Goal: Task Accomplishment & Management: Manage account settings

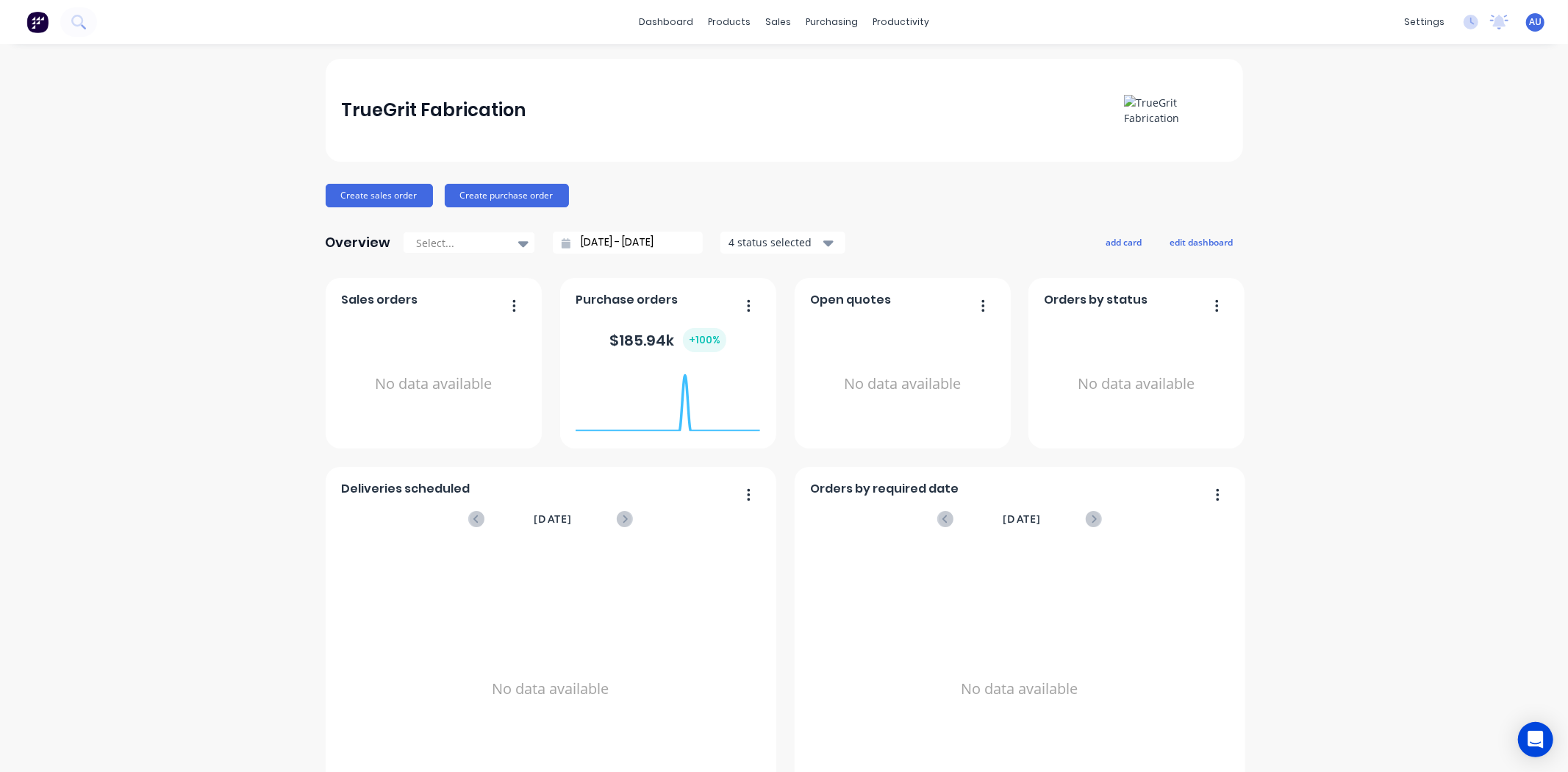
click at [82, 239] on div "TrueGrit Fabrication Create sales order Create purchase order Overview Select..…" at bounding box center [784, 442] width 1568 height 767
click at [1463, 454] on div "TrueGrit Fabrication Create sales order Create purchase order Overview Select..…" at bounding box center [784, 442] width 1568 height 767
click at [467, 100] on div "TrueGrit Fabrication" at bounding box center [434, 110] width 185 height 29
drag, startPoint x: 557, startPoint y: 101, endPoint x: 640, endPoint y: 159, distance: 101.3
click at [557, 102] on div "TrueGrit Fabrication" at bounding box center [784, 111] width 886 height 31
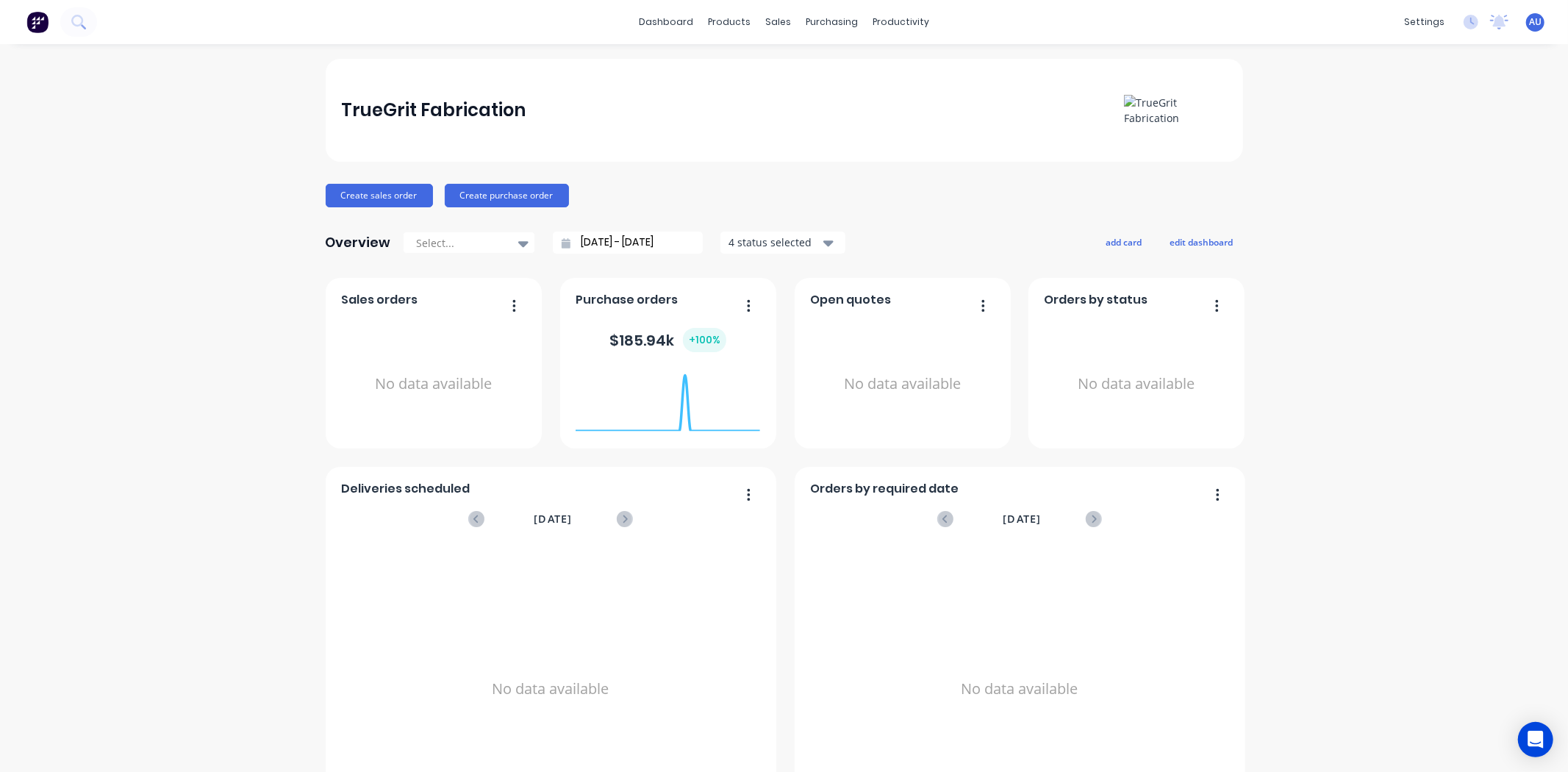
click at [755, 157] on div "TrueGrit Fabrication" at bounding box center [784, 110] width 918 height 103
click at [959, 188] on div "Create sales order Create purchase order" at bounding box center [784, 196] width 918 height 24
click at [950, 208] on div "TrueGrit Fabrication Create sales order Create purchase order Overview Select..…" at bounding box center [784, 442] width 918 height 767
click at [946, 215] on div "TrueGrit Fabrication Create sales order Create purchase order Overview Select..…" at bounding box center [784, 442] width 918 height 767
click at [901, 223] on div "TrueGrit Fabrication Create sales order Create purchase order Overview Select..…" at bounding box center [784, 442] width 918 height 767
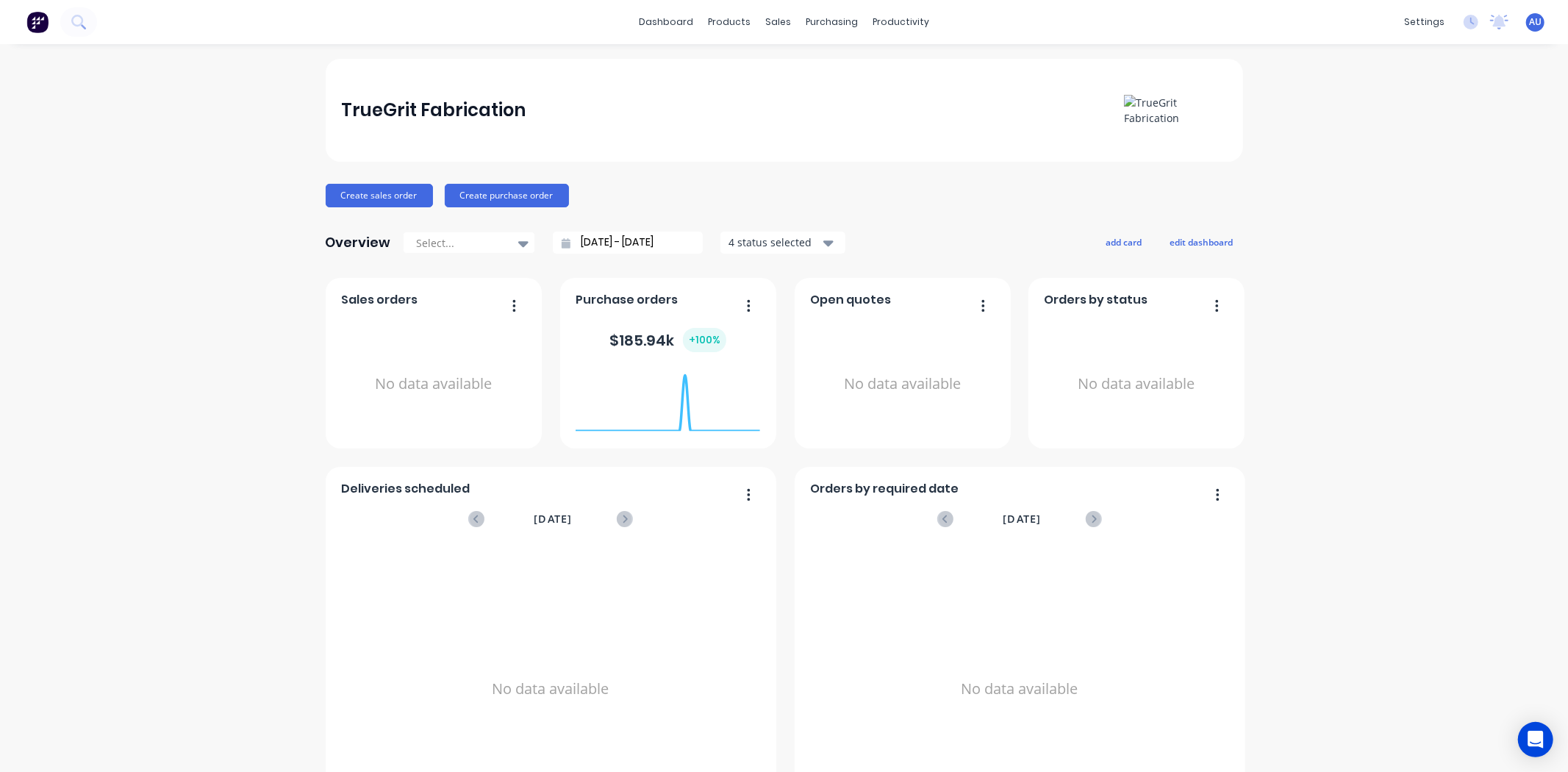
click at [932, 216] on div "TrueGrit Fabrication Create sales order Create purchase order Overview Select..…" at bounding box center [784, 442] width 918 height 767
click at [1189, 246] on button "edit dashboard" at bounding box center [1202, 241] width 82 height 19
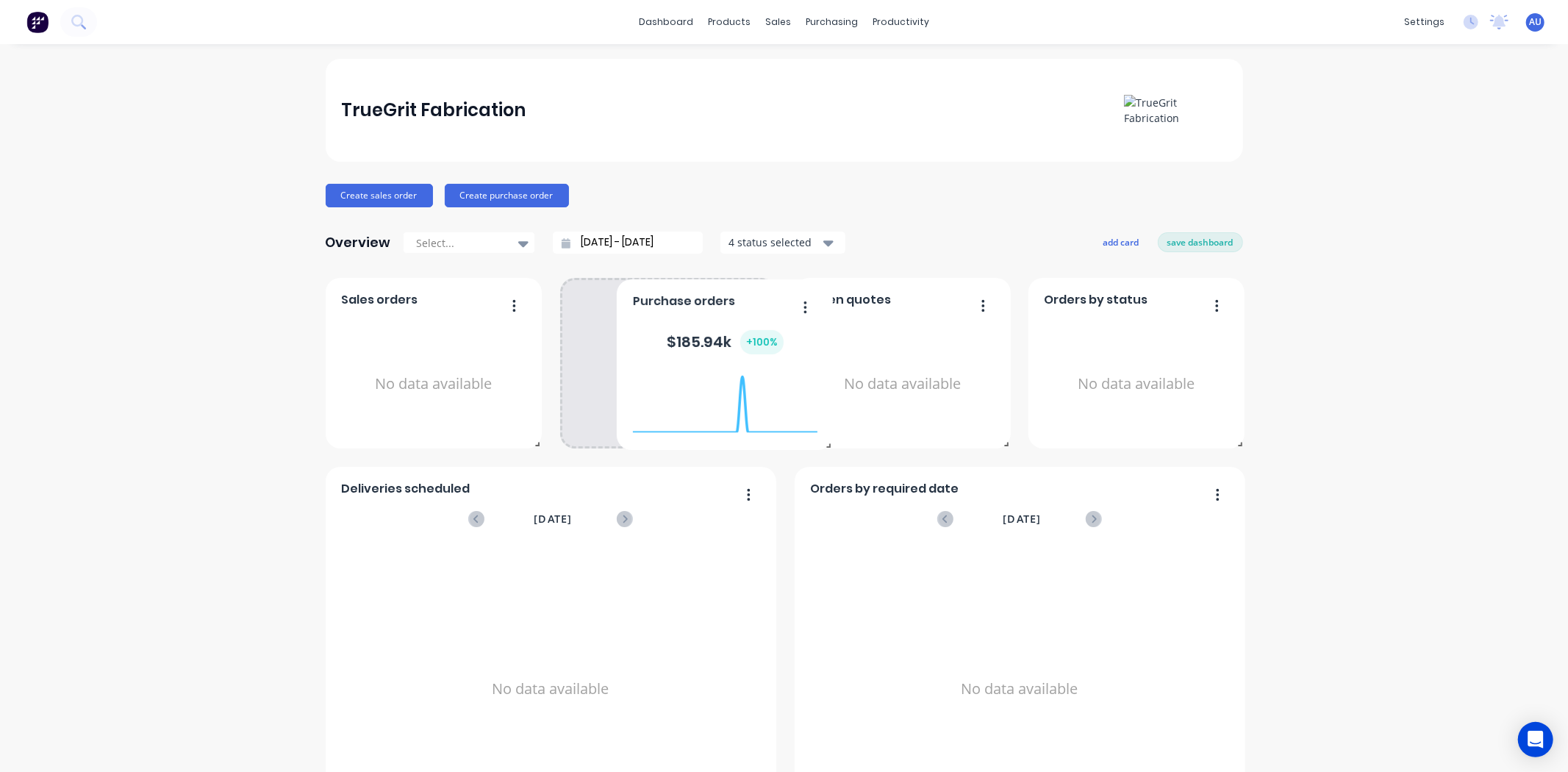
drag, startPoint x: 638, startPoint y: 362, endPoint x: 662, endPoint y: 354, distance: 25.3
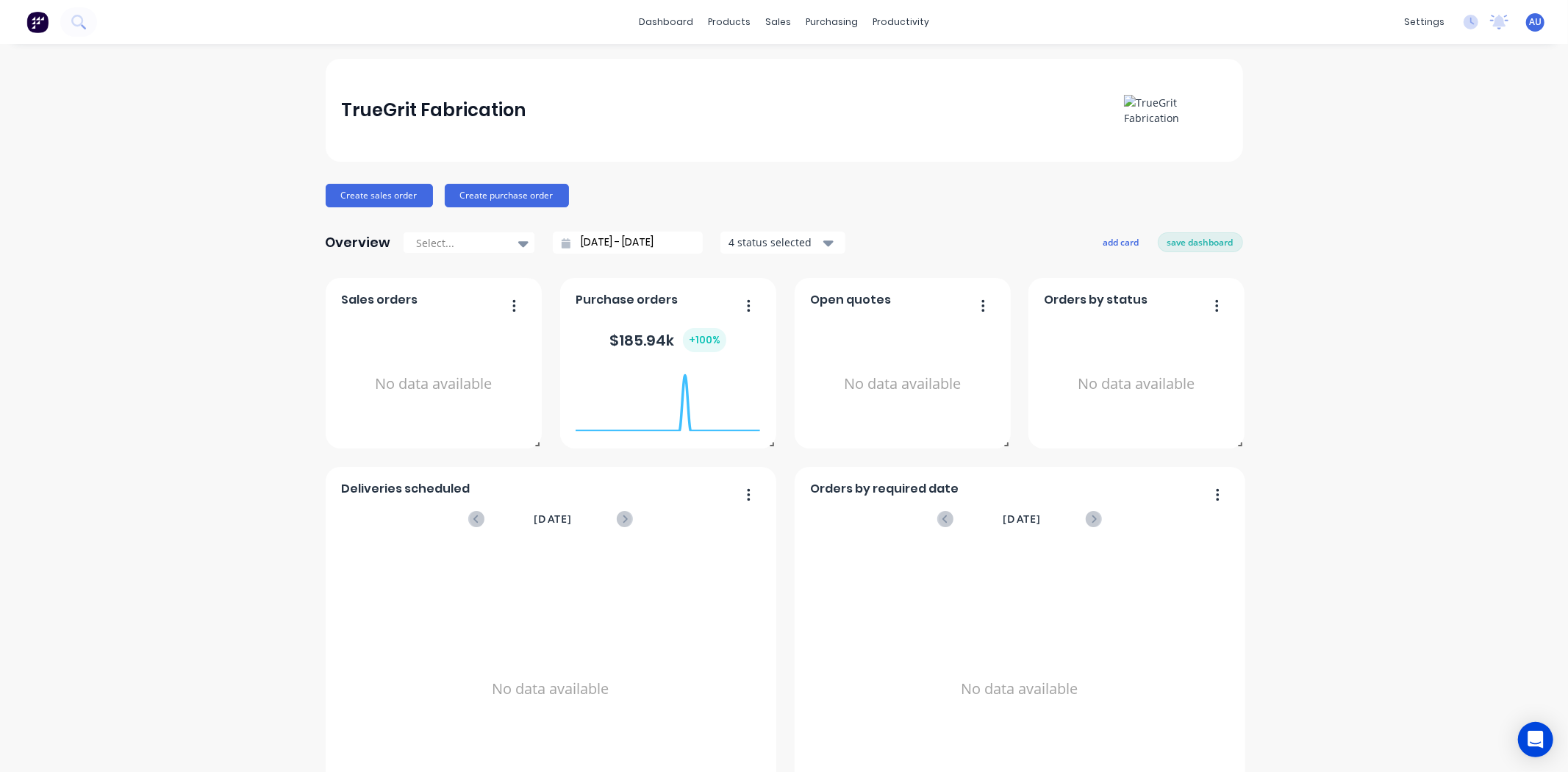
click at [1311, 447] on div "TrueGrit Fabrication Create sales order Create purchase order Overview Select..…" at bounding box center [784, 442] width 1568 height 767
click at [1160, 240] on button "save dashboard" at bounding box center [1200, 241] width 85 height 19
click at [905, 197] on div "Create sales order Create purchase order" at bounding box center [784, 196] width 918 height 24
click at [935, 194] on div "Create sales order Create purchase order" at bounding box center [784, 196] width 918 height 24
drag, startPoint x: 953, startPoint y: 204, endPoint x: 929, endPoint y: 203, distance: 24.0
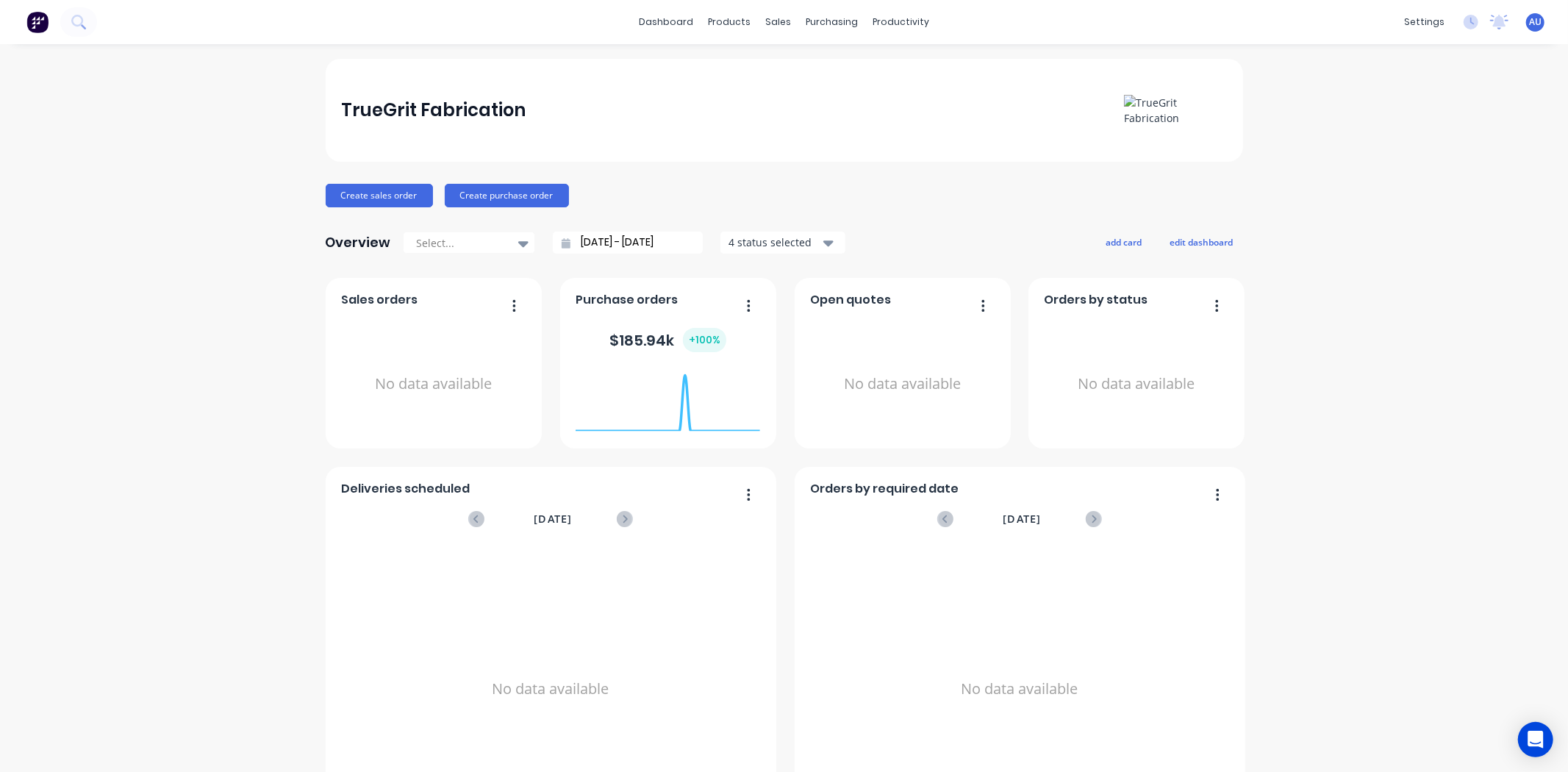
click at [953, 204] on div "Create sales order Create purchase order" at bounding box center [784, 196] width 918 height 24
click at [208, 224] on div "TrueGrit Fabrication Create sales order Create purchase order Overview Select..…" at bounding box center [784, 442] width 1568 height 767
click at [344, 195] on button "Create sales order" at bounding box center [379, 196] width 107 height 24
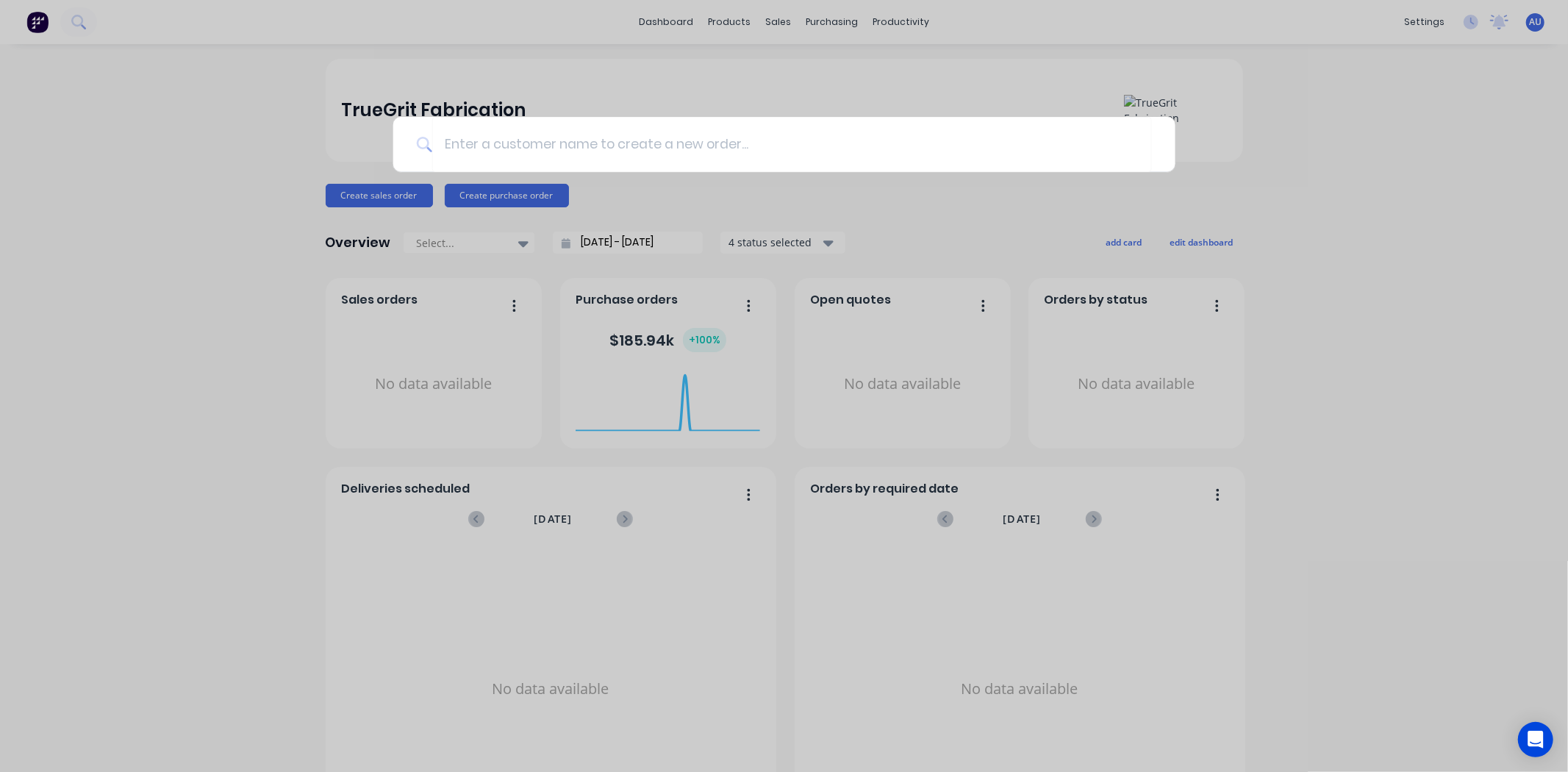
click at [1295, 148] on div at bounding box center [784, 386] width 1568 height 772
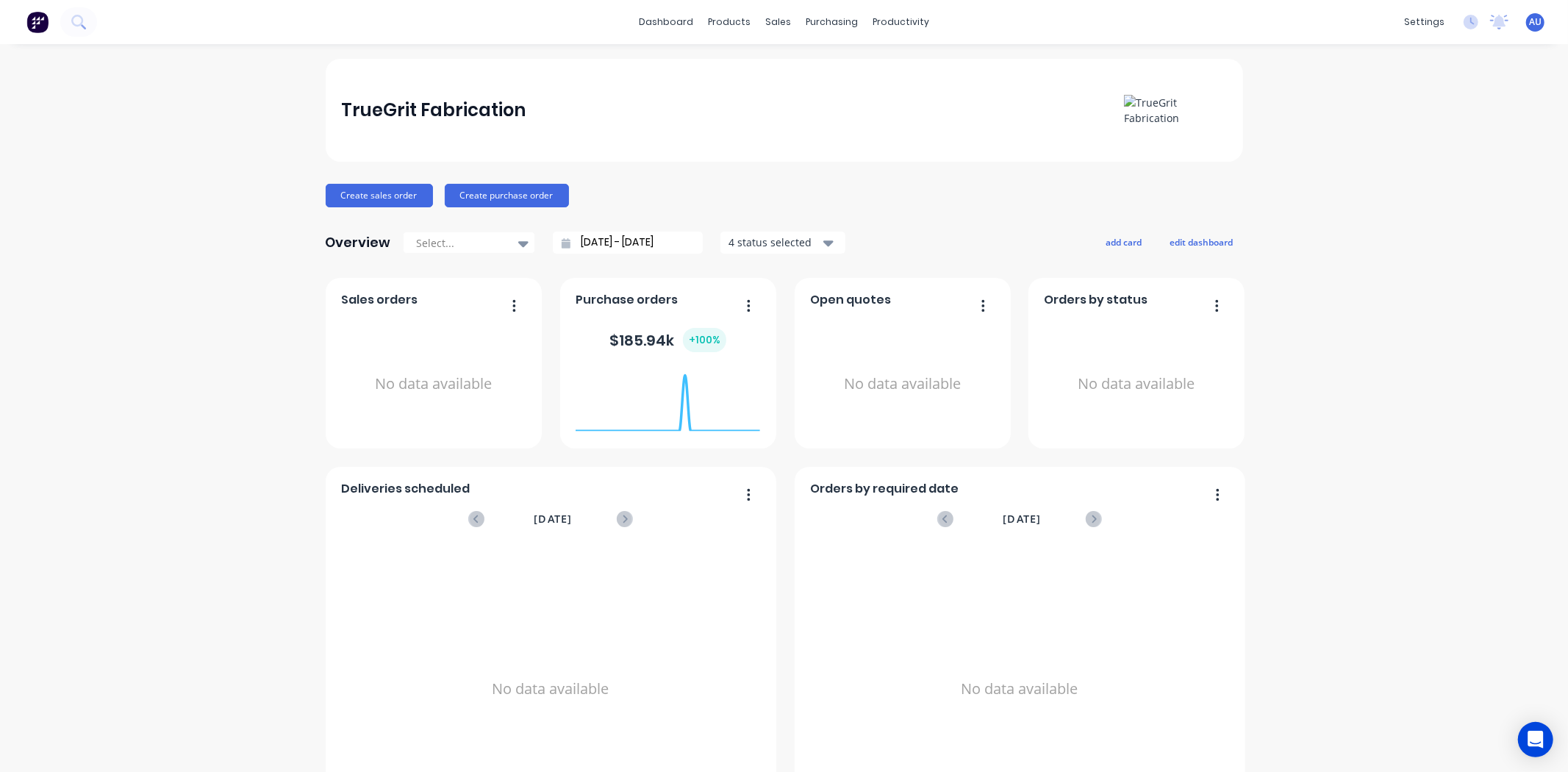
drag, startPoint x: 151, startPoint y: 230, endPoint x: 127, endPoint y: 99, distance: 133.2
click at [151, 227] on div "TrueGrit Fabrication Create sales order Create purchase order Overview Select..…" at bounding box center [784, 442] width 1568 height 767
click at [204, 158] on div "TrueGrit Fabrication Create sales order Create purchase order Overview Select..…" at bounding box center [784, 442] width 1568 height 767
click at [204, 160] on div "TrueGrit Fabrication Create sales order Create purchase order Overview Select..…" at bounding box center [784, 442] width 1568 height 767
click at [384, 198] on button "Create sales order" at bounding box center [379, 196] width 107 height 24
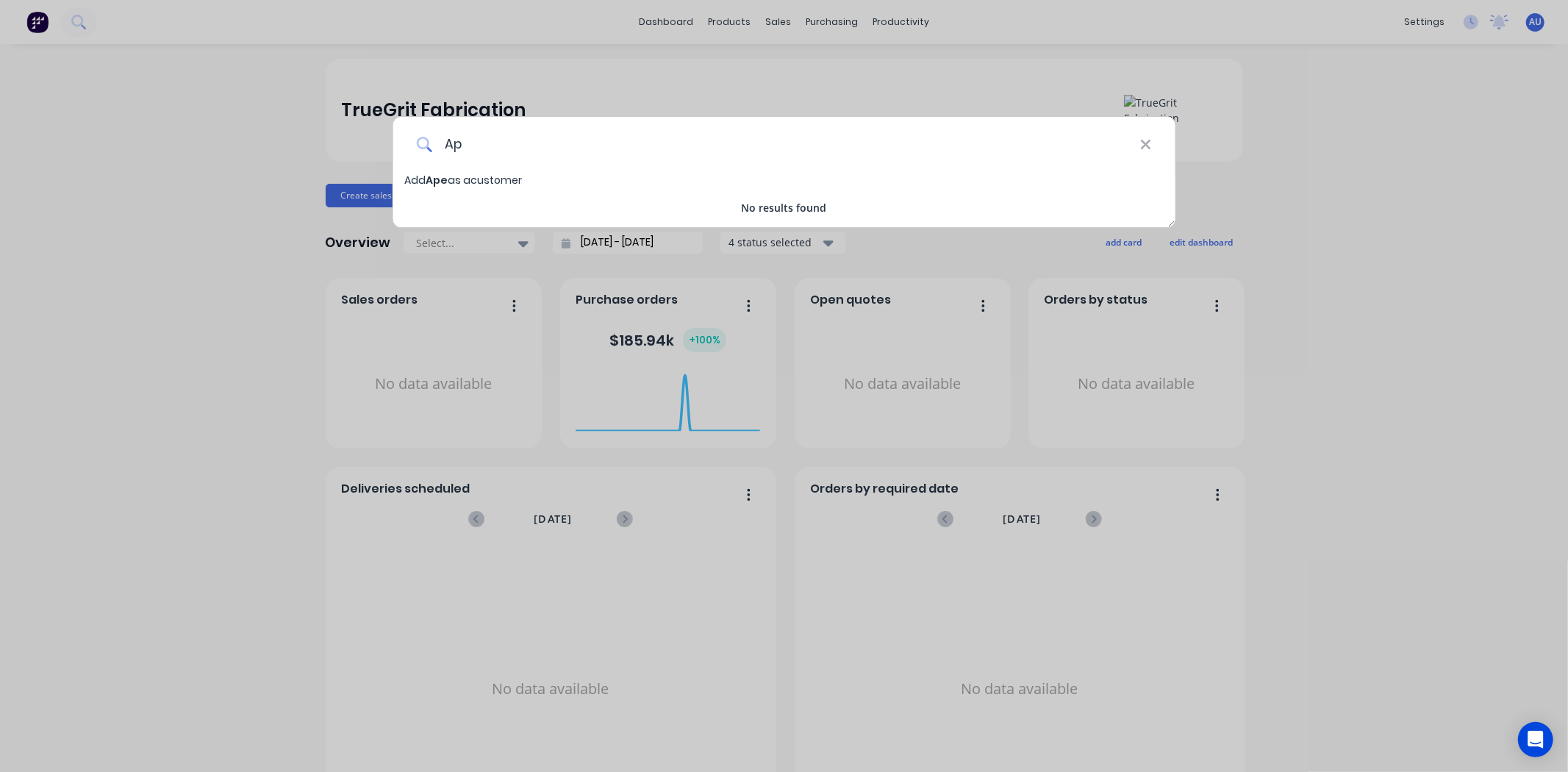
type input "A"
type input "[PERSON_NAME]"
click at [1148, 144] on icon at bounding box center [1146, 145] width 12 height 16
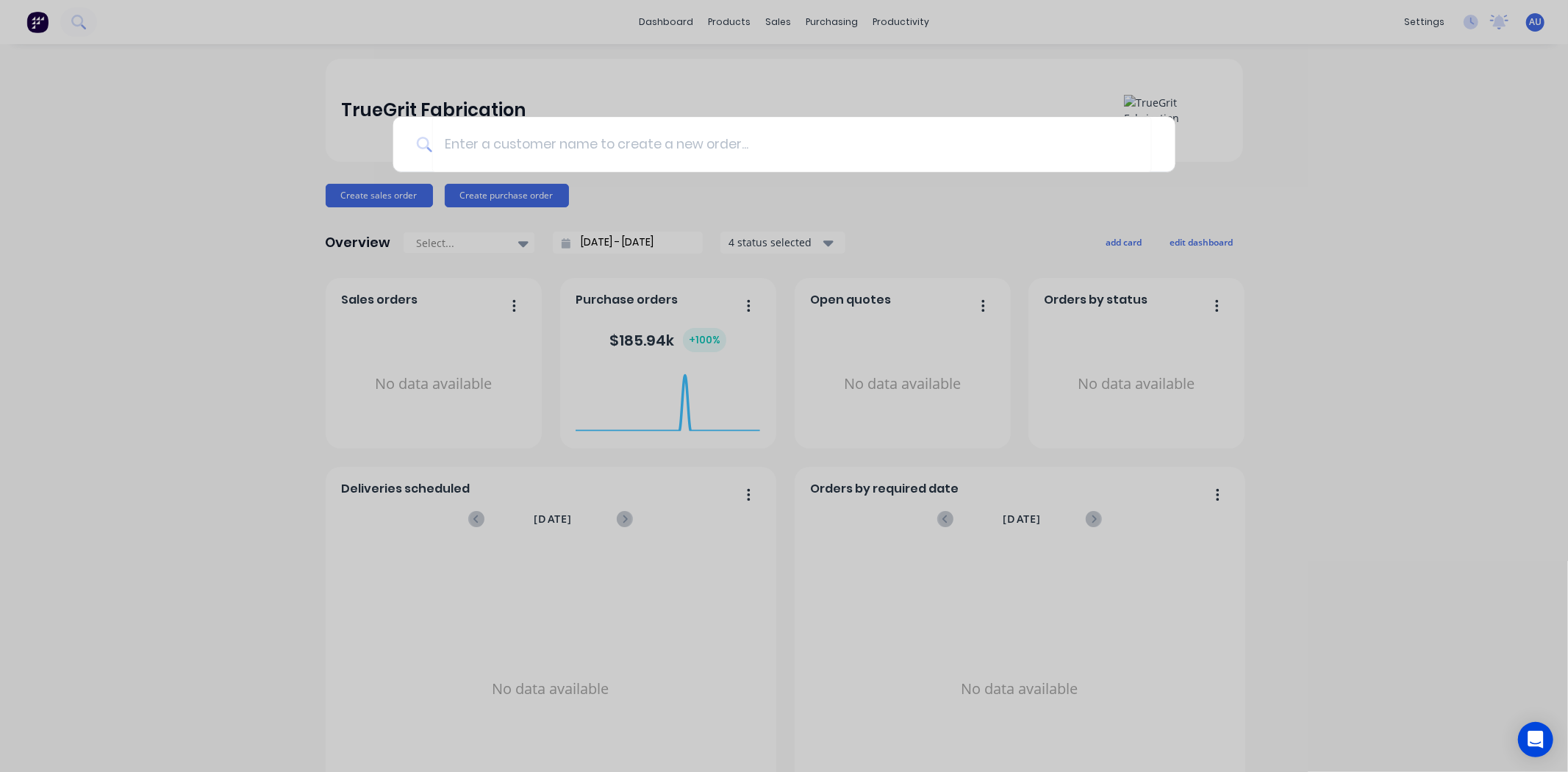
click at [1255, 210] on div at bounding box center [784, 386] width 1568 height 772
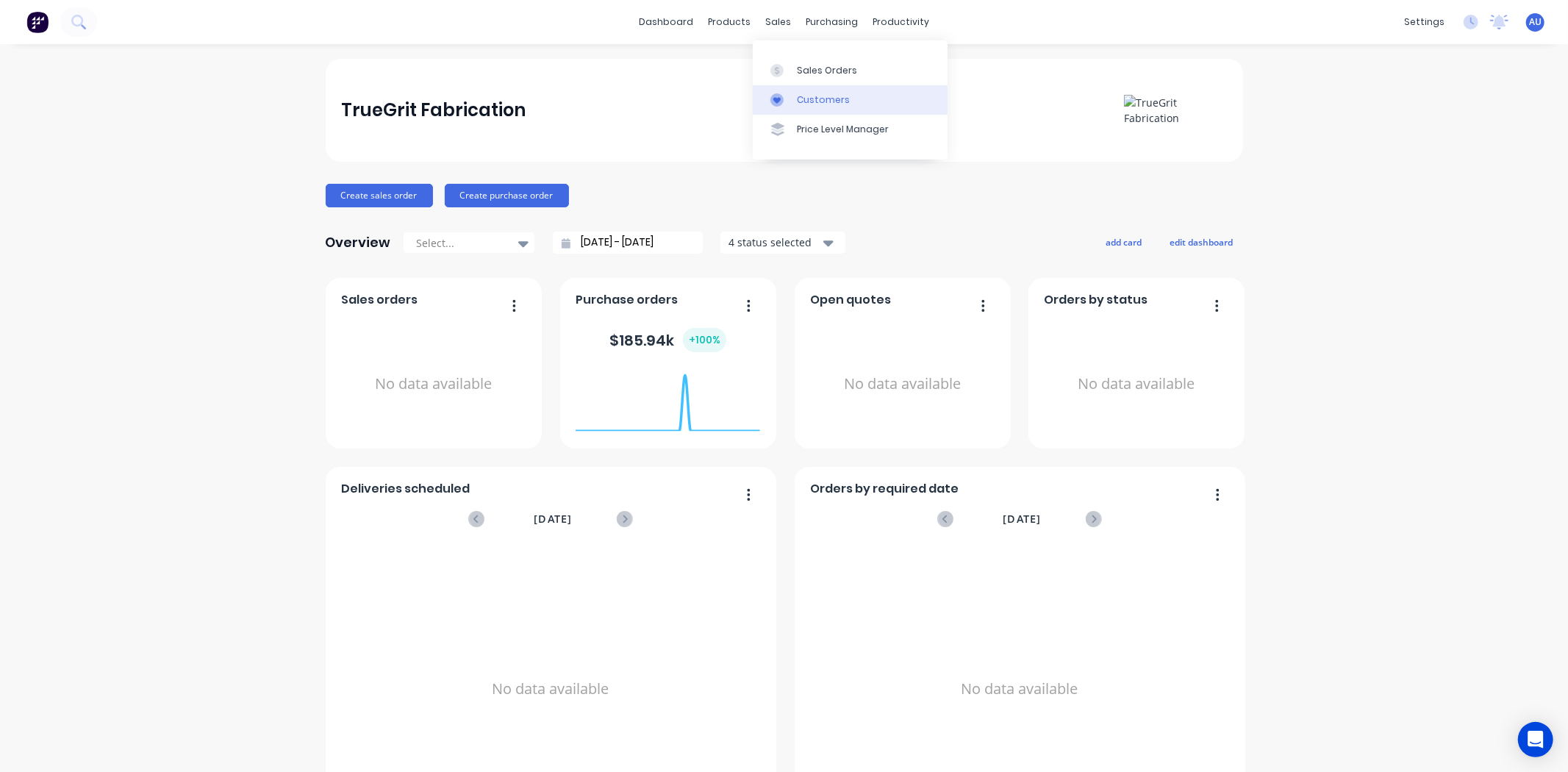
click at [811, 89] on link "Customers" at bounding box center [850, 100] width 195 height 29
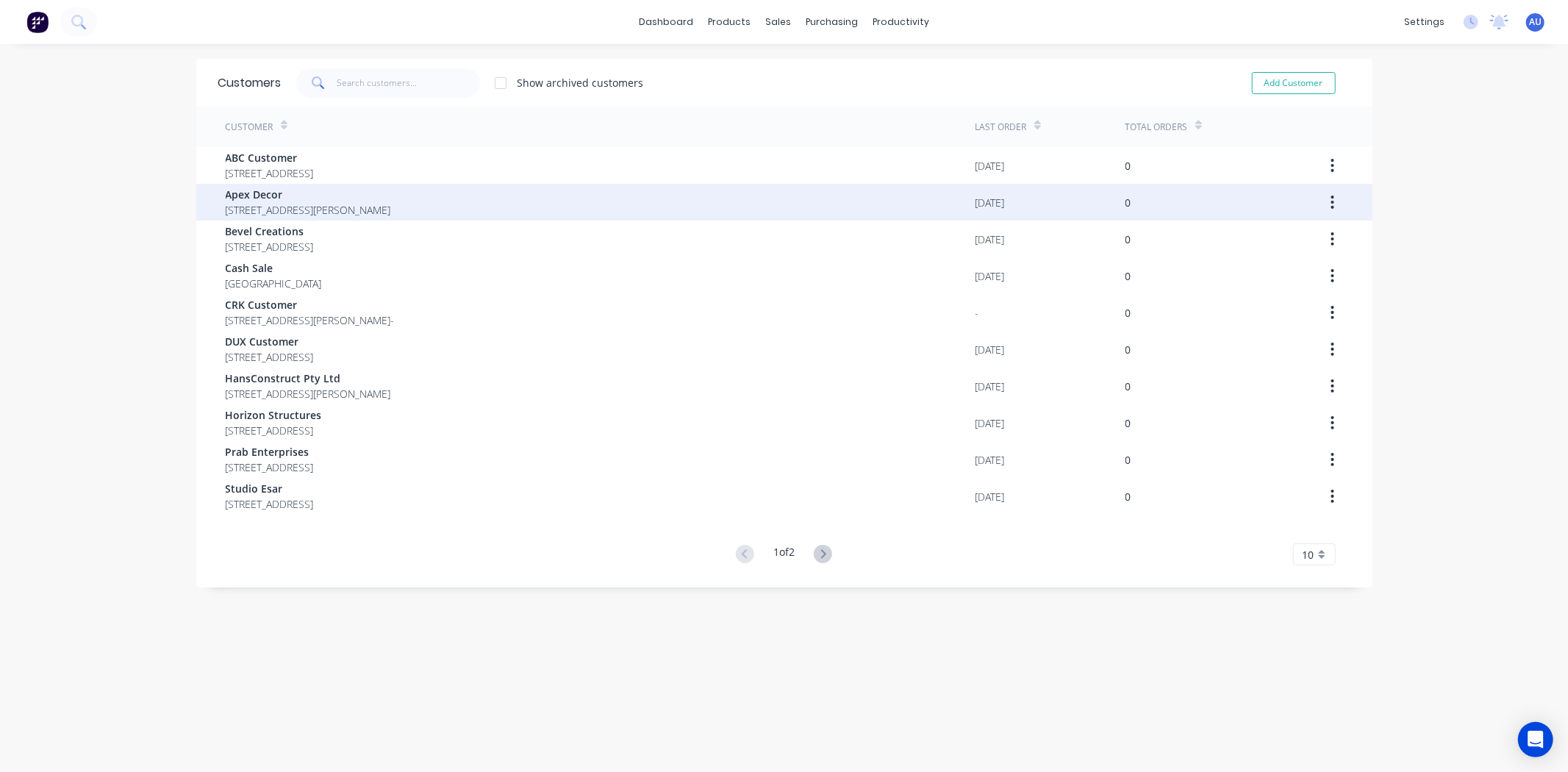
click at [262, 194] on span "Apex Decor" at bounding box center [308, 194] width 166 height 16
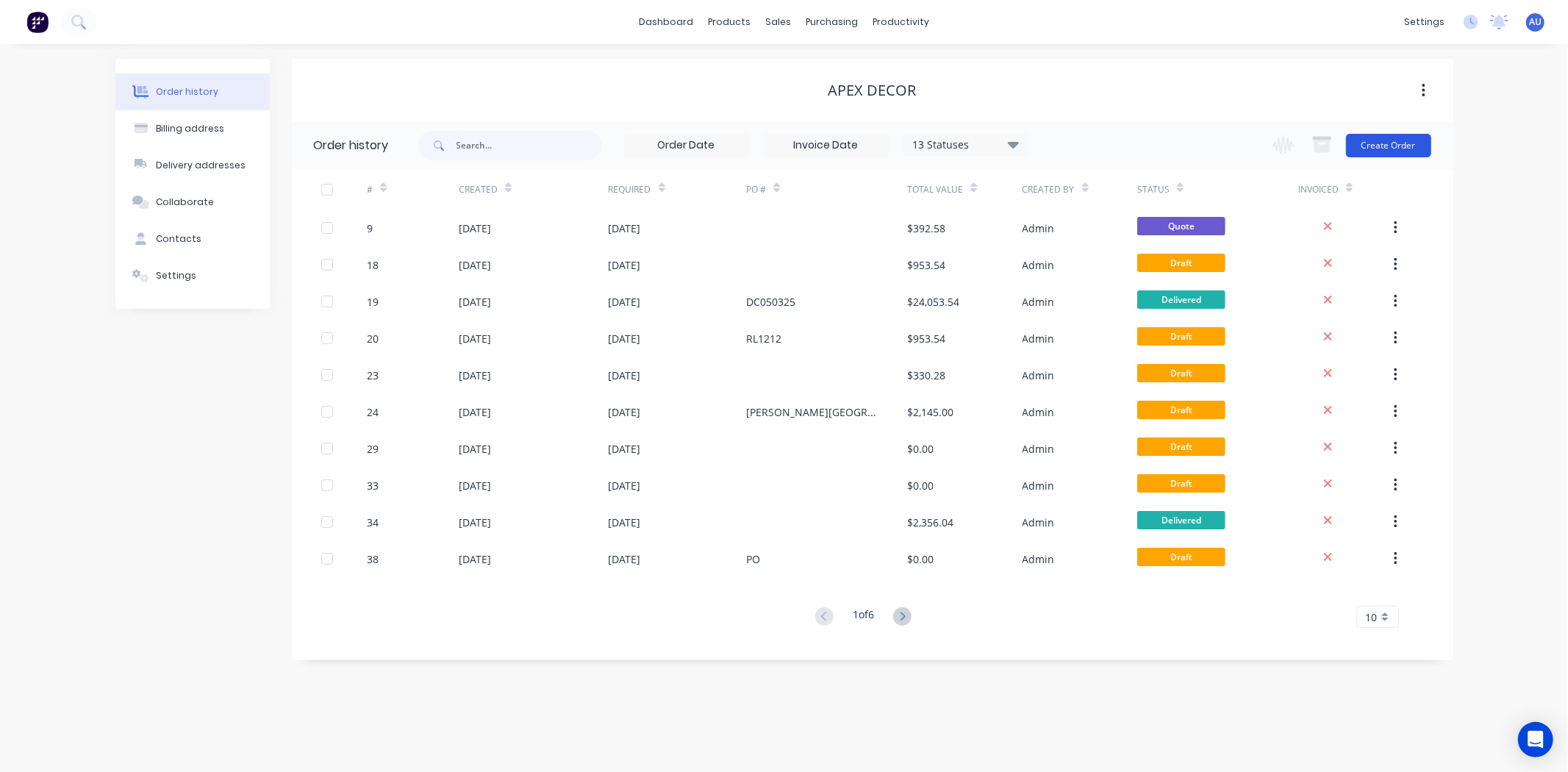
click at [1406, 143] on button "Create Order" at bounding box center [1389, 145] width 85 height 24
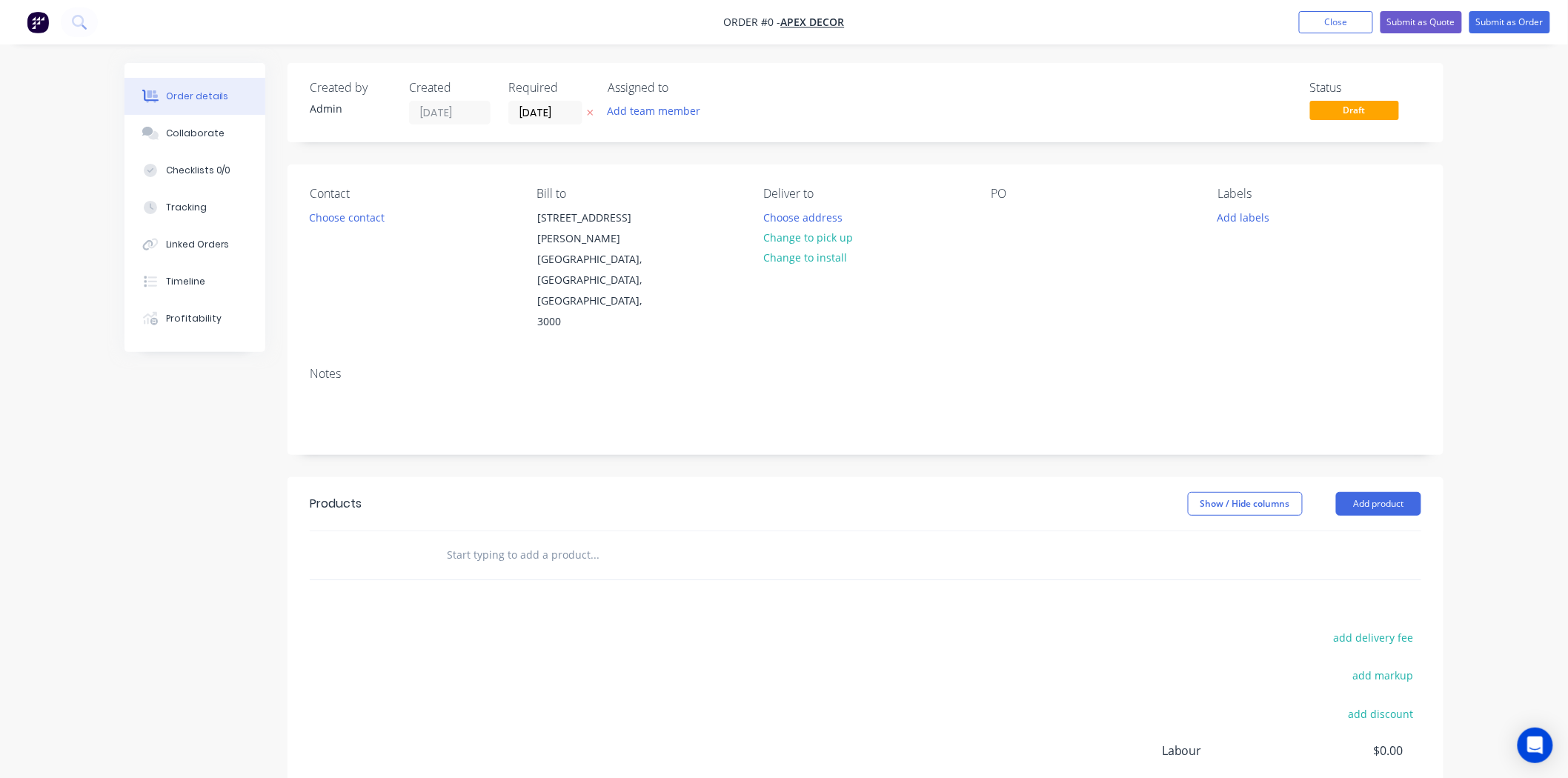
click at [353, 83] on div "Created by" at bounding box center [350, 88] width 81 height 14
drag, startPoint x: 338, startPoint y: 108, endPoint x: 301, endPoint y: 113, distance: 37.3
click at [301, 113] on div "Created by Admin Created [DATE] Required [DATE] Assigned to Add team member Sta…" at bounding box center [866, 102] width 1156 height 79
click at [538, 114] on input "[DATE]" at bounding box center [545, 112] width 73 height 22
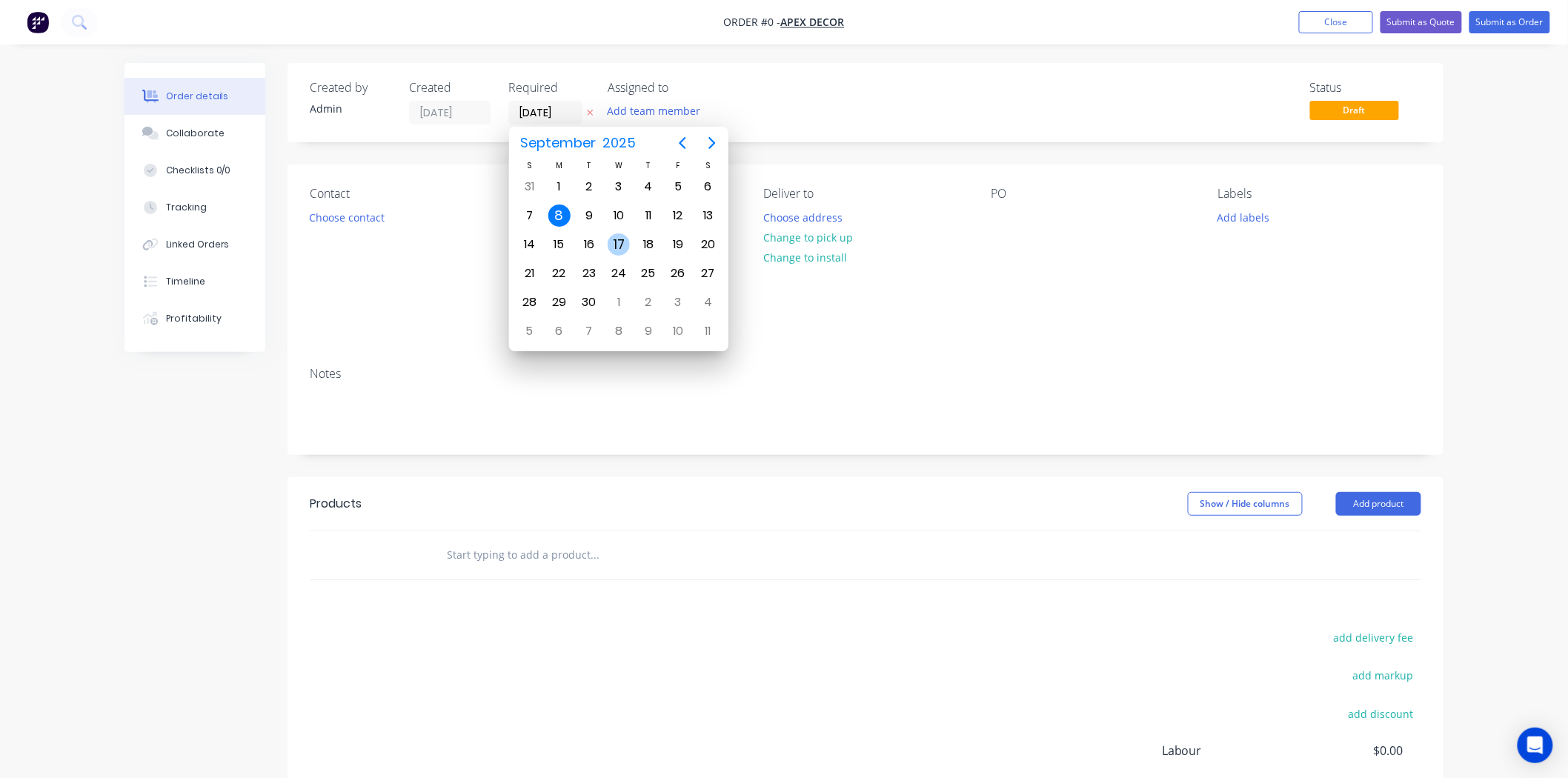
click at [620, 249] on div "17" at bounding box center [619, 244] width 22 height 22
type input "[DATE]"
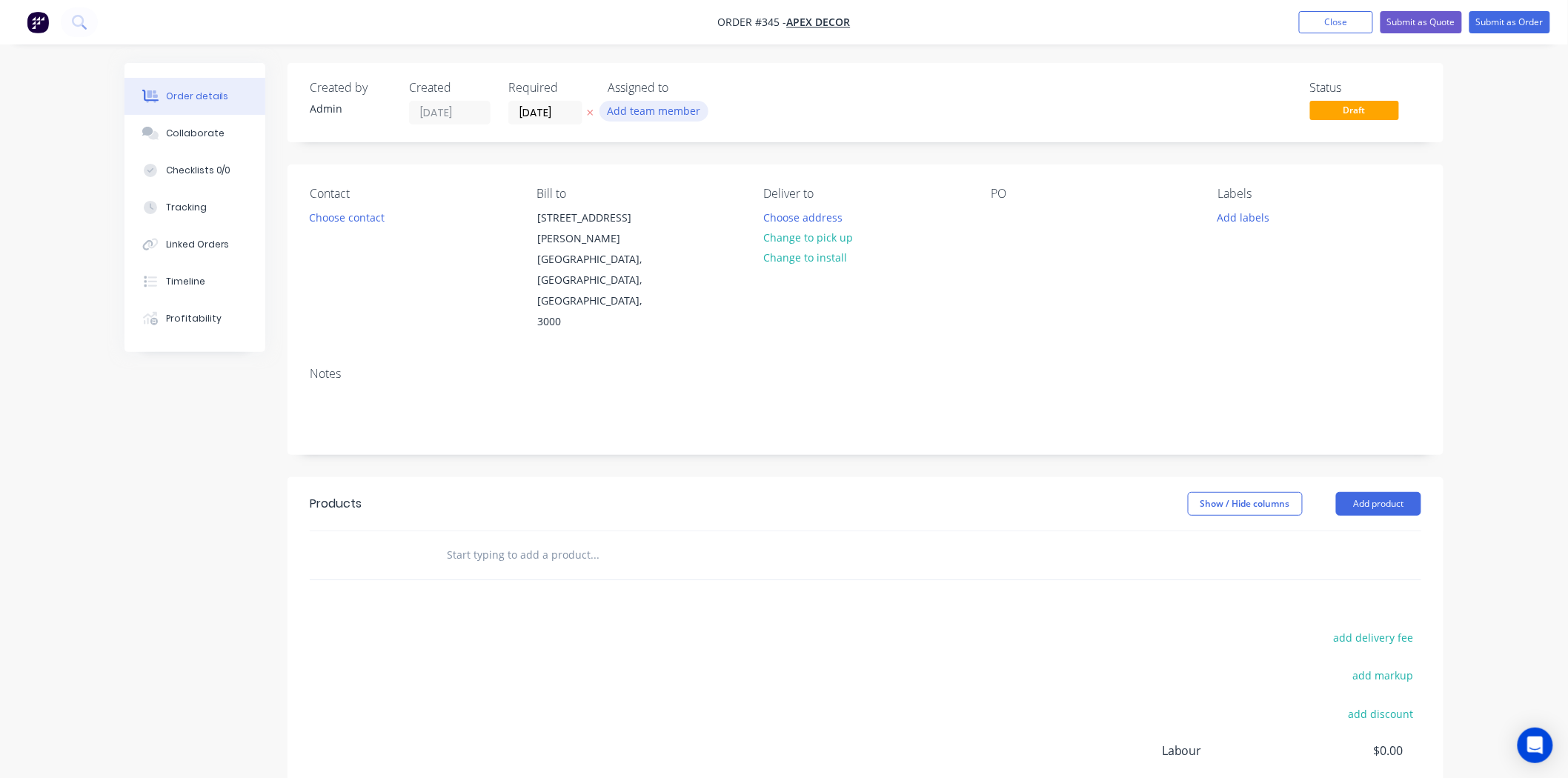
click at [643, 108] on button "Add team member" at bounding box center [654, 111] width 109 height 20
click at [666, 195] on div "Admin User (You)" at bounding box center [726, 194] width 148 height 16
click at [204, 447] on div "Created by Admin Created [DATE] Required [DATE] Assigned to AU Status Draft Con…" at bounding box center [784, 510] width 1319 height 895
click at [351, 219] on button "Choose contact" at bounding box center [347, 217] width 91 height 20
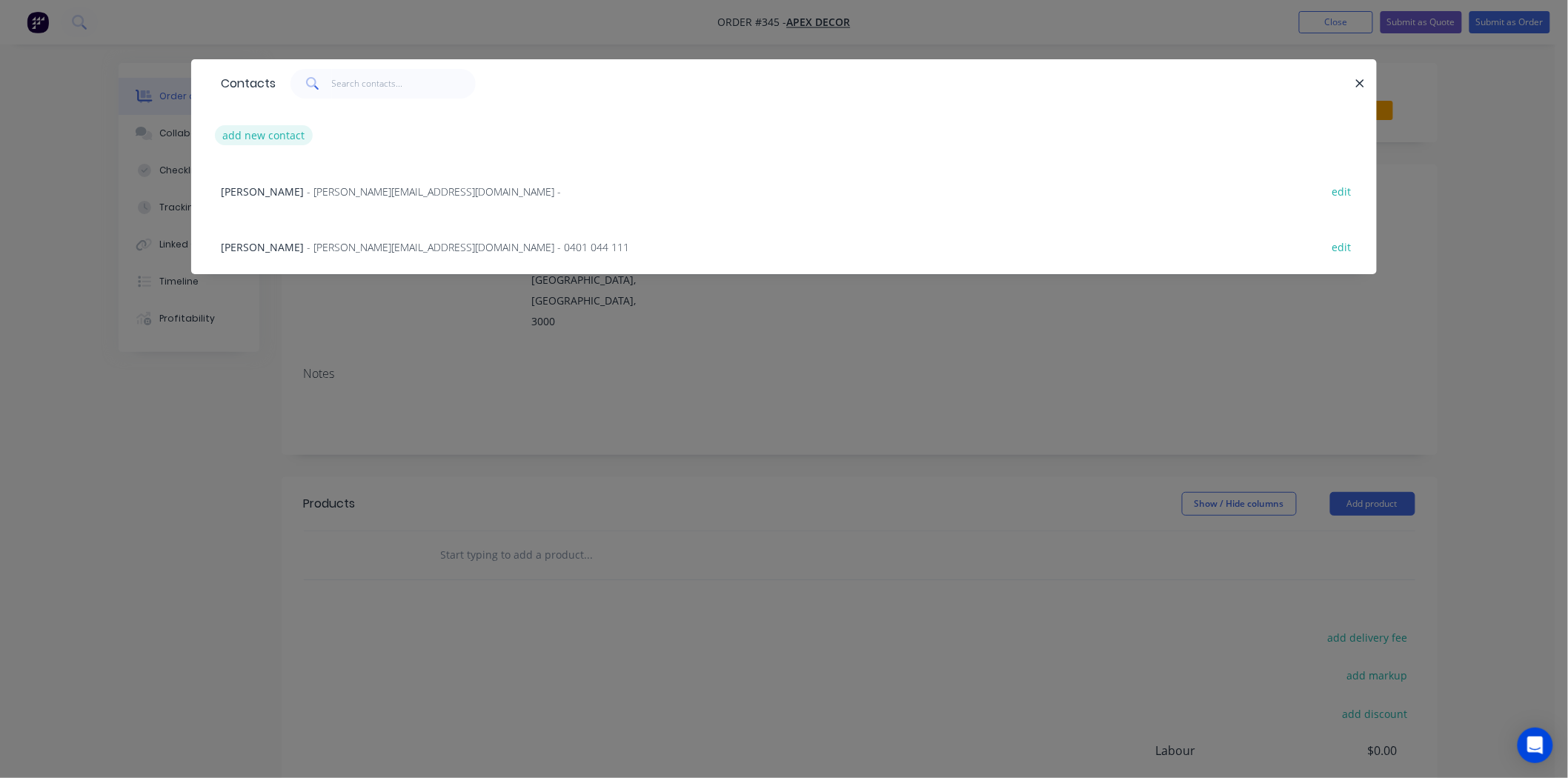
click at [273, 139] on button "add new contact" at bounding box center [264, 136] width 98 height 20
select select "AU"
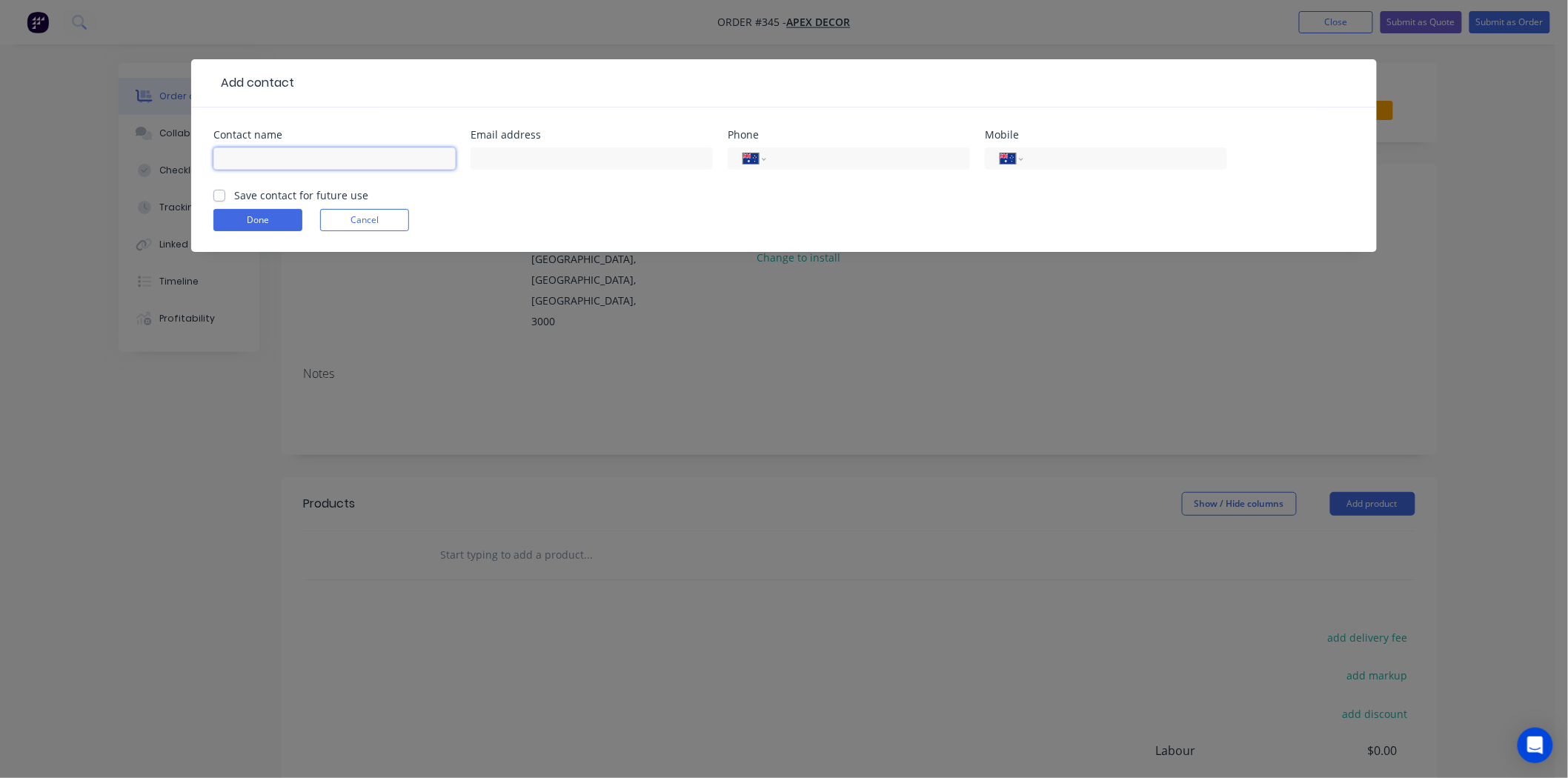
click at [360, 158] on input "text" at bounding box center [334, 159] width 242 height 22
type input "[PERSON_NAME]"
click at [1017, 153] on select "International [GEOGRAPHIC_DATA] [GEOGRAPHIC_DATA] [GEOGRAPHIC_DATA] [GEOGRAPHIC…" at bounding box center [1011, 159] width 22 height 21
select select "CA"
click at [1000, 148] on select "International [GEOGRAPHIC_DATA] [GEOGRAPHIC_DATA] [GEOGRAPHIC_DATA] [GEOGRAPHIC…" at bounding box center [1011, 159] width 22 height 21
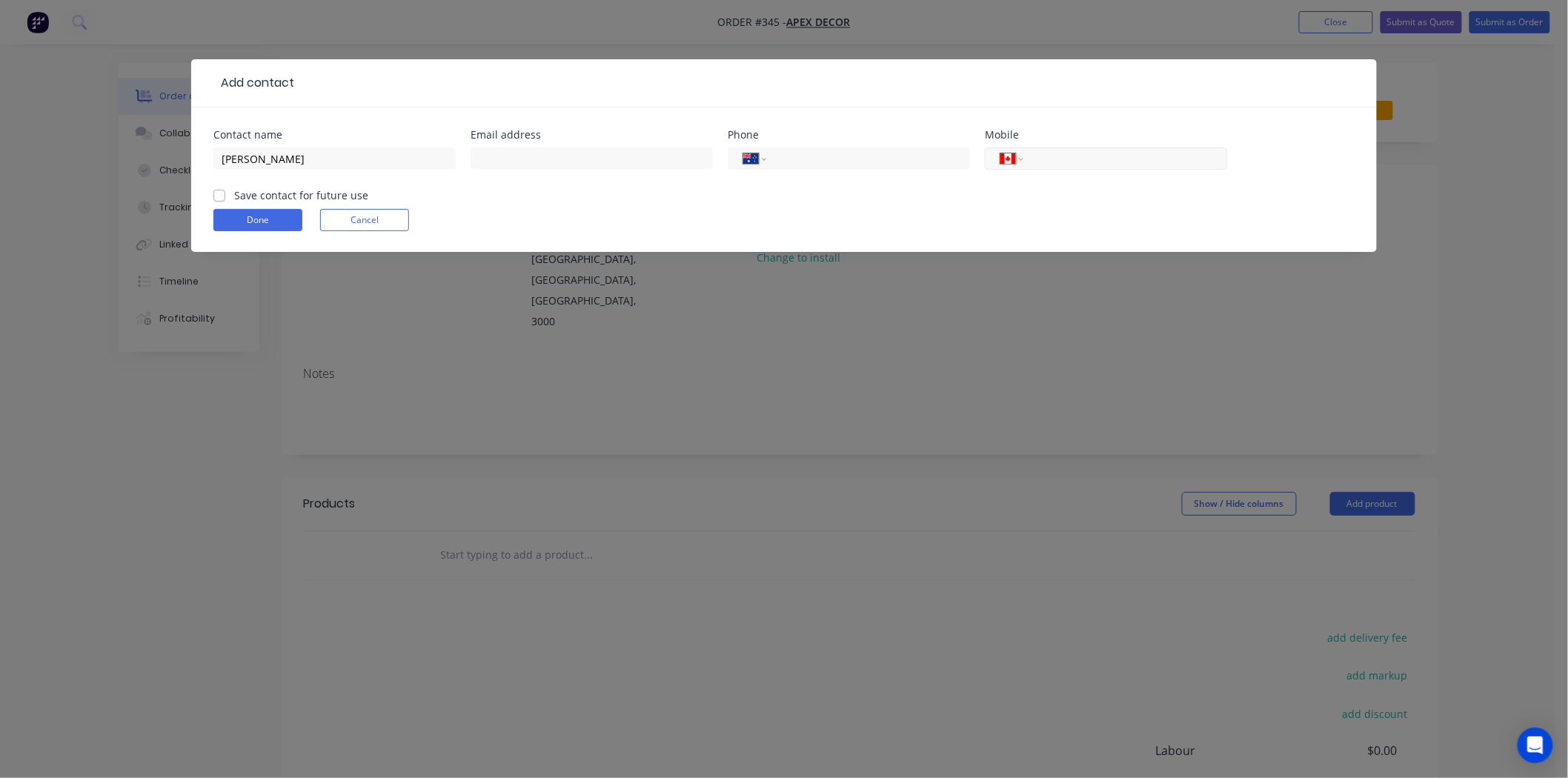
click at [1079, 167] on input "tel" at bounding box center [1122, 159] width 178 height 17
click at [1099, 167] on input "tel" at bounding box center [1122, 159] width 178 height 17
click at [1083, 159] on input "tel" at bounding box center [1122, 159] width 178 height 17
click at [1070, 157] on input "tel" at bounding box center [1122, 159] width 178 height 17
click at [1072, 159] on input "tel" at bounding box center [1122, 159] width 178 height 17
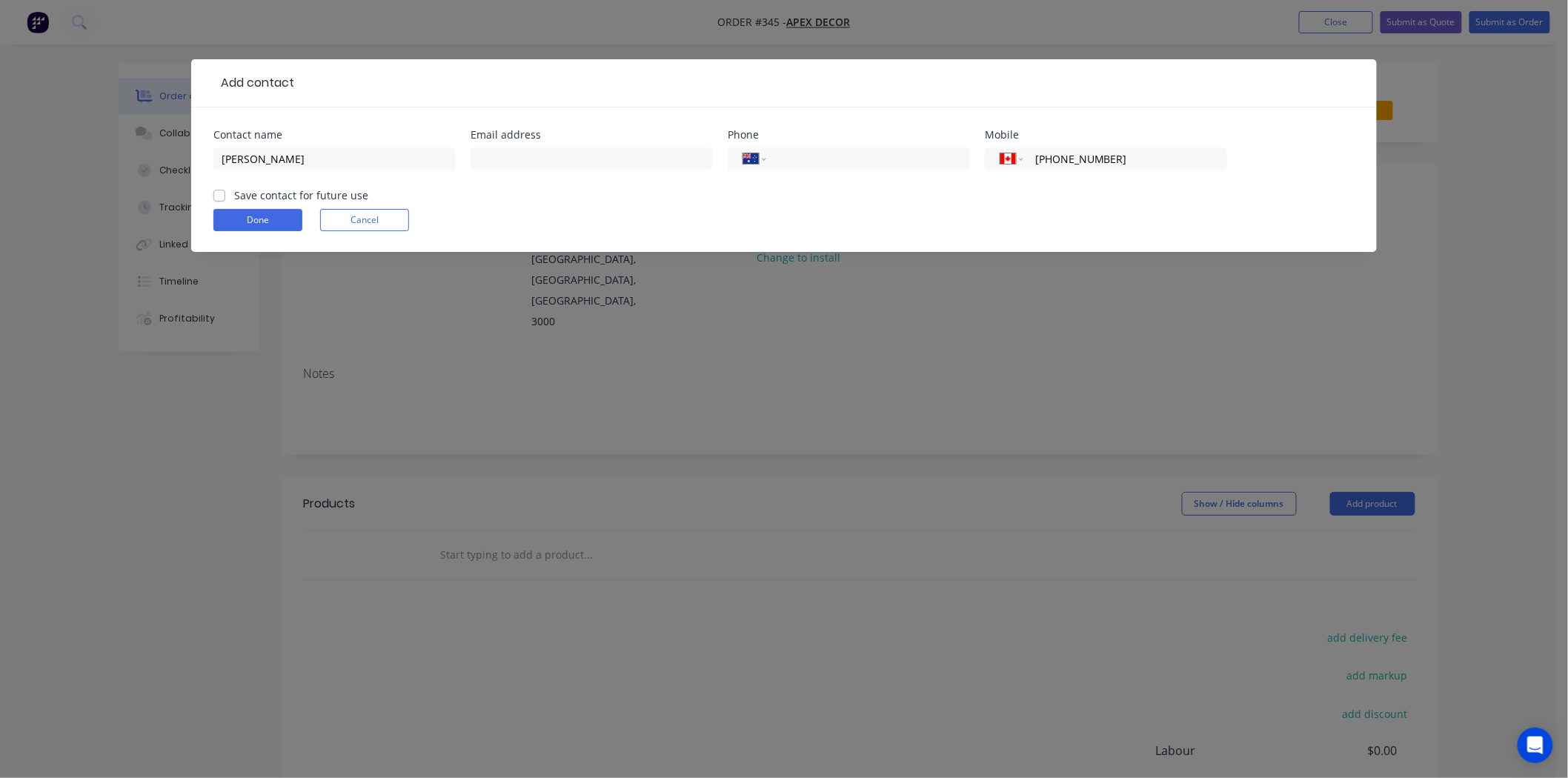
type input "[PHONE_NUMBER]"
click at [979, 209] on div "Done Cancel" at bounding box center [784, 220] width 1141 height 22
click at [284, 216] on button "Done" at bounding box center [257, 220] width 88 height 22
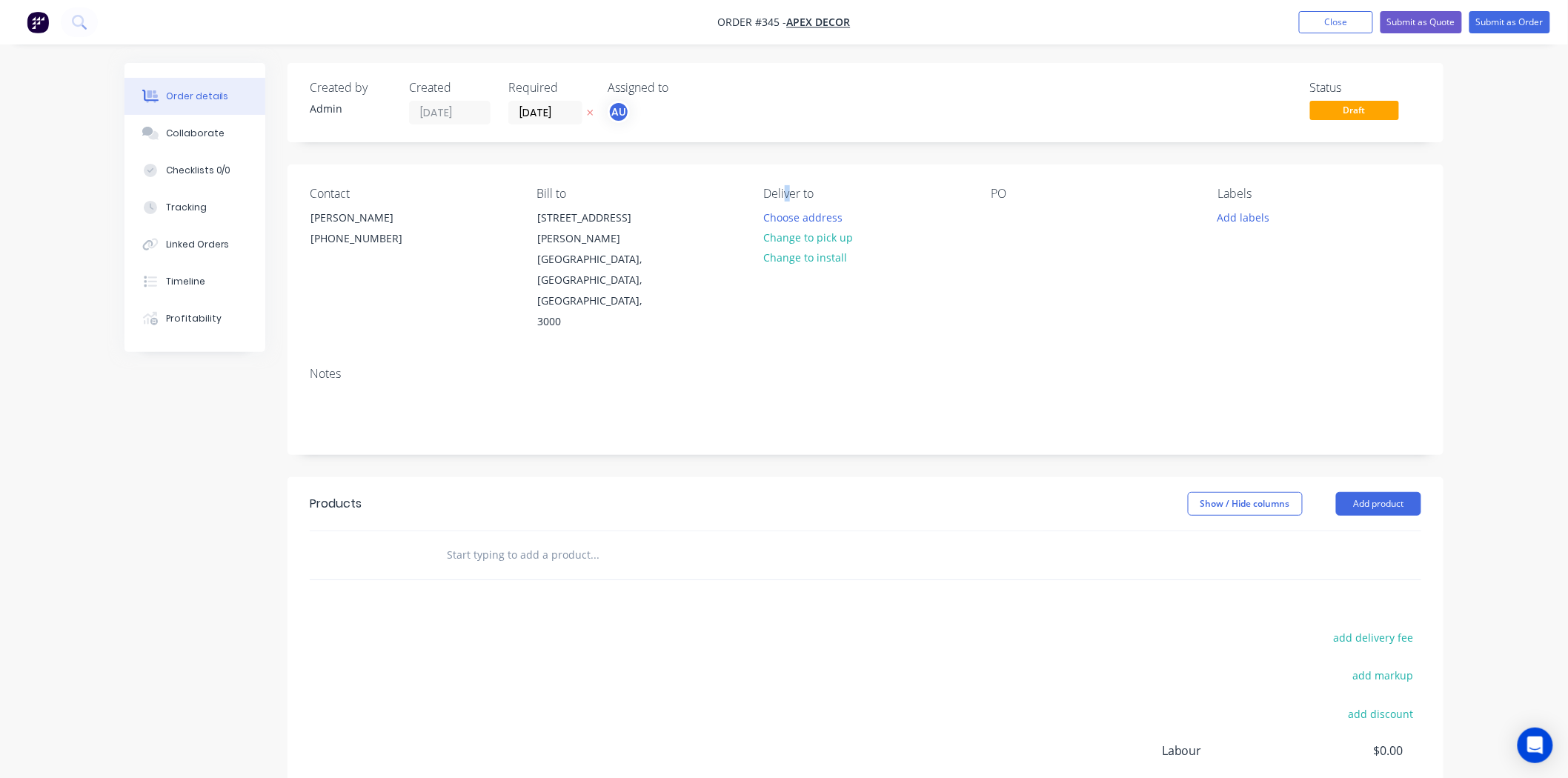
click at [791, 188] on div "Deliver to" at bounding box center [866, 194] width 203 height 14
click at [825, 252] on button "Change to install" at bounding box center [806, 257] width 100 height 20
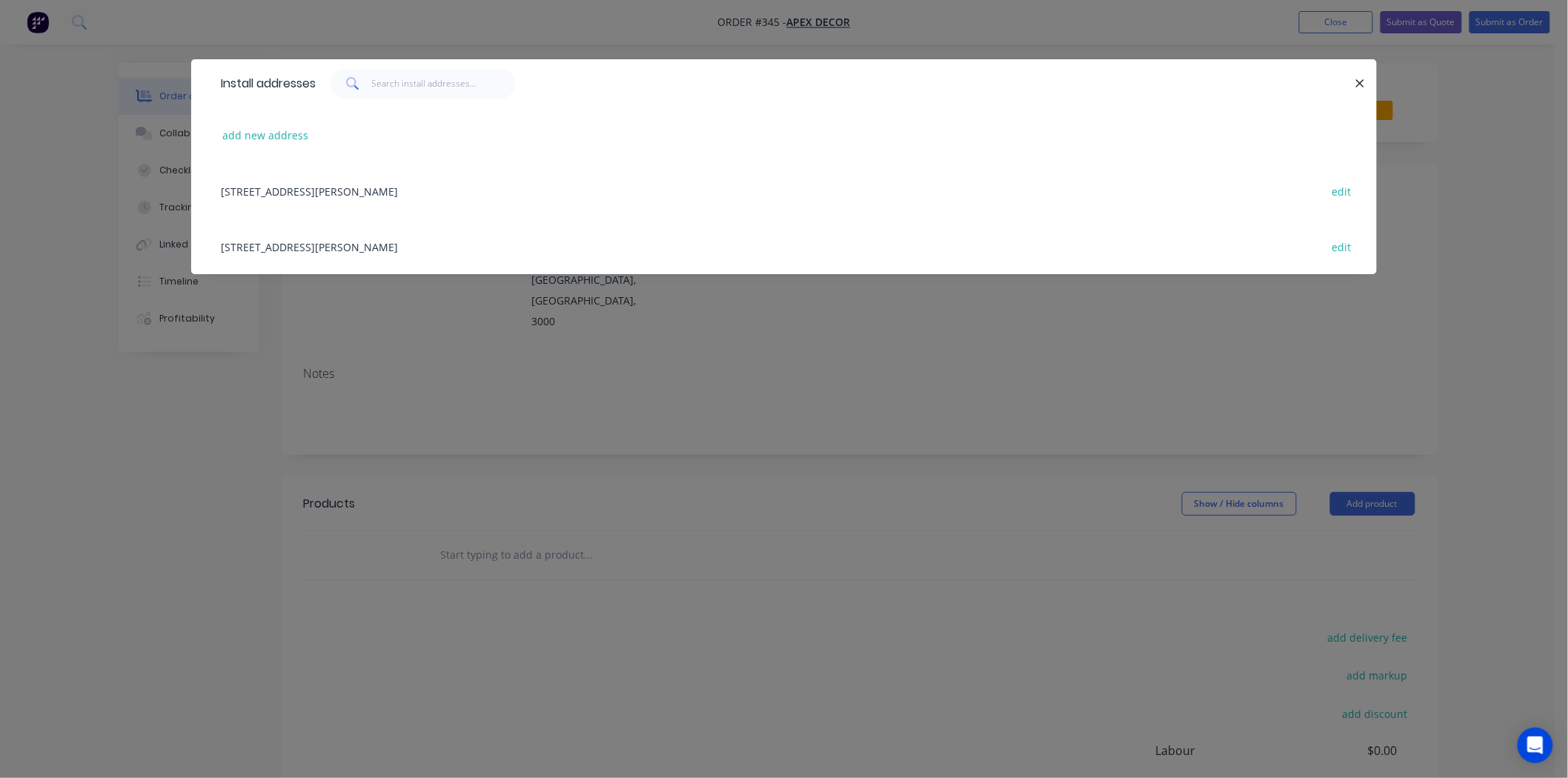
click at [295, 187] on div "[STREET_ADDRESS][PERSON_NAME] edit" at bounding box center [784, 191] width 1141 height 55
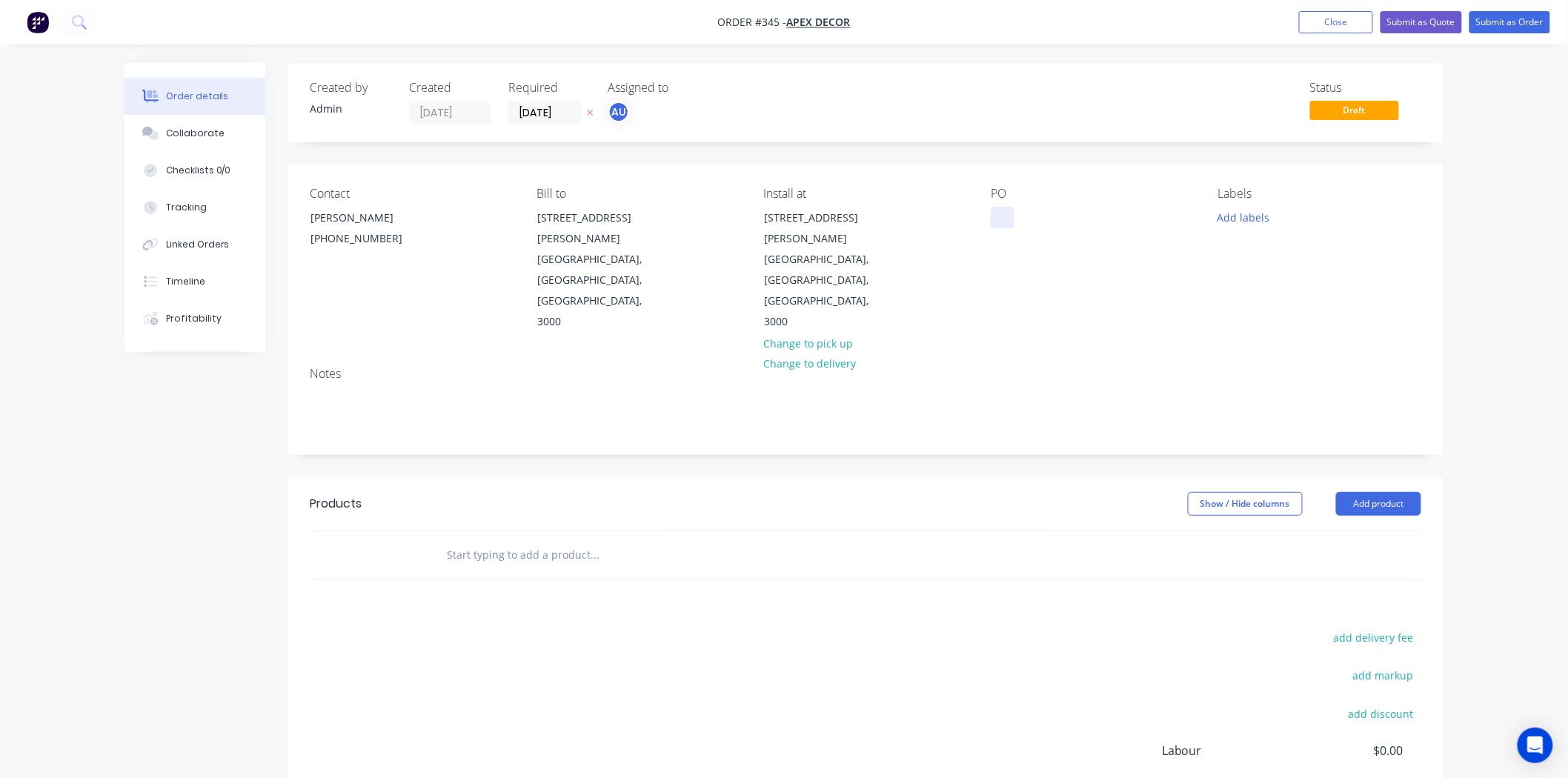
click at [1010, 209] on div at bounding box center [1003, 217] width 24 height 21
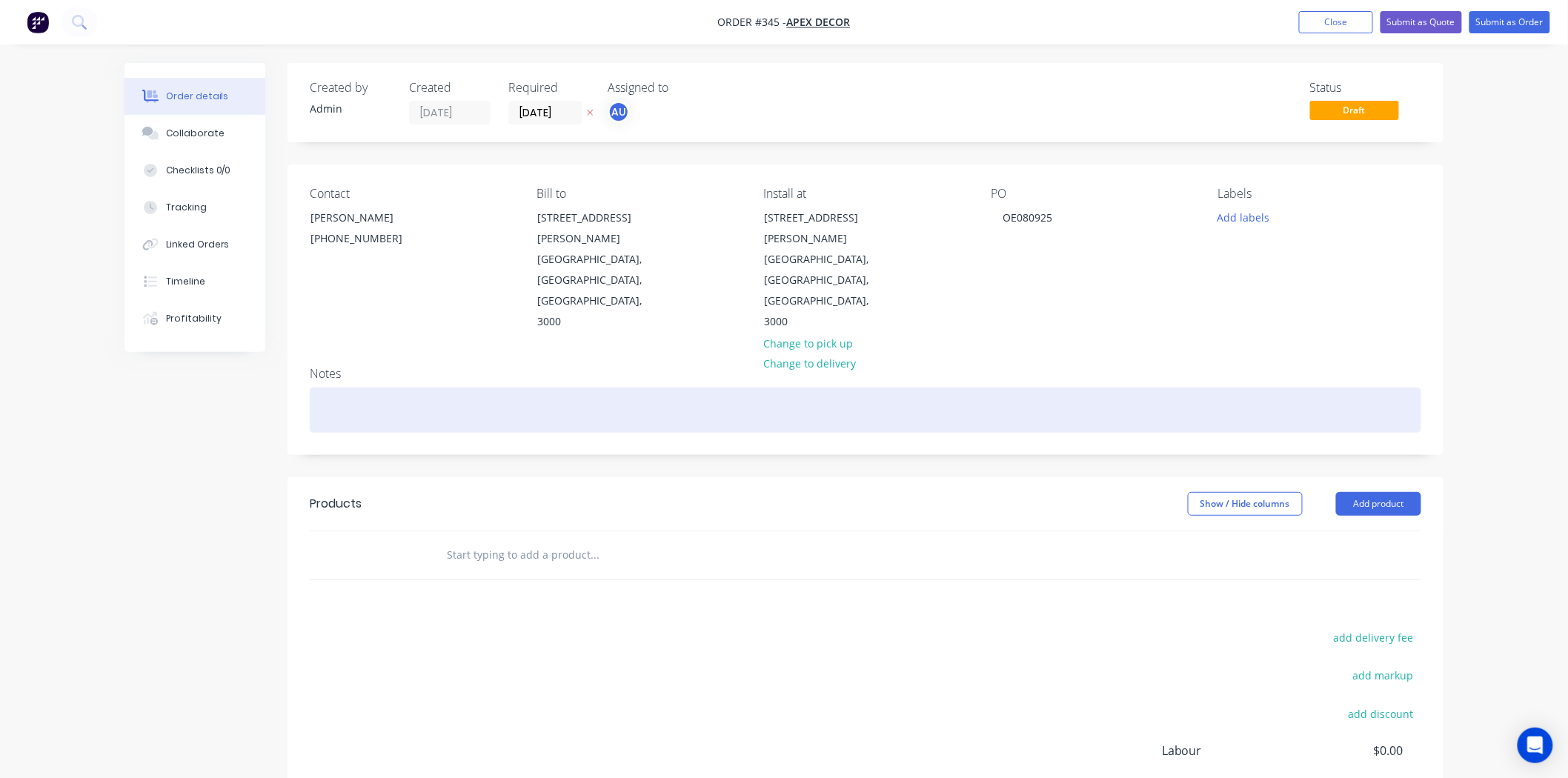
click at [1027, 387] on div at bounding box center [866, 409] width 1112 height 45
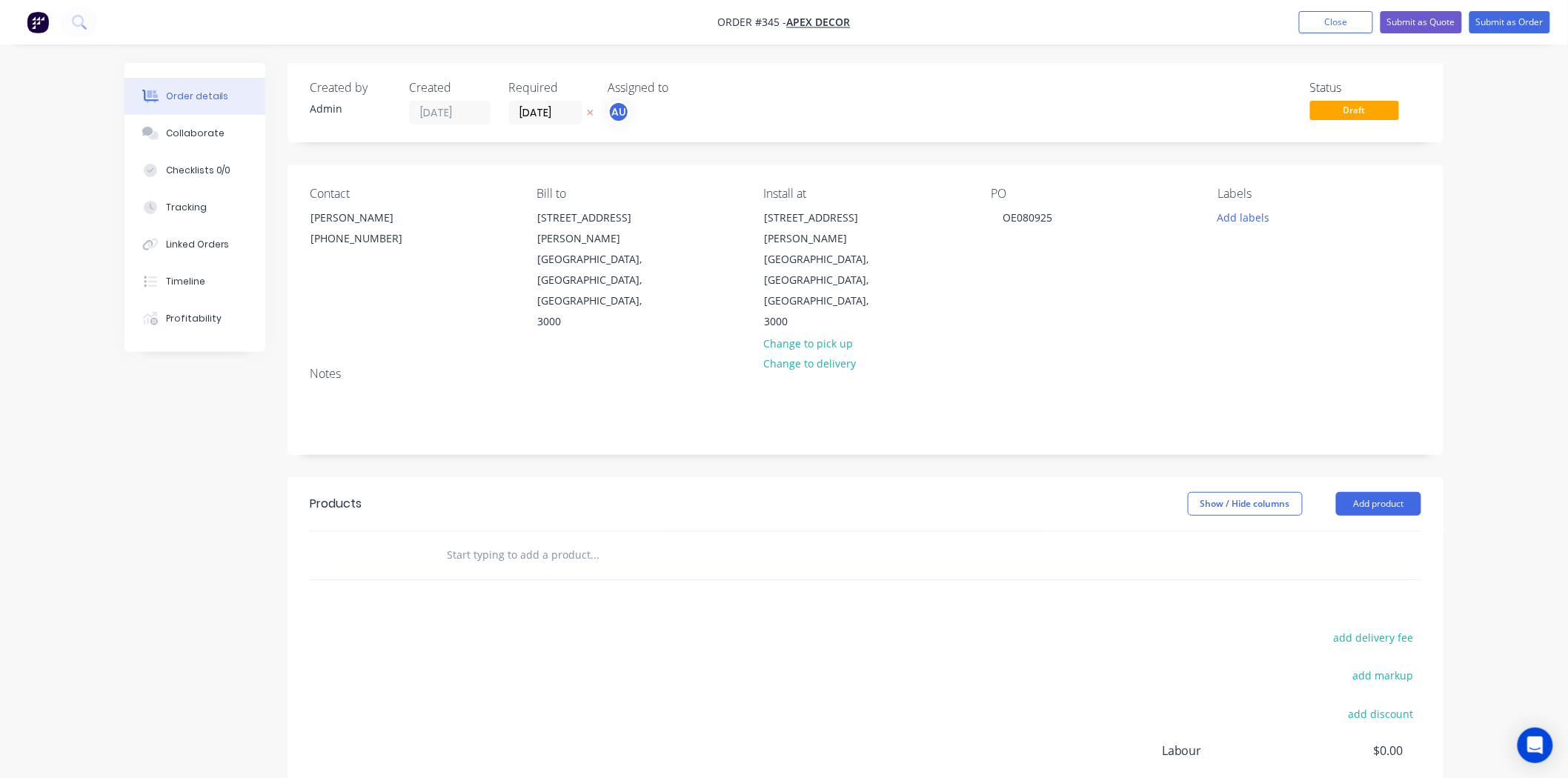
click at [1267, 197] on div "Labels" at bounding box center [1319, 194] width 203 height 14
click at [1236, 218] on button "Add labels" at bounding box center [1244, 217] width 68 height 20
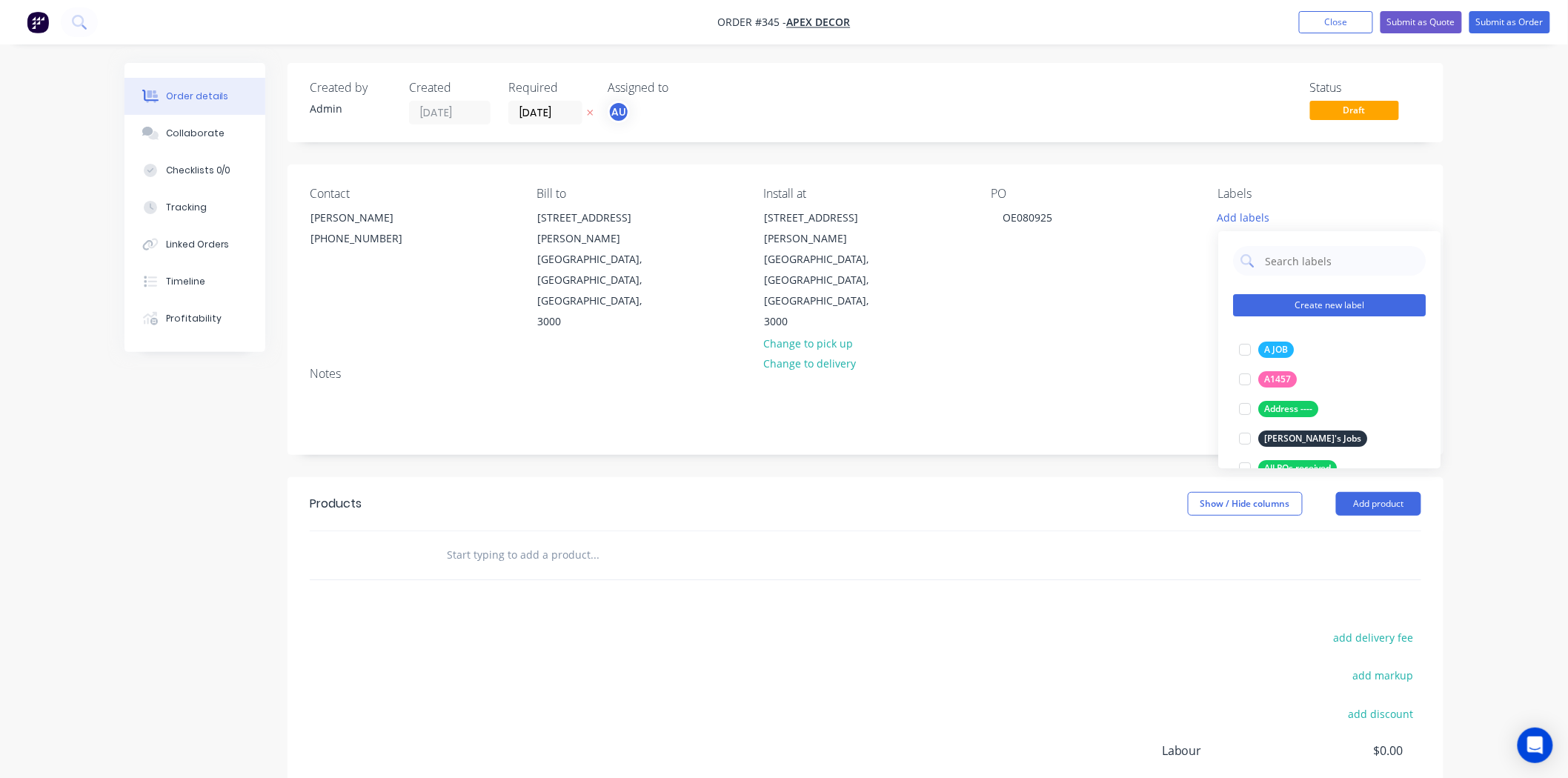
click at [1319, 301] on button "Create new label" at bounding box center [1328, 305] width 193 height 22
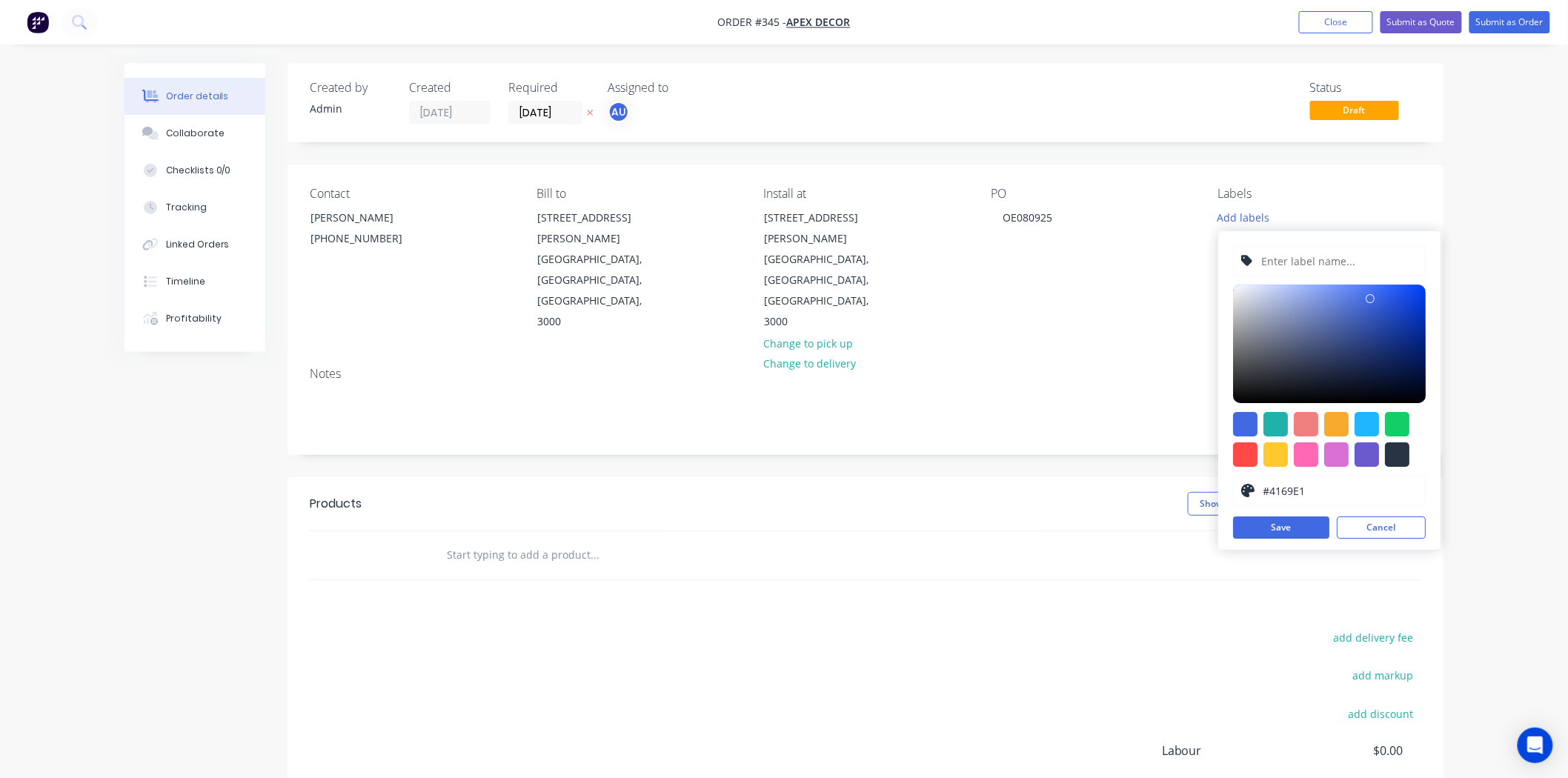
click at [1295, 248] on input "text" at bounding box center [1338, 261] width 158 height 29
type input "S"
type input "Hand Railing"
click at [1337, 454] on div at bounding box center [1336, 454] width 25 height 25
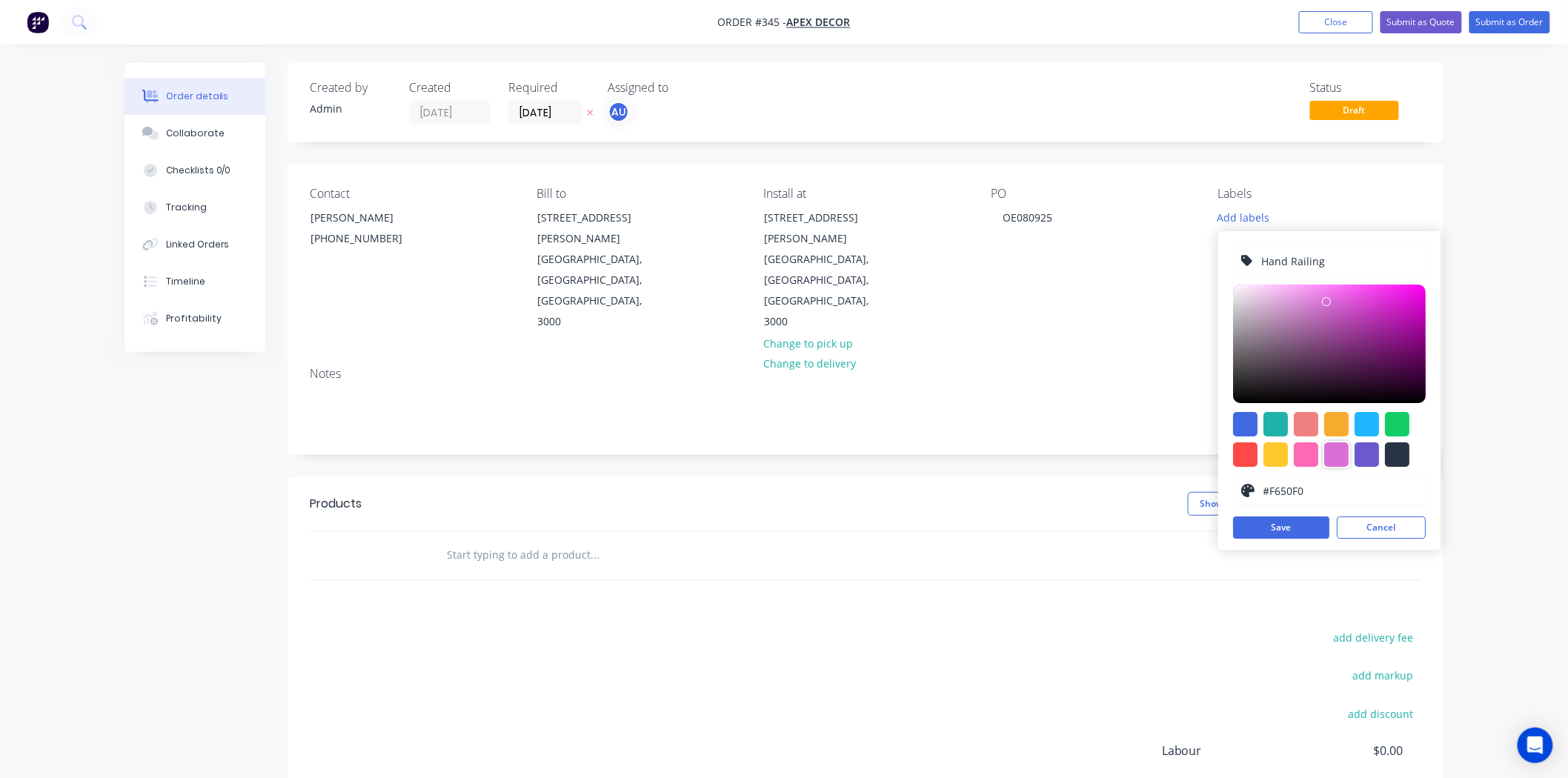
click at [1363, 289] on div at bounding box center [1328, 344] width 193 height 119
type input "#83097F"
click at [1412, 342] on div at bounding box center [1328, 344] width 193 height 119
click at [1278, 522] on button "Save" at bounding box center [1280, 527] width 96 height 22
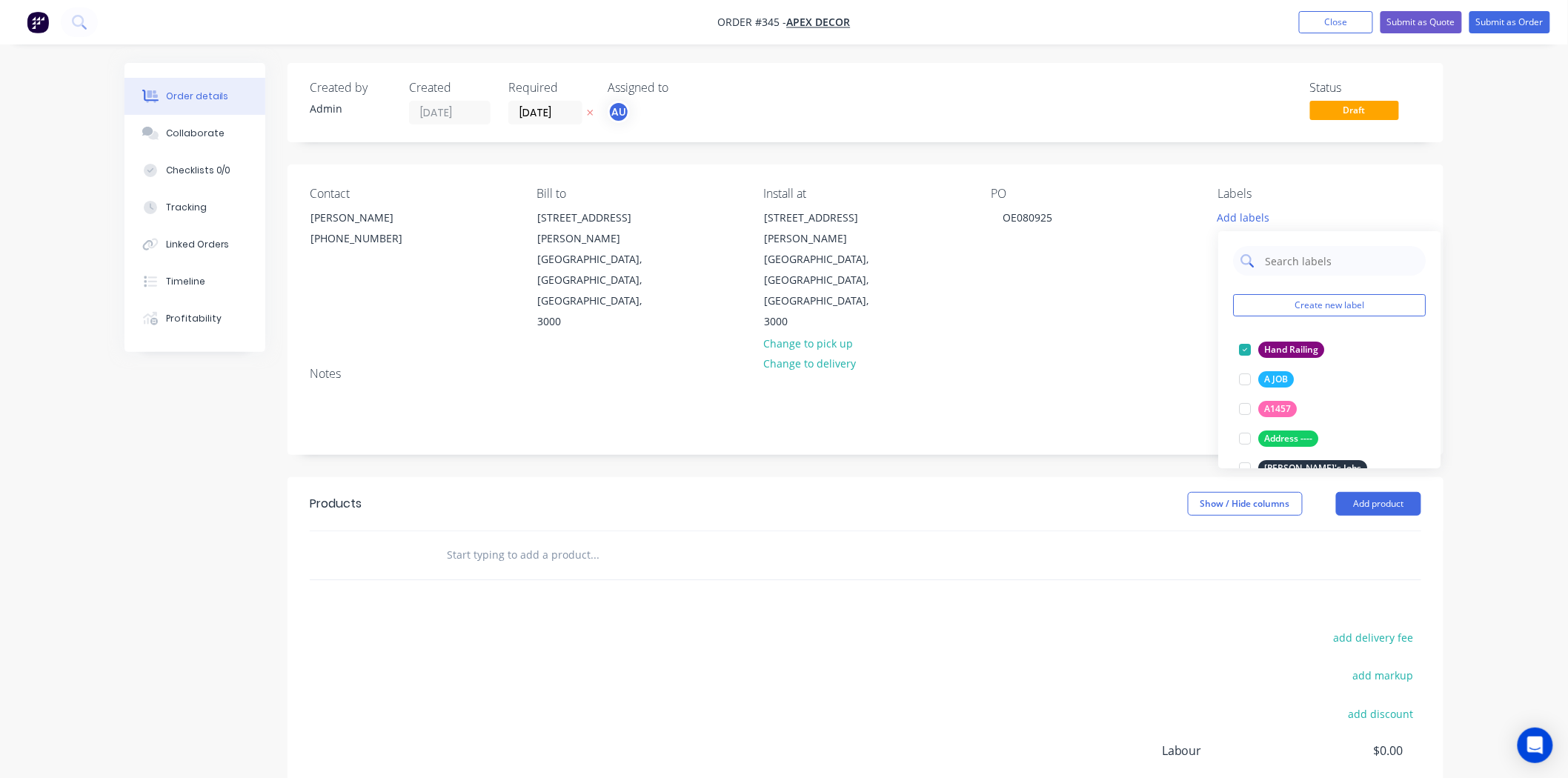
click at [1289, 264] on input "text" at bounding box center [1340, 261] width 155 height 29
click at [1244, 351] on div at bounding box center [1244, 349] width 29 height 29
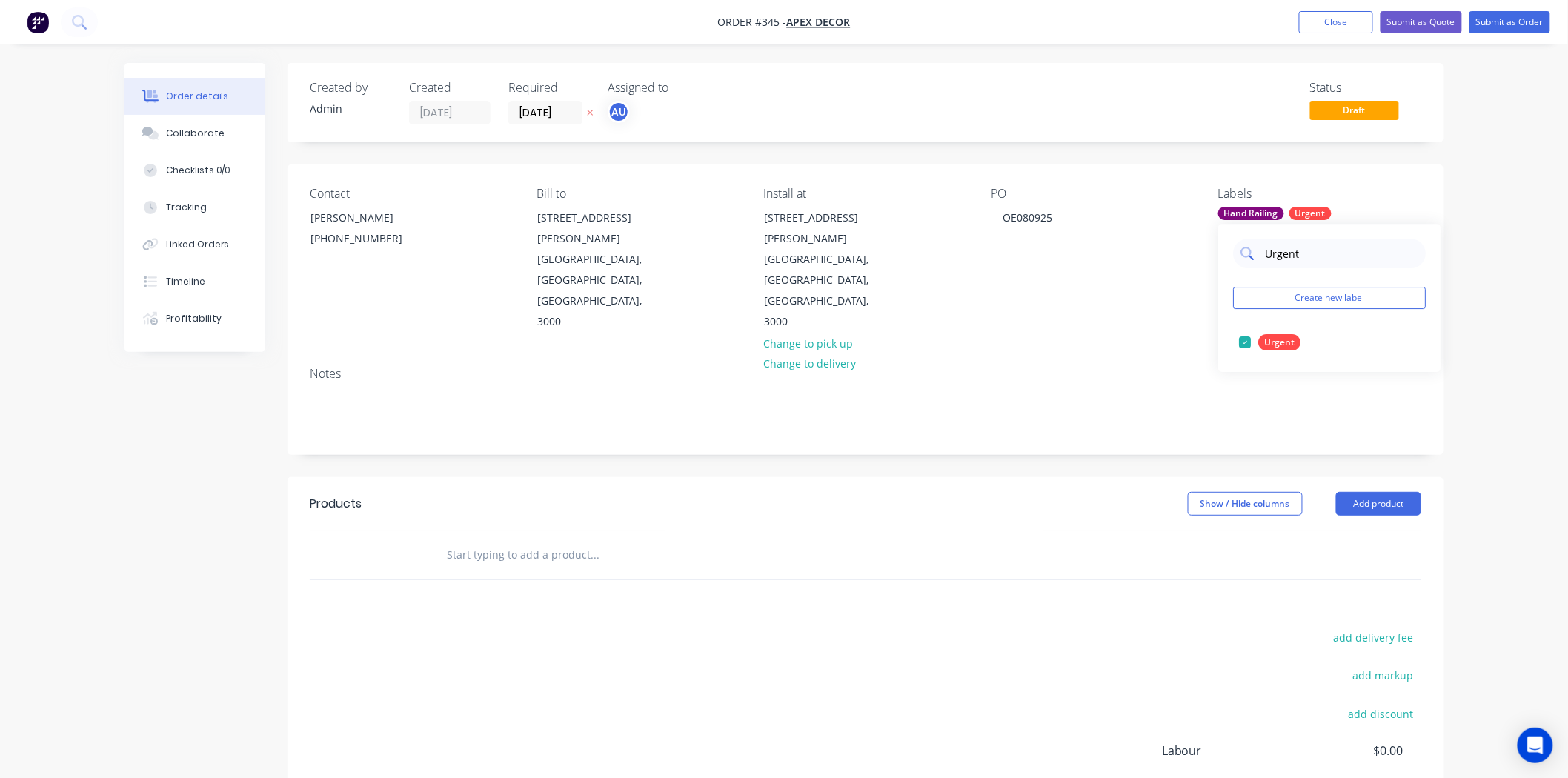
click at [1282, 251] on input "Urgent" at bounding box center [1340, 253] width 155 height 29
type input "Prio"
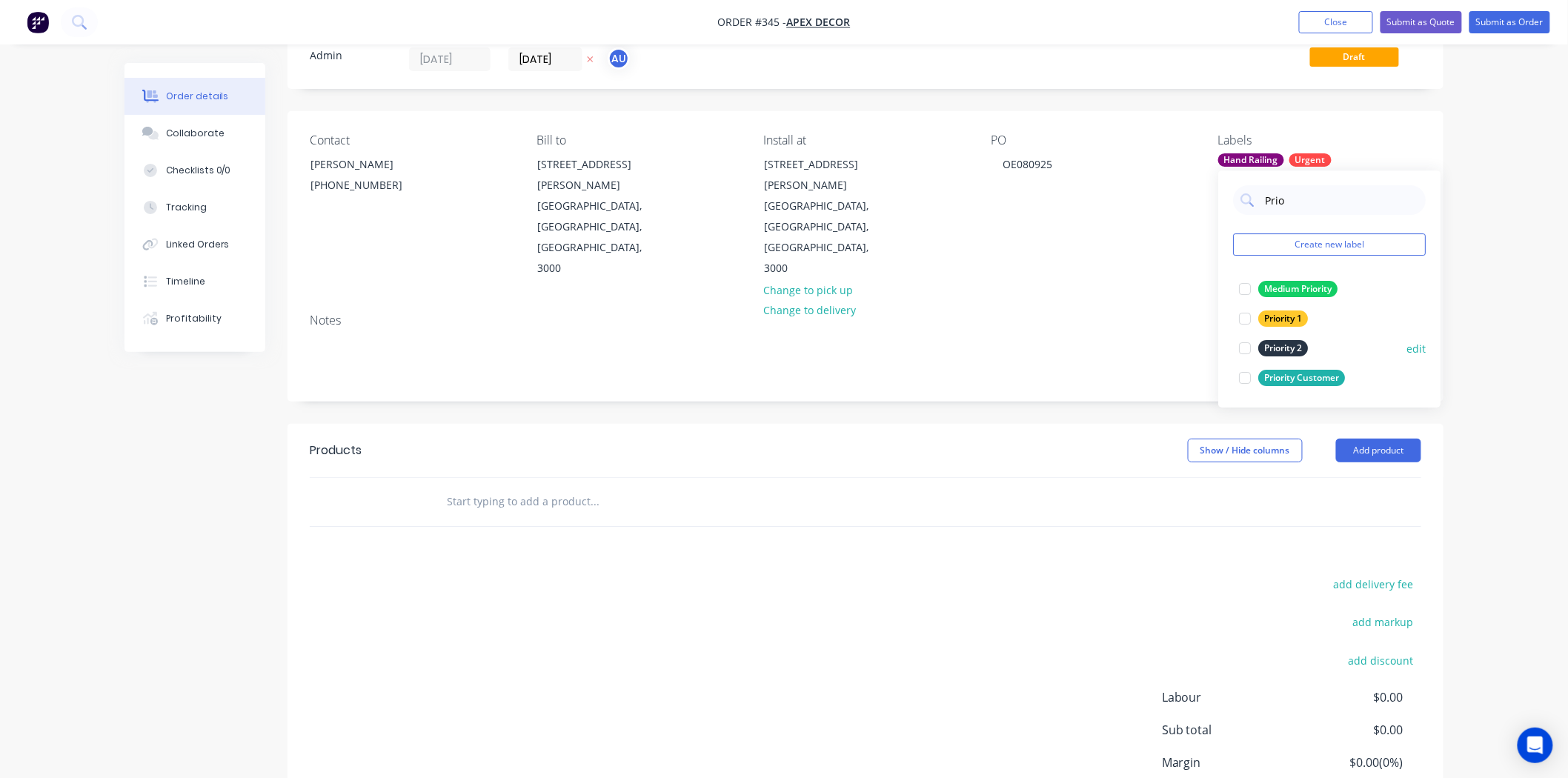
scroll to position [82, 0]
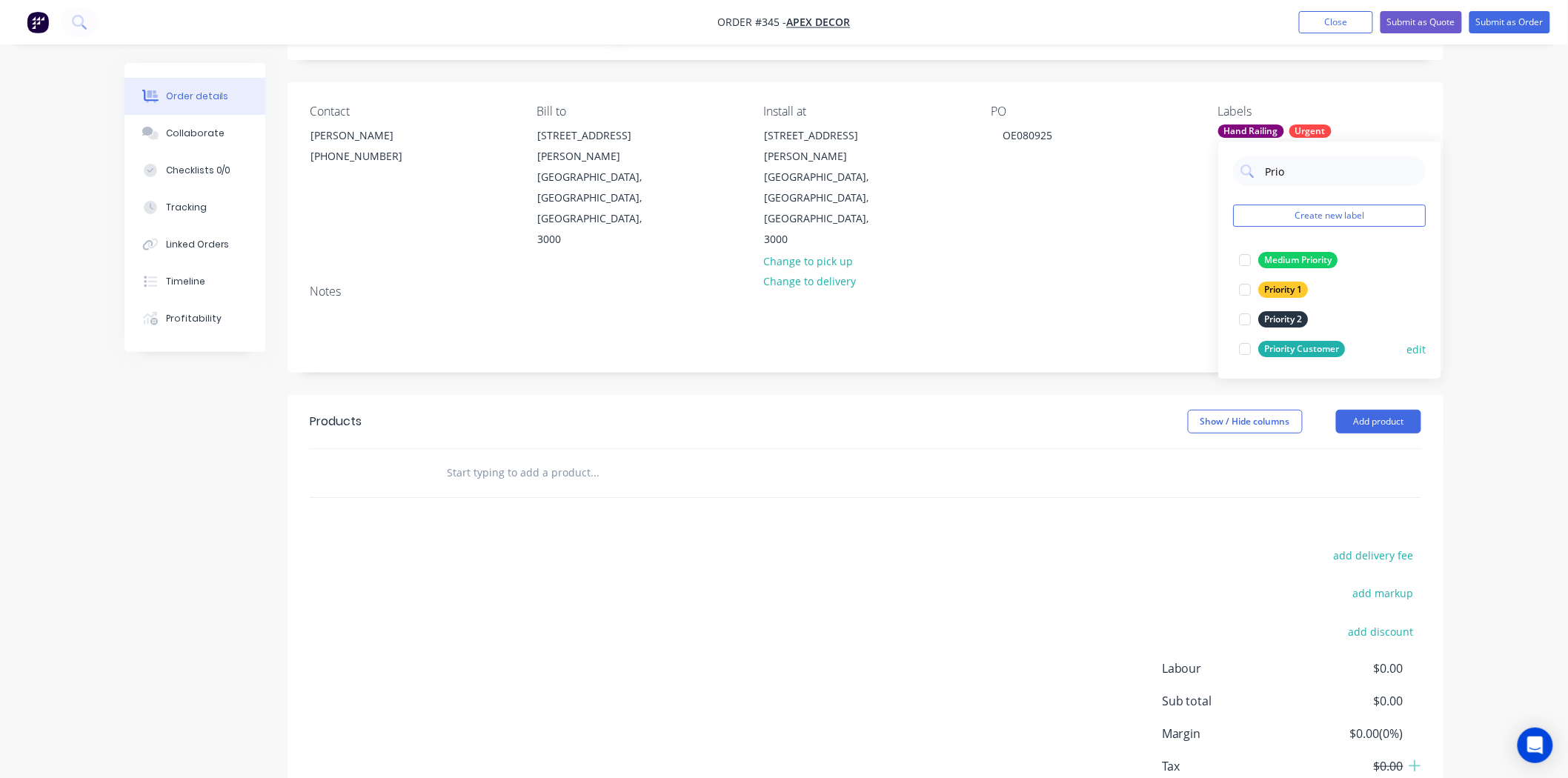
click at [1245, 351] on div at bounding box center [1244, 348] width 29 height 29
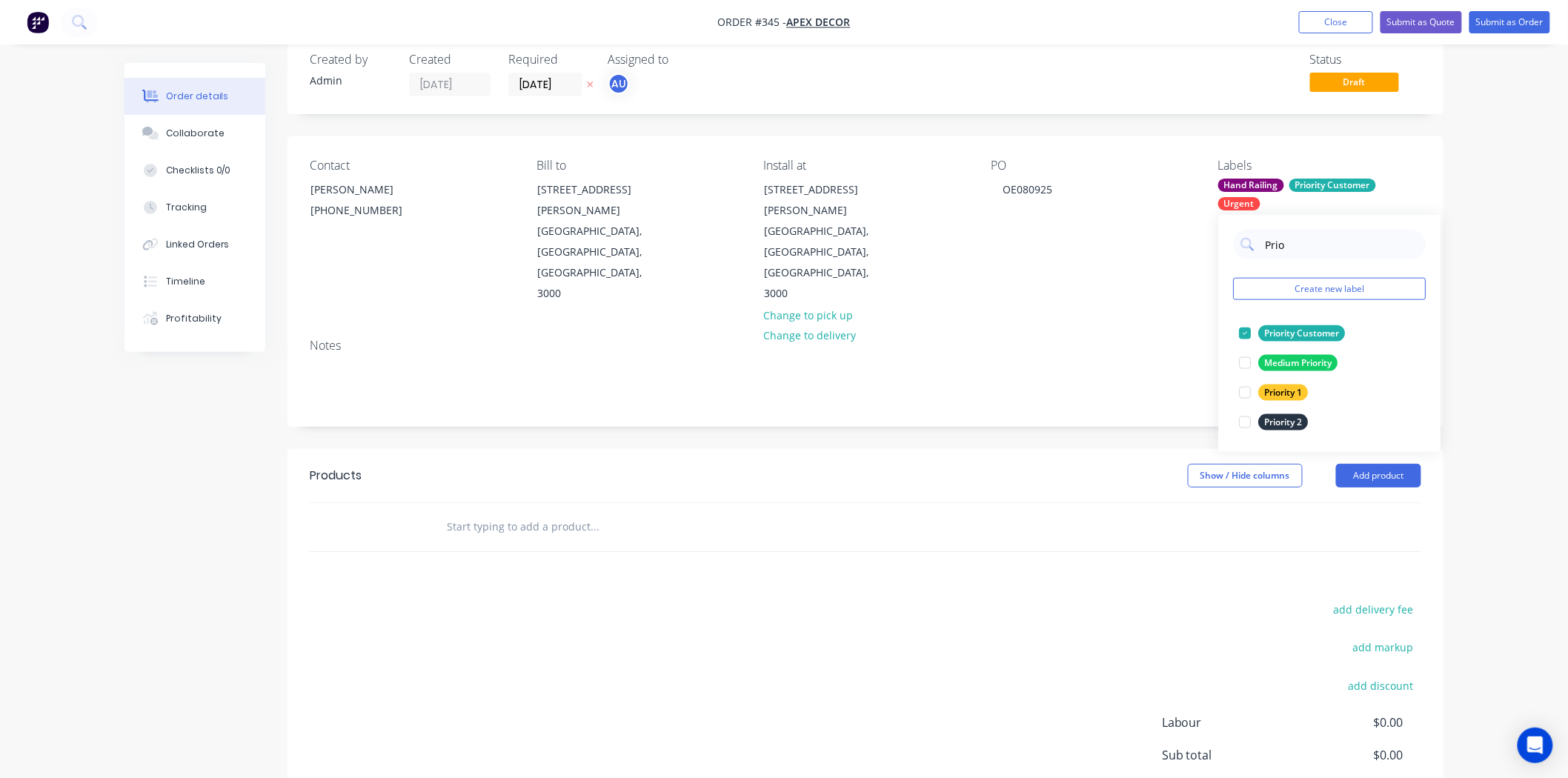
scroll to position [0, 0]
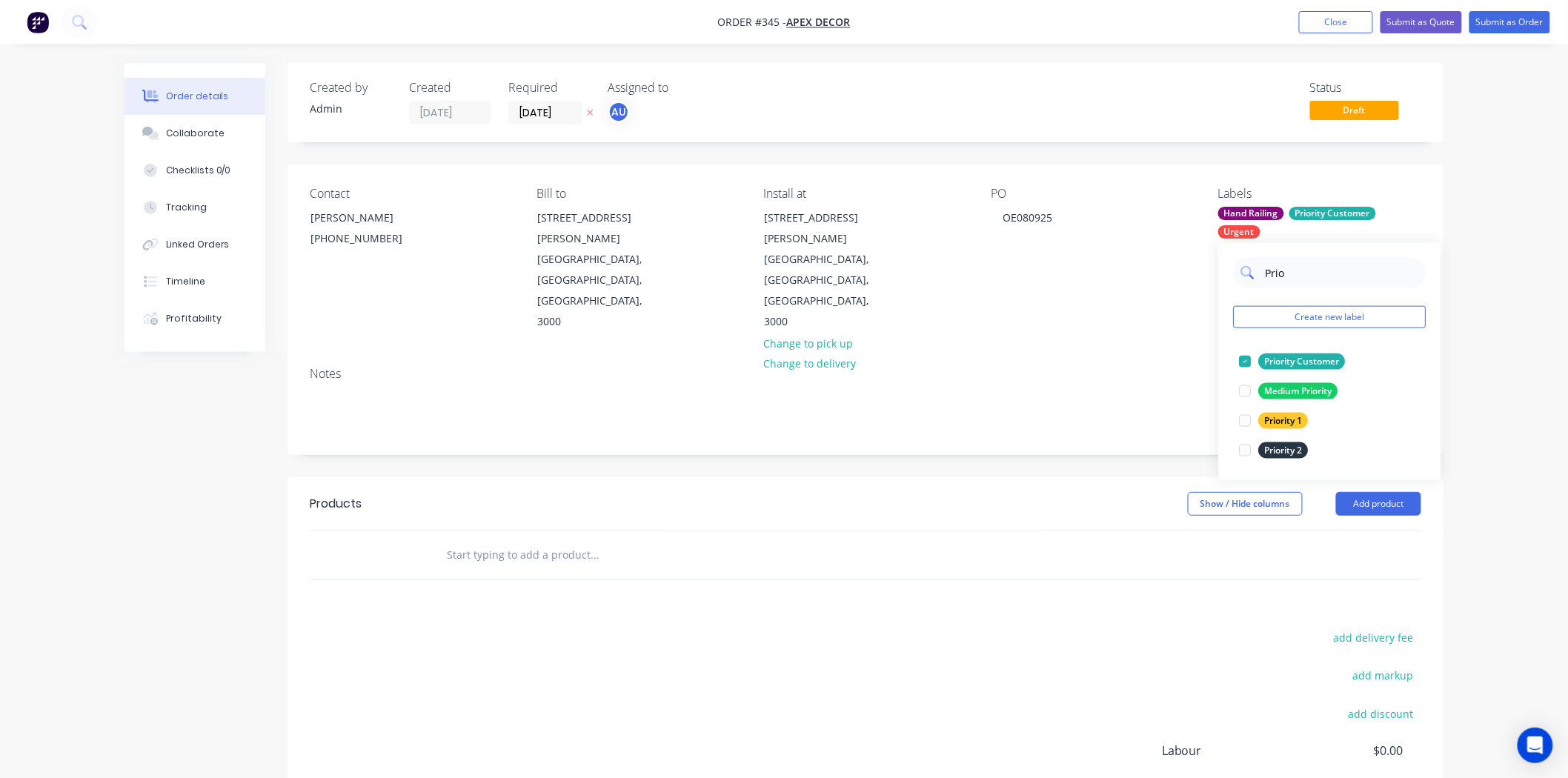
click at [1269, 273] on input "Prio" at bounding box center [1340, 273] width 155 height 29
click at [1500, 183] on div "Order details Collaborate Checklists 0/0 Tracking Linked Orders Timeline Profit…" at bounding box center [784, 478] width 1568 height 958
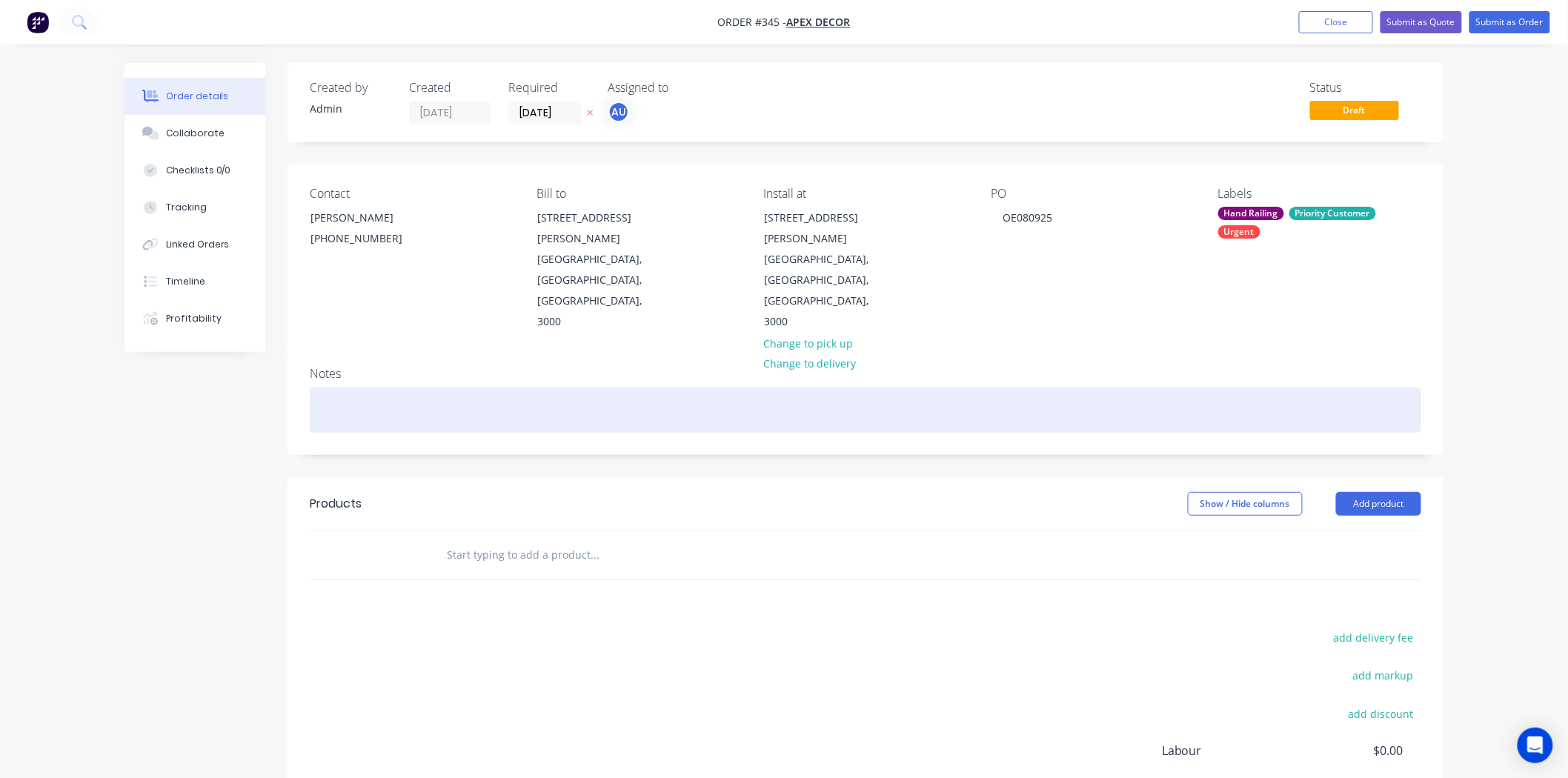
click at [342, 387] on div at bounding box center [866, 409] width 1112 height 45
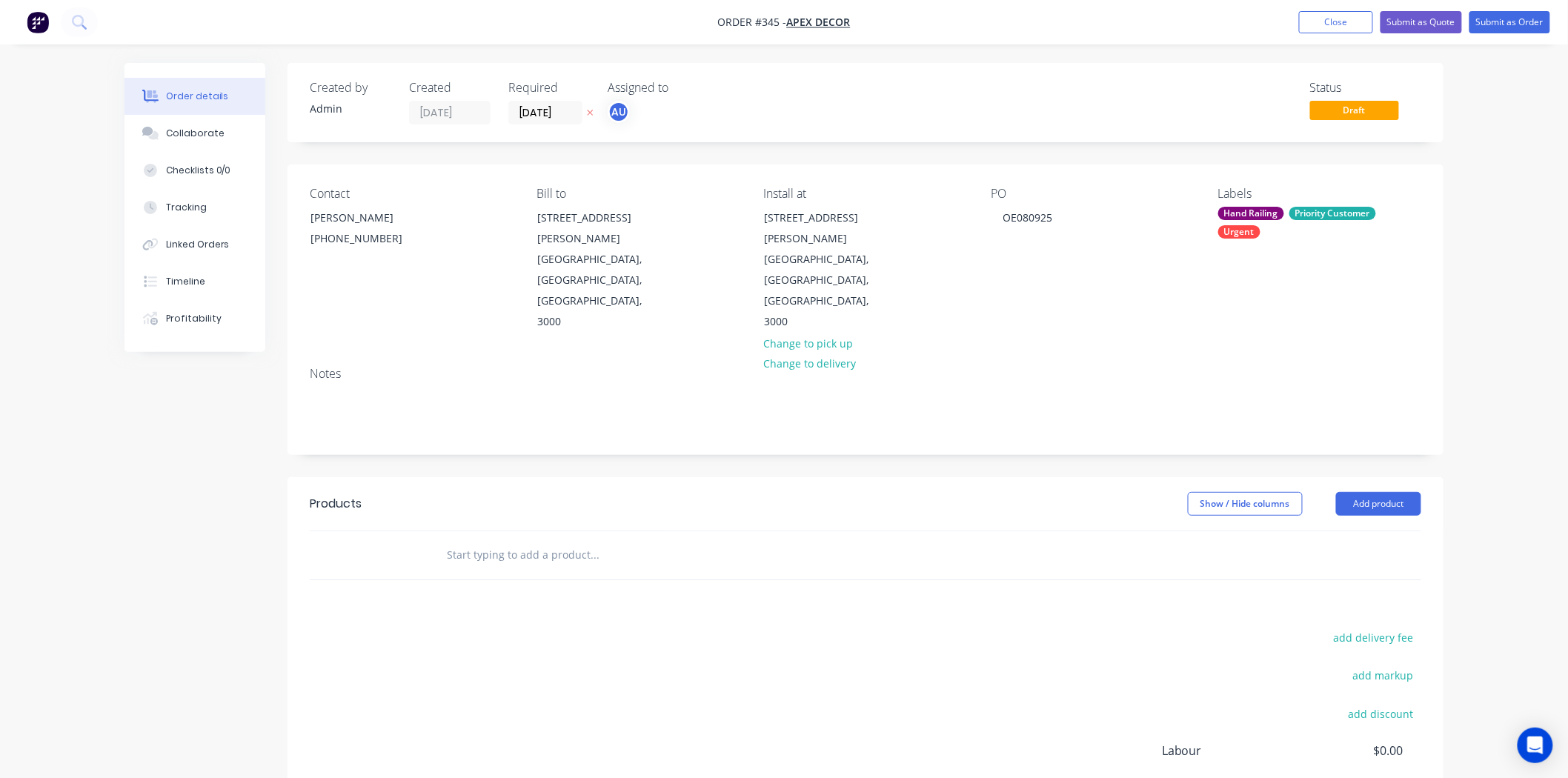
click at [602, 628] on div "add delivery fee add markup add discount Labour $0.00 Sub total $0.00 Margin $0…" at bounding box center [866, 771] width 1112 height 286
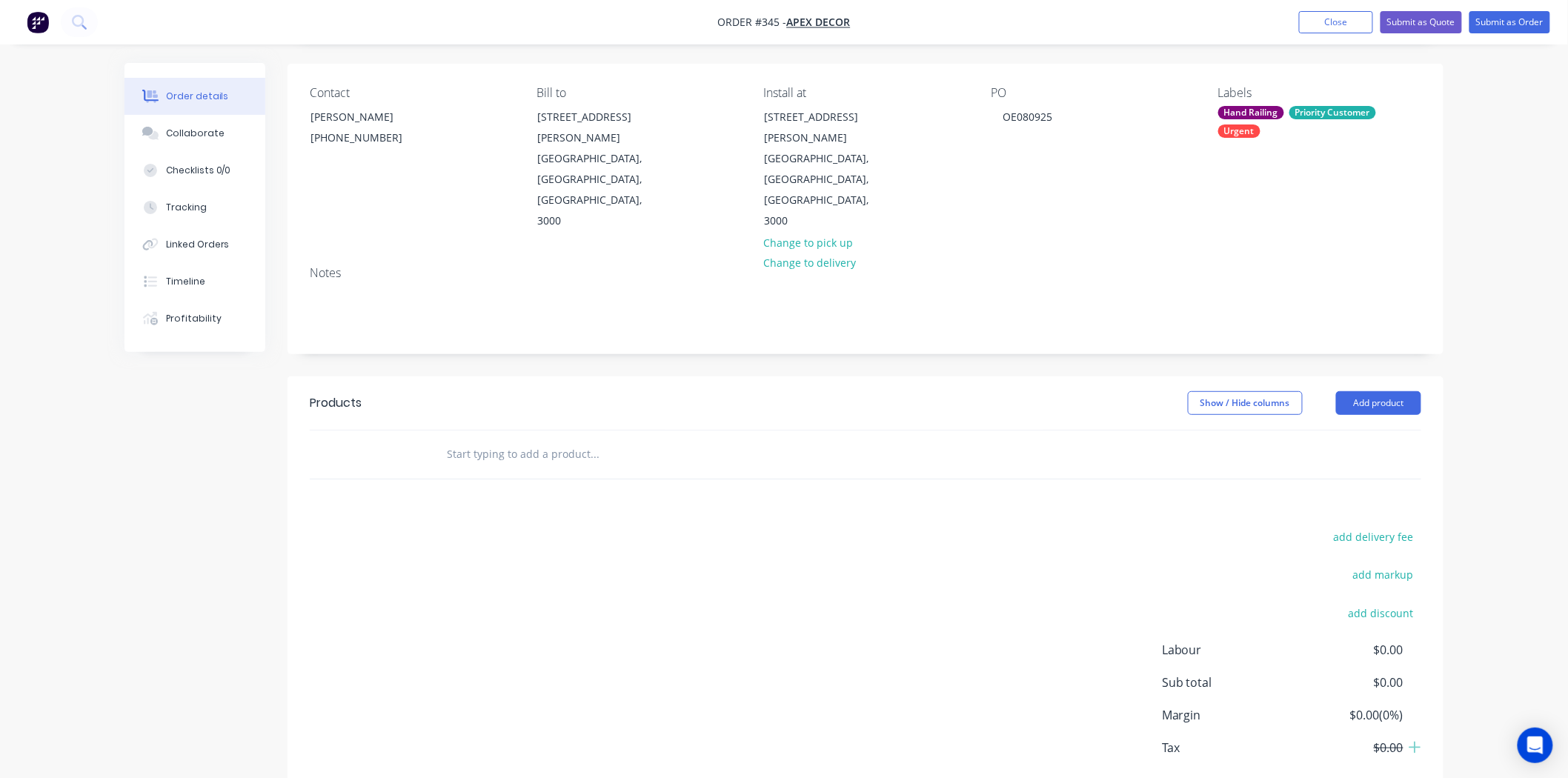
scroll to position [119, 0]
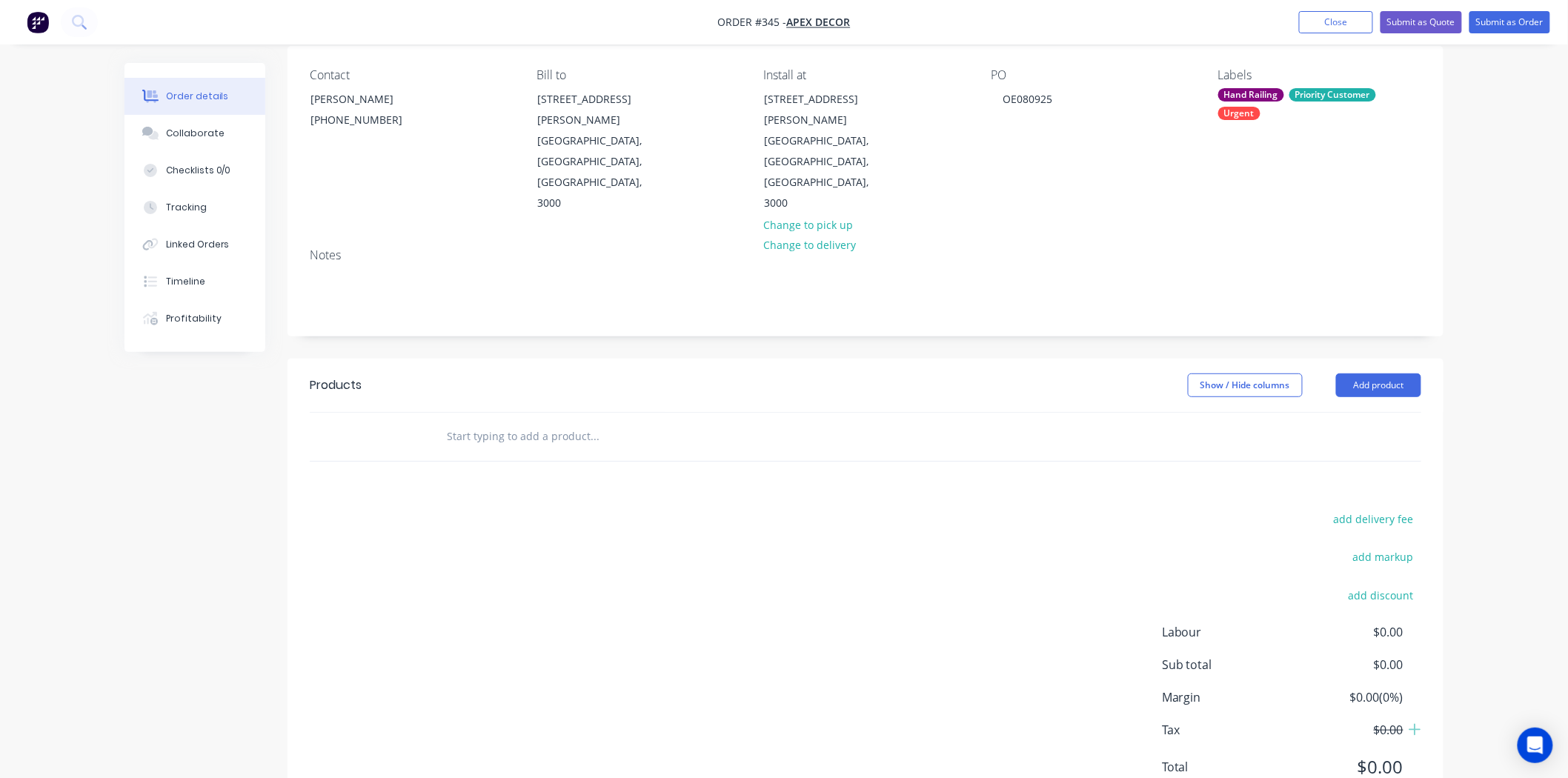
click at [575, 593] on div "add delivery fee add markup add discount Labour $0.00 Sub total $0.00 Margin $0…" at bounding box center [866, 652] width 1112 height 286
click at [341, 376] on div "Products" at bounding box center [336, 384] width 52 height 18
click at [459, 421] on input "text" at bounding box center [594, 436] width 296 height 29
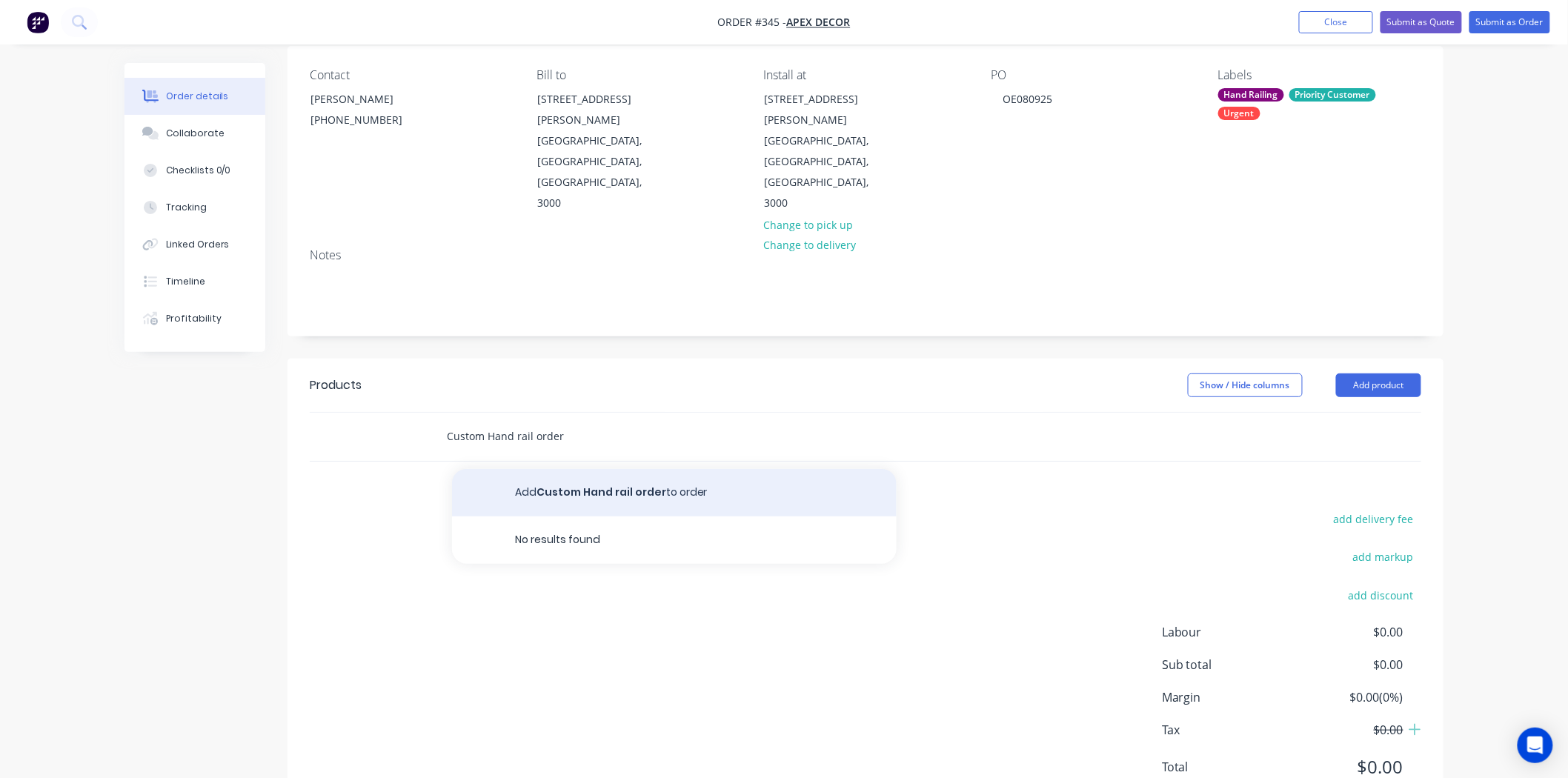
type input "Custom Hand rail order"
click at [602, 469] on button "Add Custom Hand rail order to order" at bounding box center [674, 492] width 444 height 47
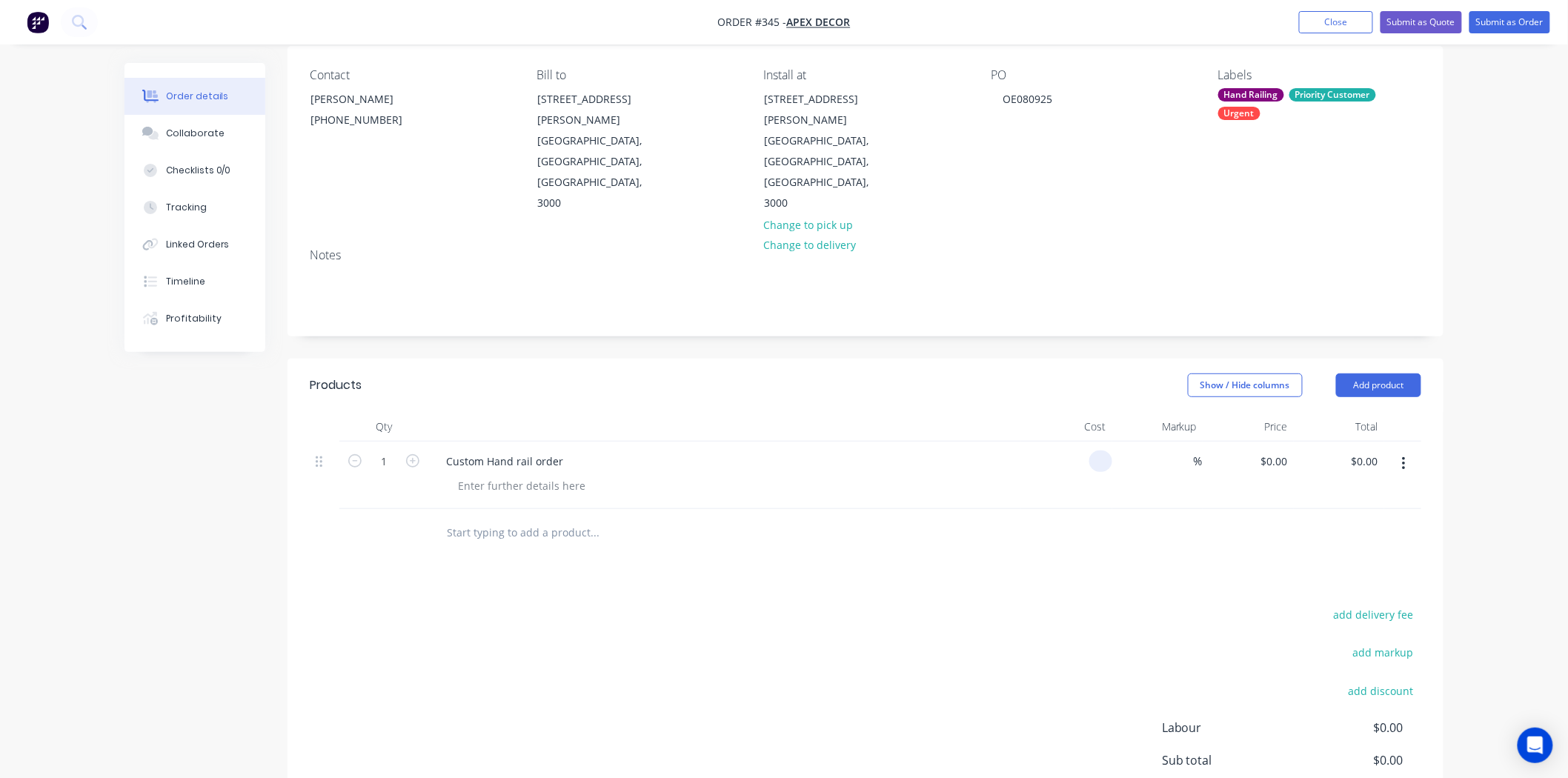
click at [1108, 451] on input at bounding box center [1103, 461] width 17 height 21
type input "$2,500.00"
click at [1182, 451] on input at bounding box center [1185, 461] width 17 height 21
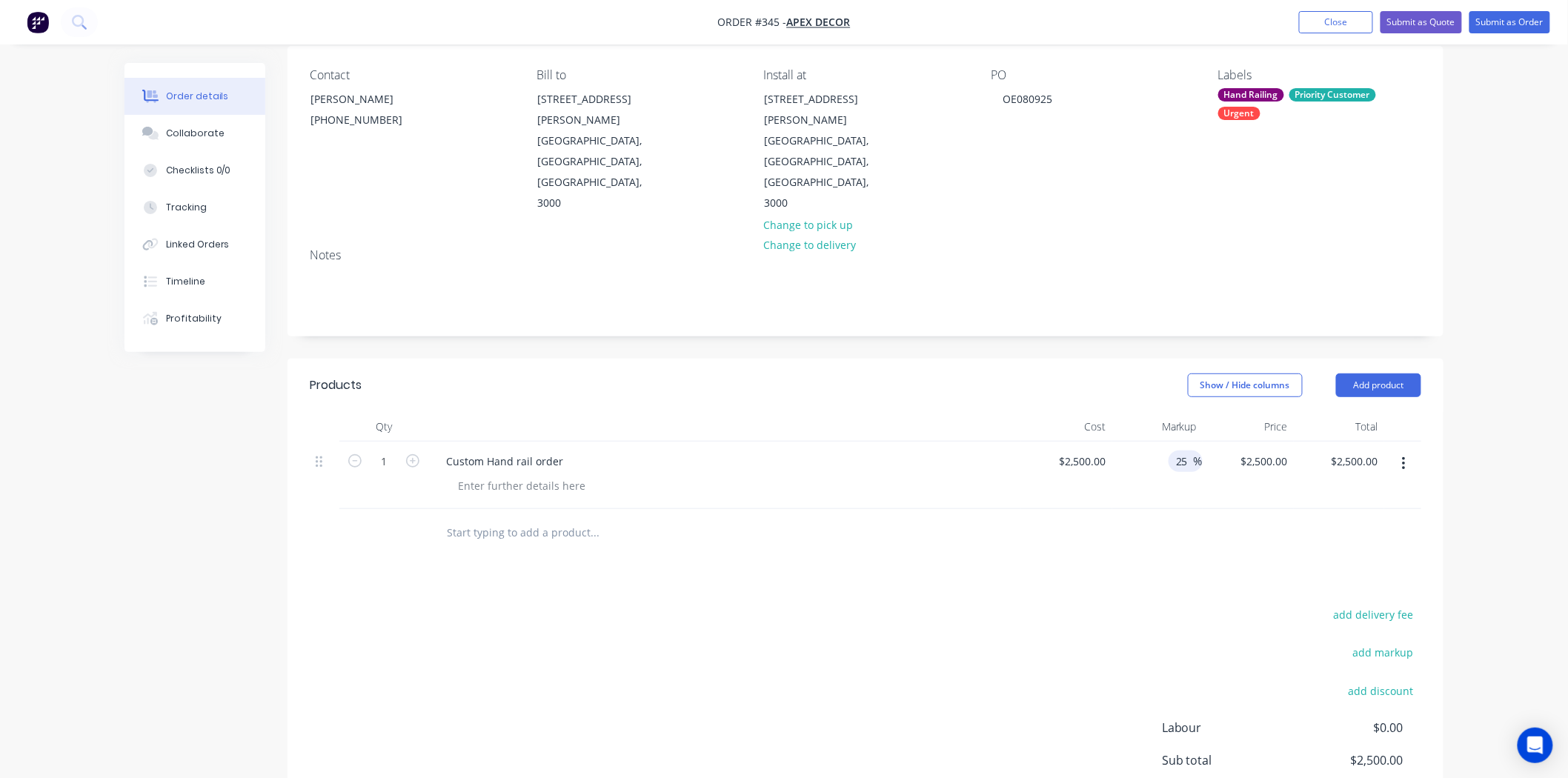
type input "25"
type input "$3,125.00"
click at [1102, 504] on div "Products Show / Hide columns Add product Qty Cost Markup Price Total 1 Custom H…" at bounding box center [866, 635] width 1156 height 554
click at [510, 475] on div at bounding box center [522, 485] width 151 height 21
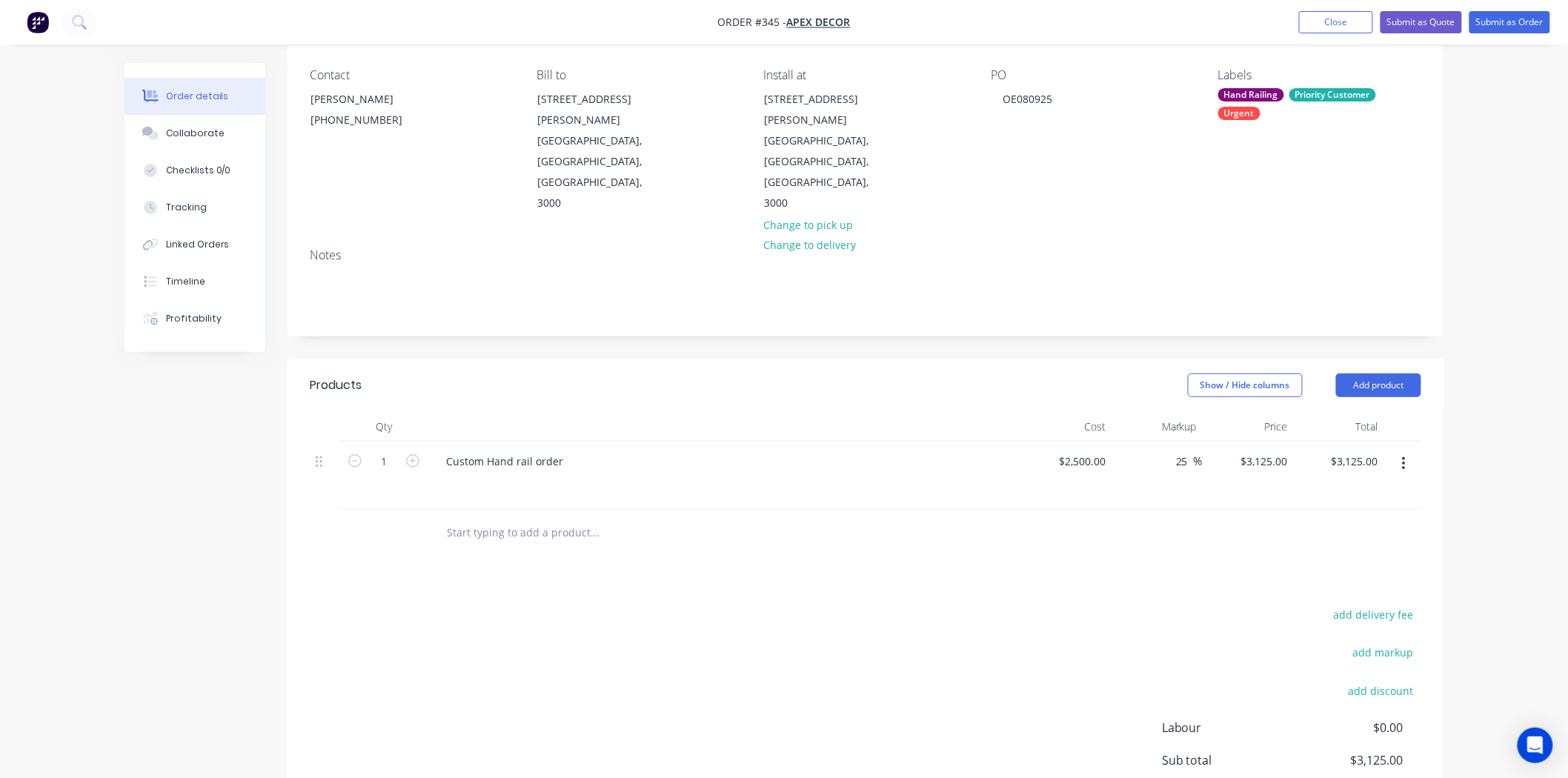
click at [1409, 451] on button "button" at bounding box center [1404, 464] width 35 height 27
click at [1365, 581] on div "Delete" at bounding box center [1350, 591] width 114 height 21
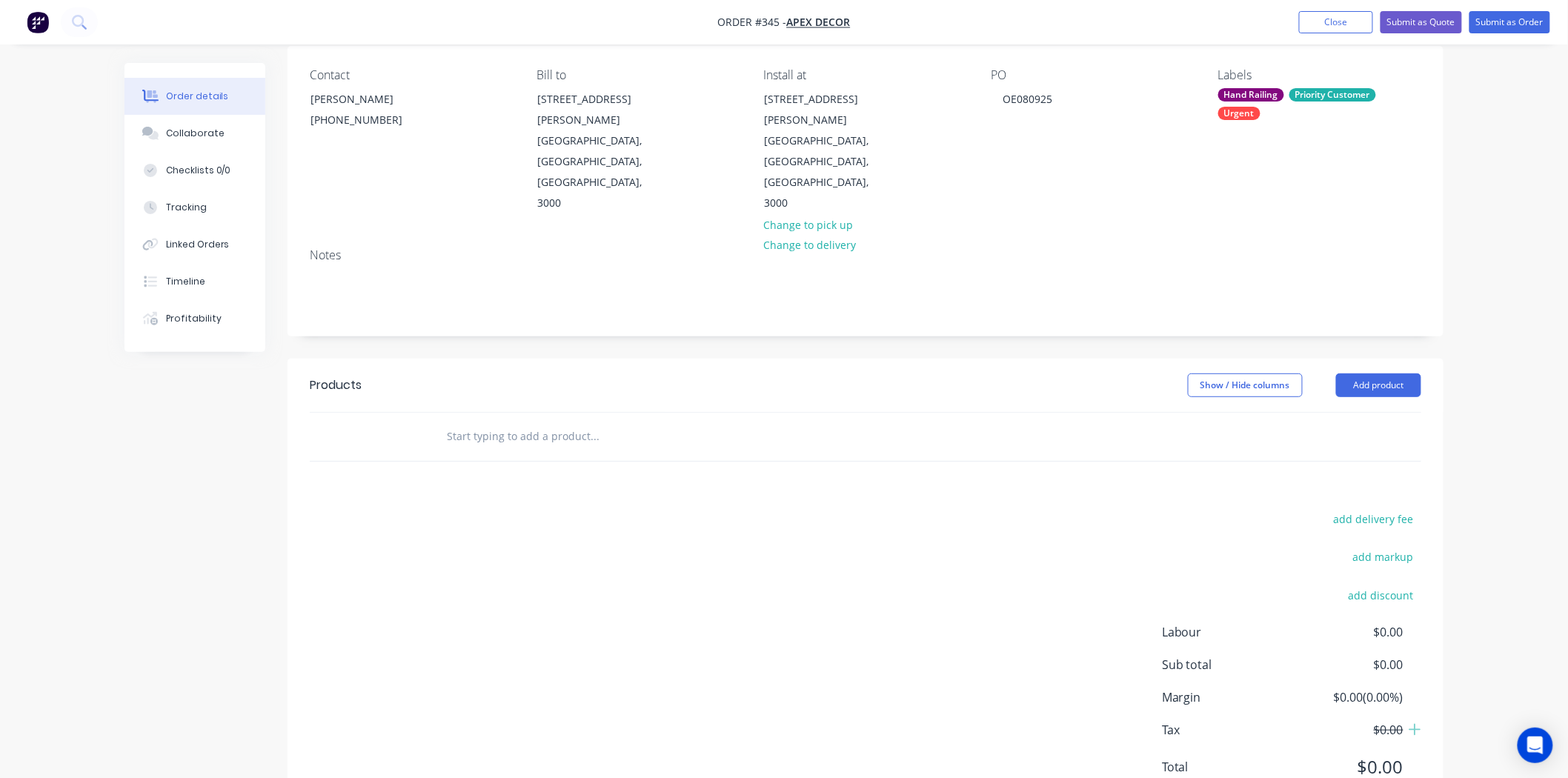
click at [1457, 364] on div "Order details Collaborate Checklists 0/0 Tracking Linked Orders Timeline Profit…" at bounding box center [784, 392] width 1349 height 895
click at [1397, 373] on button "Add product" at bounding box center [1378, 385] width 85 height 24
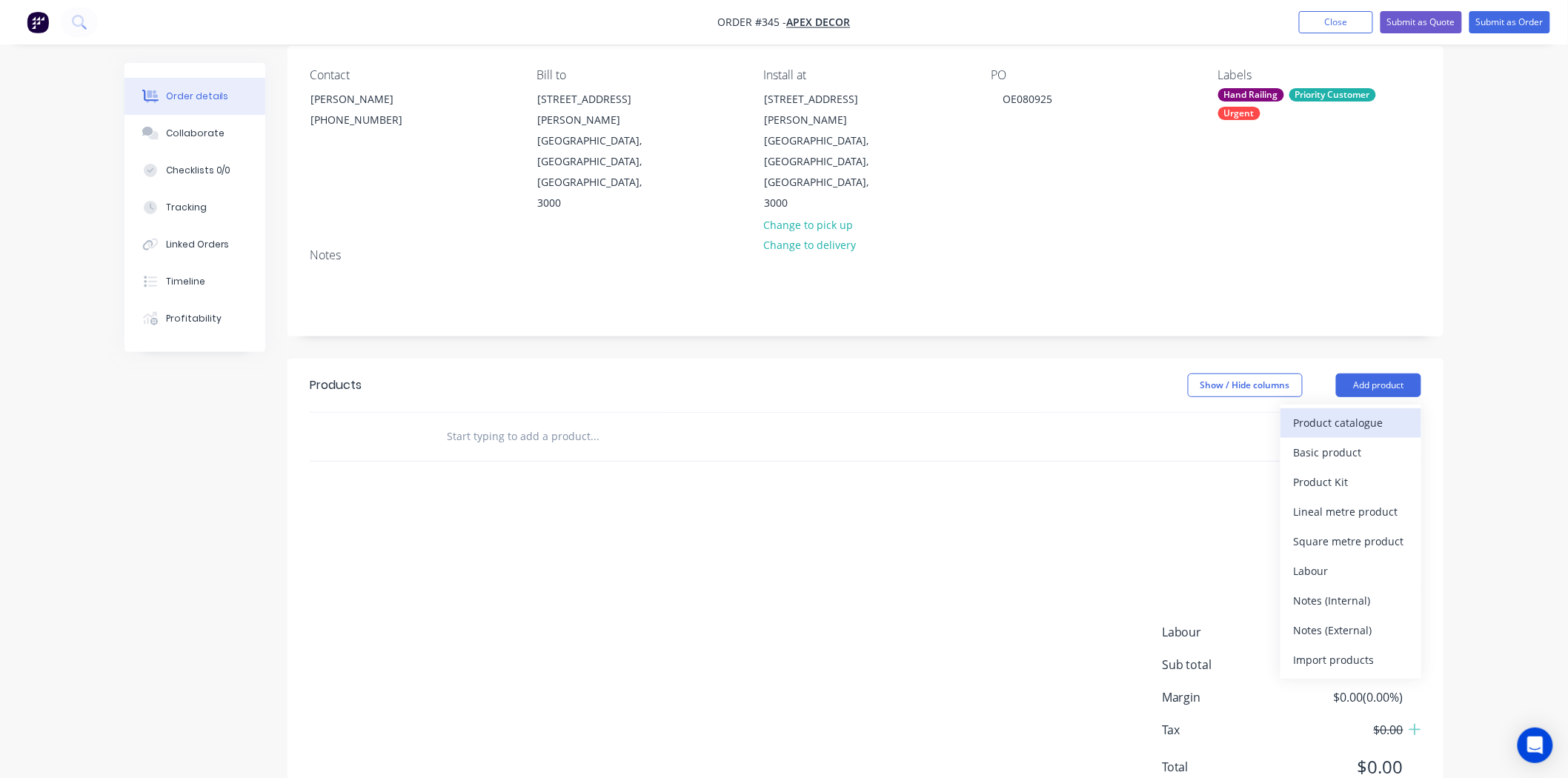
click at [1342, 412] on div "Product catalogue" at bounding box center [1350, 422] width 114 height 21
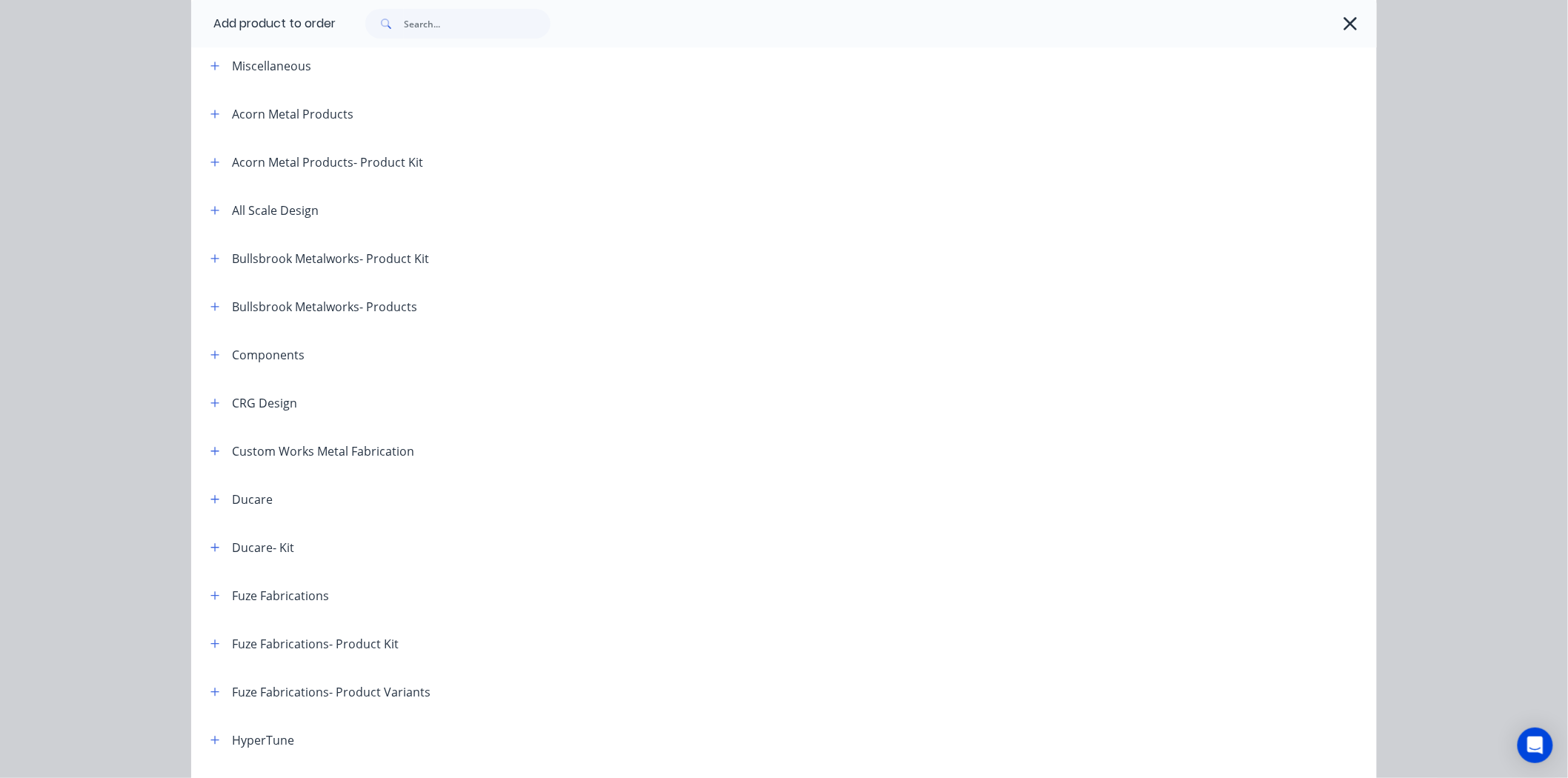
scroll to position [0, 0]
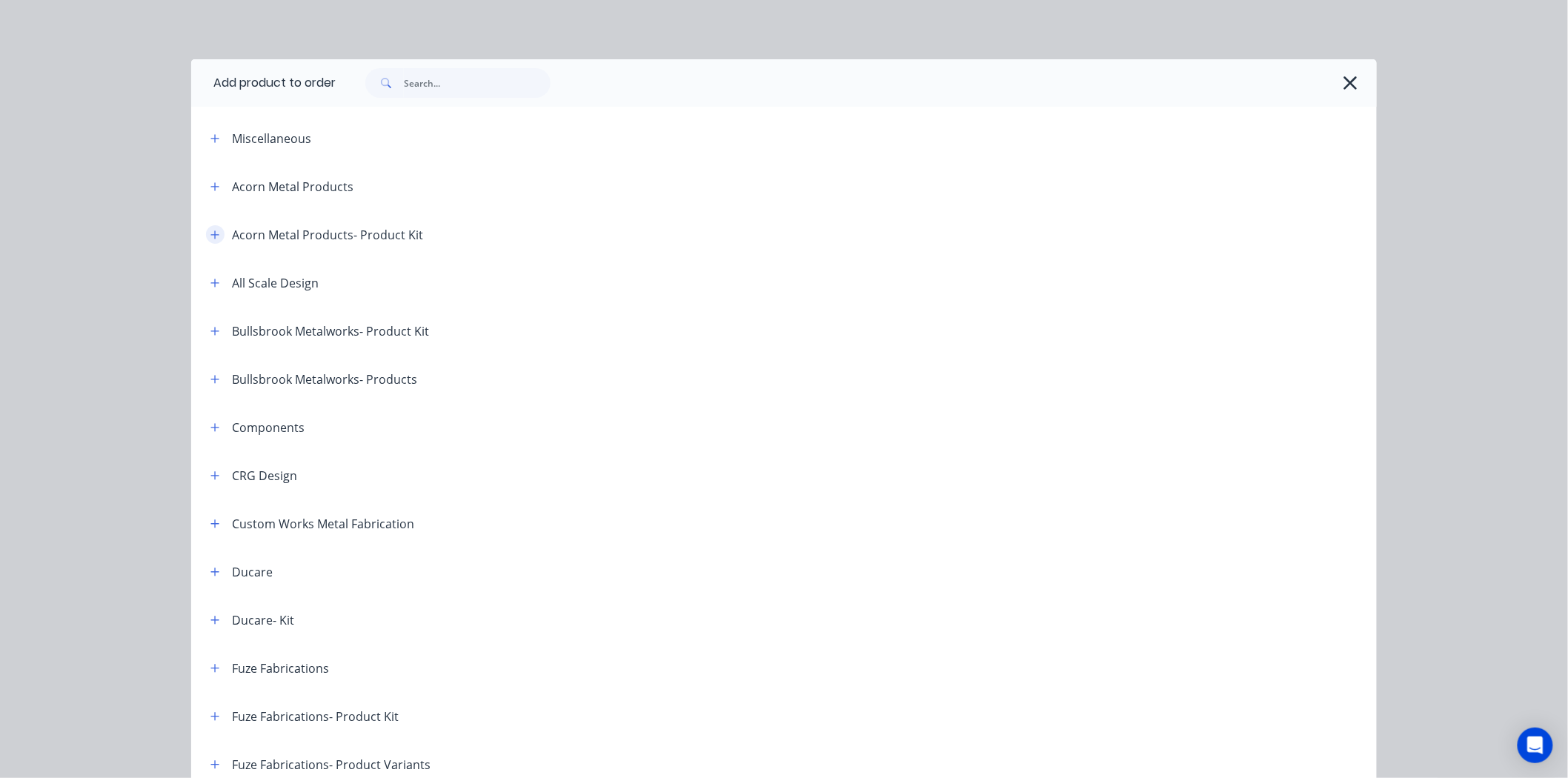
click at [210, 236] on icon "button" at bounding box center [215, 234] width 9 height 10
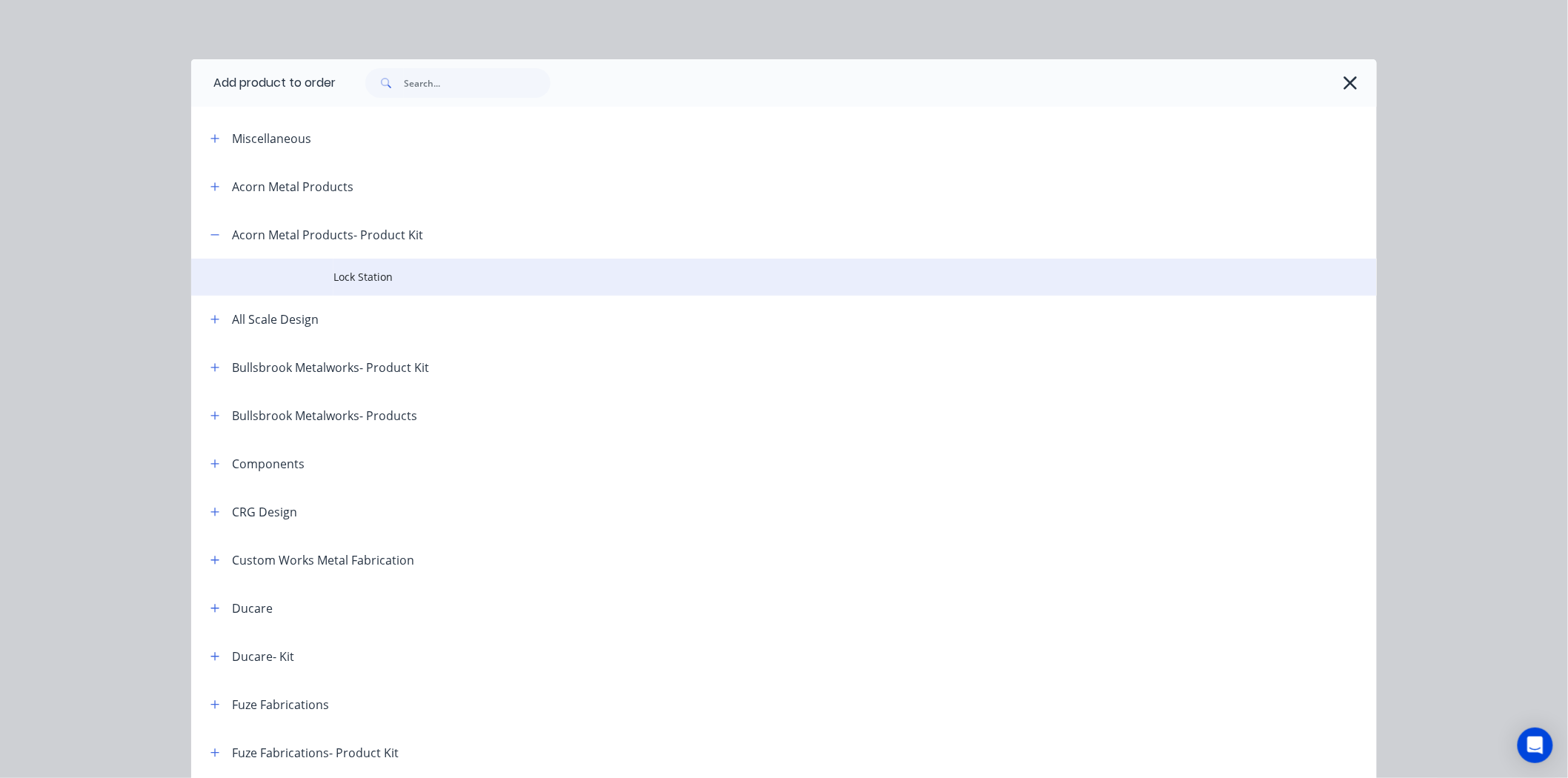
click at [334, 268] on td "Lock Station" at bounding box center [855, 277] width 1043 height 37
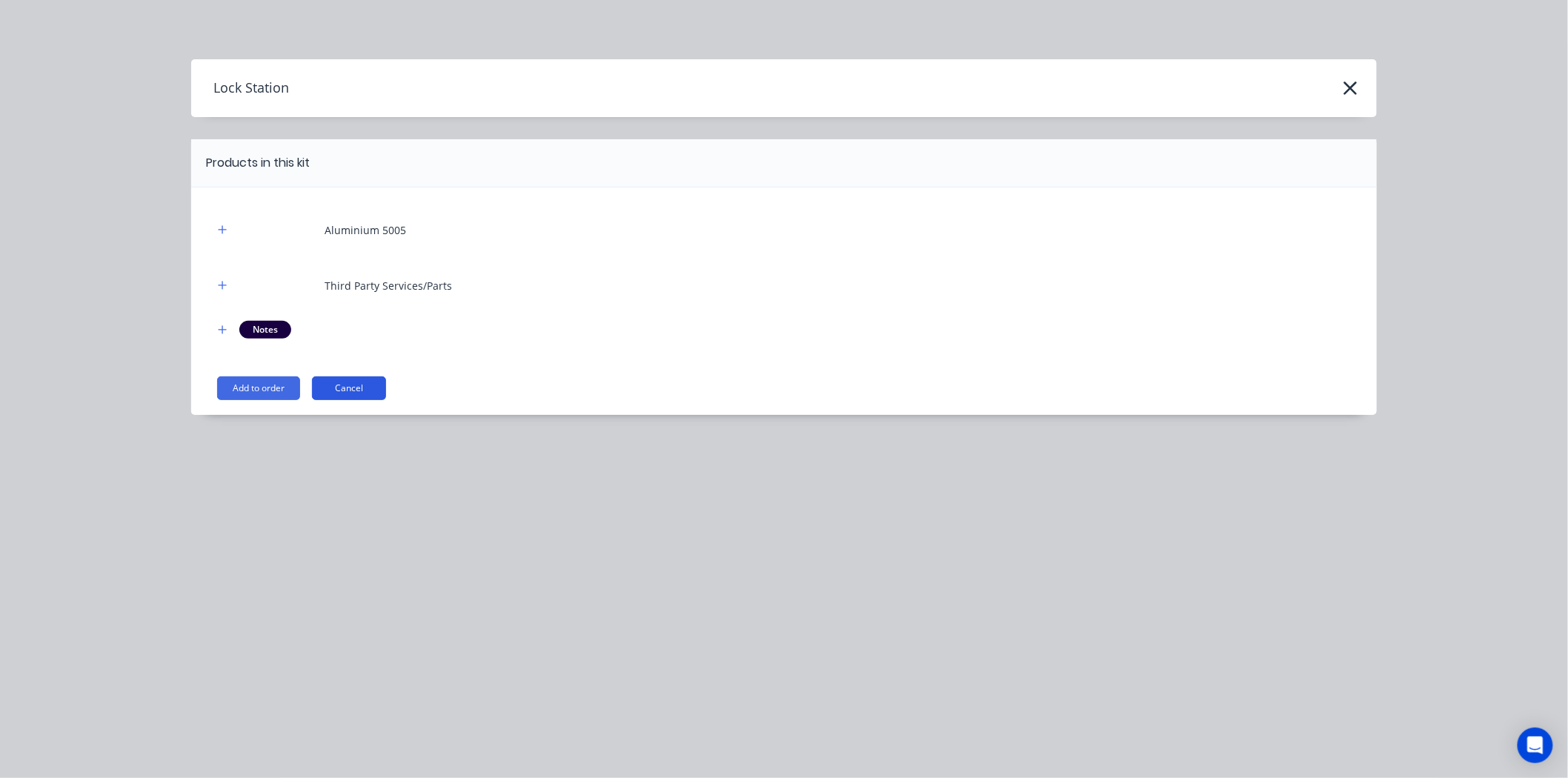
click at [354, 380] on button "Cancel" at bounding box center [348, 388] width 74 height 24
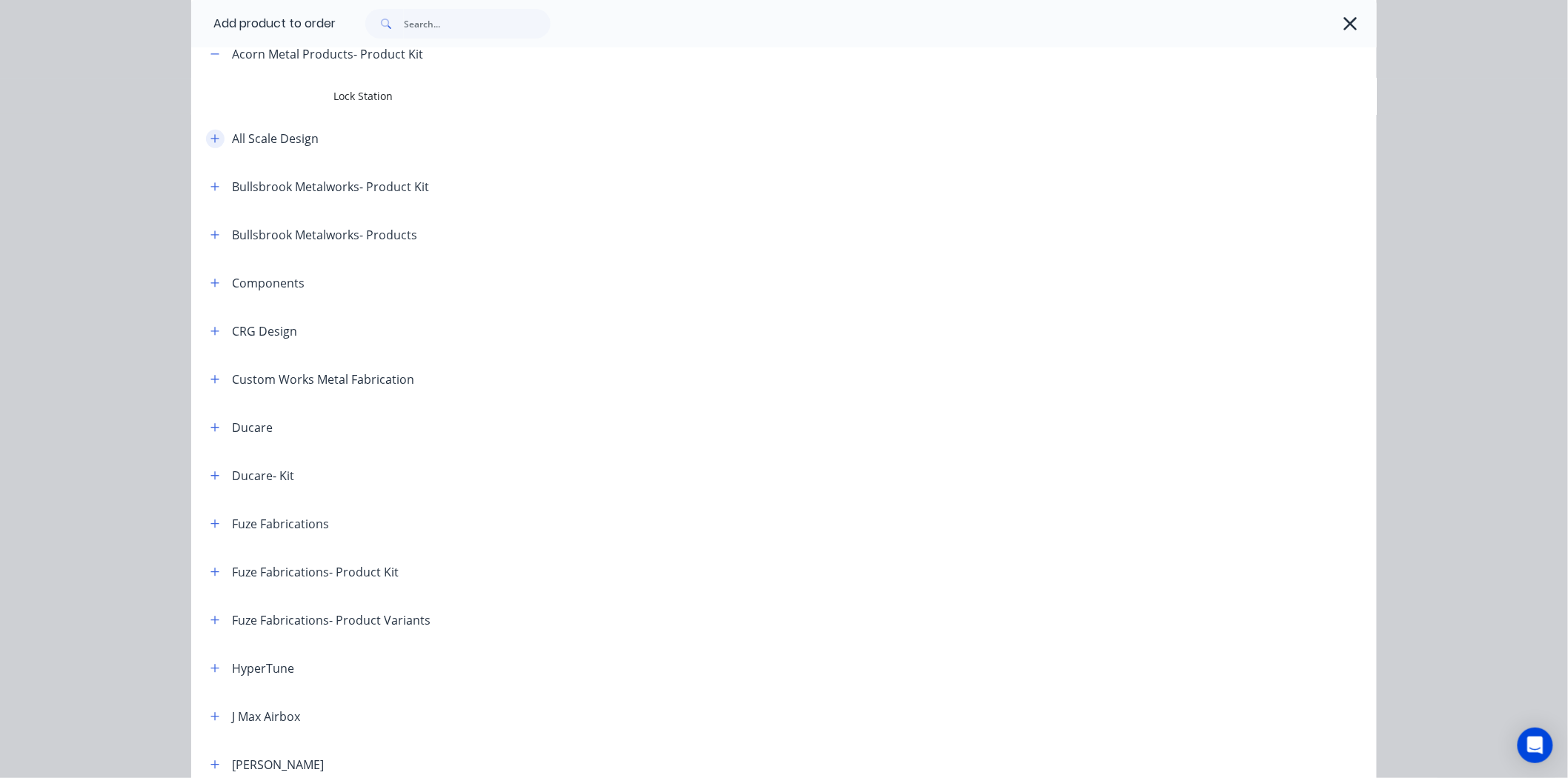
click at [209, 106] on div "Miscellaneous Acorn Metal Products Acorn Metal Products- Product Kit Lock Stati…" at bounding box center [784, 578] width 1185 height 1289
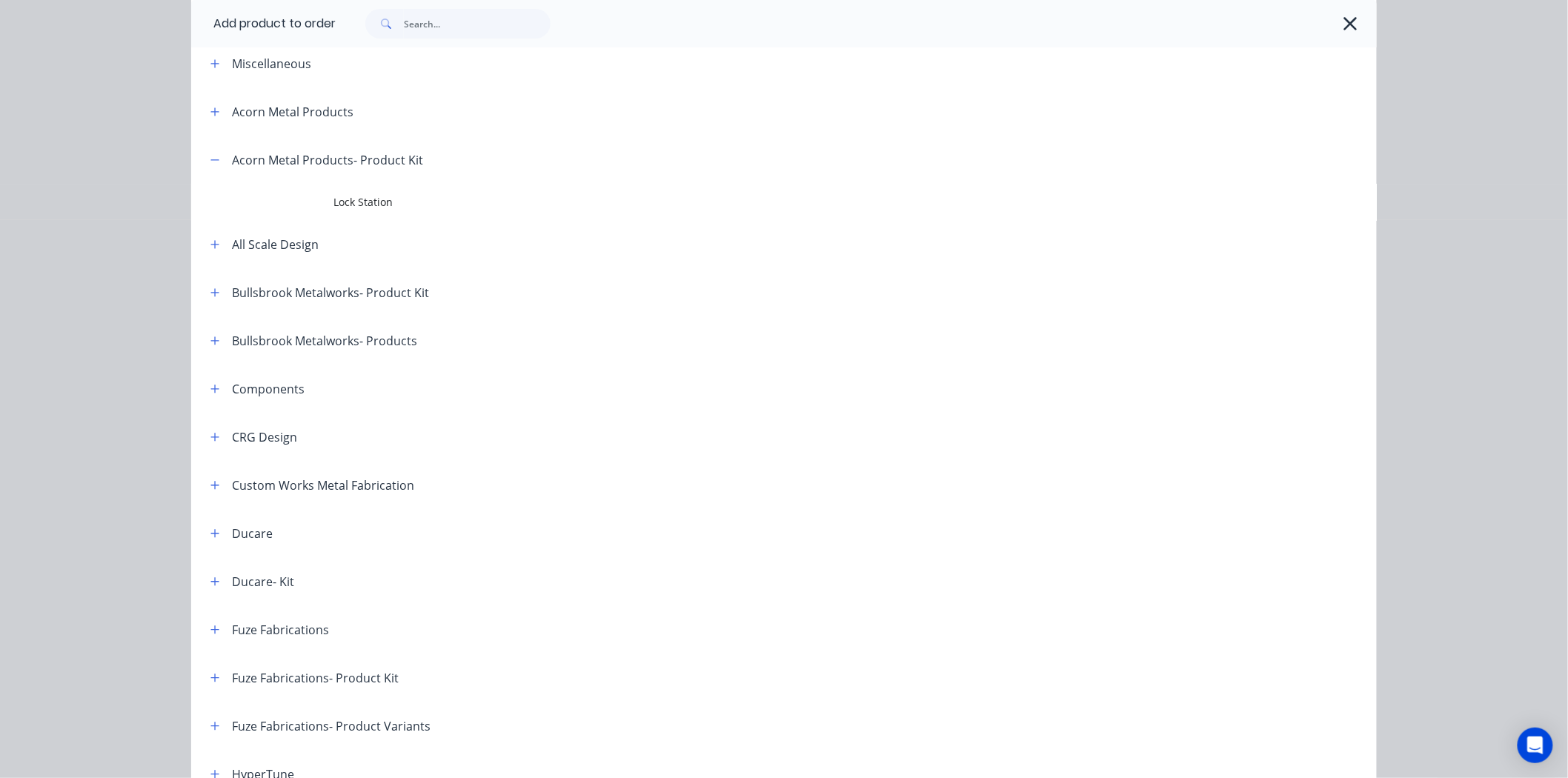
scroll to position [0, 0]
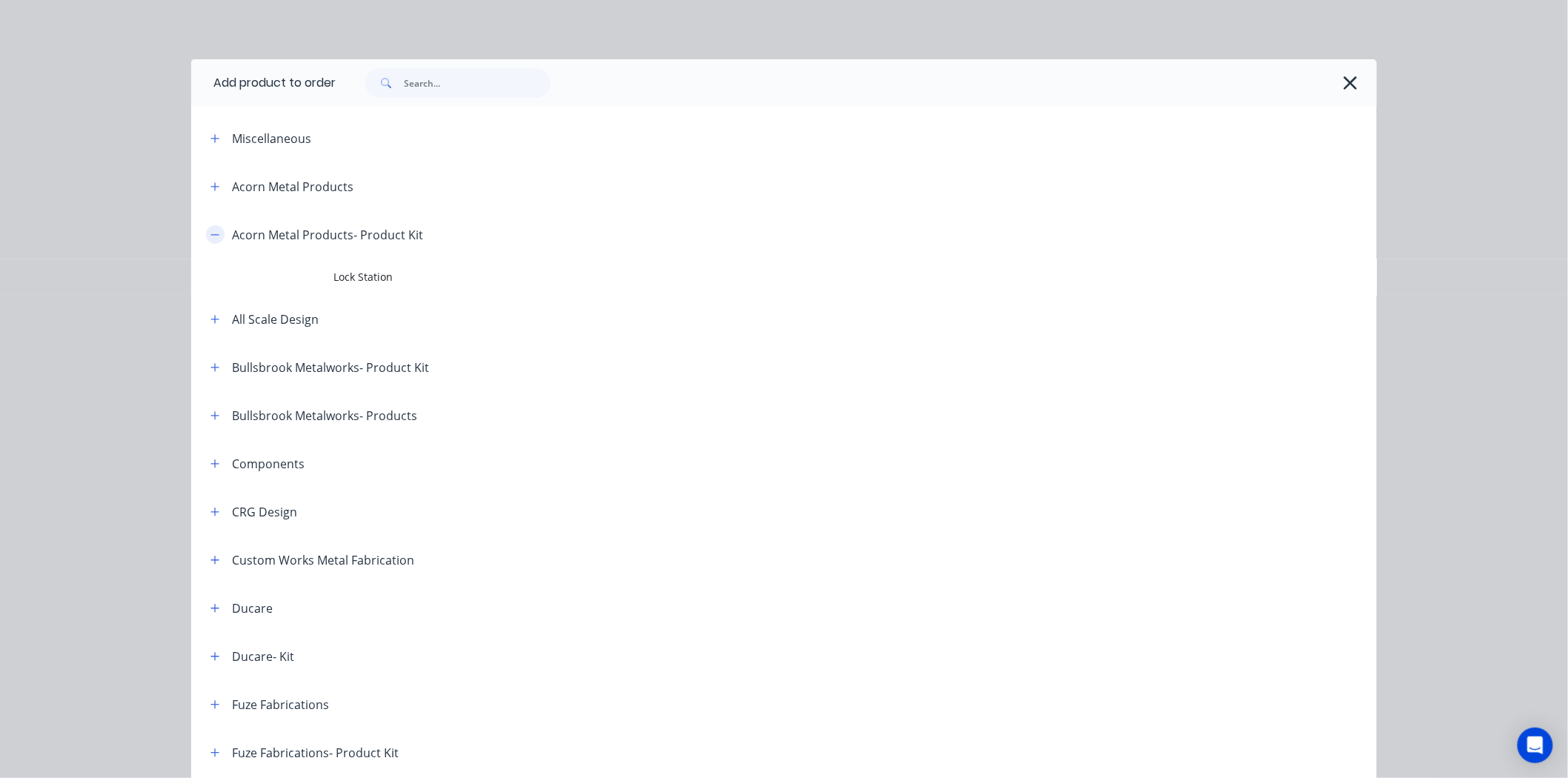
drag, startPoint x: 209, startPoint y: 240, endPoint x: 208, endPoint y: 193, distance: 47.0
click at [209, 240] on button "button" at bounding box center [215, 234] width 18 height 18
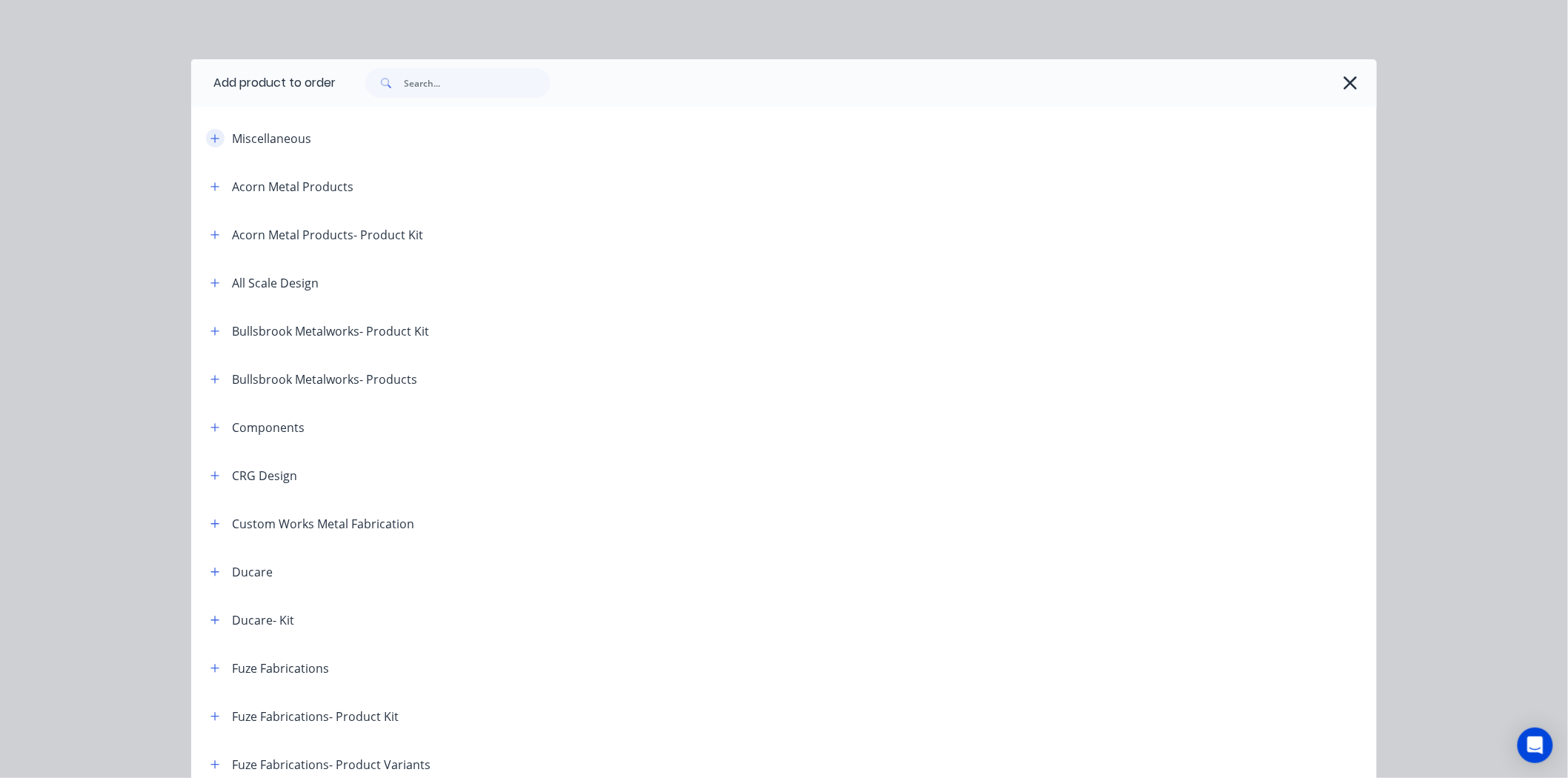
click at [211, 134] on icon "button" at bounding box center [215, 138] width 9 height 10
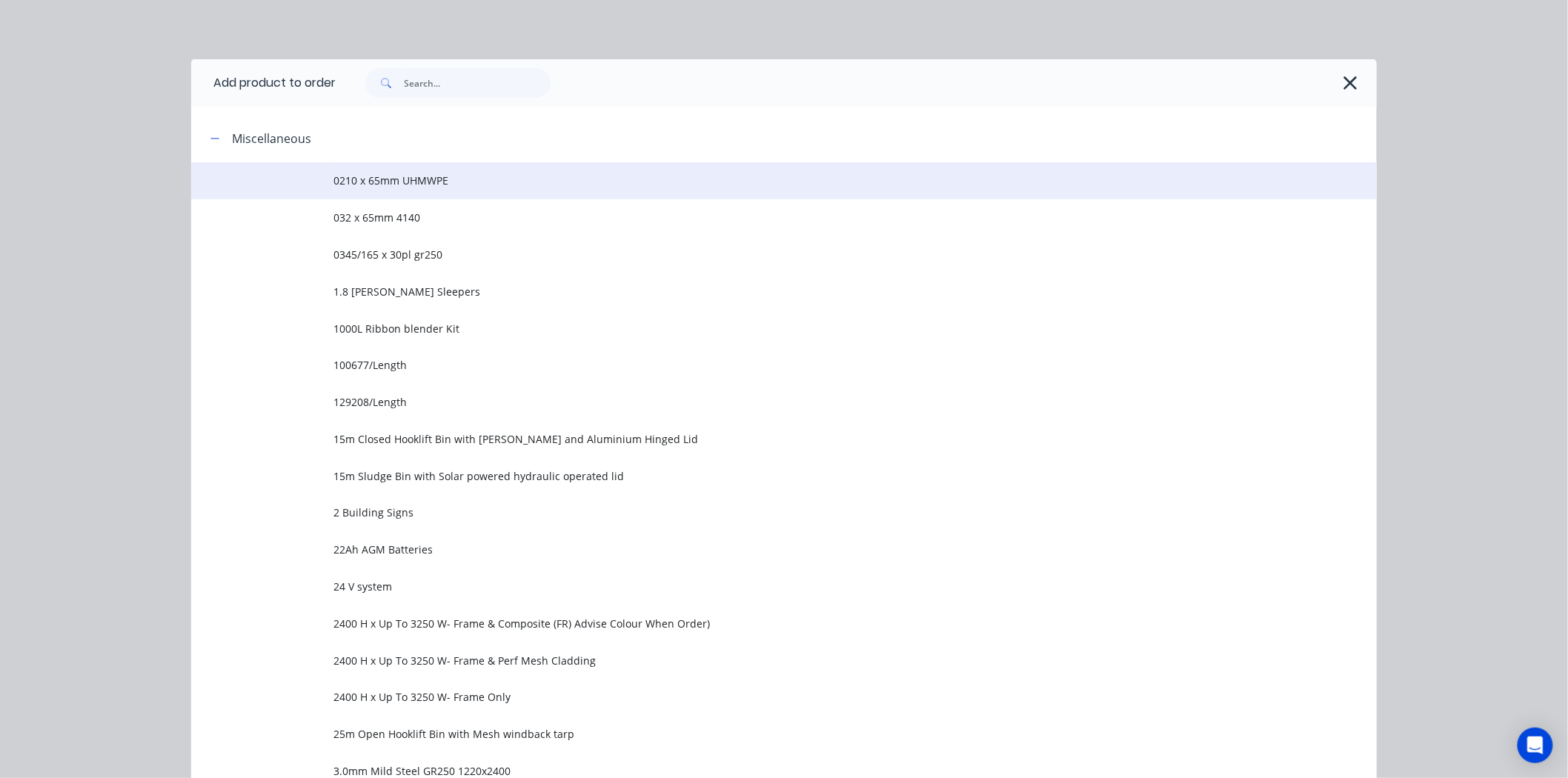
click at [397, 180] on span "0210 x 65mm UHMWPE" at bounding box center [750, 180] width 834 height 16
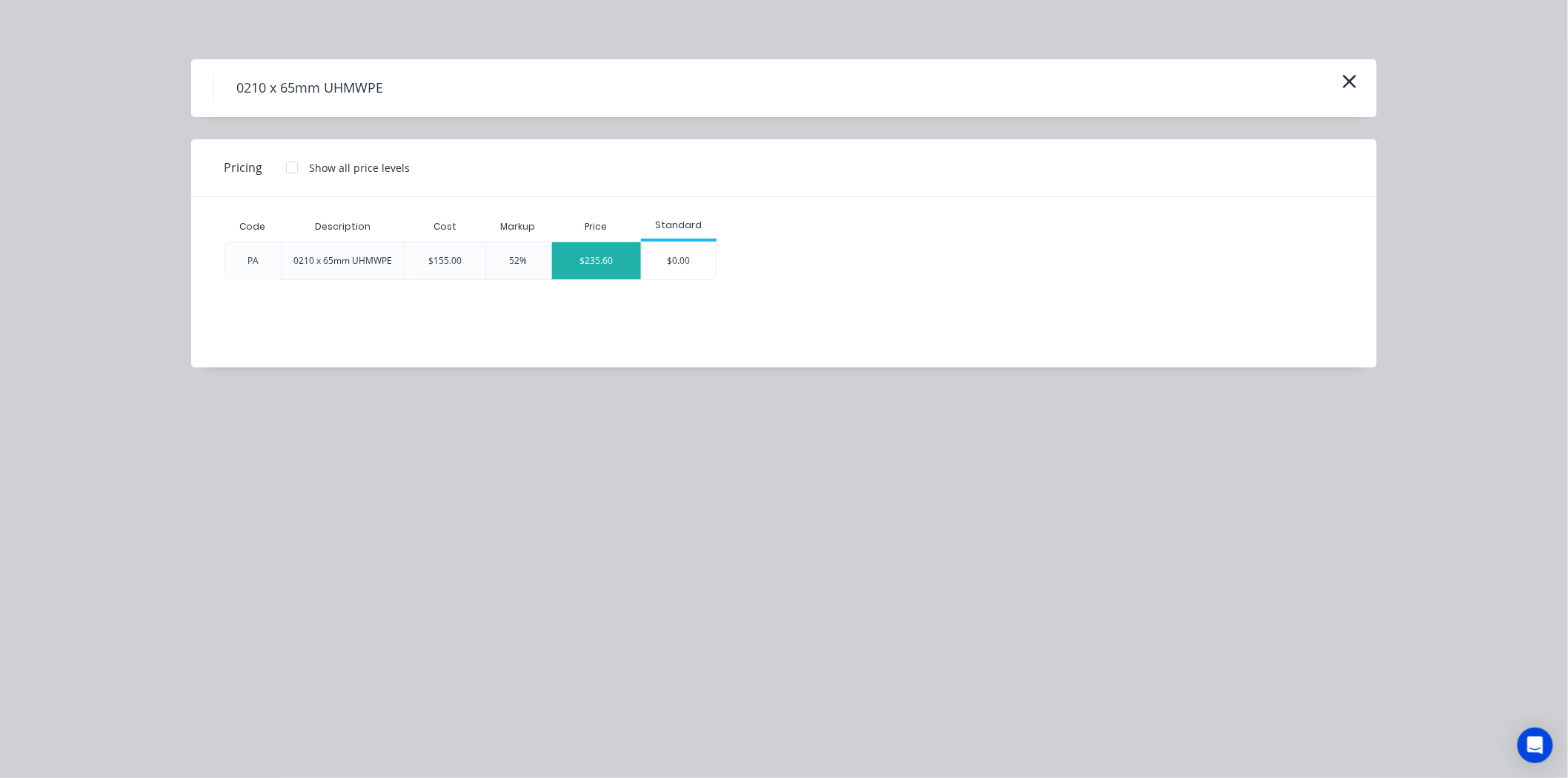
click at [569, 265] on div "$235.60" at bounding box center [596, 261] width 89 height 37
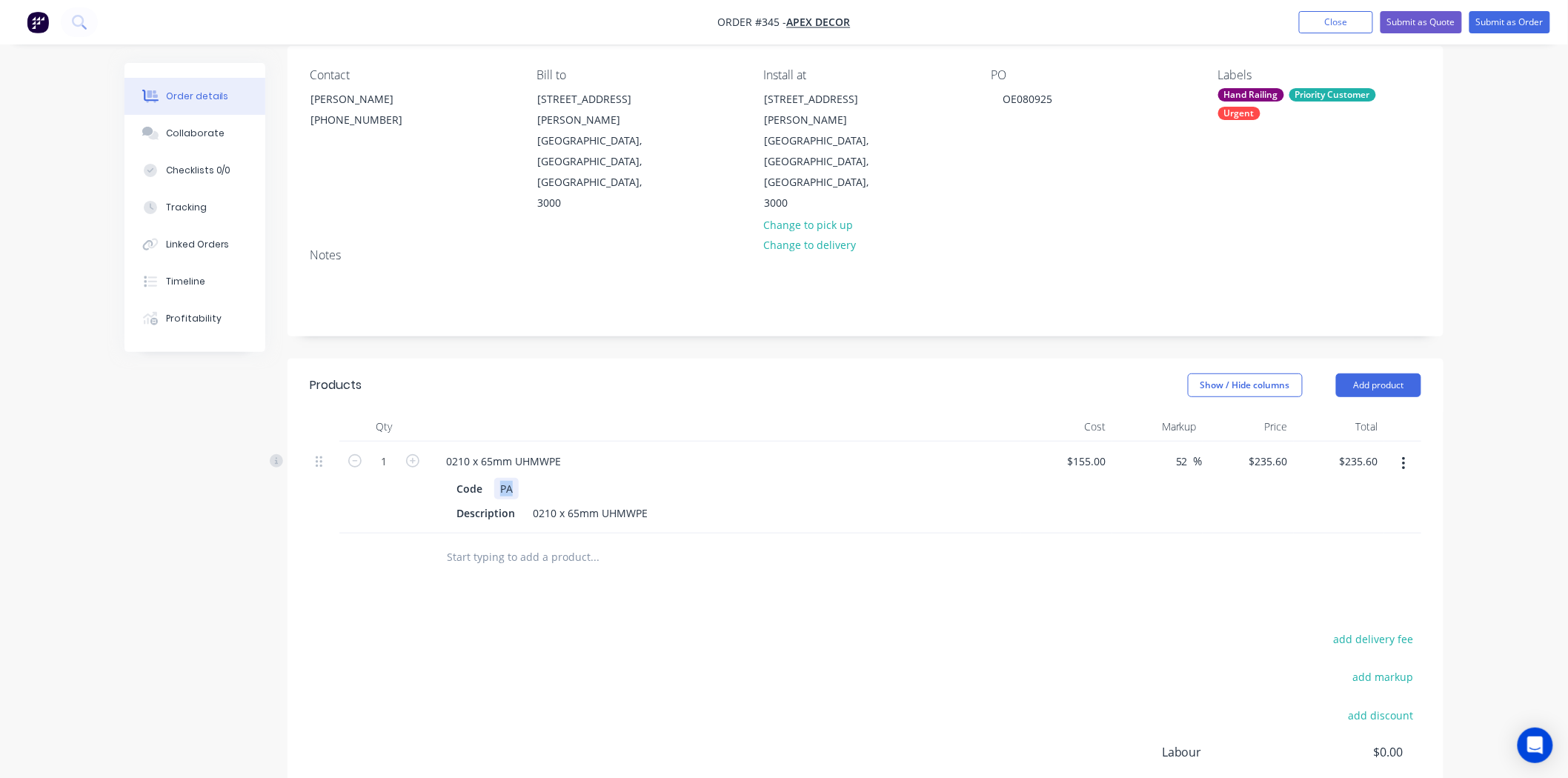
drag, startPoint x: 515, startPoint y: 423, endPoint x: 489, endPoint y: 424, distance: 26.0
click at [492, 477] on div "Code PA" at bounding box center [722, 488] width 542 height 21
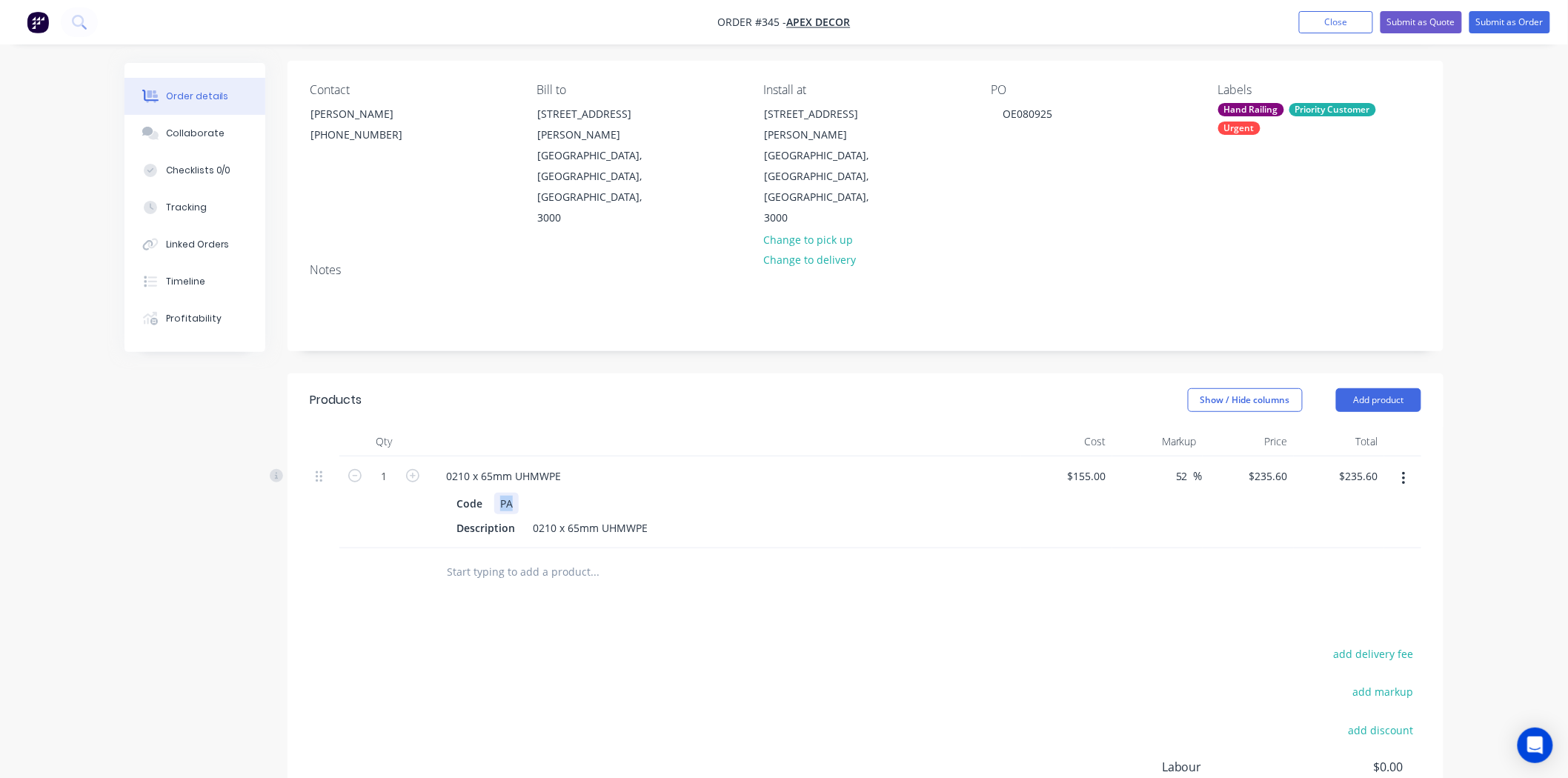
scroll to position [164, 0]
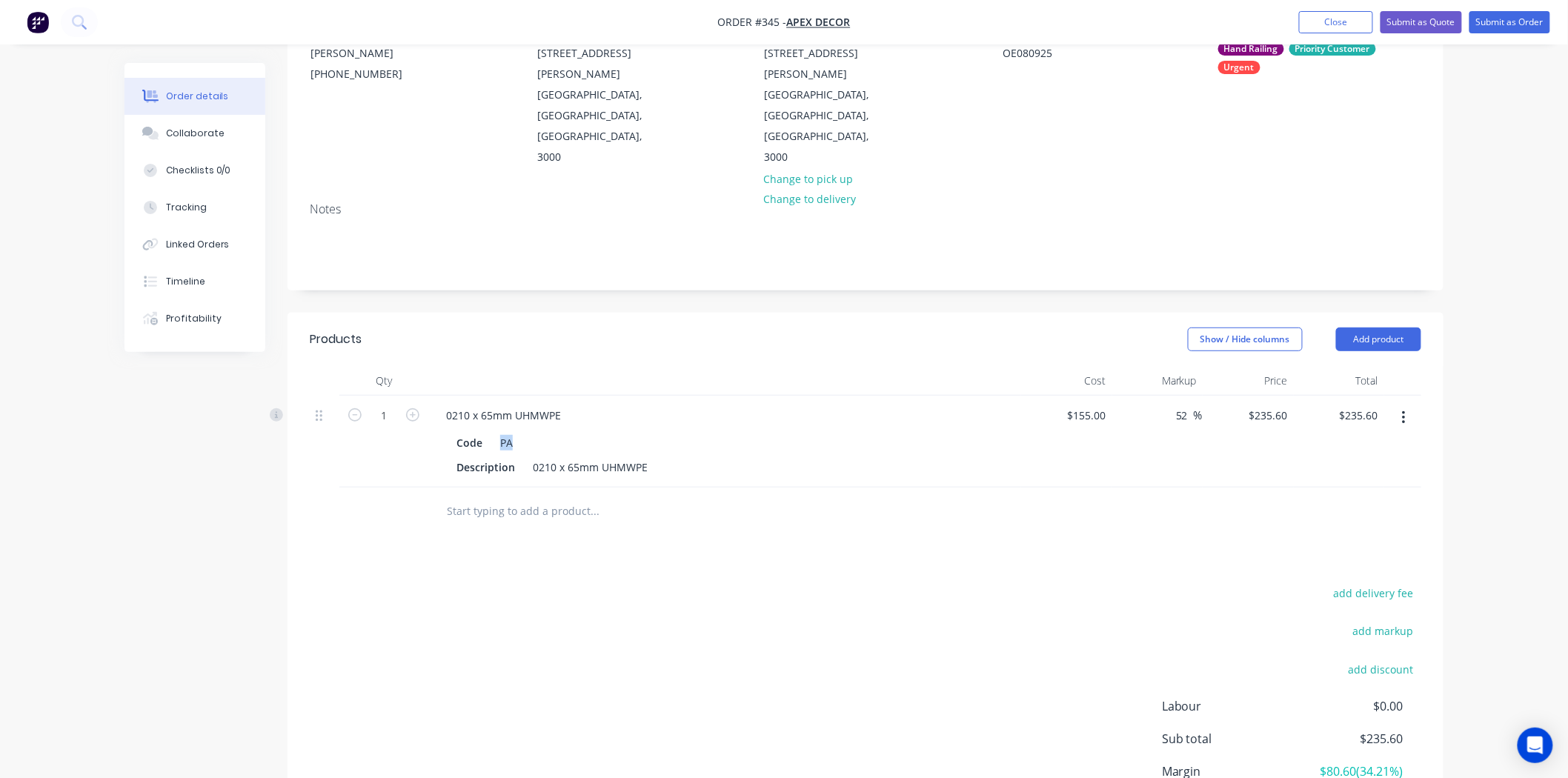
click at [517, 496] on input "text" at bounding box center [594, 511] width 296 height 29
type input "N"
type input "Screws"
drag, startPoint x: 509, startPoint y: 462, endPoint x: 440, endPoint y: 468, distance: 69.3
click at [440, 496] on div "Screws Add Screws to order No results found" at bounding box center [656, 511] width 444 height 29
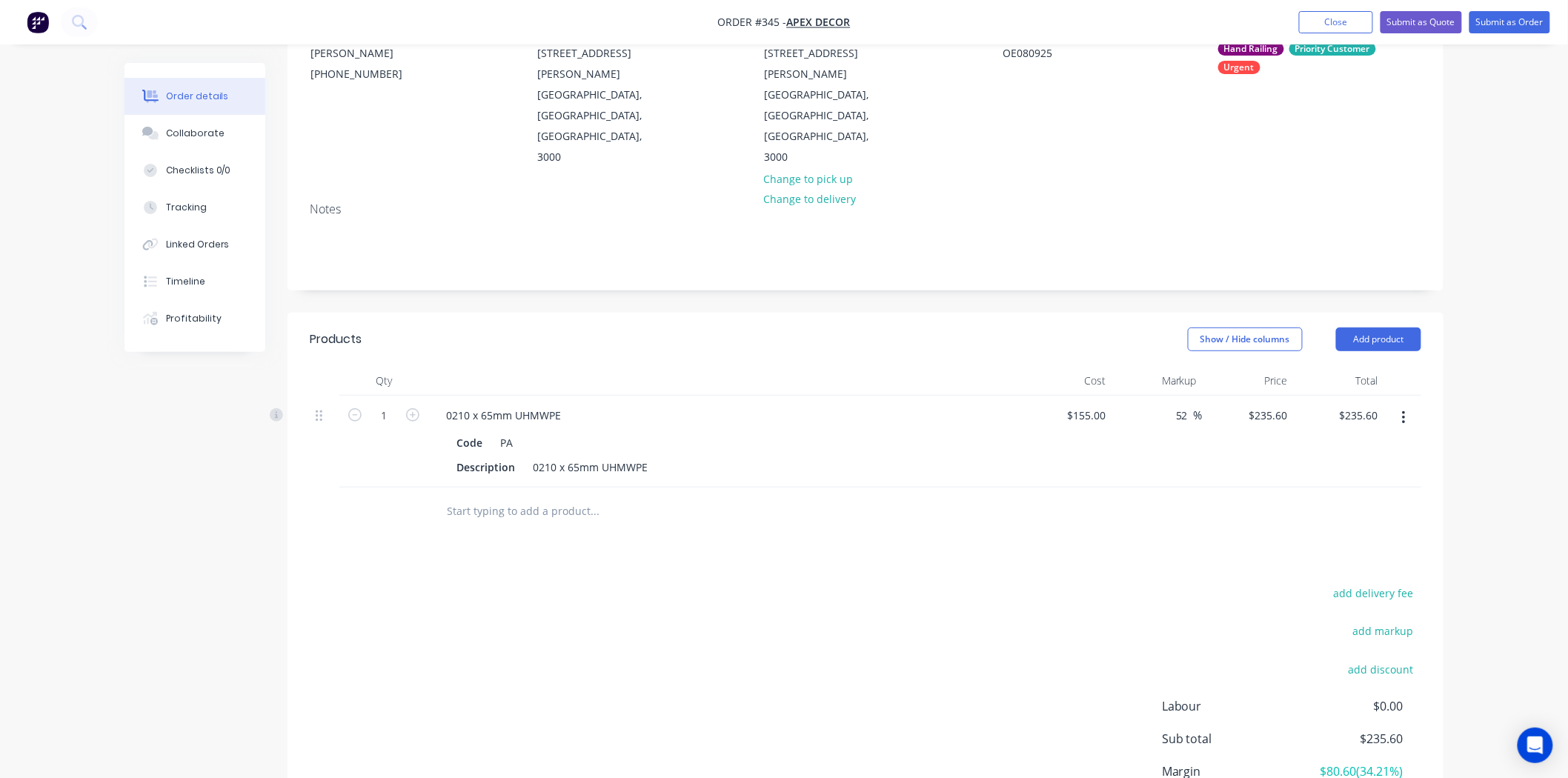
click at [549, 496] on input "text" at bounding box center [594, 511] width 296 height 29
click at [1409, 405] on button "button" at bounding box center [1404, 418] width 35 height 27
click at [1361, 535] on div "Delete" at bounding box center [1350, 545] width 114 height 21
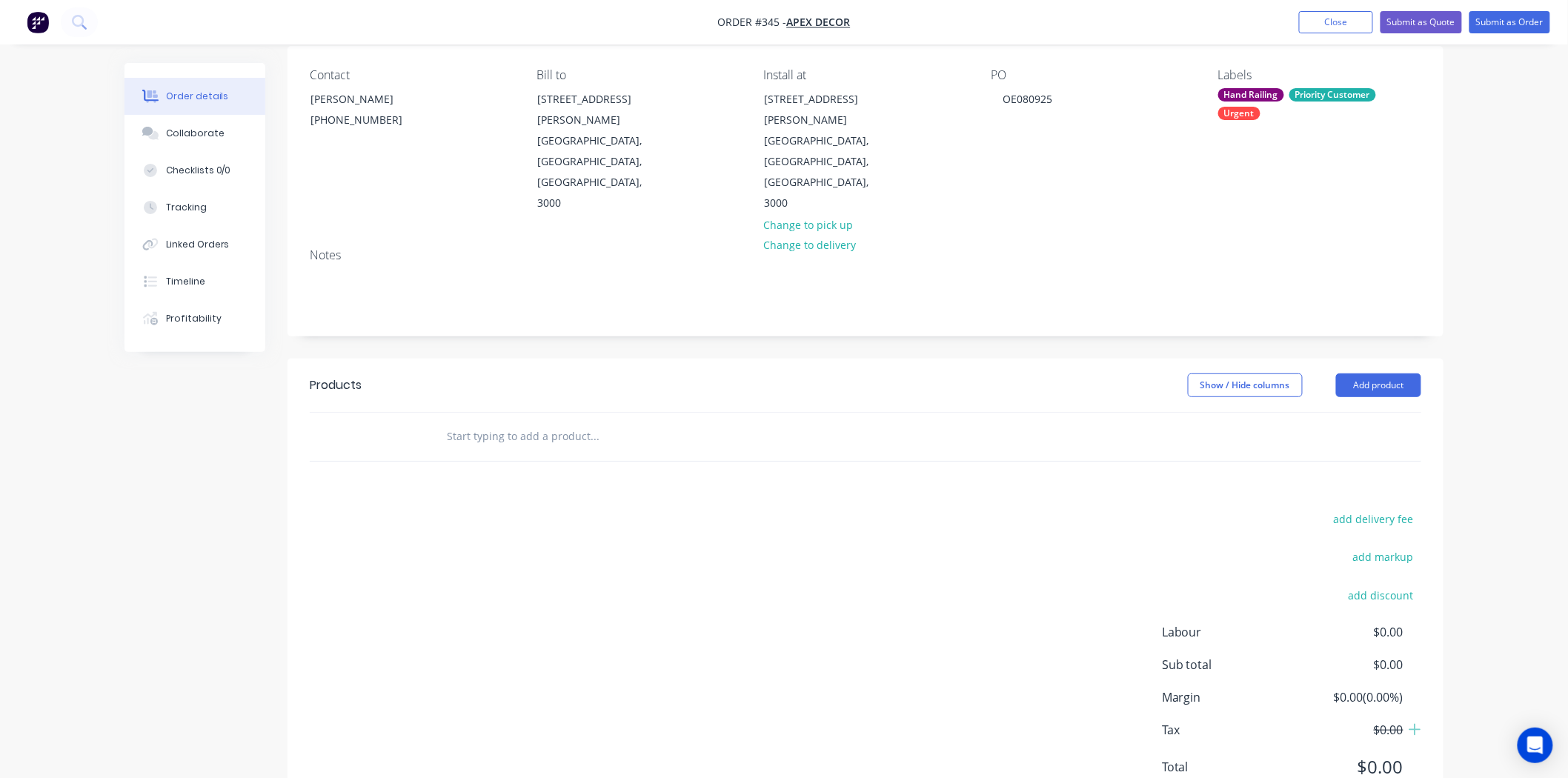
click at [1459, 357] on div "Order details Collaborate Checklists 0/0 Tracking Linked Orders Timeline Profit…" at bounding box center [784, 360] width 1568 height 958
click at [1417, 373] on button "Add product" at bounding box center [1378, 385] width 85 height 24
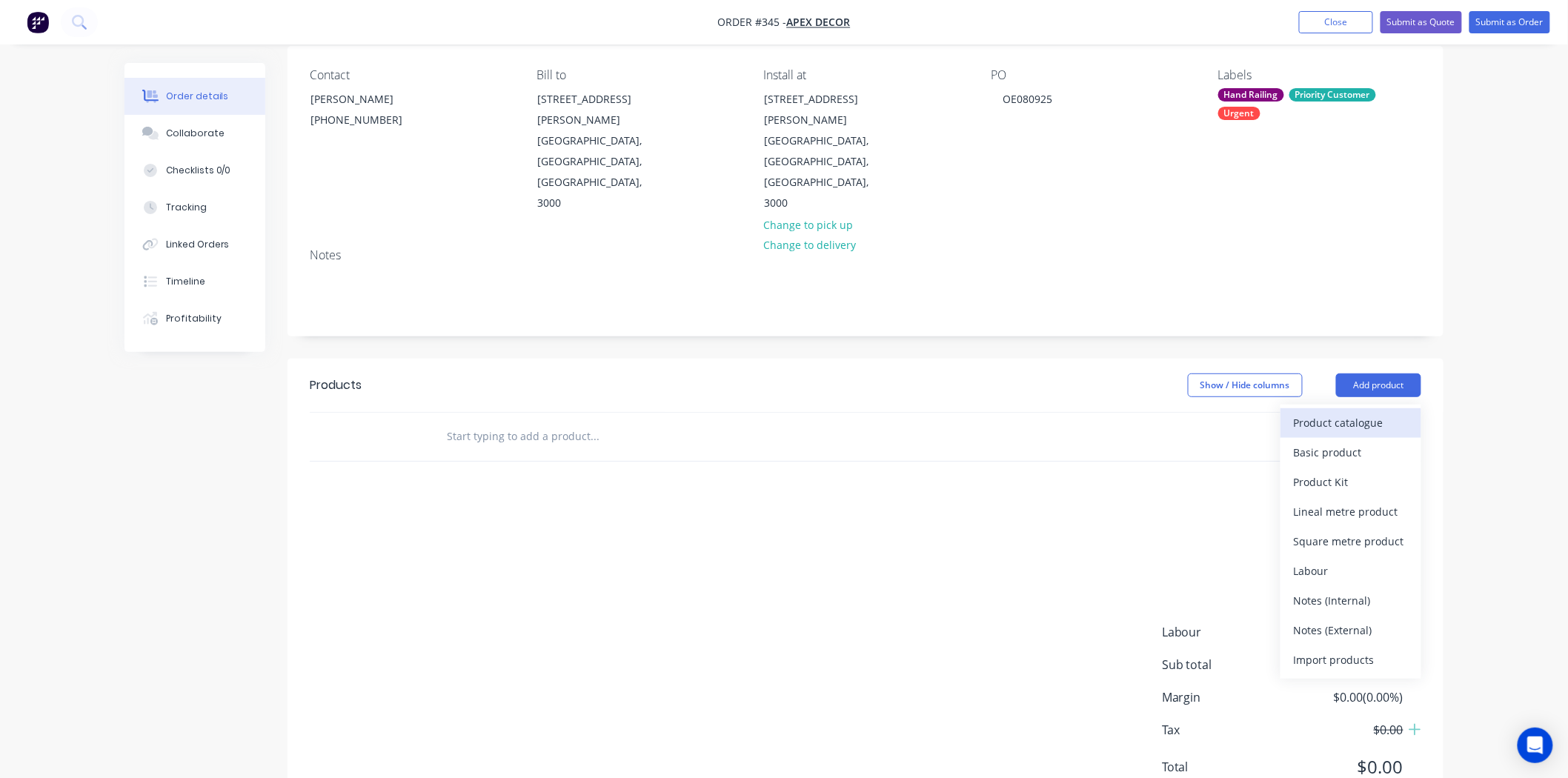
click at [1338, 412] on div "Product catalogue" at bounding box center [1350, 422] width 114 height 21
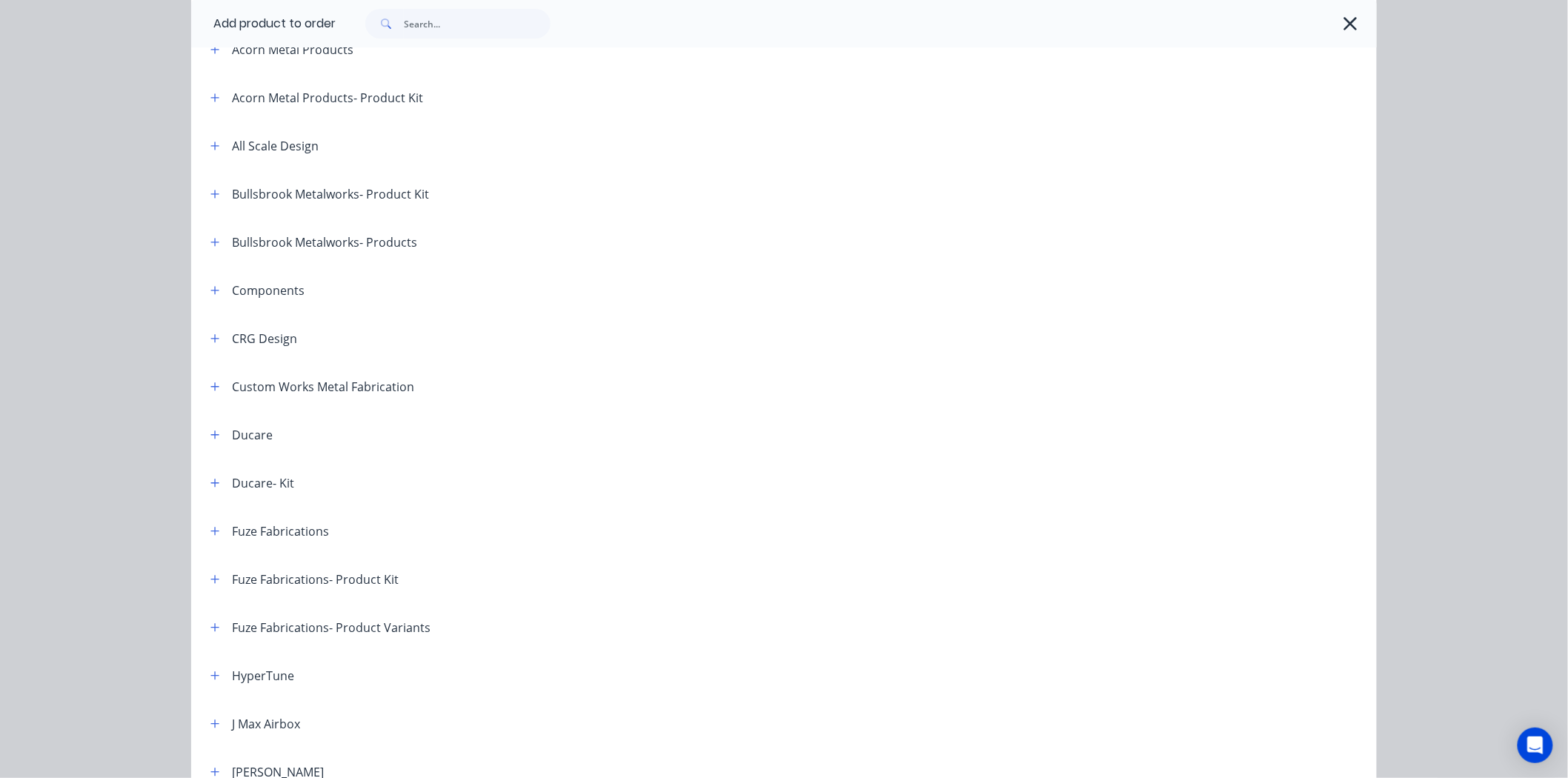
scroll to position [164, 0]
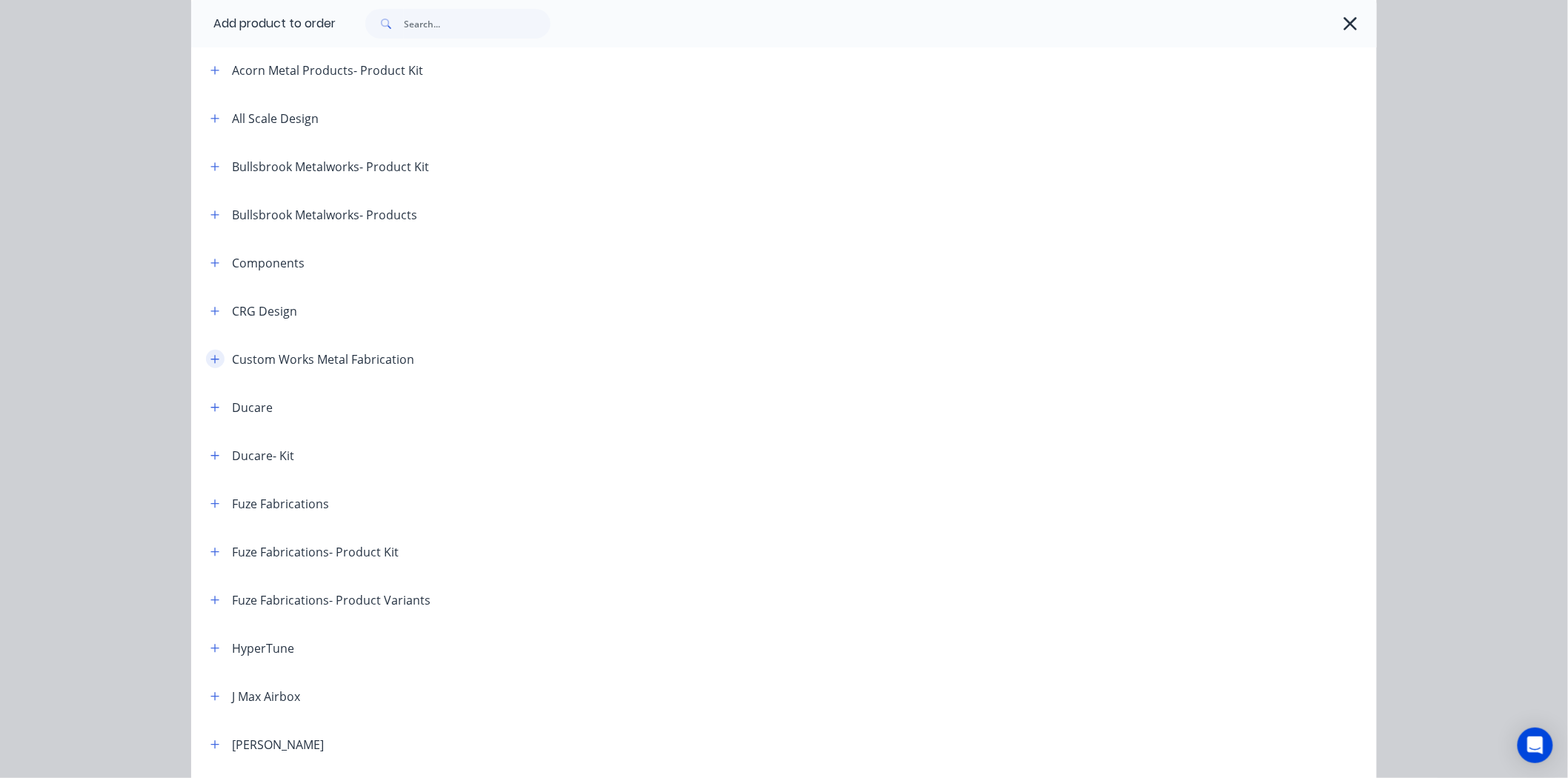
click at [210, 360] on icon "button" at bounding box center [215, 359] width 9 height 10
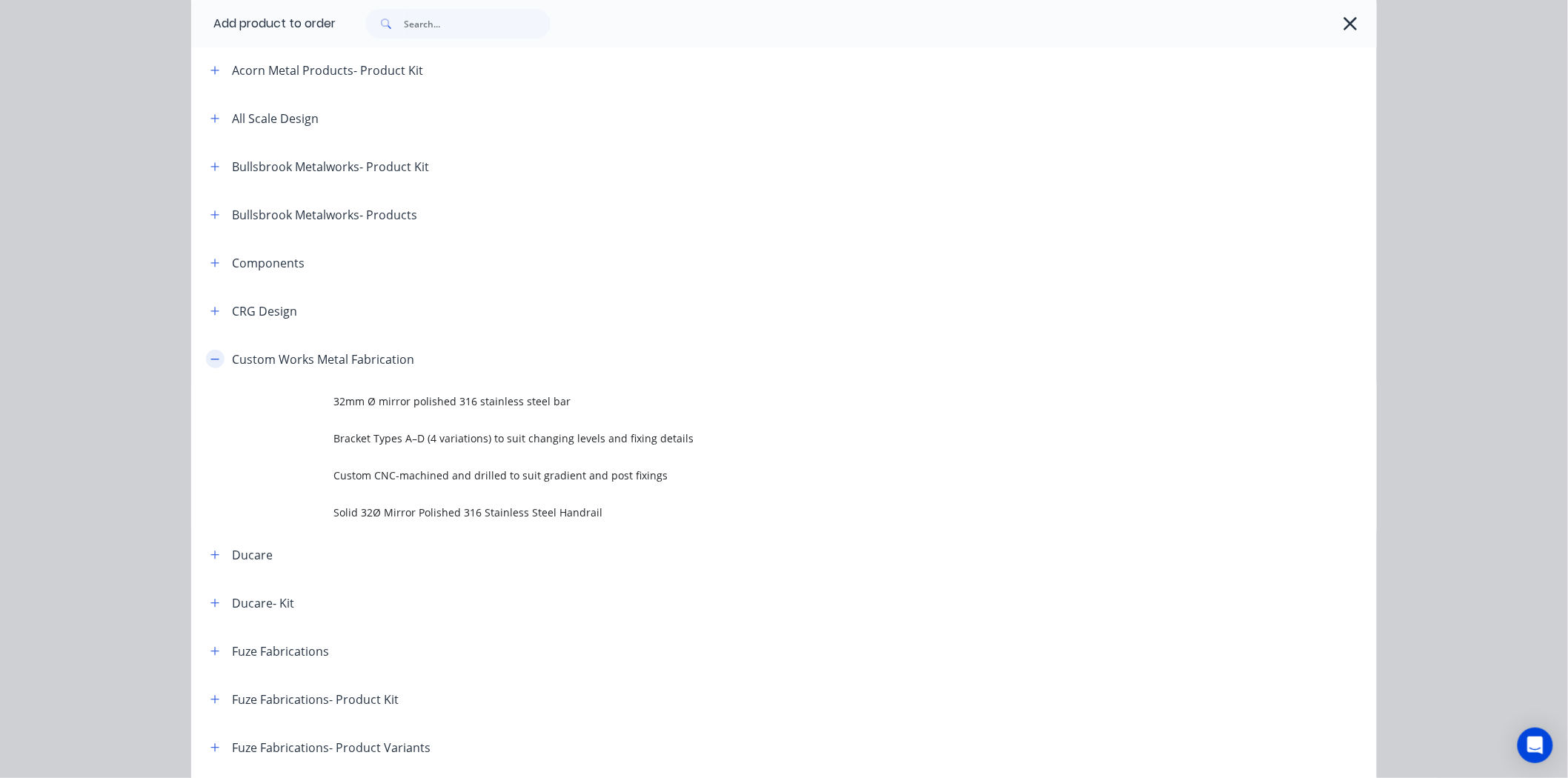
click at [210, 360] on icon "button" at bounding box center [215, 359] width 9 height 10
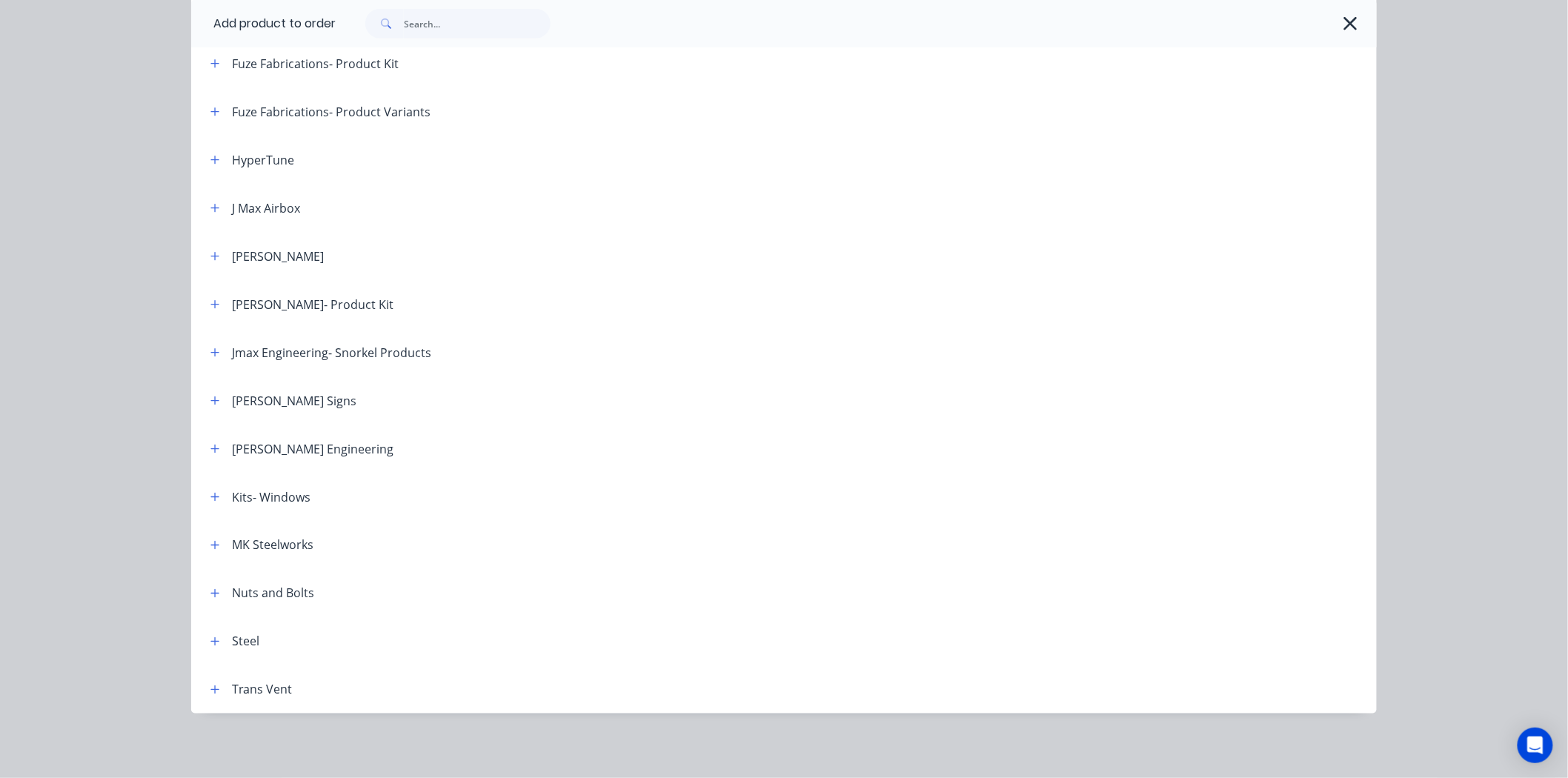
scroll to position [654, 0]
click at [210, 492] on icon "button" at bounding box center [215, 496] width 9 height 10
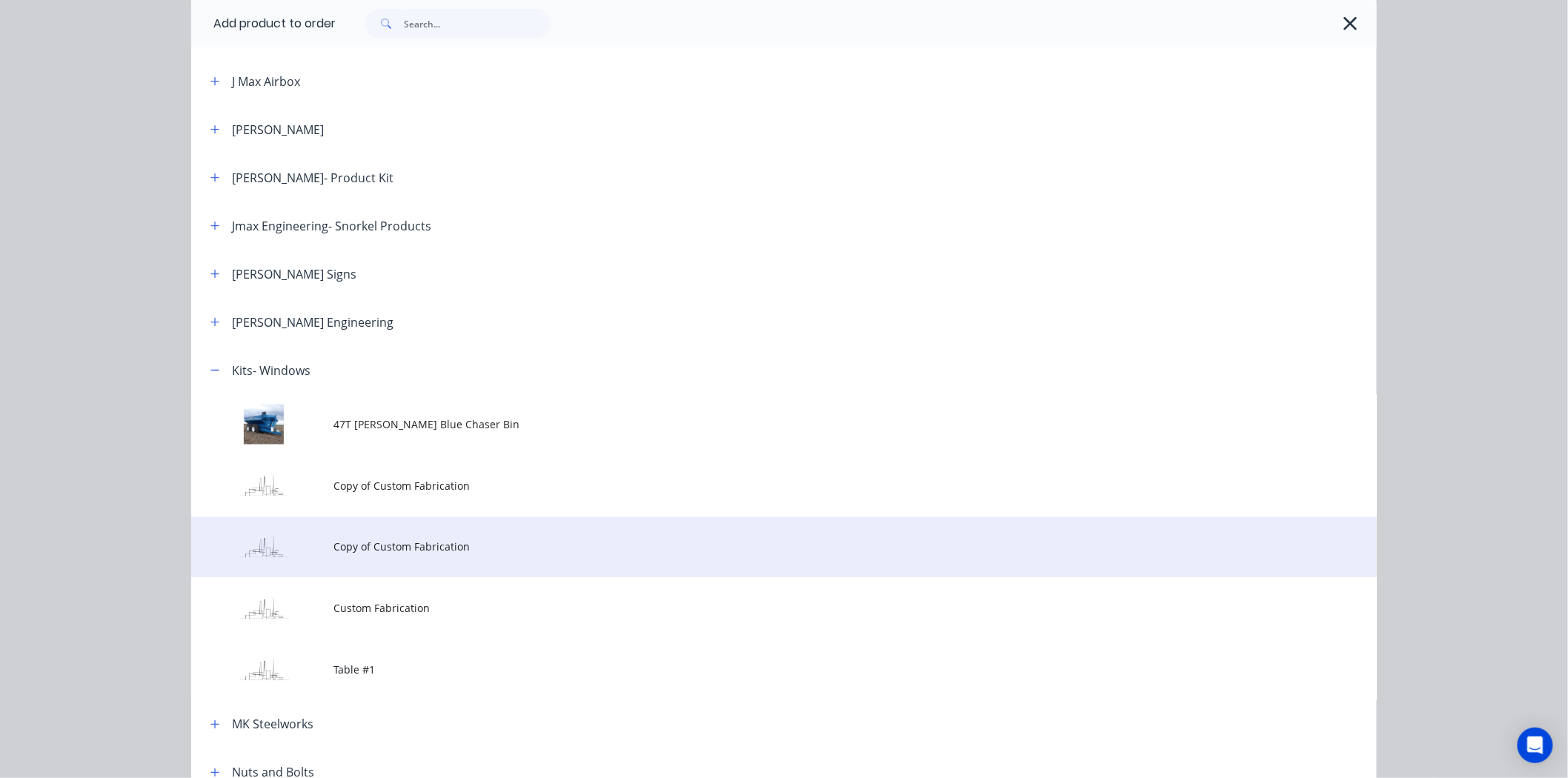
scroll to position [818, 0]
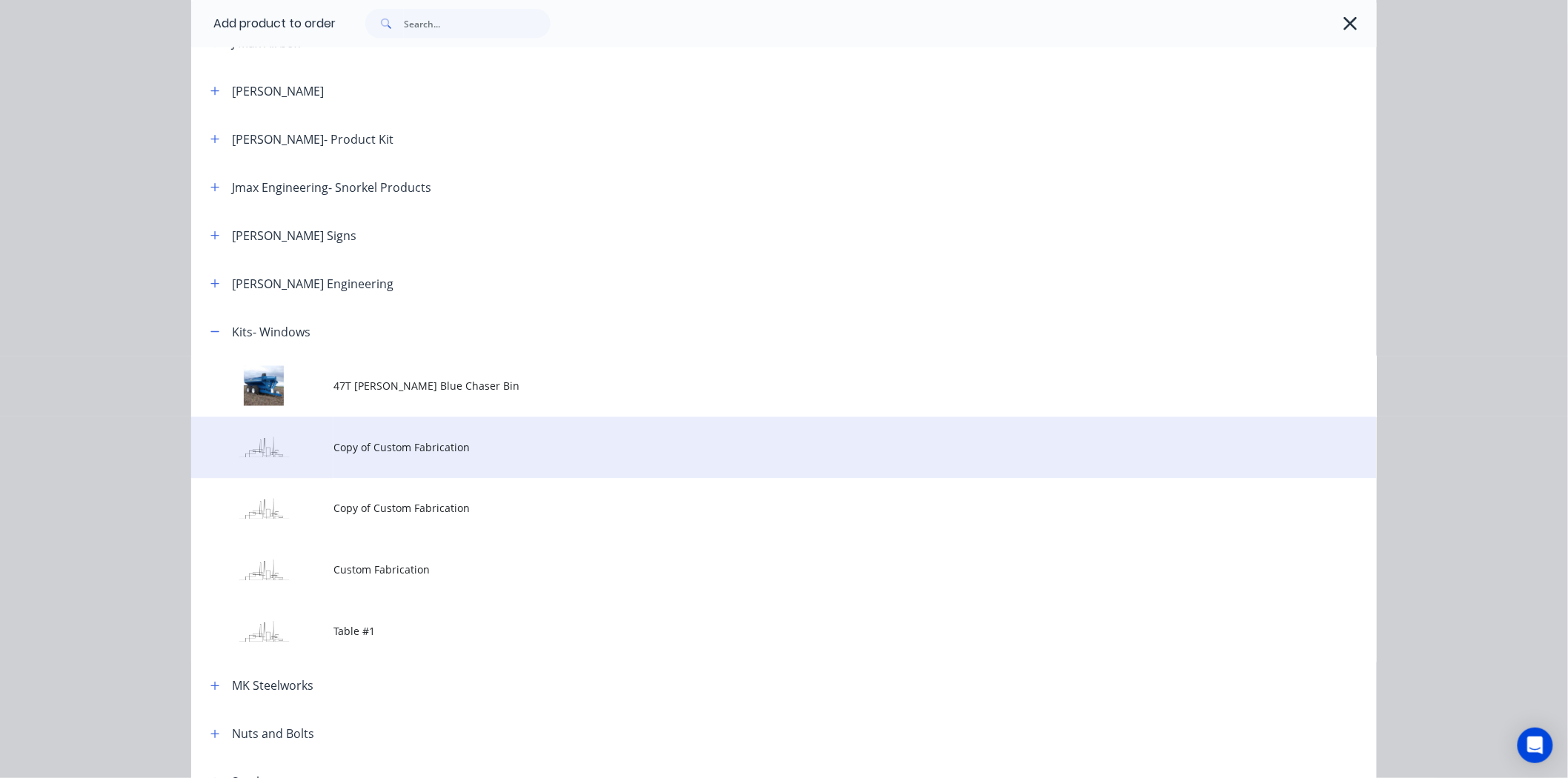
click at [368, 457] on td "Copy of Custom Fabrication" at bounding box center [855, 447] width 1043 height 62
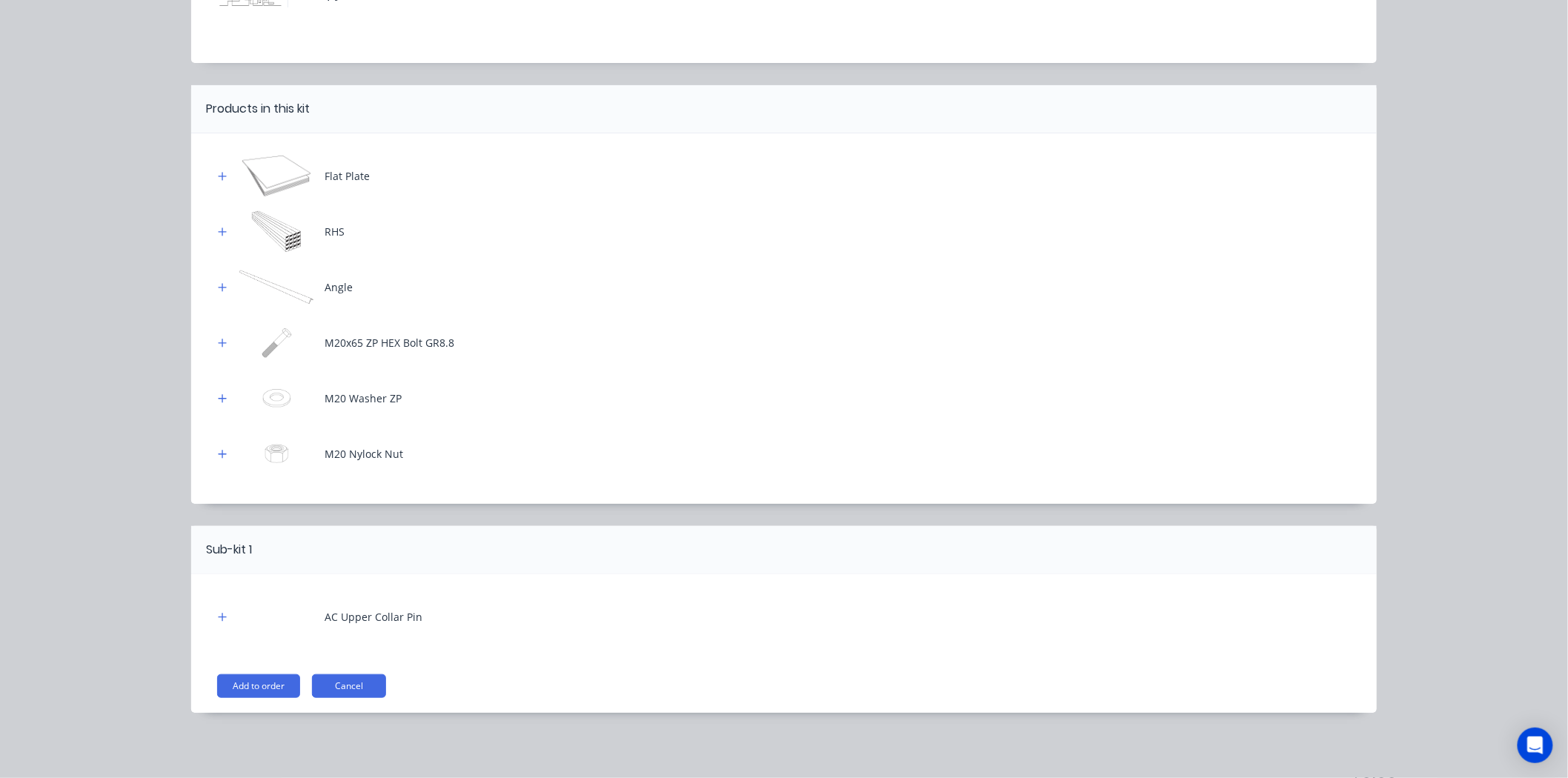
scroll to position [139, 0]
drag, startPoint x: 319, startPoint y: 171, endPoint x: 338, endPoint y: 198, distance: 33.0
click at [338, 194] on div "Flat Plate" at bounding box center [784, 176] width 1141 height 41
click at [262, 685] on button "Add to order" at bounding box center [258, 686] width 83 height 24
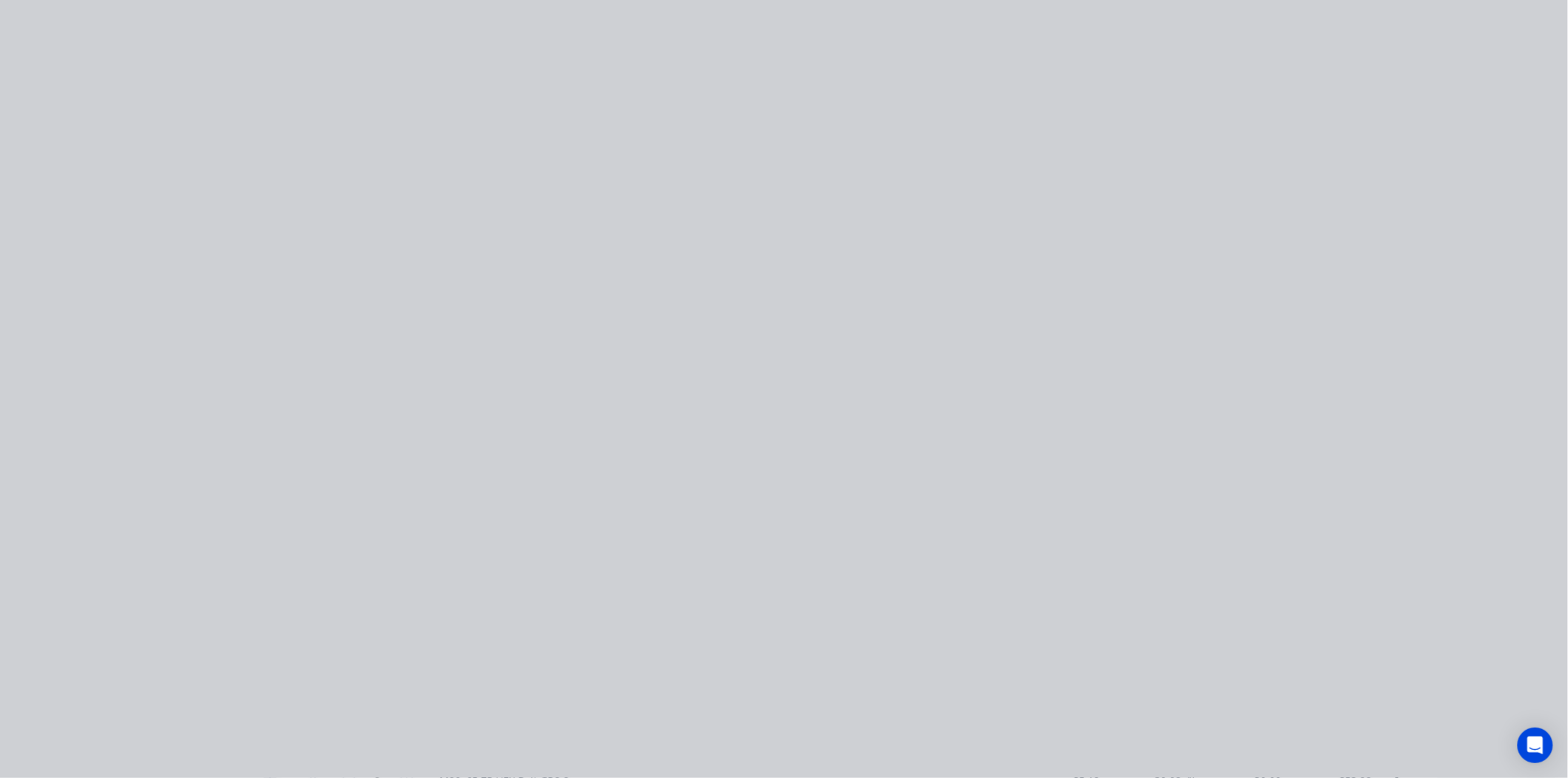
scroll to position [0, 0]
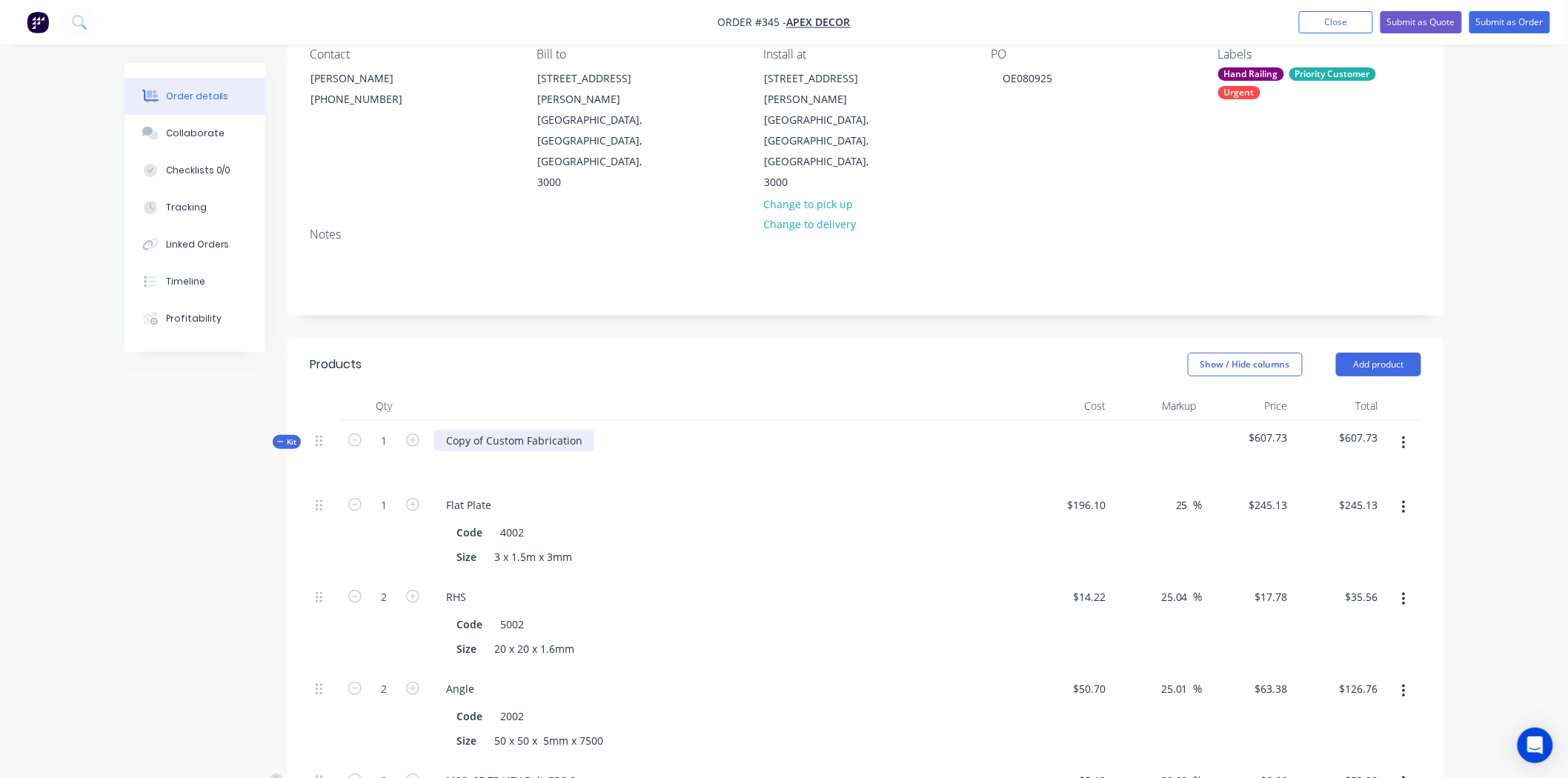
click at [585, 430] on div "Copy of Custom Fabrication" at bounding box center [514, 440] width 160 height 21
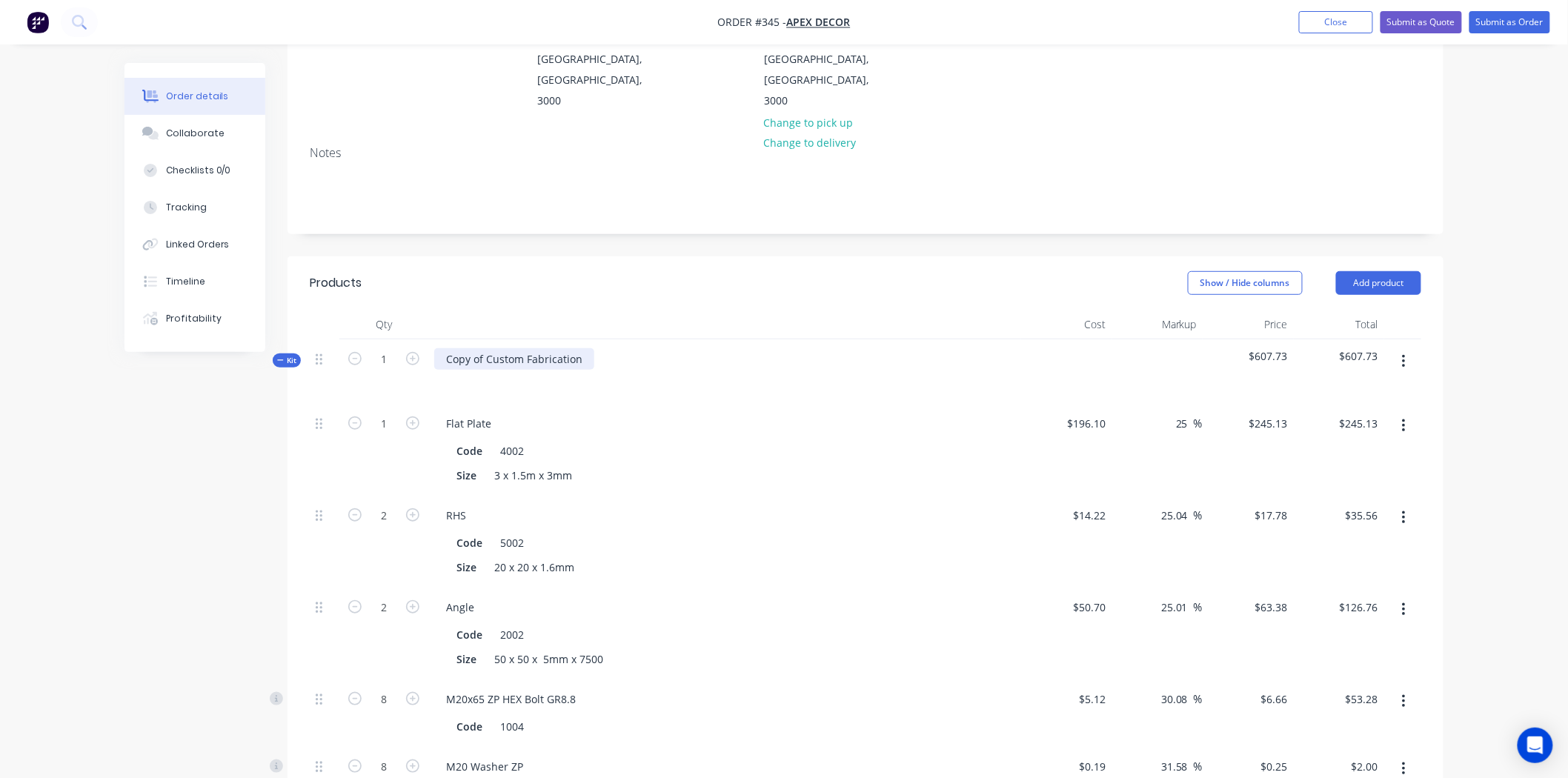
scroll to position [57, 0]
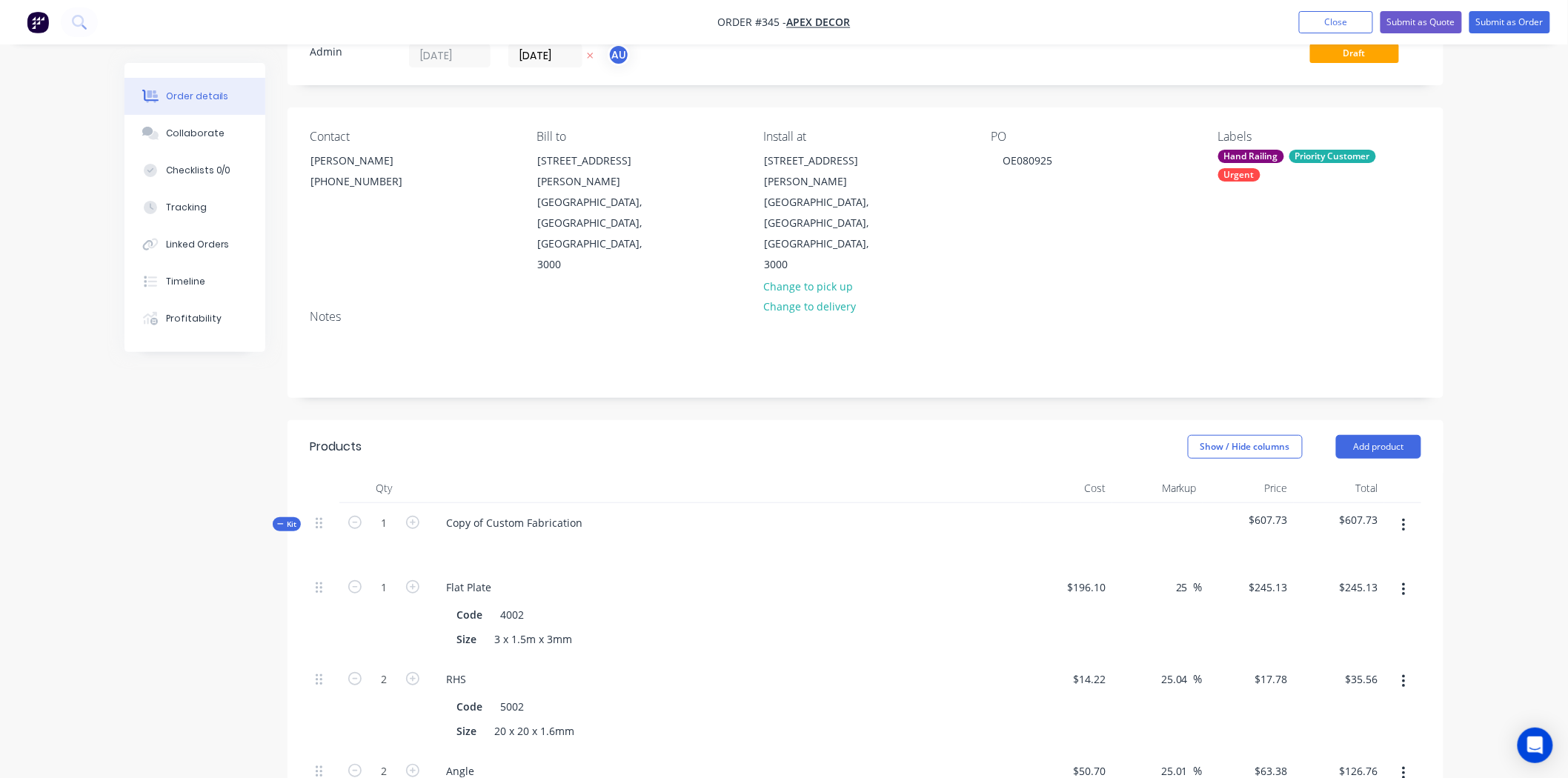
click at [295, 519] on span "Kit" at bounding box center [287, 525] width 19 height 11
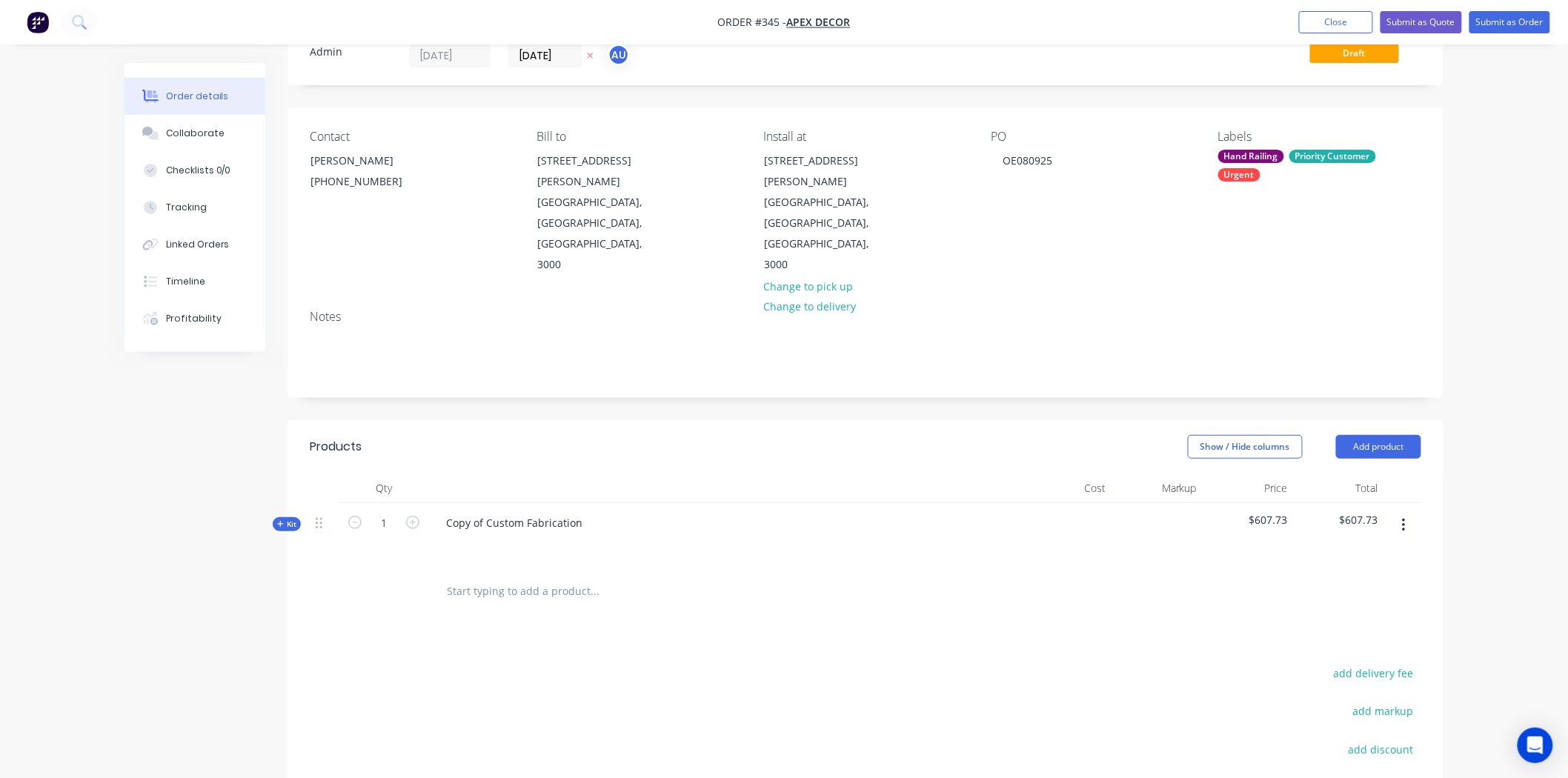
drag, startPoint x: 1288, startPoint y: 460, endPoint x: 1274, endPoint y: 464, distance: 14.6
click at [1281, 503] on div "$607.73" at bounding box center [1247, 536] width 91 height 65
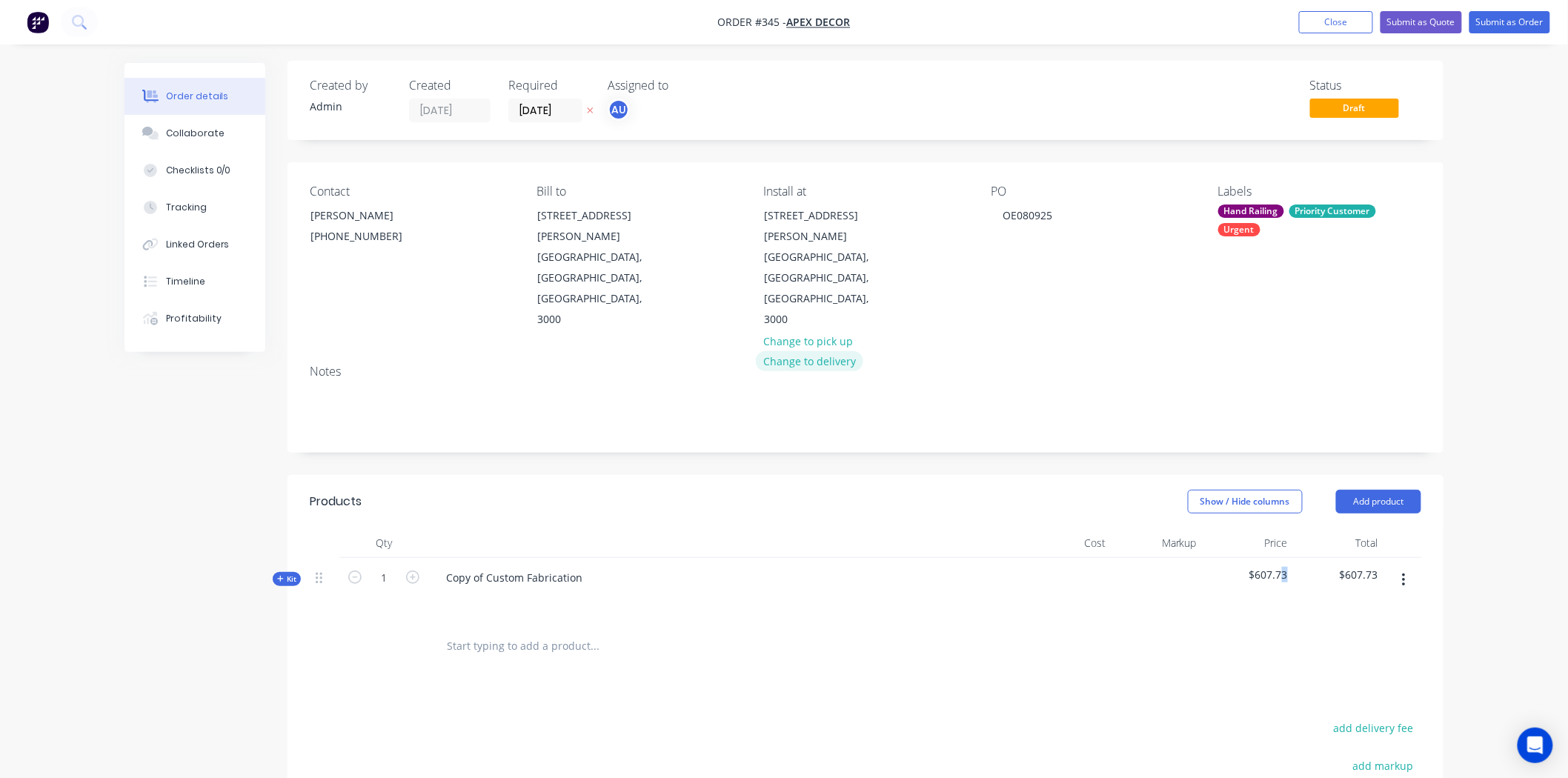
scroll to position [0, 0]
drag, startPoint x: 1315, startPoint y: 90, endPoint x: 1344, endPoint y: 89, distance: 29.0
click at [1344, 89] on div "Status" at bounding box center [1365, 88] width 112 height 14
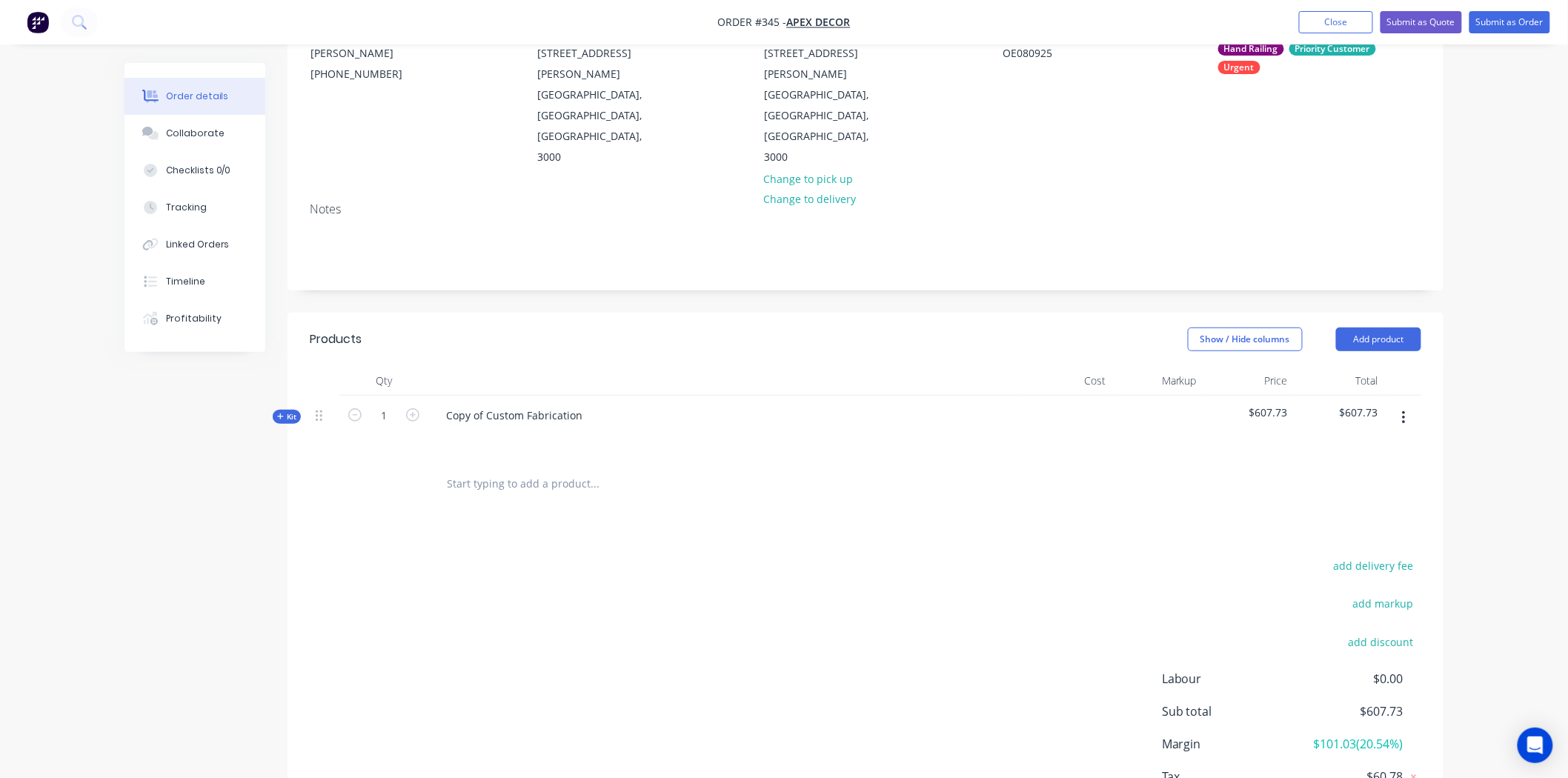
click at [295, 411] on span "Kit" at bounding box center [287, 417] width 19 height 11
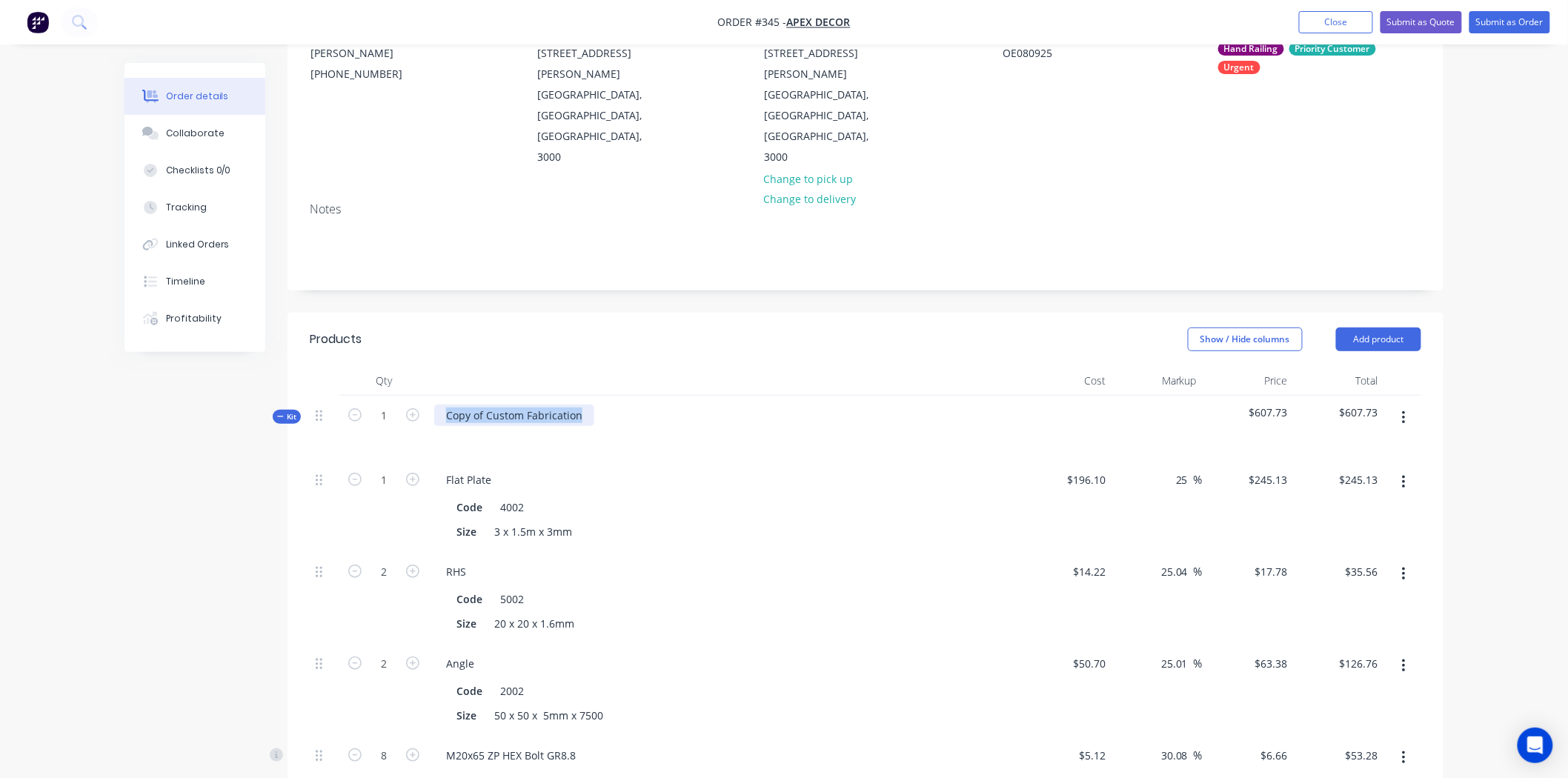
drag, startPoint x: 580, startPoint y: 353, endPoint x: 440, endPoint y: 357, distance: 140.1
click at [440, 405] on div "Copy of Custom Fabrication" at bounding box center [514, 415] width 160 height 21
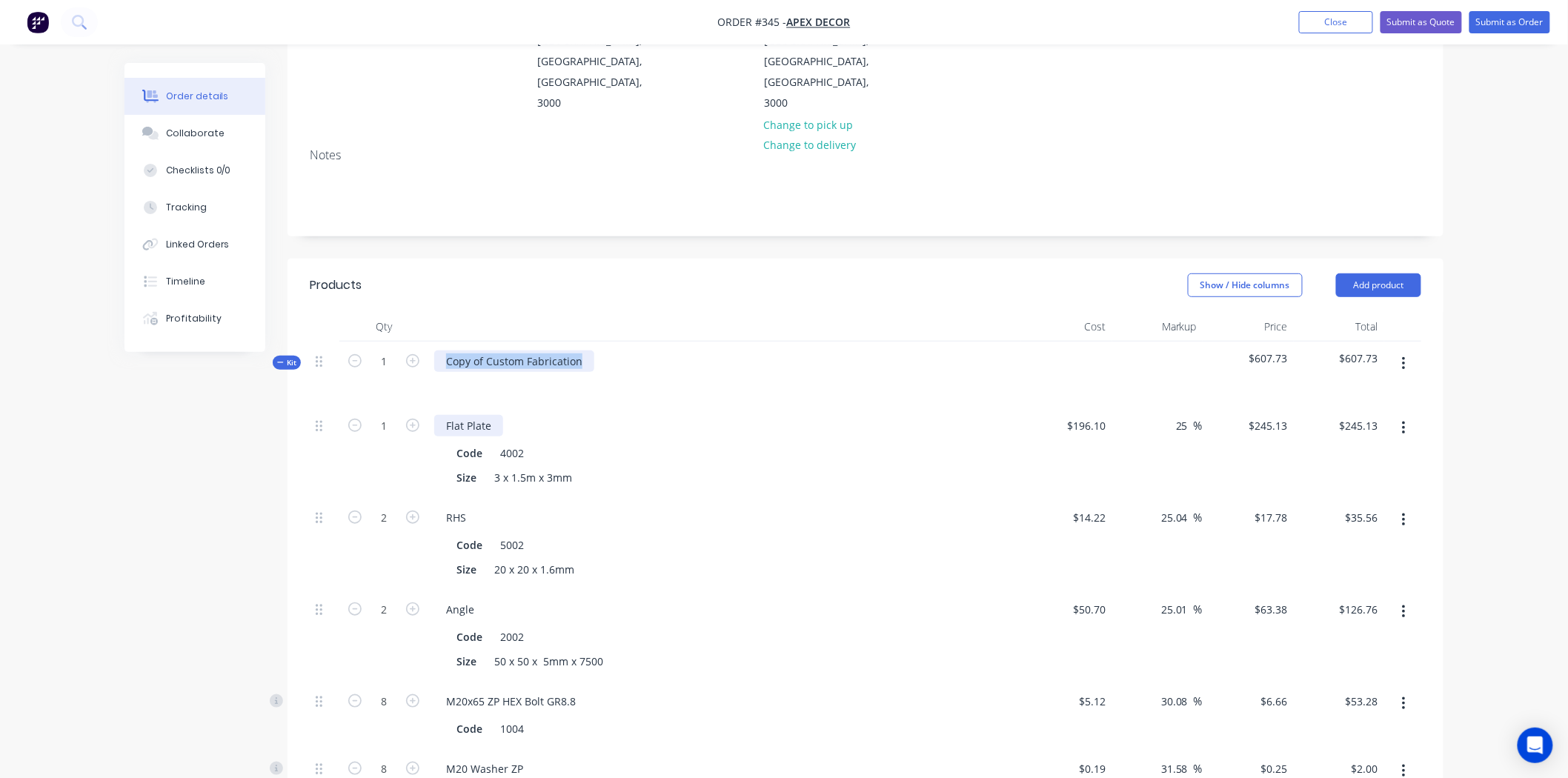
scroll to position [247, 0]
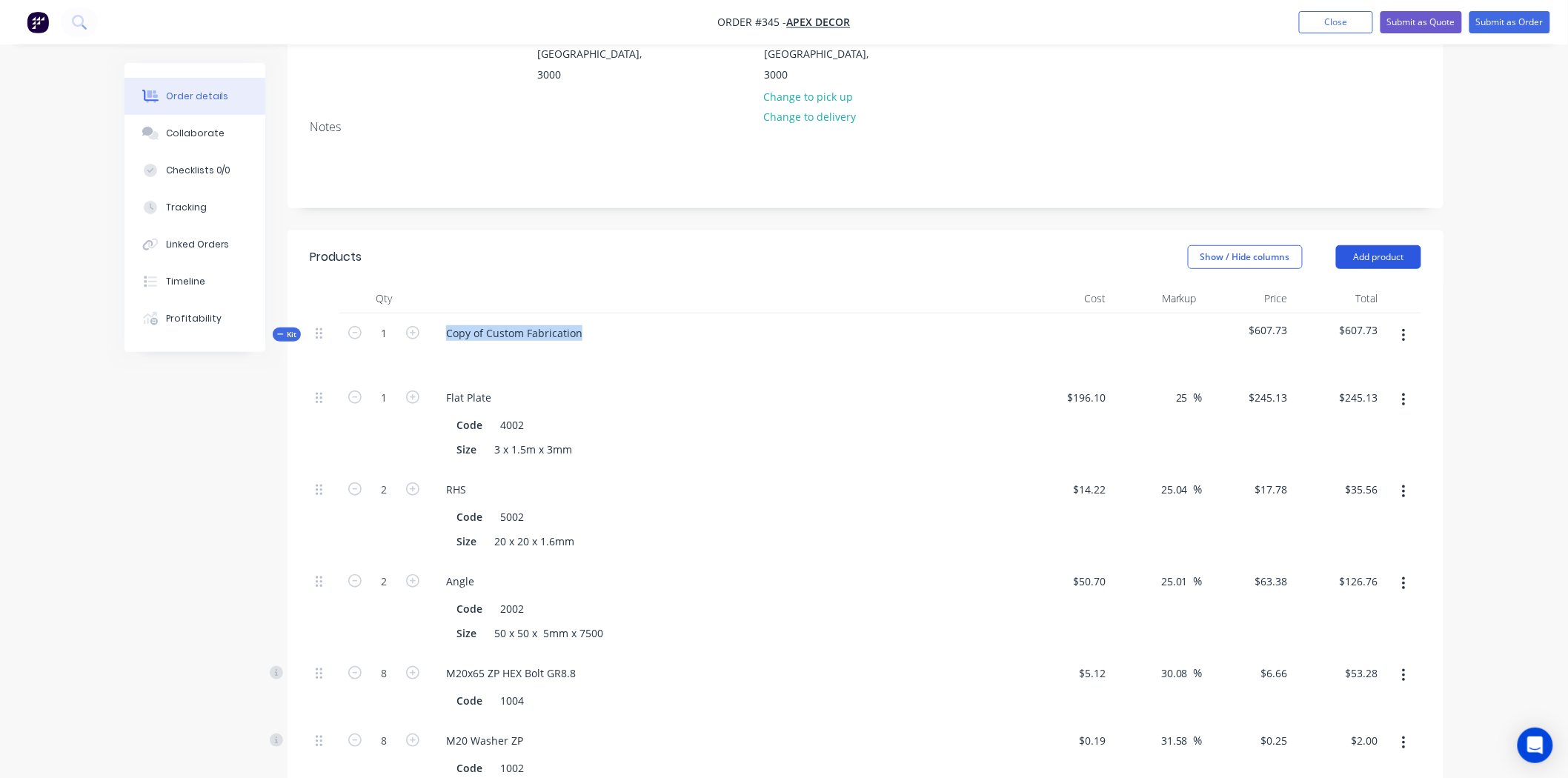
click at [1353, 245] on button "Add product" at bounding box center [1378, 257] width 85 height 24
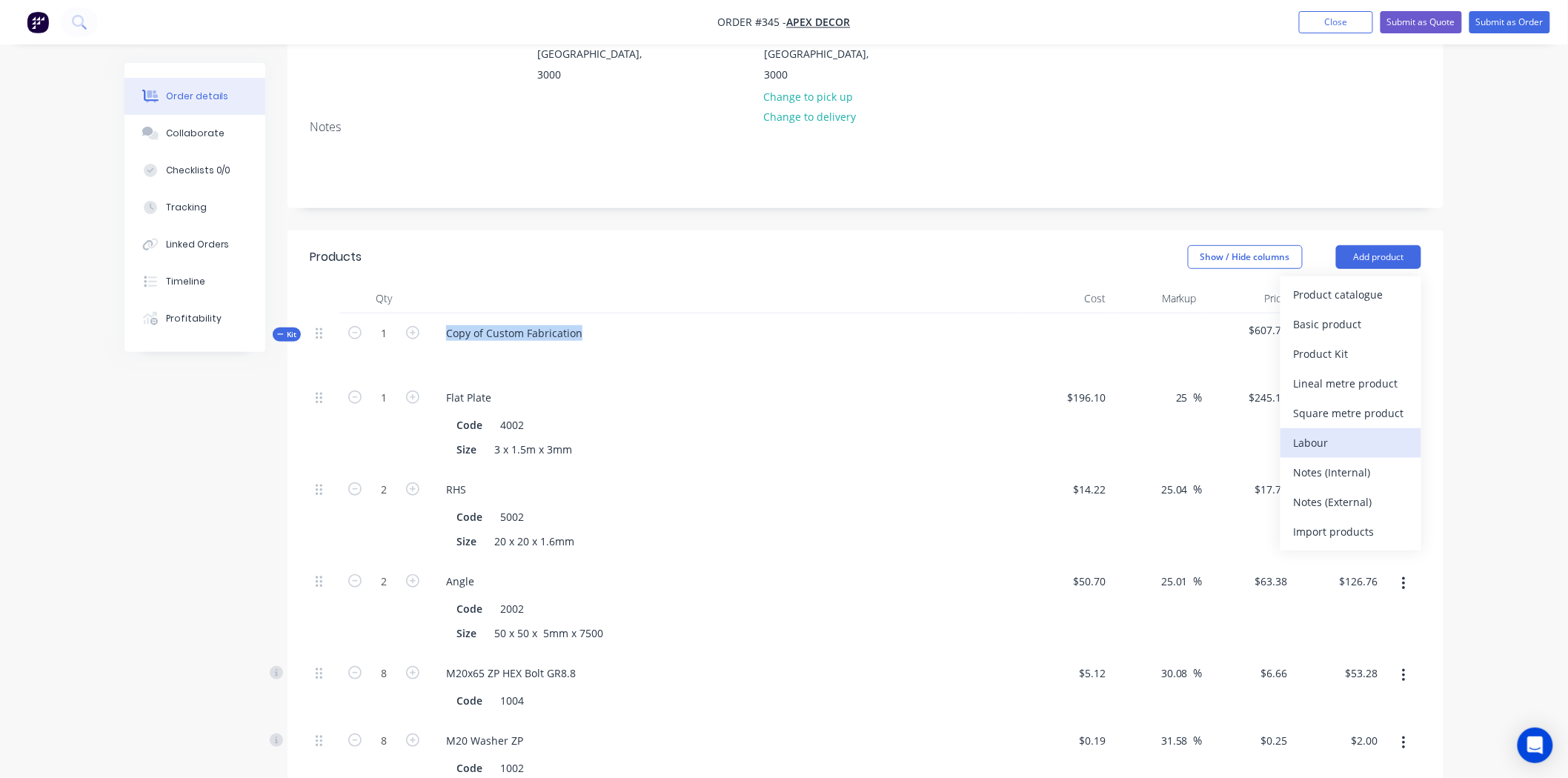
click at [1313, 432] on div "Labour" at bounding box center [1350, 442] width 114 height 21
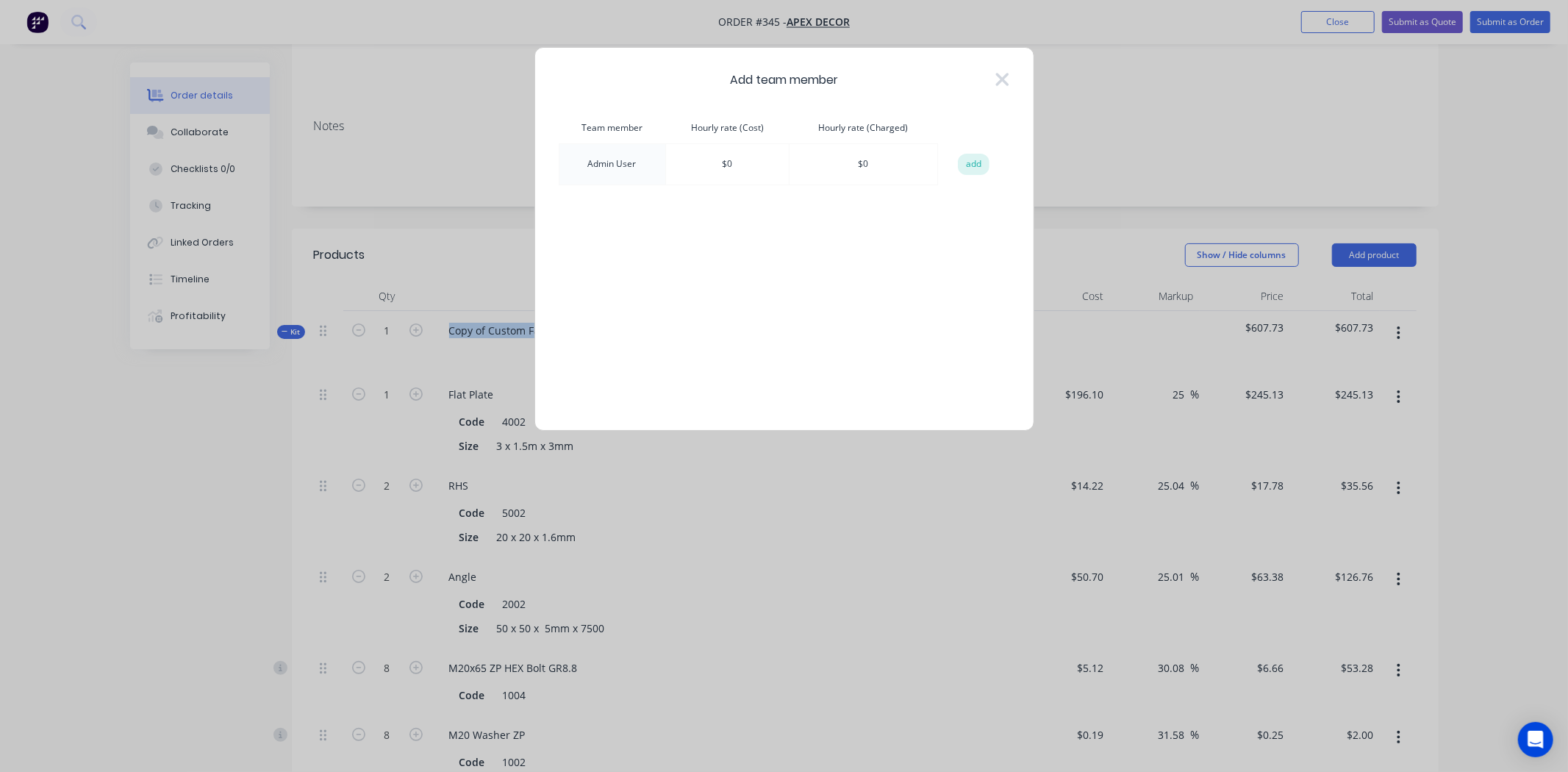
click at [967, 163] on button "add" at bounding box center [973, 165] width 32 height 22
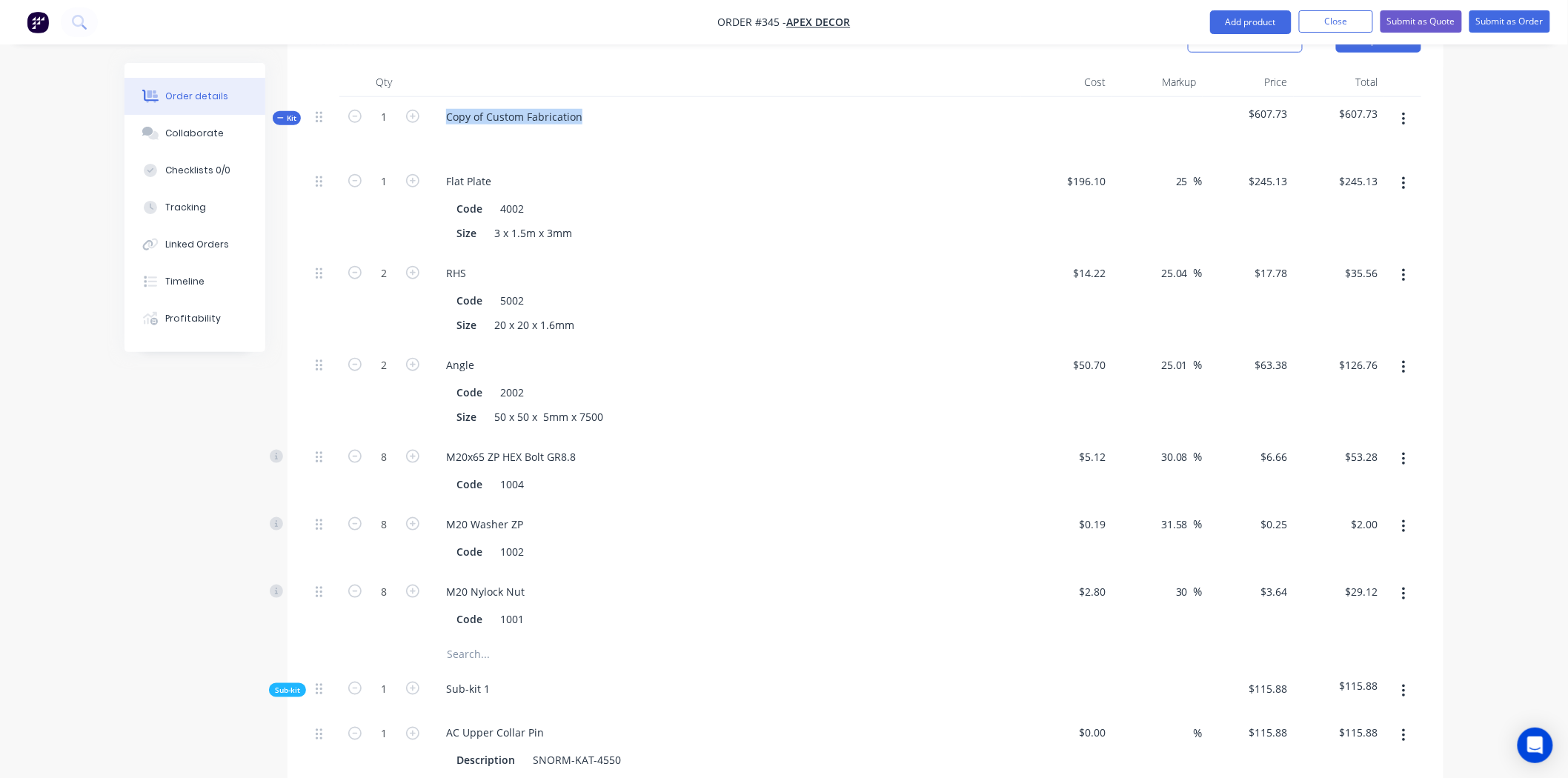
scroll to position [658, 0]
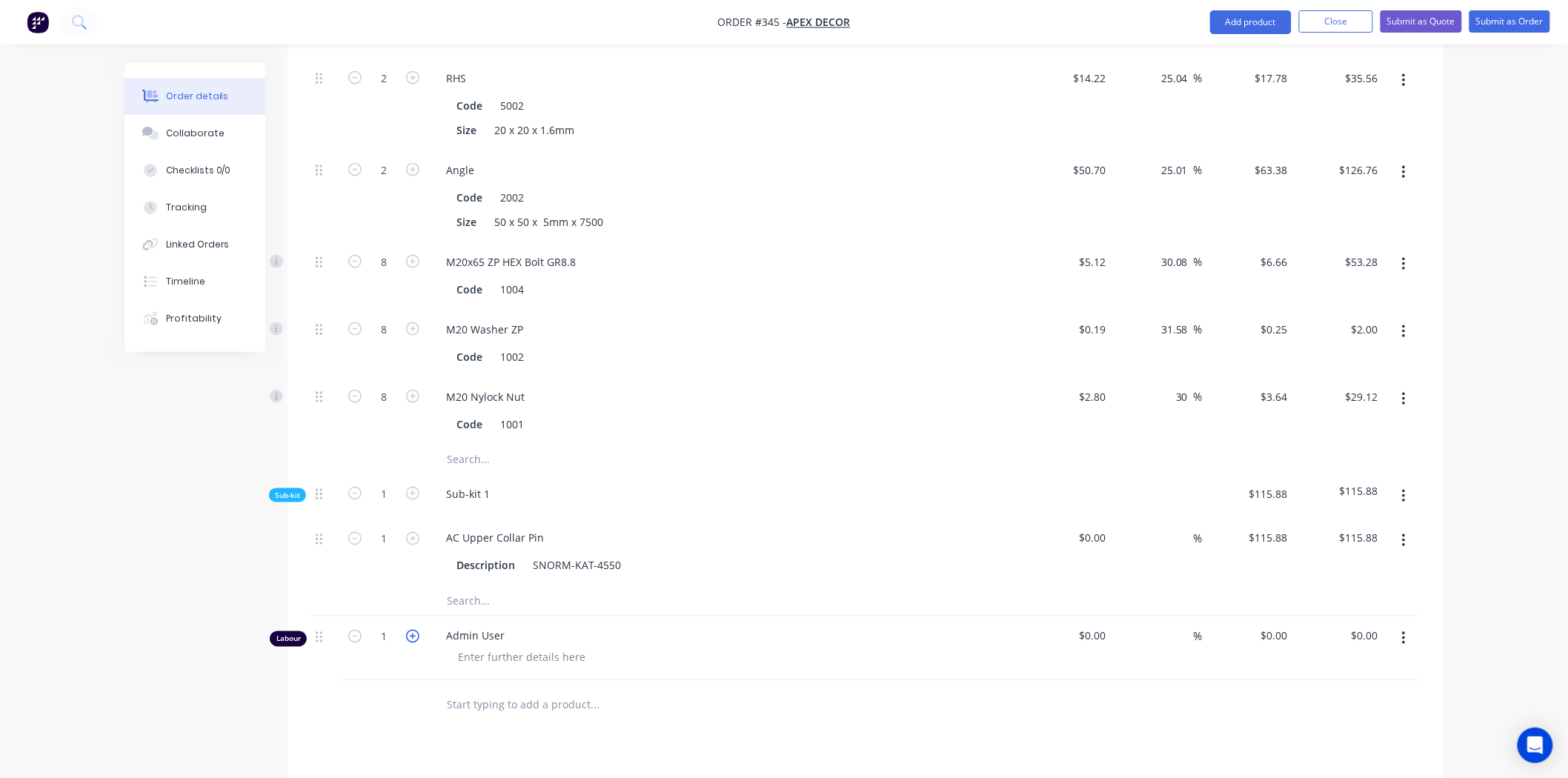
click at [415, 630] on icon "button" at bounding box center [412, 636] width 13 height 13
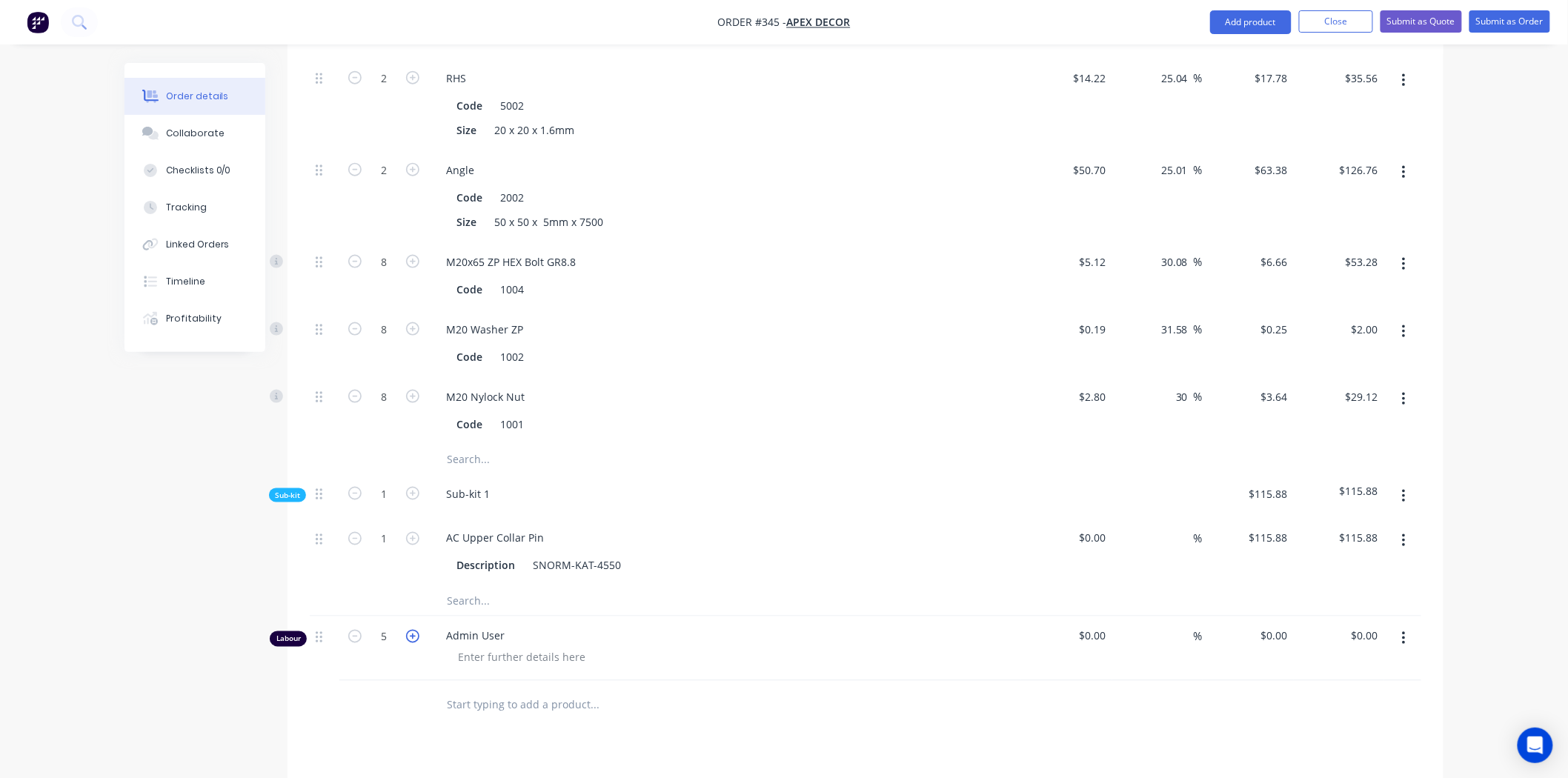
type input "6"
click at [388, 625] on input "6" at bounding box center [383, 636] width 39 height 22
click at [1102, 625] on input "$0.00" at bounding box center [1094, 635] width 34 height 21
type input "$60.00"
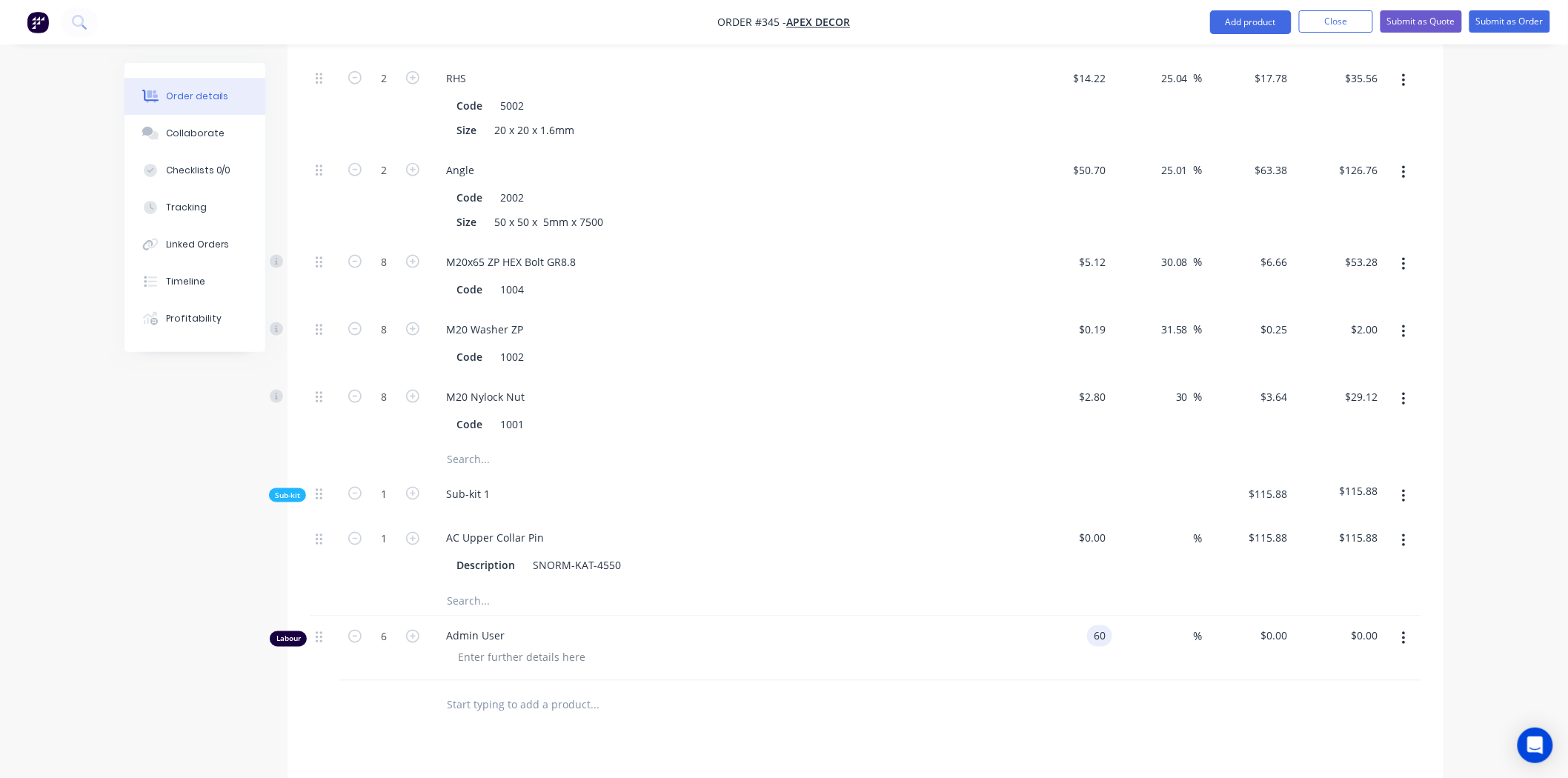
type input "$360.00"
type input "100"
type input "120"
type input "$720.00"
type input "$120.00"
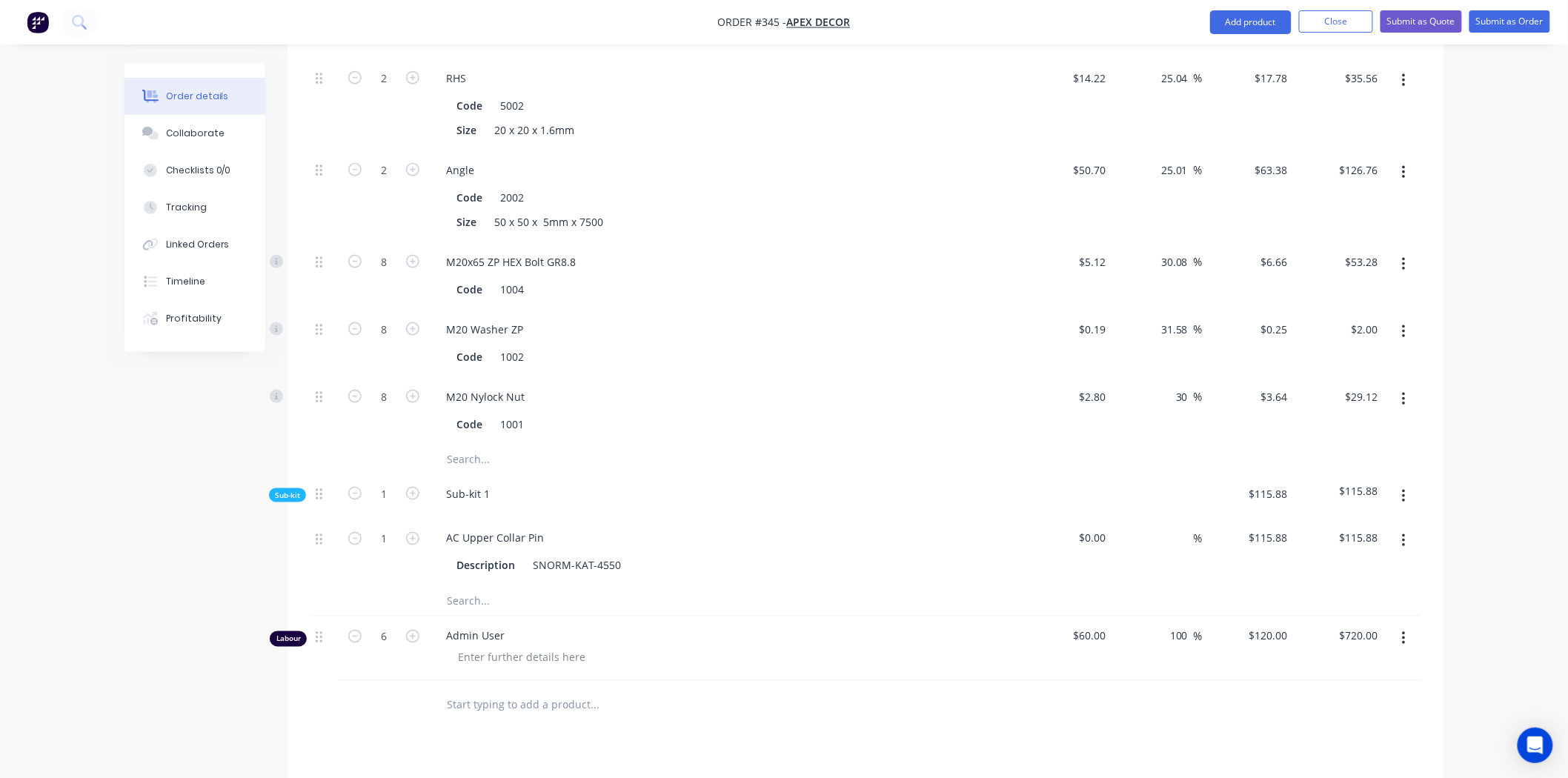
click at [1458, 542] on div "Order details Collaborate Checklists 0/0 Tracking Linked Orders Timeline Profit…" at bounding box center [784, 224] width 1568 height 1764
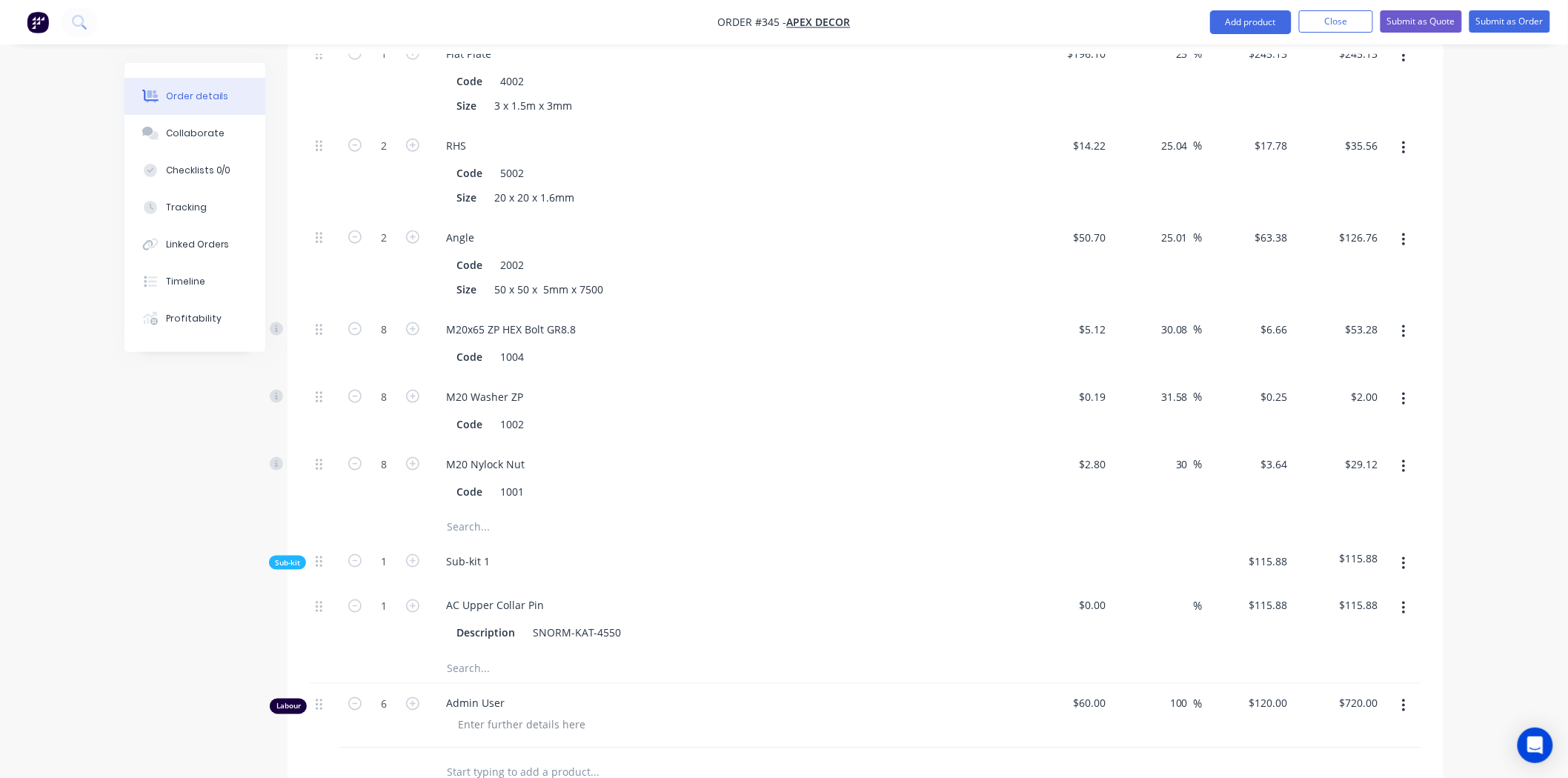
scroll to position [575, 0]
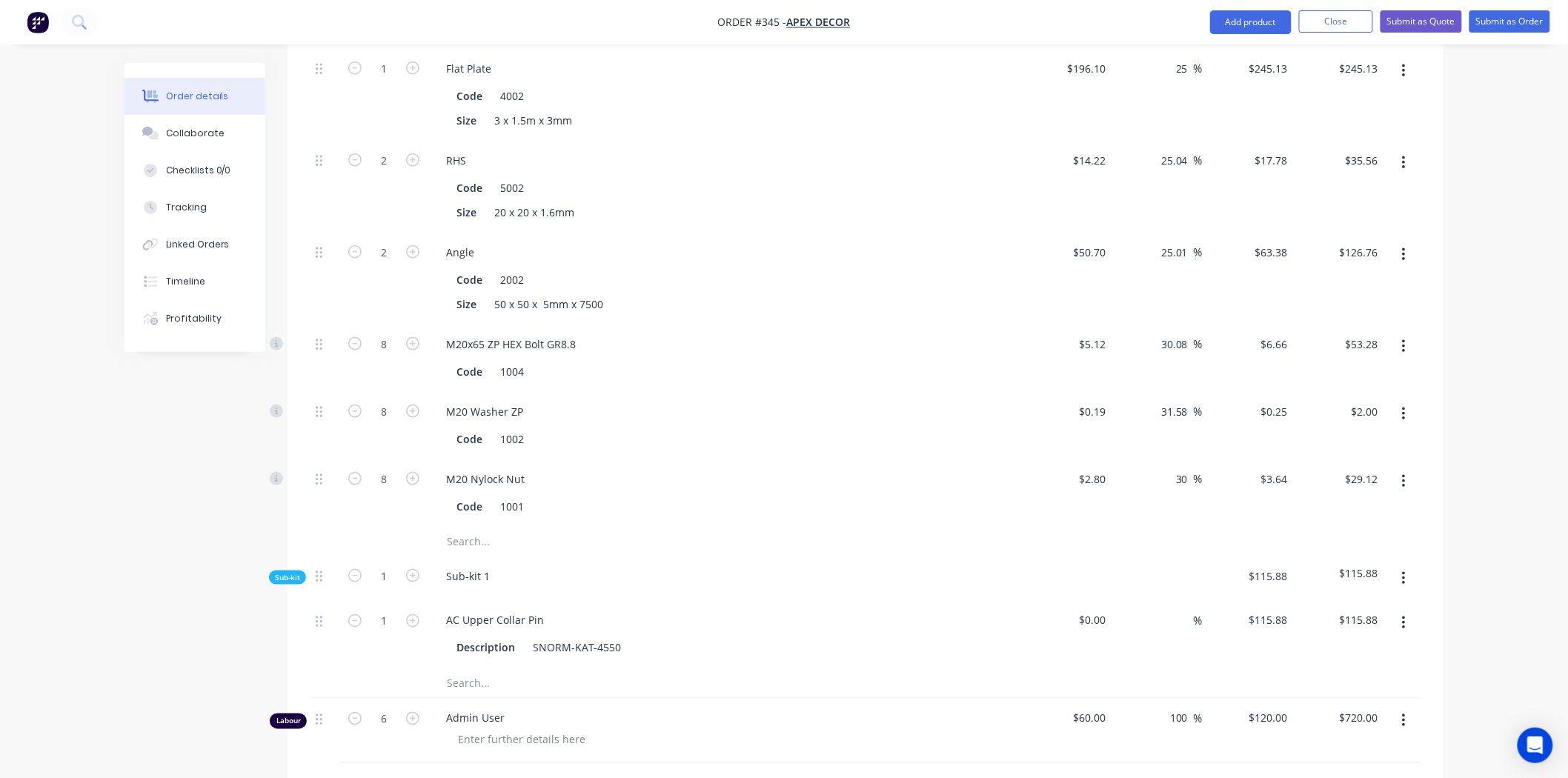
click at [296, 572] on span "Sub-kit" at bounding box center [287, 577] width 25 height 11
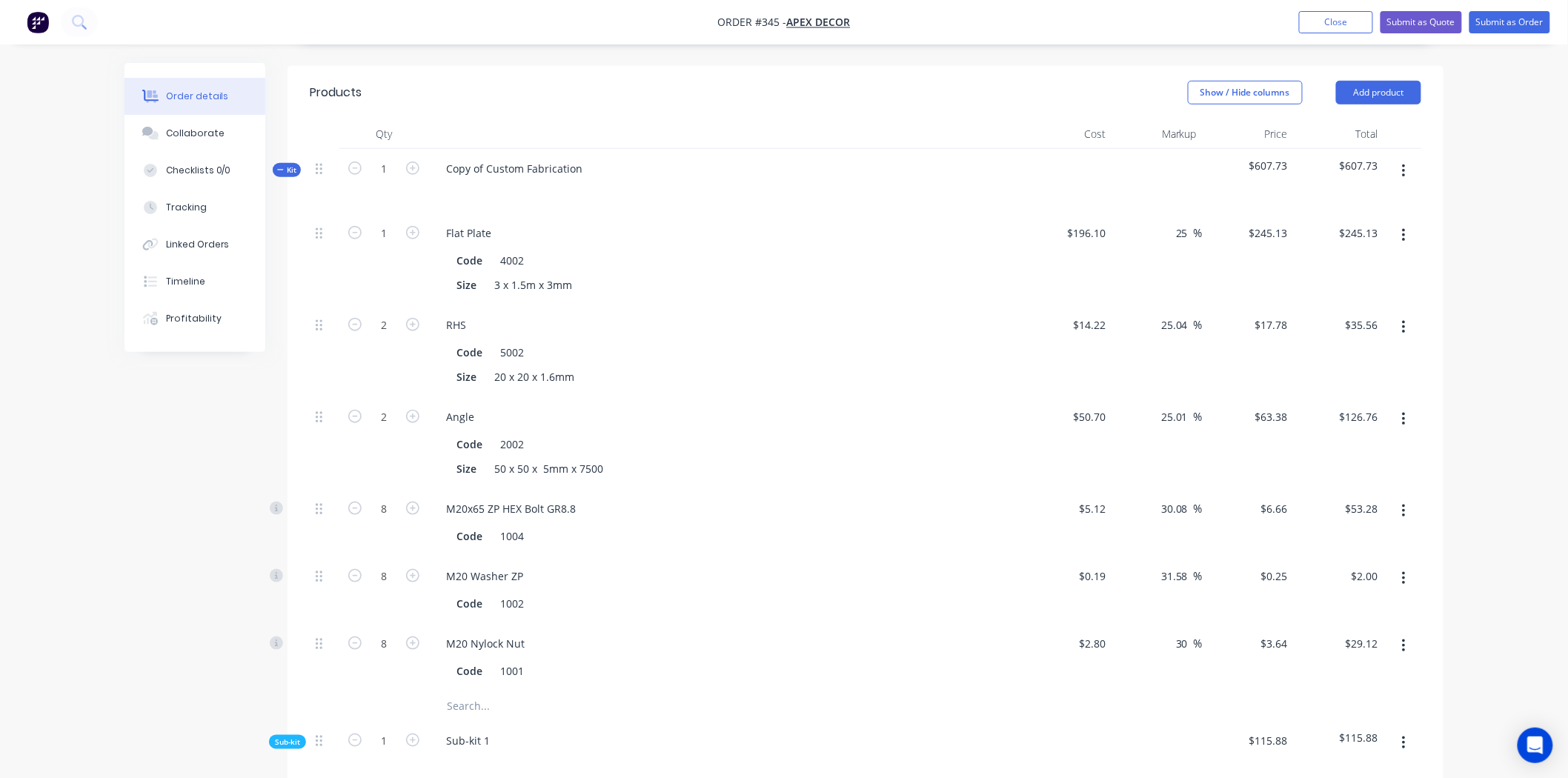
scroll to position [329, 0]
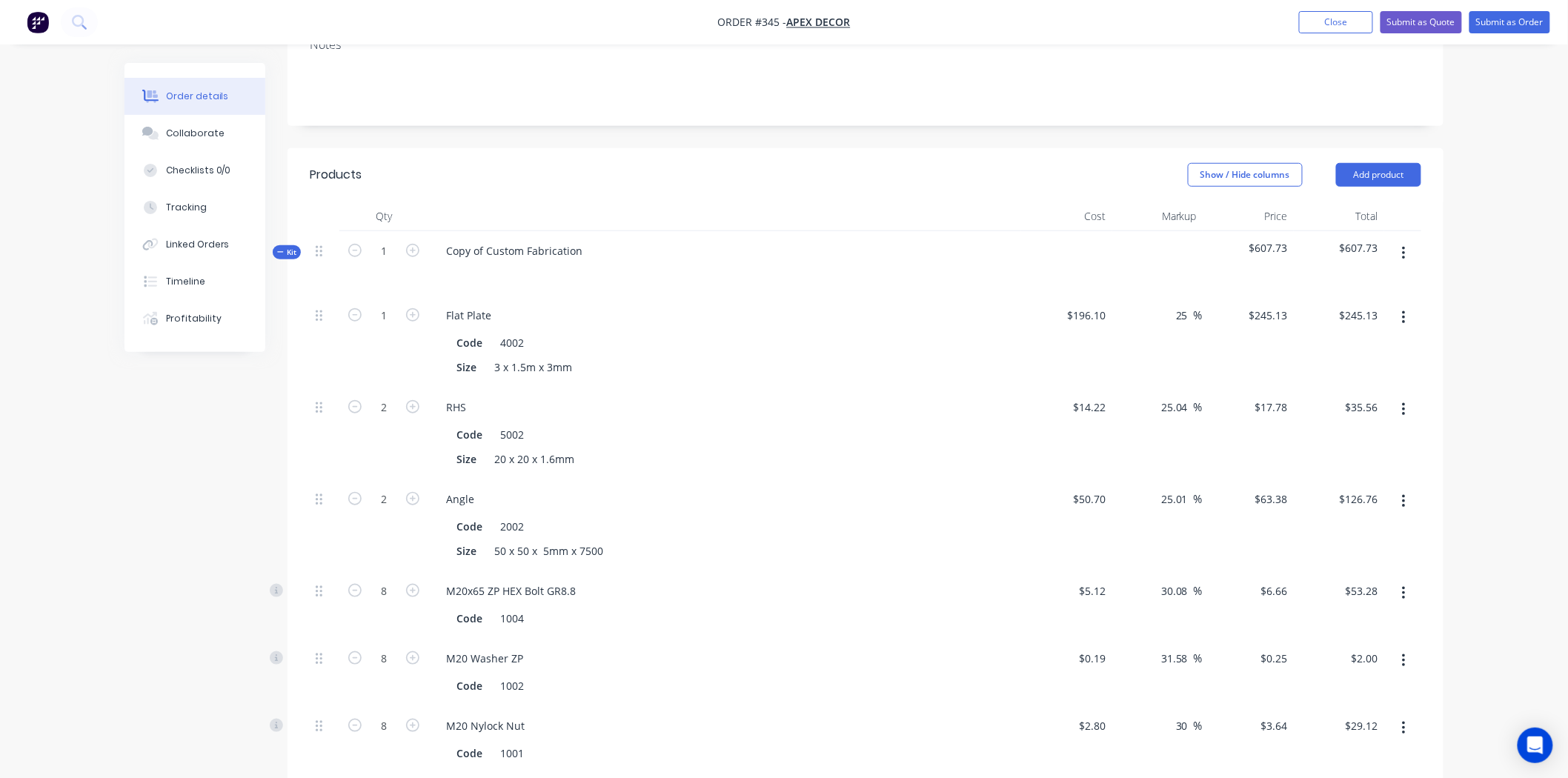
click at [291, 247] on span "Kit" at bounding box center [287, 253] width 19 height 11
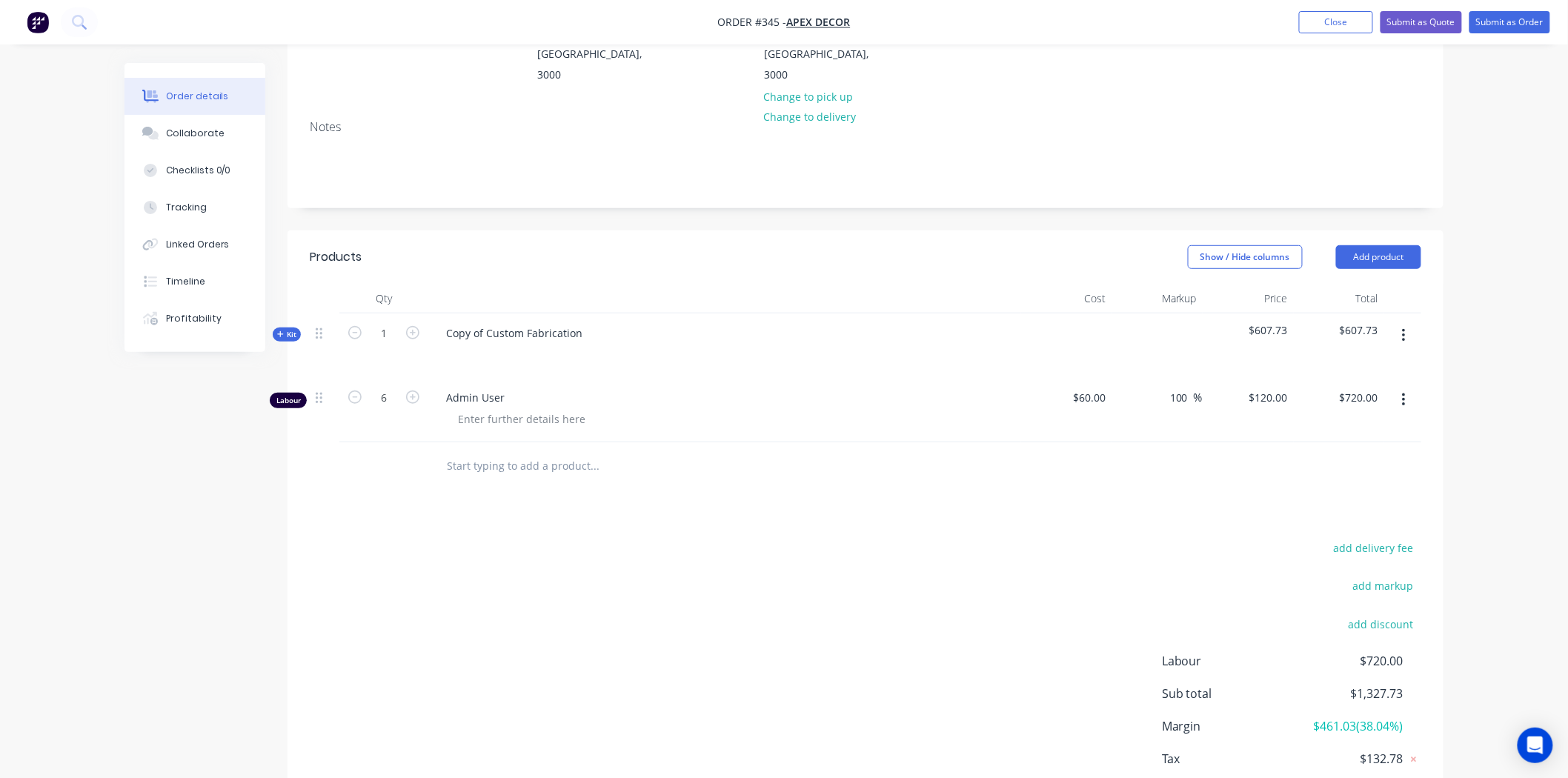
scroll to position [275, 0]
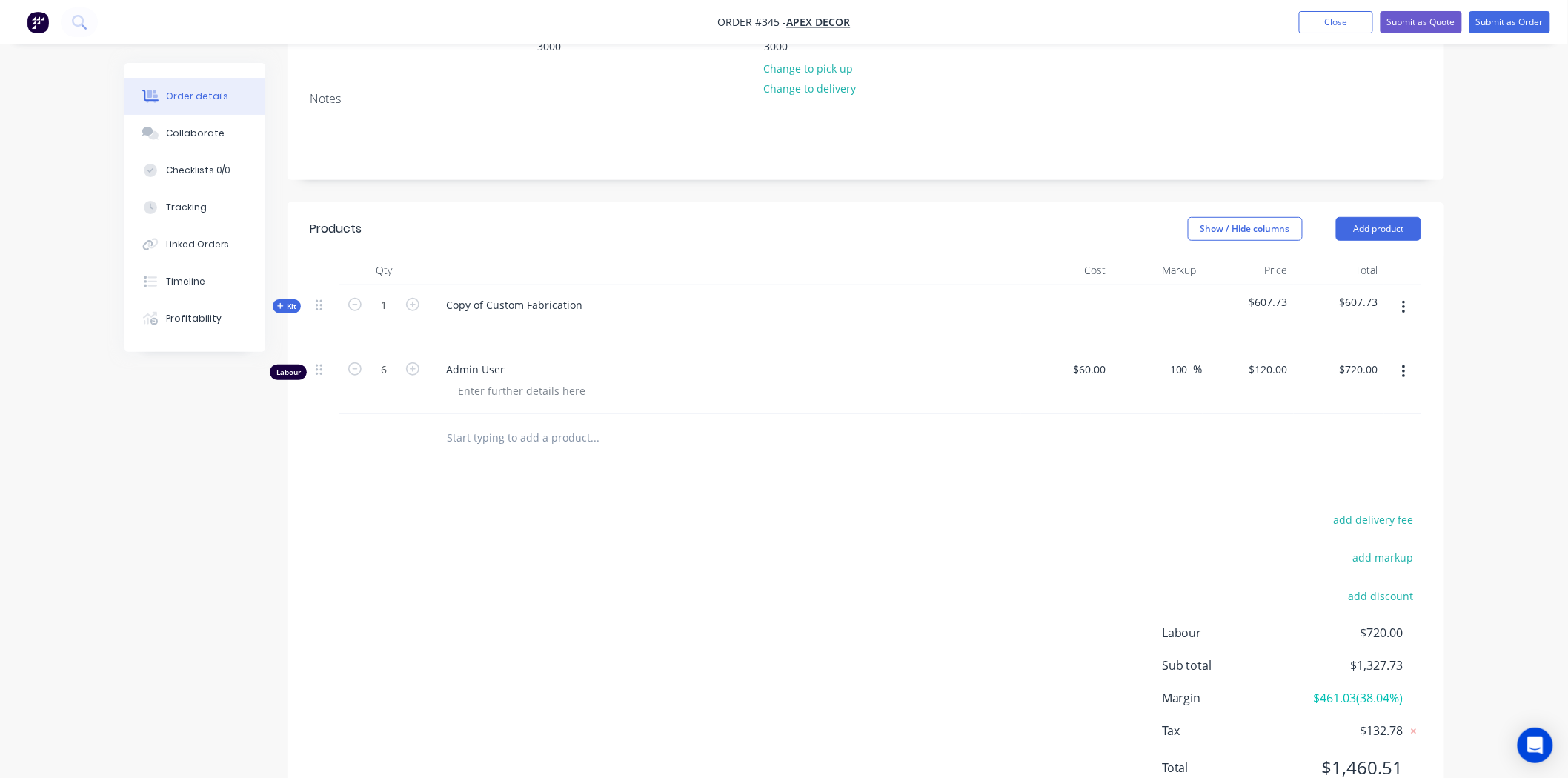
click at [1470, 485] on div "Order details Collaborate Checklists 0/0 Tracking Linked Orders Timeline Profit…" at bounding box center [784, 283] width 1568 height 1115
click at [1383, 548] on button "add markup" at bounding box center [1383, 558] width 77 height 20
click at [1412, 556] on icon at bounding box center [1413, 563] width 15 height 15
click at [1383, 590] on button "add discount" at bounding box center [1381, 600] width 81 height 20
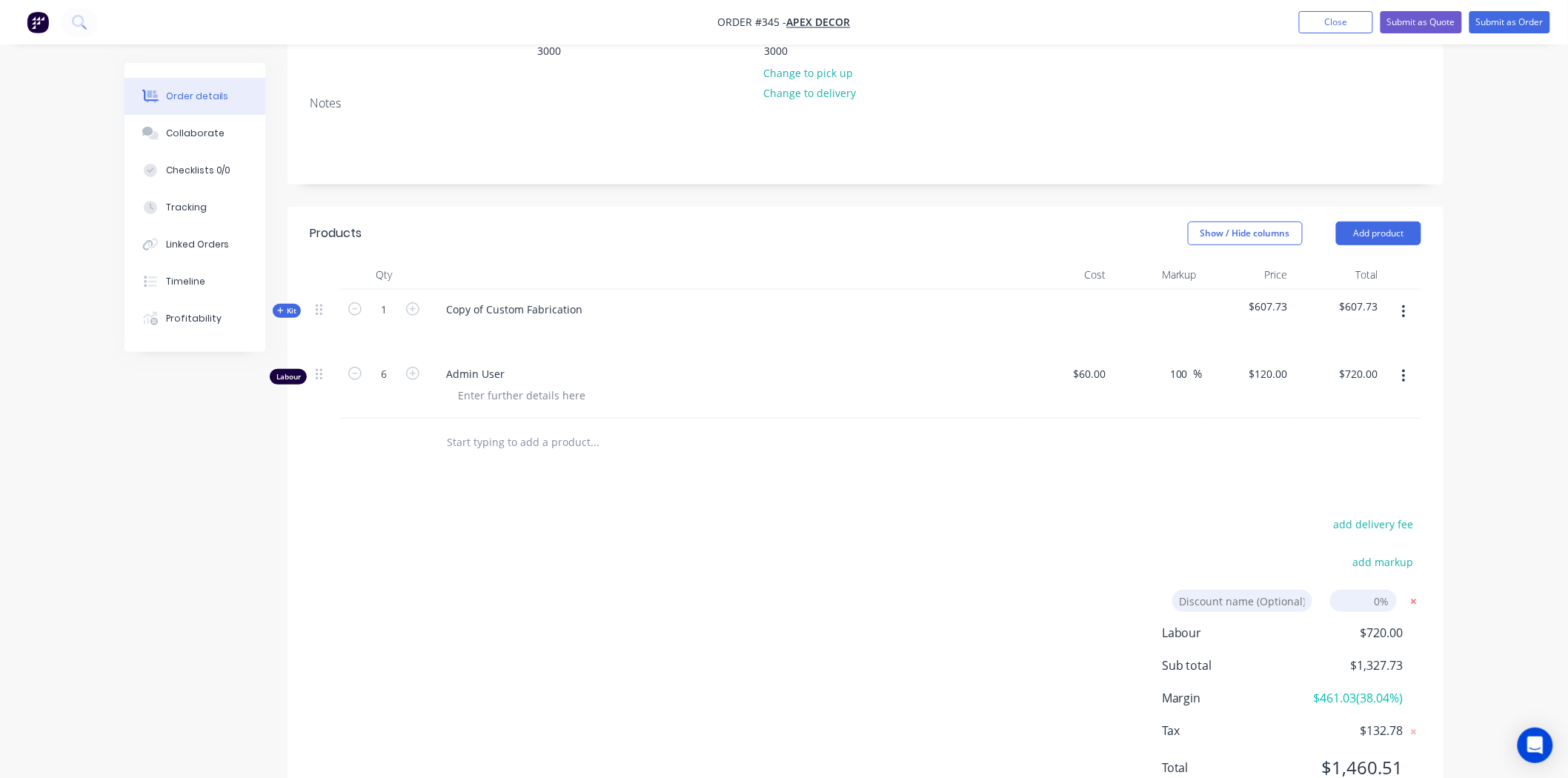
click at [1415, 595] on icon at bounding box center [1413, 602] width 15 height 15
drag, startPoint x: 1315, startPoint y: 640, endPoint x: 1388, endPoint y: 637, distance: 73.1
click at [1388, 693] on span "$461.03 ( 38.04 %)" at bounding box center [1348, 701] width 110 height 18
click at [1338, 693] on span "$461.03 ( 38.04 %)" at bounding box center [1348, 701] width 110 height 18
drag, startPoint x: 1361, startPoint y: 642, endPoint x: 1372, endPoint y: 639, distance: 11.4
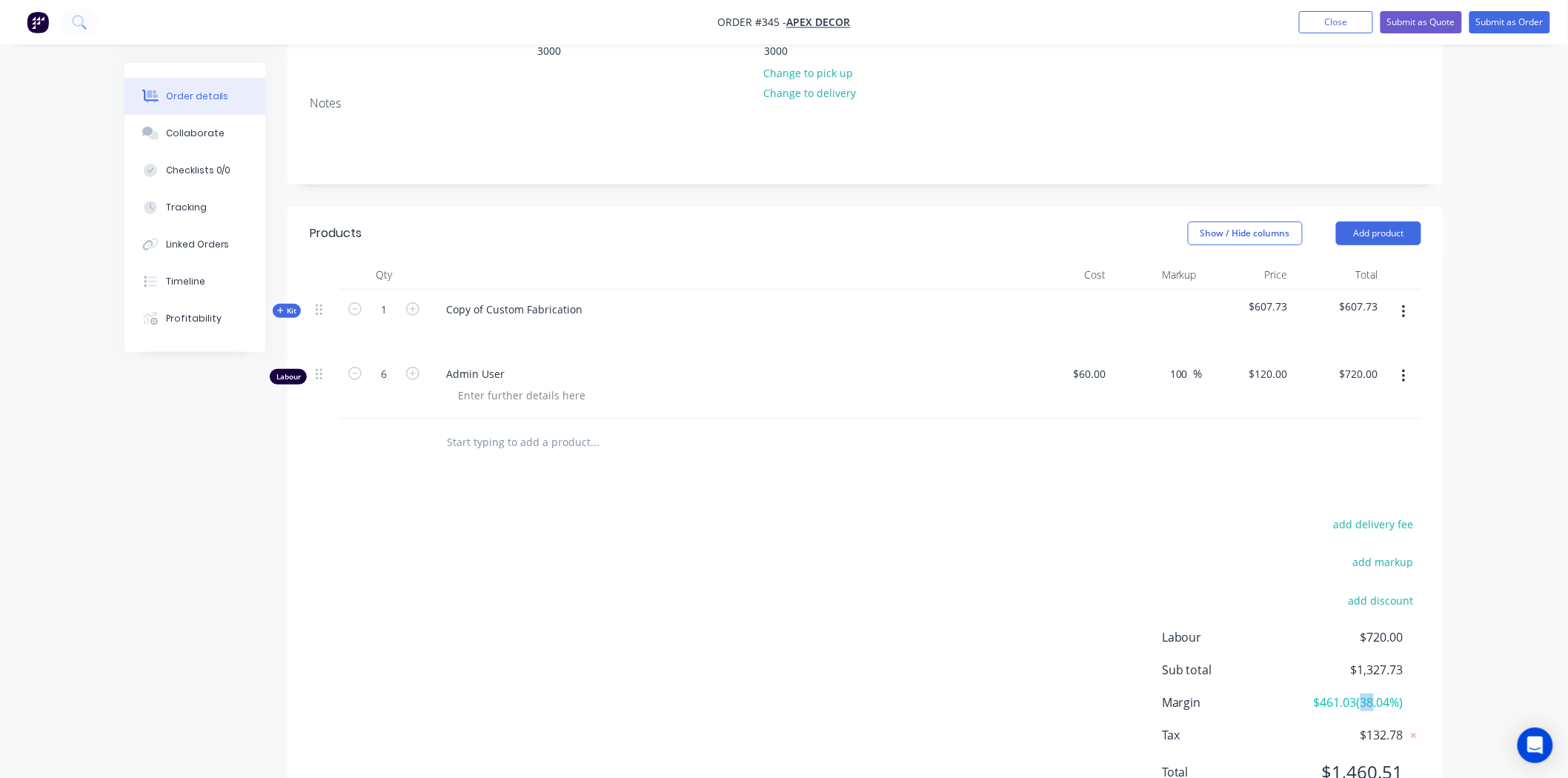
click at [1373, 693] on span "$461.03 ( 38.04 %)" at bounding box center [1348, 701] width 110 height 18
drag, startPoint x: 1350, startPoint y: 639, endPoint x: 1312, endPoint y: 637, distance: 38.1
click at [1312, 693] on span "$461.03 ( 38.04 %)" at bounding box center [1348, 701] width 110 height 18
click at [1332, 689] on span "$461.03 ( 38.04 %)" at bounding box center [1348, 697] width 110 height 18
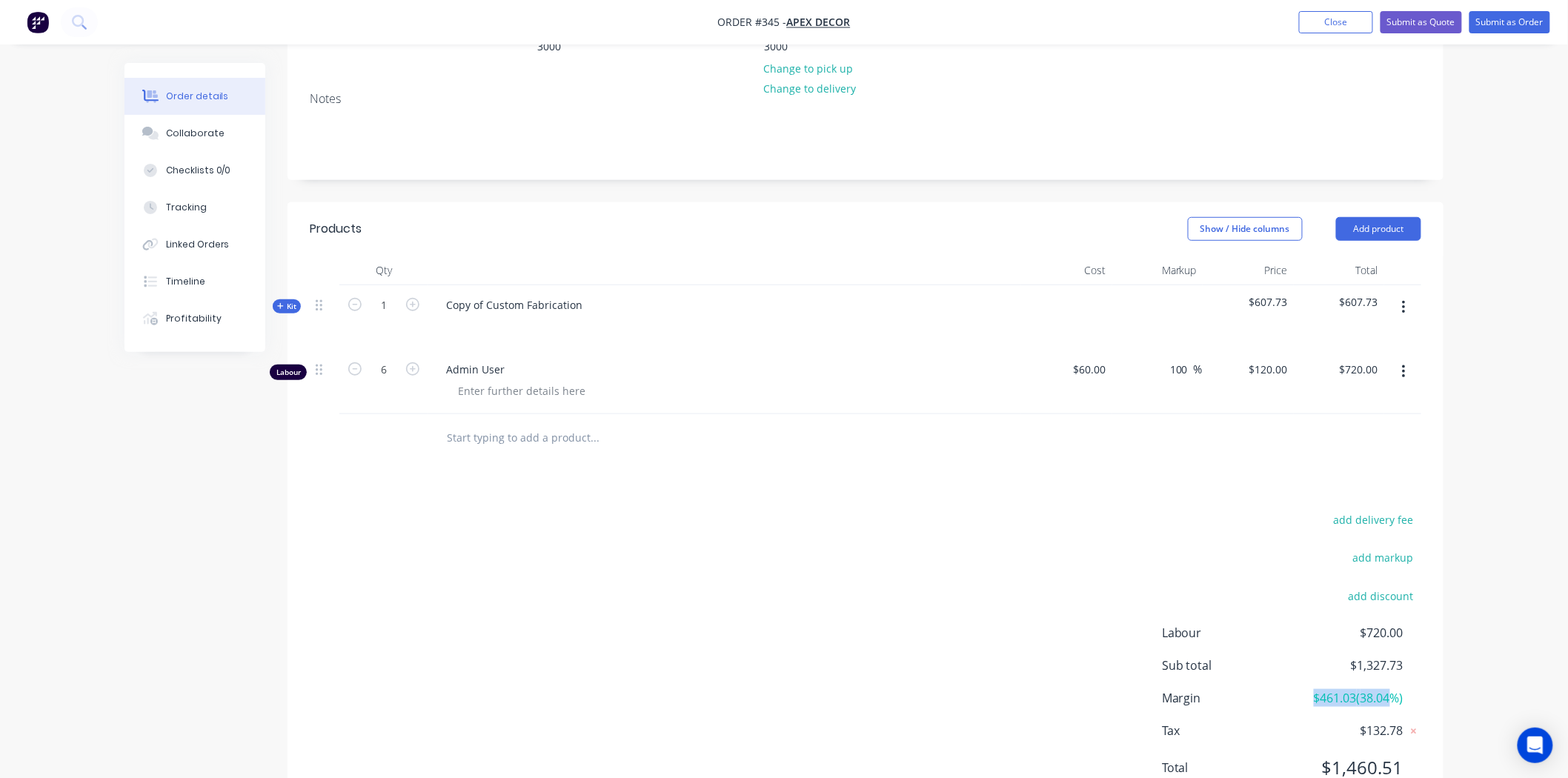
drag, startPoint x: 1312, startPoint y: 638, endPoint x: 1395, endPoint y: 631, distance: 83.3
click at [1395, 689] on span "$461.03 ( 38.04 %)" at bounding box center [1348, 697] width 110 height 18
click at [289, 301] on span "Kit" at bounding box center [287, 306] width 19 height 11
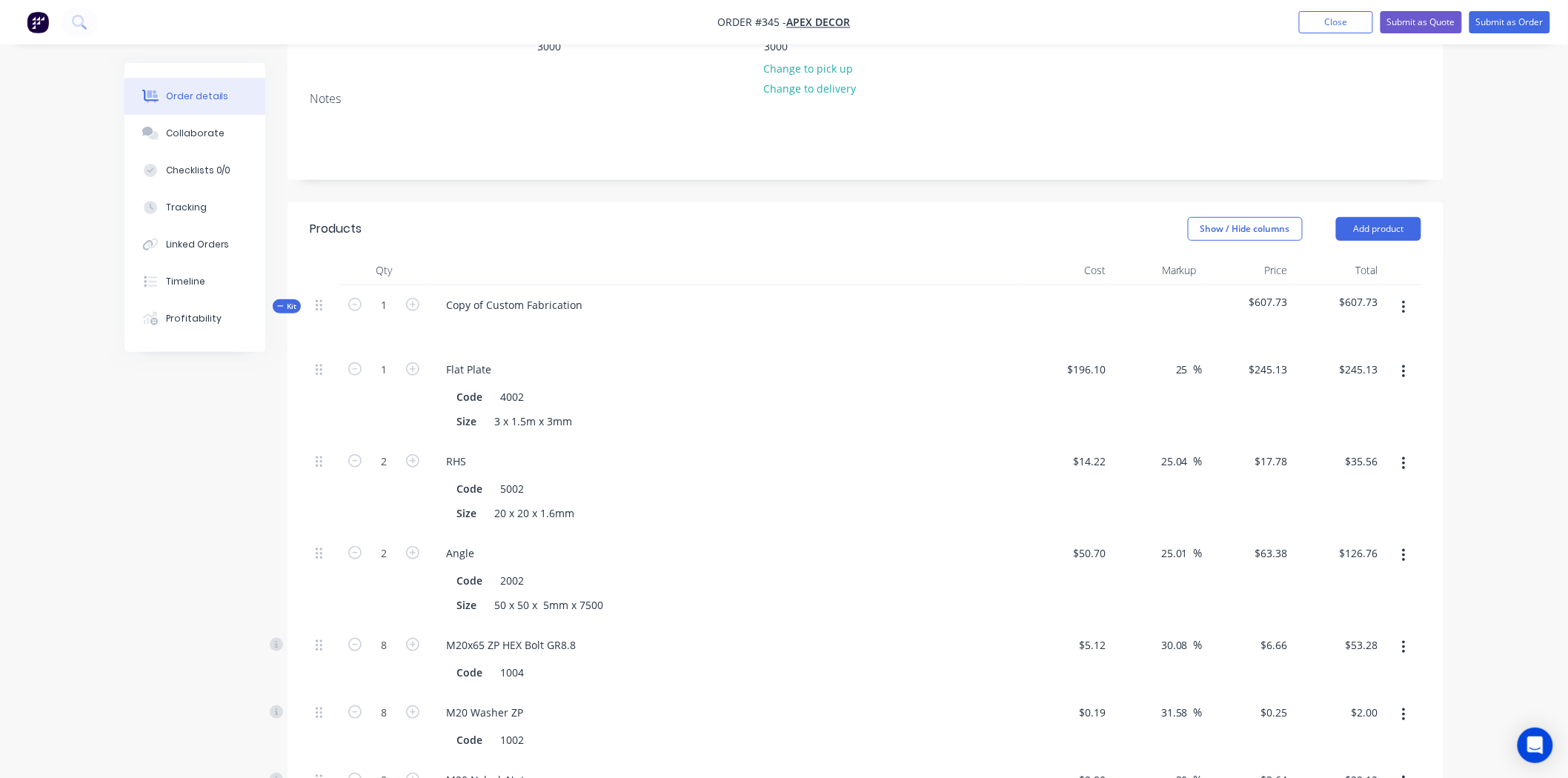
click at [289, 301] on span "Kit" at bounding box center [287, 306] width 19 height 11
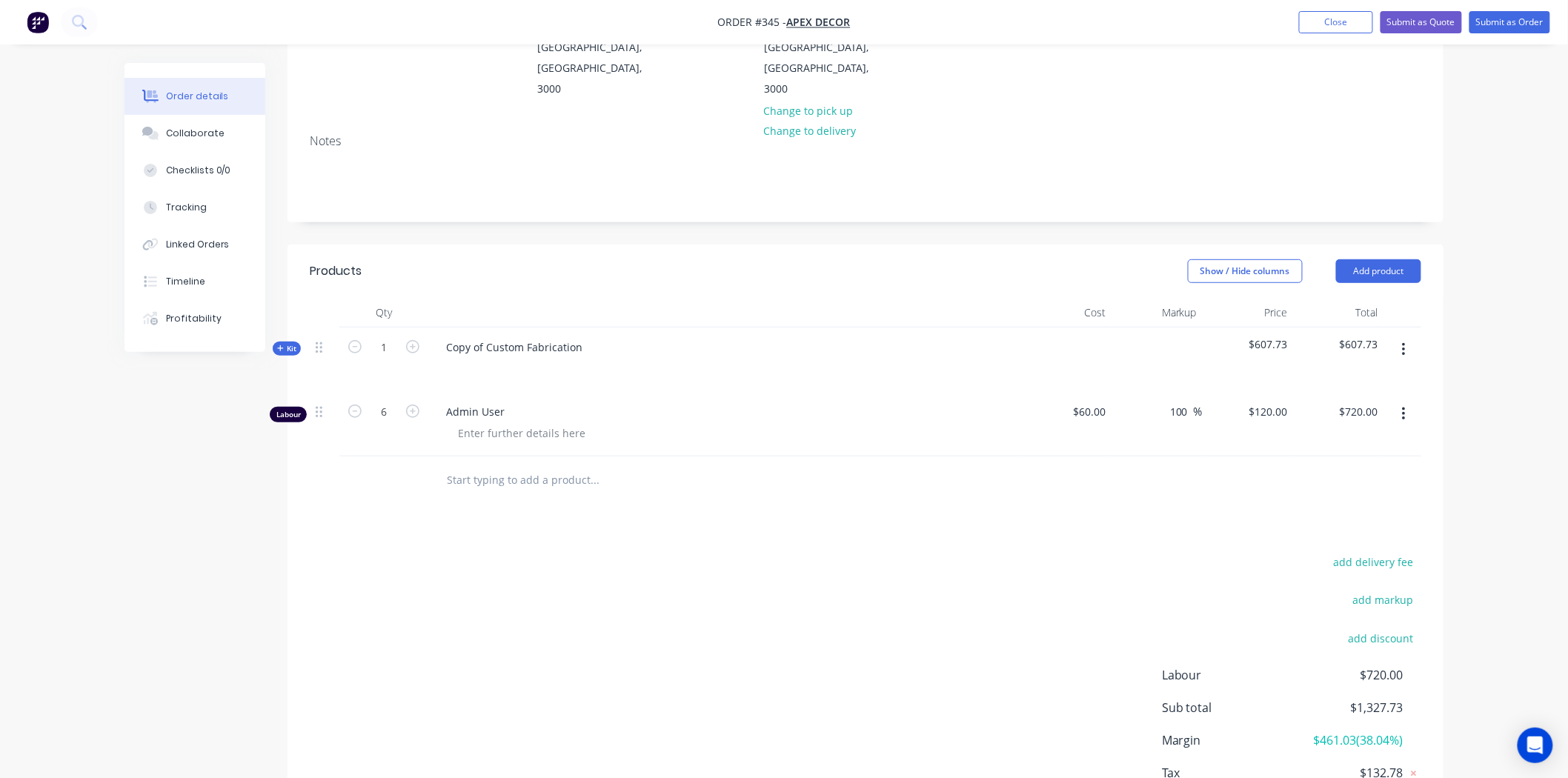
scroll to position [193, 0]
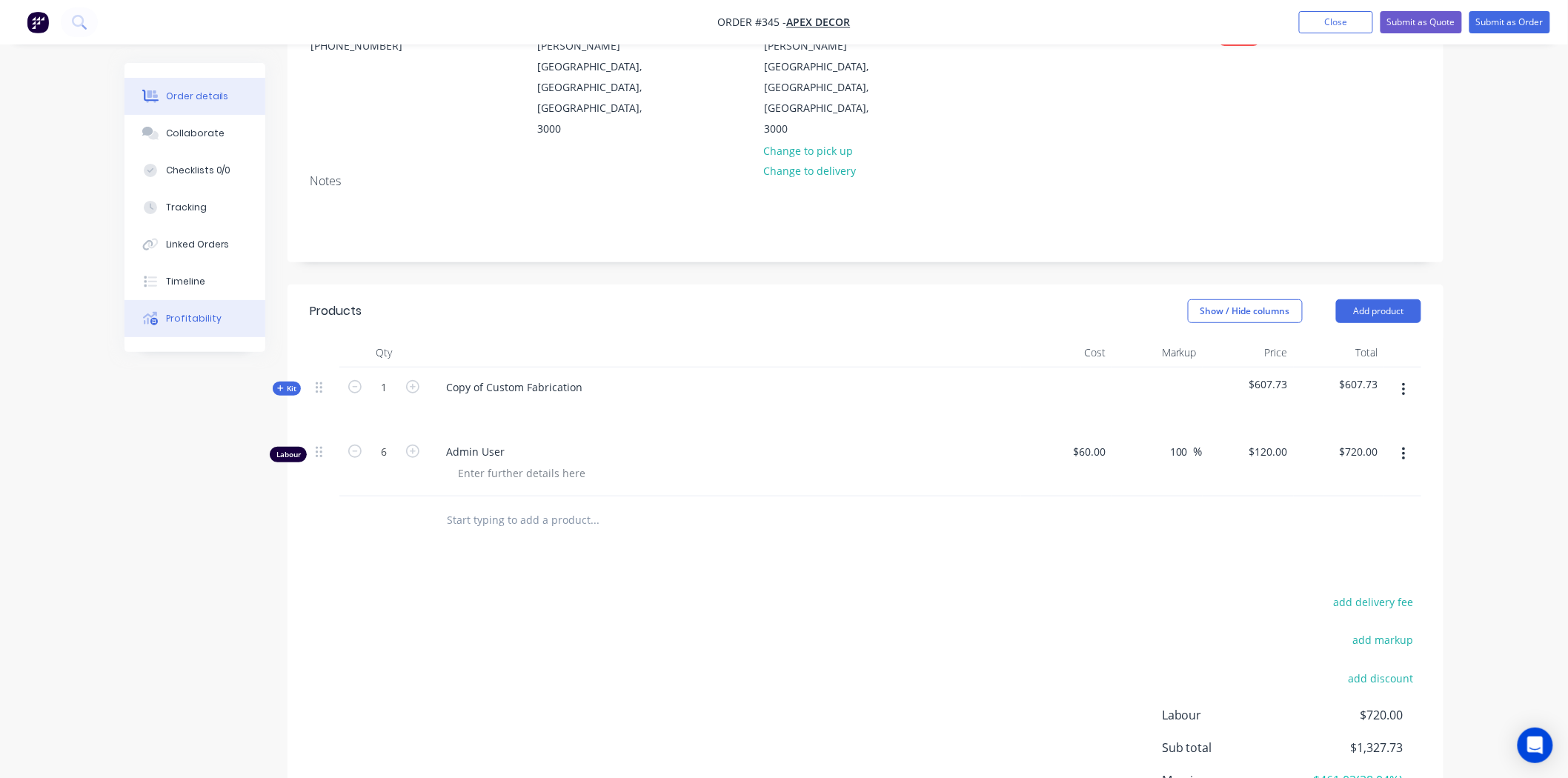
click at [183, 321] on div "Profitability" at bounding box center [194, 318] width 55 height 13
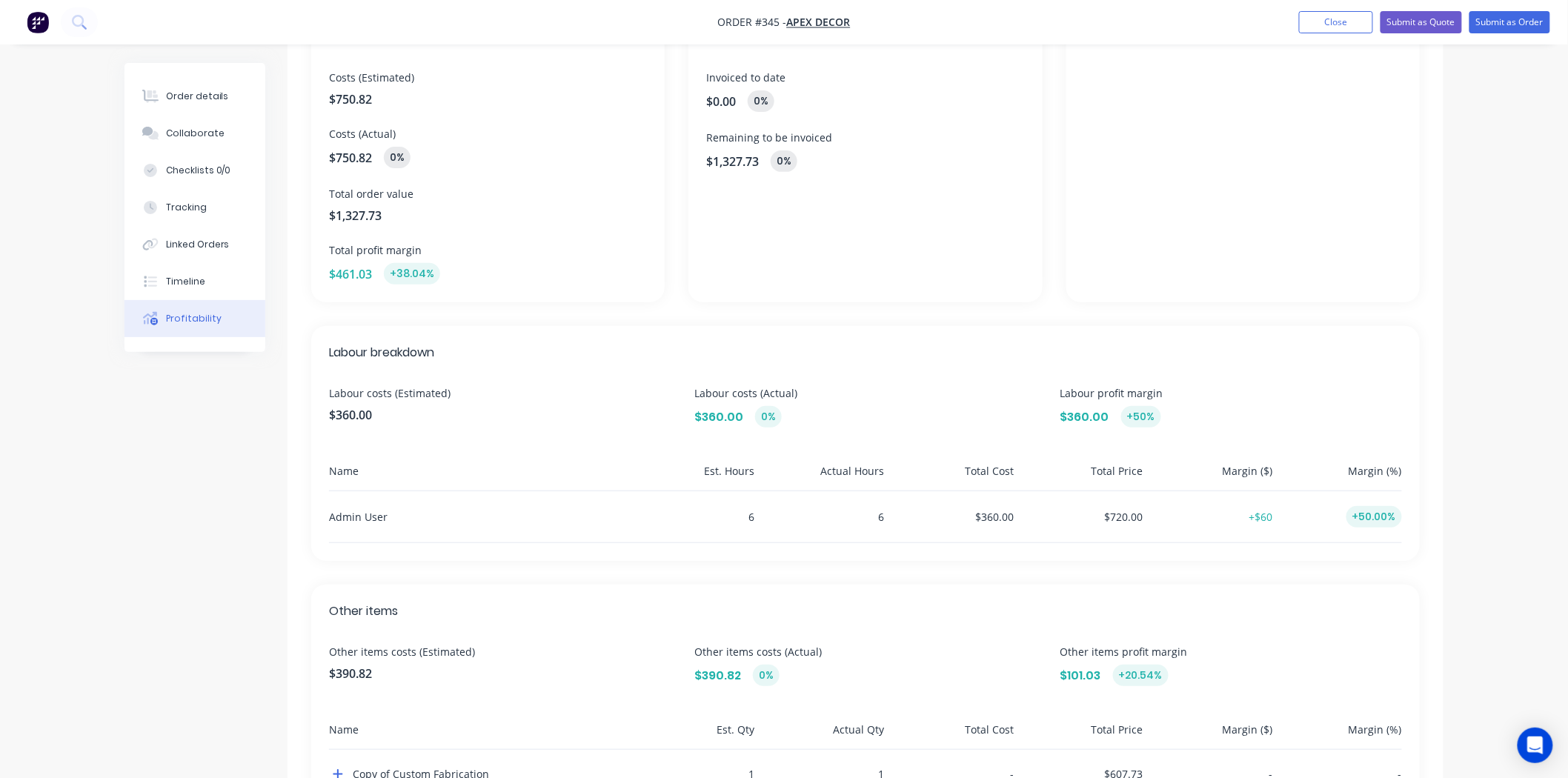
scroll to position [164, 0]
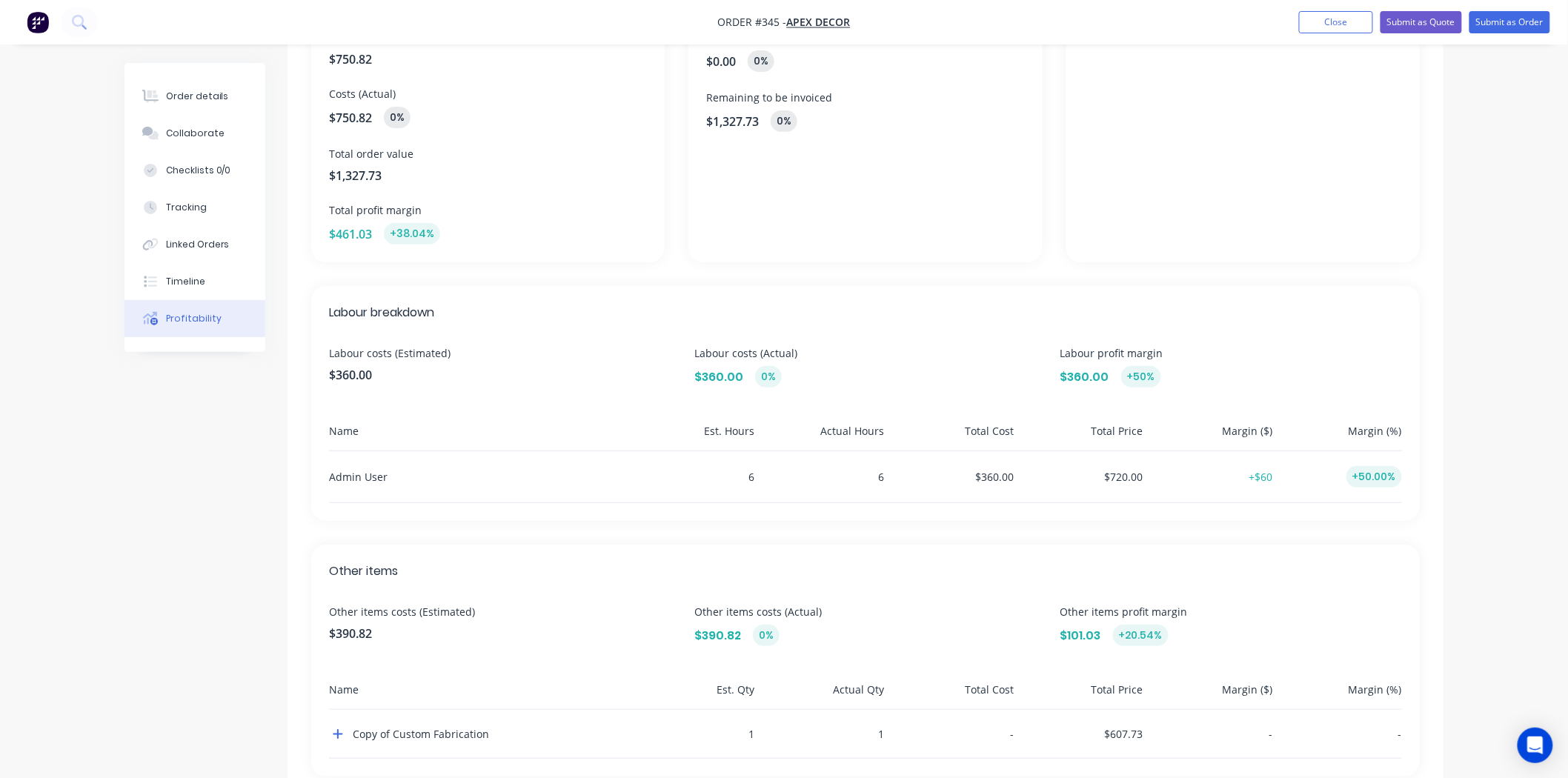
drag, startPoint x: 701, startPoint y: 378, endPoint x: 714, endPoint y: 378, distance: 13.0
click at [712, 378] on span "$360.00" at bounding box center [718, 376] width 49 height 18
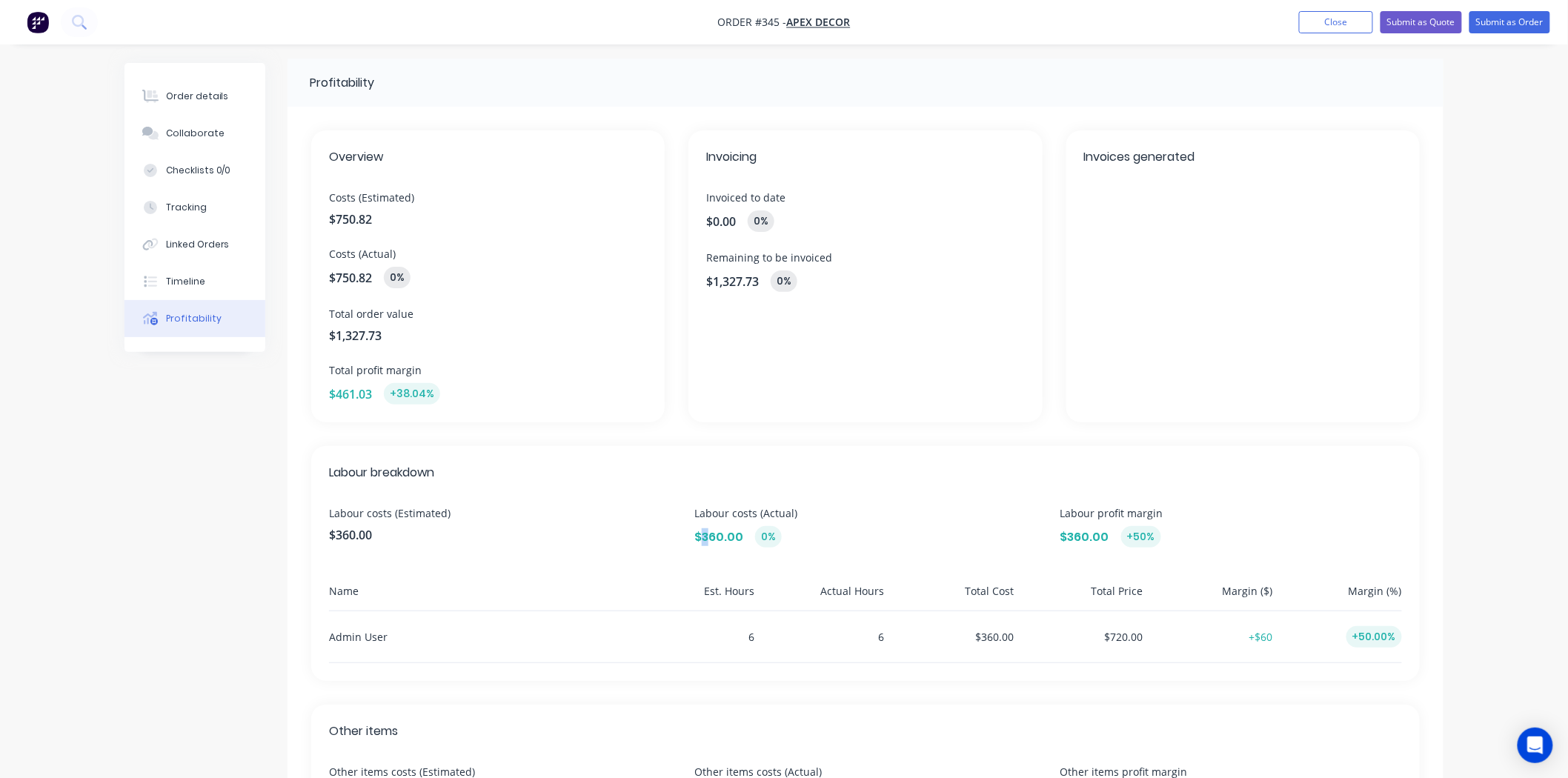
scroll to position [0, 0]
drag, startPoint x: 330, startPoint y: 204, endPoint x: 411, endPoint y: 191, distance: 82.0
click at [411, 191] on div "Overview Costs (Estimated) $750.82 Costs (Actual) $750.82 0% Total order value …" at bounding box center [488, 280] width 353 height 292
click at [407, 257] on span "Costs (Actual)" at bounding box center [488, 258] width 318 height 16
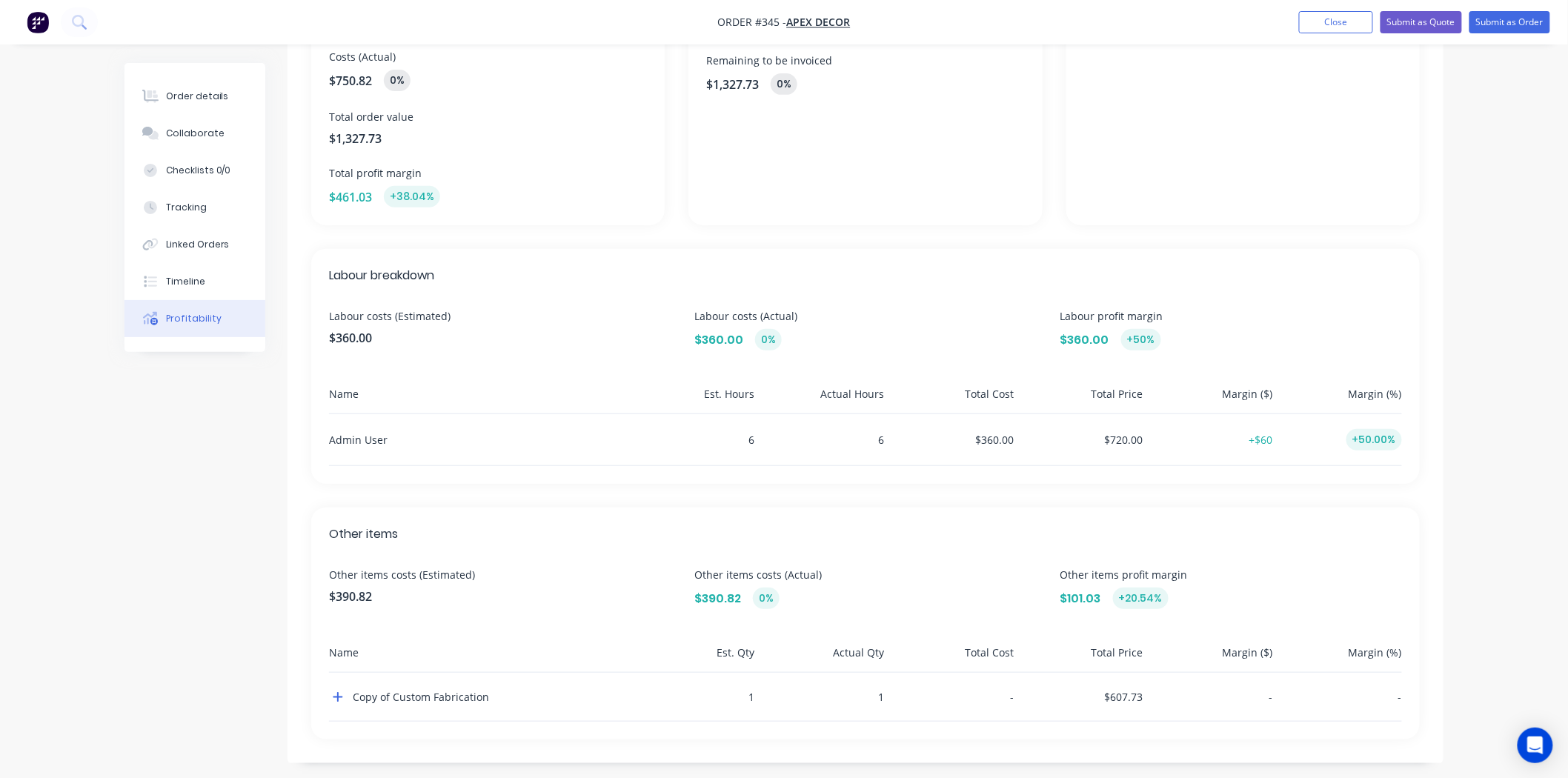
scroll to position [210, 0]
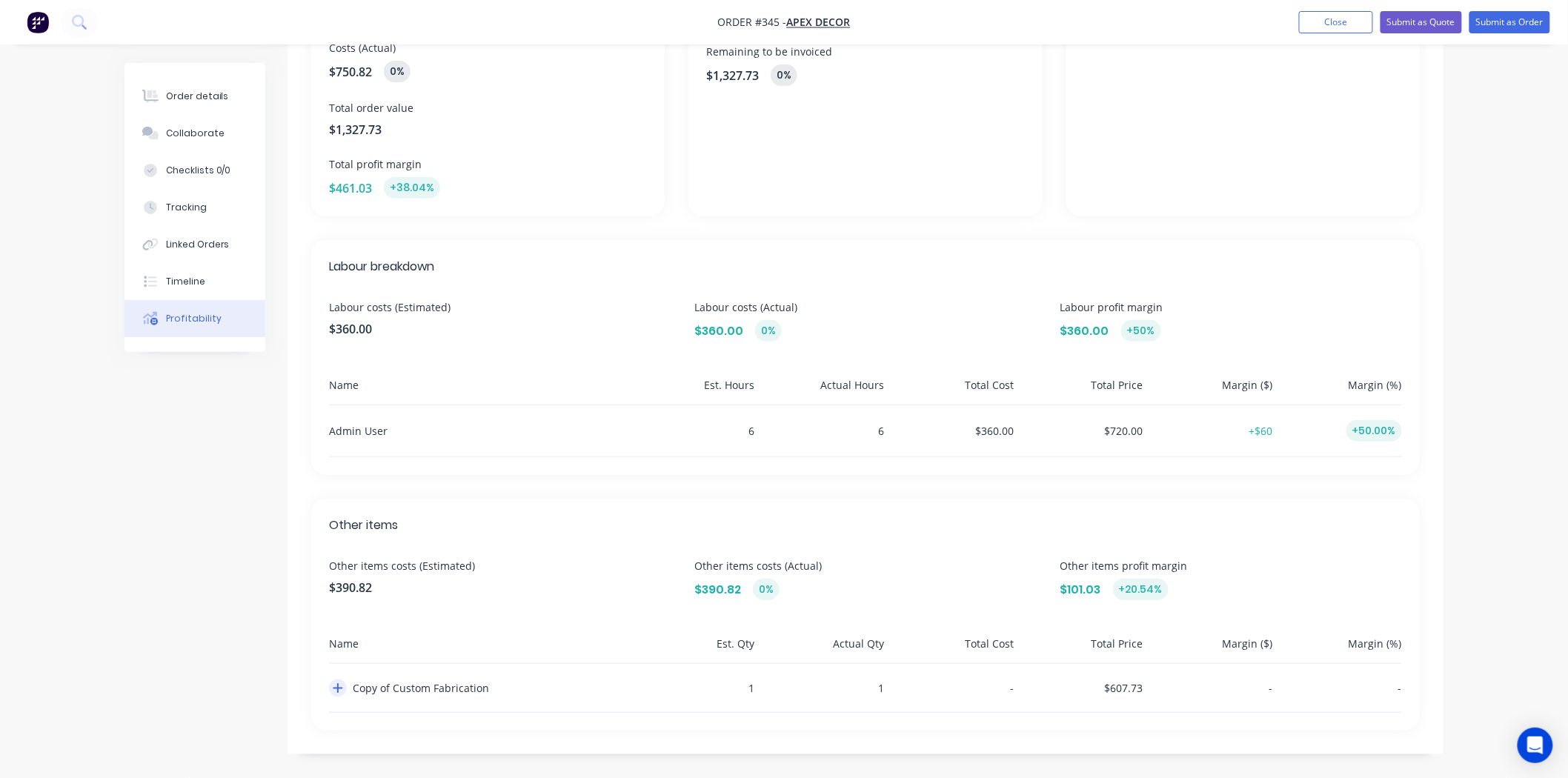
click at [333, 690] on icon "button" at bounding box center [337, 688] width 10 height 12
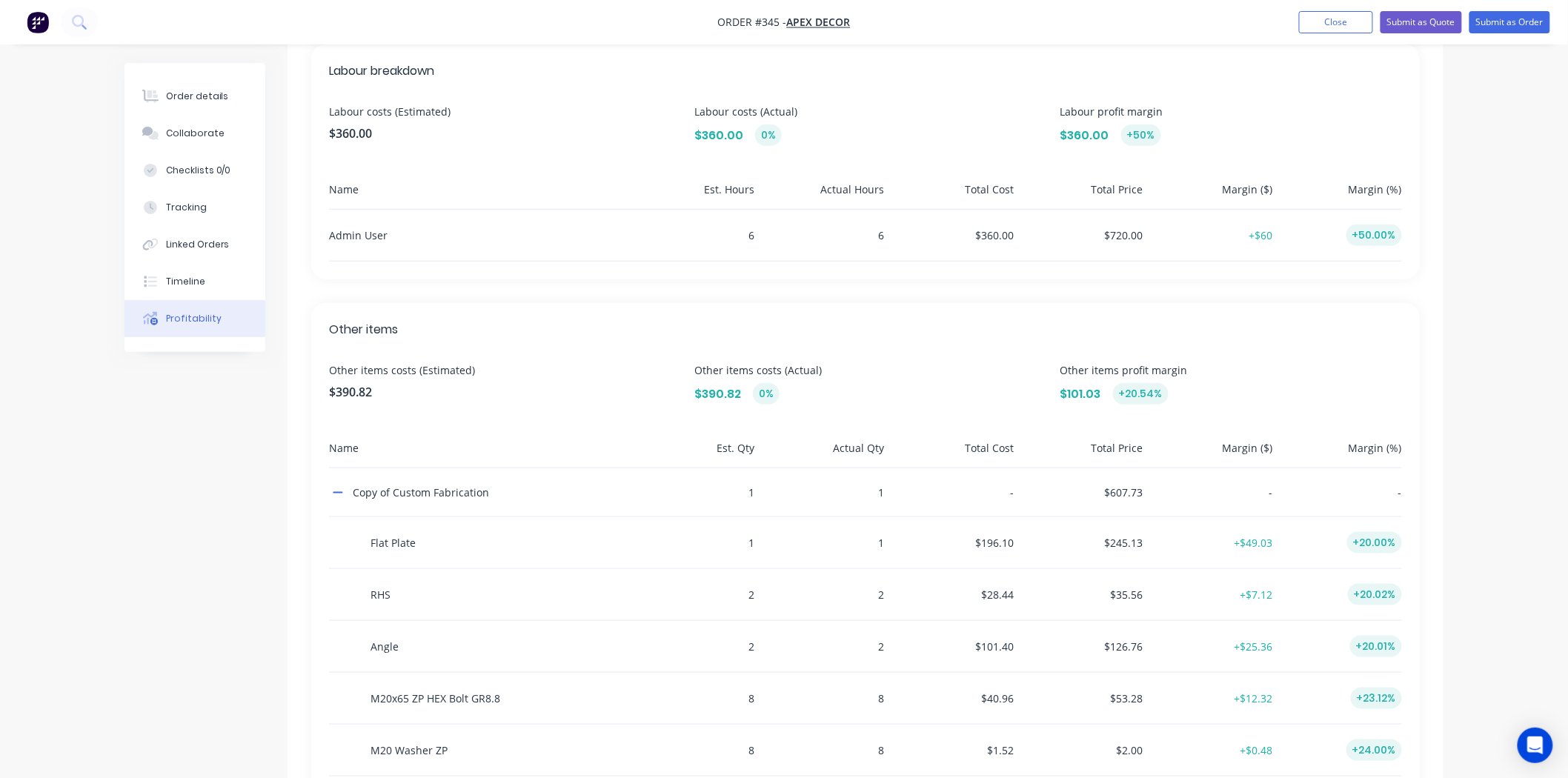
scroll to position [572, 0]
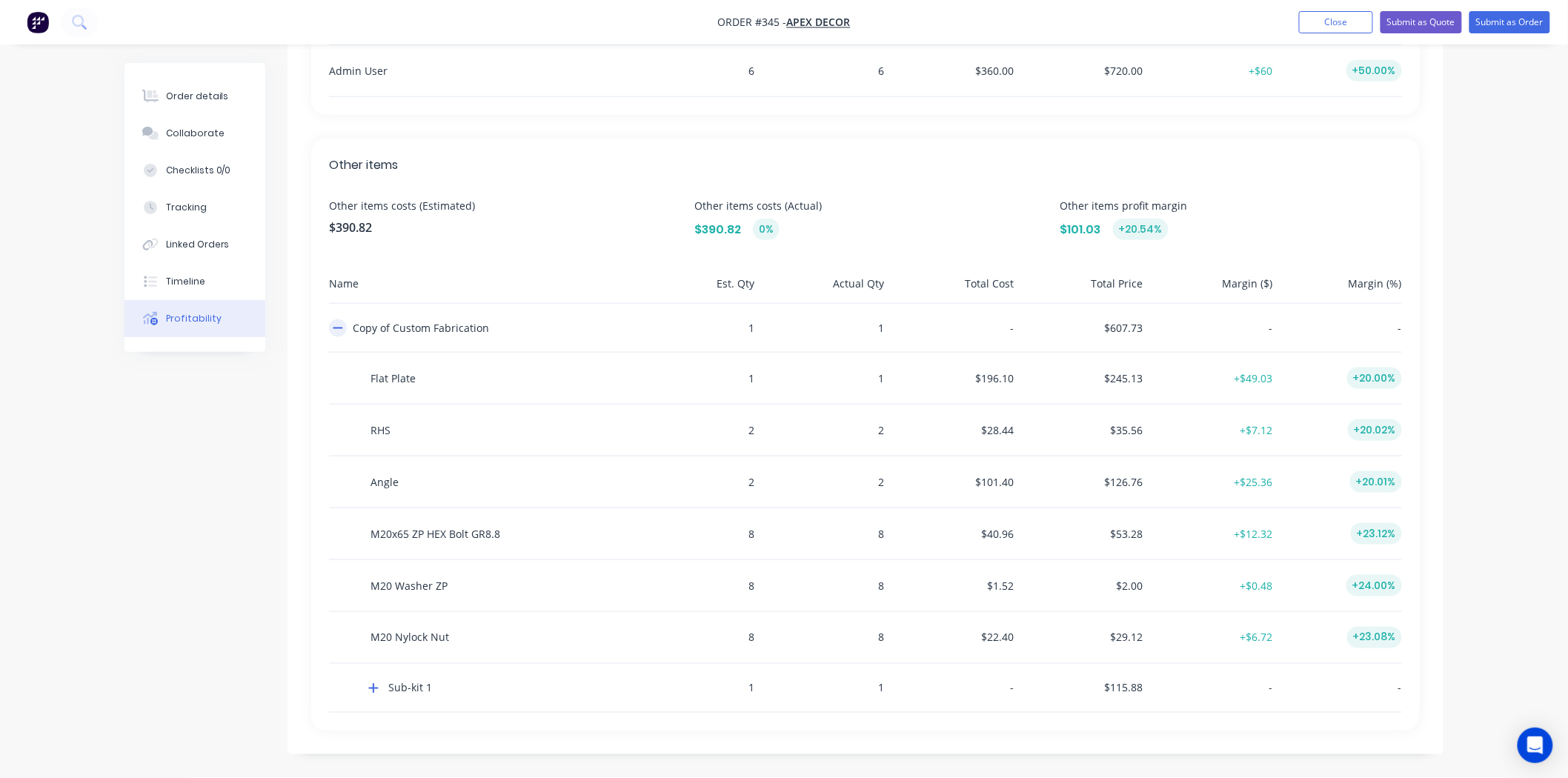
click at [334, 327] on icon "button" at bounding box center [338, 328] width 9 height 2
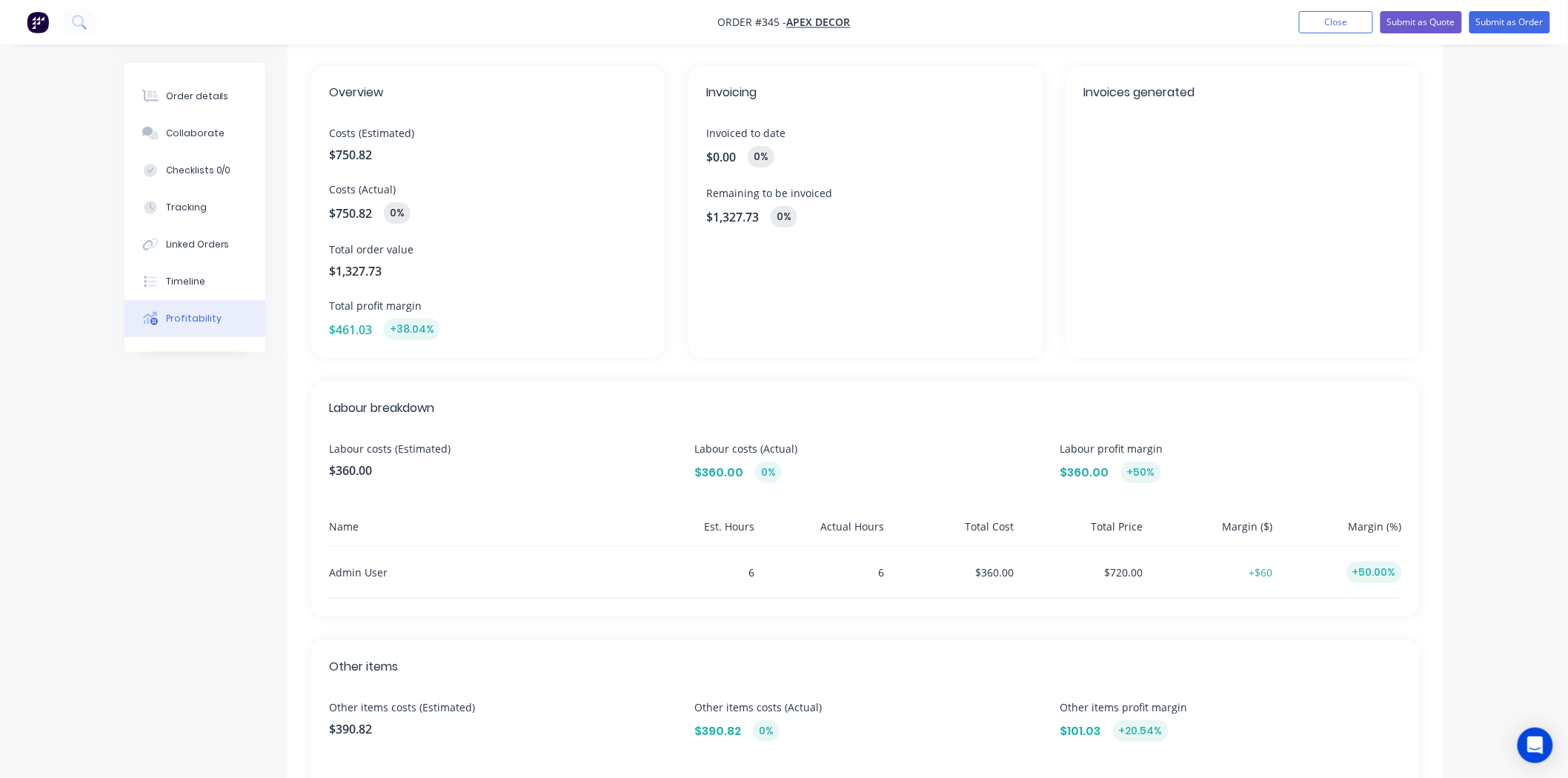
scroll to position [0, 0]
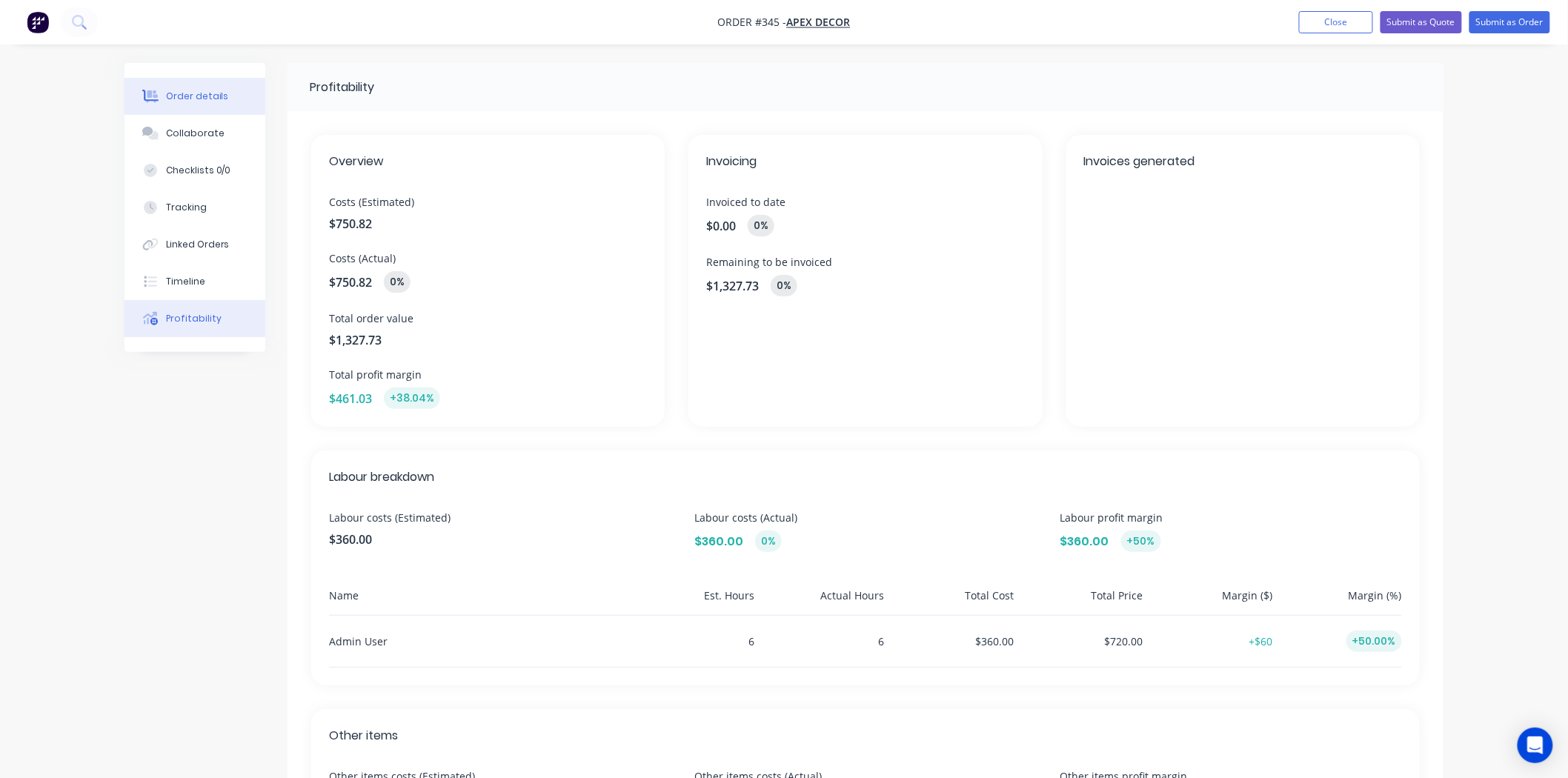
click at [201, 97] on div "Order details" at bounding box center [197, 96] width 63 height 13
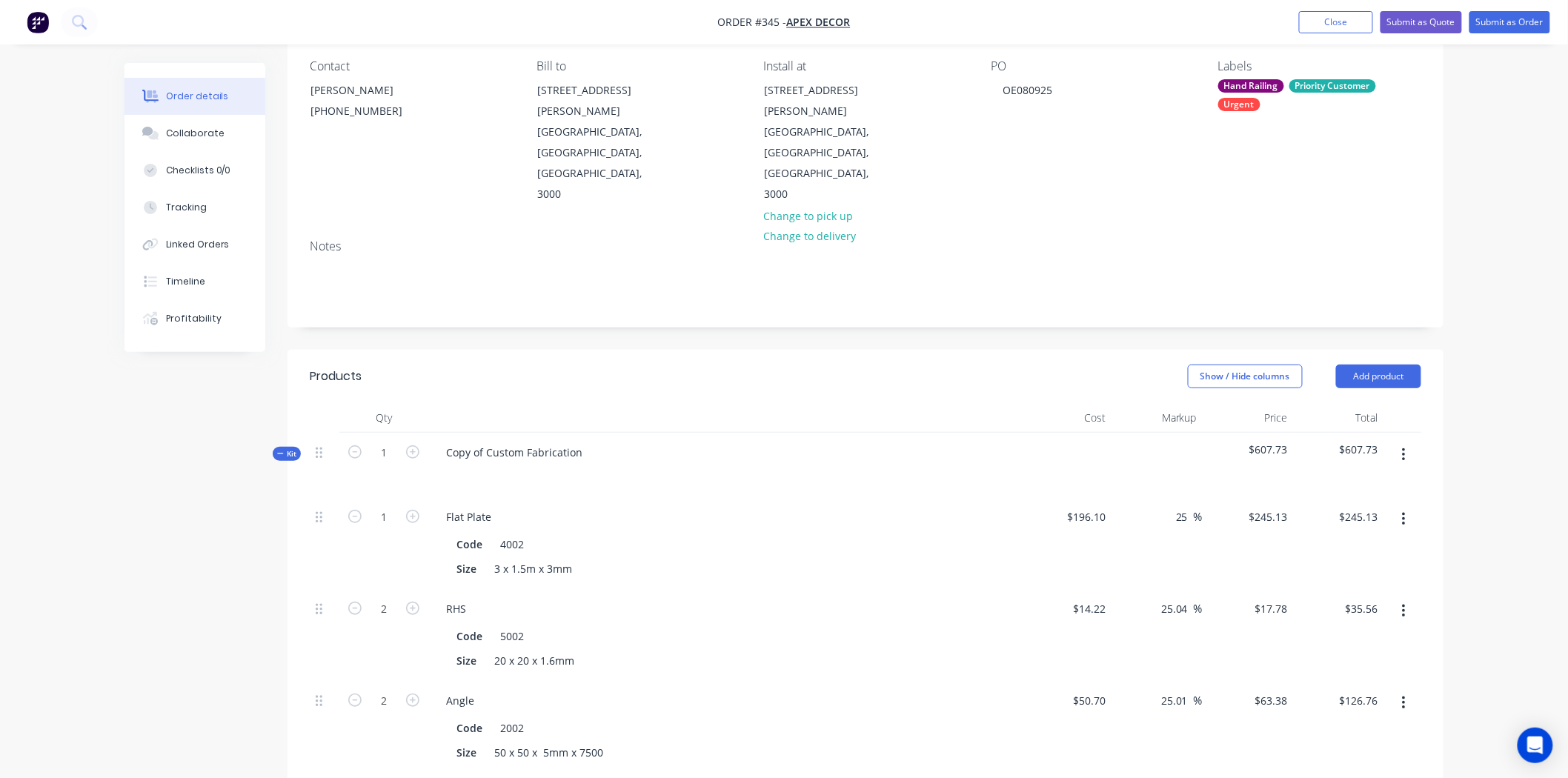
scroll to position [164, 0]
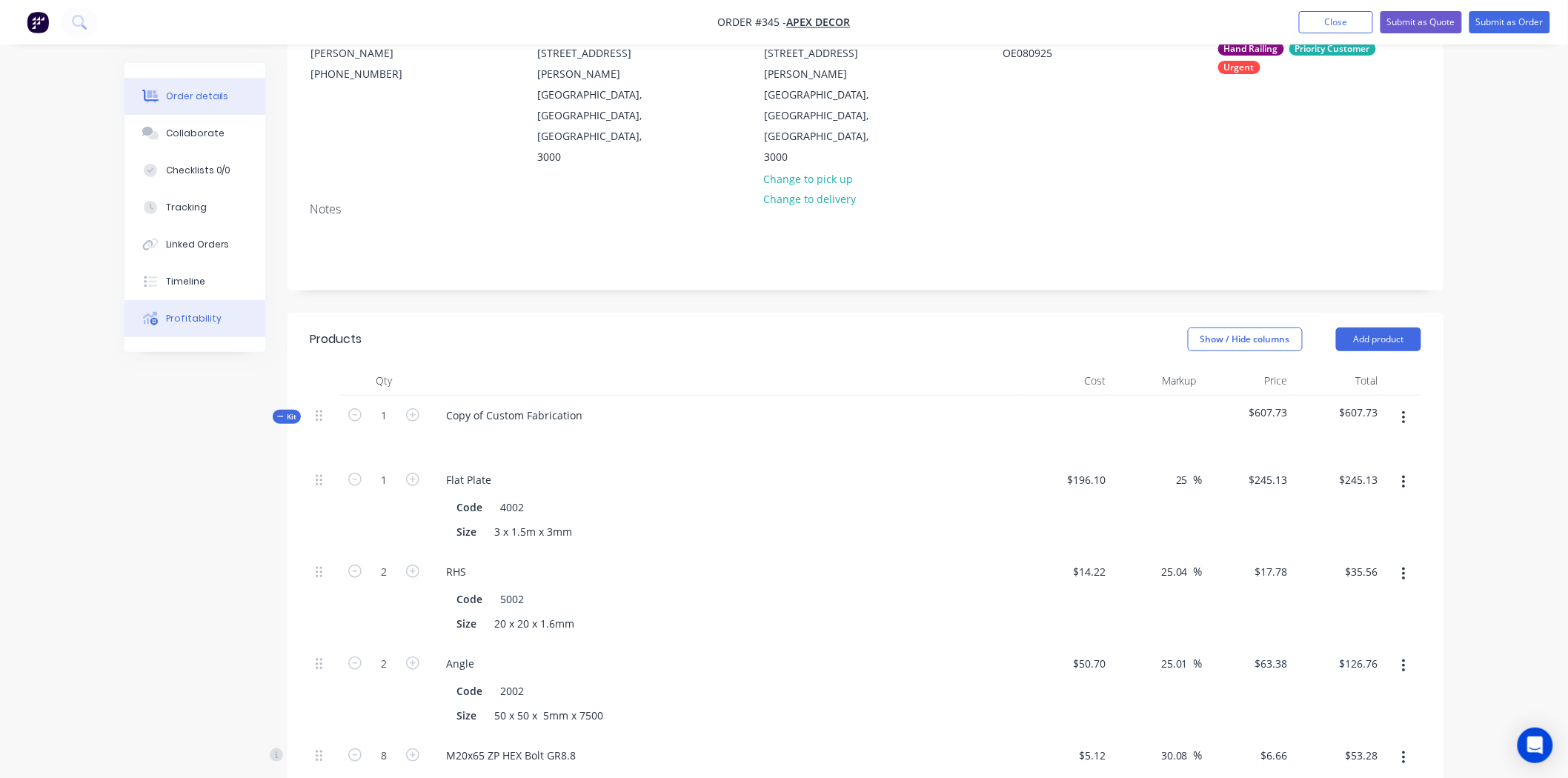
click at [175, 330] on button "Profitability" at bounding box center [195, 319] width 141 height 37
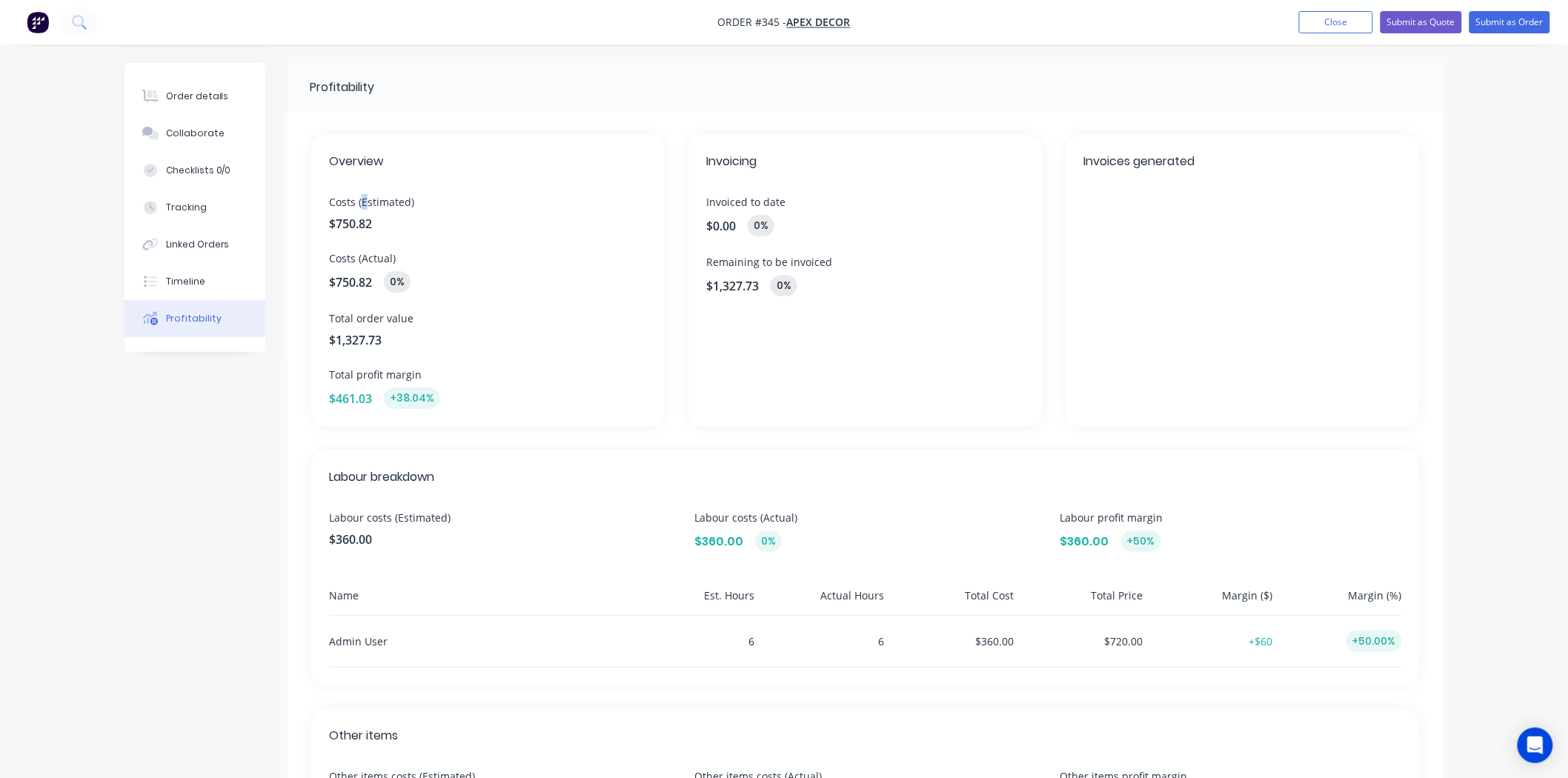
click at [368, 203] on span "Costs (Estimated)" at bounding box center [488, 202] width 318 height 16
click at [391, 257] on span "Costs (Actual)" at bounding box center [488, 258] width 318 height 16
click at [352, 203] on span "Costs (Estimated)" at bounding box center [488, 202] width 318 height 16
drag, startPoint x: 360, startPoint y: 202, endPoint x: 371, endPoint y: 200, distance: 11.2
click at [364, 202] on span "Costs (Estimated)" at bounding box center [488, 202] width 318 height 16
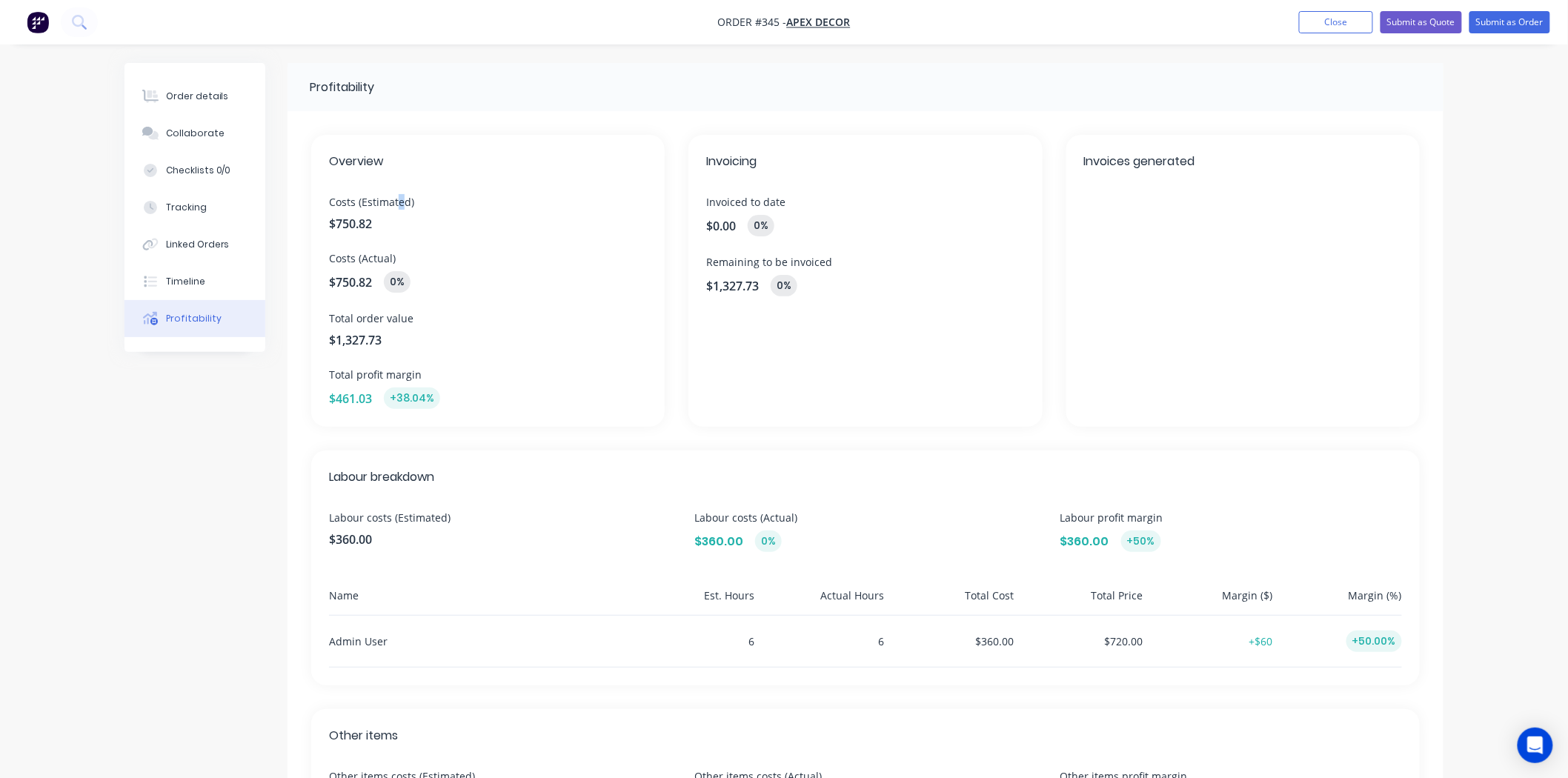
click at [395, 201] on span "Costs (Estimated)" at bounding box center [488, 202] width 318 height 16
click at [198, 209] on div "Tracking" at bounding box center [186, 207] width 41 height 13
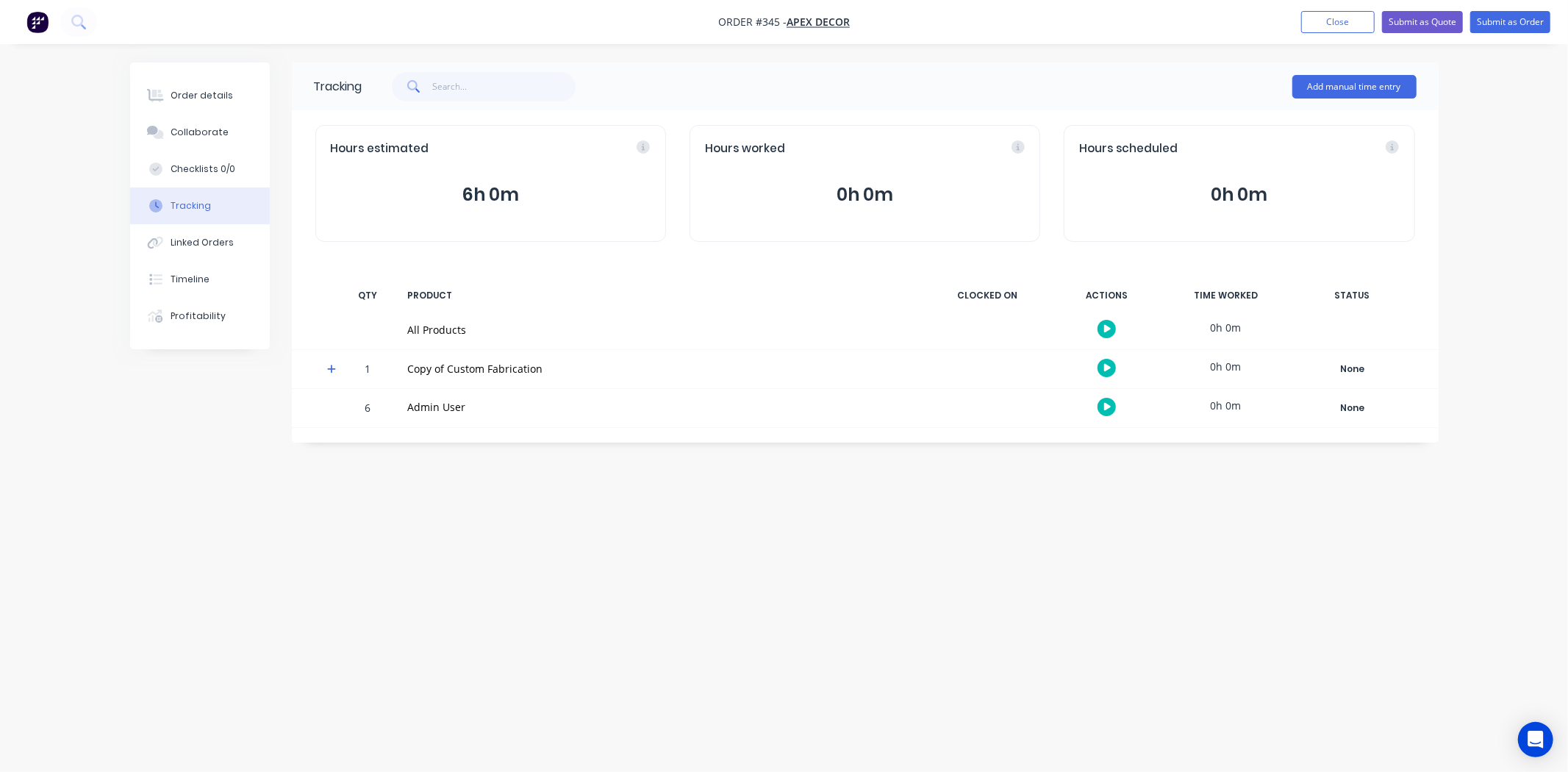
click at [714, 586] on div "Tracking Add manual time entry Hours estimated 6h 0m Hours worked 0h 0m Hours s…" at bounding box center [784, 358] width 1309 height 591
click at [919, 554] on div "Tracking Add manual time entry Hours estimated 6h 0m Hours worked 0h 0m Hours s…" at bounding box center [784, 358] width 1309 height 591
drag, startPoint x: 405, startPoint y: 331, endPoint x: 545, endPoint y: 338, distance: 140.2
click at [459, 331] on div "All Products" at bounding box center [661, 330] width 525 height 38
click at [1108, 325] on icon "button" at bounding box center [1108, 328] width 7 height 9
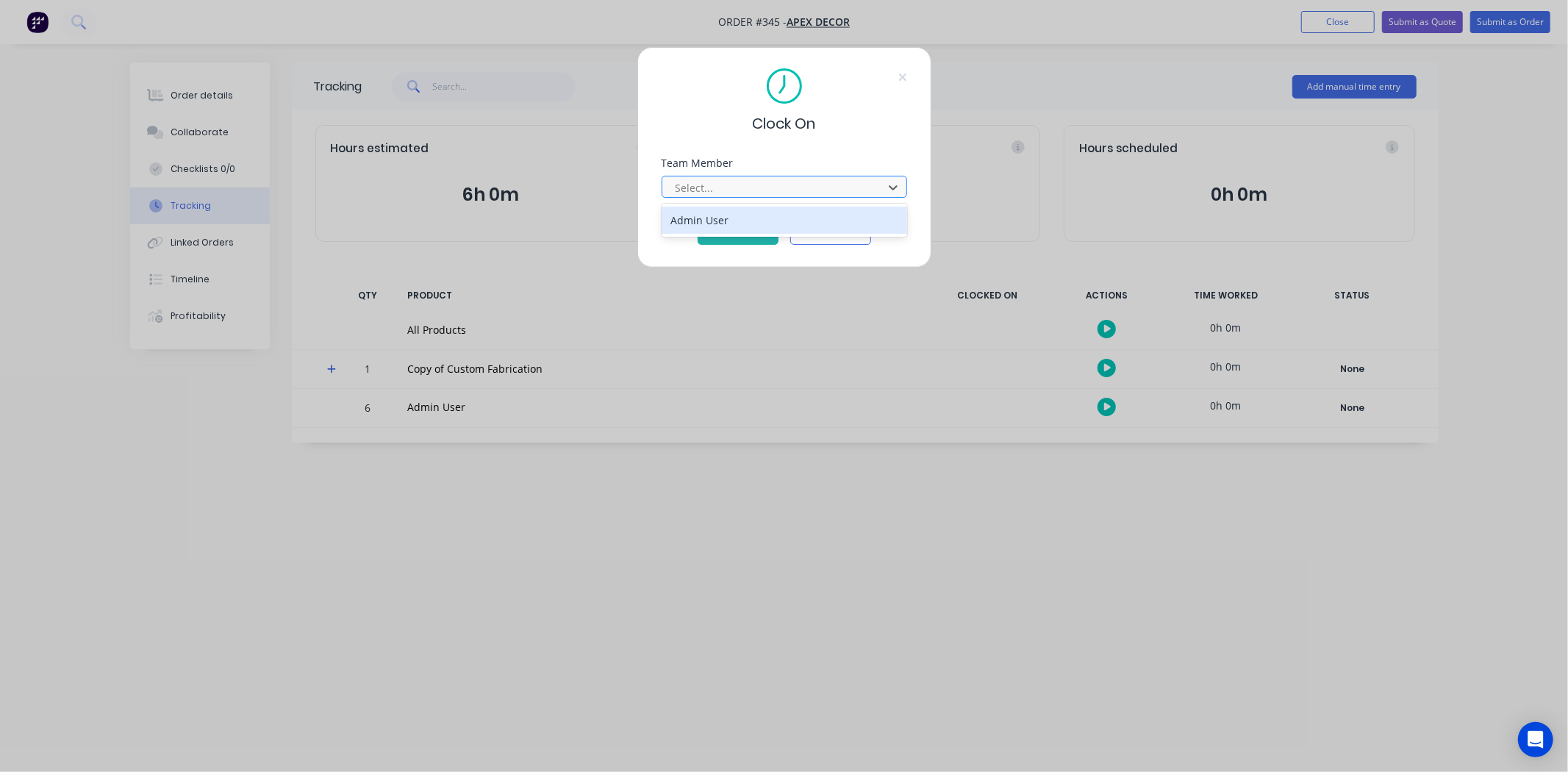
click at [766, 187] on div at bounding box center [775, 188] width 201 height 18
click at [731, 221] on div "Admin User" at bounding box center [784, 220] width 245 height 27
click at [733, 237] on button "Clock On" at bounding box center [738, 233] width 81 height 24
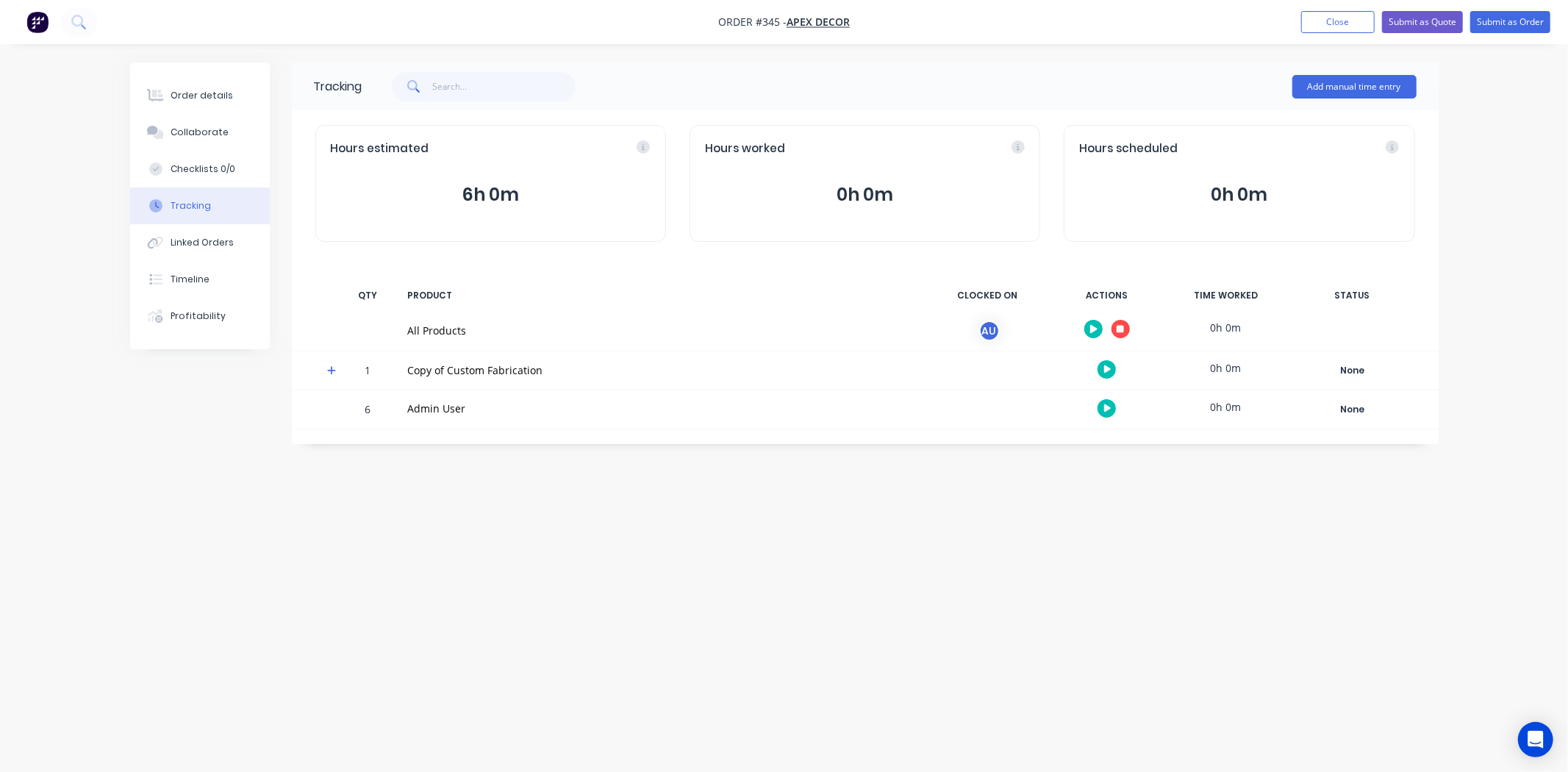
click at [1122, 331] on icon "button" at bounding box center [1121, 328] width 7 height 7
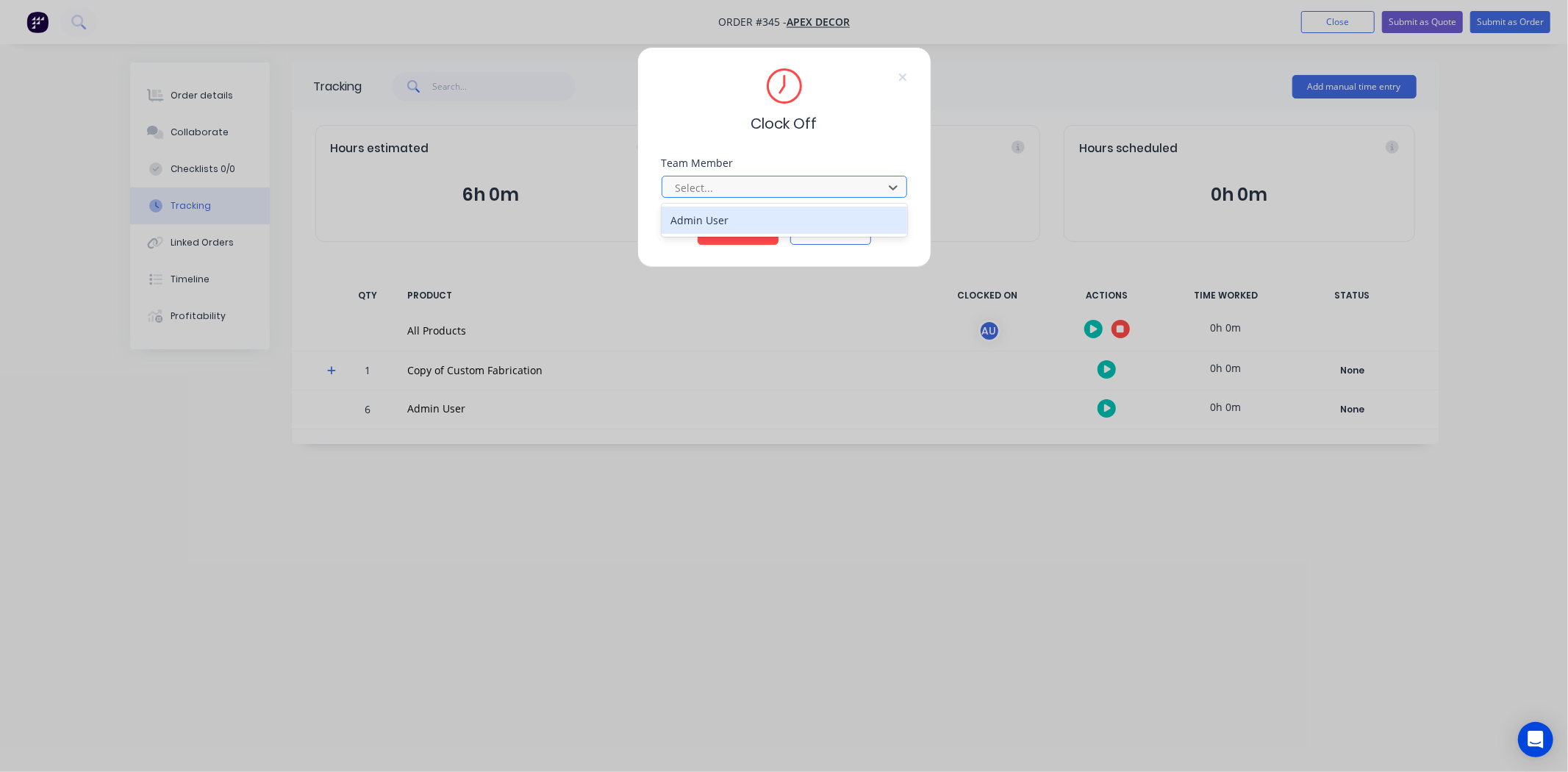
click at [729, 191] on div at bounding box center [775, 188] width 201 height 18
click at [725, 215] on div "Admin User" at bounding box center [784, 220] width 245 height 27
click at [734, 231] on button "Clock Off" at bounding box center [738, 233] width 81 height 24
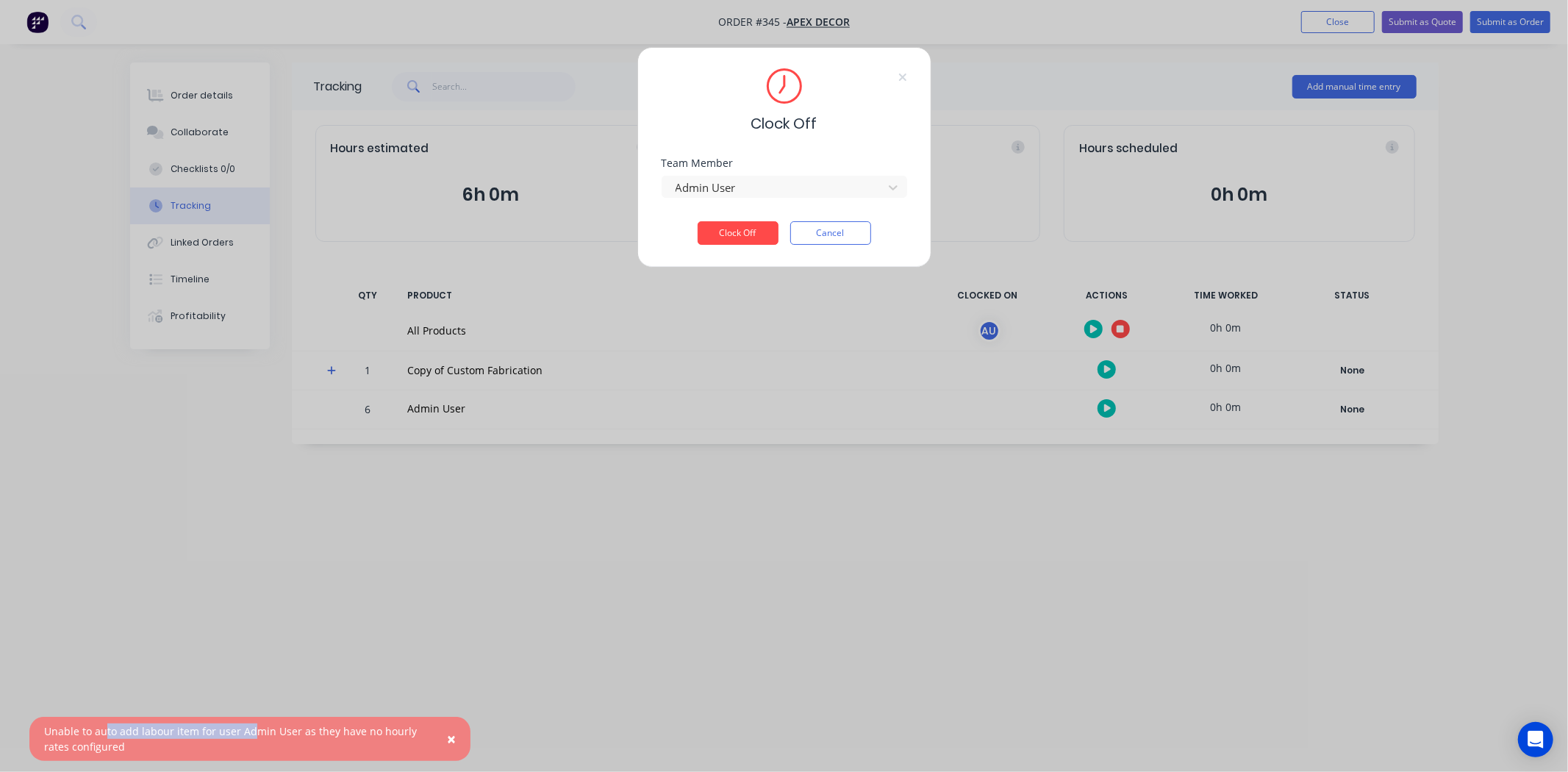
drag, startPoint x: 122, startPoint y: 730, endPoint x: 303, endPoint y: 741, distance: 181.3
click at [252, 728] on div "Unable to auto add labour item for user Admin User as they have no hourly rates…" at bounding box center [234, 739] width 381 height 31
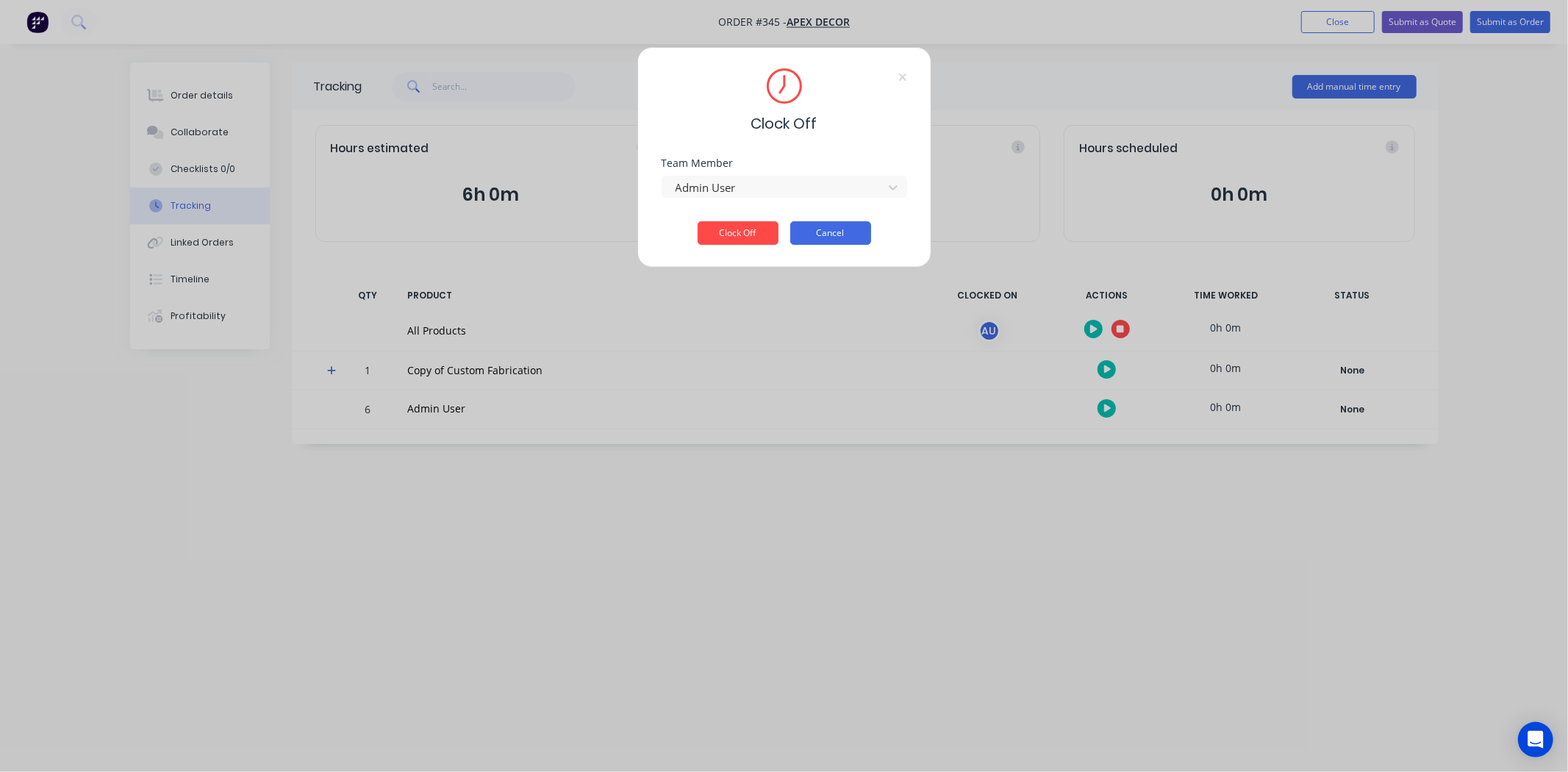
click at [840, 235] on button "Cancel" at bounding box center [831, 233] width 81 height 24
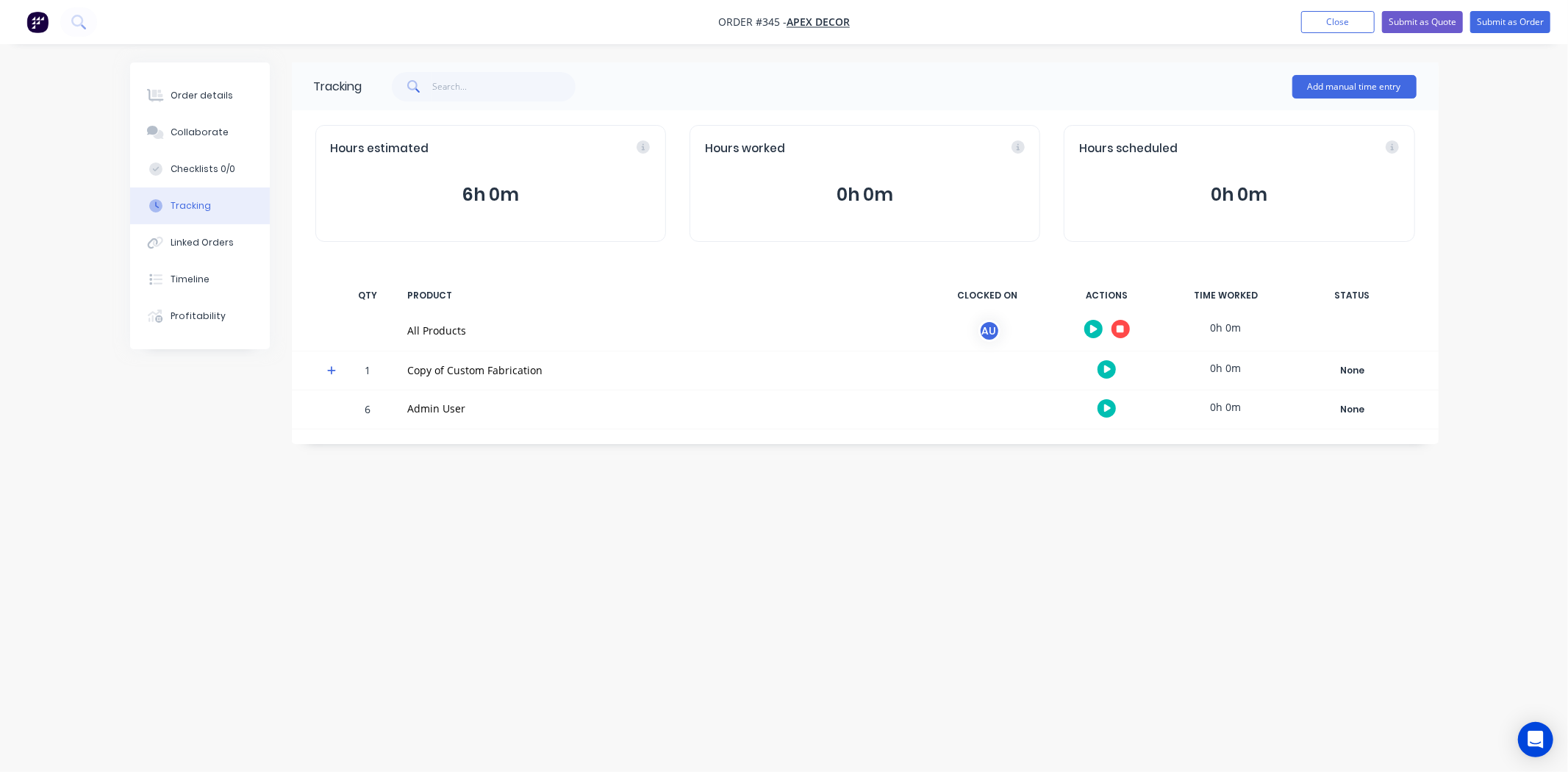
click at [908, 570] on div "Tracking Add manual time entry Hours estimated 6h 0m Hours worked 0h 0m Hours s…" at bounding box center [784, 358] width 1309 height 591
drag, startPoint x: 361, startPoint y: 370, endPoint x: 549, endPoint y: 365, distance: 188.1
click at [549, 365] on div "1 Copy of Custom Fabrication 0h 0m None Create status None edit Complete Fabric…" at bounding box center [865, 370] width 1147 height 38
click at [485, 480] on div "Tracking Add manual time entry Hours estimated 6h 0m Hours worked 0h 0m Hours s…" at bounding box center [784, 358] width 1309 height 591
click at [1105, 369] on icon "button" at bounding box center [1108, 369] width 7 height 8
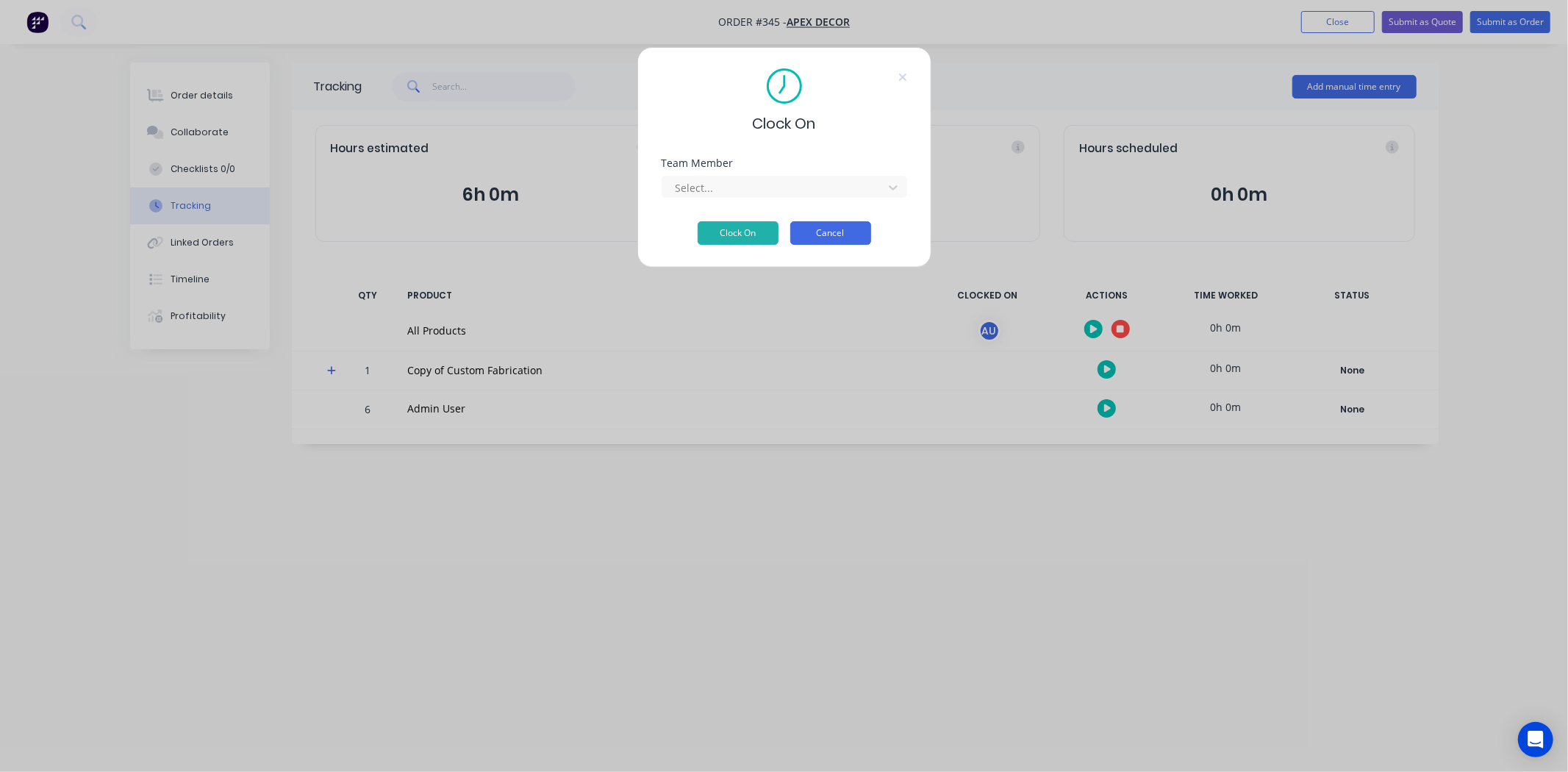
click at [847, 231] on button "Cancel" at bounding box center [831, 233] width 81 height 24
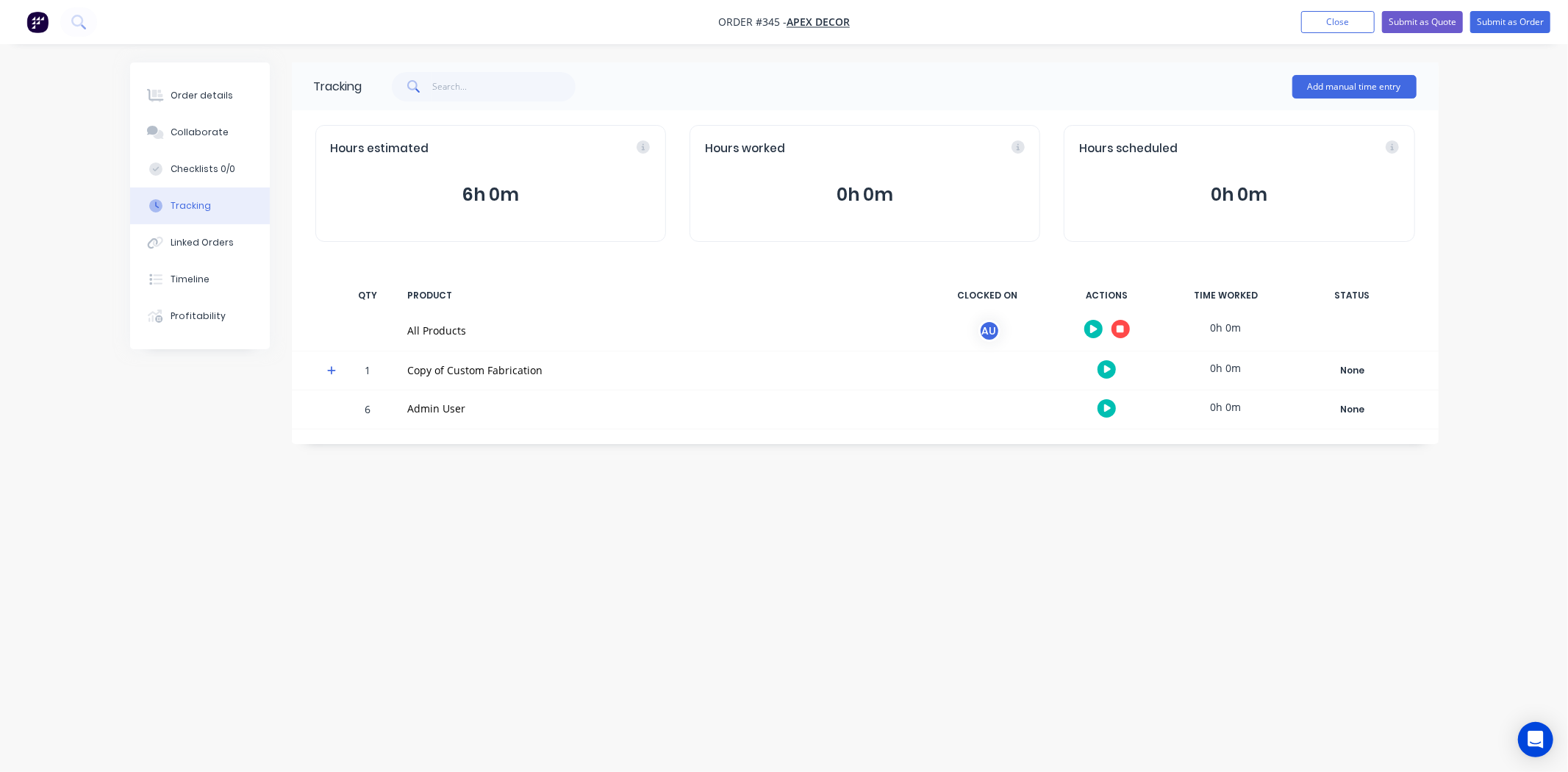
click at [1101, 327] on button "button" at bounding box center [1093, 329] width 18 height 18
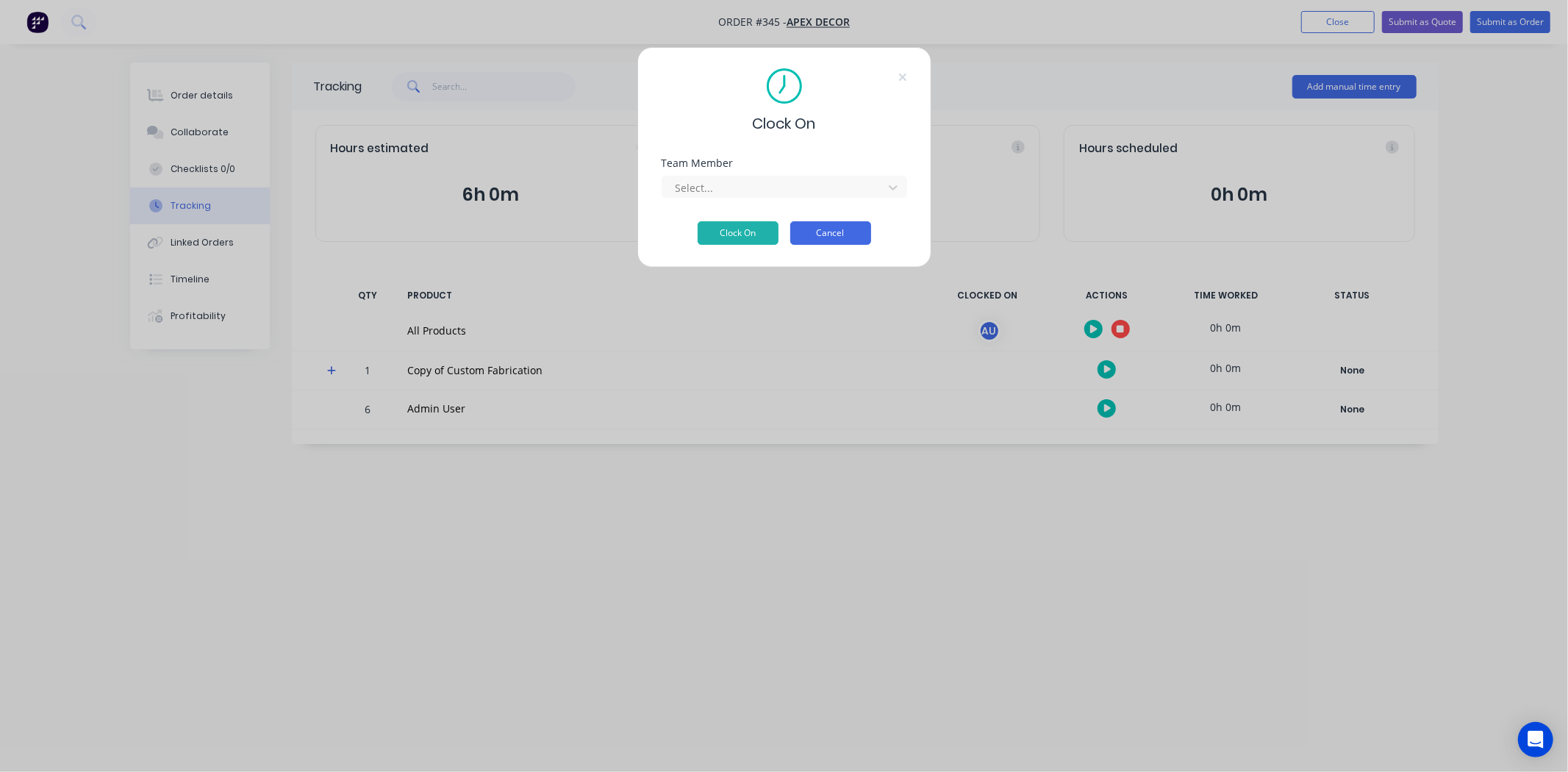
click at [829, 232] on button "Cancel" at bounding box center [831, 233] width 81 height 24
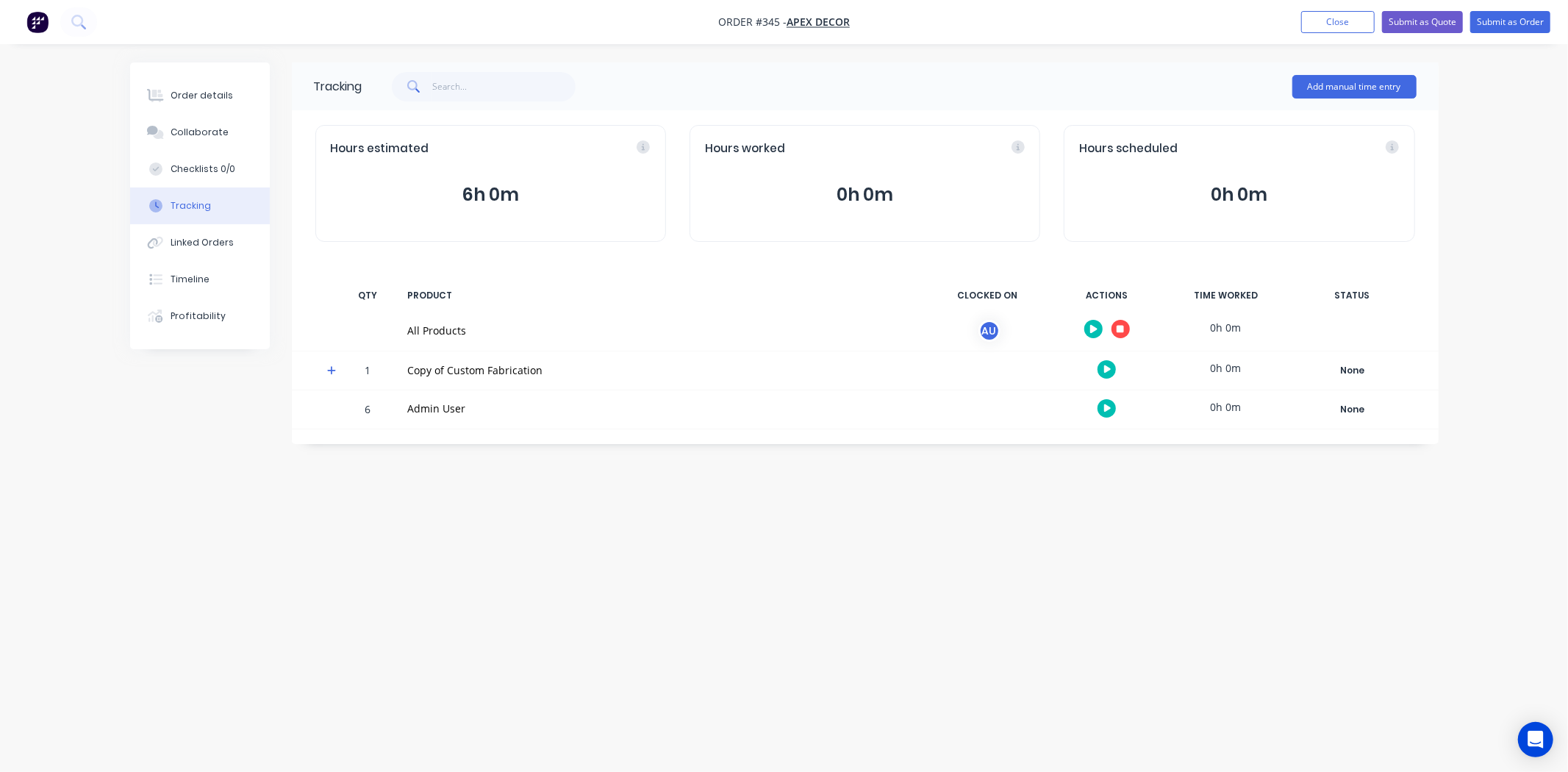
click at [805, 554] on div "Tracking Add manual time entry Hours estimated 6h 0m Hours worked 0h 0m Hours s…" at bounding box center [784, 358] width 1309 height 591
click at [1351, 84] on button "Add manual time entry" at bounding box center [1355, 87] width 124 height 24
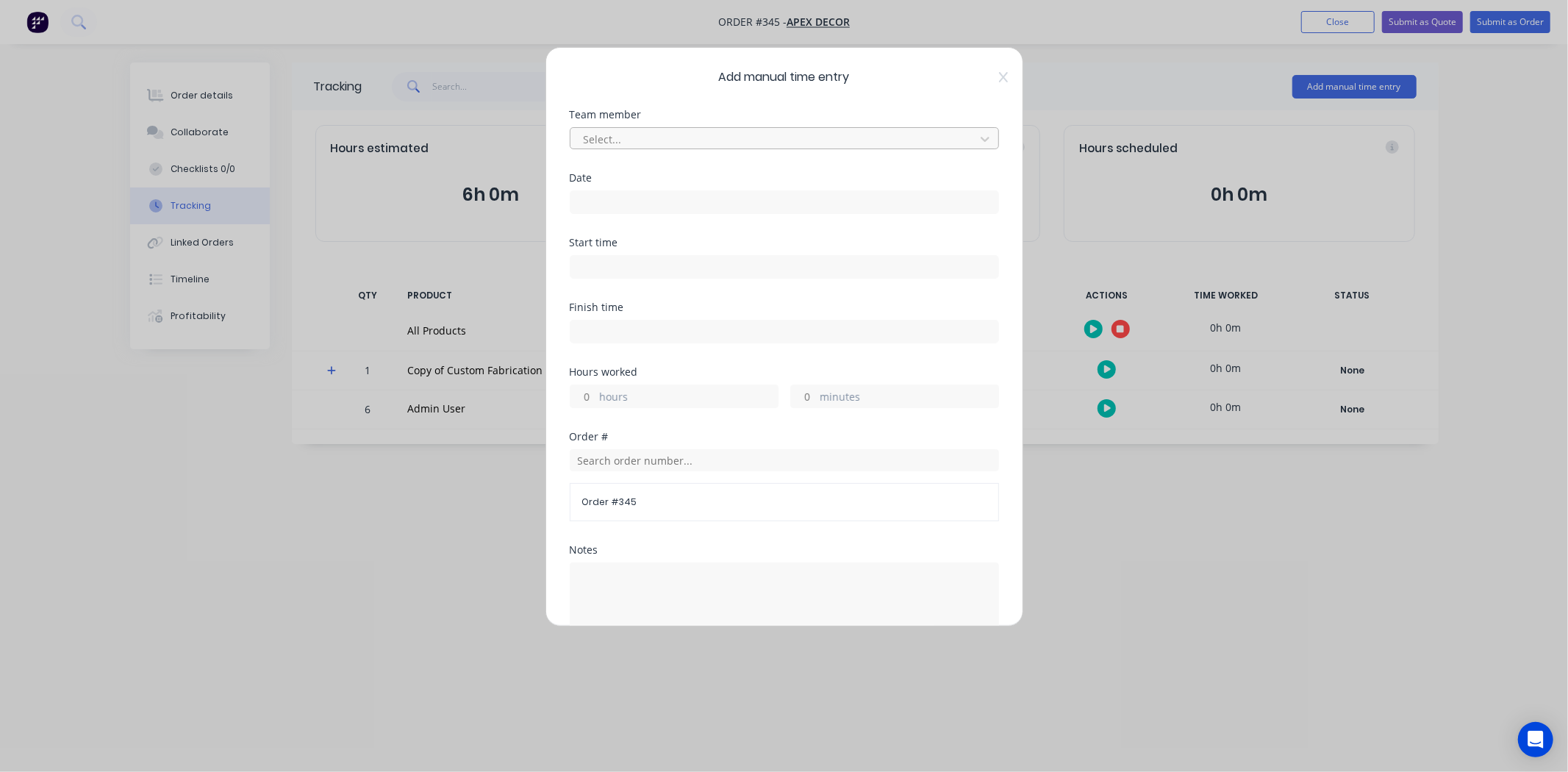
click at [643, 140] on div at bounding box center [775, 139] width 385 height 18
click at [599, 199] on input at bounding box center [785, 202] width 428 height 22
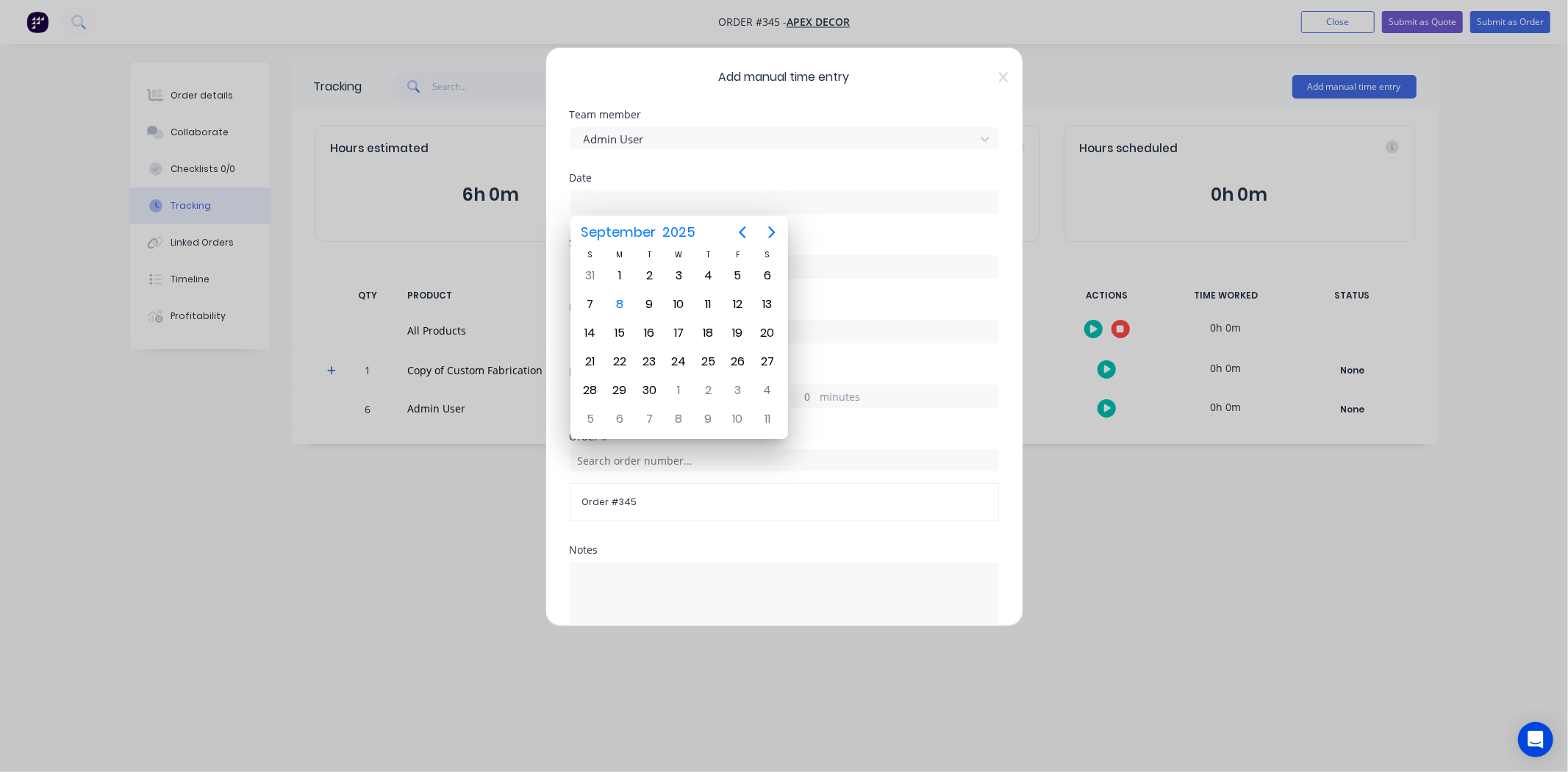
click at [836, 223] on div "Date" at bounding box center [784, 205] width 429 height 65
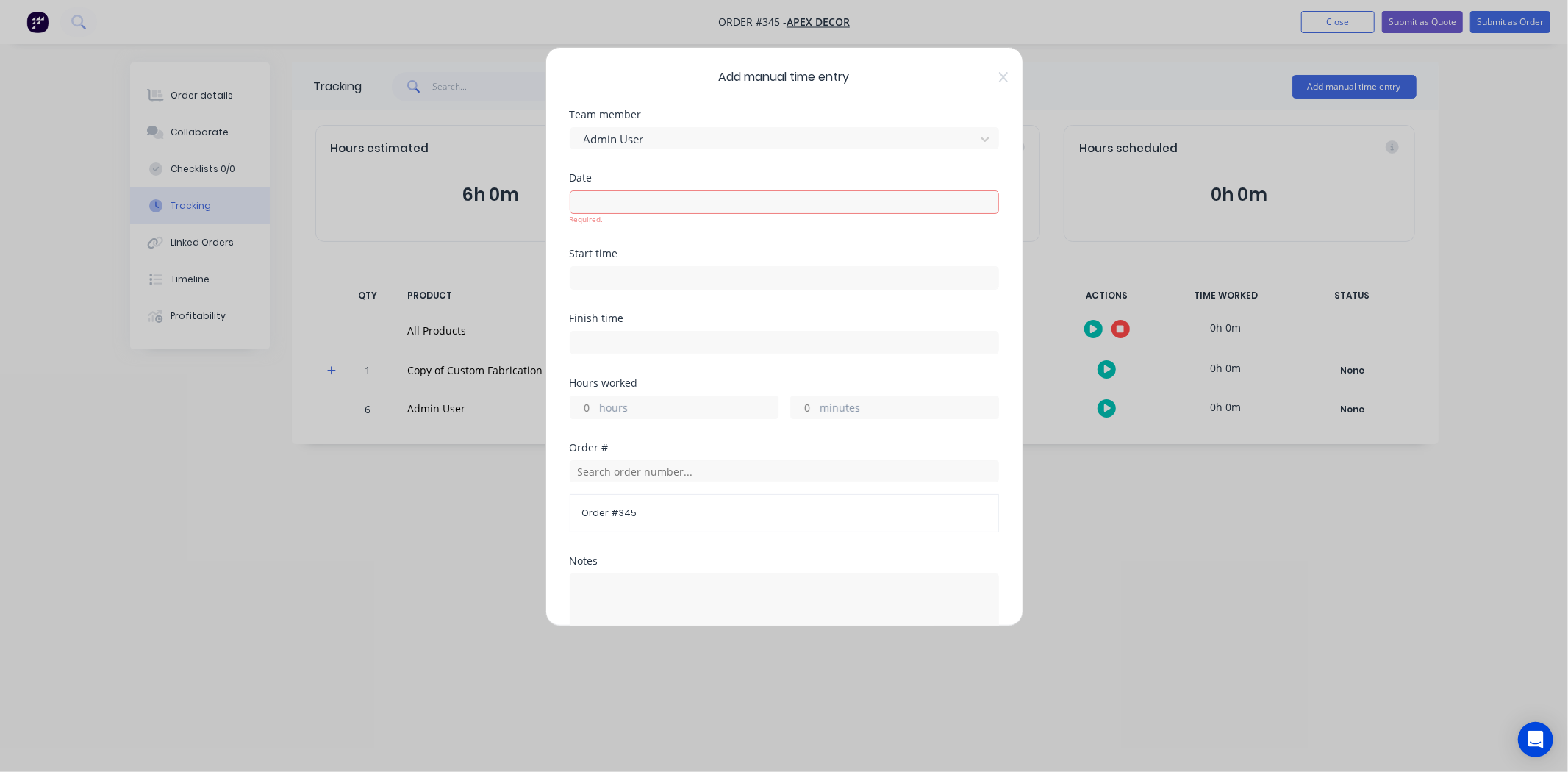
drag, startPoint x: 590, startPoint y: 405, endPoint x: 567, endPoint y: 410, distance: 23.5
click at [586, 406] on input "hours" at bounding box center [584, 407] width 26 height 22
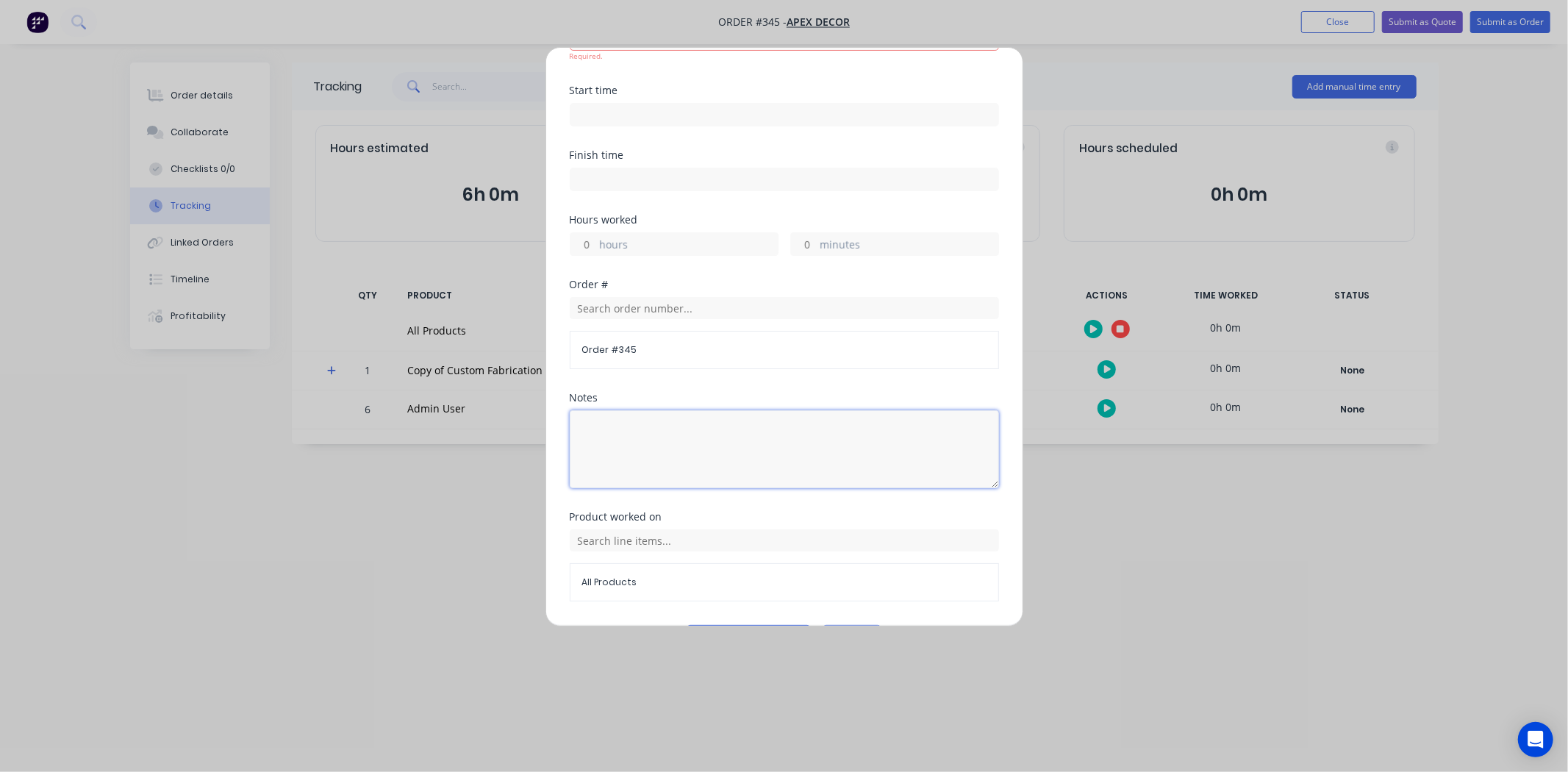
click at [766, 436] on textarea at bounding box center [784, 448] width 429 height 78
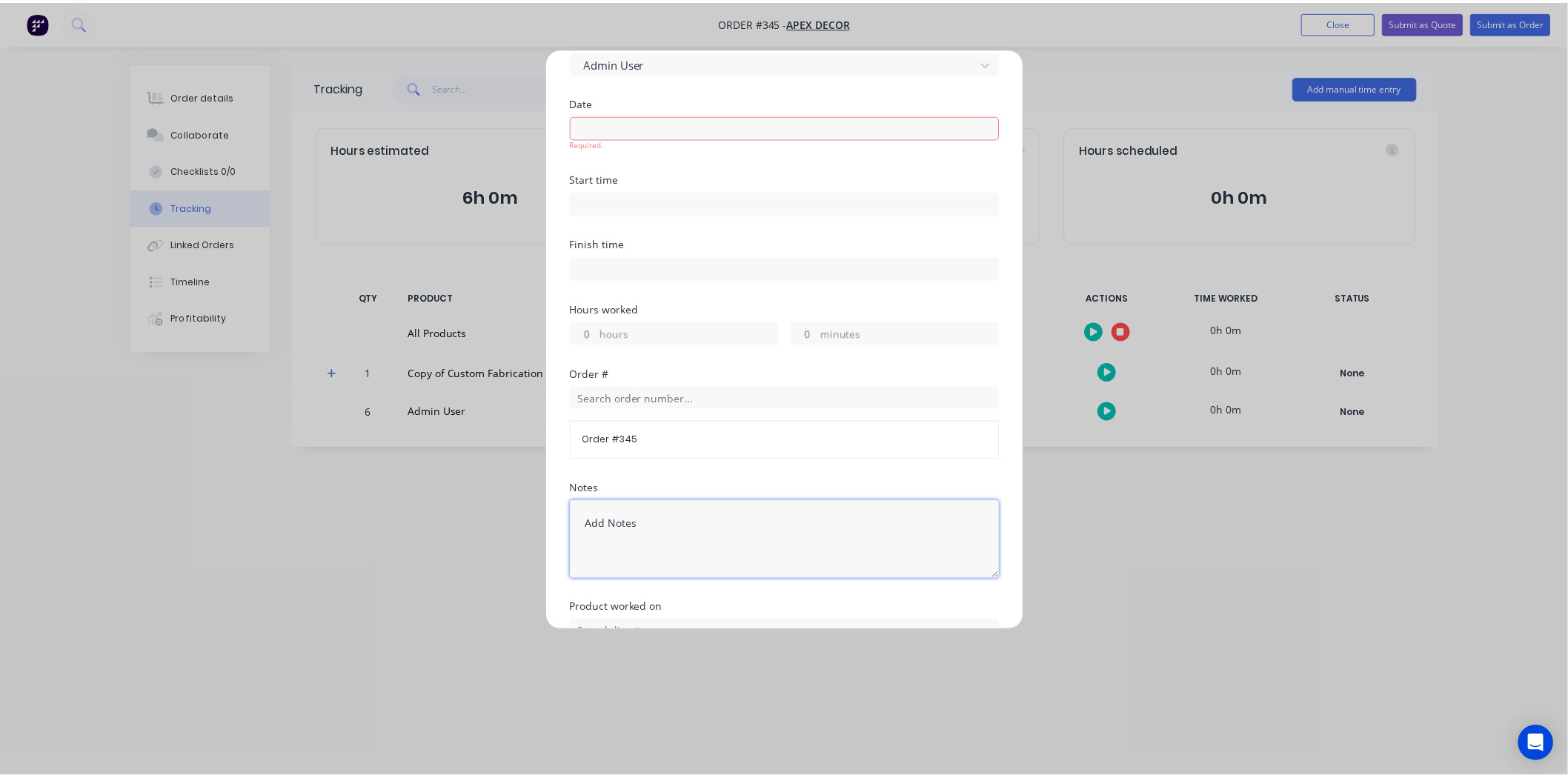
scroll to position [0, 0]
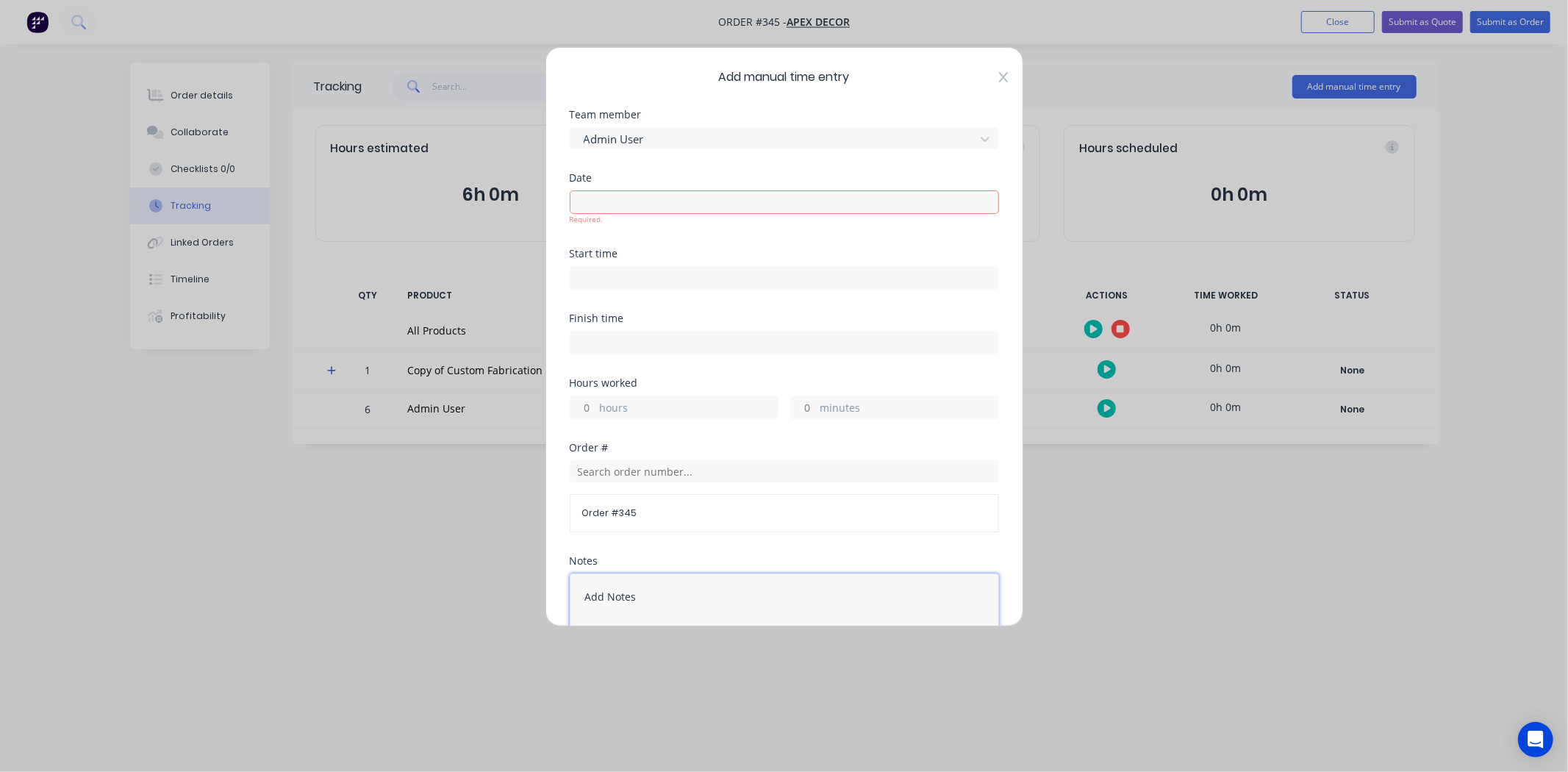
type textarea "Add Notes"
click at [999, 74] on icon at bounding box center [1004, 77] width 9 height 12
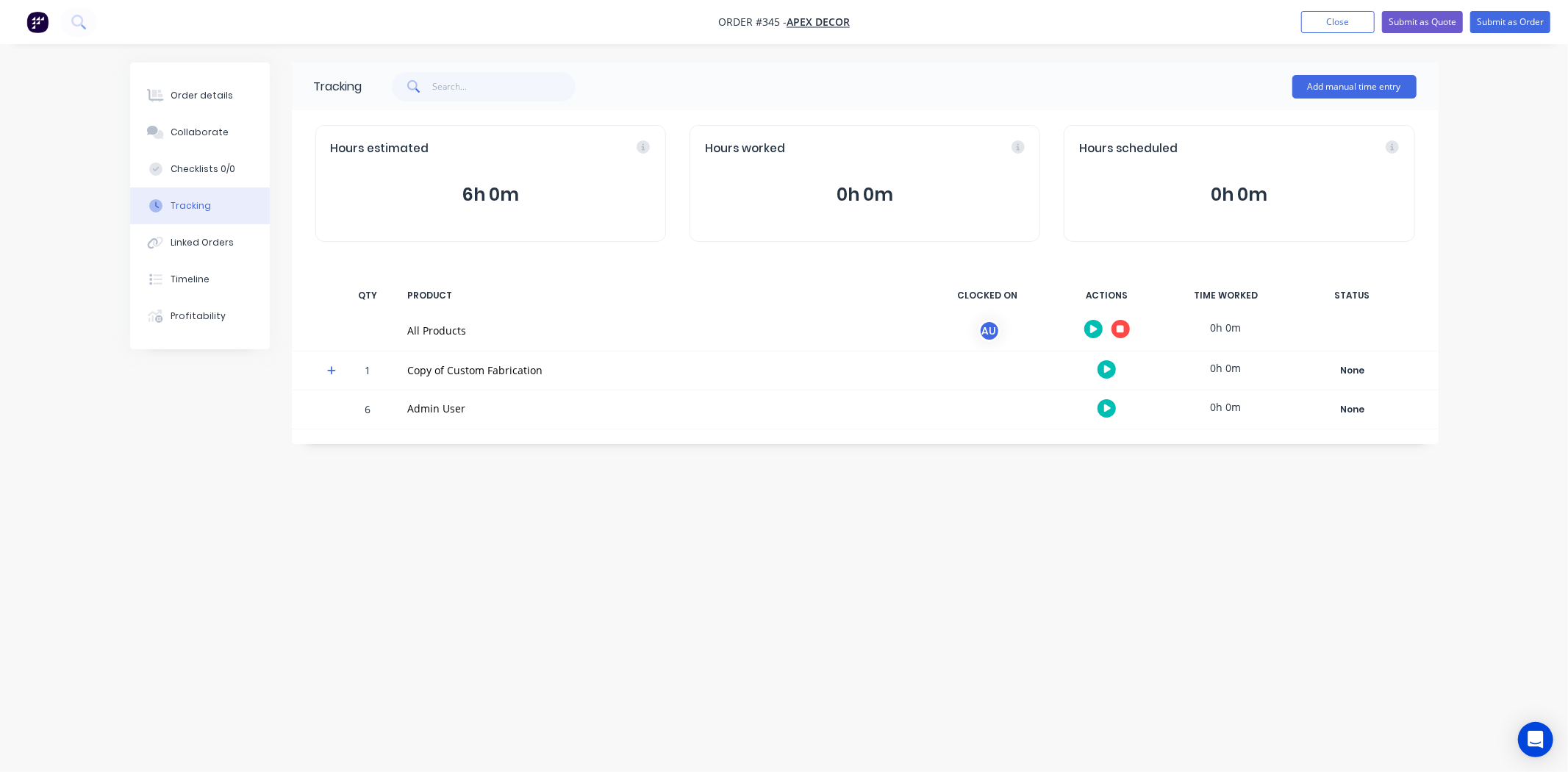
click at [947, 560] on div "Tracking Add manual time entry Hours estimated 6h 0m Hours worked 0h 0m Hours s…" at bounding box center [784, 358] width 1309 height 591
click at [569, 634] on div "Tracking Add manual time entry Hours estimated 6h 0m Hours worked 0h 0m Hours s…" at bounding box center [784, 358] width 1309 height 591
click at [1336, 21] on button "Close" at bounding box center [1338, 22] width 73 height 22
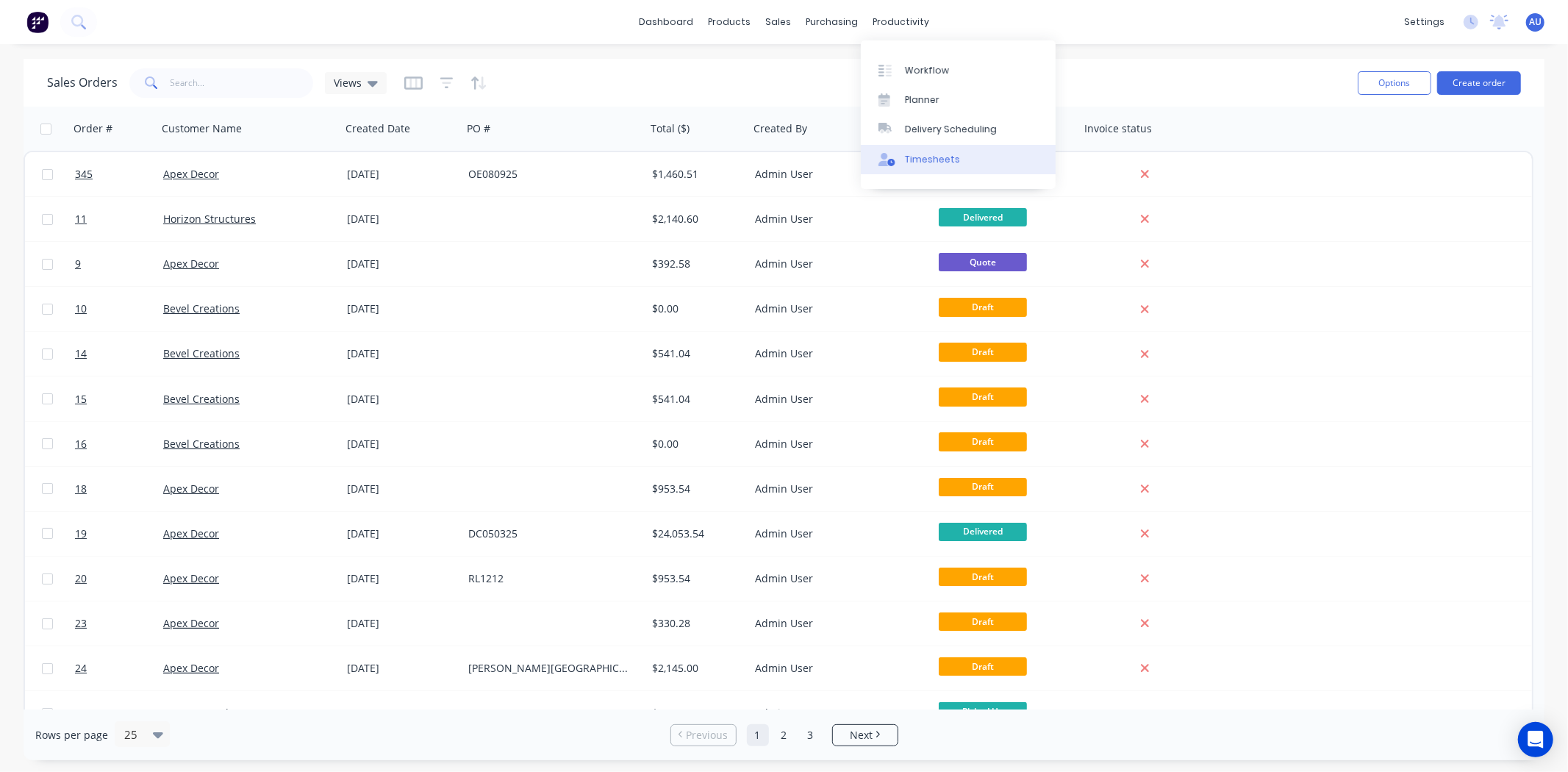
click at [950, 159] on div "Timesheets" at bounding box center [932, 159] width 55 height 13
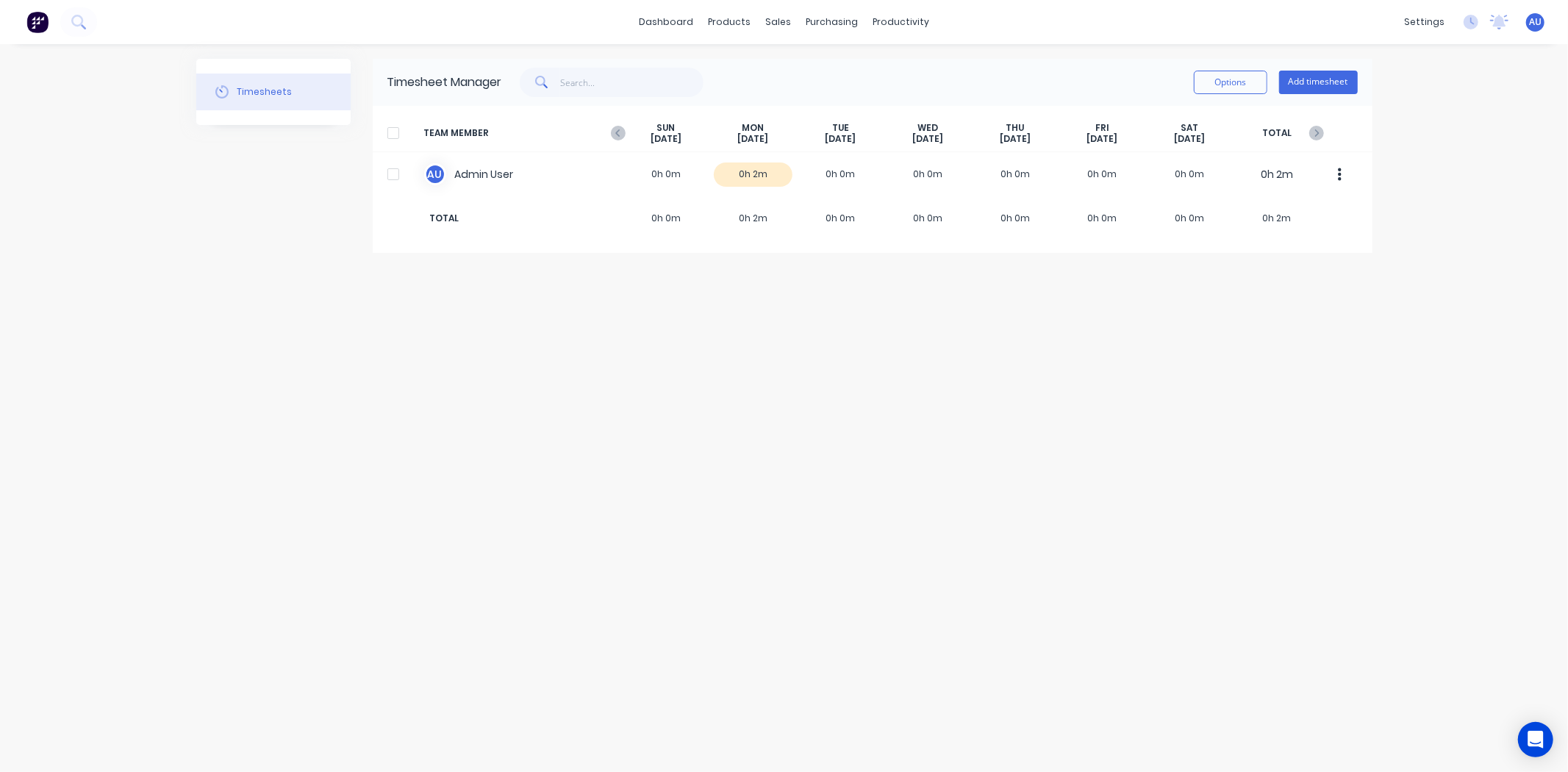
click at [1077, 402] on div "Timesheets Timesheet Manager Options Add timesheet TEAM MEMBER [DATE] [DATE] [D…" at bounding box center [785, 408] width 1176 height 699
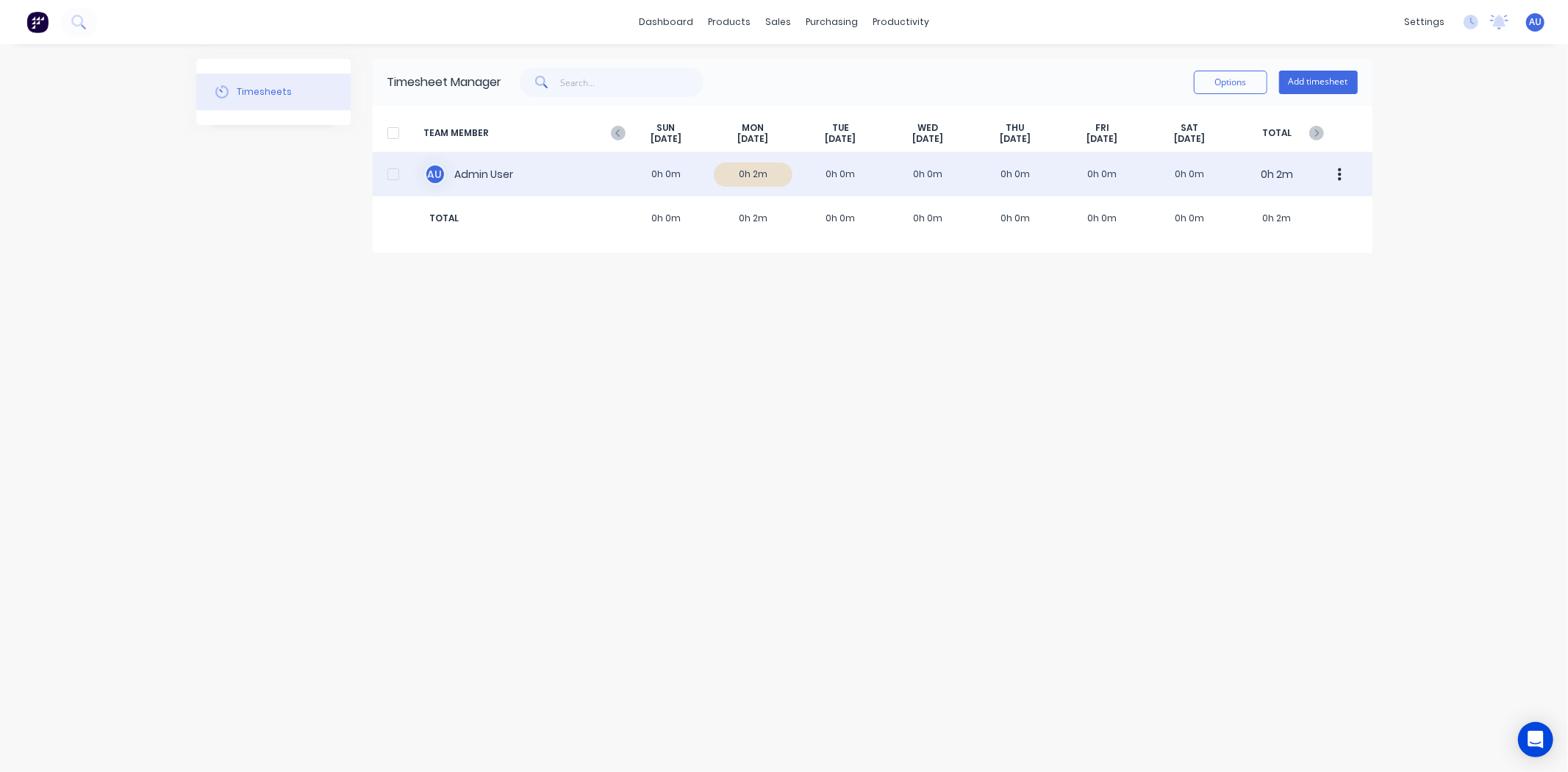
click at [392, 175] on div at bounding box center [393, 174] width 29 height 29
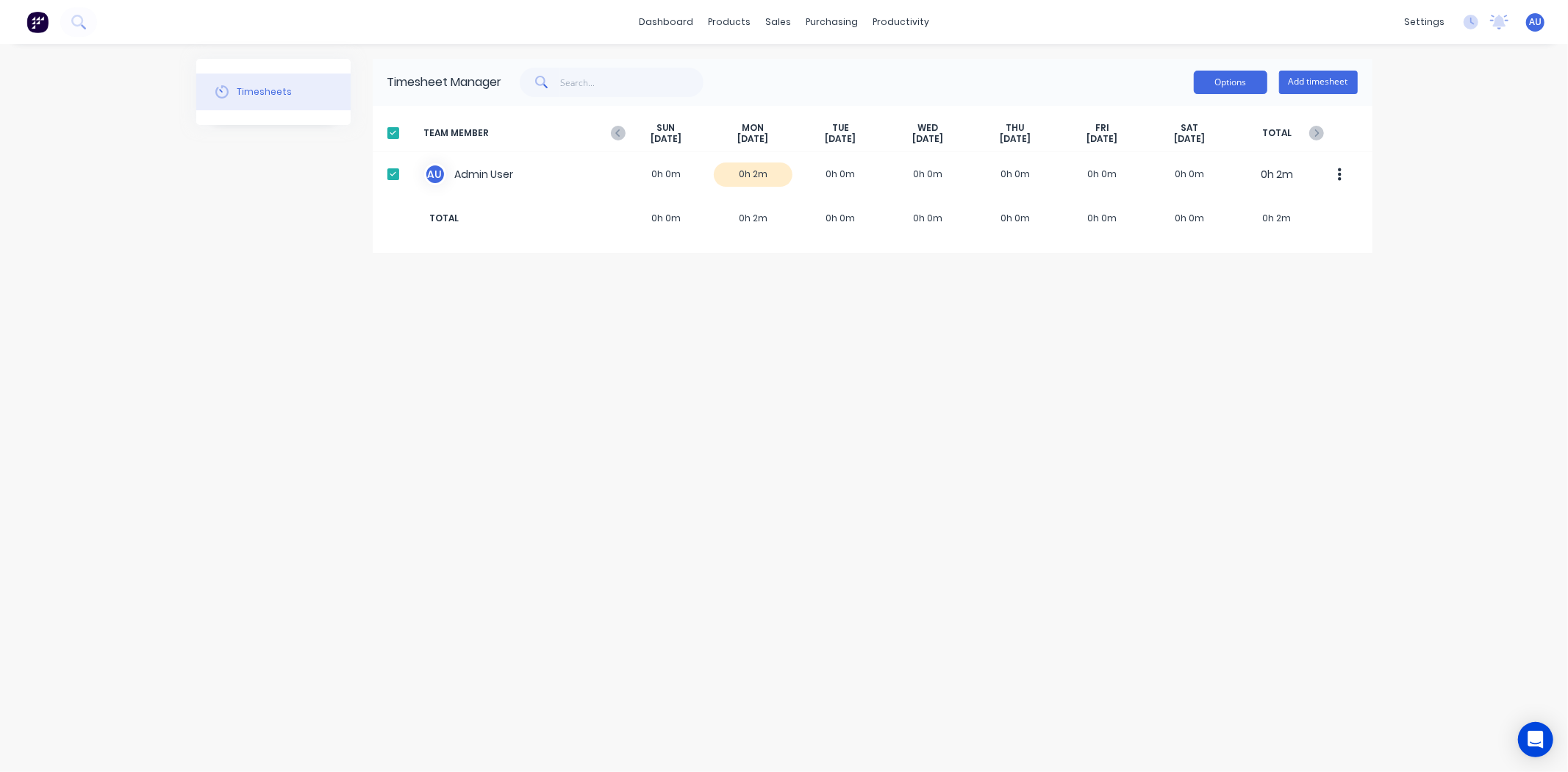
click at [1241, 80] on button "Options" at bounding box center [1230, 82] width 73 height 24
click at [1180, 295] on div "Timesheets Timesheet Manager Options Approve Unapprove Download Add timesheet T…" at bounding box center [785, 408] width 1176 height 699
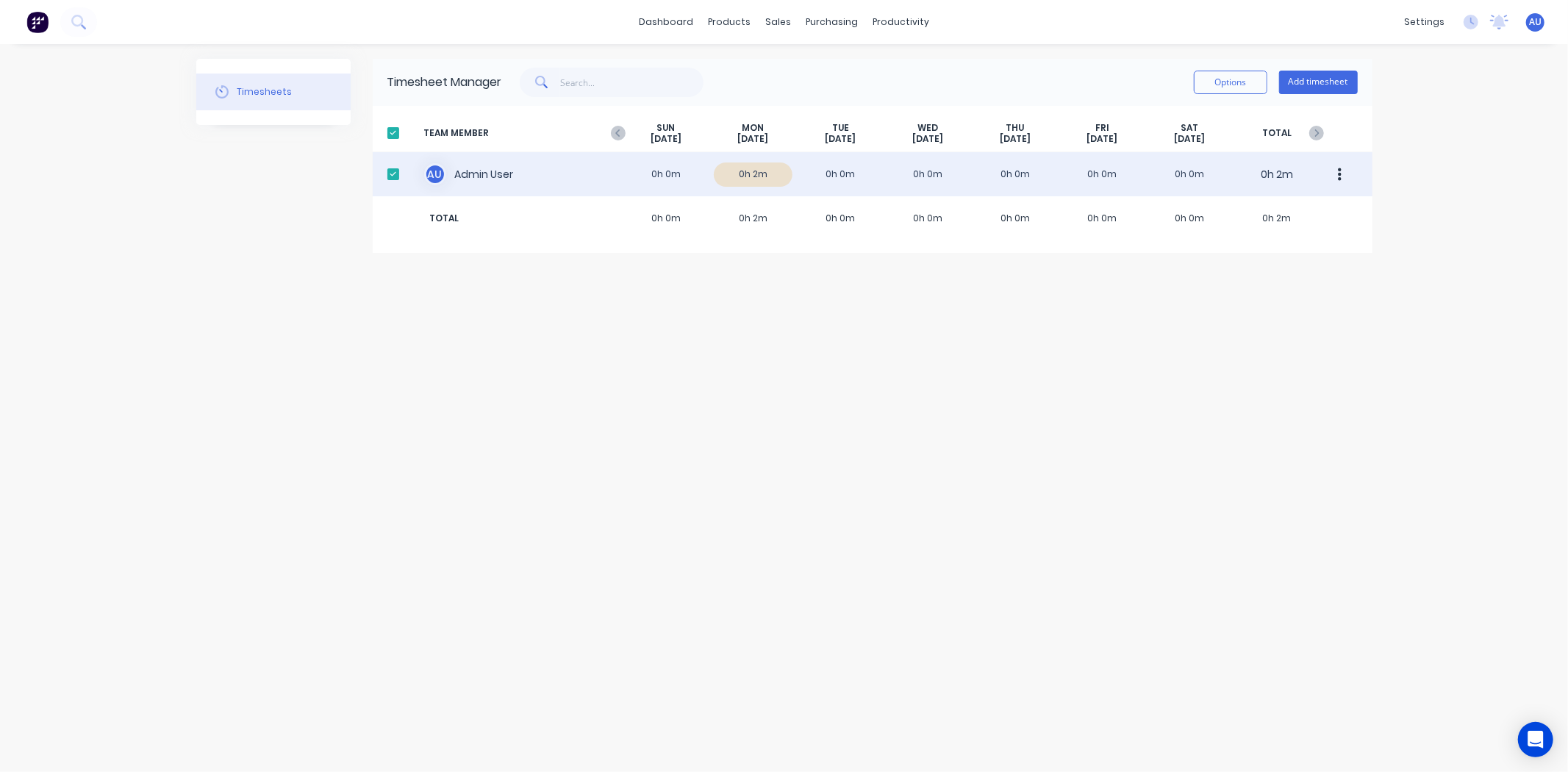
click at [393, 171] on div at bounding box center [393, 174] width 29 height 29
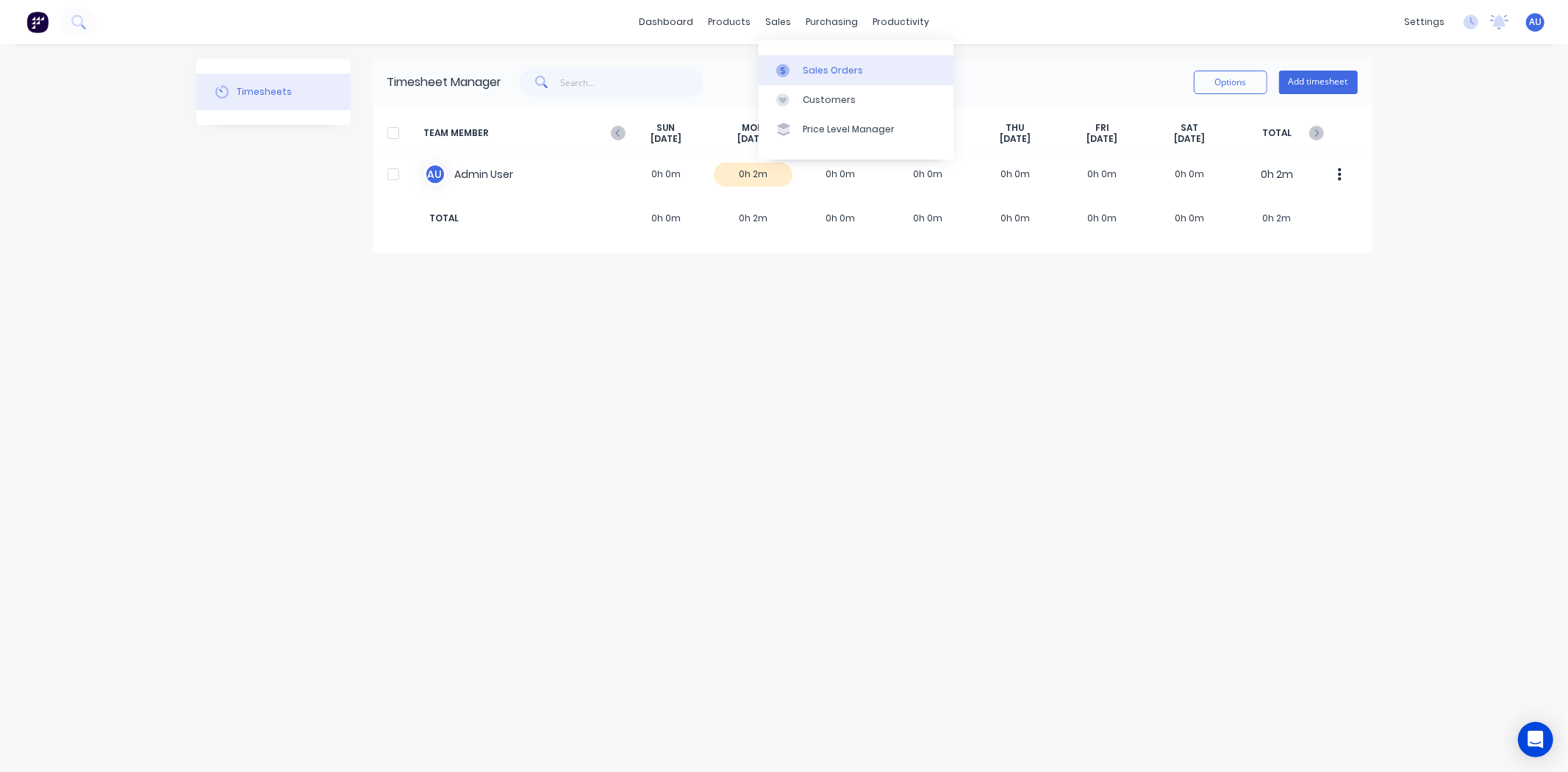
click at [803, 71] on div "Sales Orders" at bounding box center [833, 70] width 60 height 13
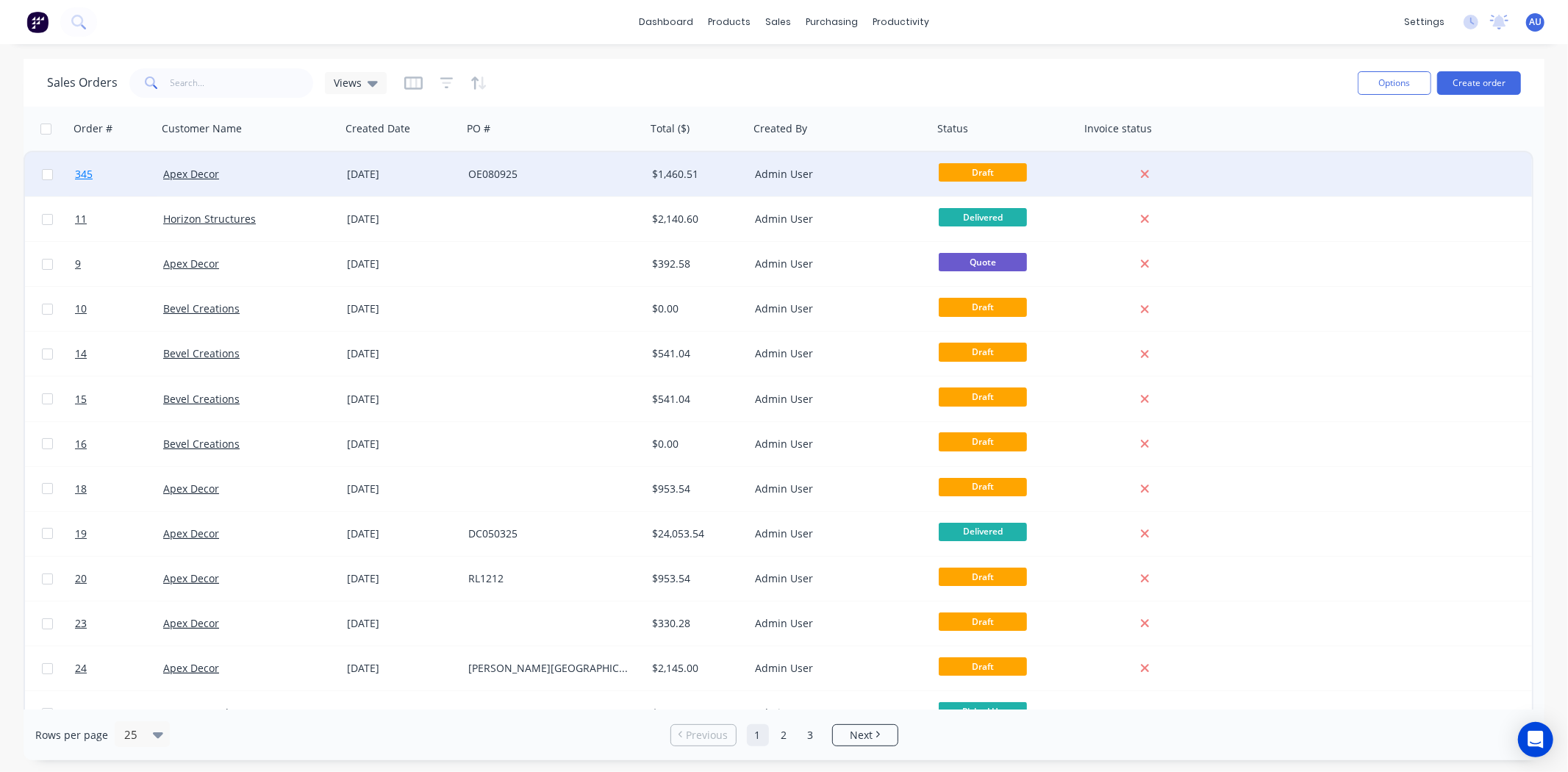
click at [81, 174] on span "345" at bounding box center [83, 174] width 17 height 15
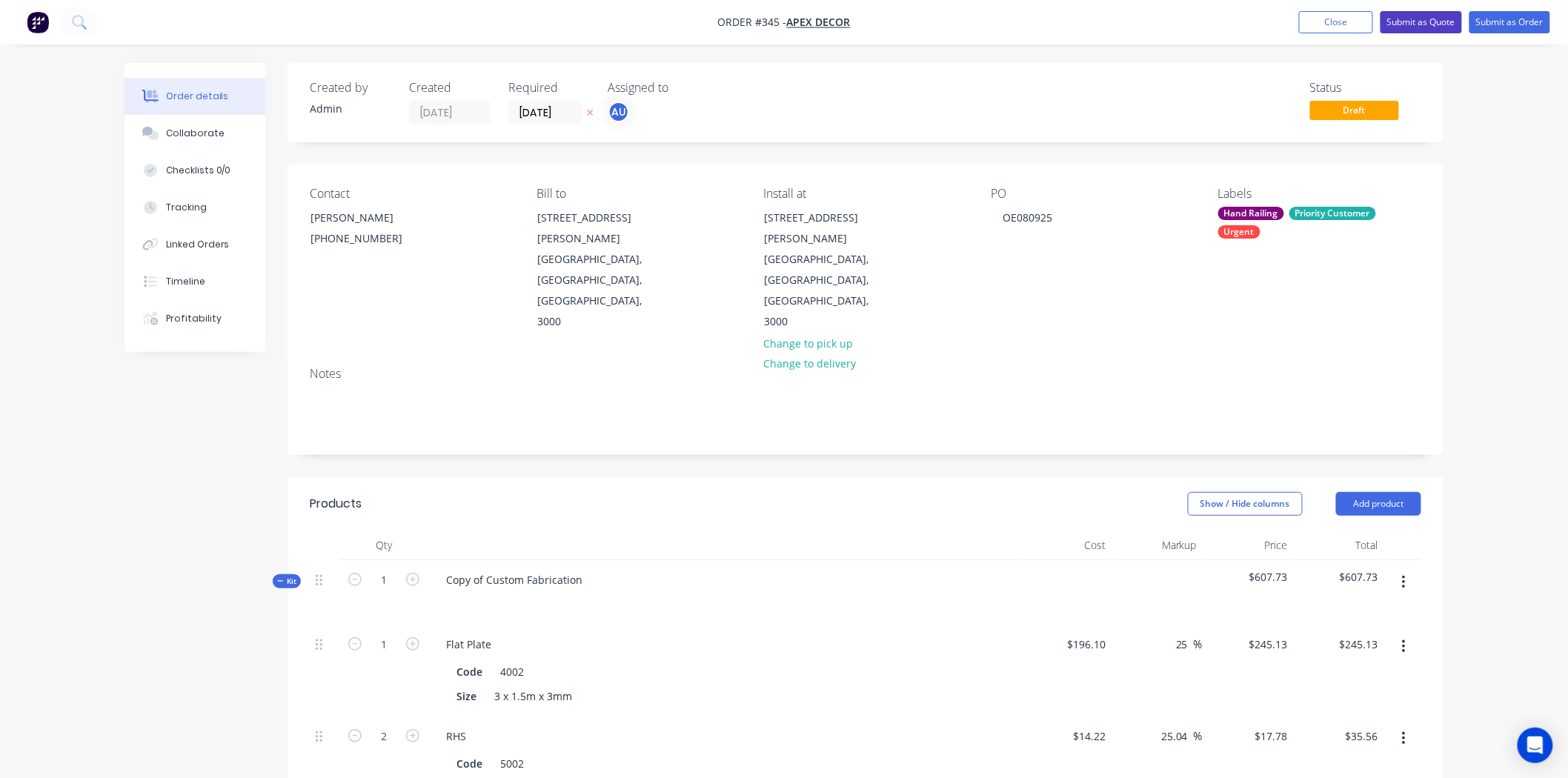
click at [1423, 21] on button "Submit as Quote" at bounding box center [1421, 22] width 81 height 22
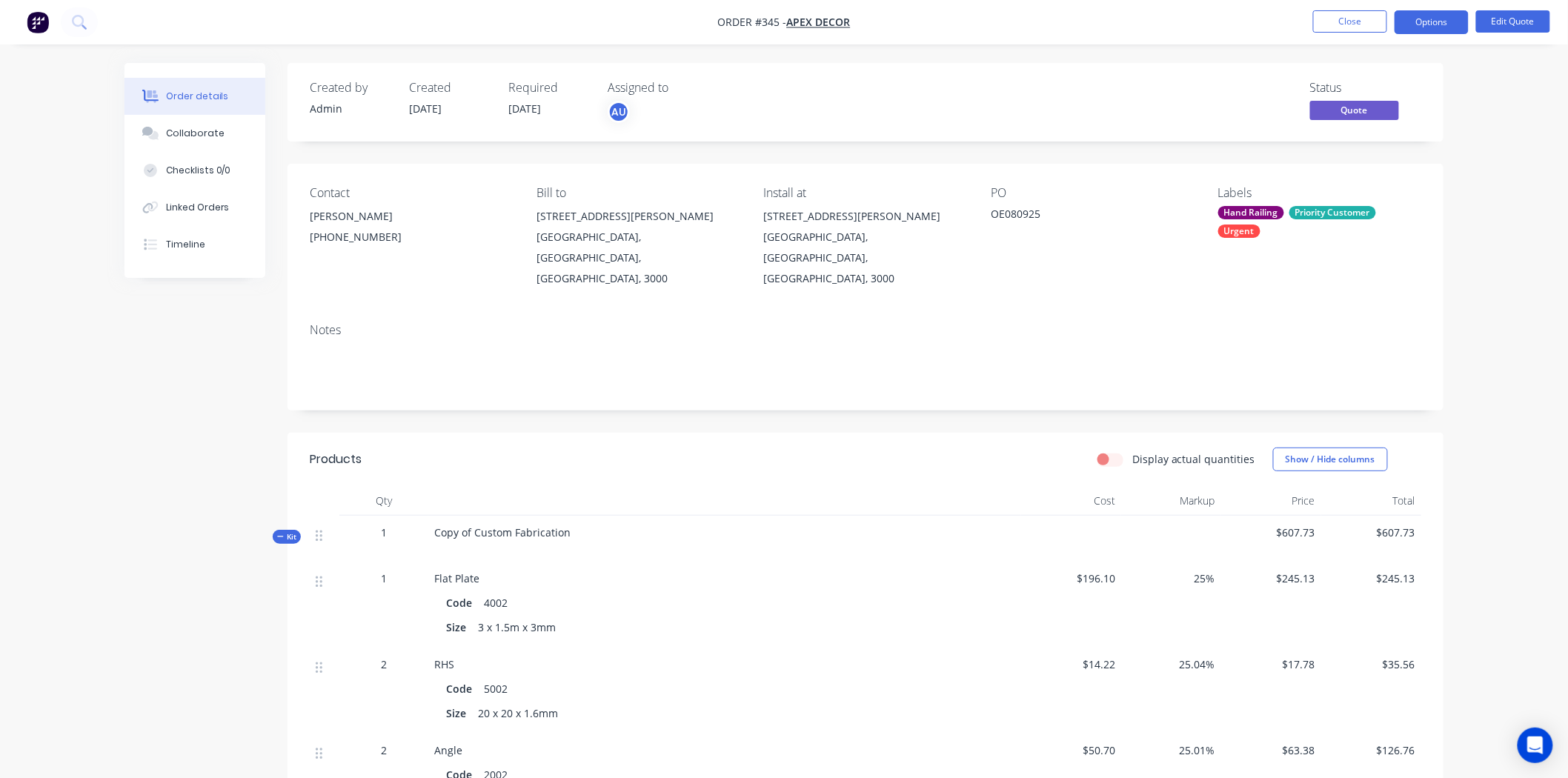
drag, startPoint x: 1315, startPoint y: 88, endPoint x: 1354, endPoint y: 85, distance: 39.1
click at [1350, 85] on div "Status" at bounding box center [1365, 88] width 112 height 14
click at [1408, 22] on button "Options" at bounding box center [1432, 22] width 74 height 24
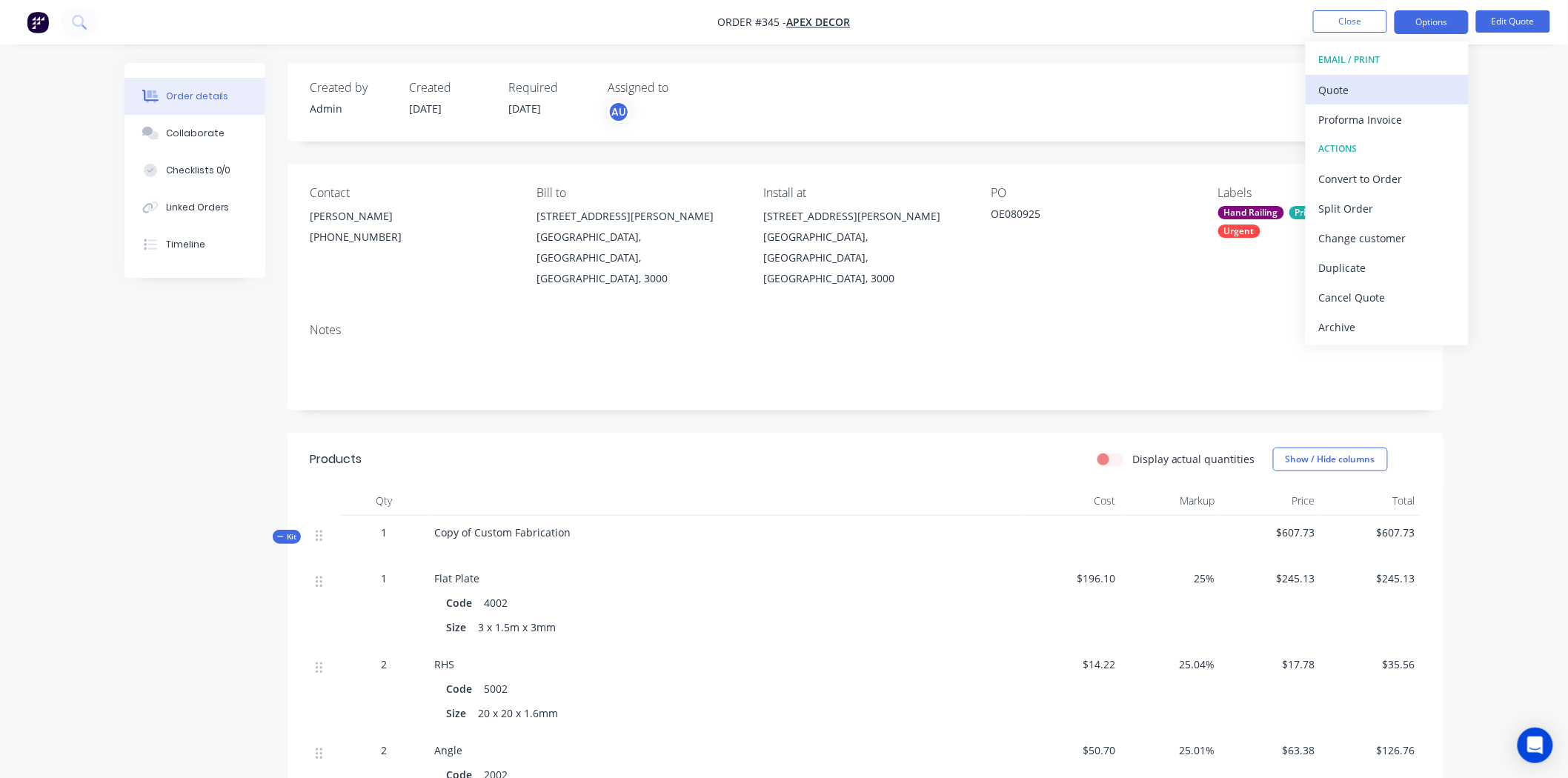
click at [1353, 90] on div "Quote" at bounding box center [1387, 89] width 136 height 21
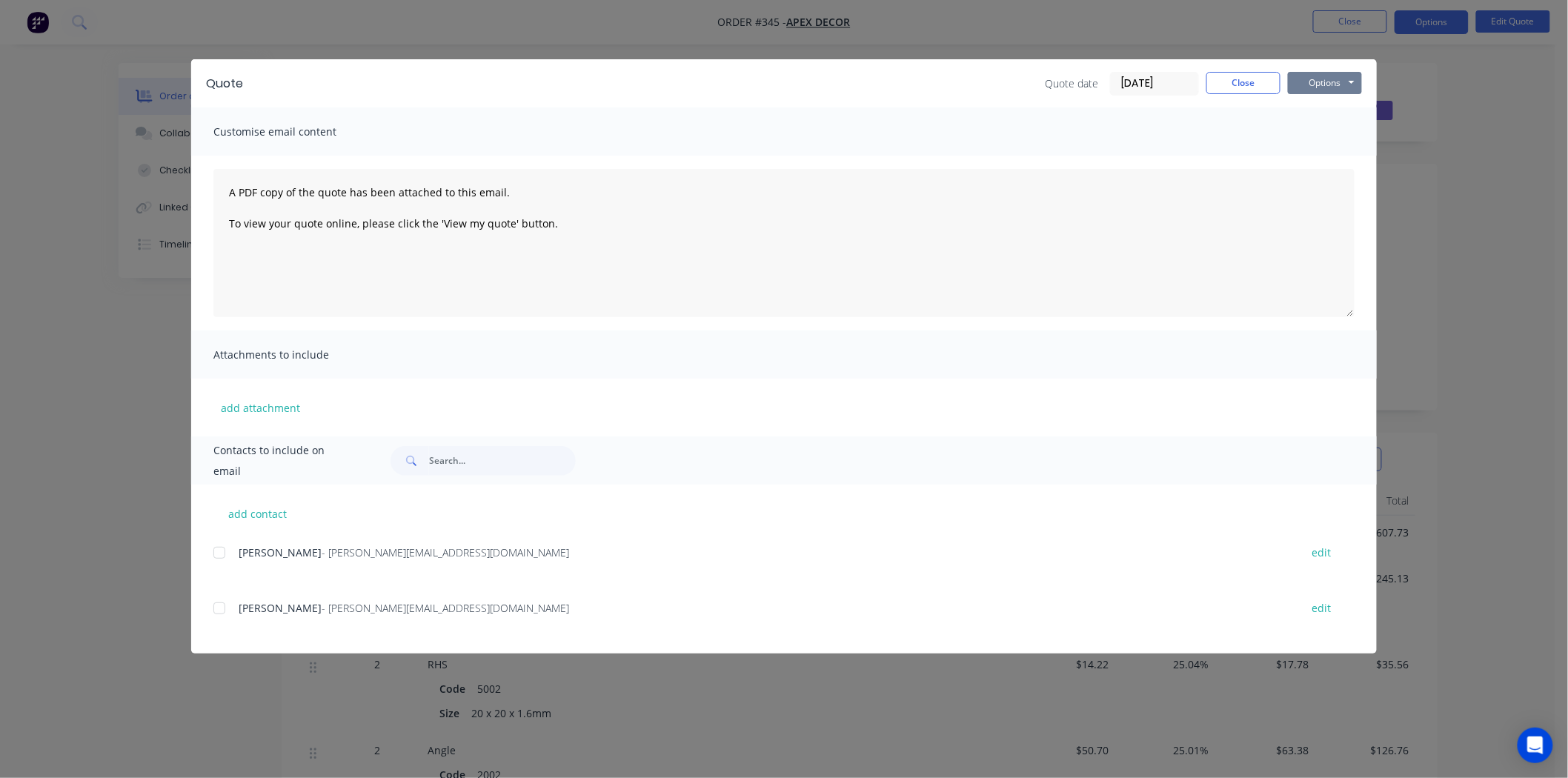
click at [1342, 77] on button "Options" at bounding box center [1325, 83] width 74 height 22
click at [1334, 136] on button "Print" at bounding box center [1335, 134] width 95 height 25
click at [1233, 72] on button "Close" at bounding box center [1243, 83] width 74 height 22
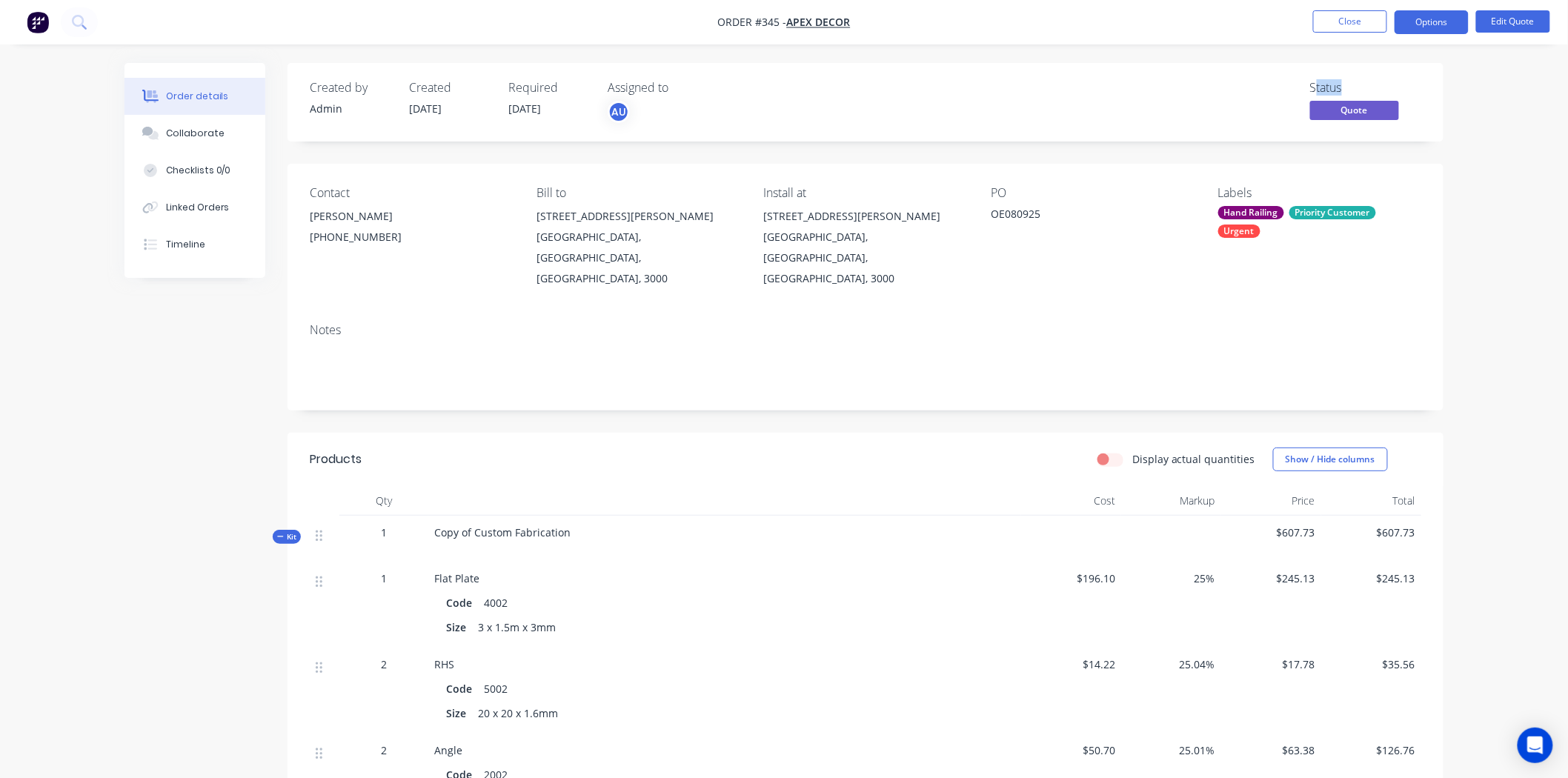
click at [1406, 75] on div "Created by Admin Created [DATE] Required [DATE] Assigned to AU Status Quote" at bounding box center [866, 101] width 1156 height 78
click at [1420, 18] on button "Options" at bounding box center [1432, 22] width 74 height 24
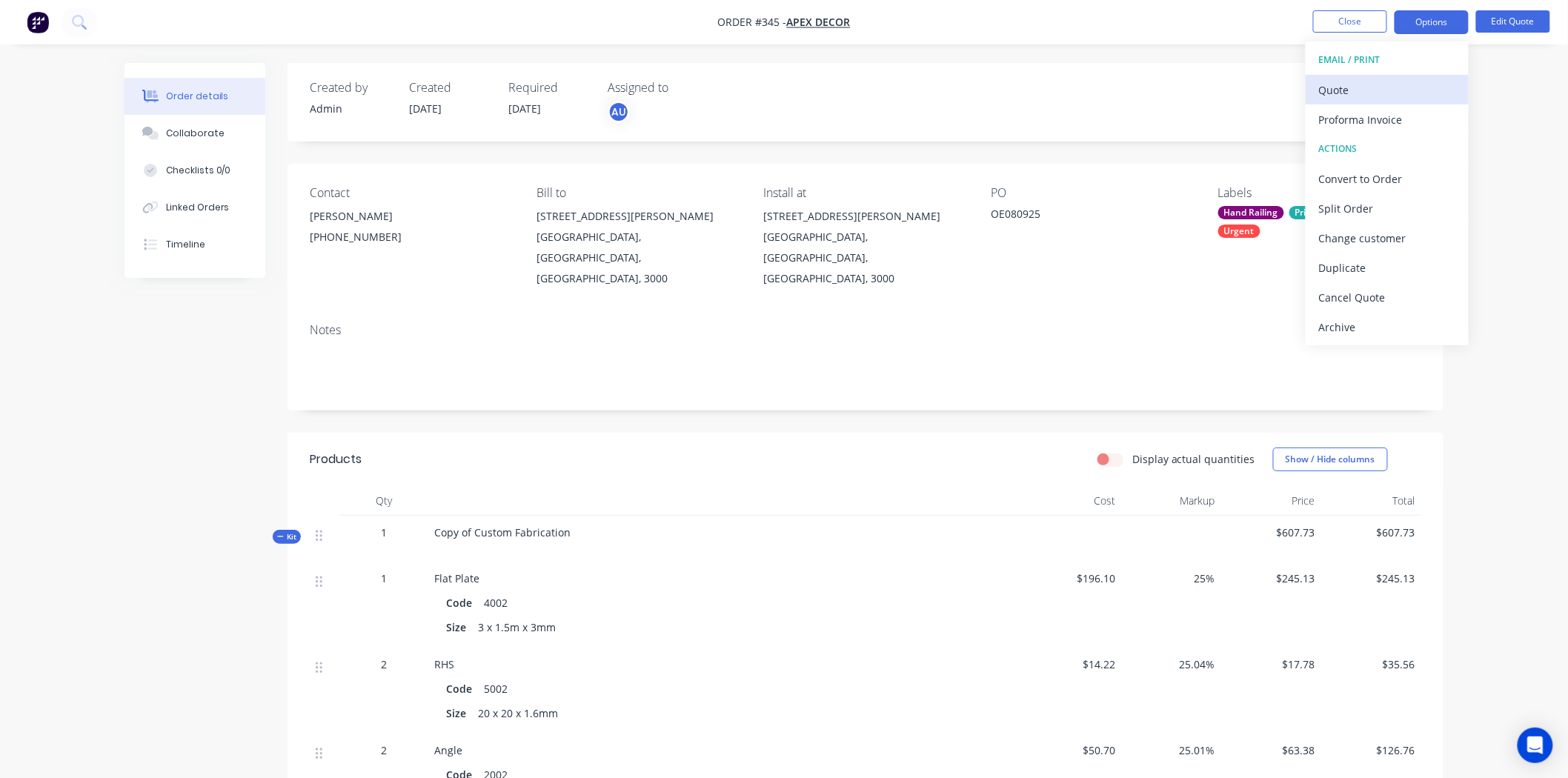
click at [1361, 86] on div "Quote" at bounding box center [1387, 89] width 136 height 21
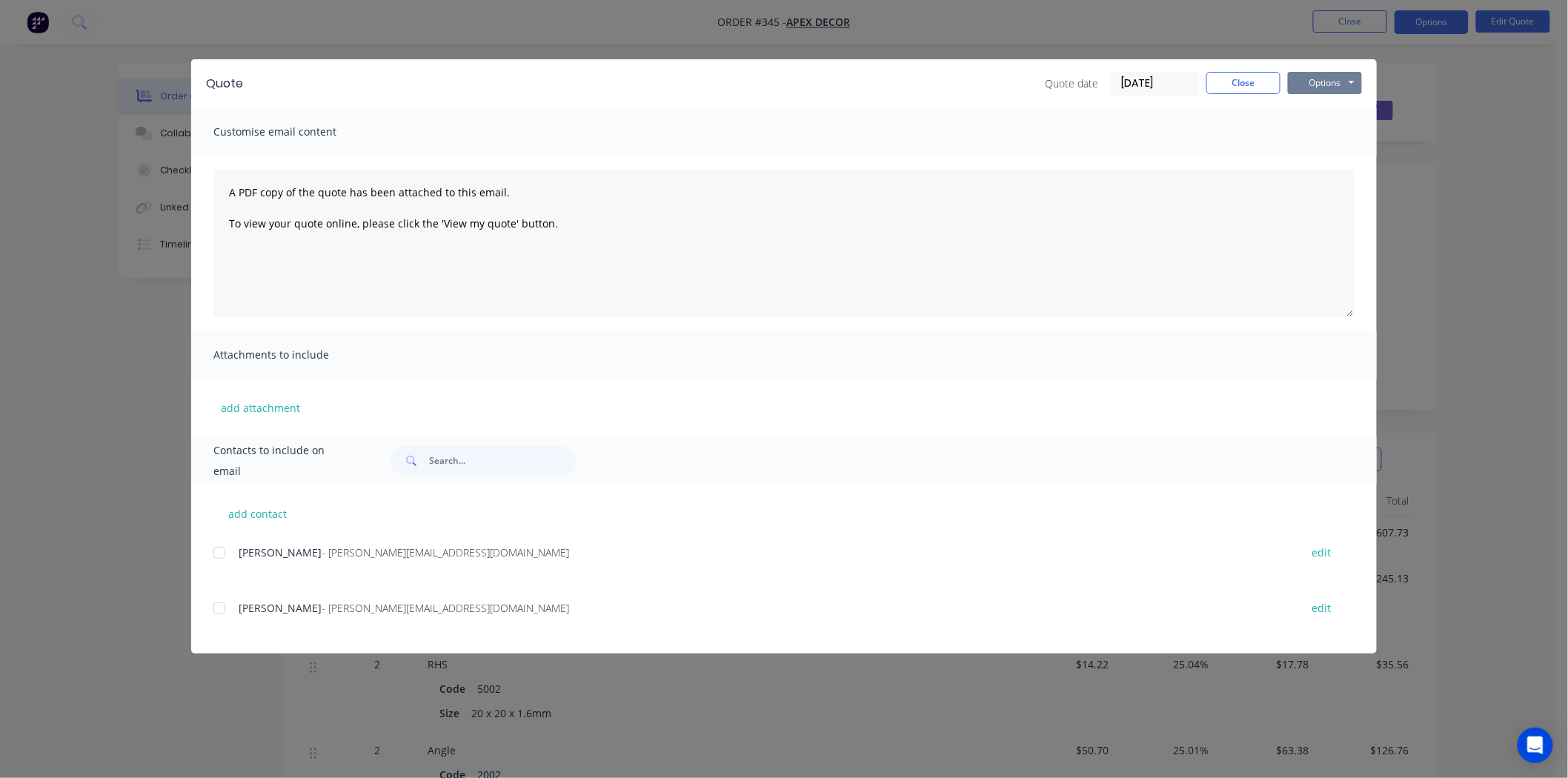
click at [1295, 77] on button "Options" at bounding box center [1325, 83] width 74 height 22
click at [1337, 129] on button "Print" at bounding box center [1335, 134] width 95 height 25
click at [1235, 66] on div "Quote Quote date [DATE] Close Options Preview Print Email" at bounding box center [784, 83] width 1185 height 48
click at [1236, 73] on button "Close" at bounding box center [1243, 83] width 74 height 22
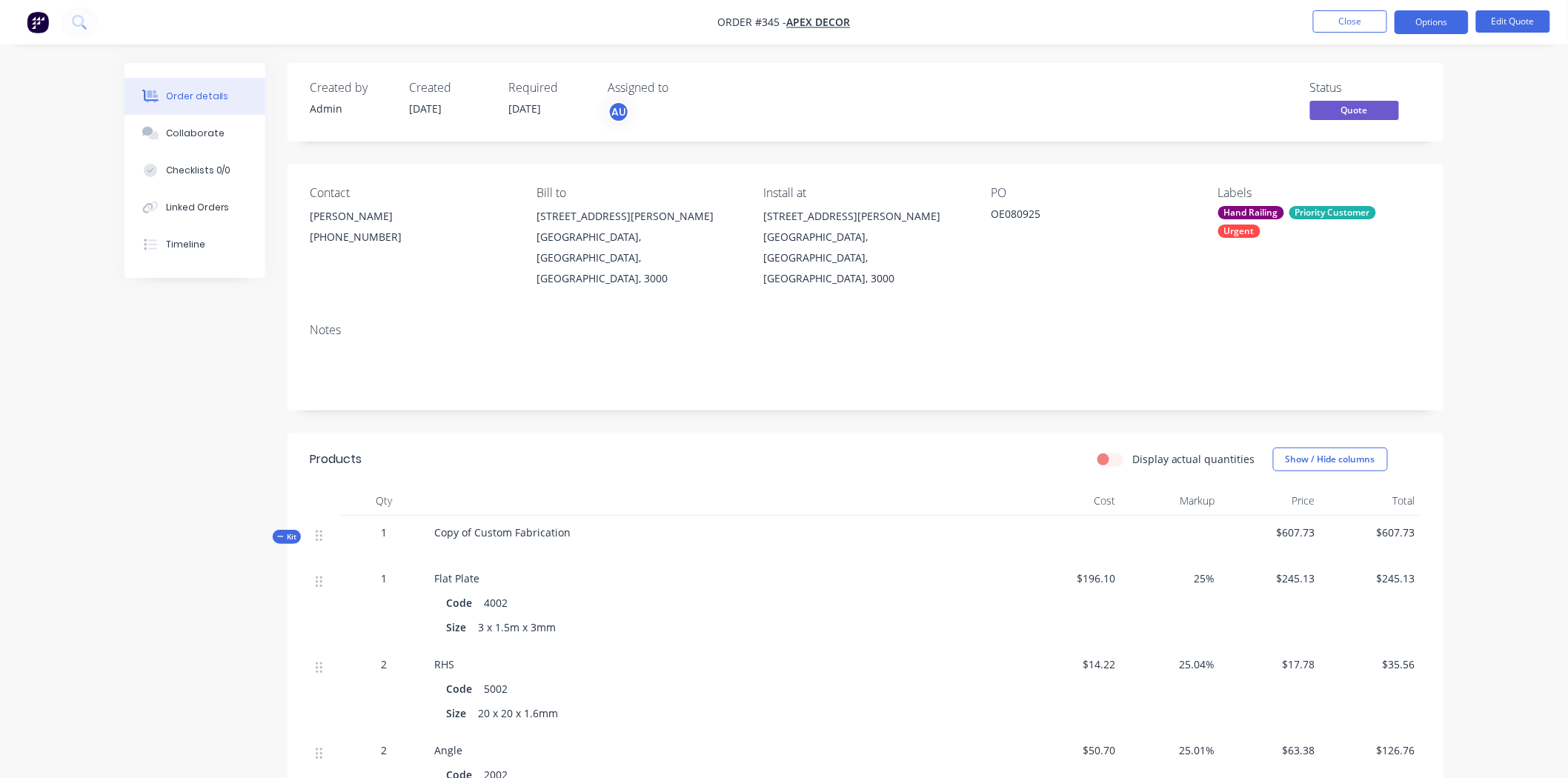
click at [1493, 117] on div "Order details Collaborate Checklists 0/0 Linked Orders Timeline Order details C…" at bounding box center [784, 702] width 1568 height 1406
click at [1444, 25] on button "Options" at bounding box center [1432, 22] width 74 height 24
click at [1358, 178] on div "Convert to Order" at bounding box center [1387, 178] width 136 height 21
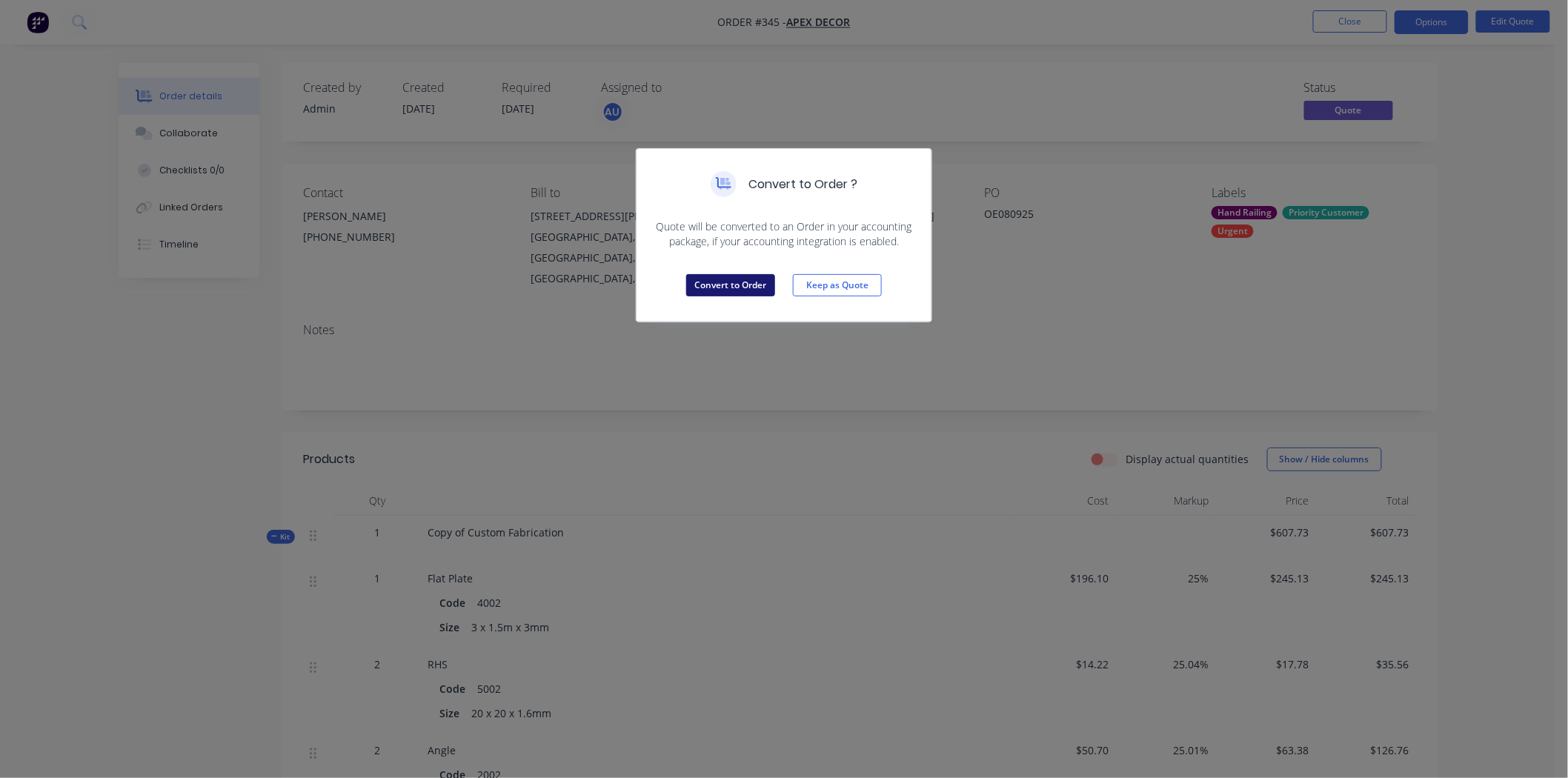
click at [737, 285] on button "Convert to Order" at bounding box center [730, 285] width 88 height 22
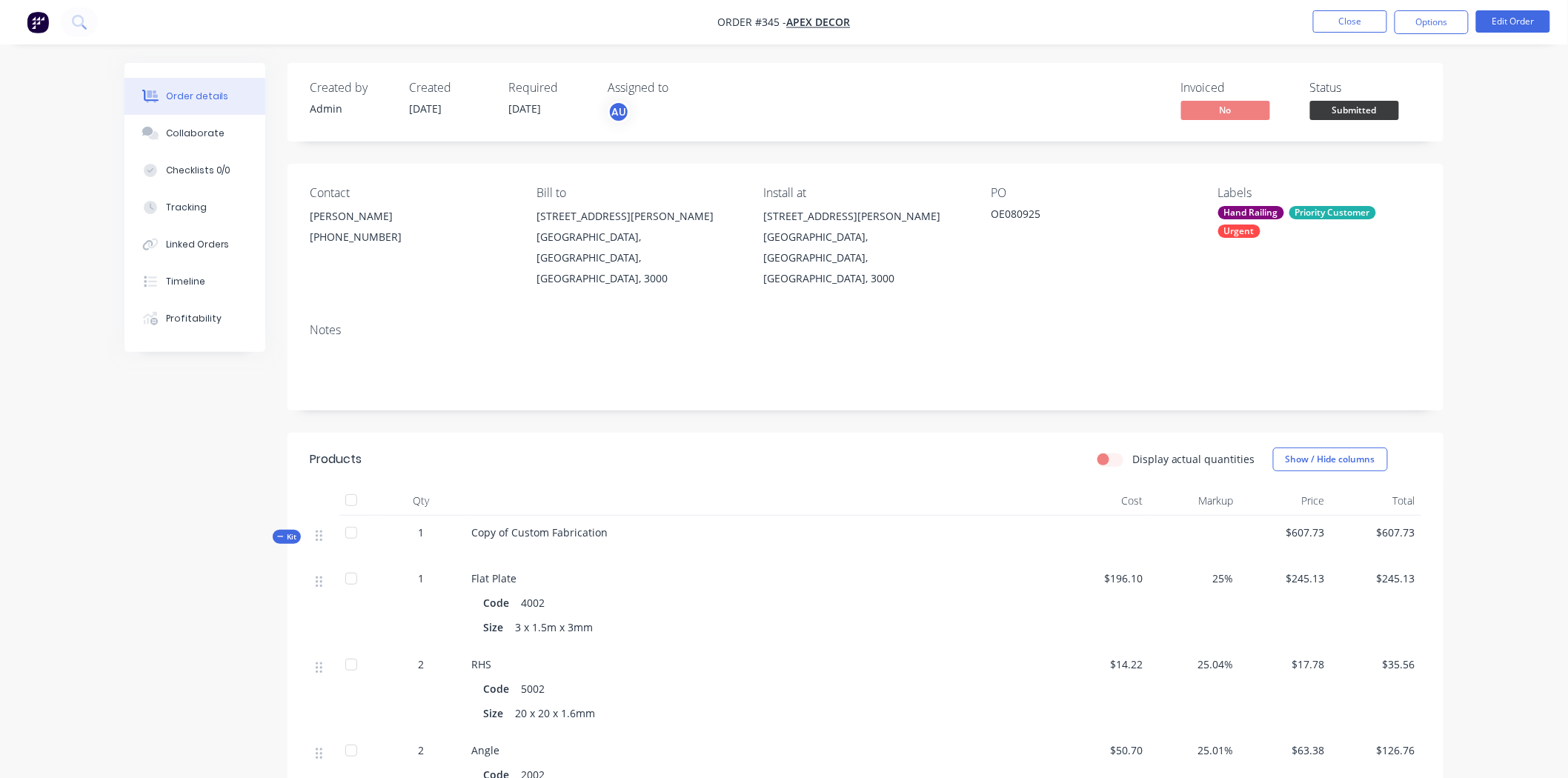
click at [1466, 142] on div "Order details Collaborate Checklists 0/0 Tracking Linked Orders Timeline Profit…" at bounding box center [784, 702] width 1568 height 1406
click at [1539, 210] on div "Order details Collaborate Checklists 0/0 Tracking Linked Orders Timeline Profit…" at bounding box center [784, 702] width 1568 height 1406
click at [1539, 209] on div "Order details Collaborate Checklists 0/0 Tracking Linked Orders Timeline Profit…" at bounding box center [784, 702] width 1568 height 1406
click at [1421, 27] on button "Options" at bounding box center [1432, 22] width 74 height 24
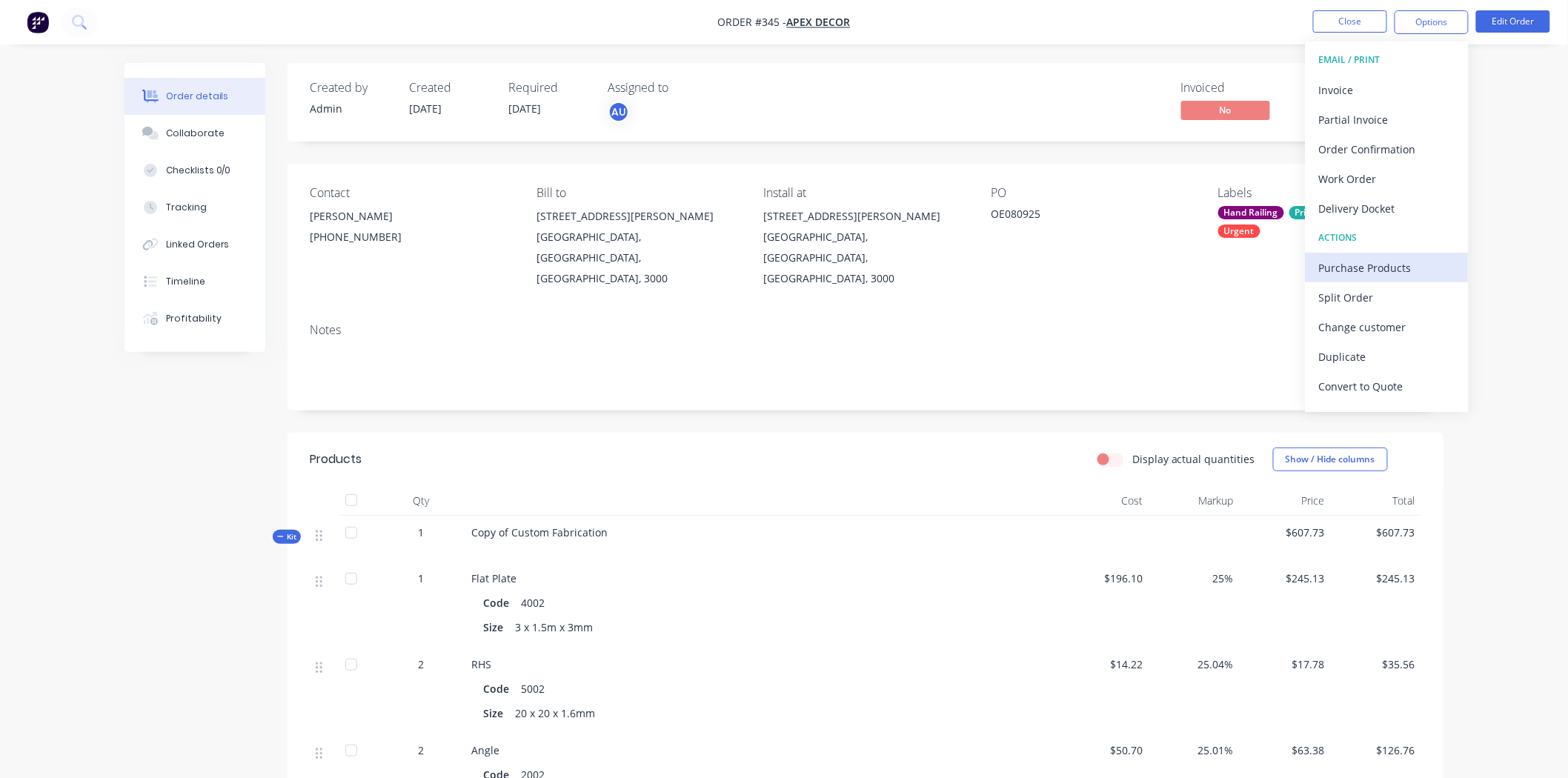
click at [1363, 268] on div "Purchase Products" at bounding box center [1387, 267] width 136 height 21
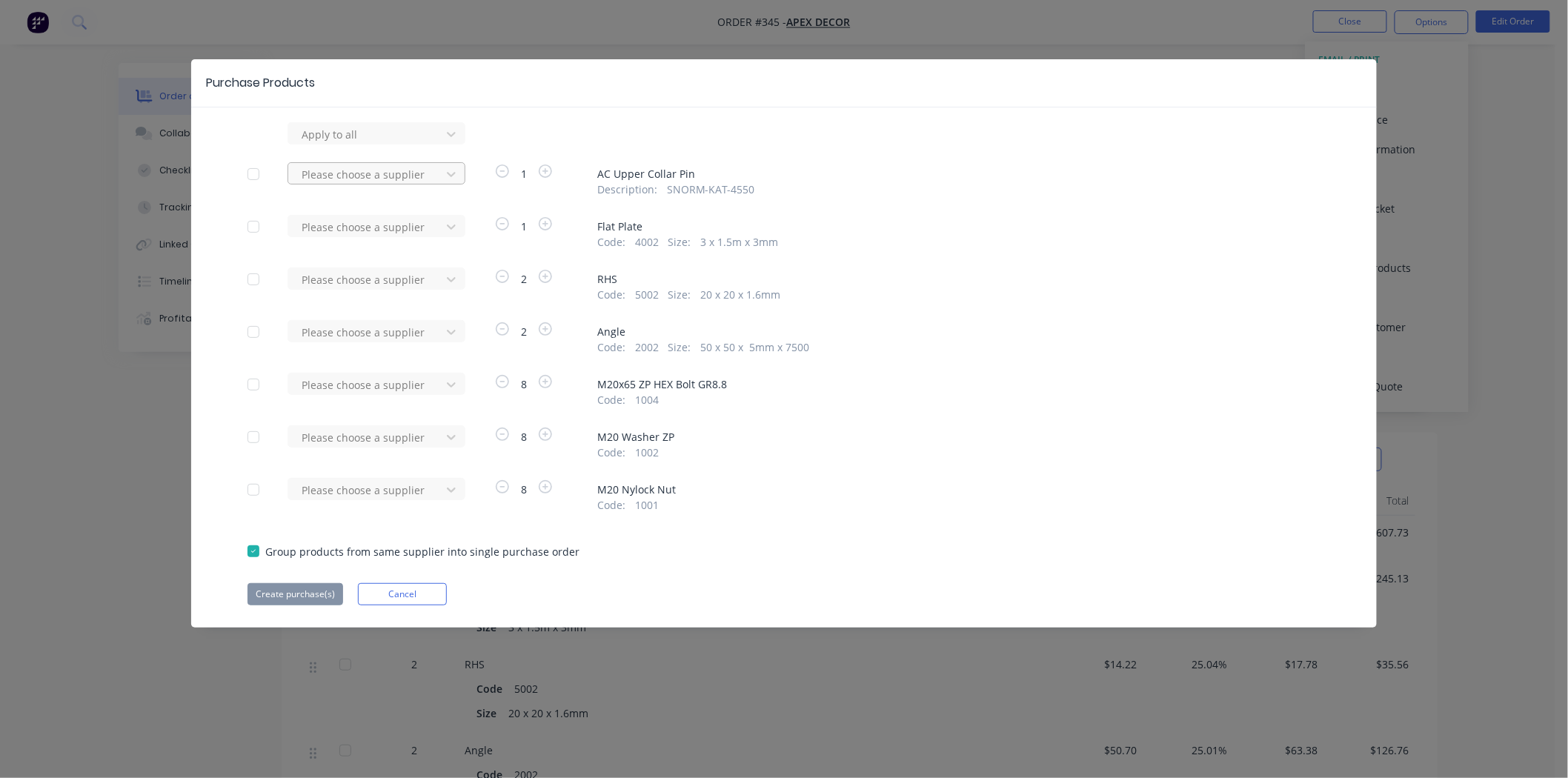
click at [402, 171] on div at bounding box center [367, 174] width 134 height 18
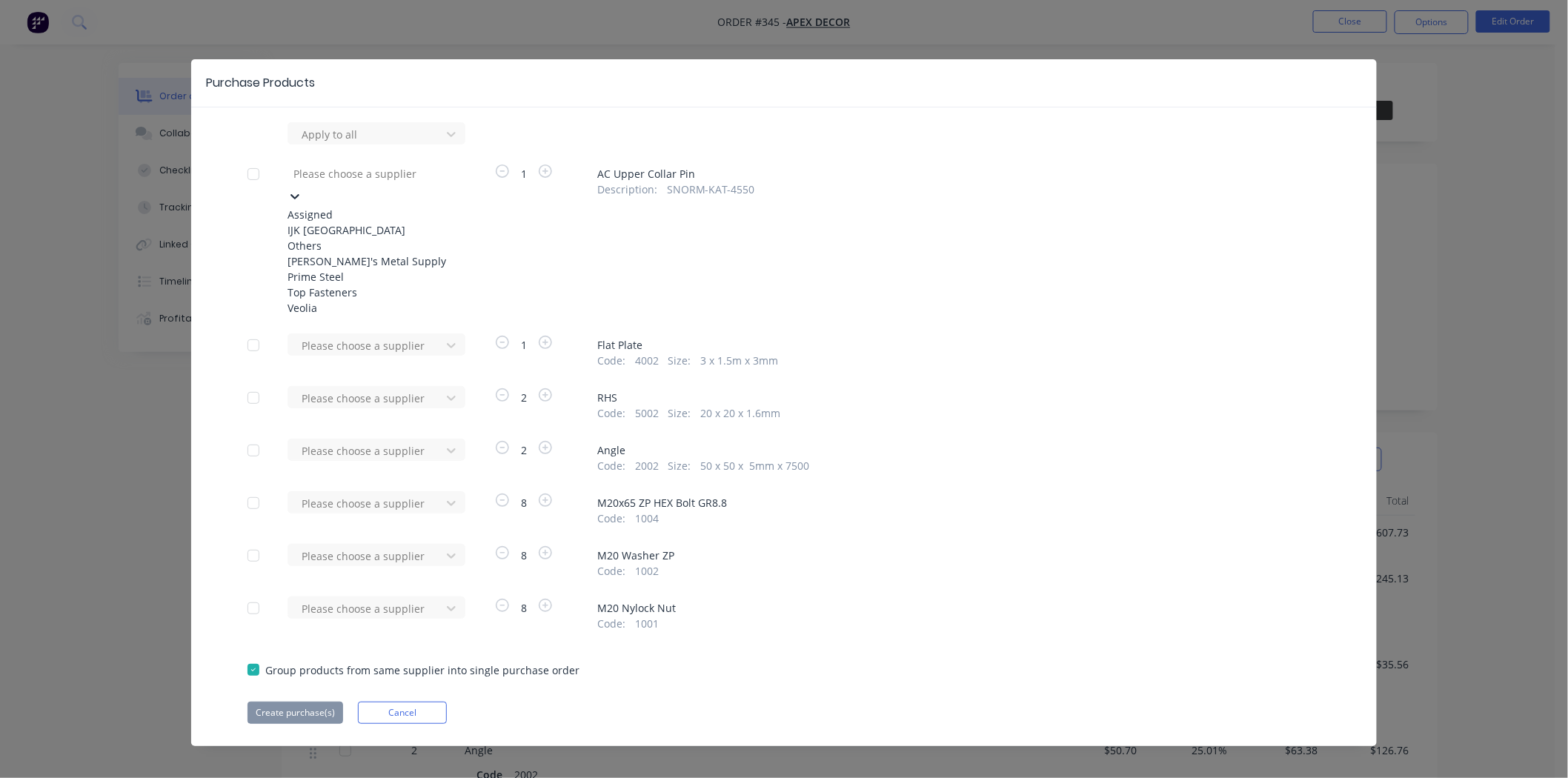
click at [250, 147] on div "Apply to all 5 results available. Use Up and Down to choose options, press Ente…" at bounding box center [784, 423] width 1185 height 602
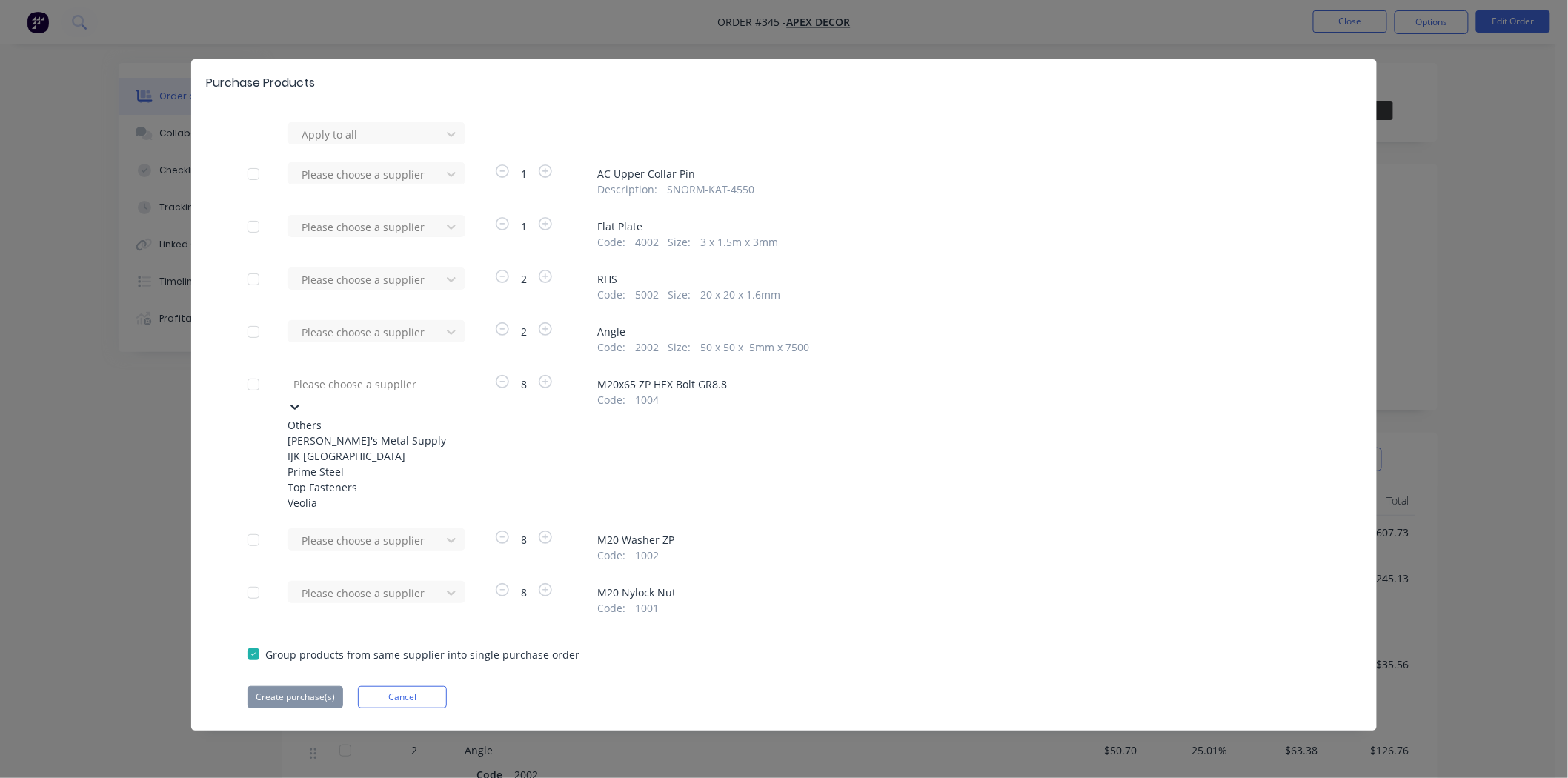
click at [364, 383] on div at bounding box center [398, 384] width 213 height 18
click at [360, 479] on div "Prime Steel" at bounding box center [369, 471] width 163 height 16
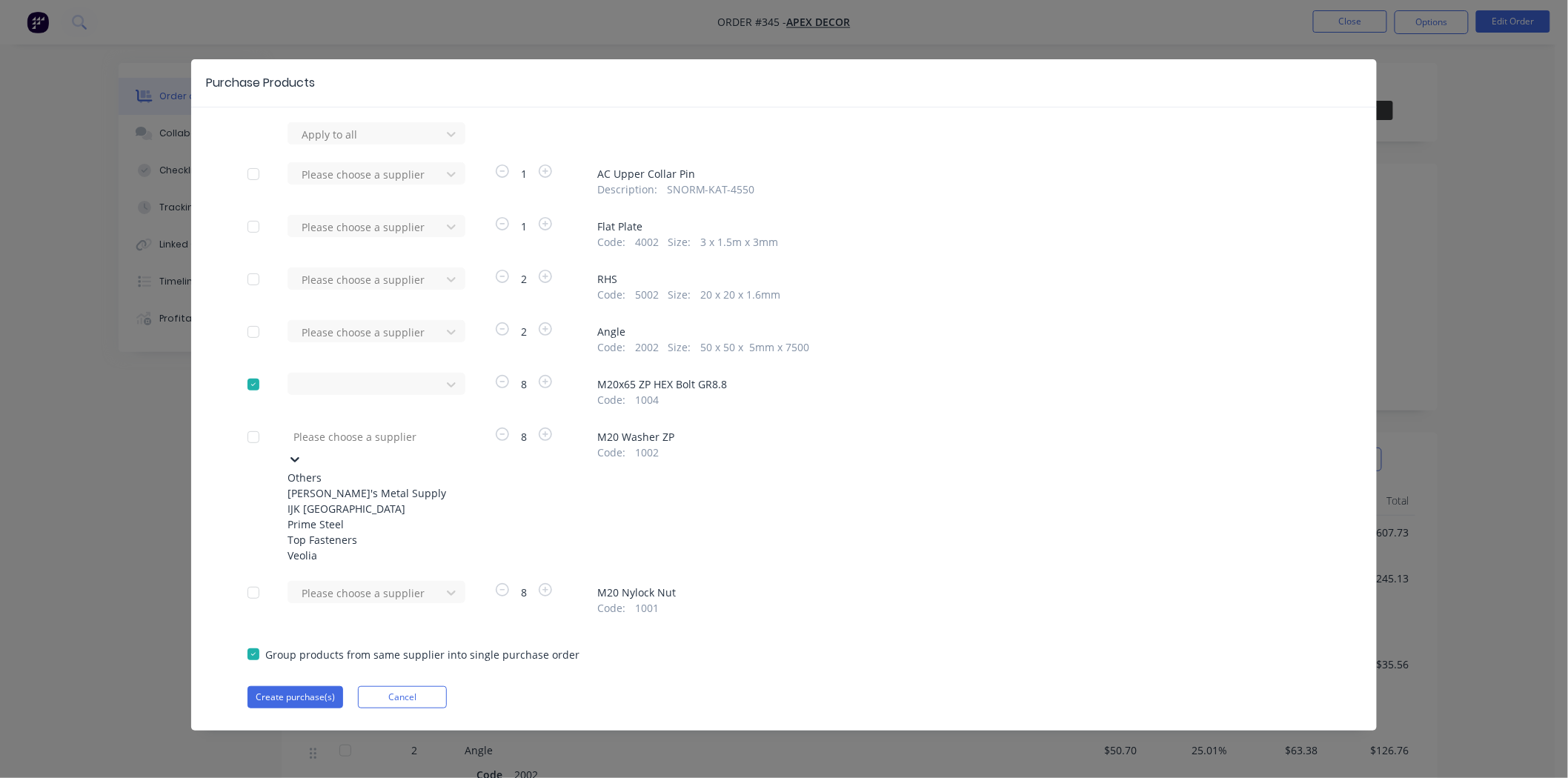
click at [357, 442] on div at bounding box center [398, 437] width 213 height 18
click at [356, 532] on div "Prime Steel" at bounding box center [369, 524] width 163 height 16
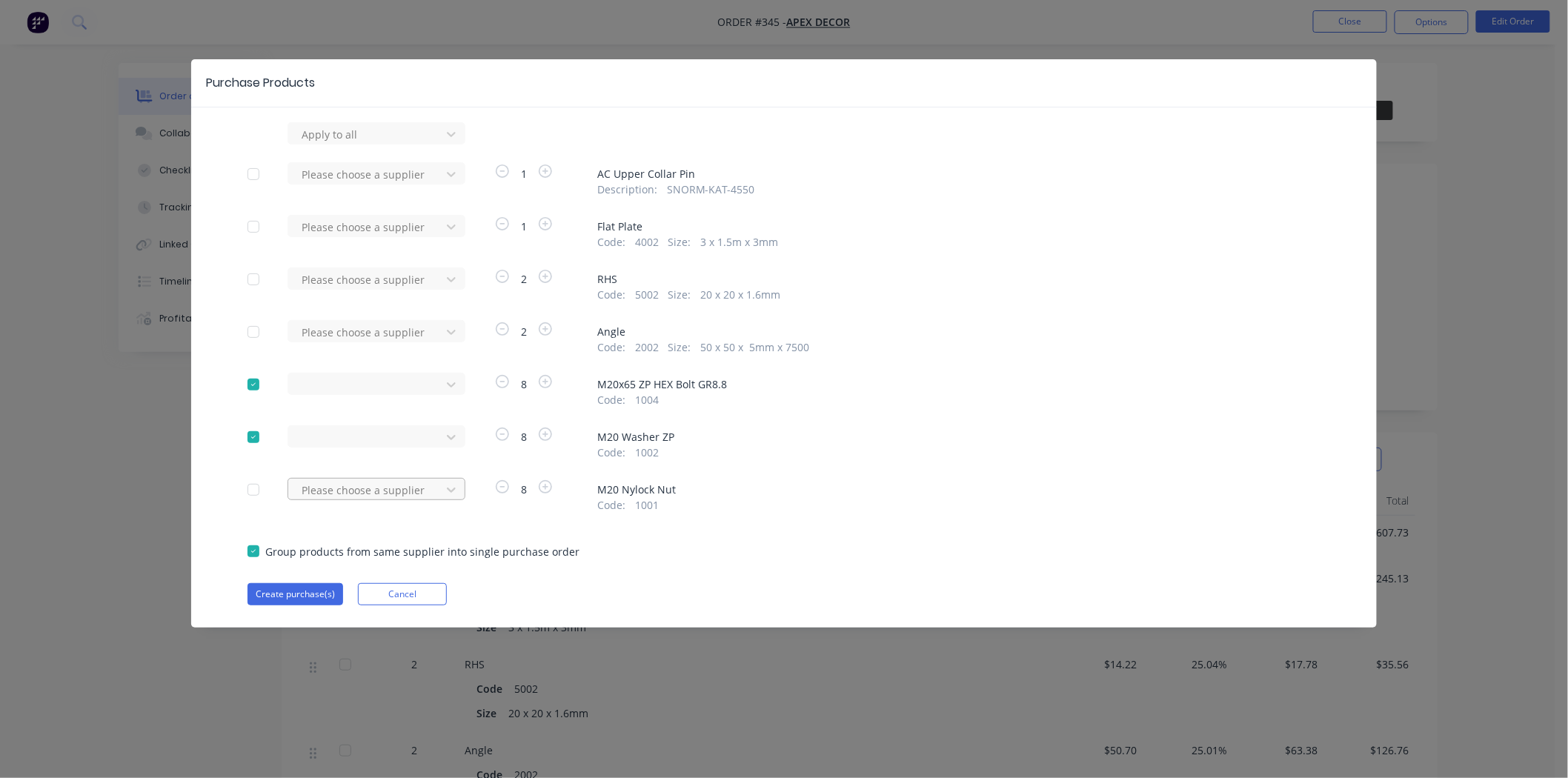
click at [358, 486] on div at bounding box center [367, 490] width 134 height 18
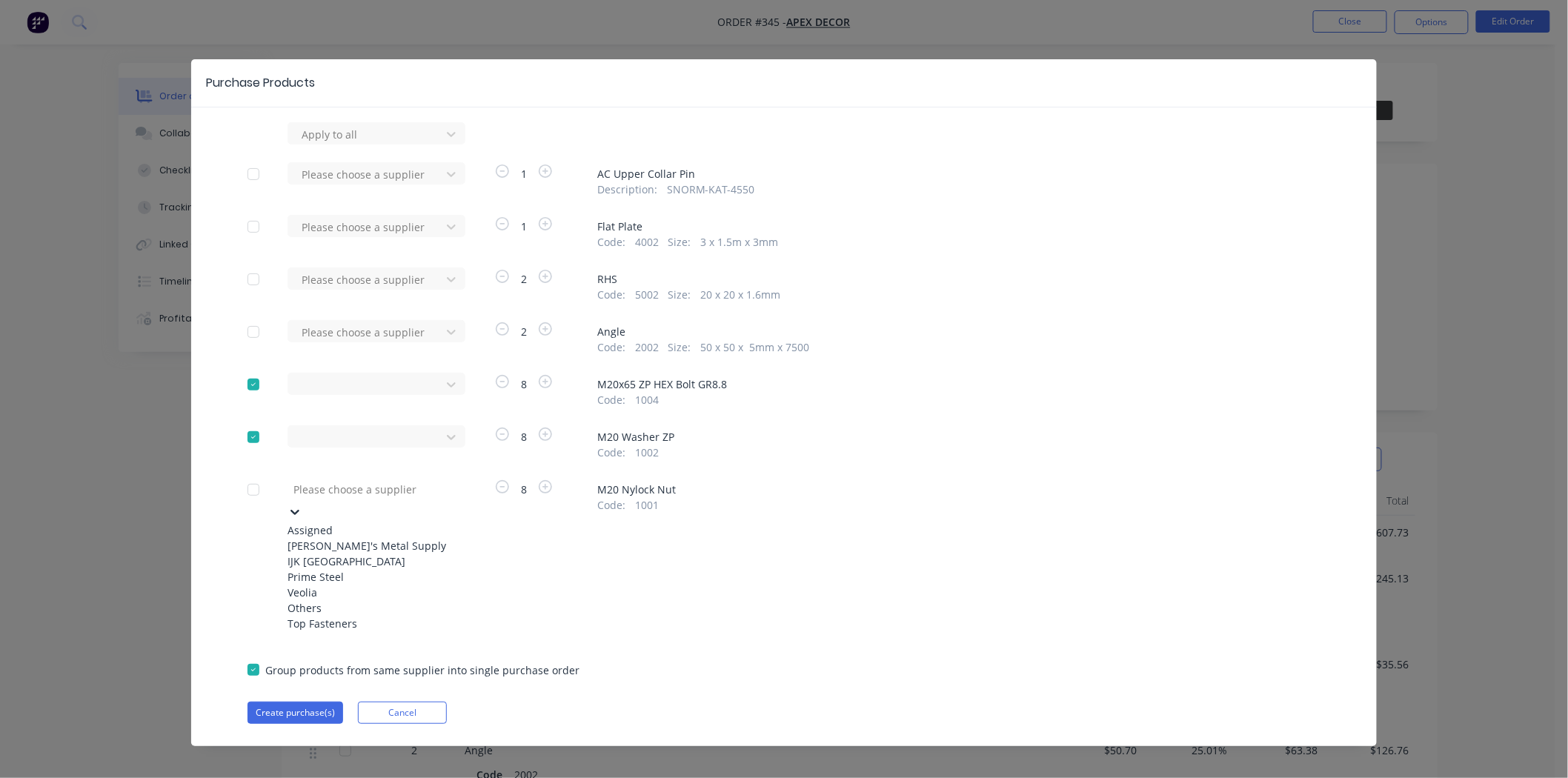
drag, startPoint x: 343, startPoint y: 601, endPoint x: 344, endPoint y: 542, distance: 59.0
click at [343, 584] on div "Prime Steel" at bounding box center [369, 576] width 163 height 16
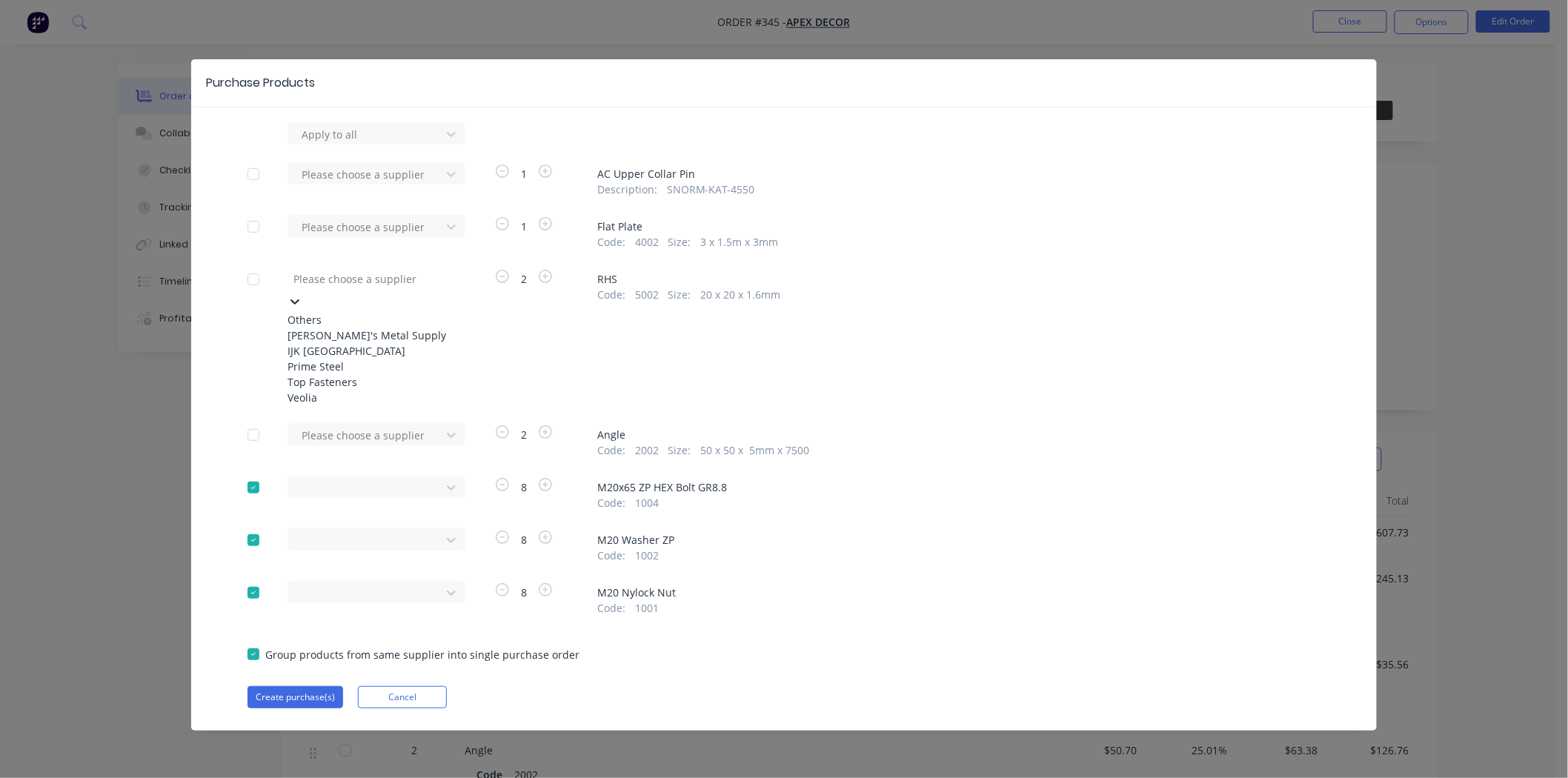
click at [360, 281] on div at bounding box center [398, 279] width 213 height 18
click at [349, 390] on div "Top Fasteners" at bounding box center [369, 382] width 163 height 16
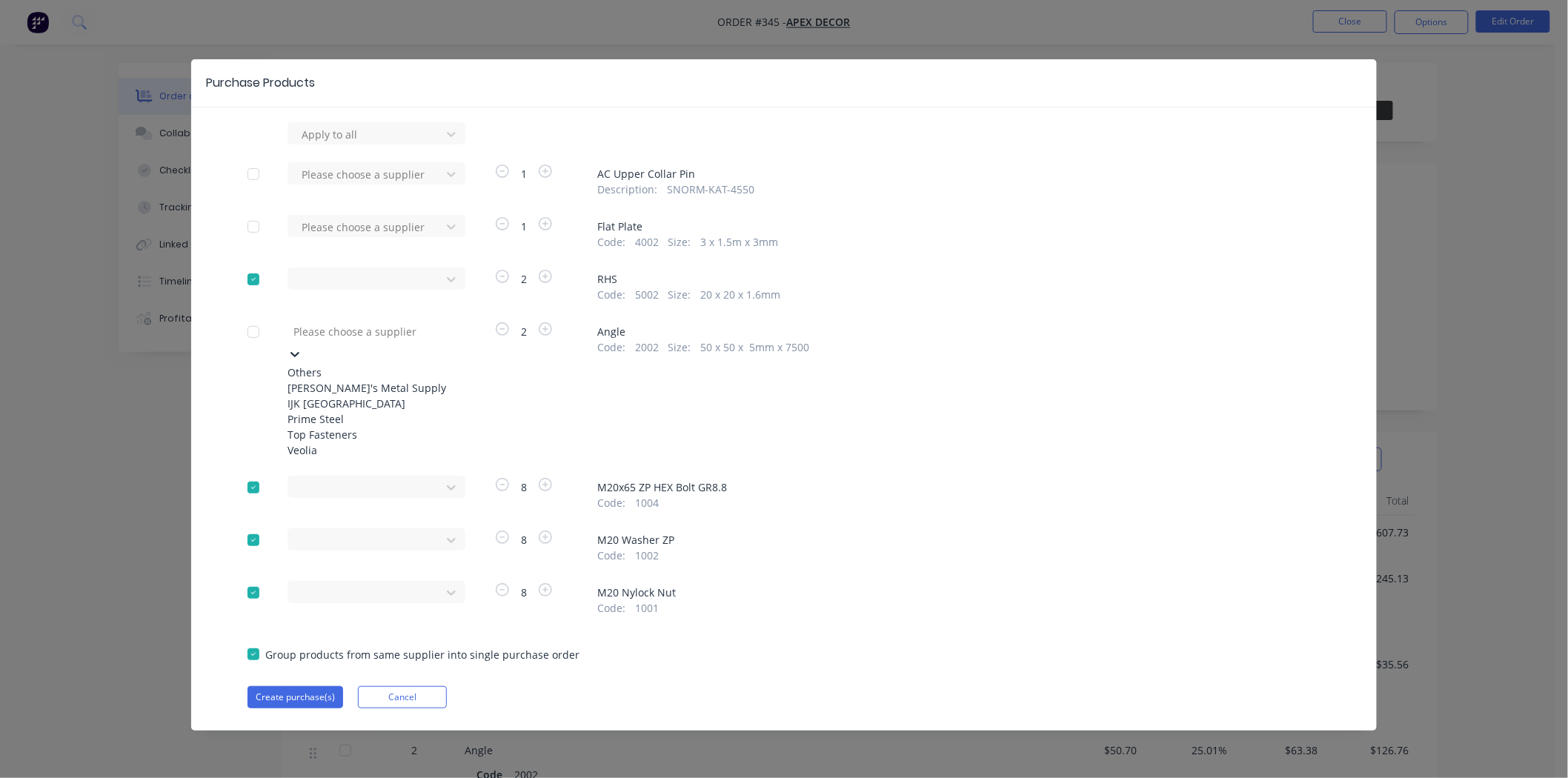
click at [349, 335] on div at bounding box center [398, 332] width 213 height 18
click at [348, 442] on div "Top Fasteners" at bounding box center [369, 434] width 163 height 16
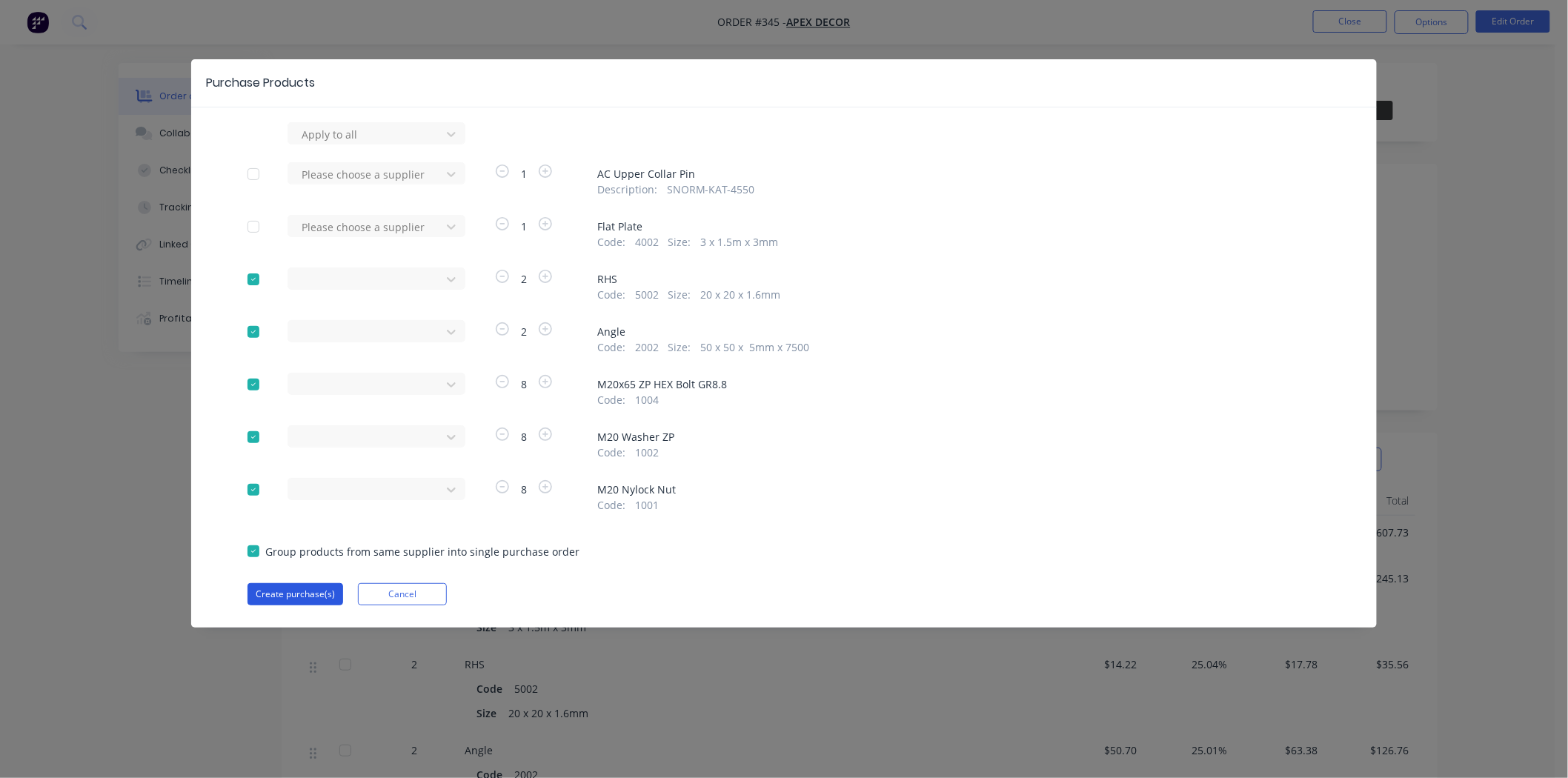
click at [305, 589] on button "Create purchase(s)" at bounding box center [295, 595] width 96 height 22
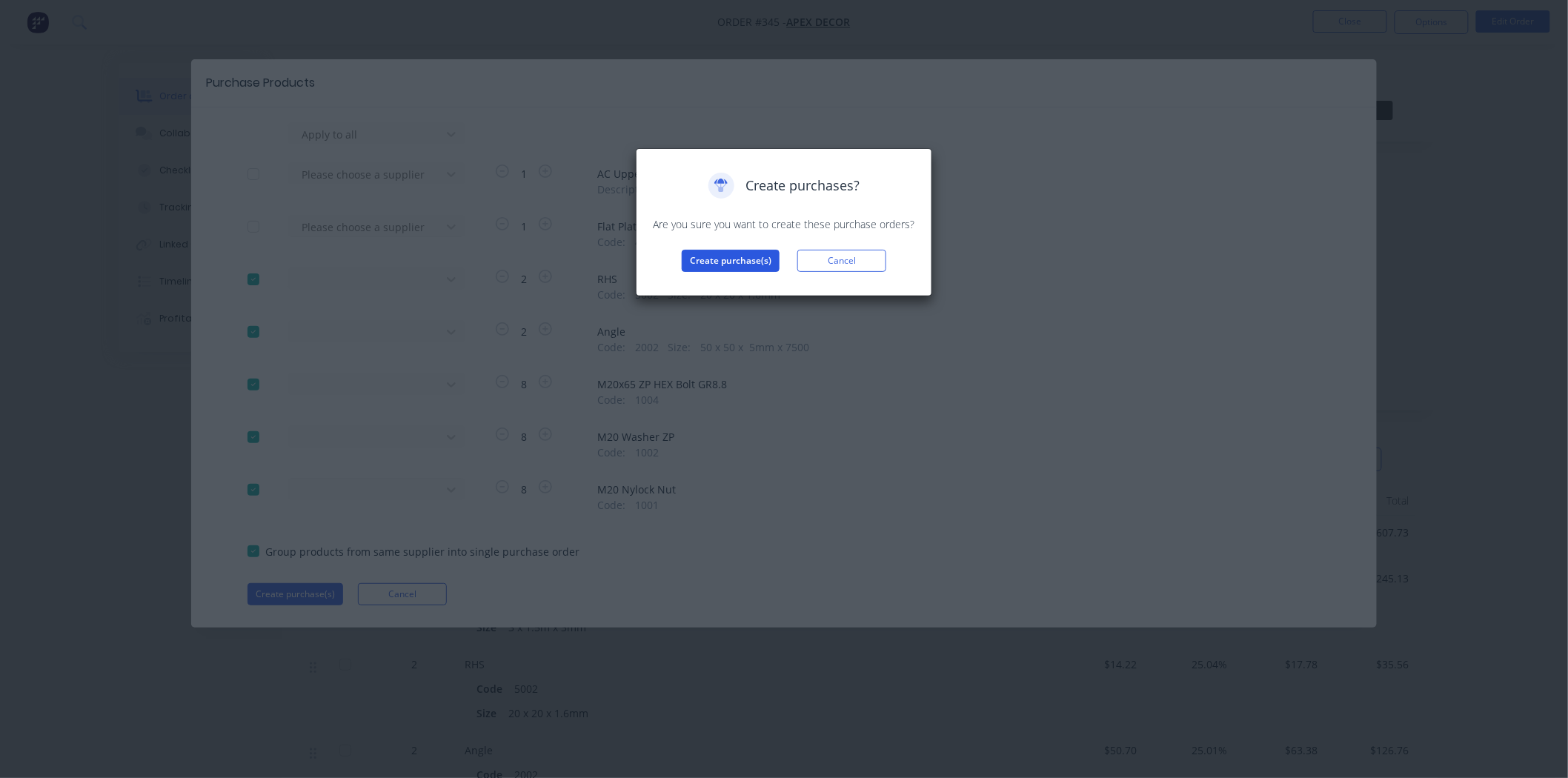
click at [712, 263] on button "Create purchase(s)" at bounding box center [730, 261] width 98 height 22
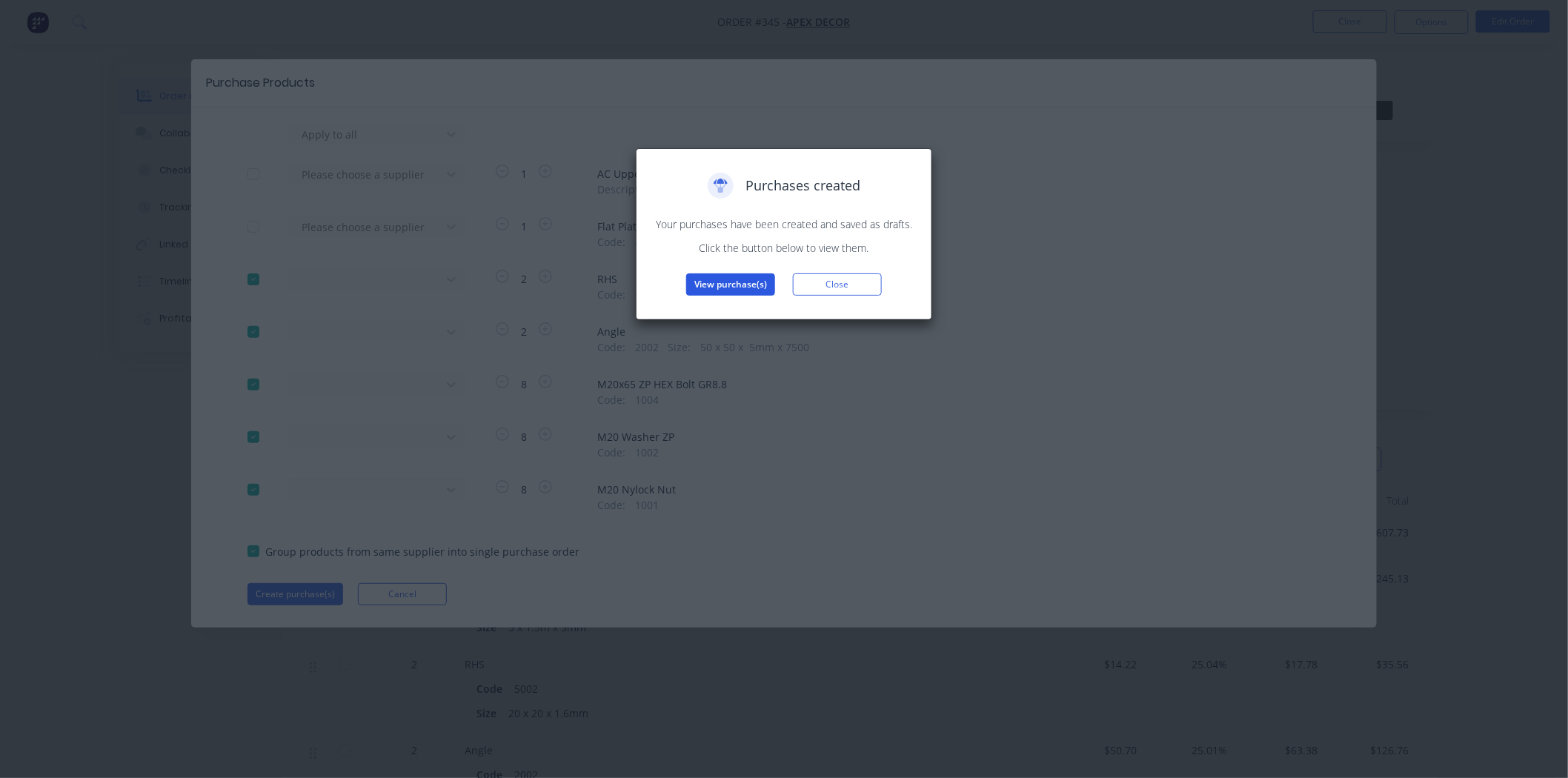
click at [724, 284] on button "View purchase(s)" at bounding box center [730, 285] width 88 height 22
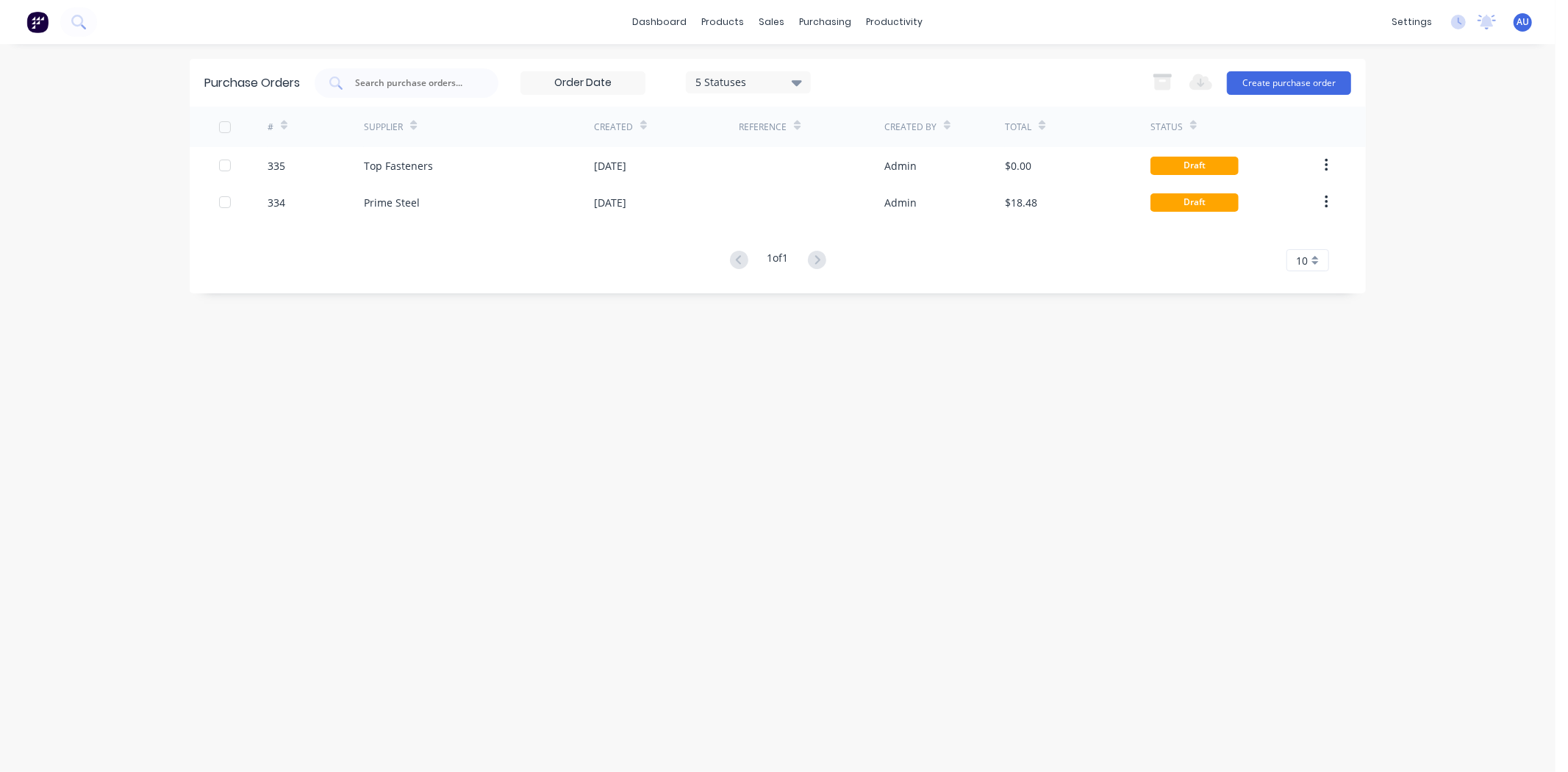
click at [488, 501] on div "Purchase Orders 5 Statuses 5 Statuses Export to Excel (XLSX) Create purchase or…" at bounding box center [778, 408] width 1176 height 699
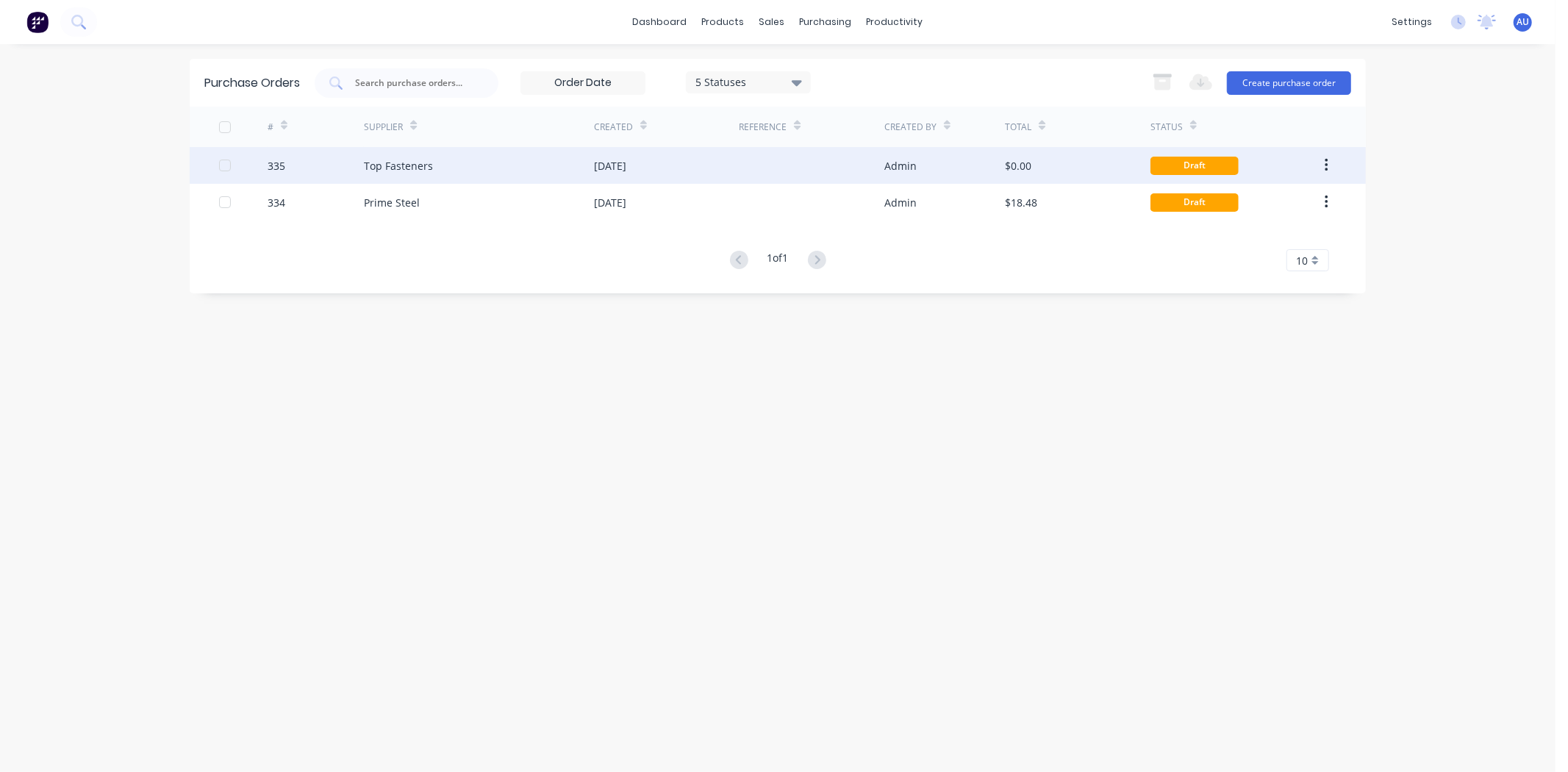
click at [277, 166] on div "335" at bounding box center [276, 166] width 17 height 16
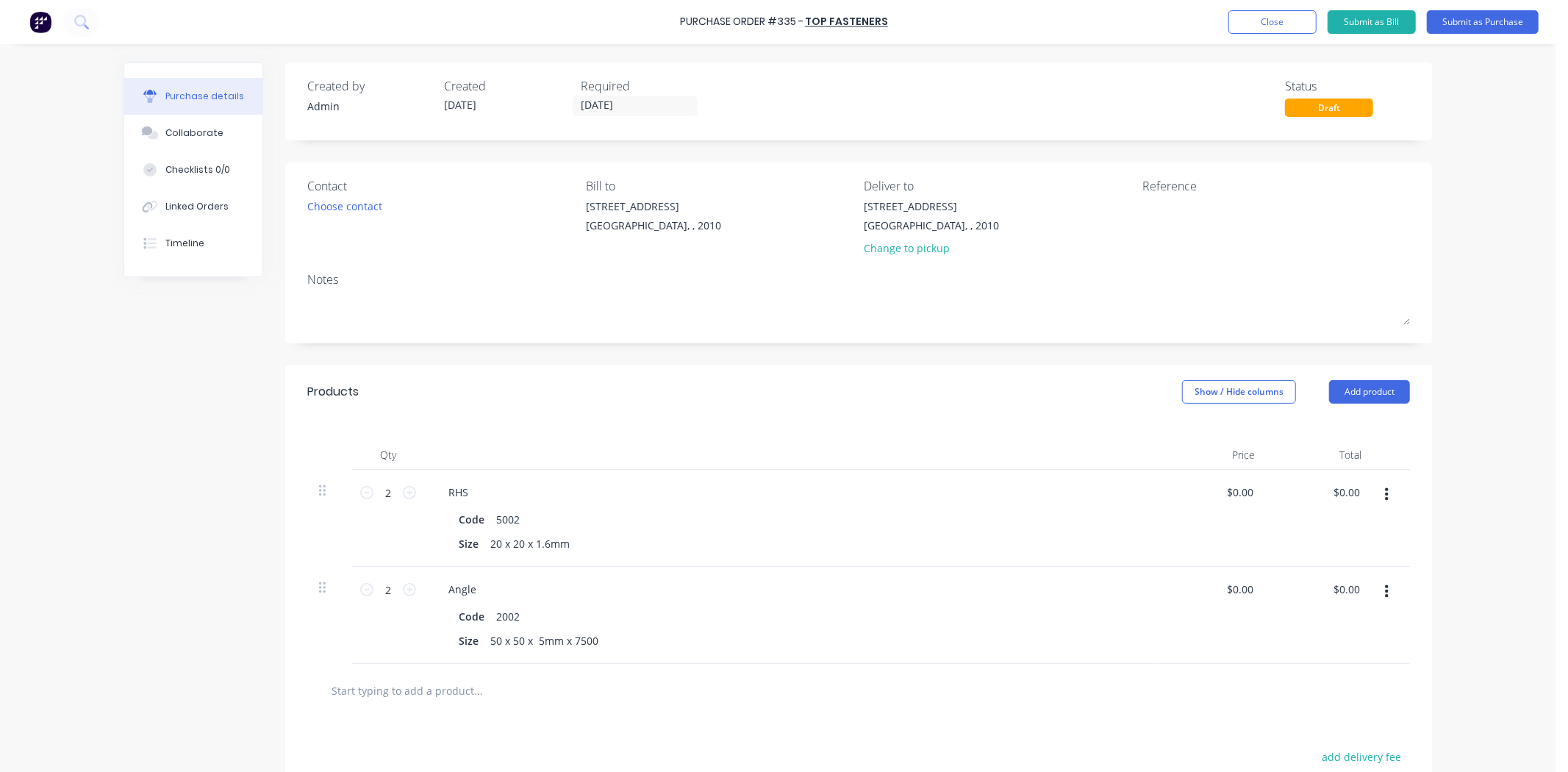
scroll to position [204, 0]
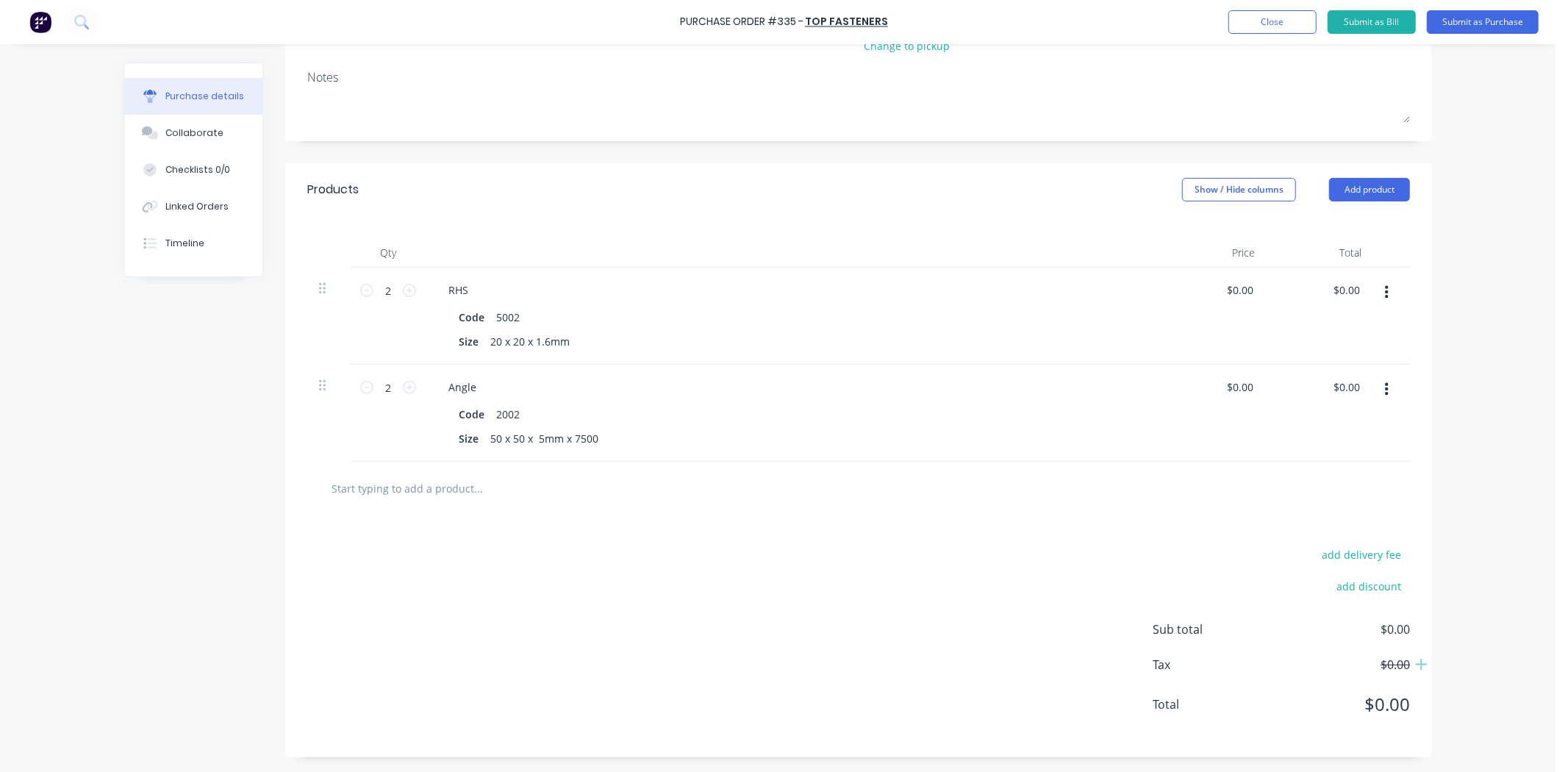
click at [430, 486] on input "text" at bounding box center [478, 488] width 294 height 29
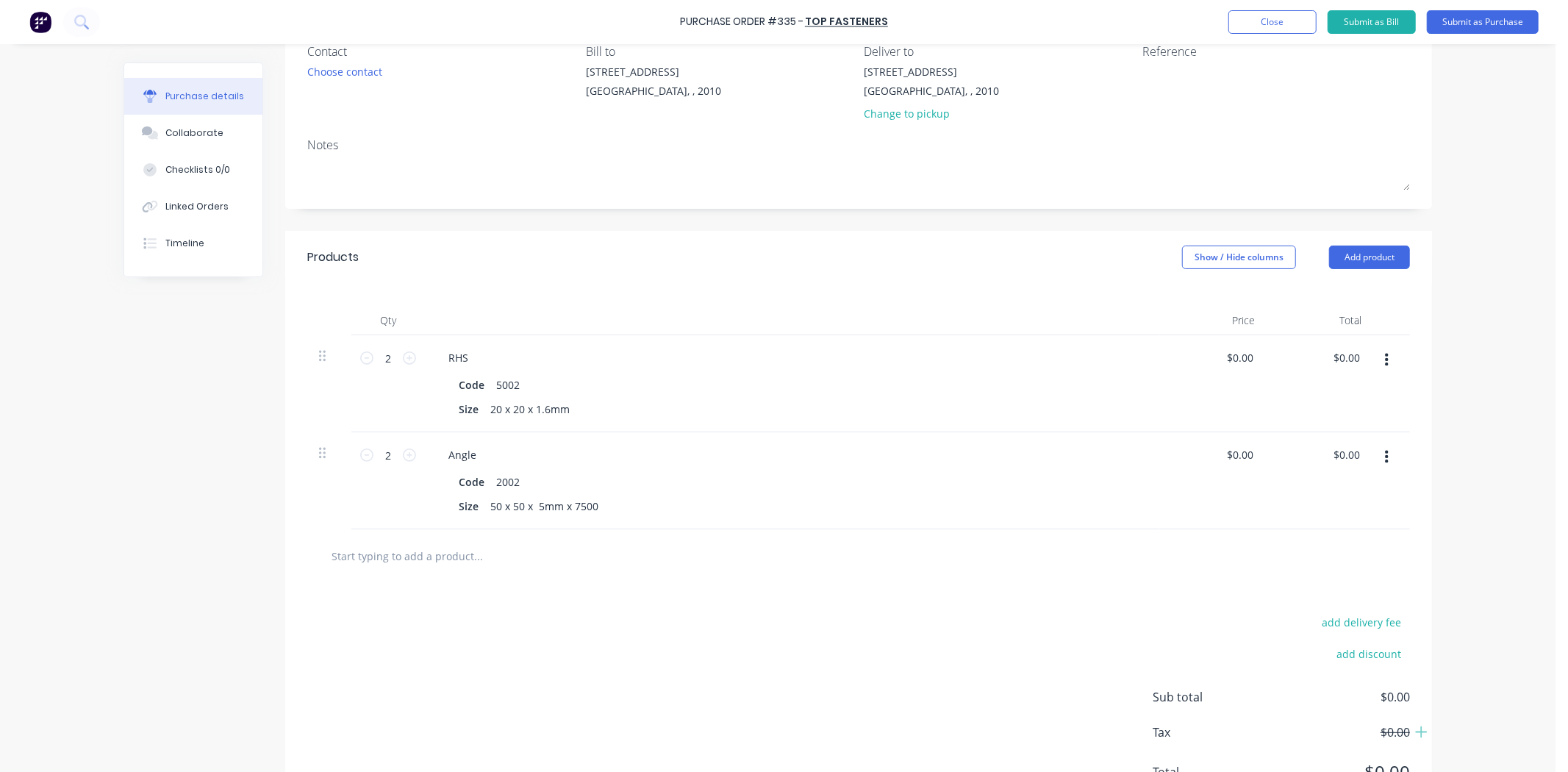
scroll to position [163, 0]
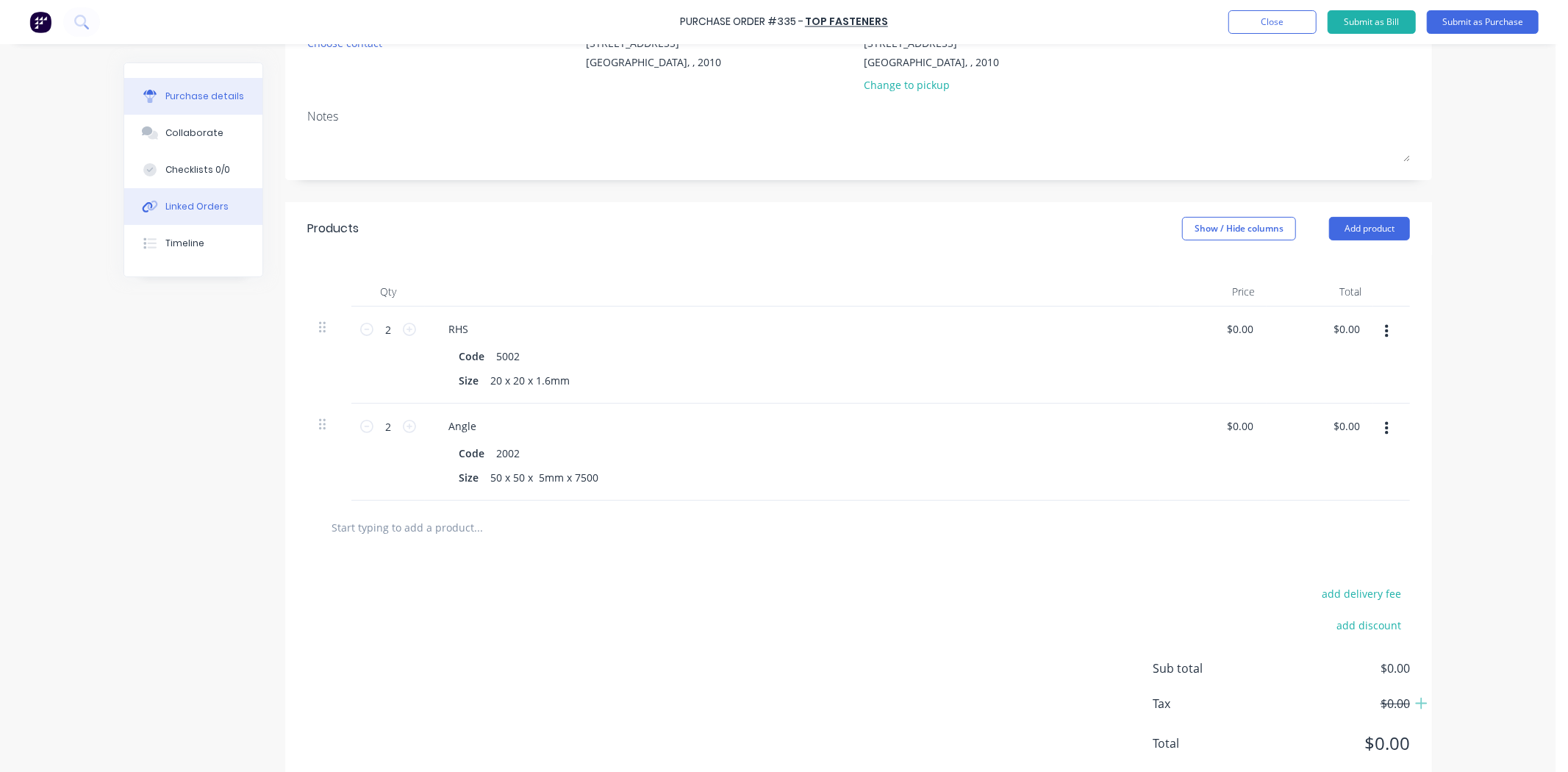
click at [231, 206] on button "Linked Orders" at bounding box center [193, 207] width 138 height 37
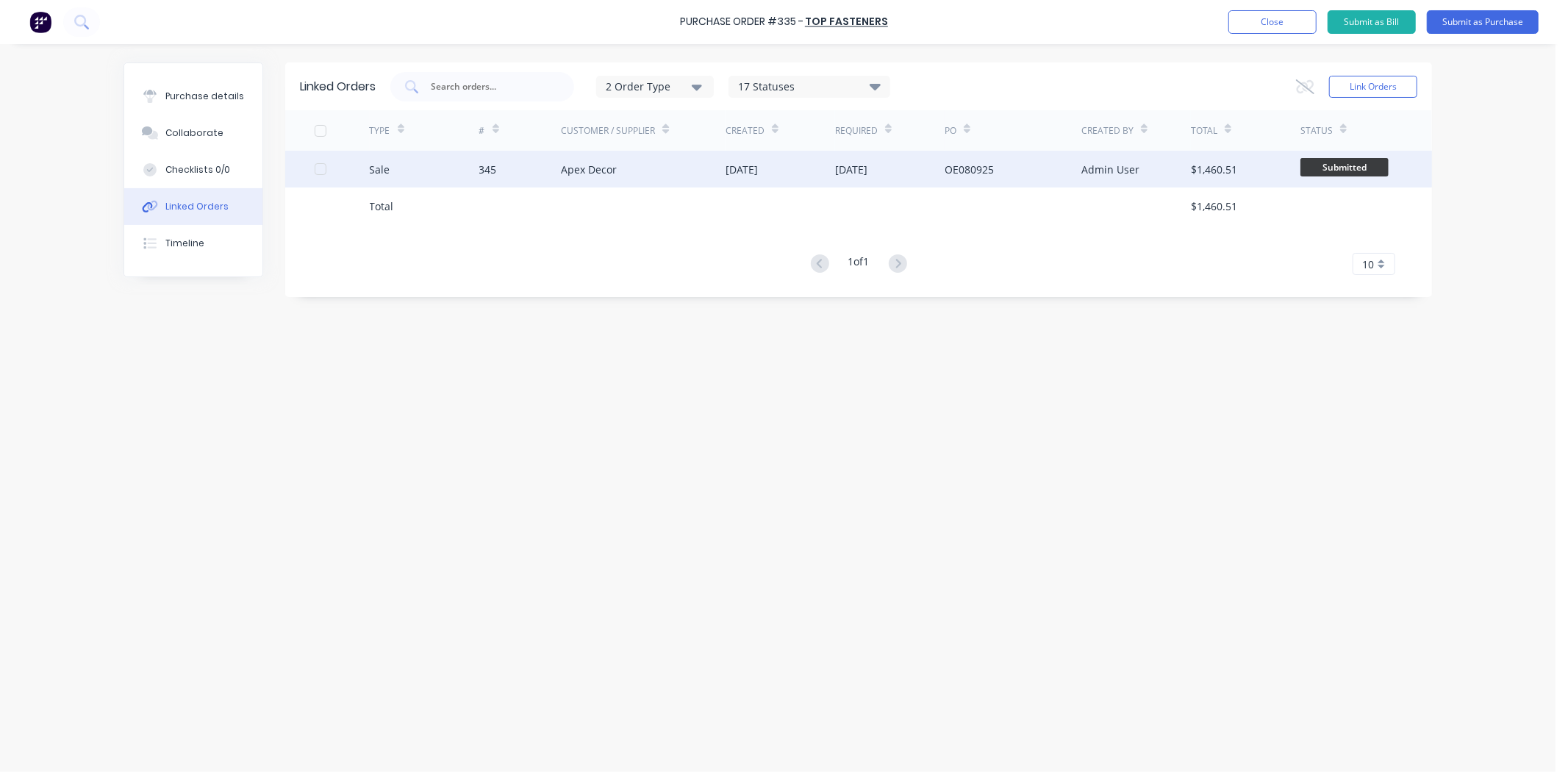
click at [492, 166] on div "345" at bounding box center [488, 169] width 17 height 16
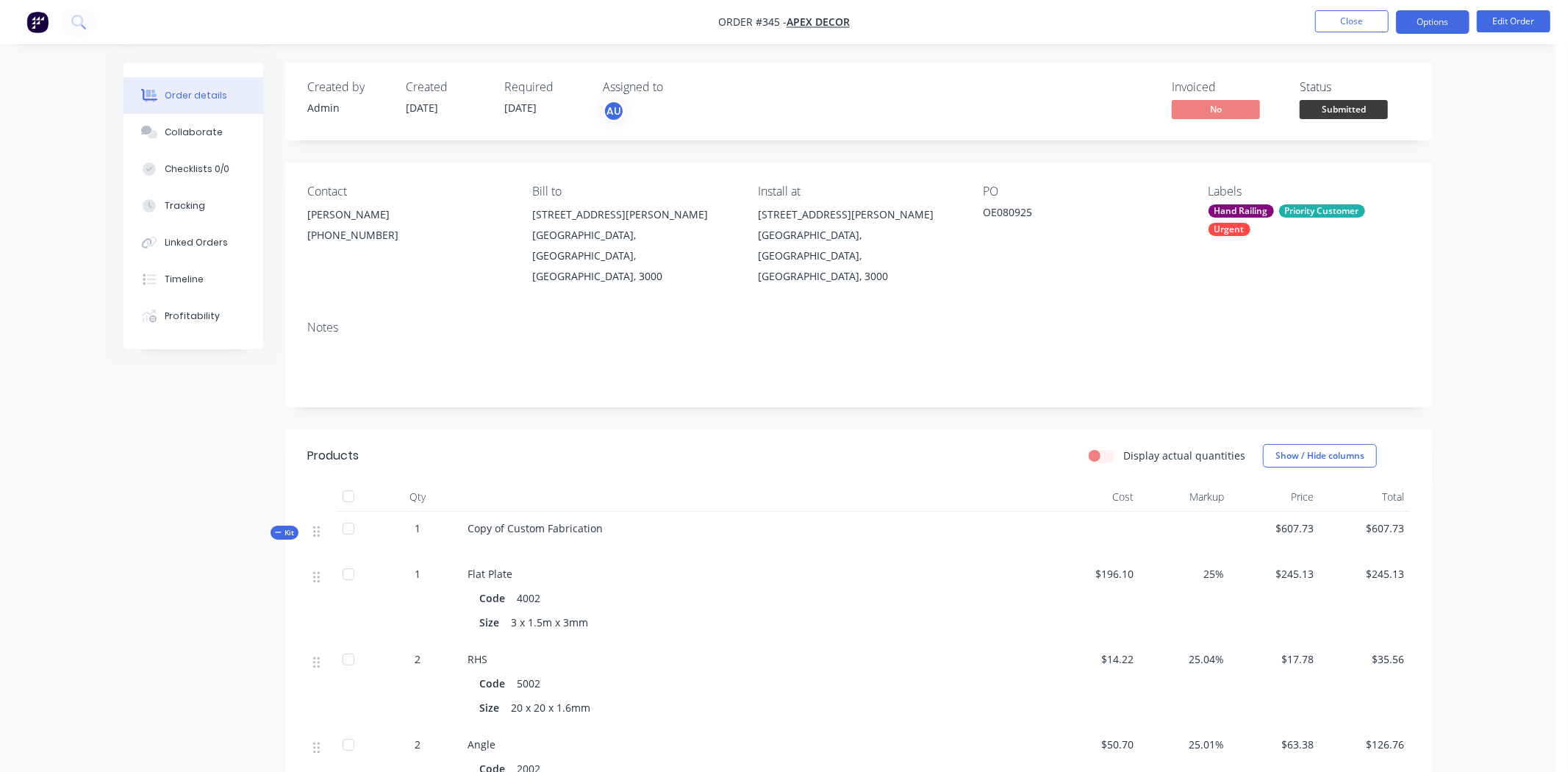
click at [1412, 29] on button "Options" at bounding box center [1433, 22] width 73 height 24
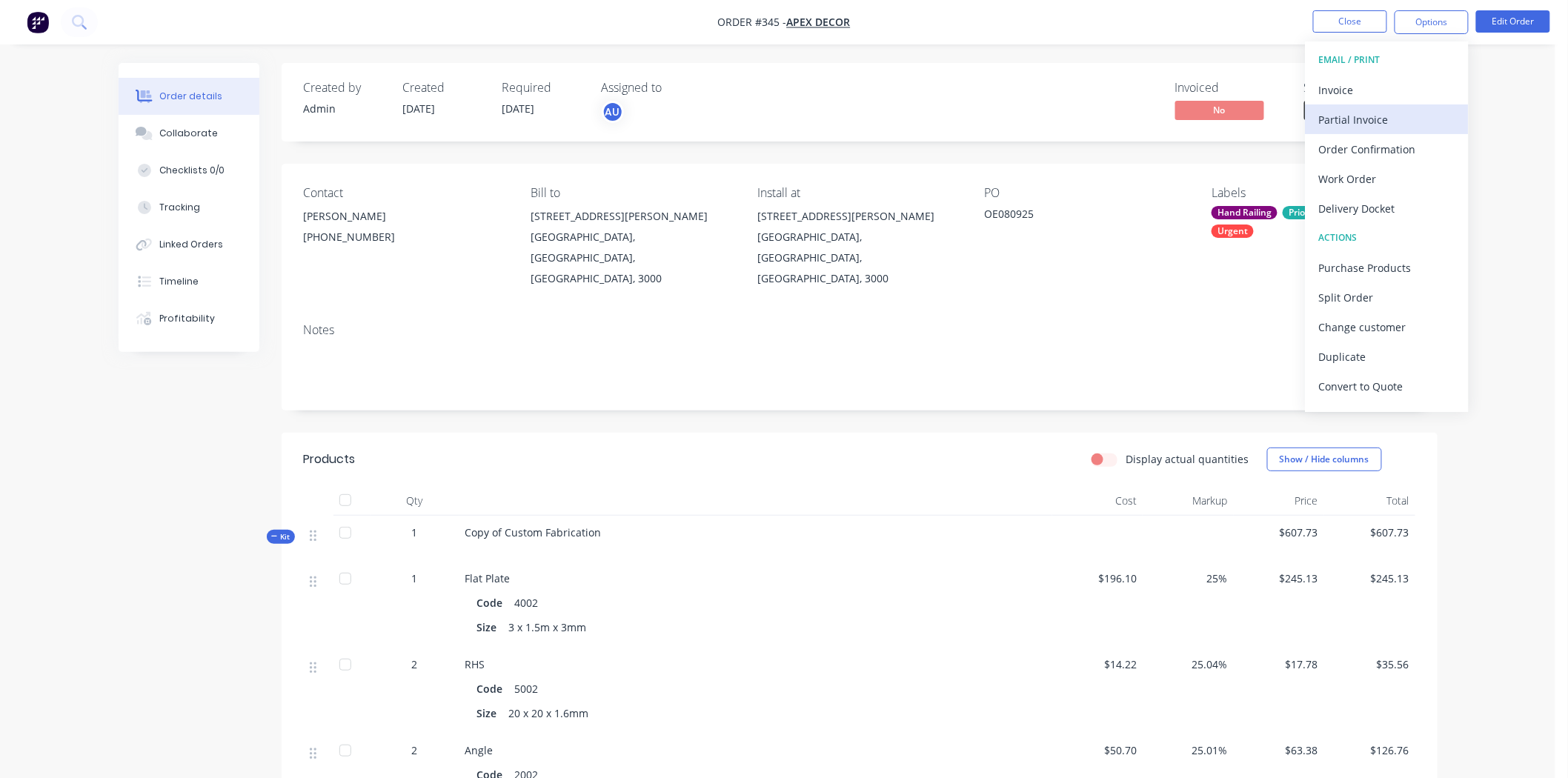
click at [1361, 124] on div "Partial Invoice" at bounding box center [1387, 119] width 136 height 21
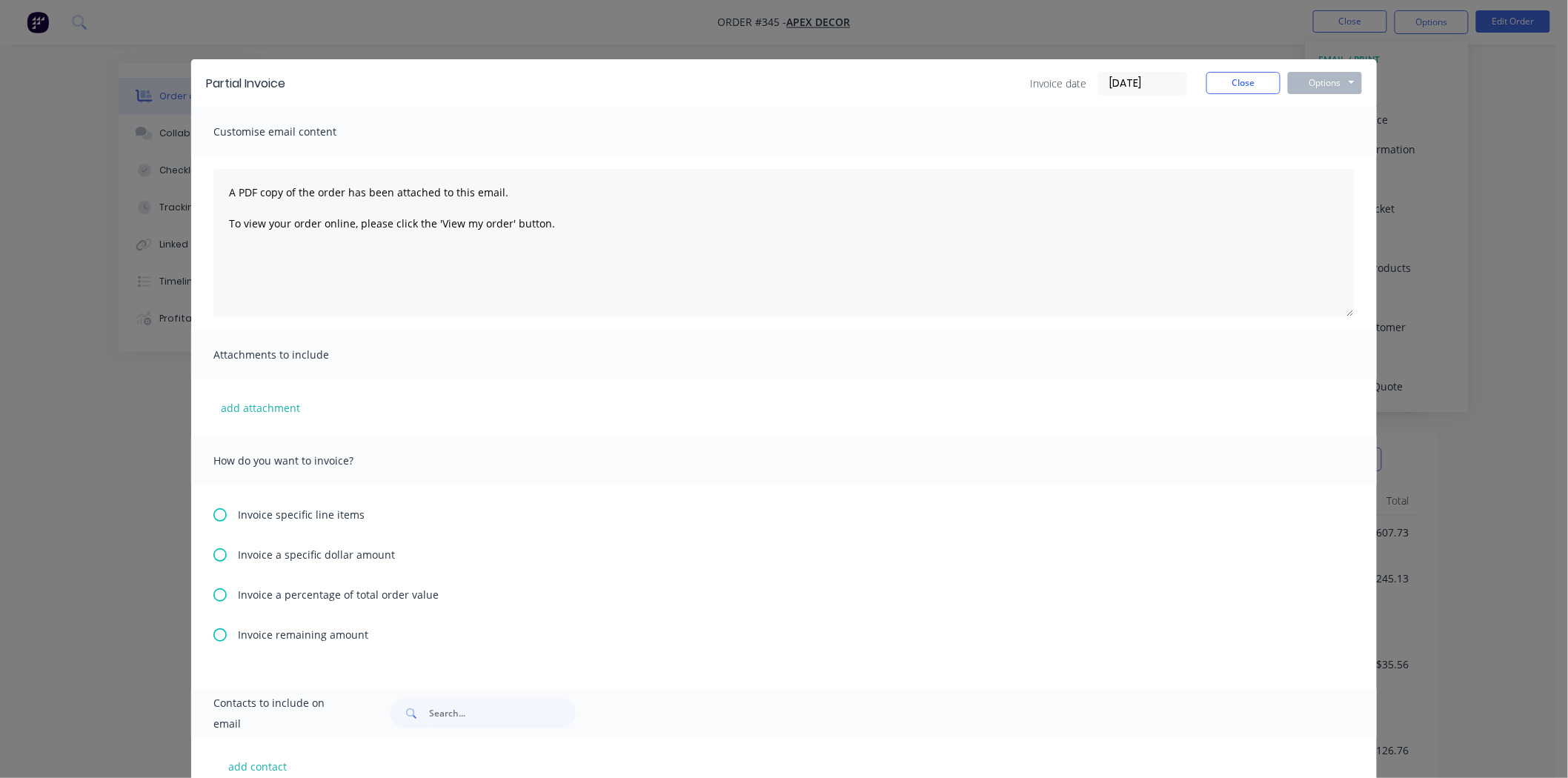
scroll to position [82, 0]
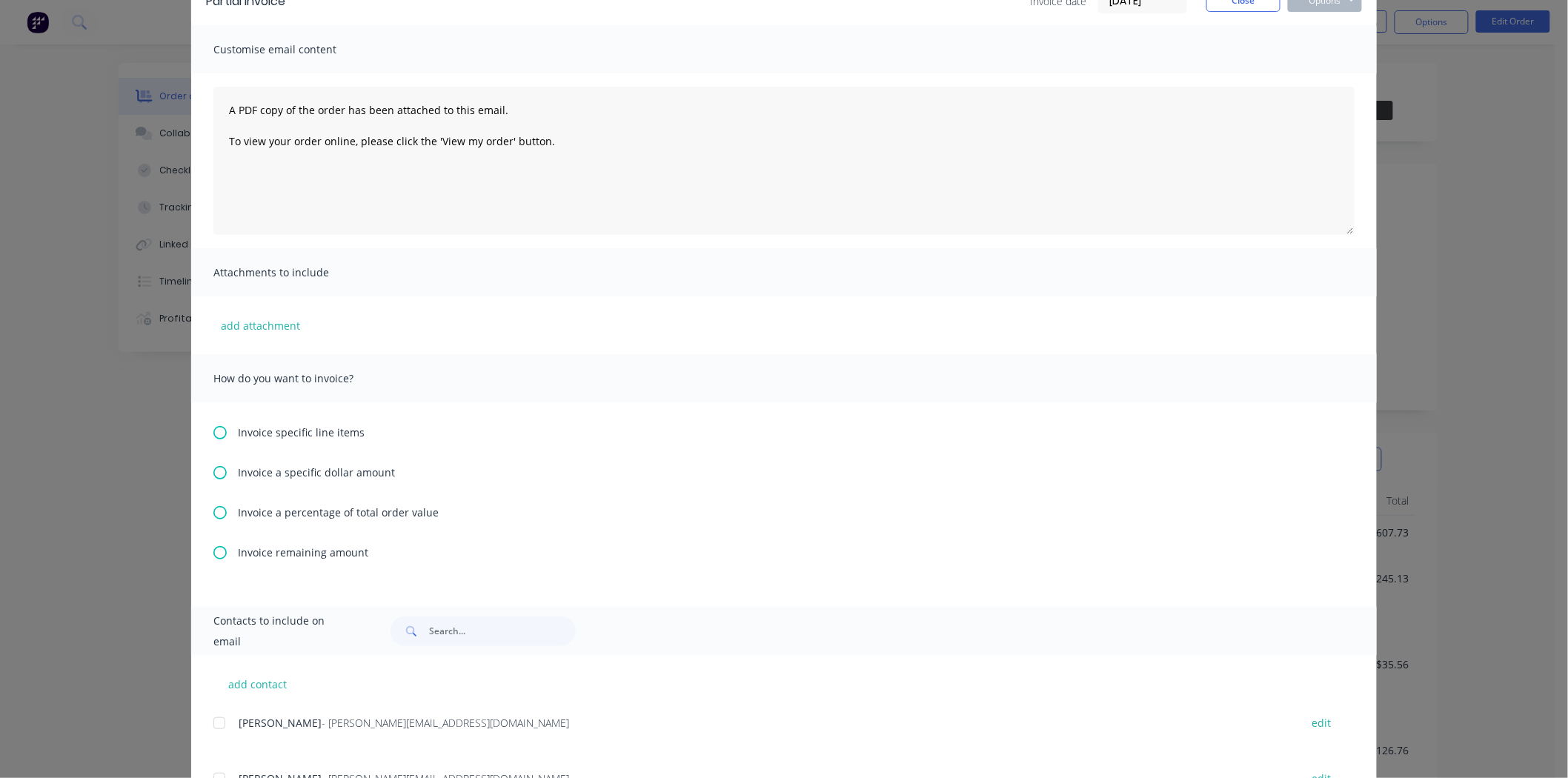
click at [243, 514] on span "Invoice a percentage of total order value" at bounding box center [338, 512] width 201 height 16
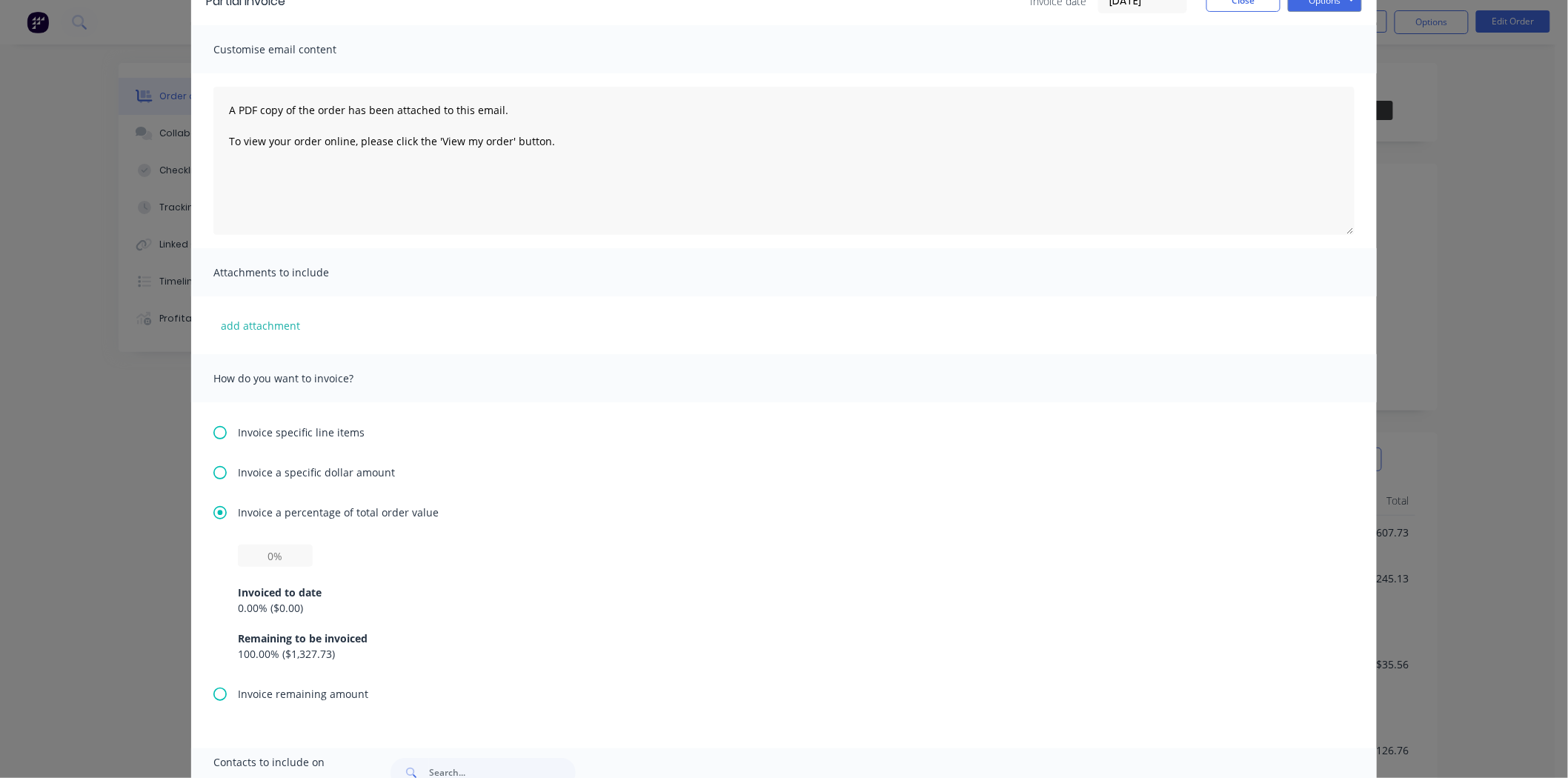
click at [217, 516] on icon at bounding box center [219, 513] width 13 height 13
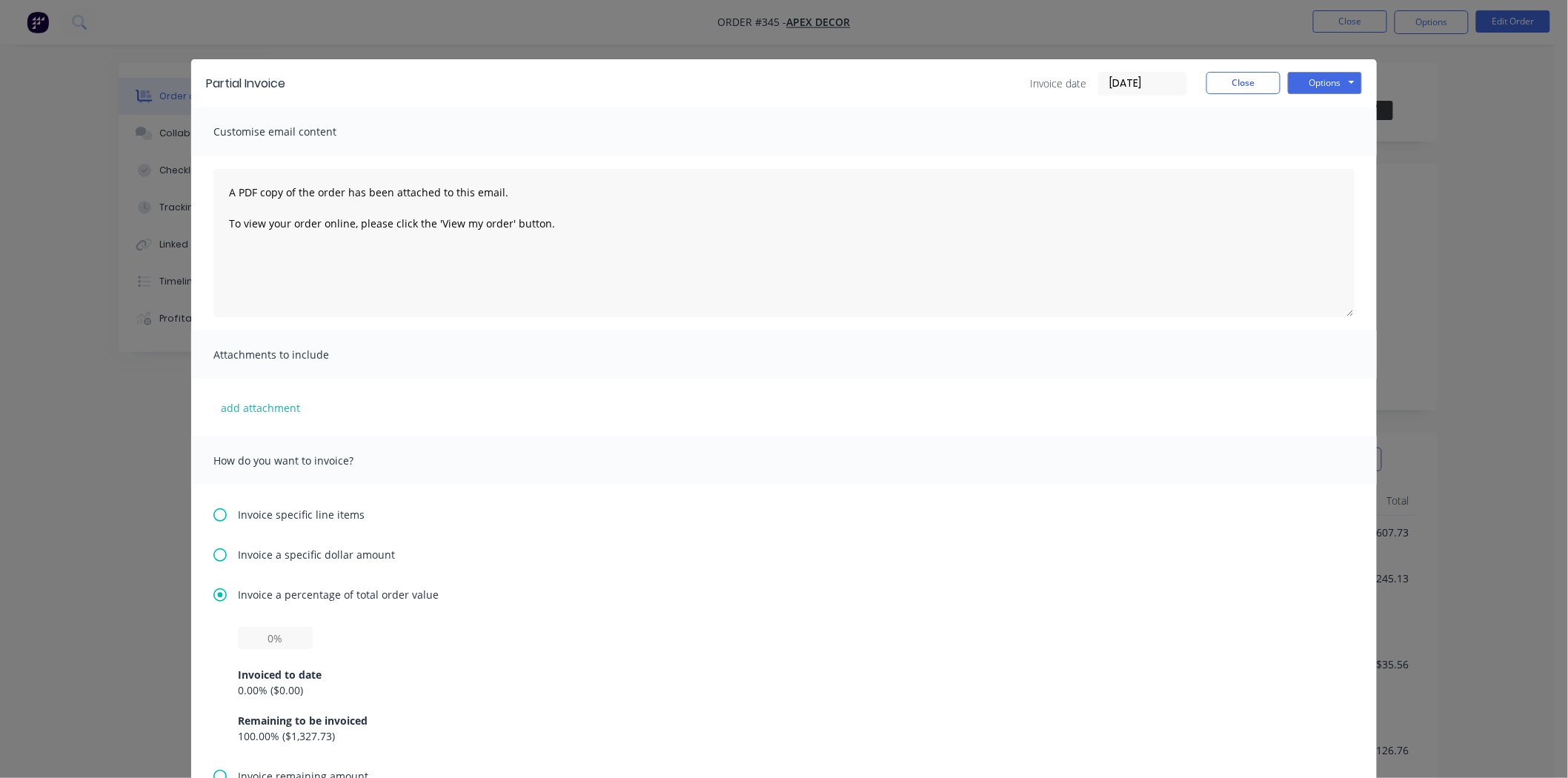
click at [213, 551] on icon at bounding box center [219, 555] width 13 height 13
click at [213, 514] on icon at bounding box center [219, 514] width 13 height 13
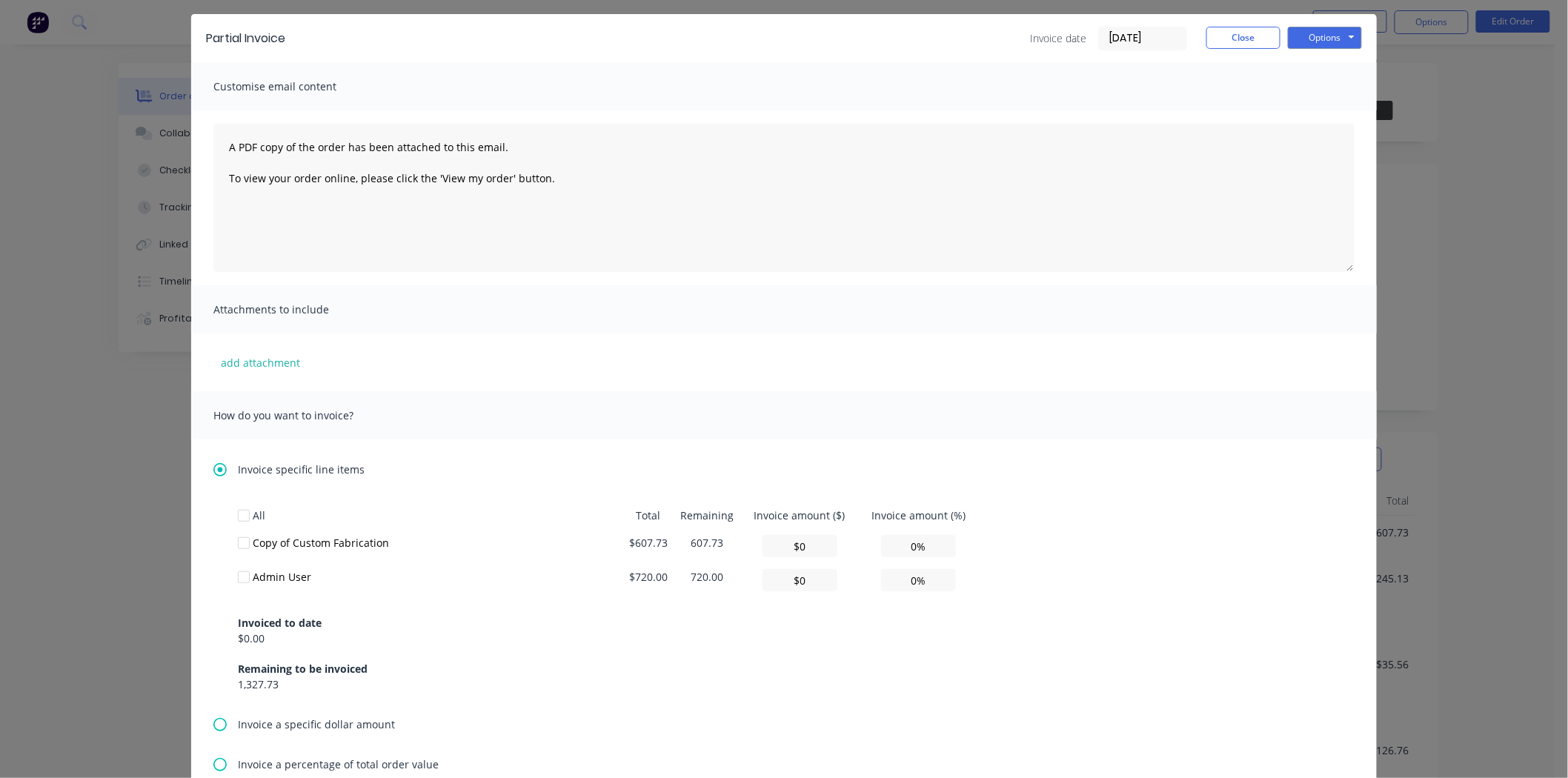
scroll to position [82, 0]
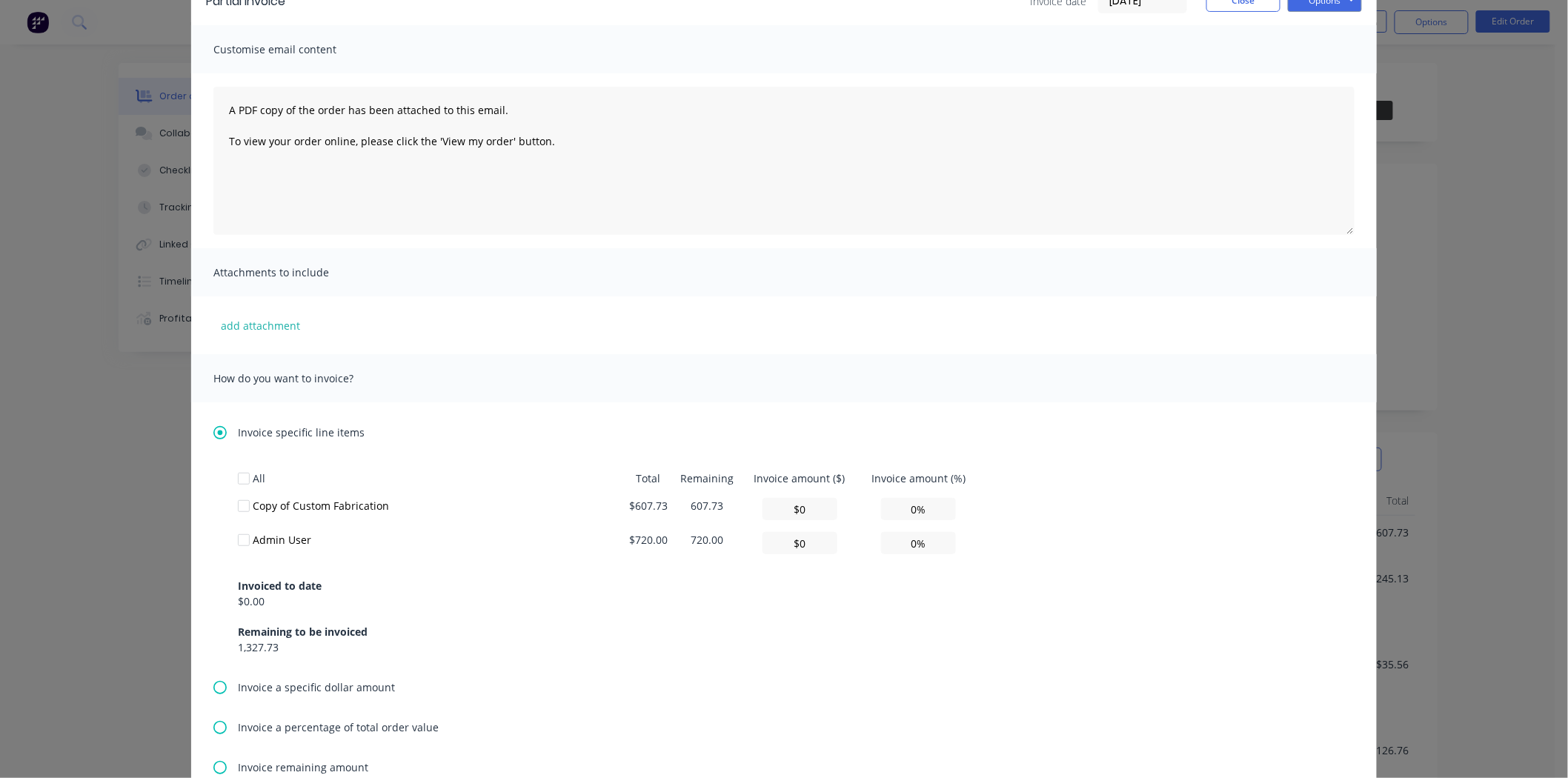
click at [240, 506] on div at bounding box center [243, 506] width 29 height 29
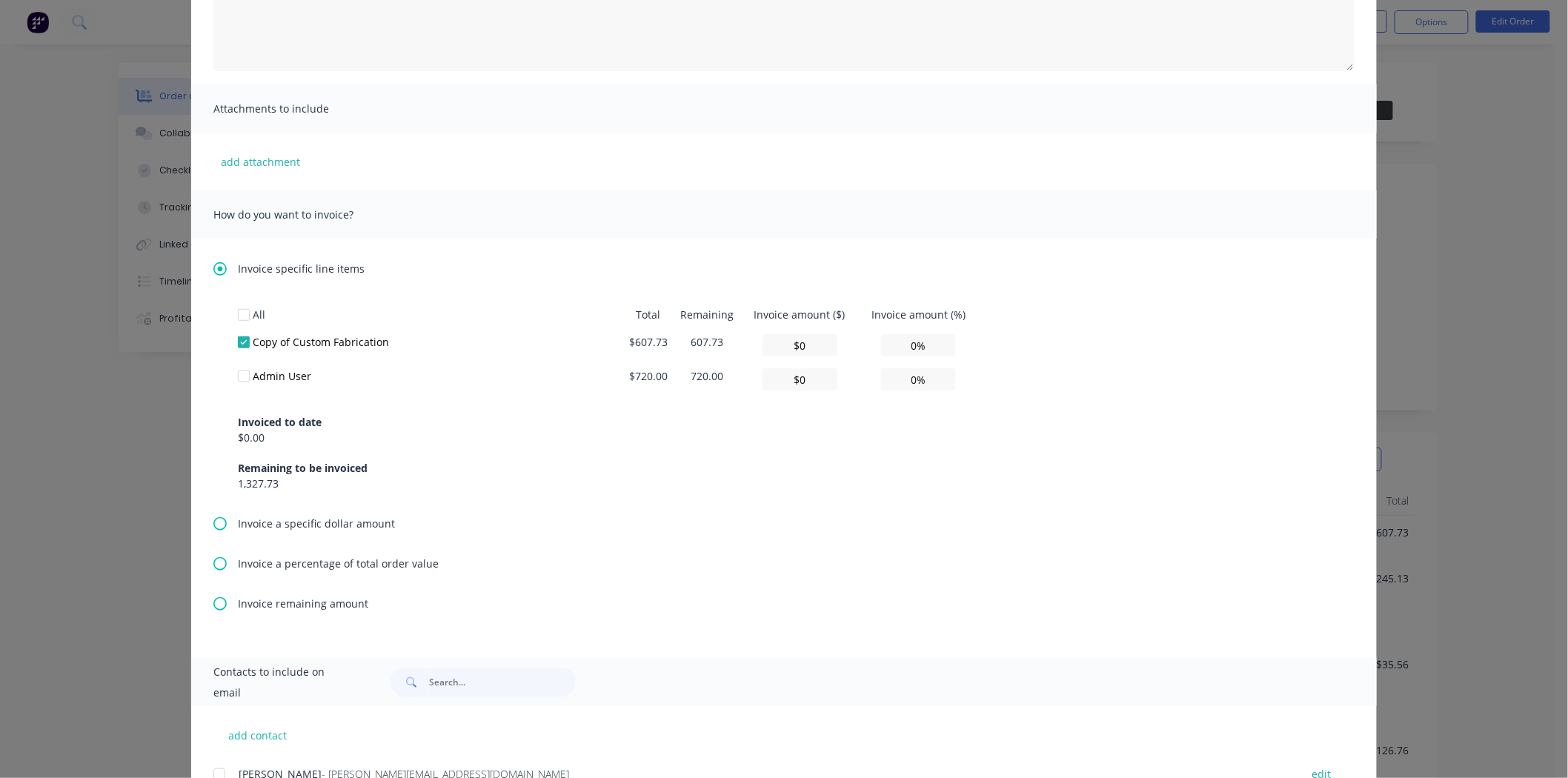
scroll to position [247, 0]
click at [213, 605] on icon at bounding box center [219, 603] width 13 height 13
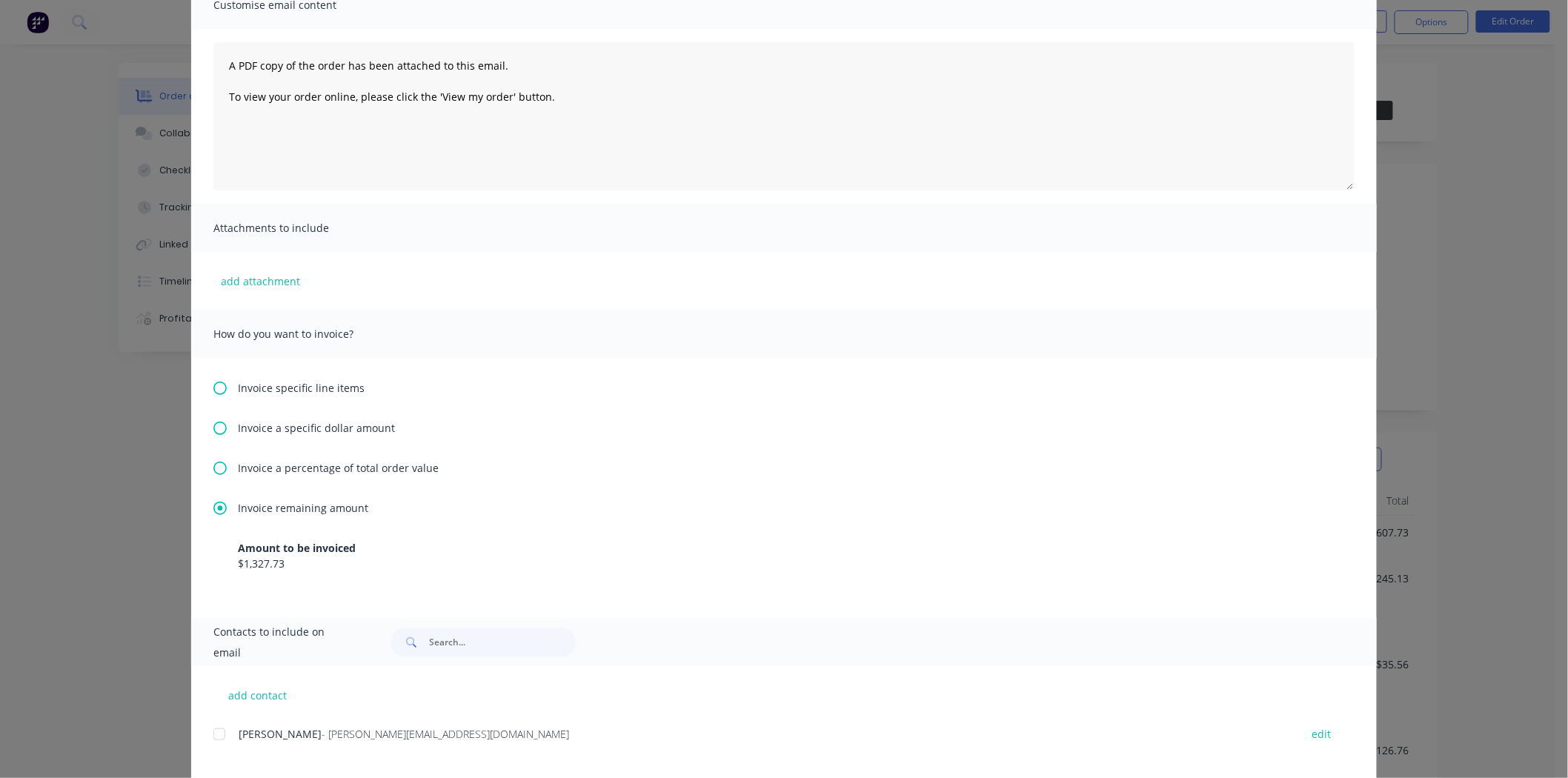
scroll to position [164, 0]
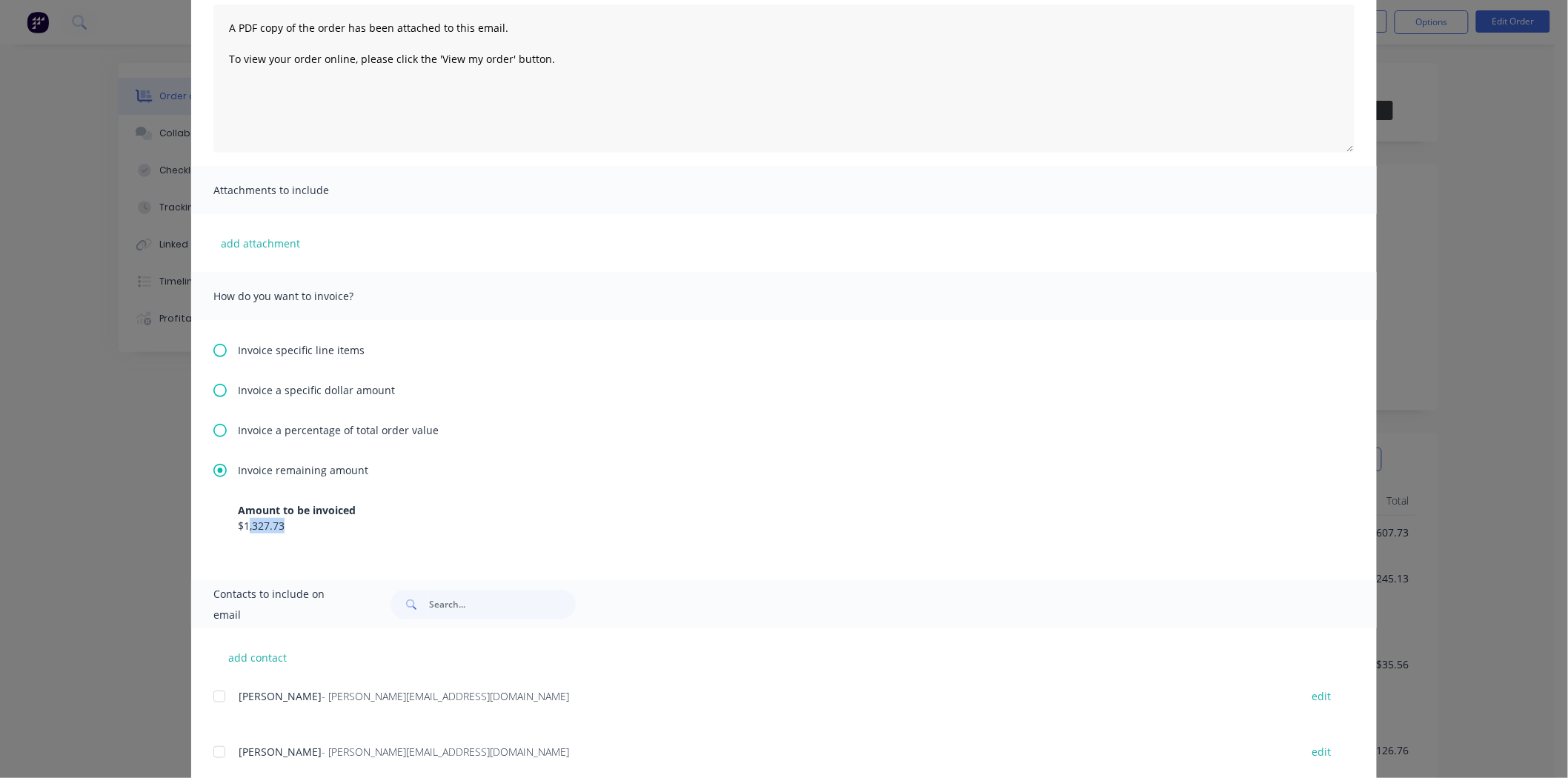
drag, startPoint x: 285, startPoint y: 526, endPoint x: 227, endPoint y: 526, distance: 58.0
click at [238, 526] on div "$1,327.73" at bounding box center [784, 525] width 1092 height 16
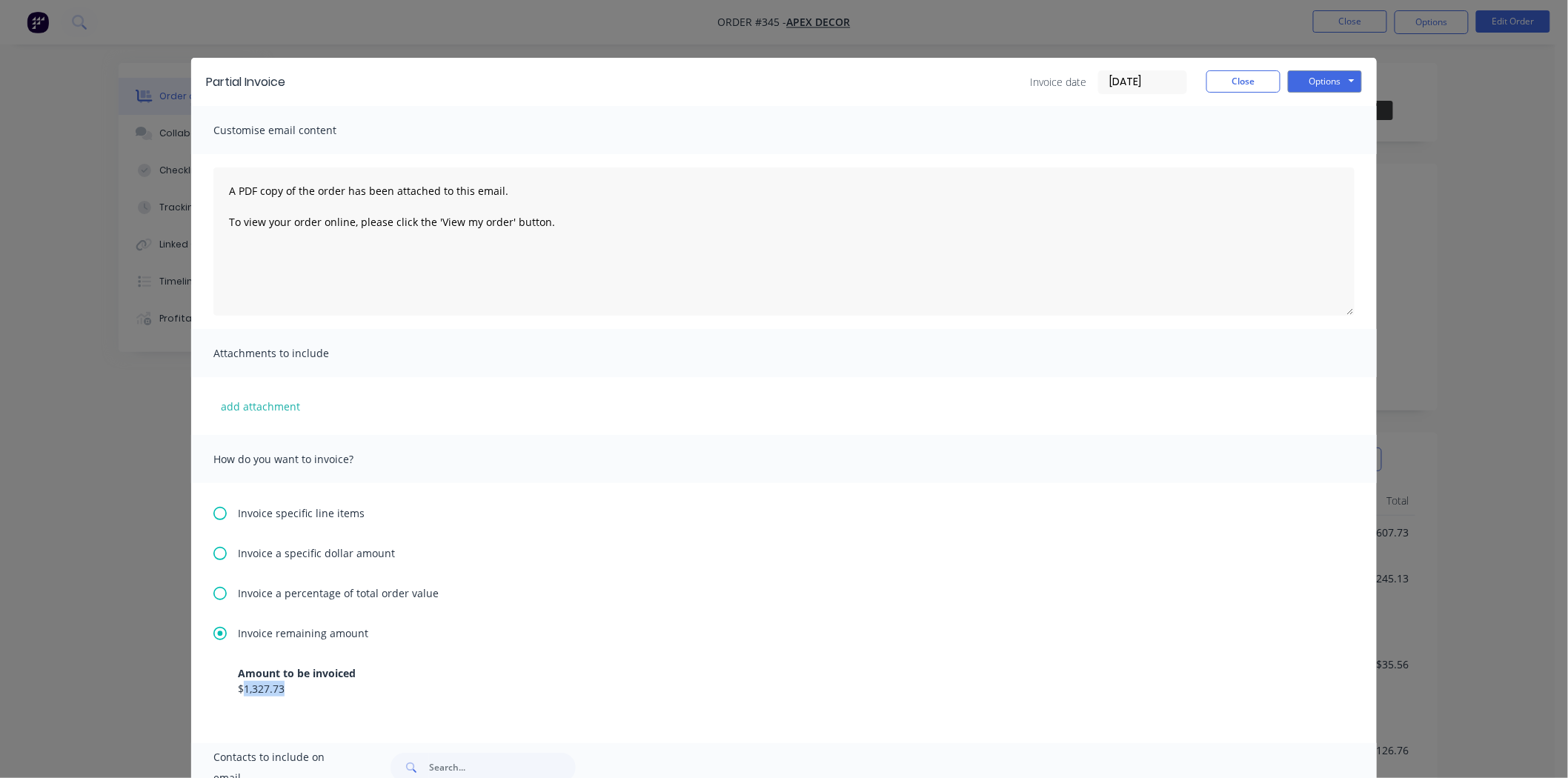
scroll to position [0, 0]
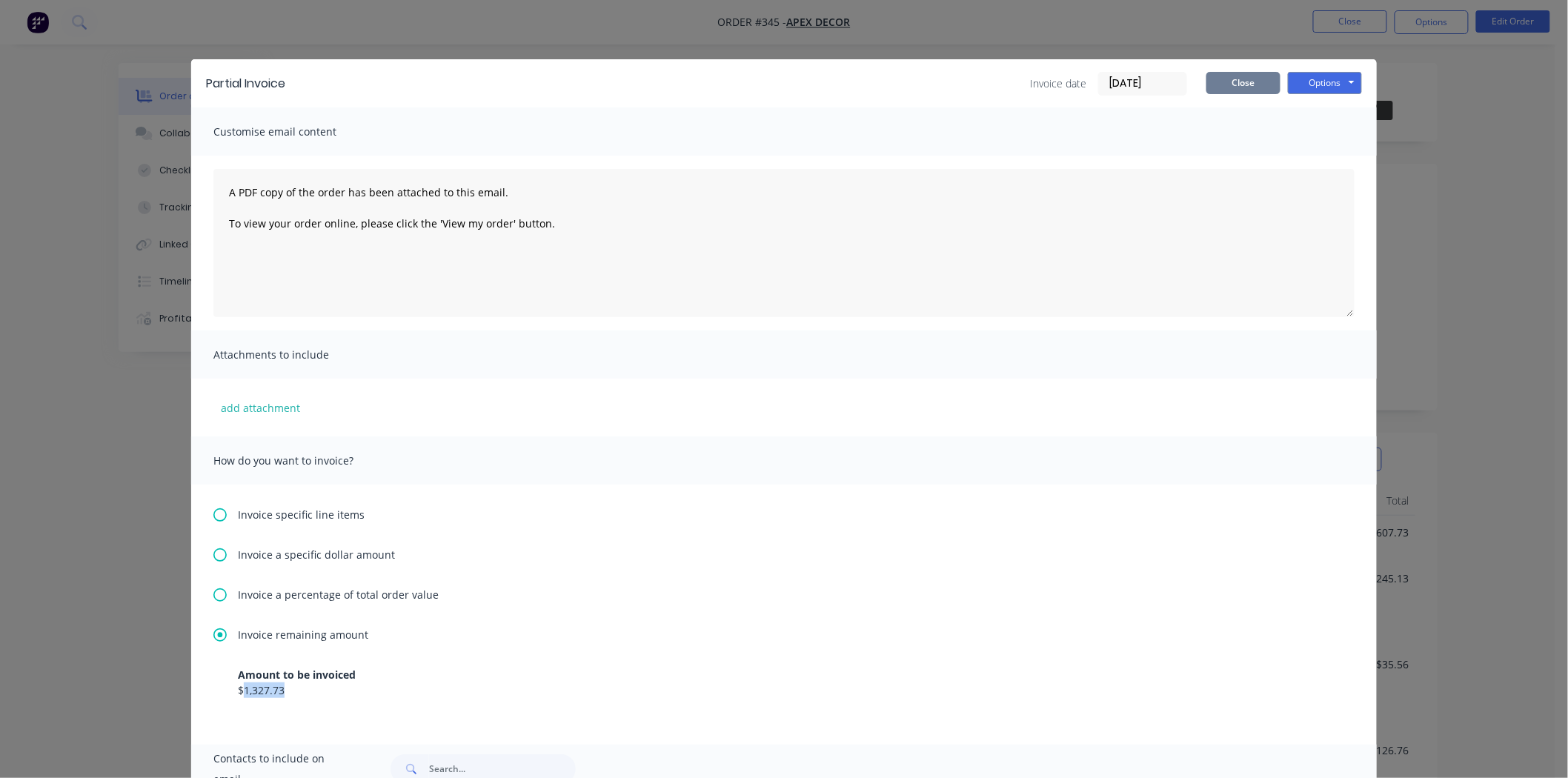
click at [1218, 86] on button "Close" at bounding box center [1243, 83] width 74 height 22
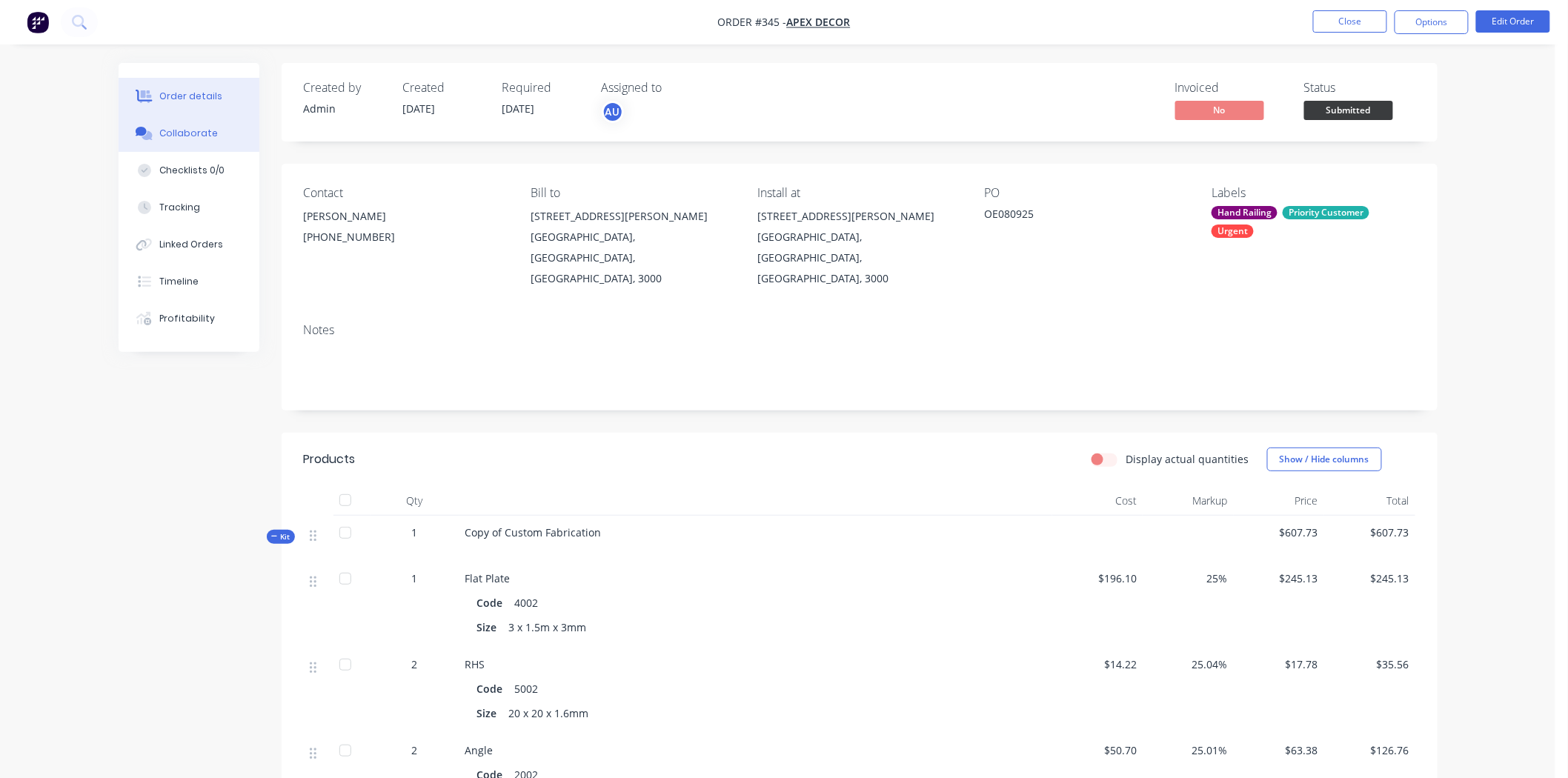
click at [196, 136] on div "Collaborate" at bounding box center [188, 133] width 58 height 13
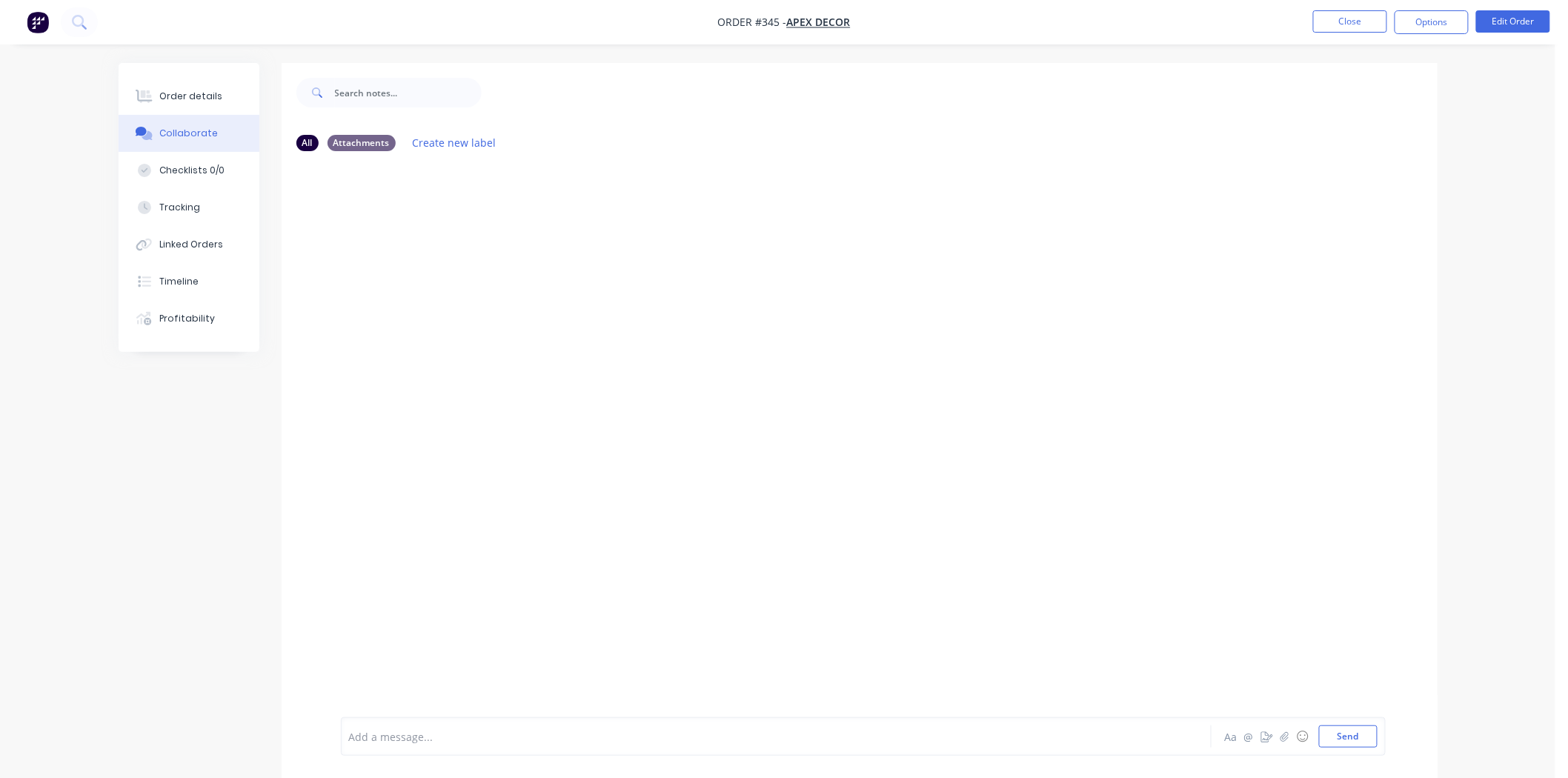
click at [391, 741] on div at bounding box center [735, 737] width 771 height 16
click at [1285, 737] on icon "button" at bounding box center [1284, 736] width 9 height 10
click at [485, 722] on div at bounding box center [864, 688] width 1029 height 76
click at [396, 726] on div "Add a message..." at bounding box center [735, 737] width 772 height 22
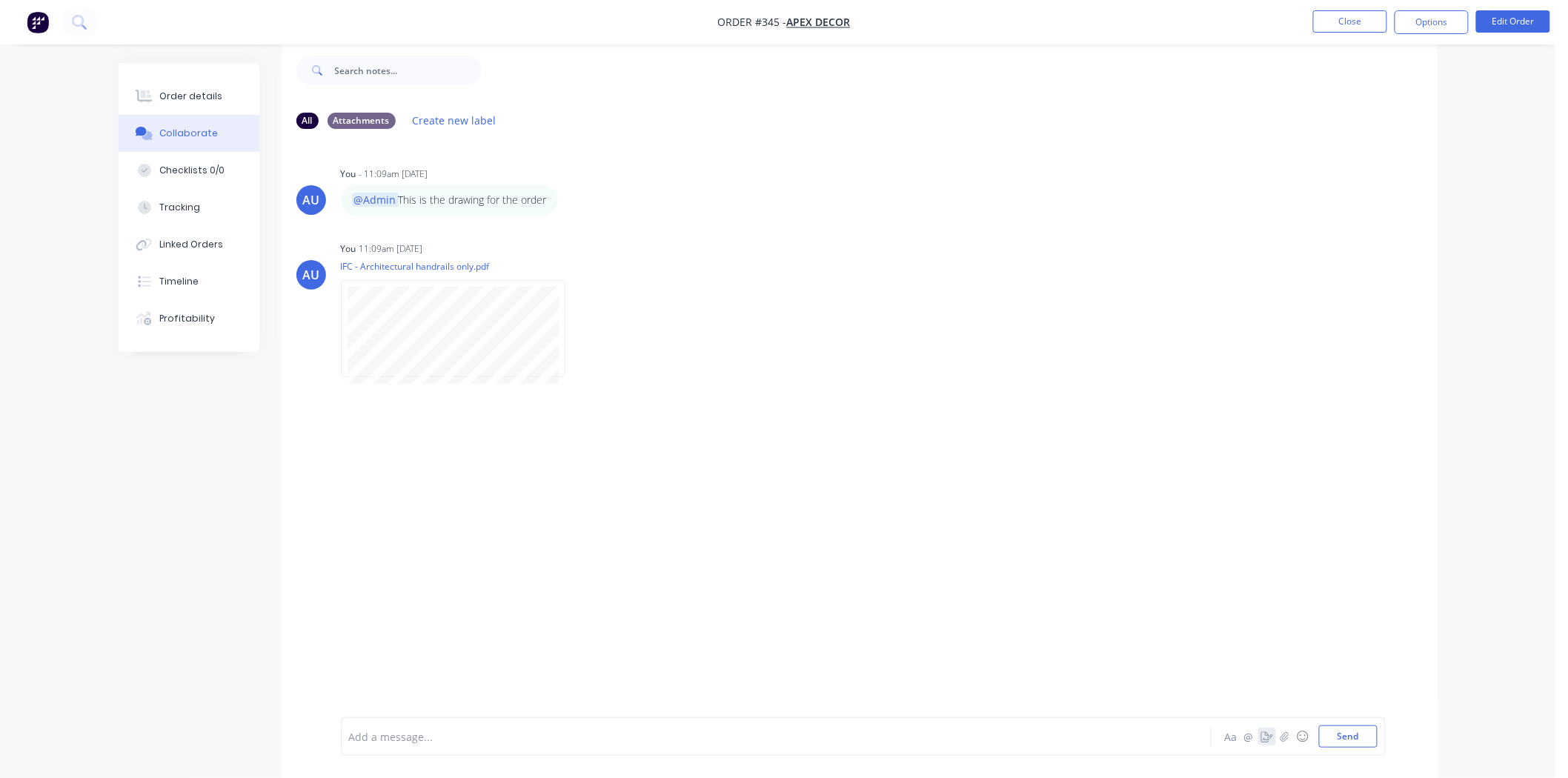
click at [1269, 736] on icon "button" at bounding box center [1267, 736] width 12 height 10
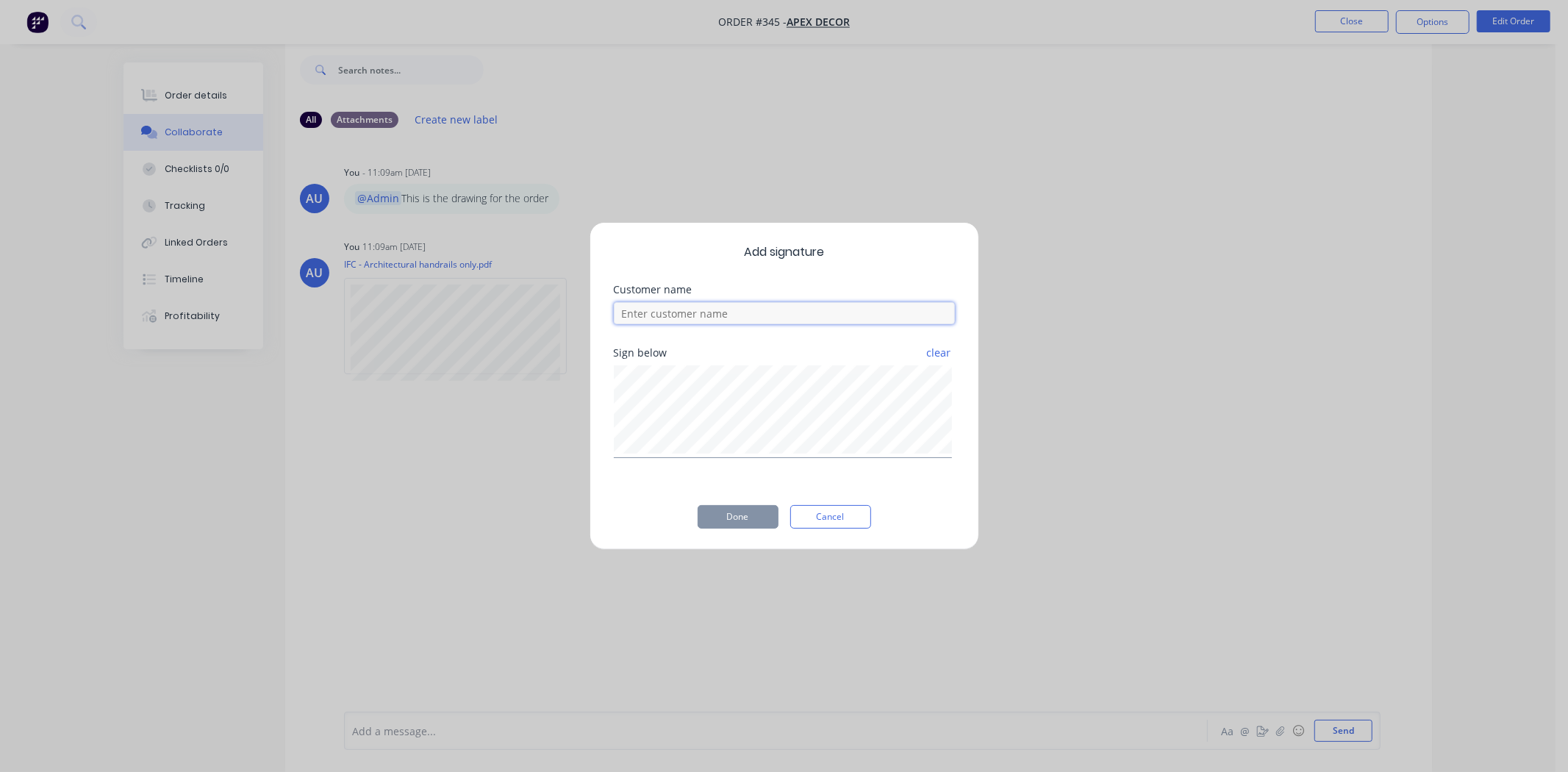
click at [719, 312] on input at bounding box center [784, 313] width 341 height 22
type input "David"
click at [744, 515] on button "Done" at bounding box center [738, 517] width 81 height 24
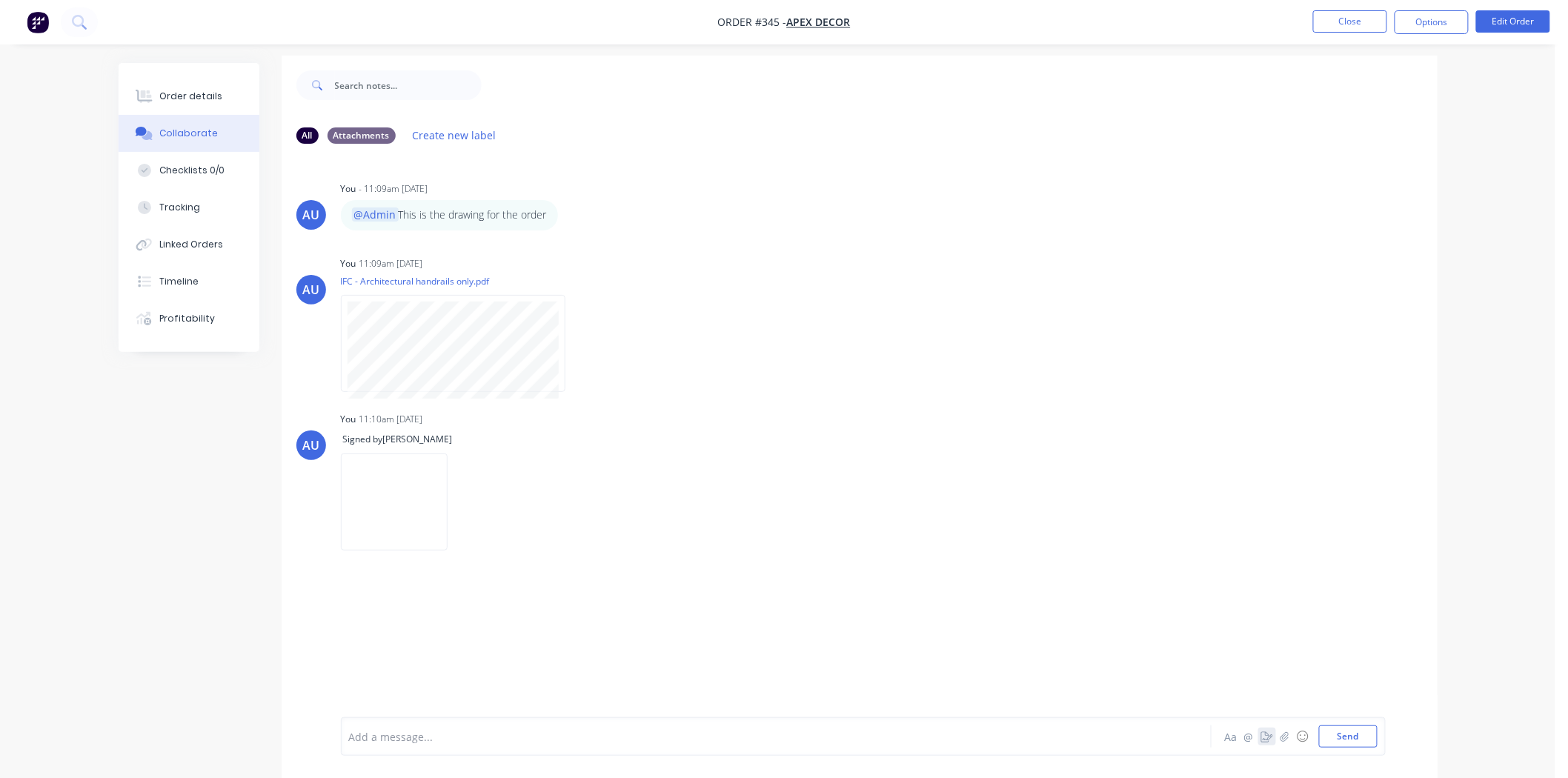
scroll to position [0, 0]
click at [423, 131] on div "All Attachments Create new label" at bounding box center [859, 143] width 1156 height 41
click at [425, 142] on button "Create new label" at bounding box center [454, 143] width 100 height 20
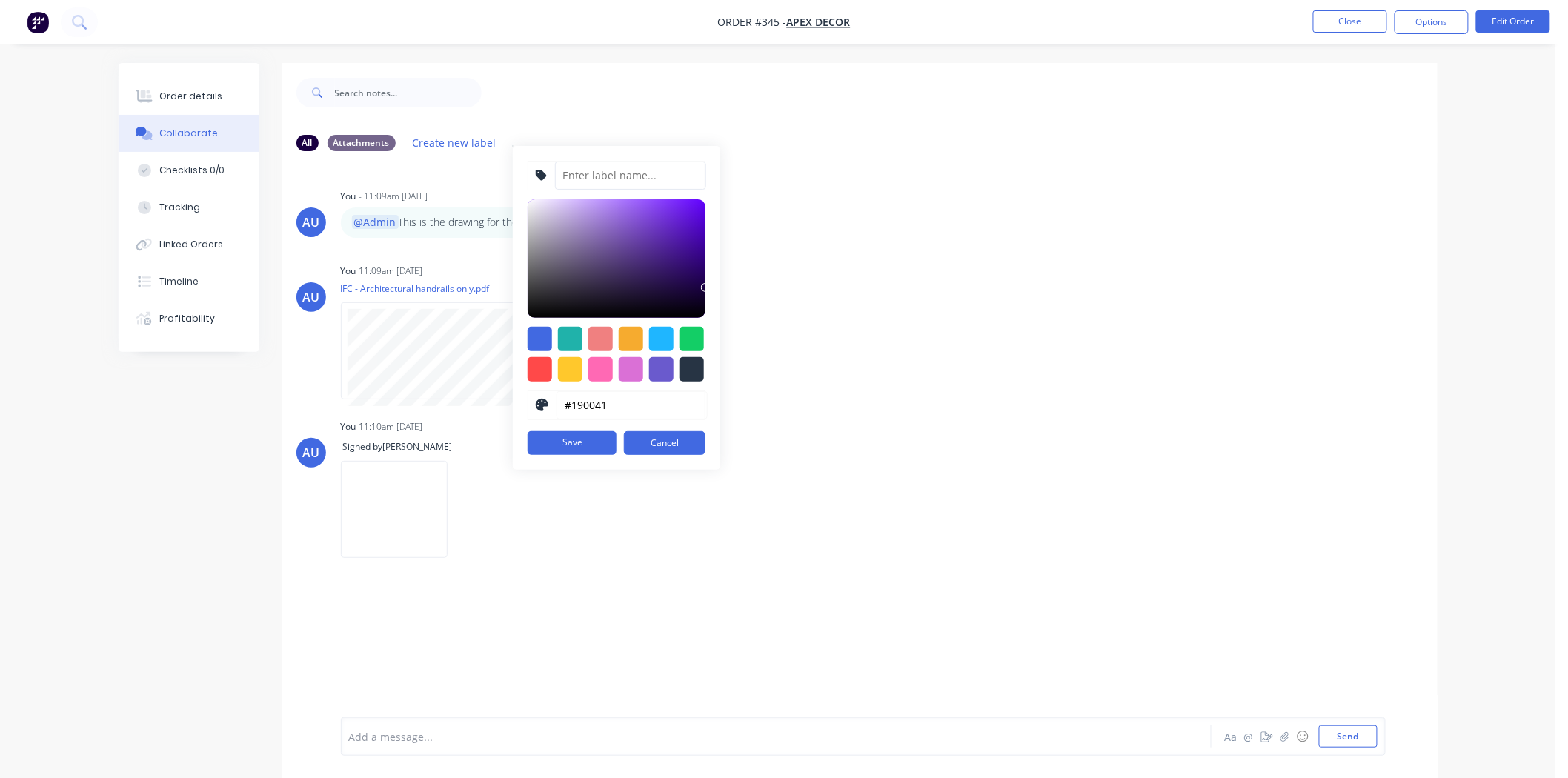
click at [601, 175] on input at bounding box center [631, 175] width 151 height 29
type input "Drawings"
click at [576, 369] on div at bounding box center [570, 369] width 25 height 25
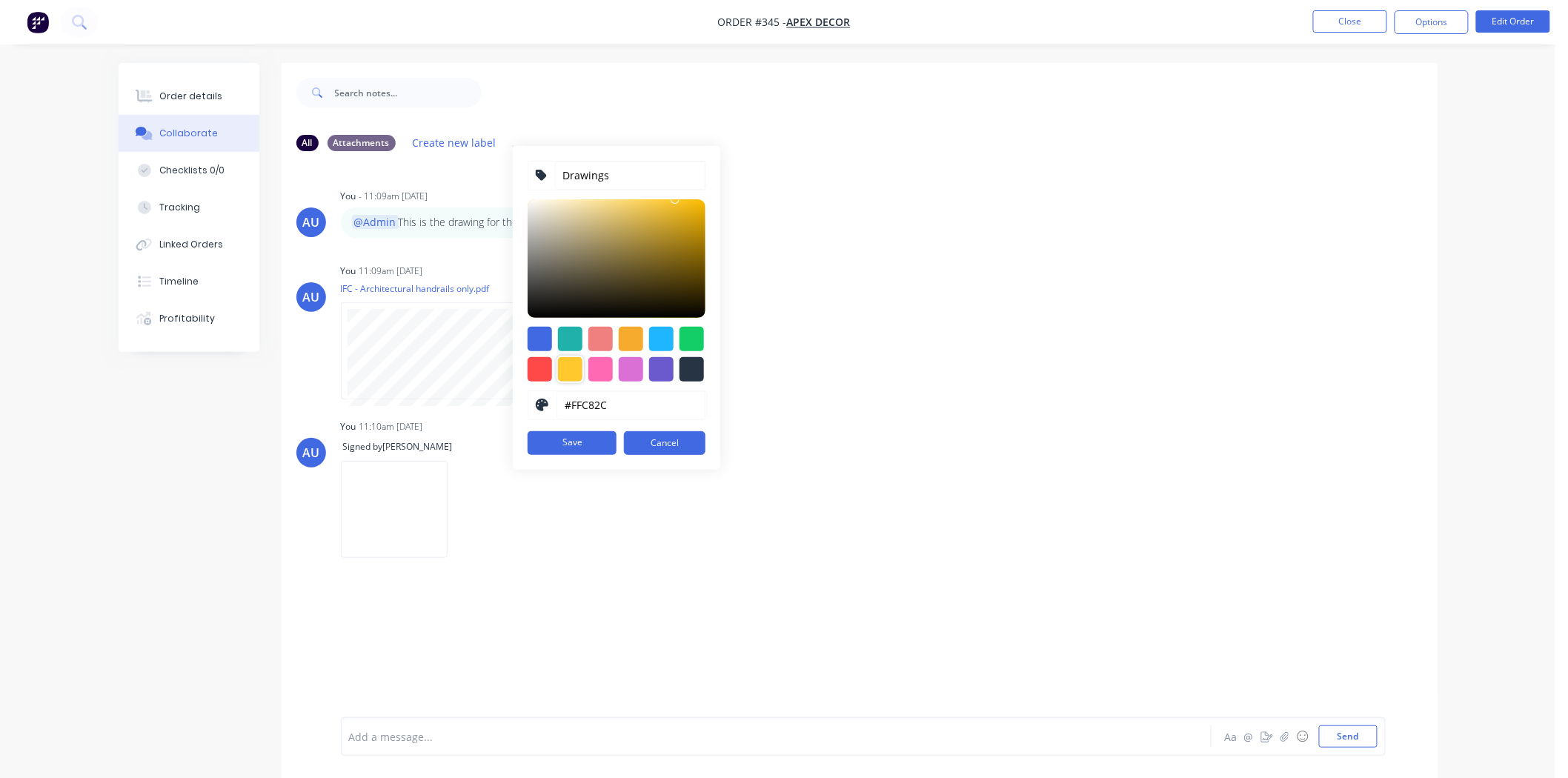
type input "#E5B11C"
click at [680, 211] on div at bounding box center [616, 258] width 178 height 119
click at [586, 446] on button "Save" at bounding box center [572, 443] width 88 height 24
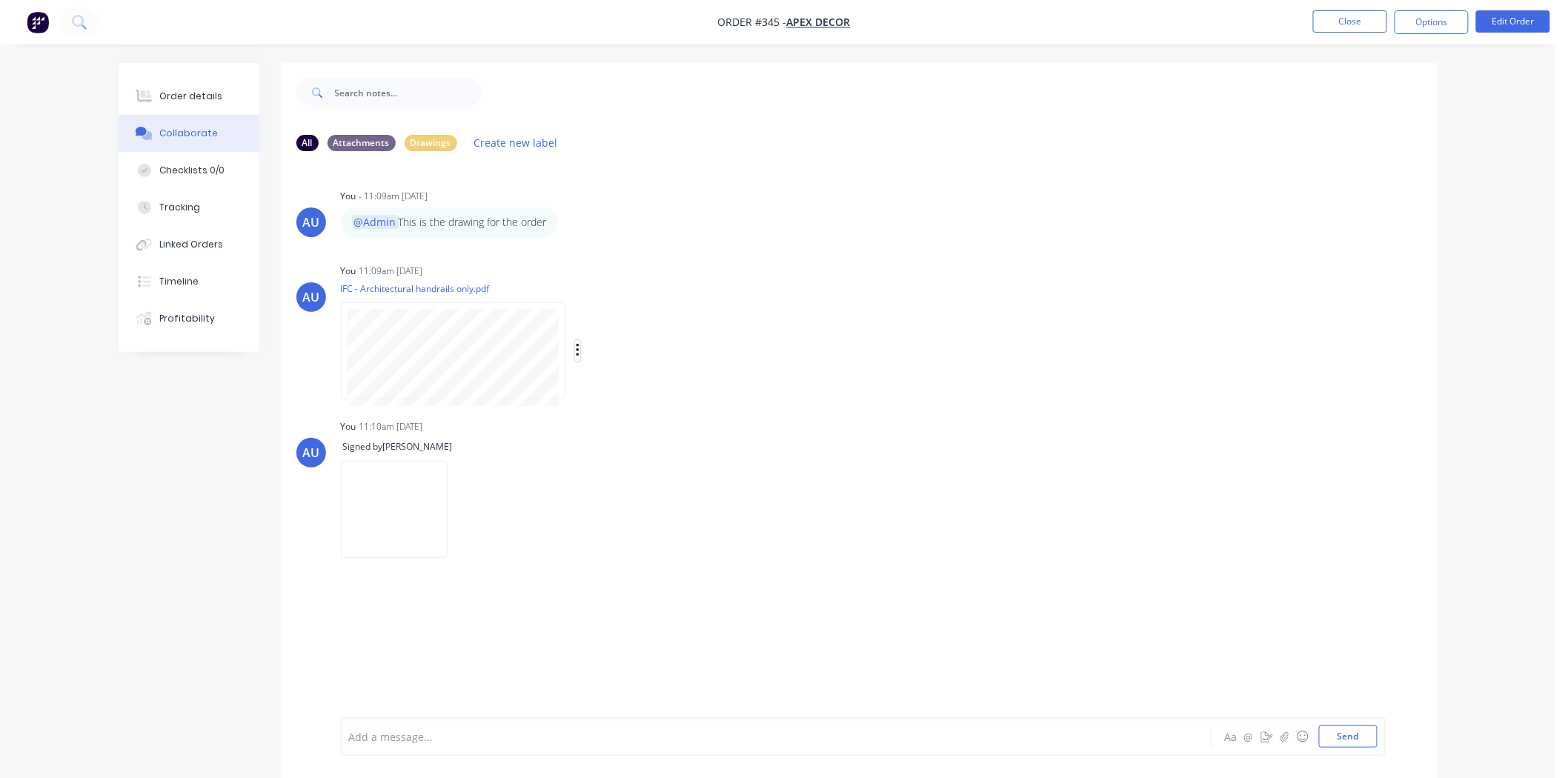
click at [579, 349] on icon "button" at bounding box center [577, 350] width 5 height 17
click at [631, 358] on button "Labels" at bounding box center [674, 357] width 167 height 33
click at [660, 460] on div at bounding box center [656, 468] width 29 height 29
click at [1079, 477] on div "AU You 11:10am 08/09/25 Signed by David Labels Delete" at bounding box center [859, 483] width 1156 height 136
click at [438, 642] on div "AU You - 11:09am 08/09/25 @Admin This is the drawing for the order Labels Edit …" at bounding box center [859, 440] width 1156 height 554
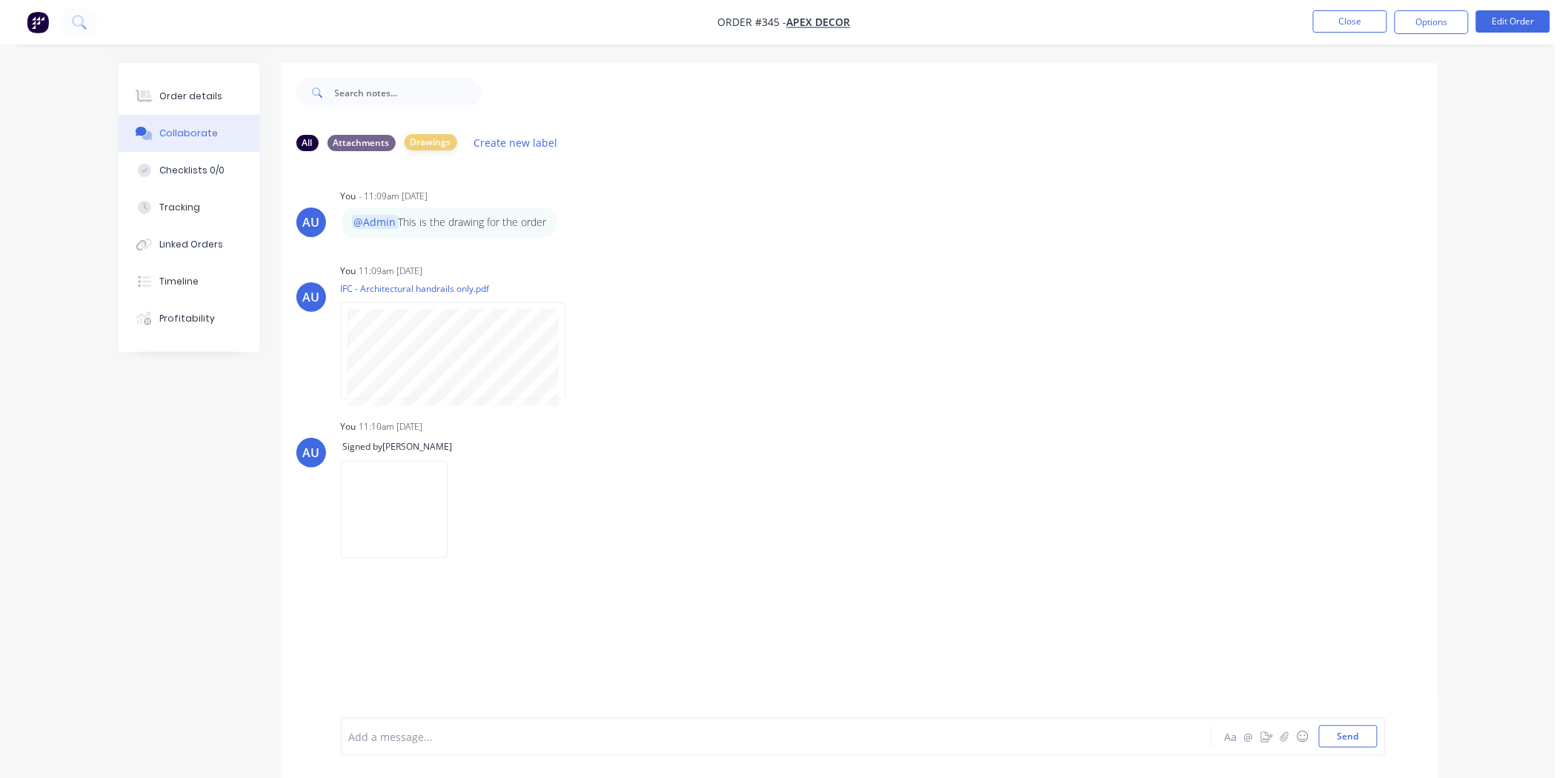
click at [419, 141] on div "Drawings" at bounding box center [430, 142] width 53 height 17
click at [305, 142] on div "All" at bounding box center [307, 142] width 22 height 17
click at [189, 93] on div "Order details" at bounding box center [191, 96] width 63 height 13
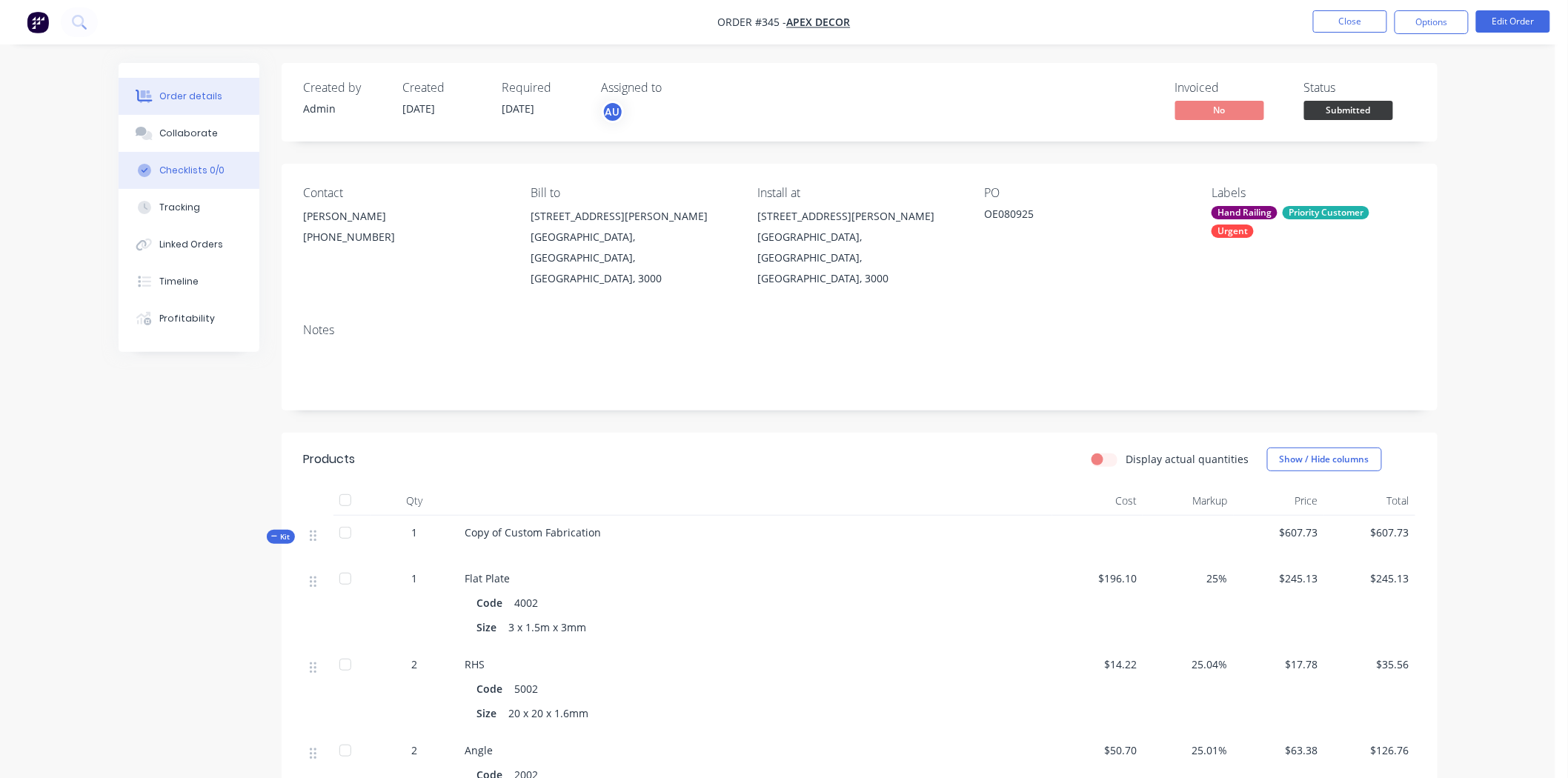
click at [201, 165] on div "Checklists 0/0" at bounding box center [192, 171] width 65 height 13
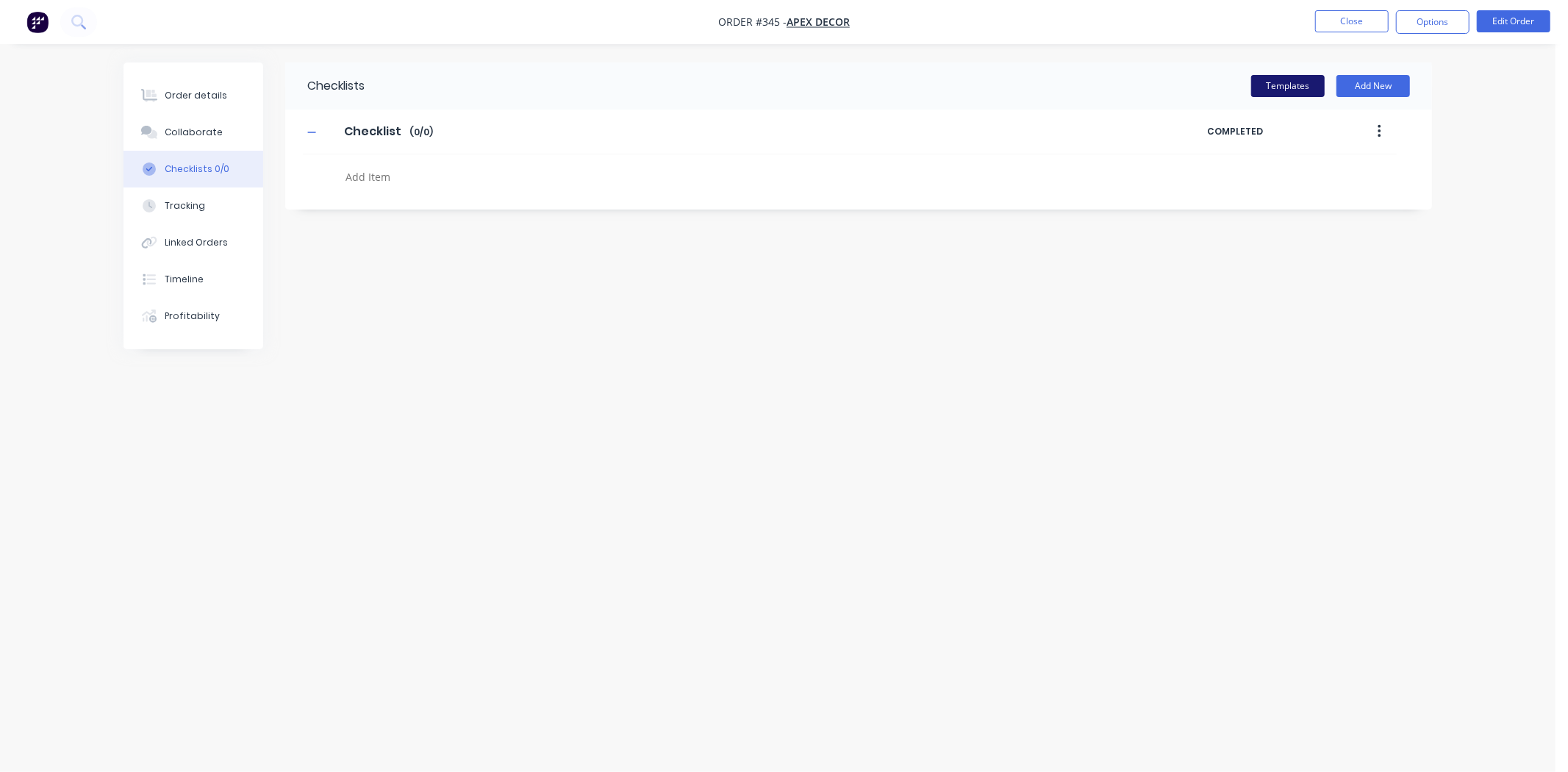
click at [1306, 91] on button "Templates" at bounding box center [1288, 86] width 73 height 22
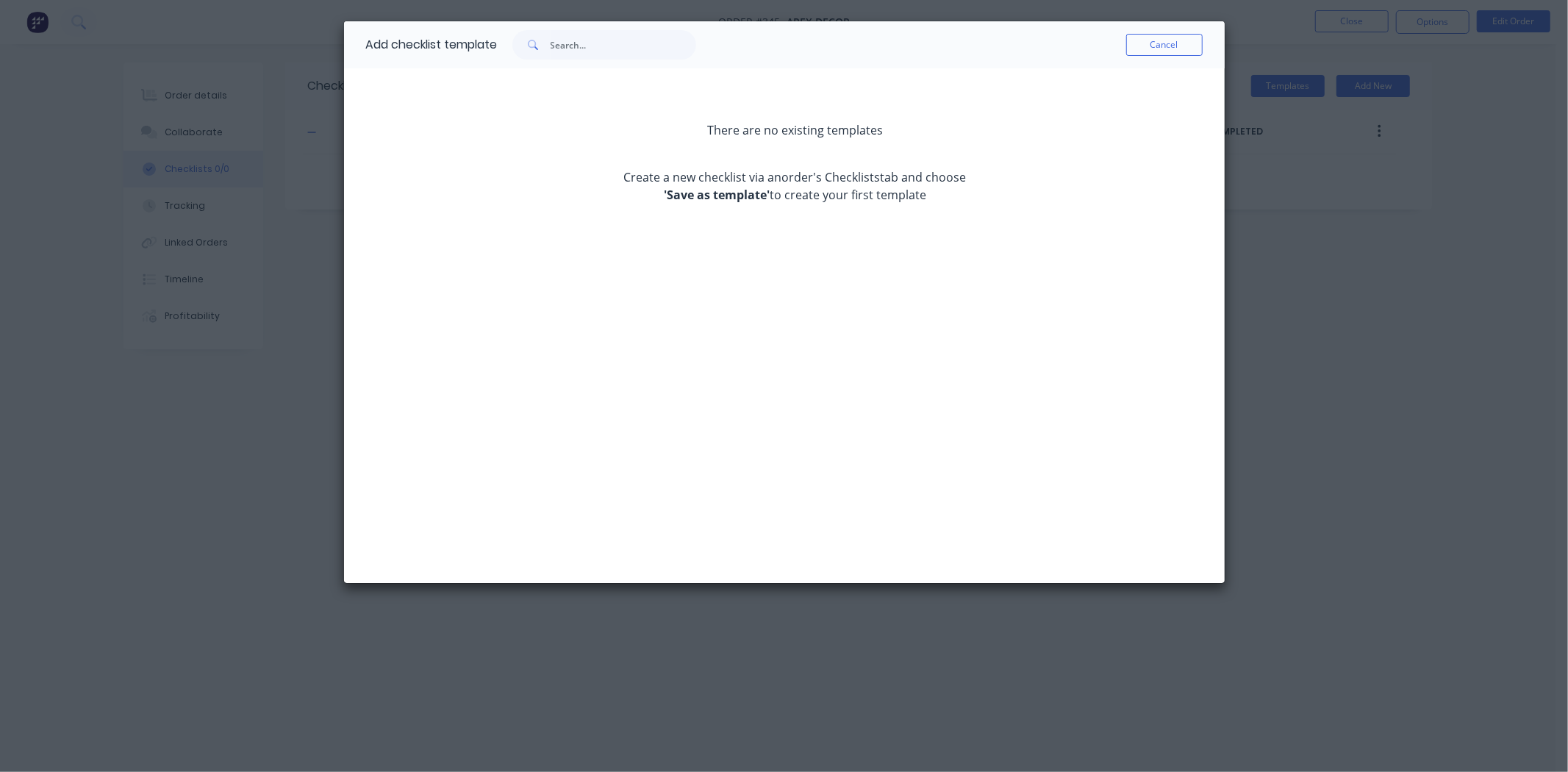
click at [723, 189] on strong "'Save as template'" at bounding box center [717, 195] width 106 height 16
click at [1141, 47] on button "Cancel" at bounding box center [1165, 45] width 77 height 22
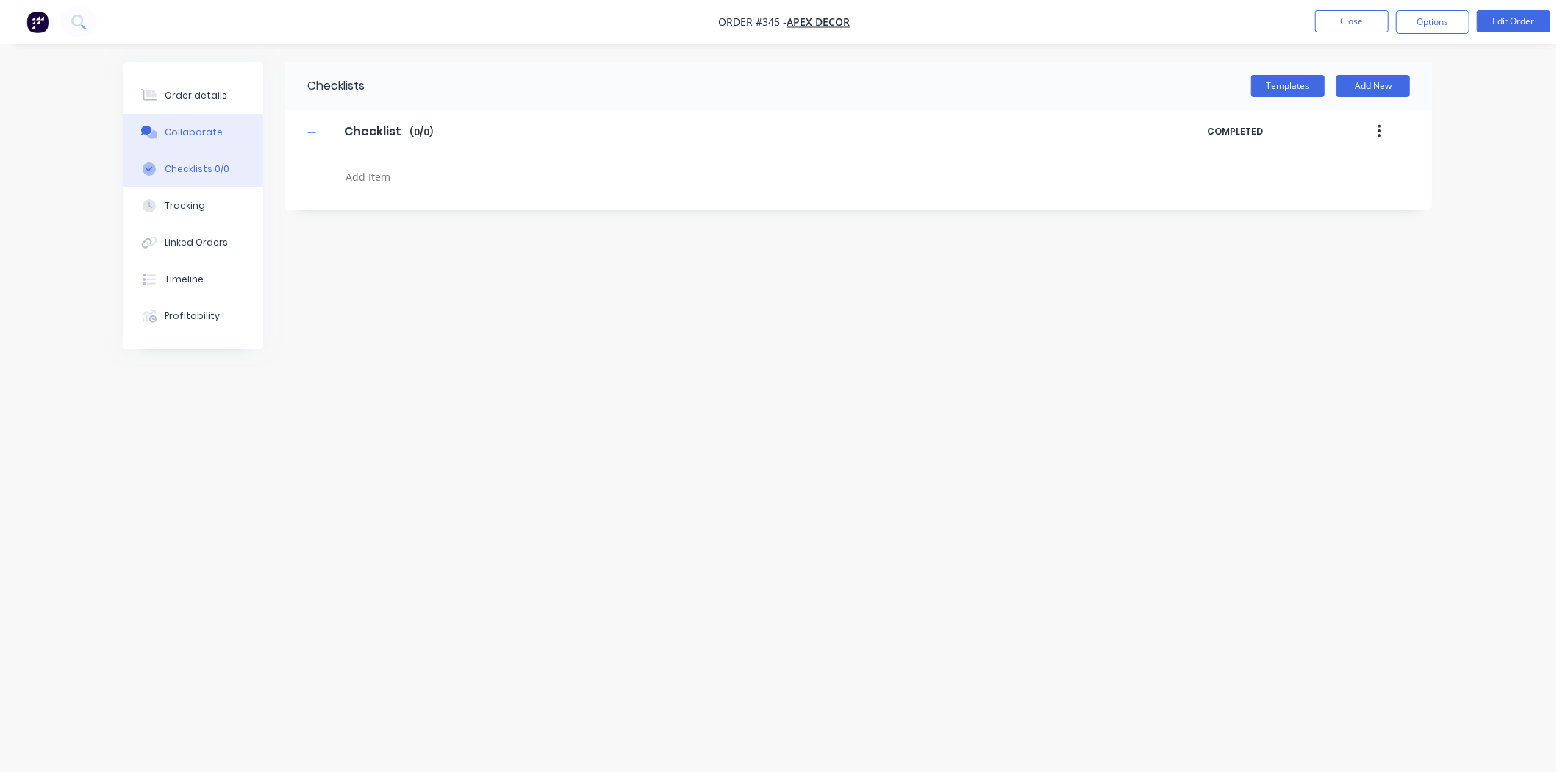
click at [196, 119] on button "Collaborate" at bounding box center [193, 133] width 140 height 37
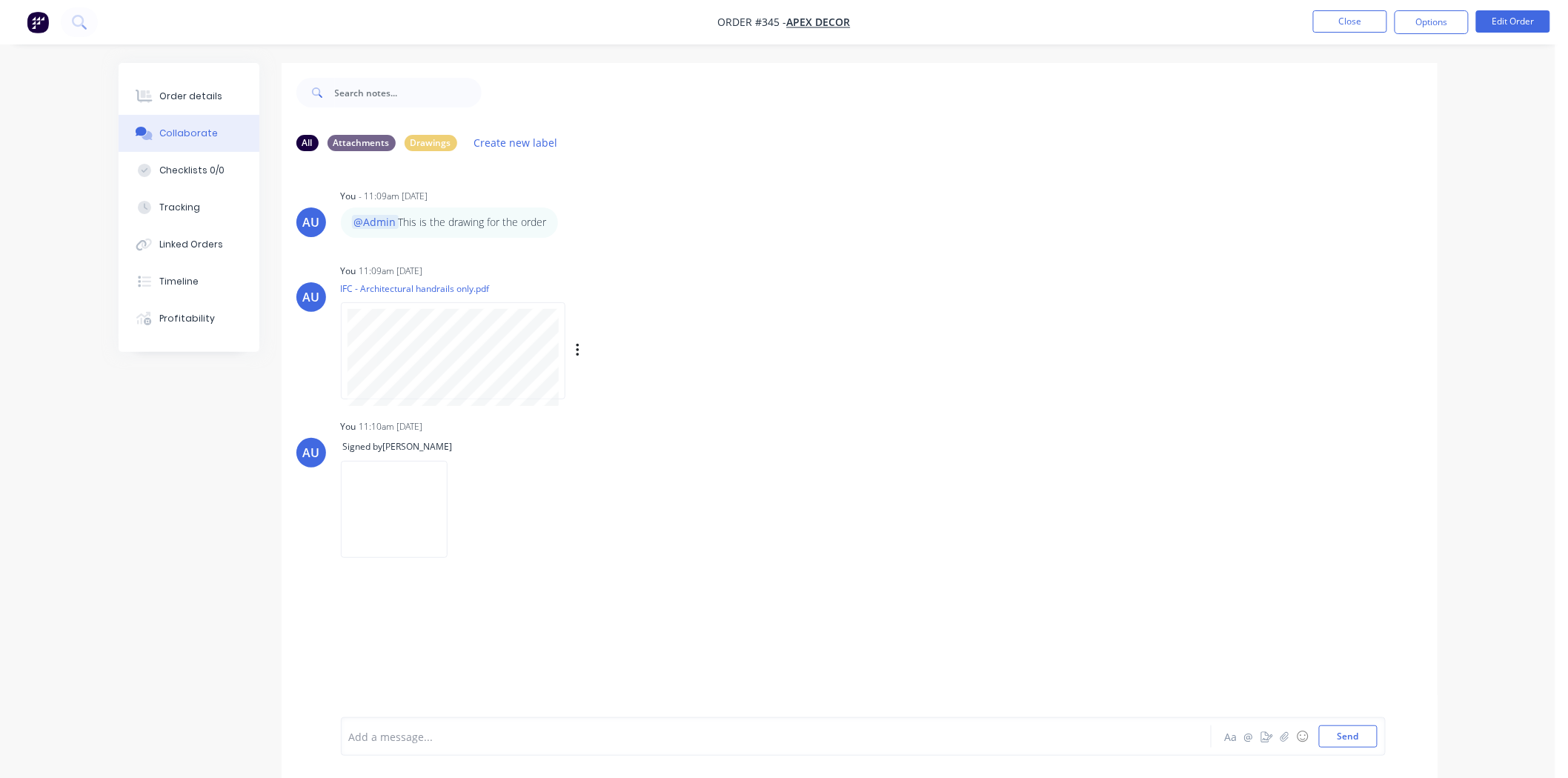
click at [581, 351] on div "Labels Download Delete" at bounding box center [654, 350] width 167 height 21
click at [576, 353] on icon "button" at bounding box center [577, 350] width 5 height 17
click at [463, 513] on icon "button" at bounding box center [460, 510] width 5 height 17
click at [590, 601] on div "AU You - 11:09am 08/09/25 @Admin This is the drawing for the order Labels Edit …" at bounding box center [859, 440] width 1156 height 554
click at [188, 175] on div "Checklists 0/0" at bounding box center [192, 171] width 65 height 13
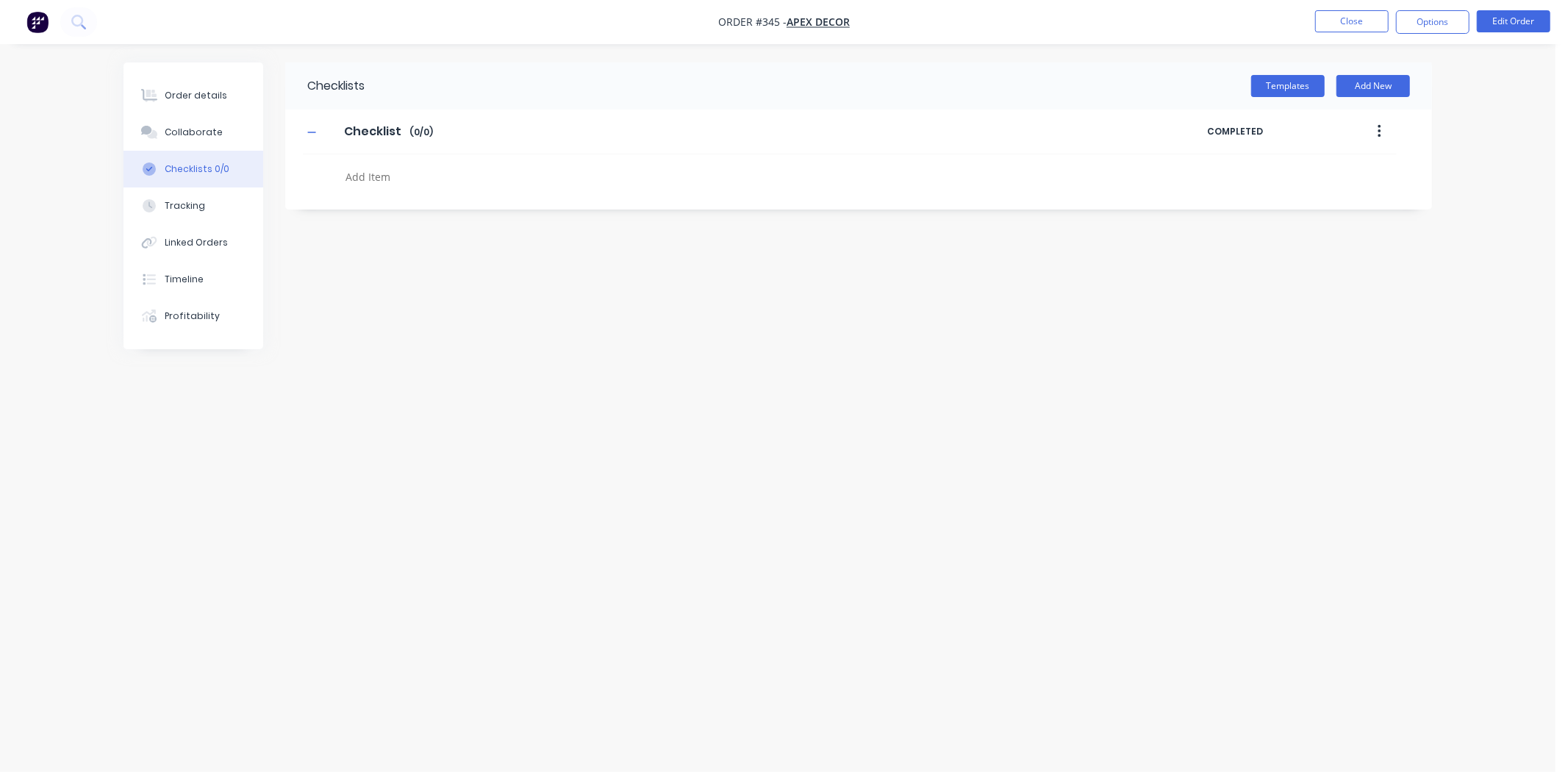
drag, startPoint x: 997, startPoint y: 422, endPoint x: 1291, endPoint y: 133, distance: 412.3
click at [1003, 405] on div "Checklists Templates Add New Checklist Checklist Enter Checklist name ( 0 / 0 )…" at bounding box center [778, 358] width 1309 height 591
click at [369, 186] on textarea at bounding box center [693, 177] width 707 height 21
click at [415, 174] on textarea at bounding box center [693, 177] width 707 height 21
type textarea "Tick and flick"
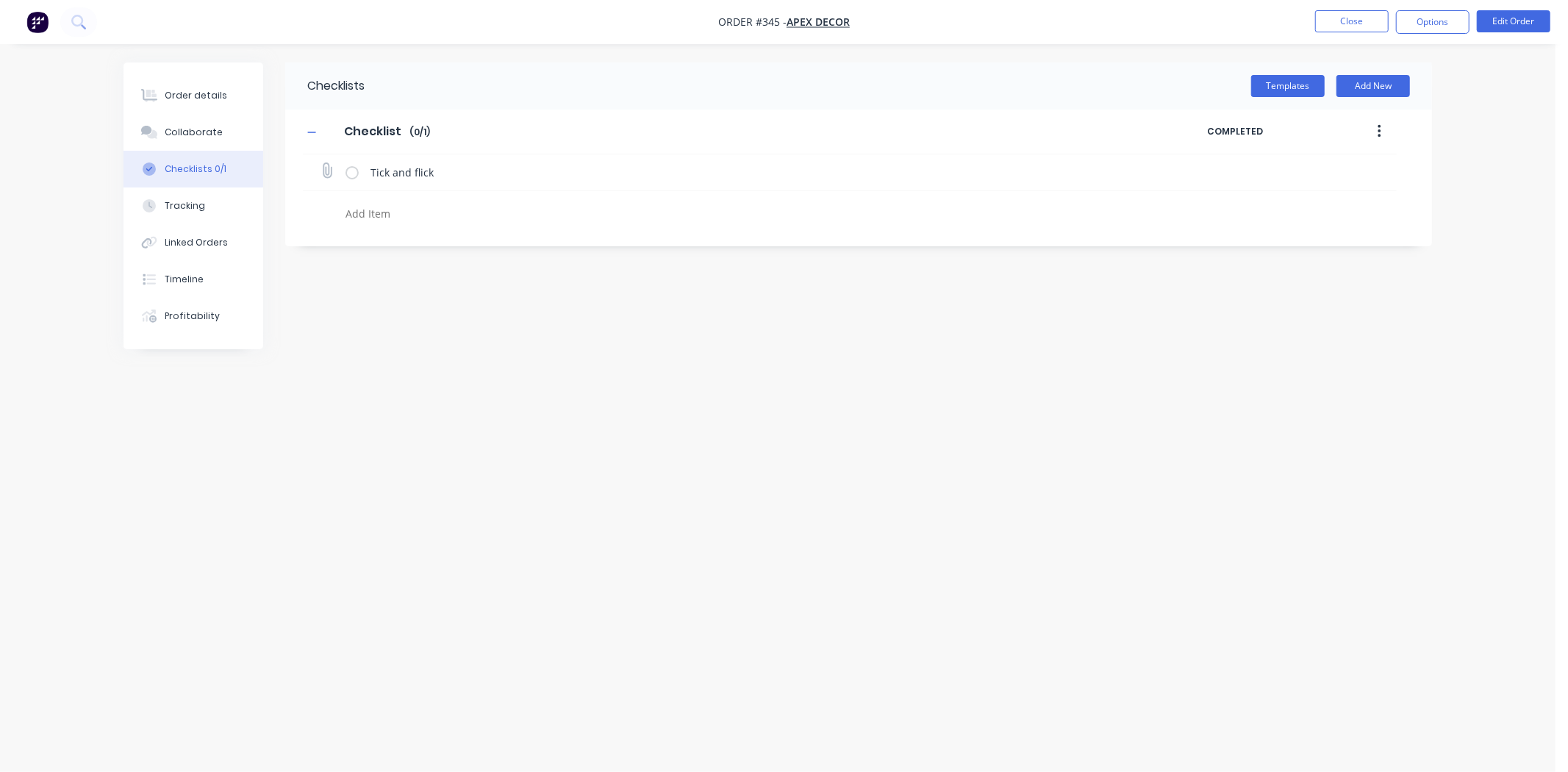
click at [351, 173] on label at bounding box center [352, 172] width 13 height 16
click at [0, 0] on input "checkbox" at bounding box center [0, 0] width 0 height 0
drag, startPoint x: 1229, startPoint y: 177, endPoint x: 1338, endPoint y: 171, distance: 109.2
click at [1338, 171] on div "11:12 AM 08/09/2025 AU" at bounding box center [1281, 172] width 114 height 22
click at [542, 413] on div "Checklists Templates Add New Checklist Checklist Enter Checklist name ( 1 / 1 )…" at bounding box center [778, 358] width 1309 height 591
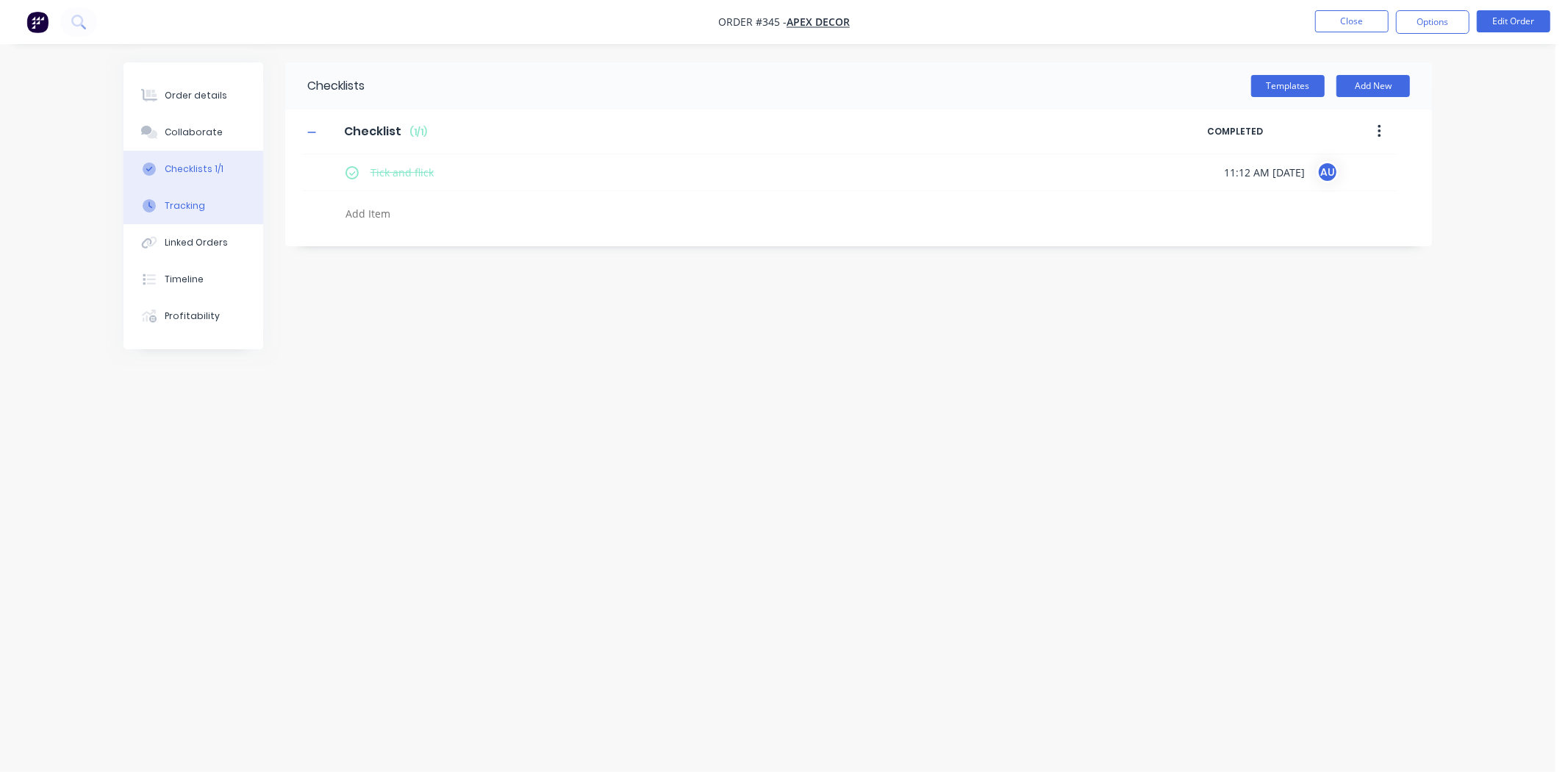
click at [174, 211] on button "Tracking" at bounding box center [193, 206] width 140 height 37
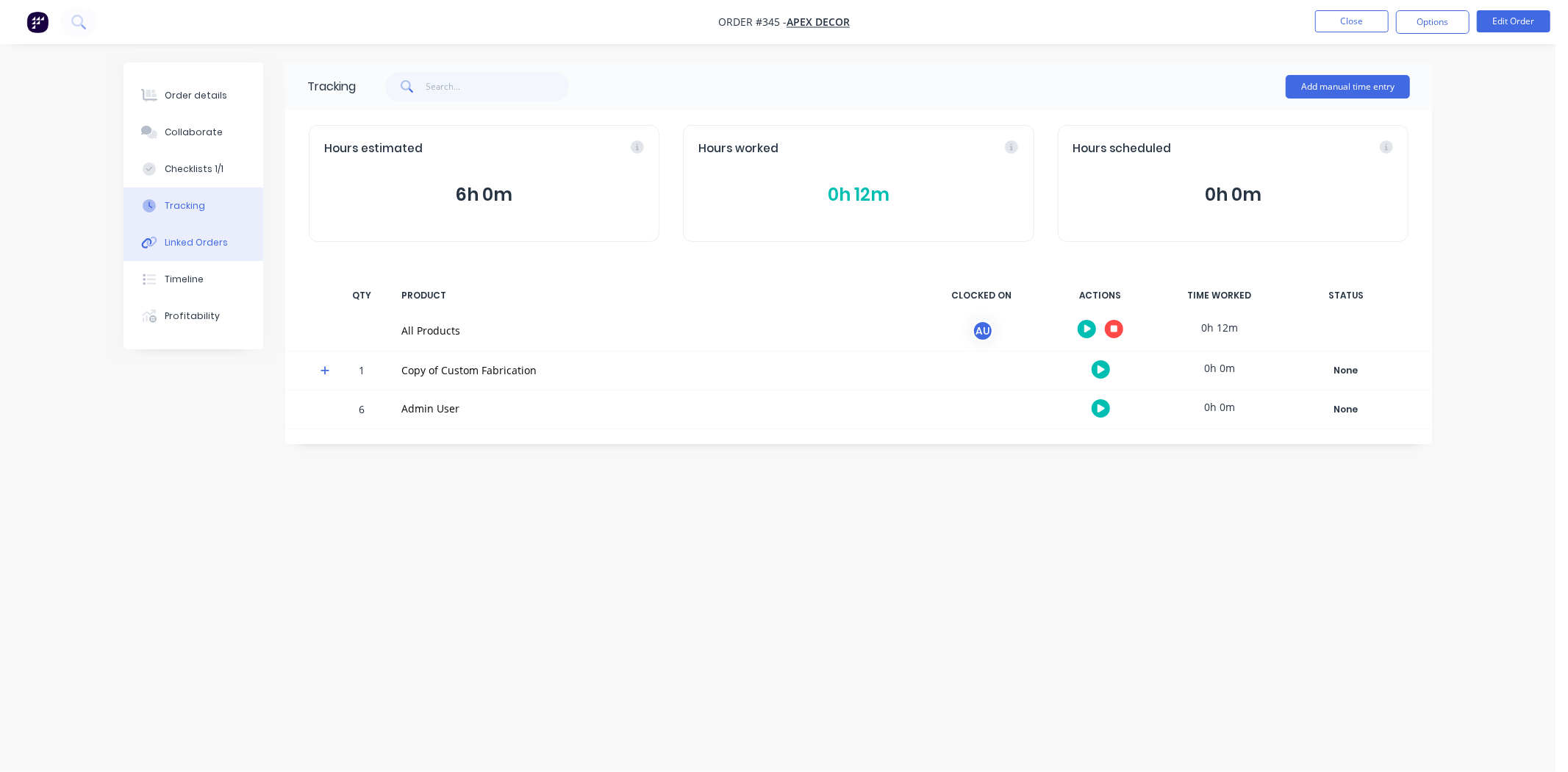
click at [209, 248] on div "Linked Orders" at bounding box center [196, 242] width 63 height 13
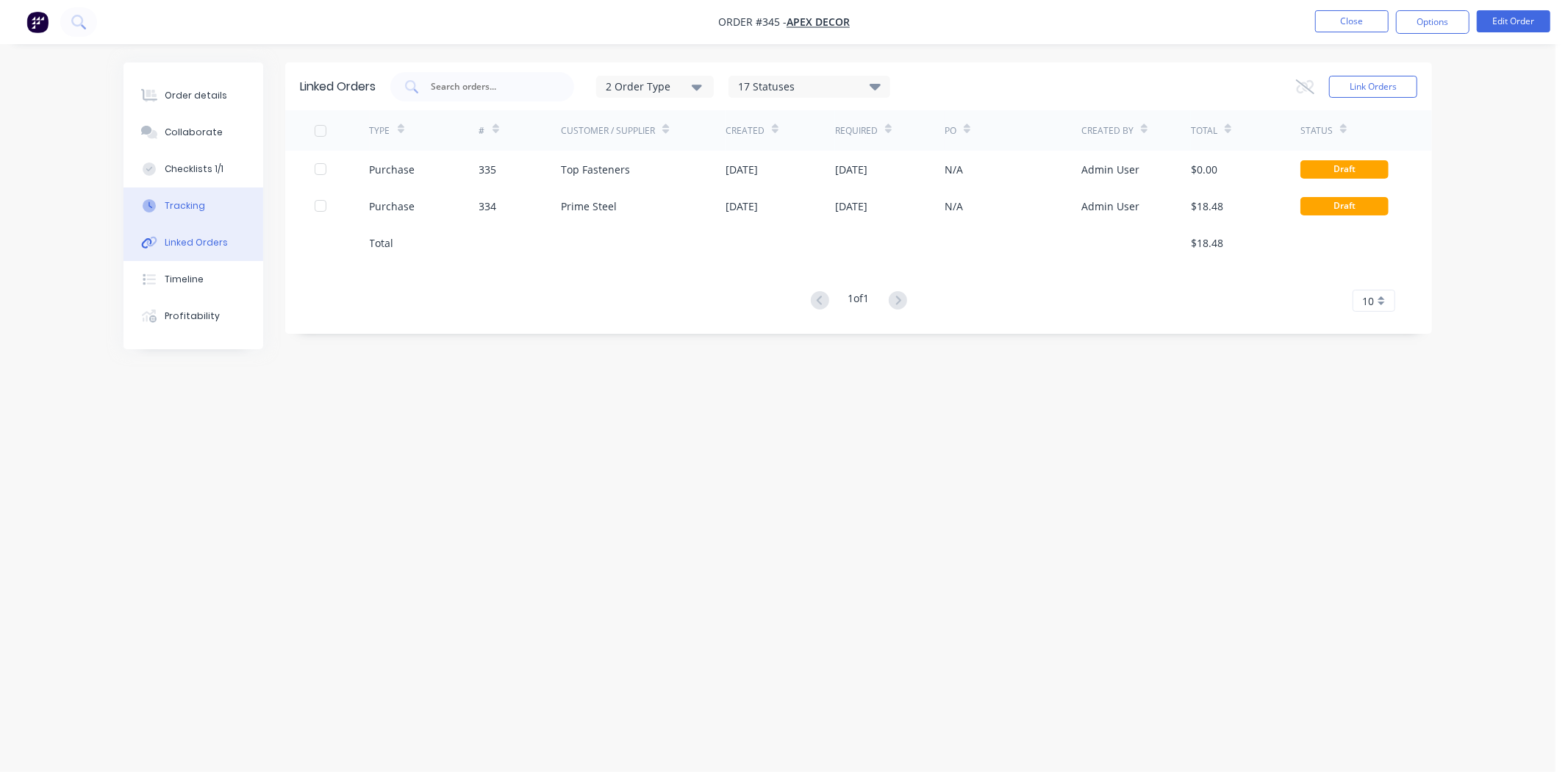
click at [199, 211] on div "Tracking" at bounding box center [185, 206] width 40 height 13
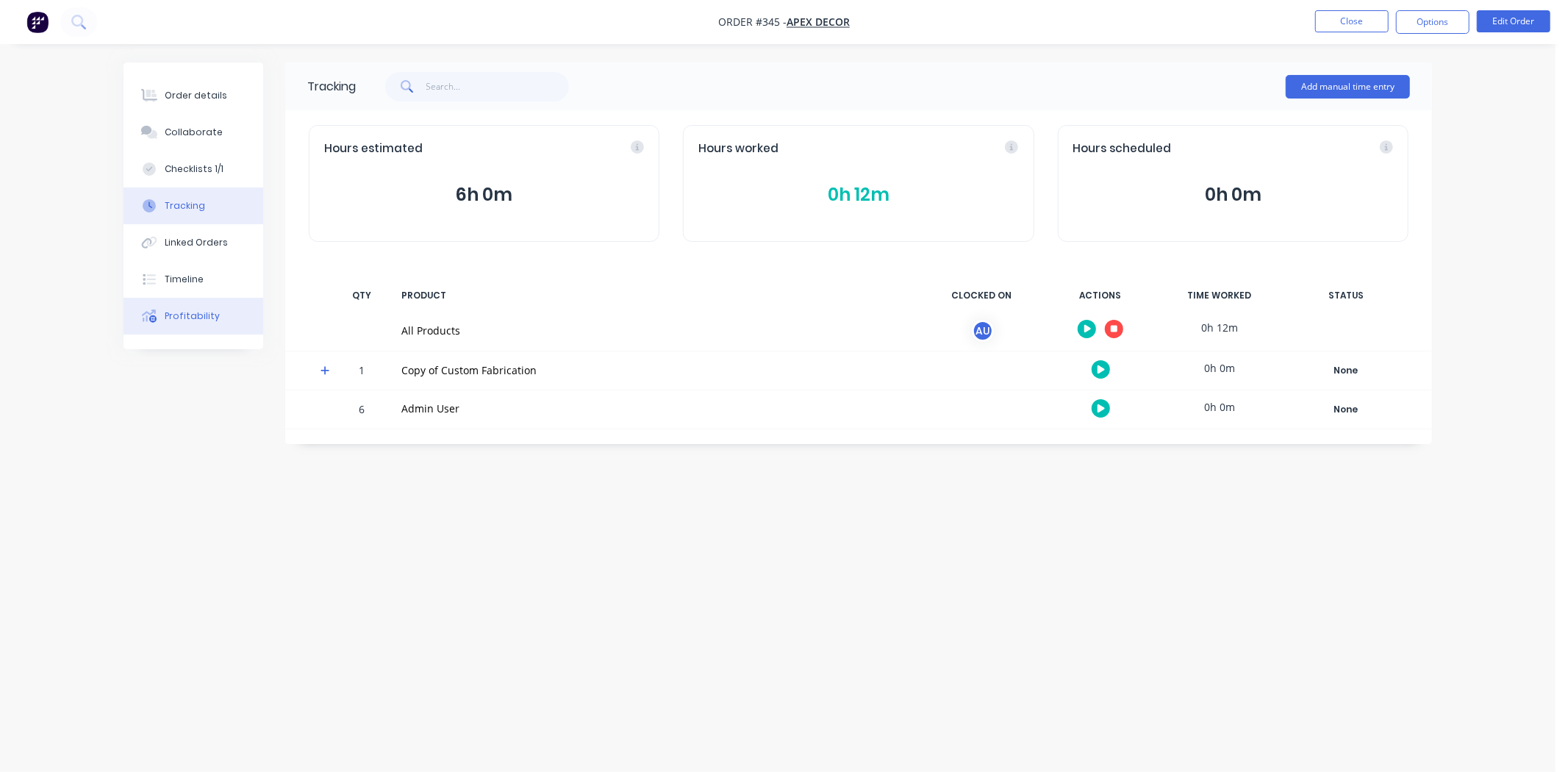
click at [186, 320] on div "Profitability" at bounding box center [192, 316] width 55 height 13
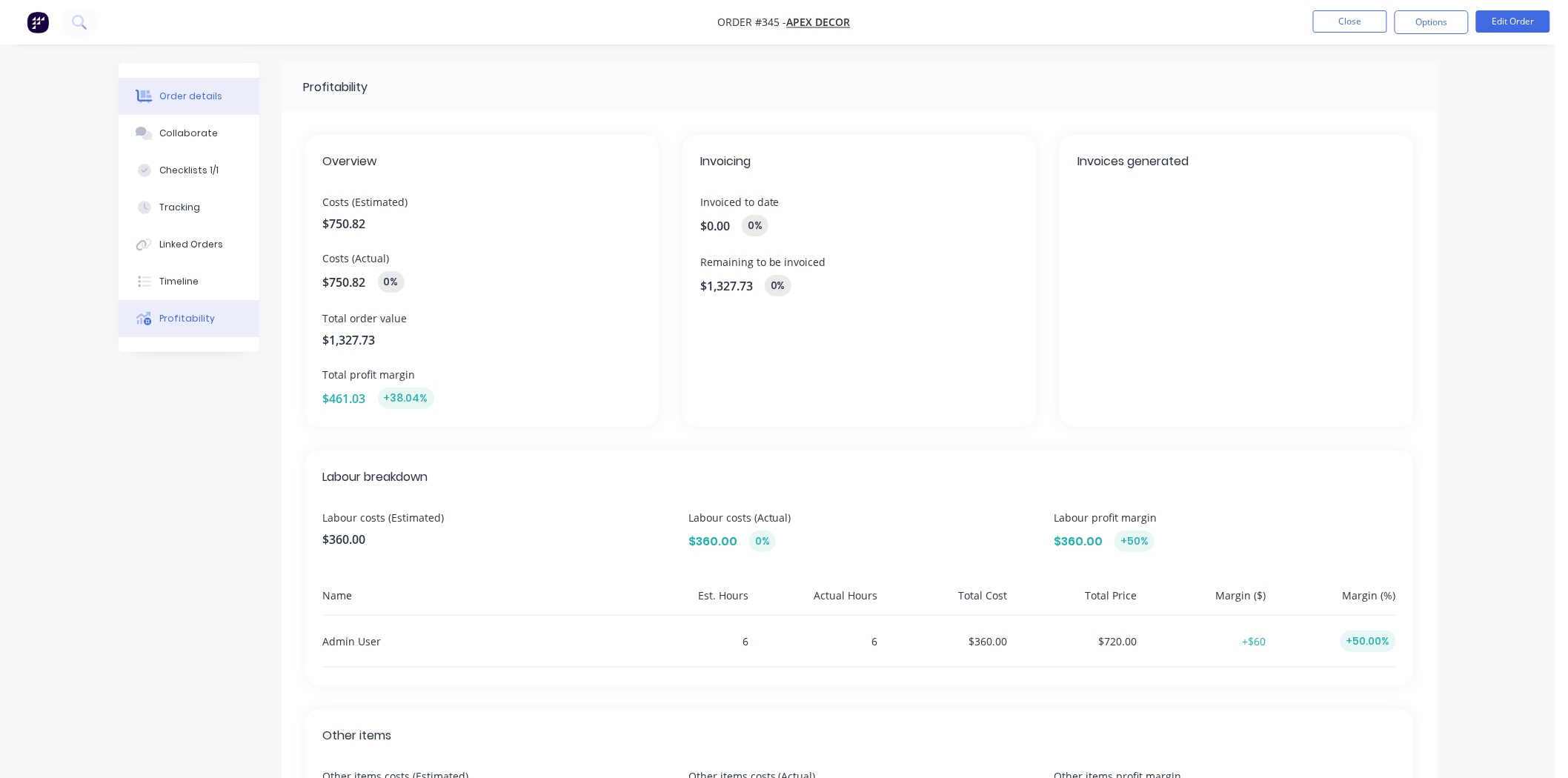
click at [213, 102] on div "Order details" at bounding box center [191, 96] width 63 height 13
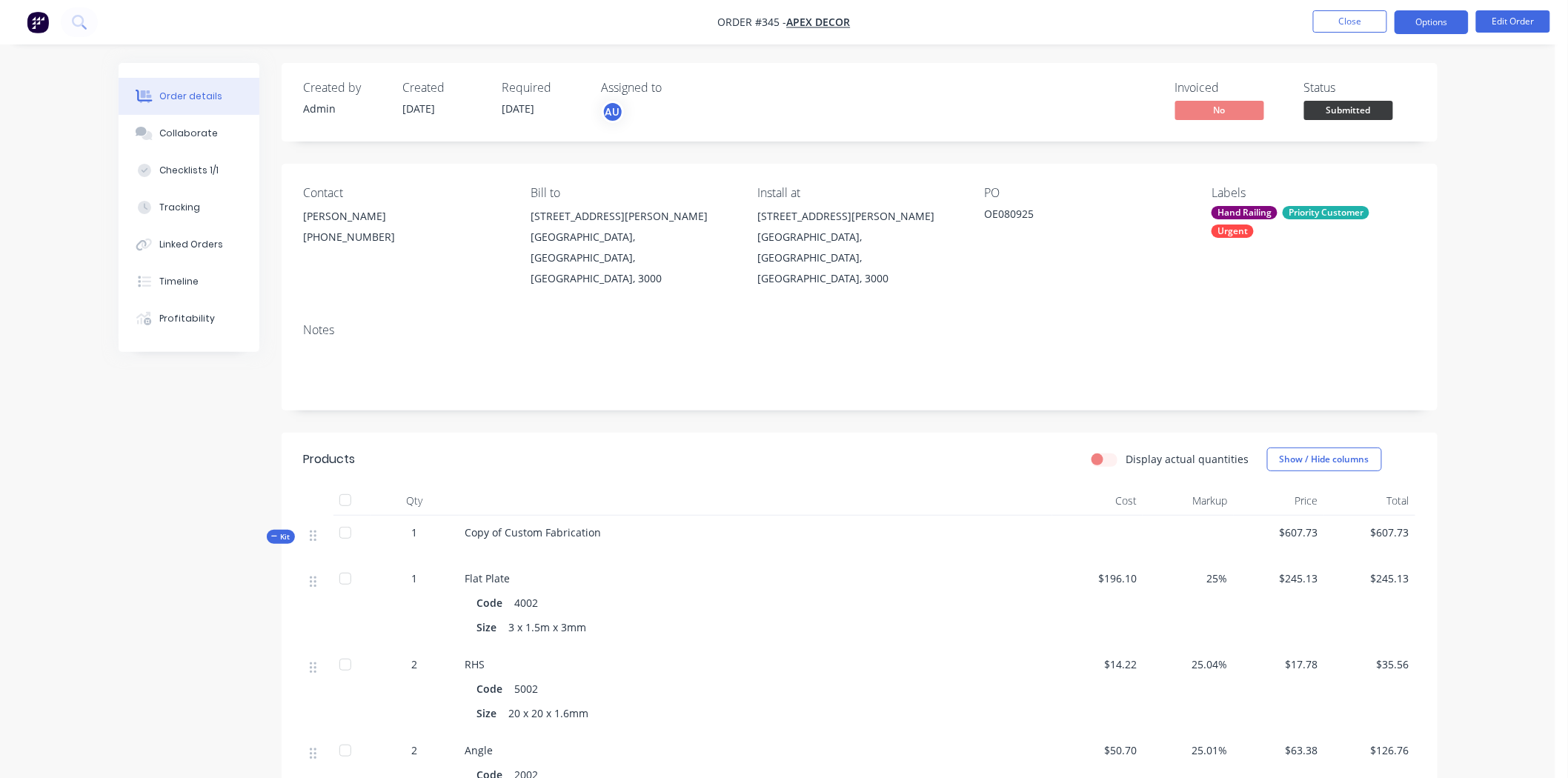
click at [1419, 25] on button "Options" at bounding box center [1432, 22] width 74 height 24
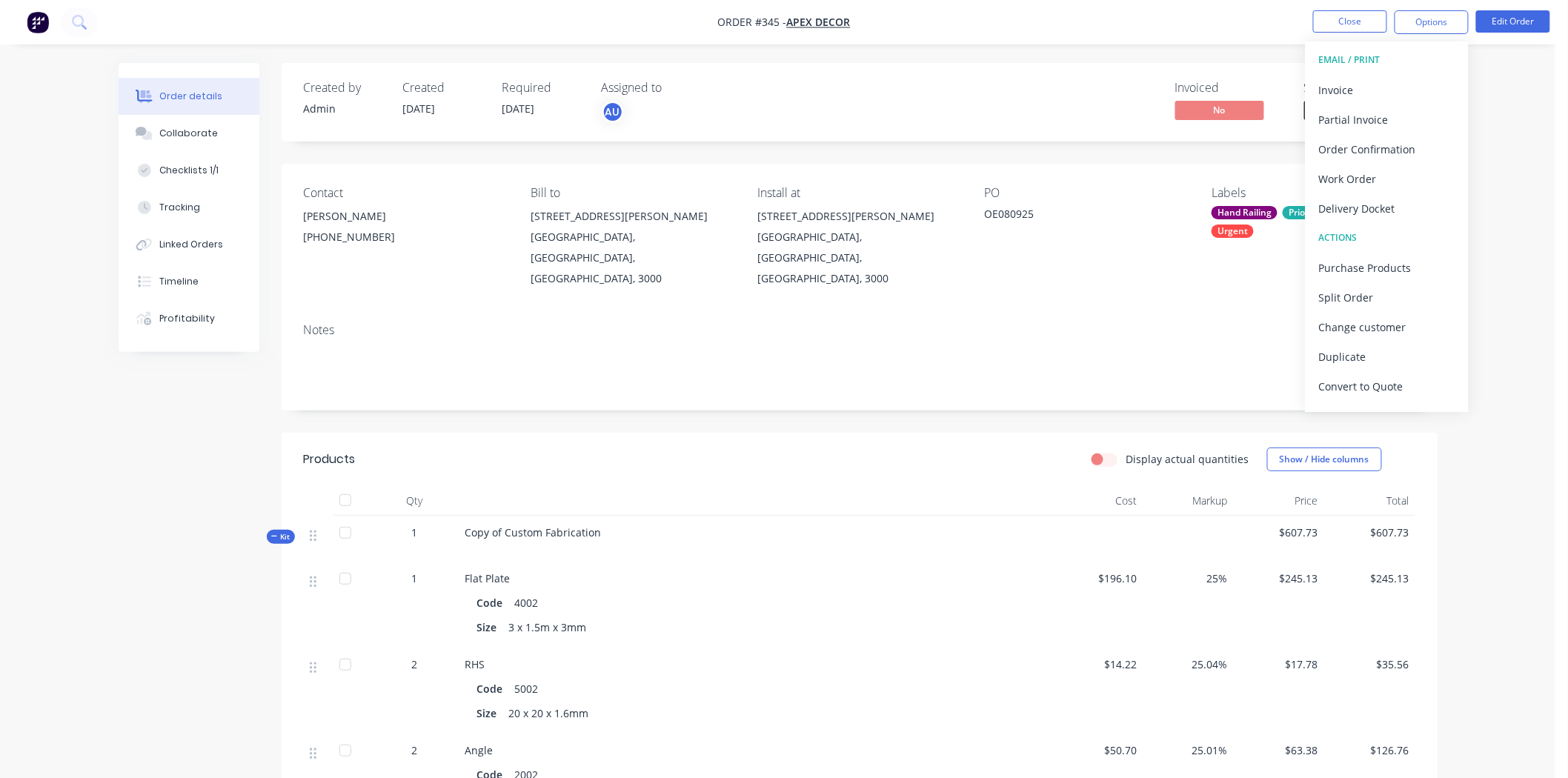
click at [1529, 268] on div "Order details Collaborate Checklists 1/1 Tracking Linked Orders Timeline Profit…" at bounding box center [777, 702] width 1555 height 1406
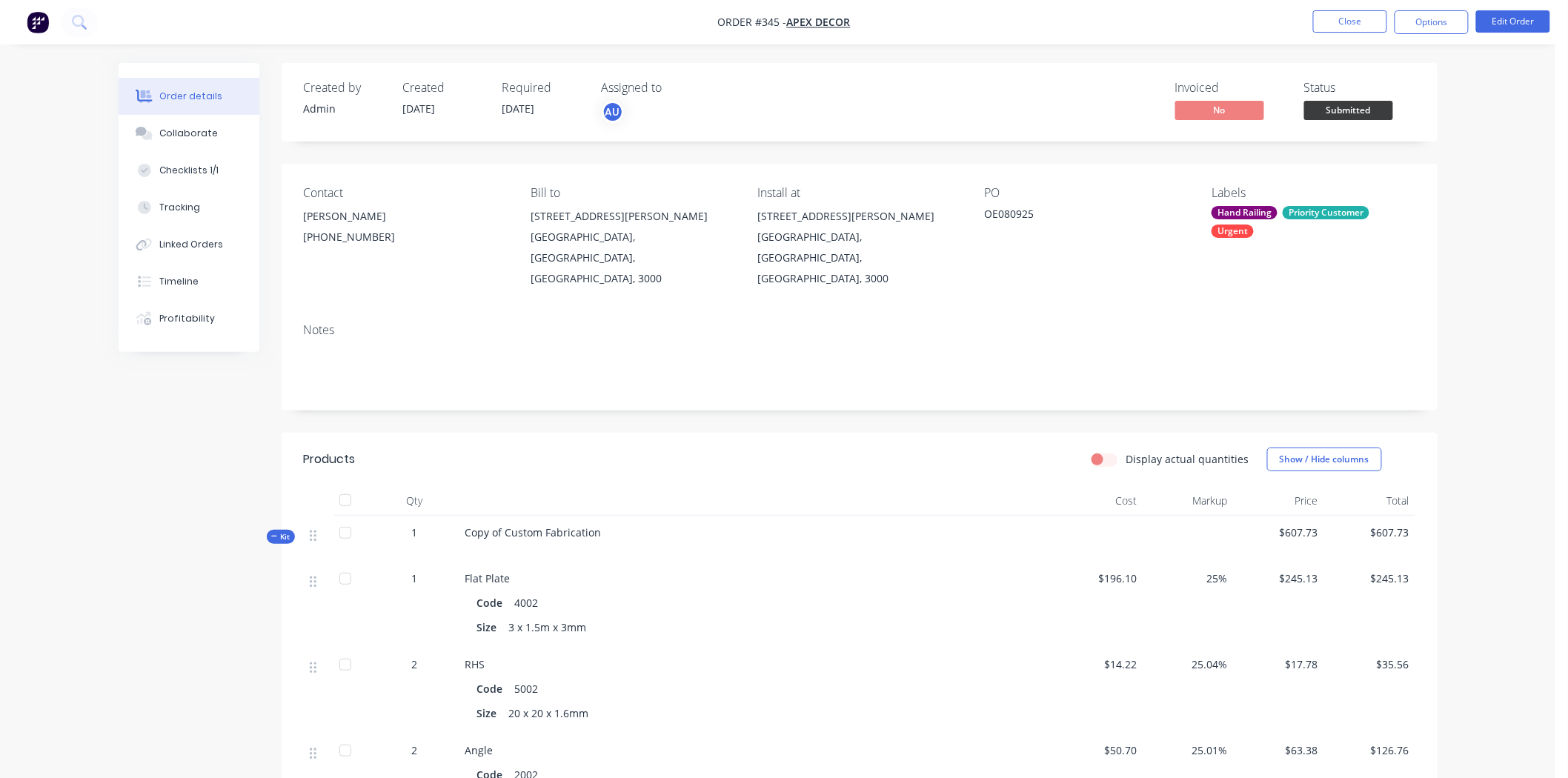
click at [1326, 32] on li "Close" at bounding box center [1350, 22] width 74 height 24
click at [1327, 23] on button "Close" at bounding box center [1350, 21] width 74 height 22
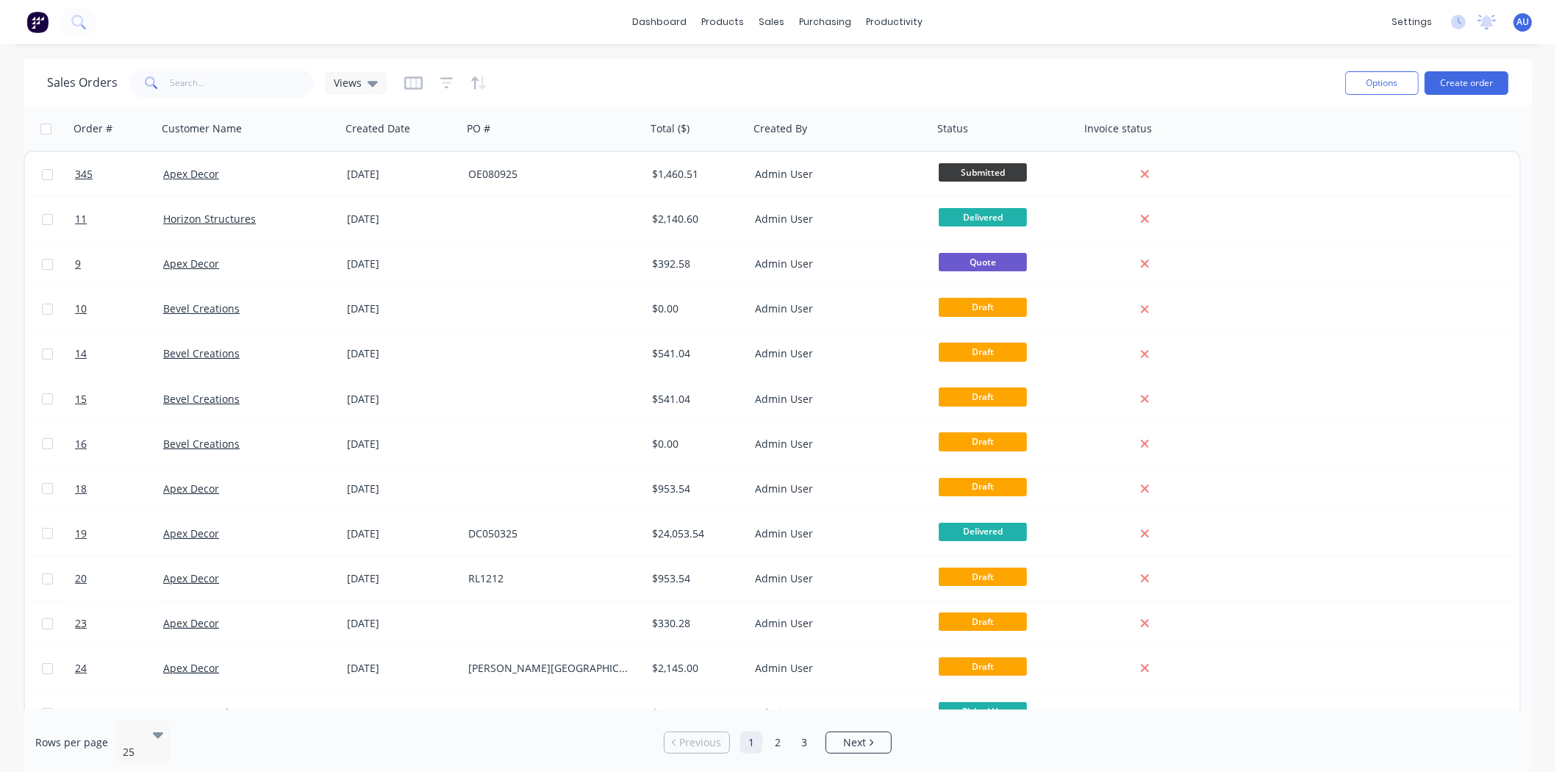
click at [743, 66] on div "Sales Orders Views" at bounding box center [690, 82] width 1287 height 36
click at [27, 20] on img at bounding box center [38, 22] width 22 height 22
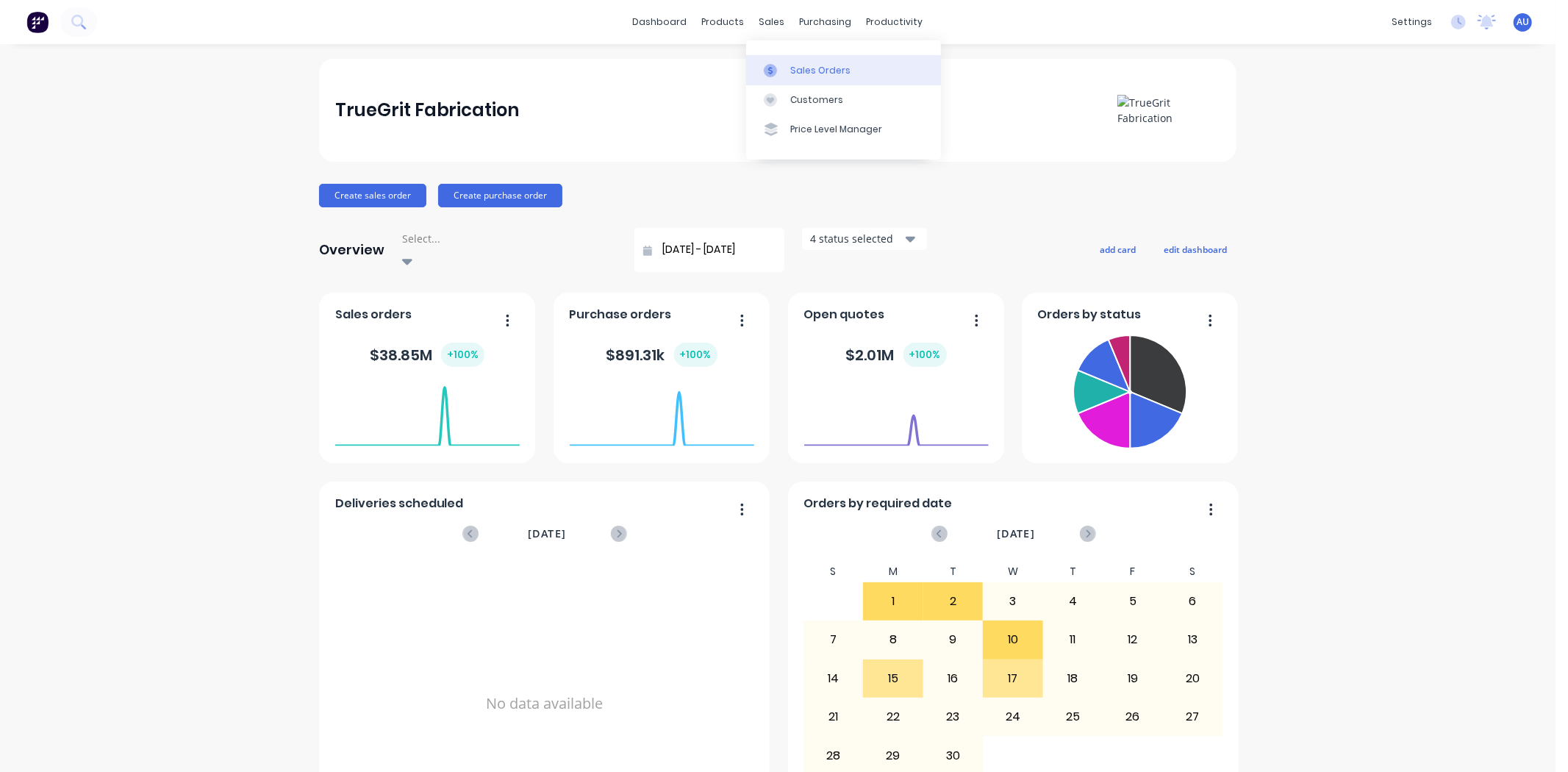
click at [805, 70] on div "Sales Orders" at bounding box center [821, 70] width 60 height 13
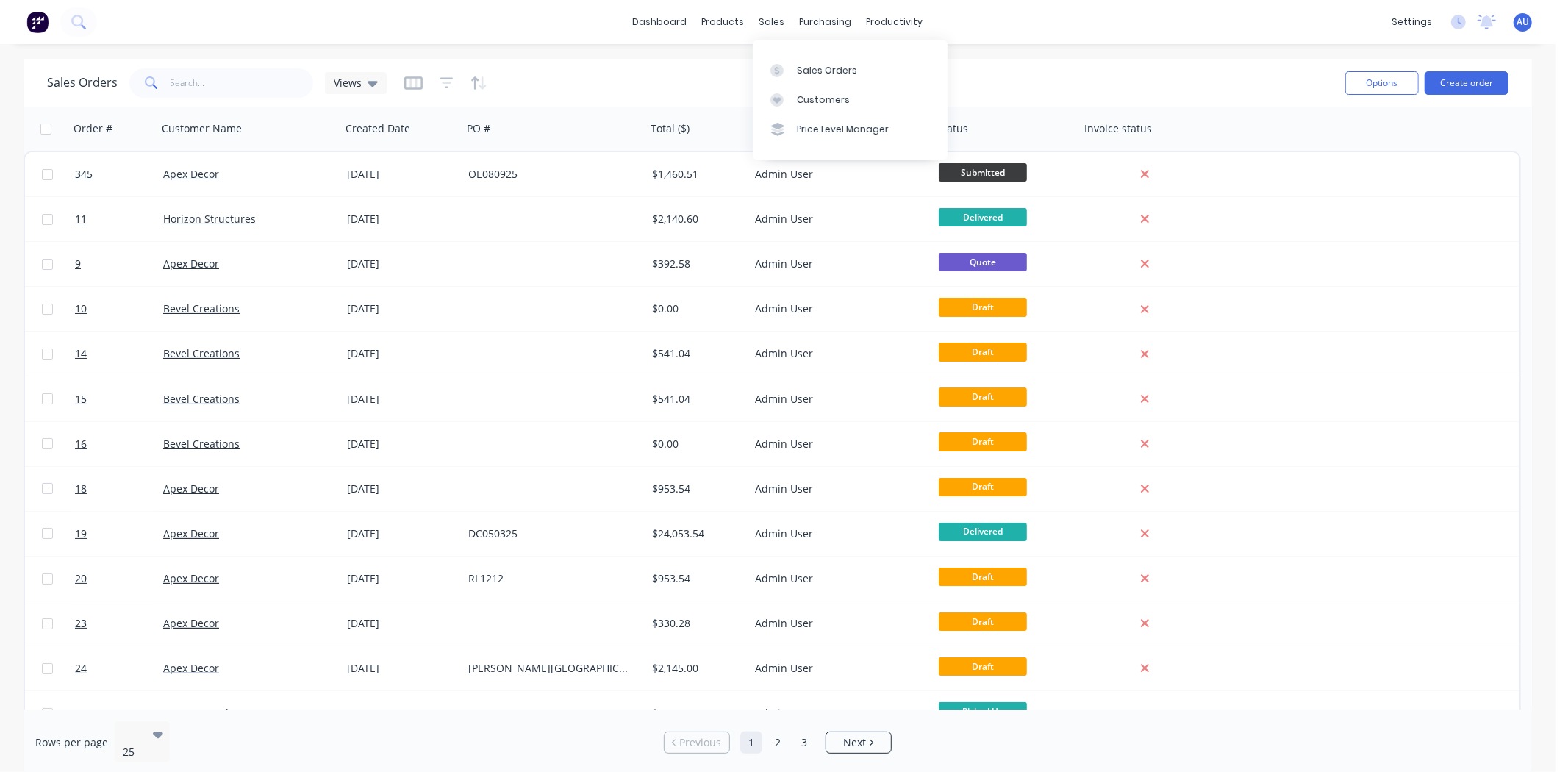
click at [706, 79] on div "Sales Orders Views" at bounding box center [690, 82] width 1287 height 36
drag, startPoint x: 221, startPoint y: 133, endPoint x: 211, endPoint y: 137, distance: 10.8
click at [211, 137] on div at bounding box center [244, 129] width 163 height 29
click at [410, 86] on icon "button" at bounding box center [413, 82] width 7 height 9
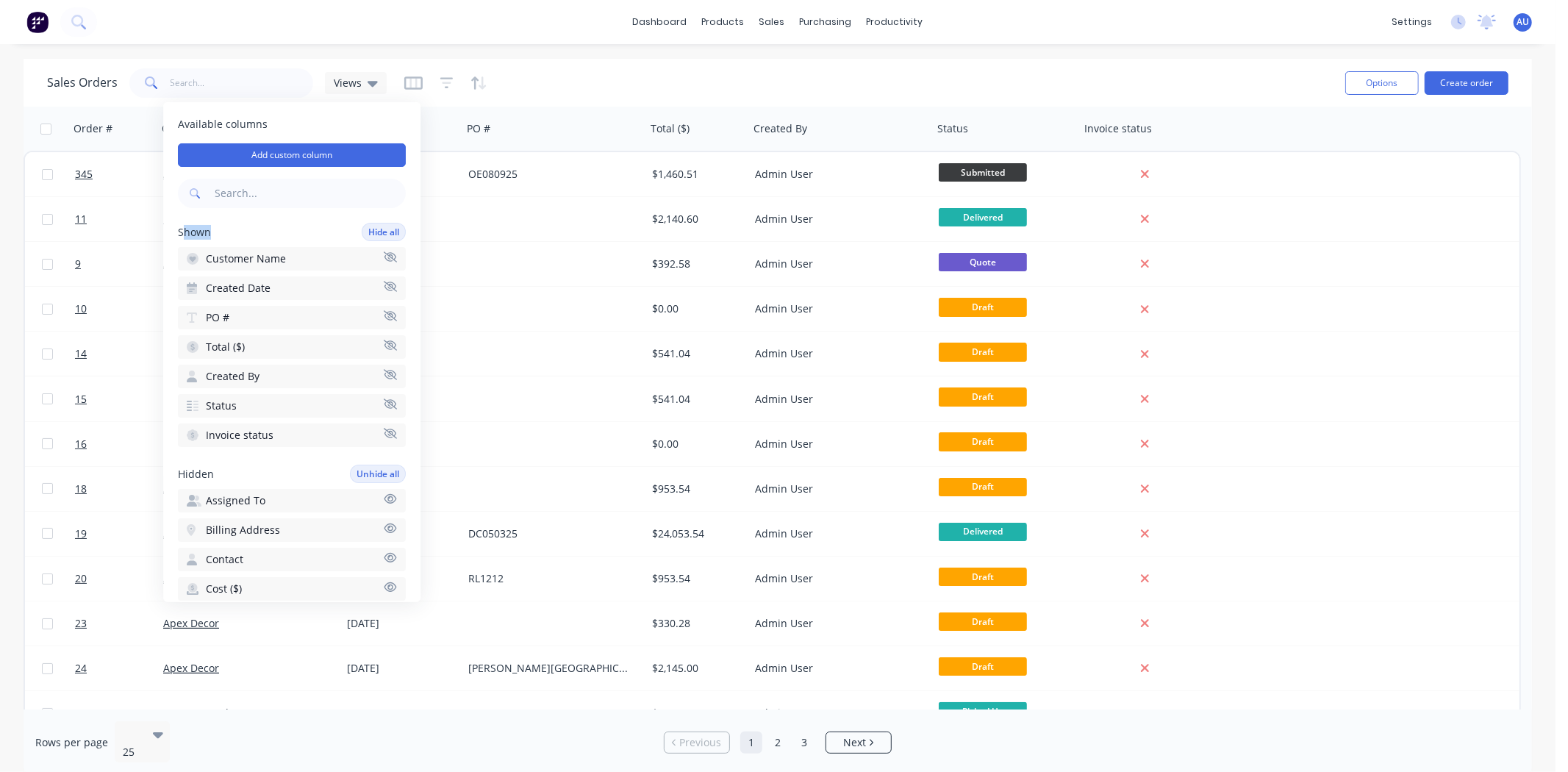
drag, startPoint x: 211, startPoint y: 231, endPoint x: 185, endPoint y: 232, distance: 26.0
click at [185, 232] on div "Shown Hide all" at bounding box center [292, 232] width 228 height 18
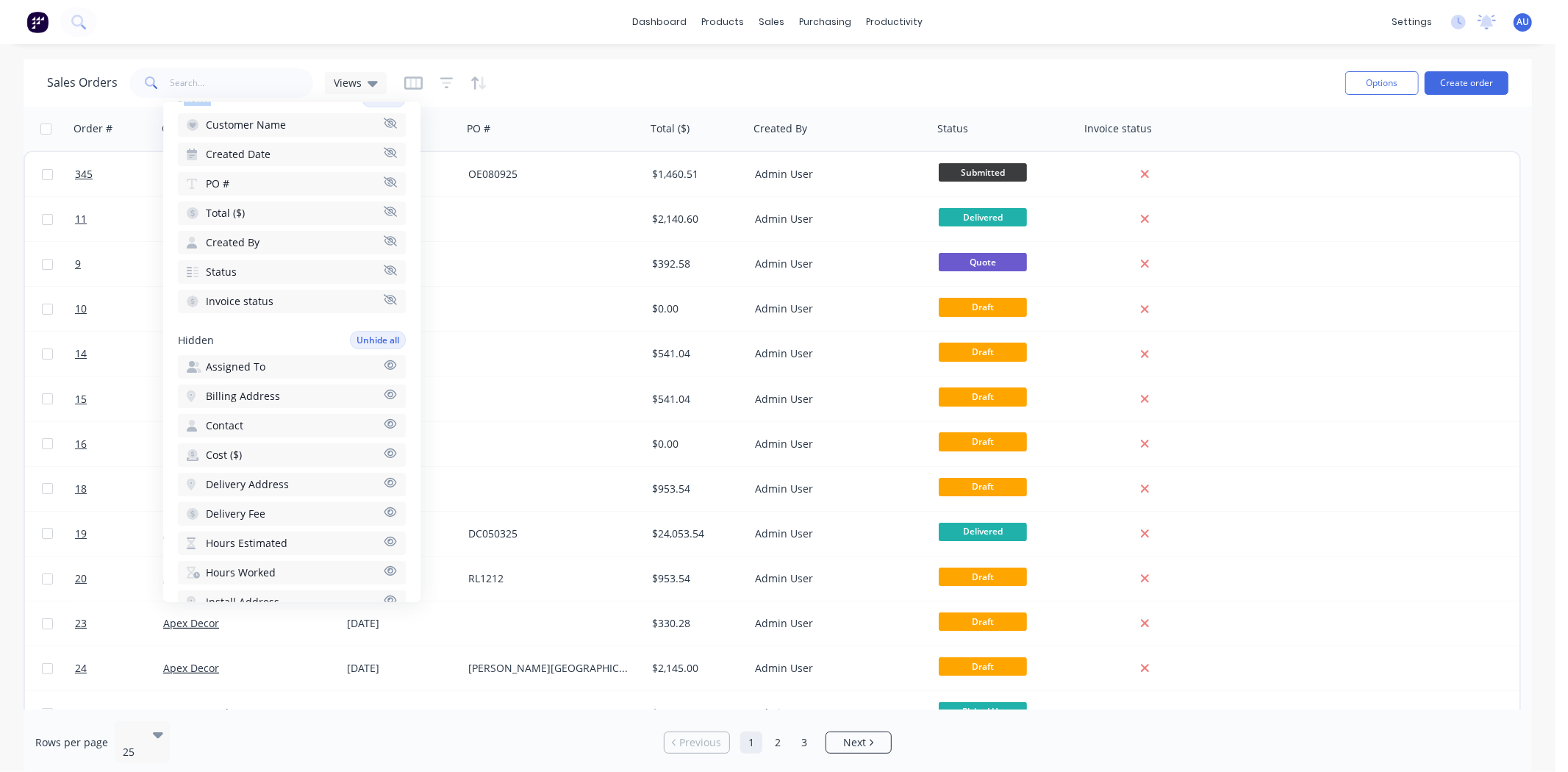
scroll to position [163, 0]
click at [178, 303] on span "Hidden" at bounding box center [196, 310] width 36 height 15
click at [275, 542] on span "Hours Estimated" at bounding box center [246, 550] width 81 height 15
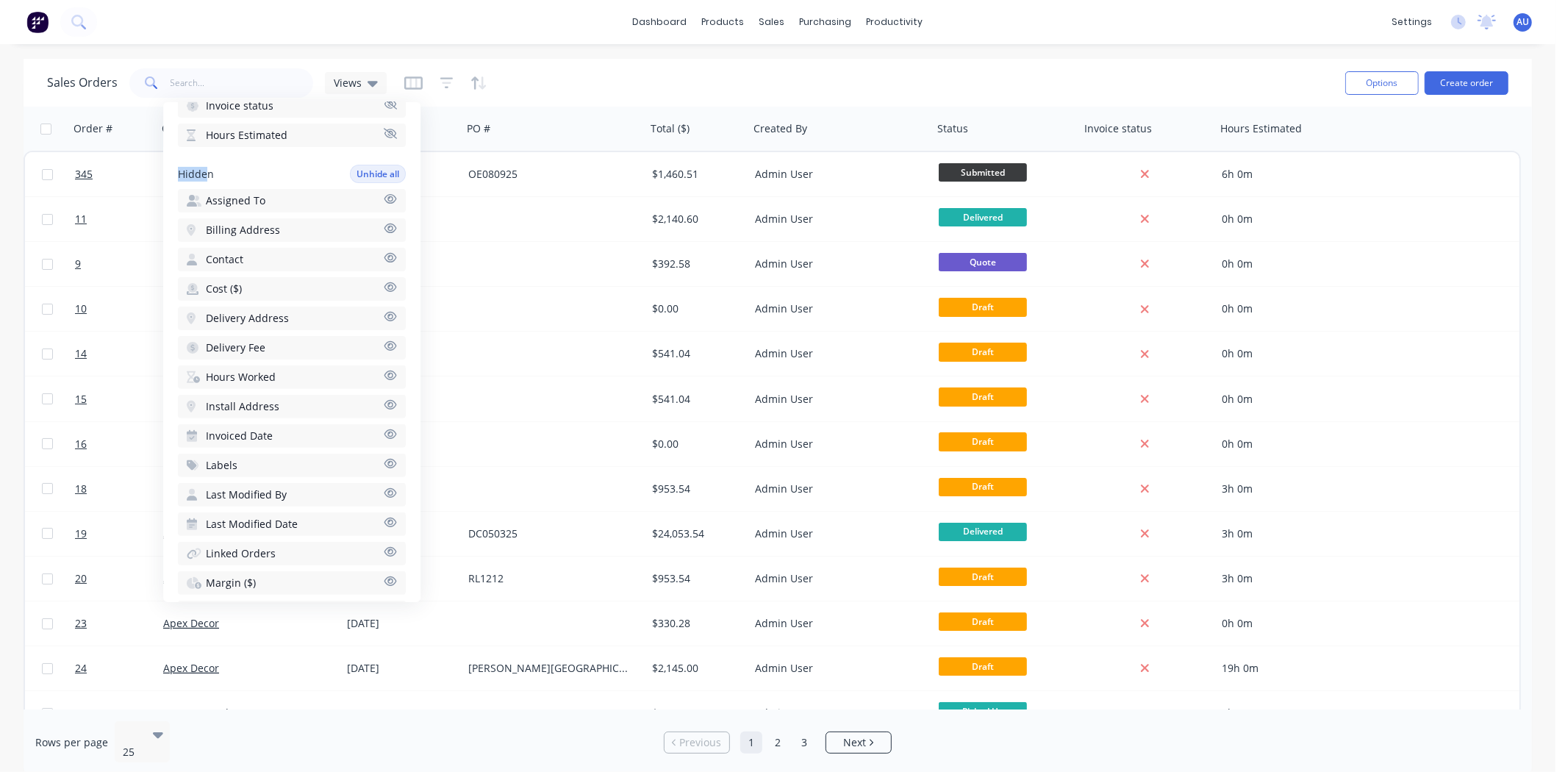
scroll to position [290, 0]
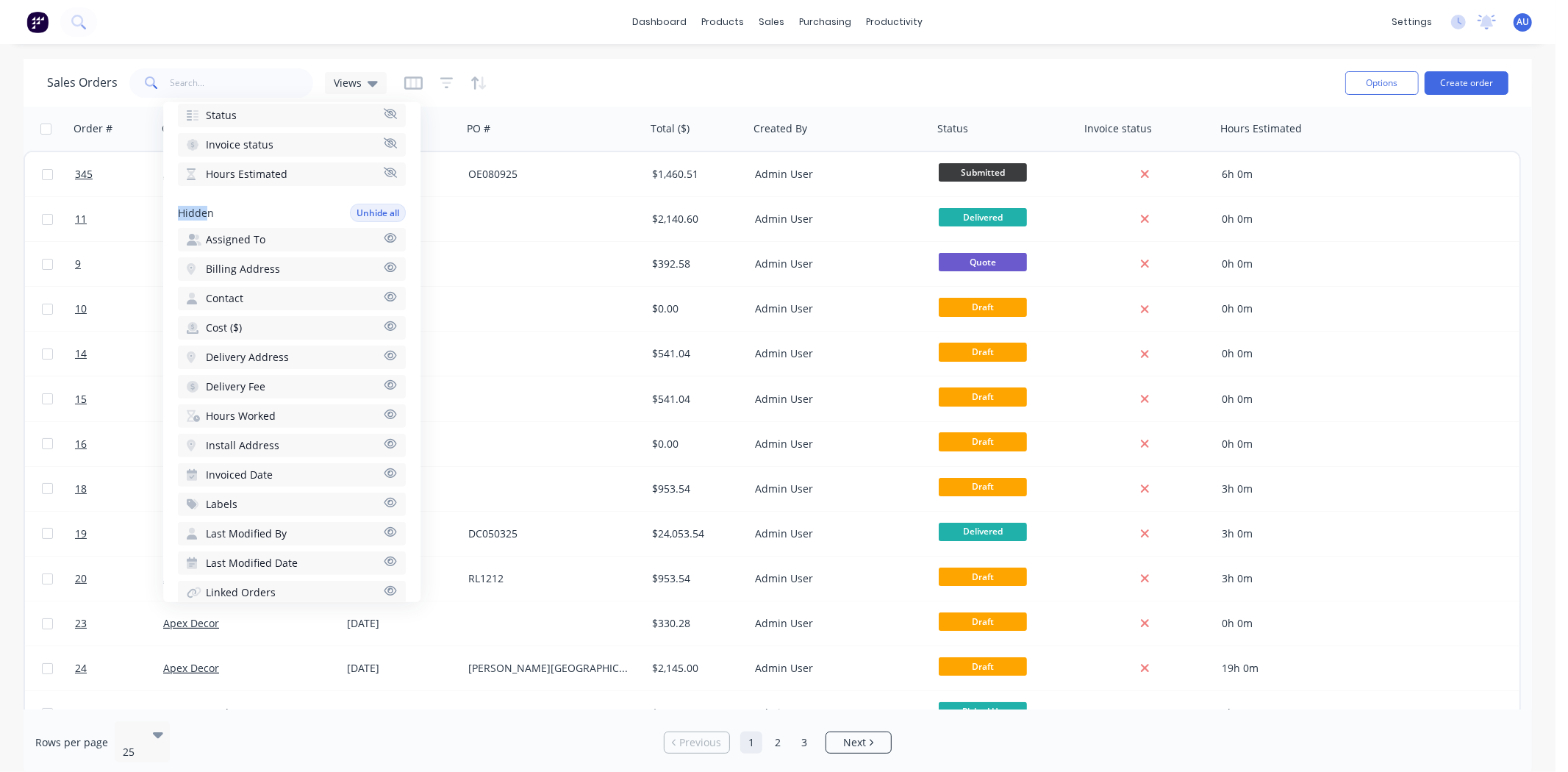
click at [253, 409] on span "Hours Worked" at bounding box center [241, 416] width 70 height 15
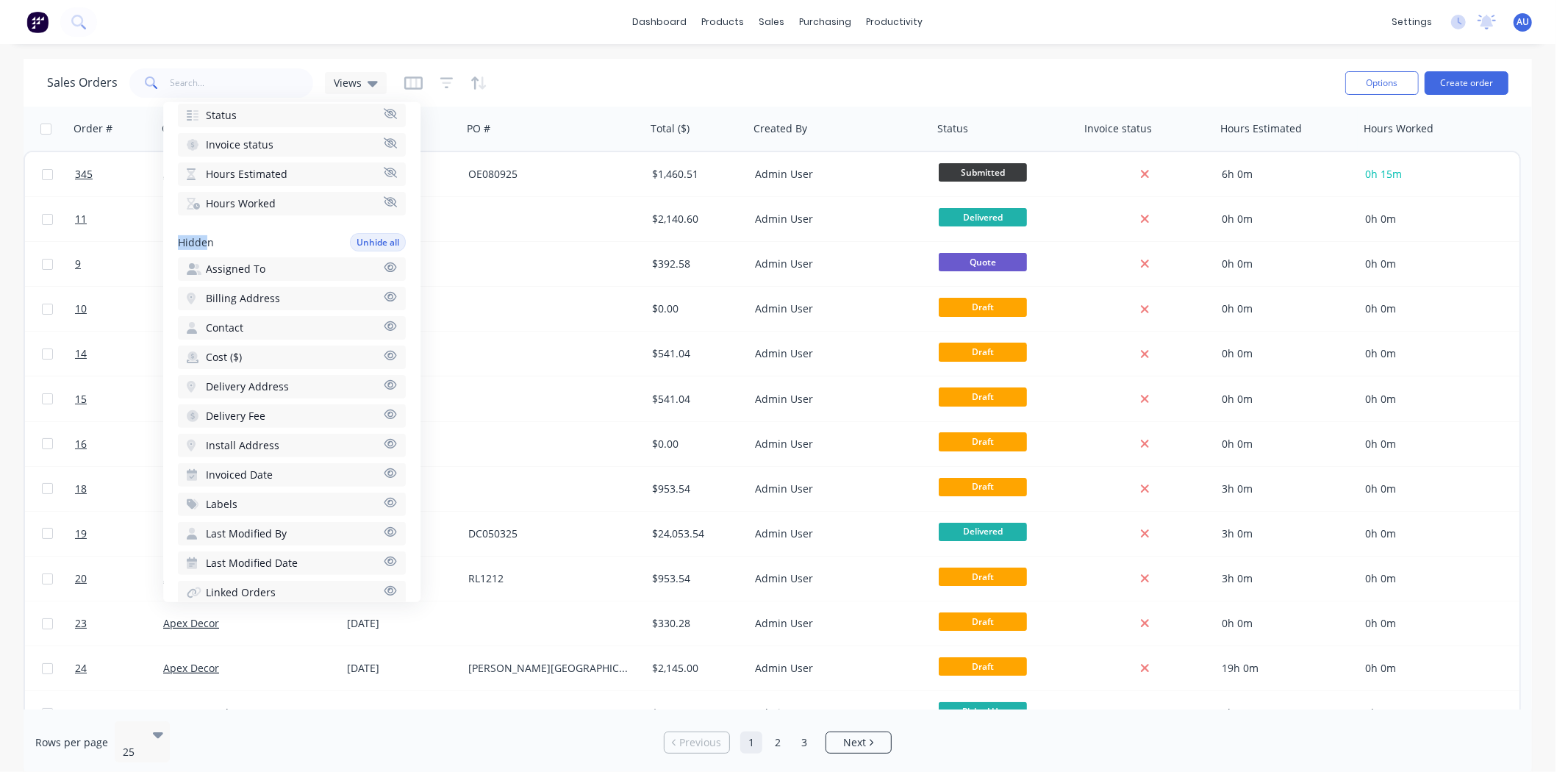
scroll to position [0, 0]
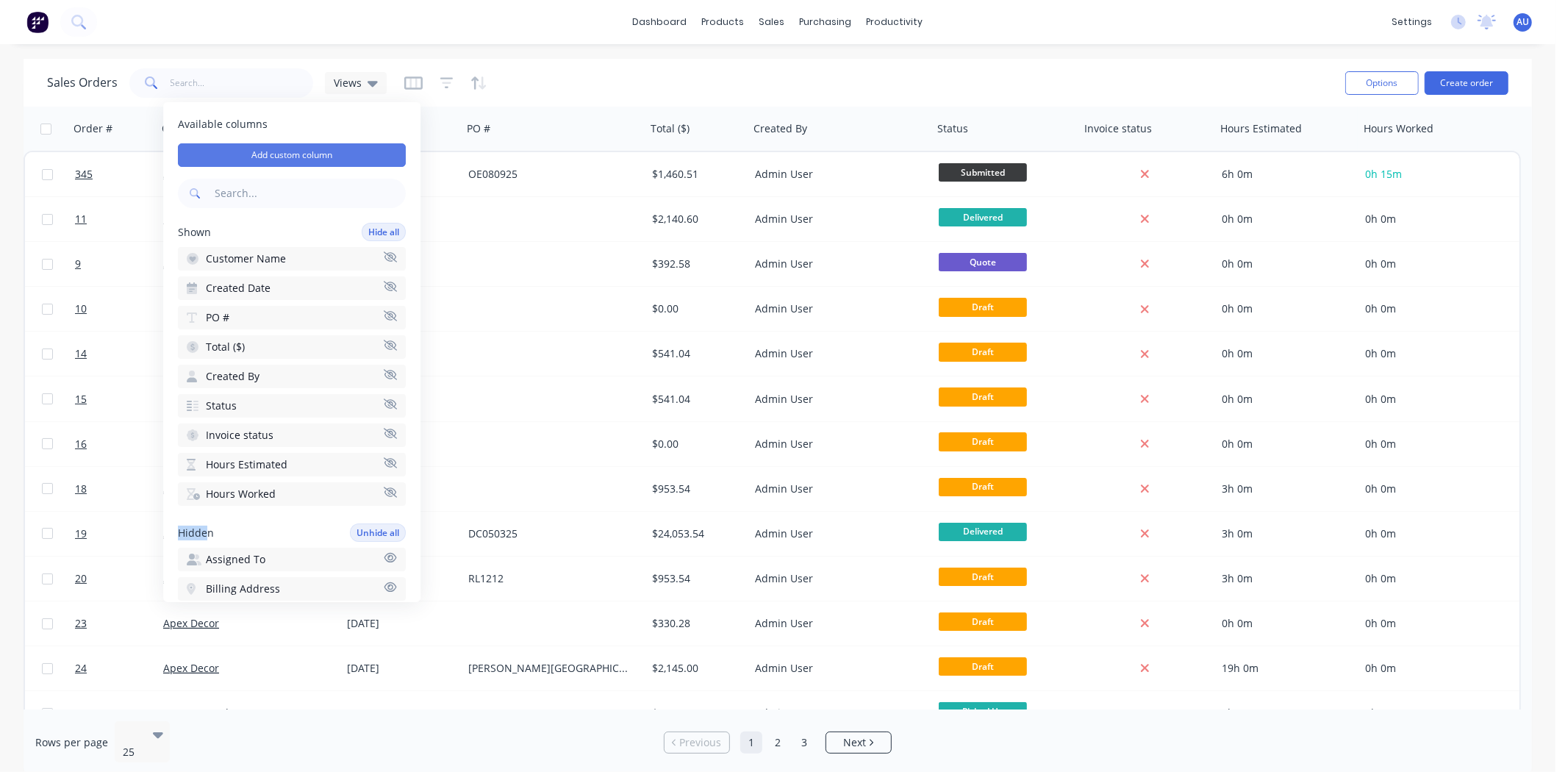
click at [275, 159] on button "Add custom column" at bounding box center [292, 155] width 228 height 24
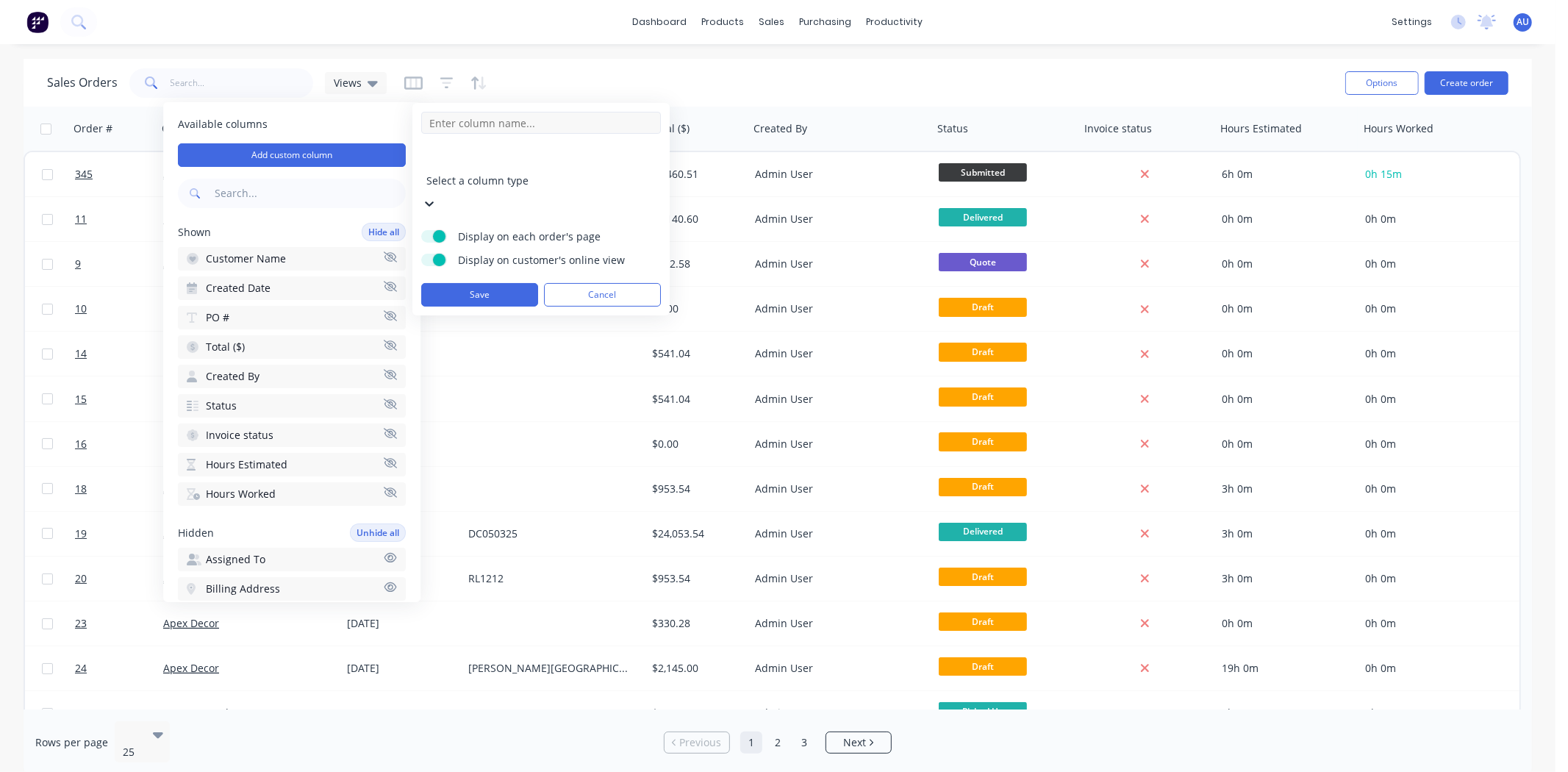
click at [516, 123] on input at bounding box center [542, 123] width 240 height 22
type input "Example"
click at [504, 163] on div at bounding box center [532, 161] width 211 height 18
click at [494, 301] on input at bounding box center [542, 312] width 240 height 22
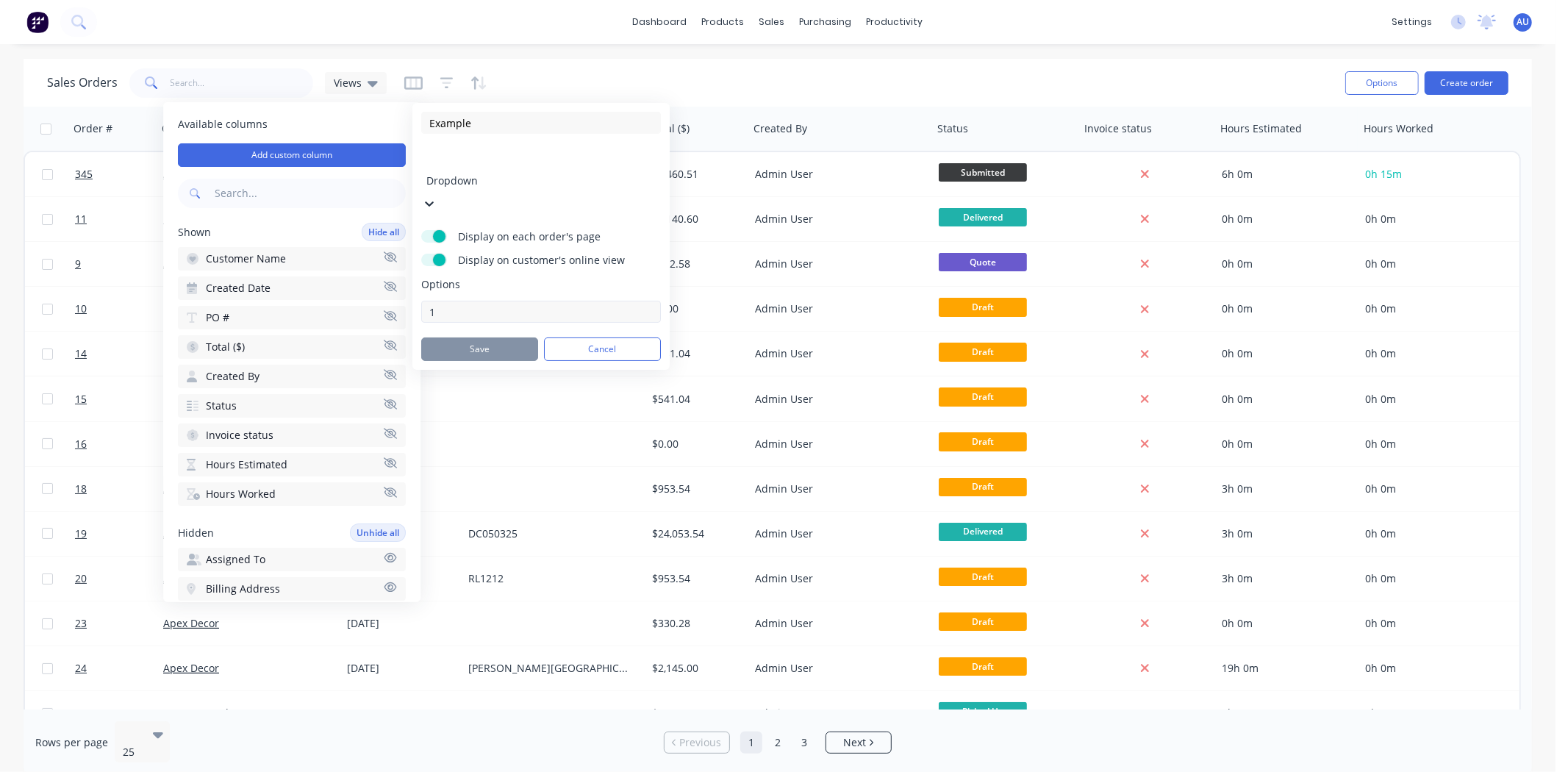
type input "1"
type input "2"
click at [494, 301] on input at bounding box center [542, 312] width 240 height 22
click at [489, 301] on input at bounding box center [542, 312] width 240 height 22
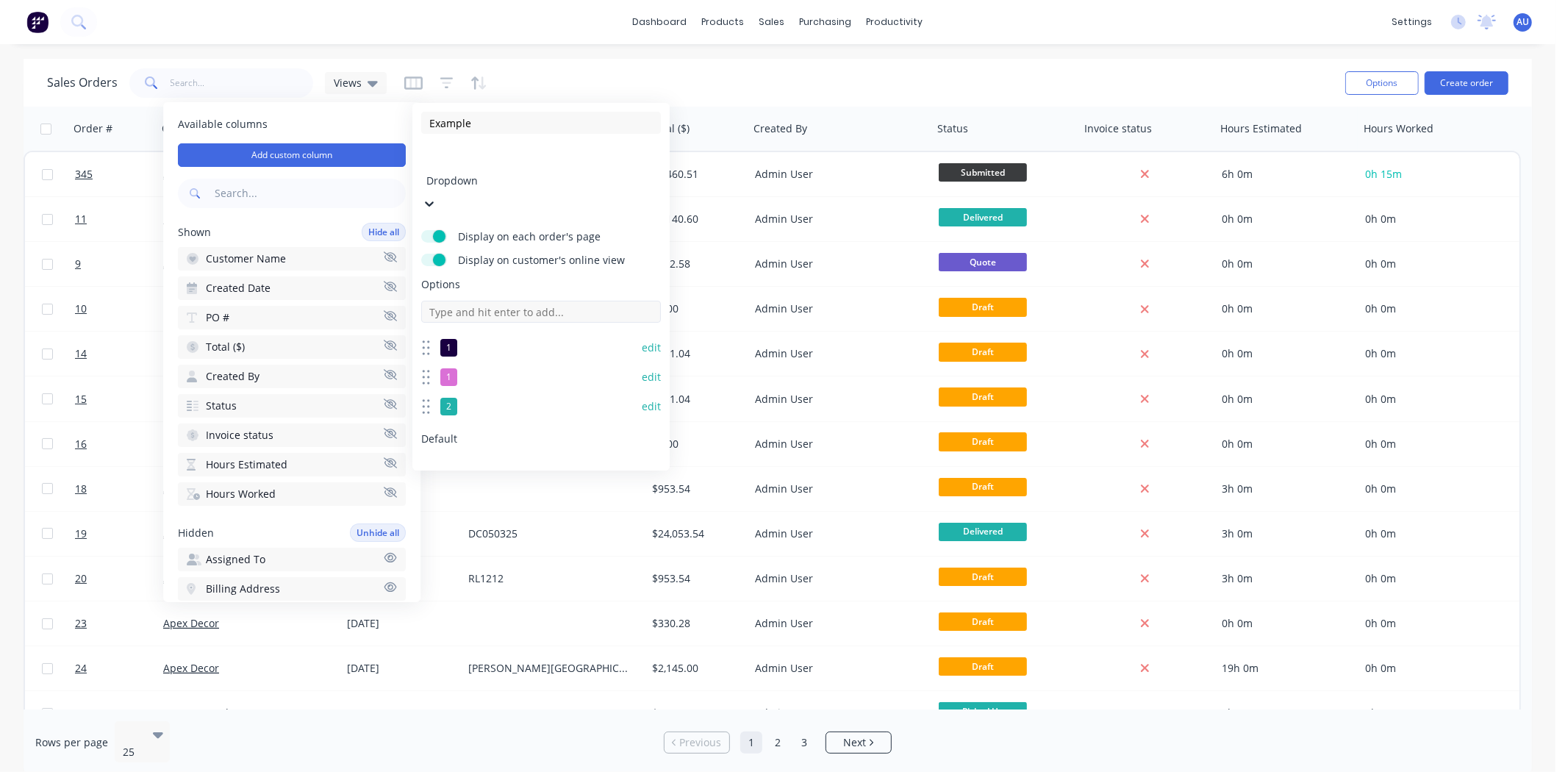
click at [481, 301] on input at bounding box center [542, 312] width 240 height 22
type input "3"
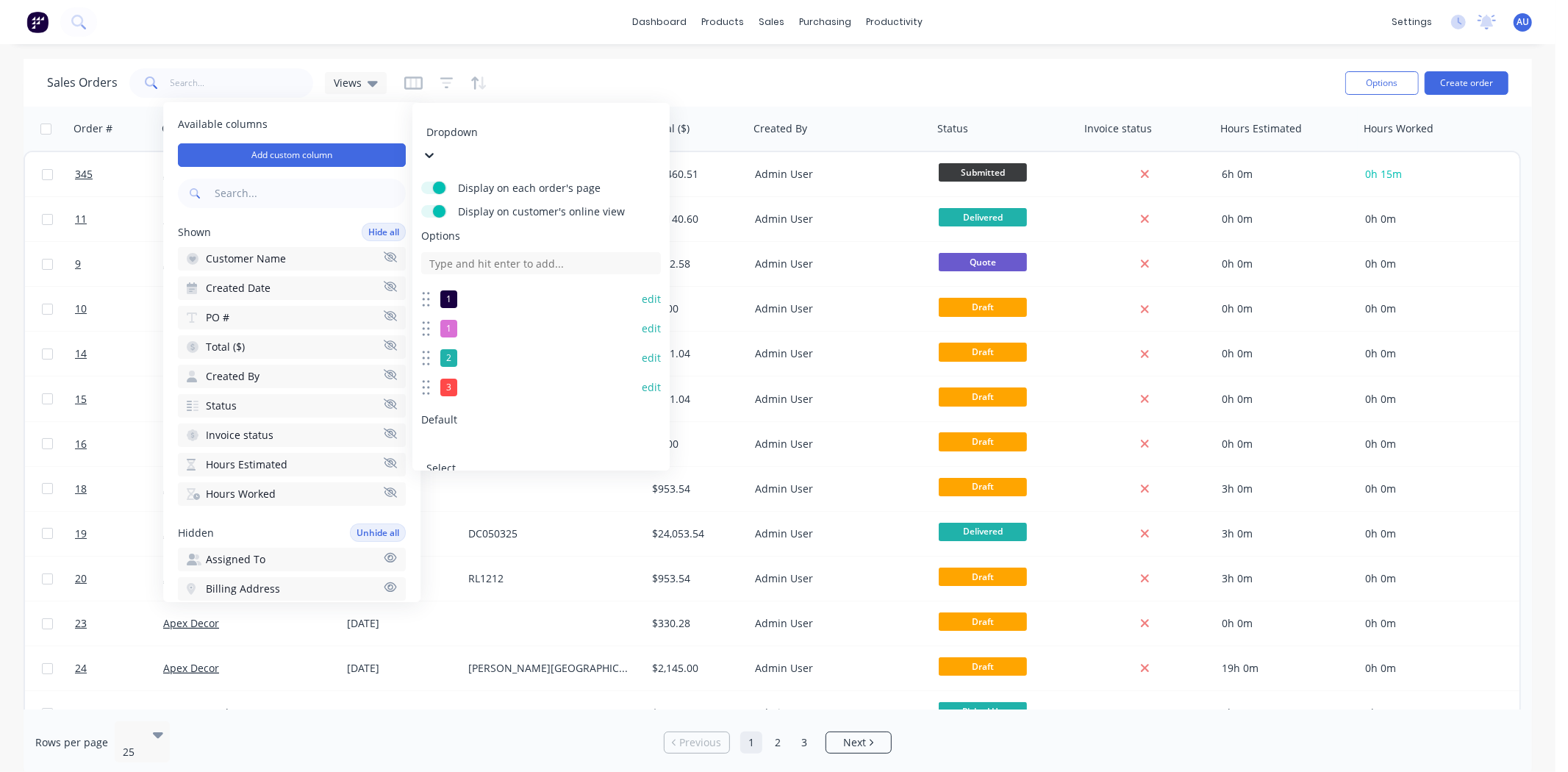
click at [598, 518] on button "Cancel" at bounding box center [603, 530] width 117 height 24
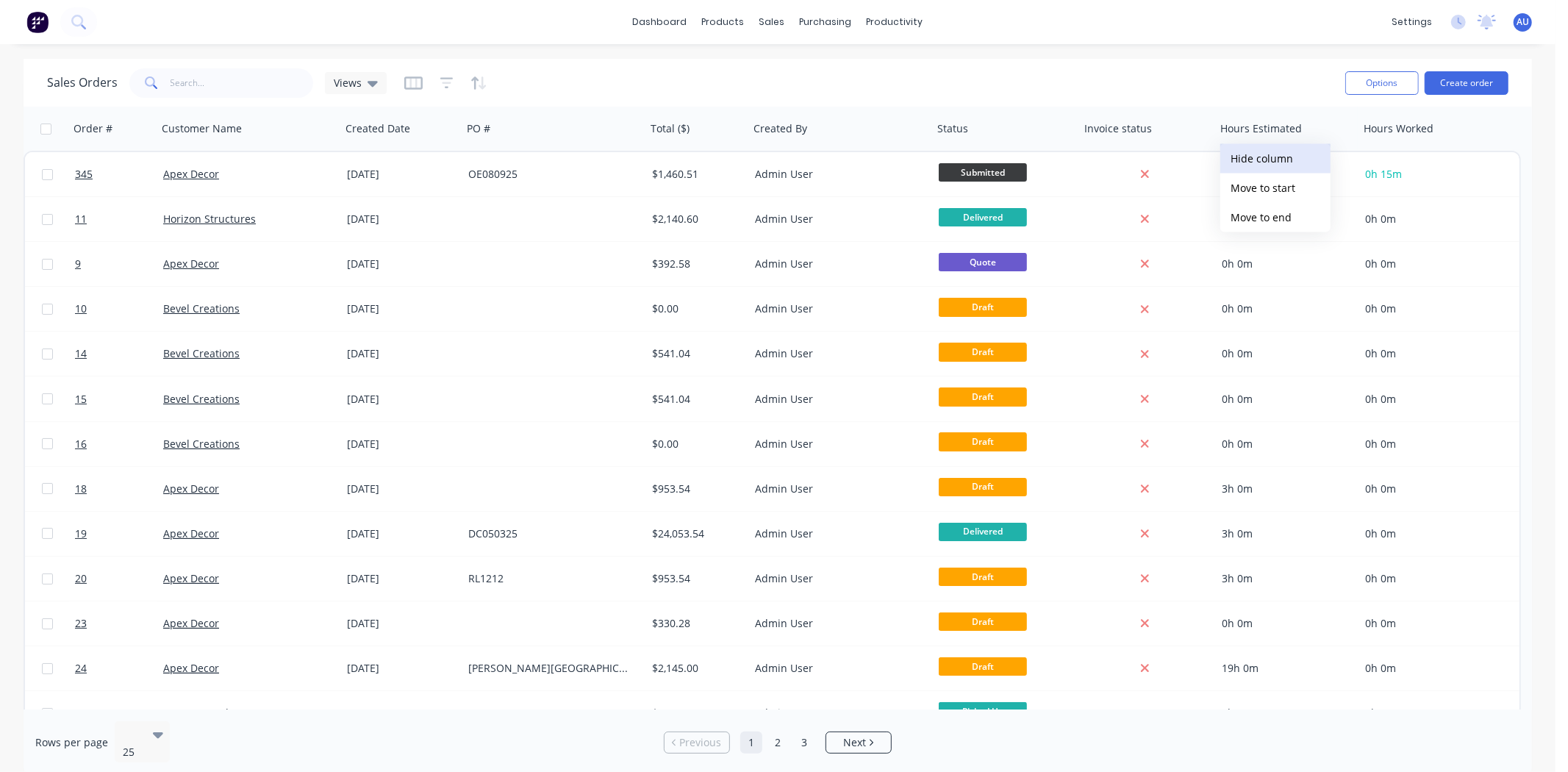
click at [1278, 159] on button "Hide column" at bounding box center [1275, 159] width 111 height 29
click at [1283, 156] on button "Hide column" at bounding box center [1275, 159] width 111 height 29
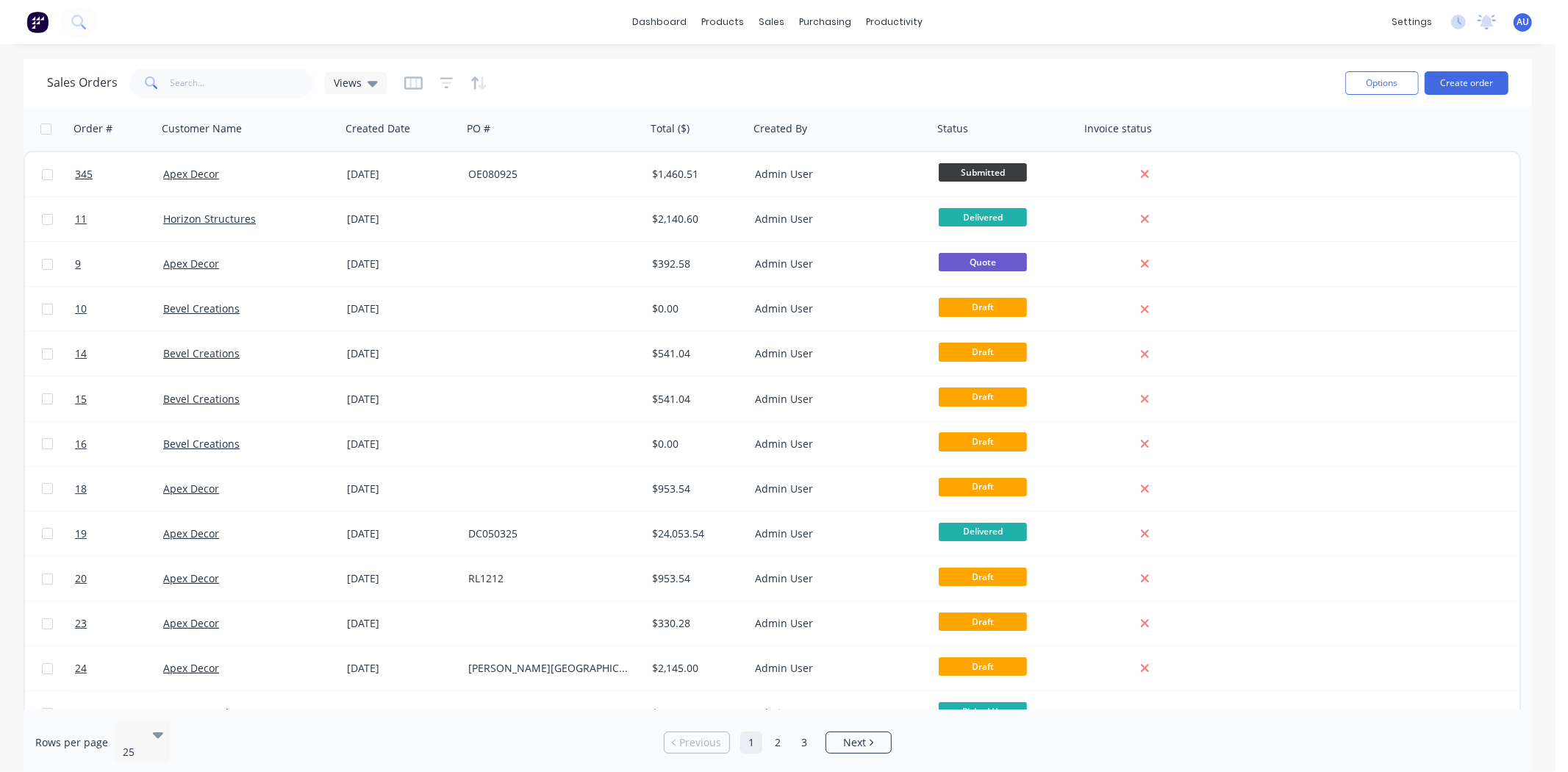
click at [650, 83] on div "Sales Orders Views" at bounding box center [690, 82] width 1287 height 36
click at [347, 85] on span "Views" at bounding box center [348, 82] width 28 height 16
click at [574, 70] on div "Sales Orders Views" at bounding box center [690, 82] width 1287 height 36
click at [410, 89] on icon "button" at bounding box center [413, 83] width 18 height 13
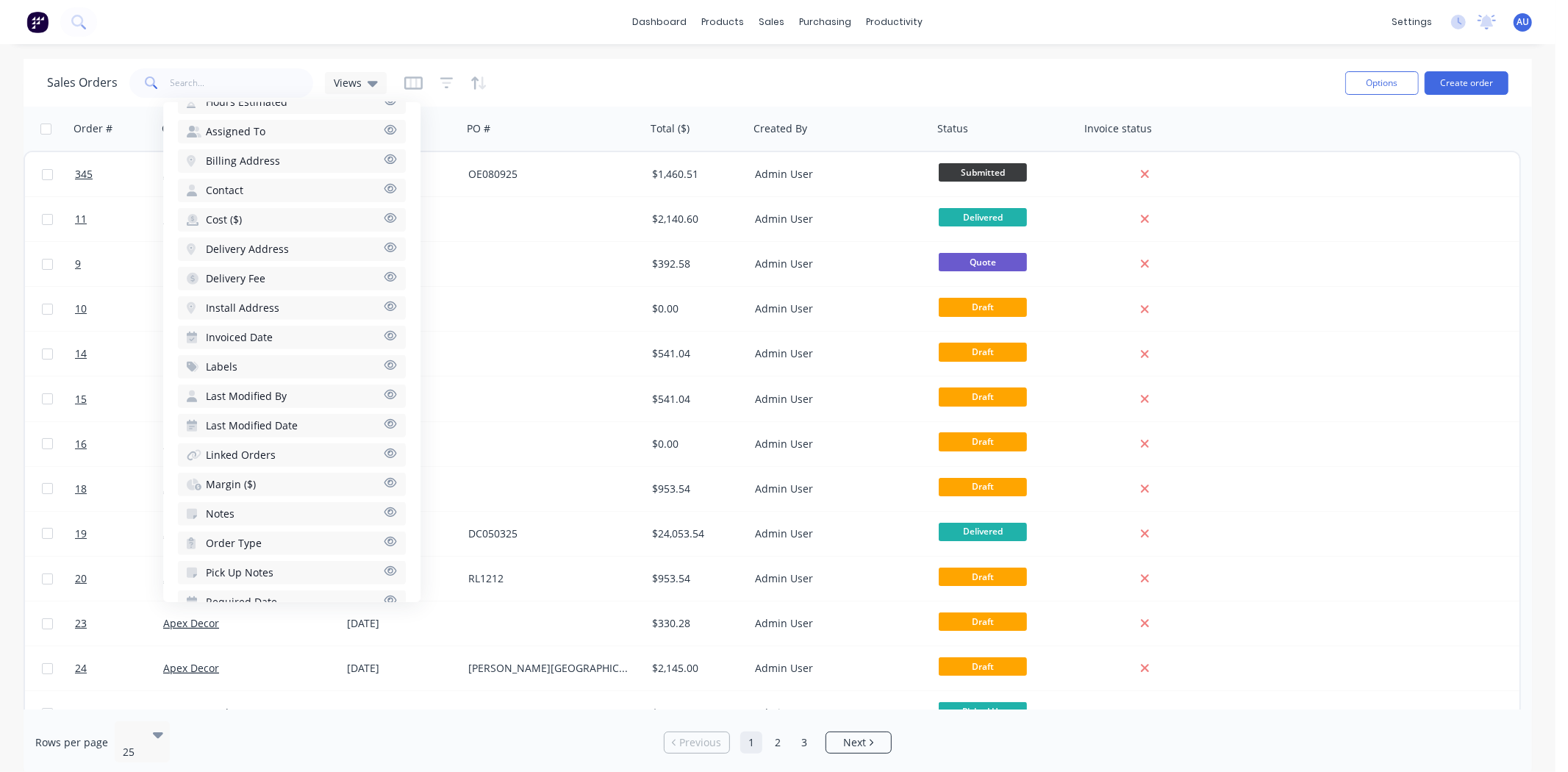
scroll to position [454, 0]
click at [254, 329] on button "Labels" at bounding box center [292, 341] width 228 height 24
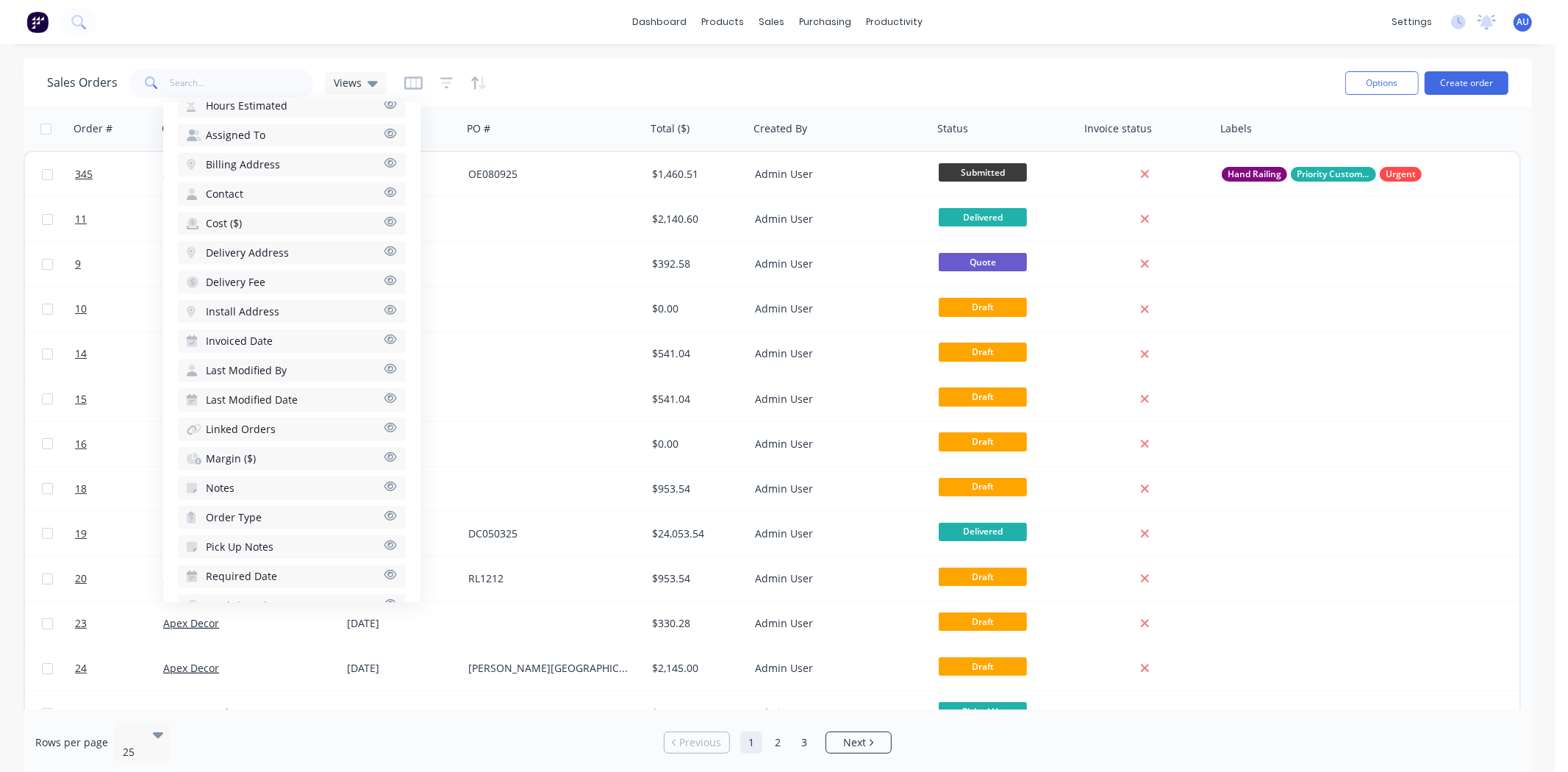
click at [568, 80] on div "Sales Orders Views" at bounding box center [690, 82] width 1287 height 36
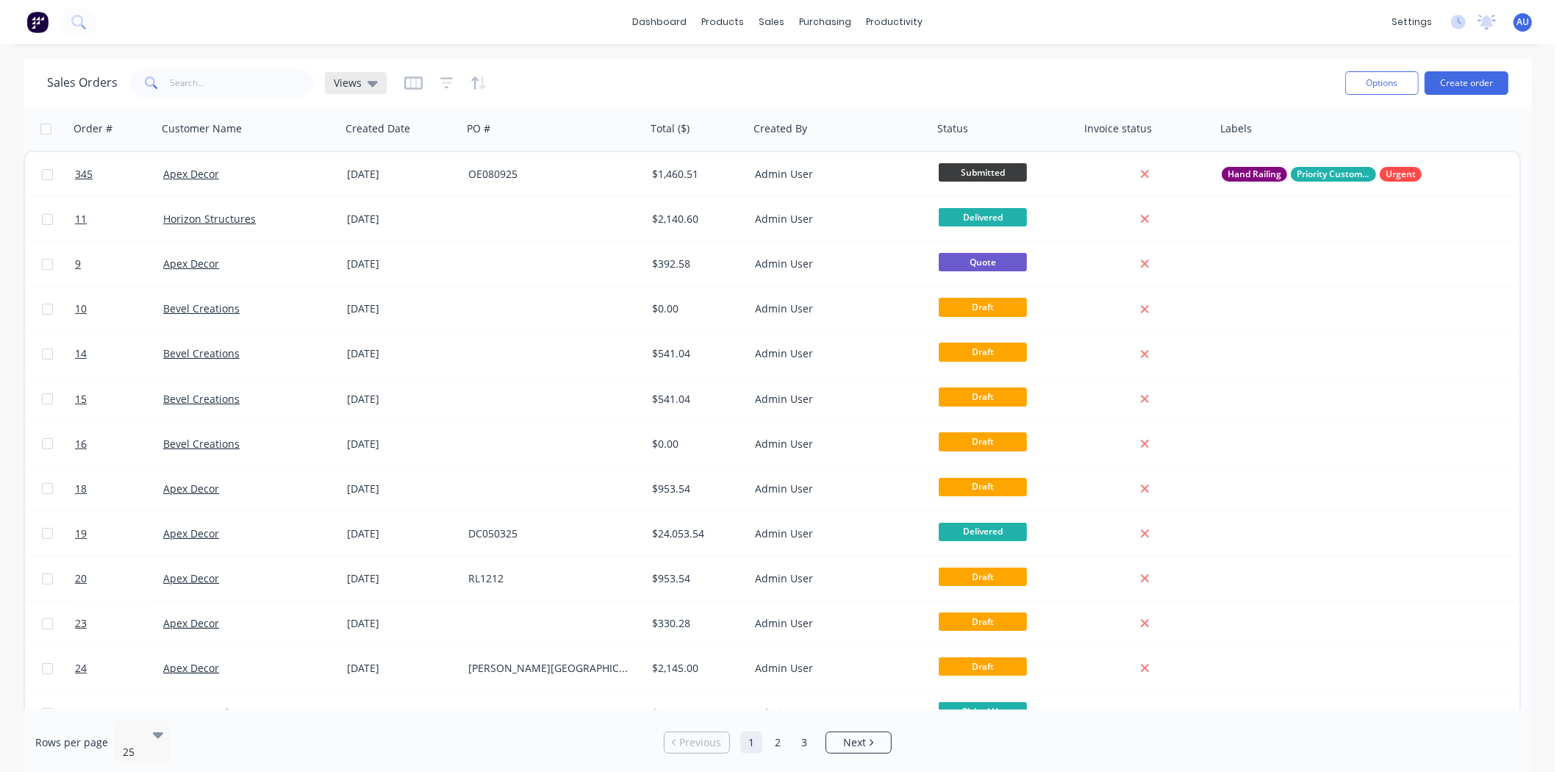
click at [376, 88] on div "Views" at bounding box center [356, 83] width 62 height 22
click at [414, 84] on icon "button" at bounding box center [413, 83] width 18 height 15
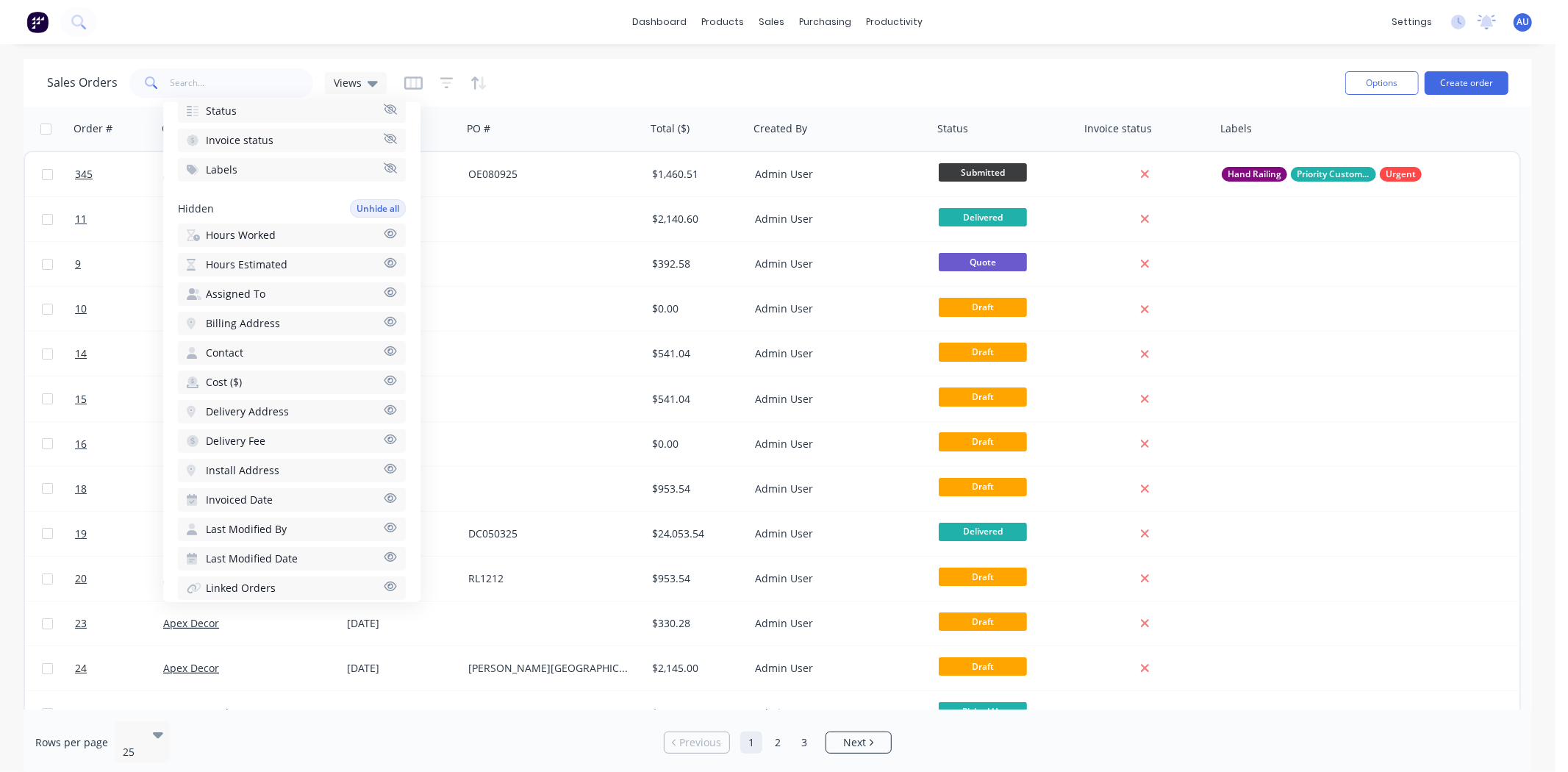
scroll to position [290, 0]
click at [284, 232] on button "Hours Worked" at bounding box center [292, 240] width 228 height 24
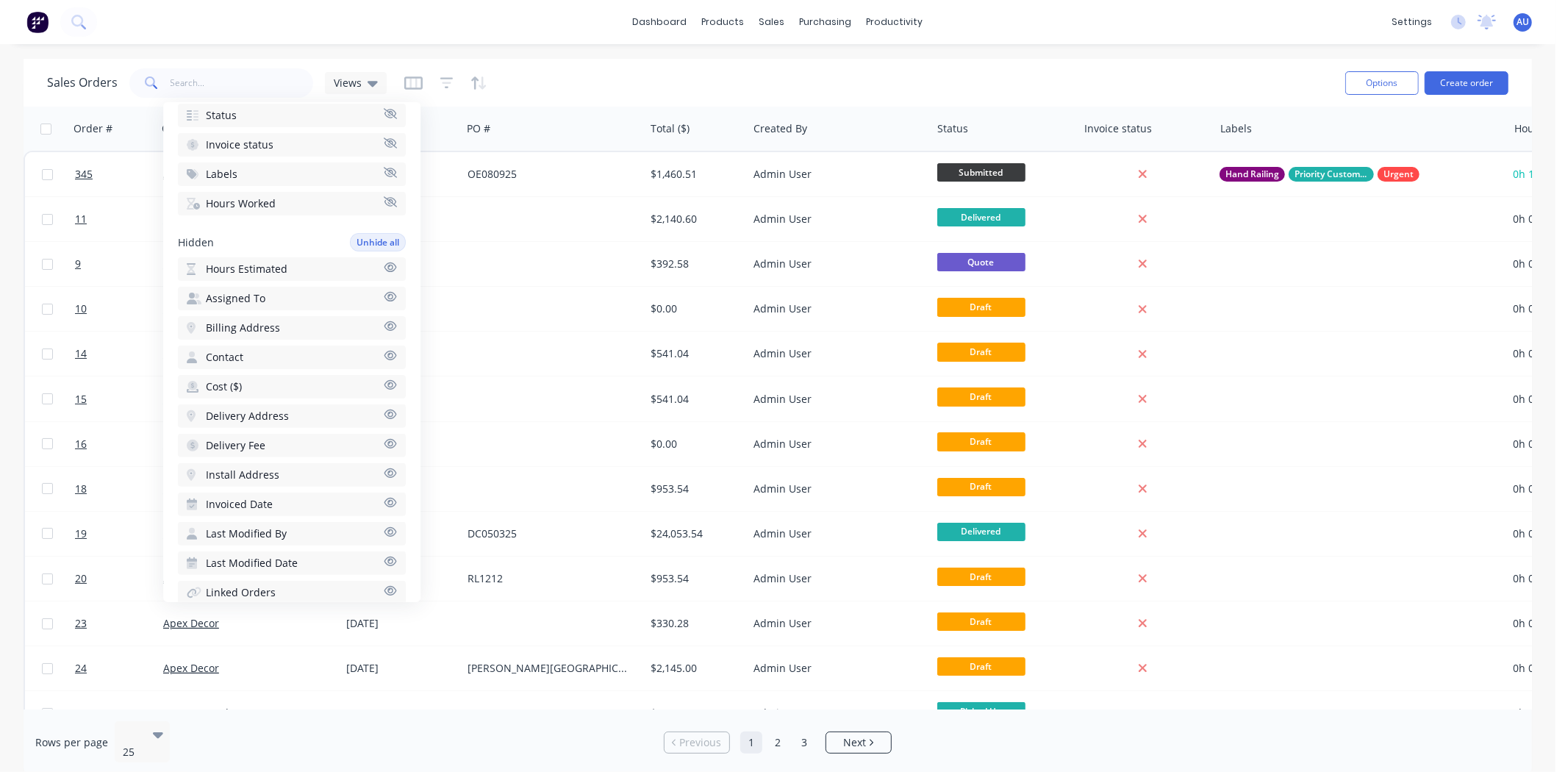
click at [281, 262] on span "Hours Estimated" at bounding box center [246, 269] width 81 height 15
click at [306, 163] on button "Labels" at bounding box center [292, 175] width 228 height 24
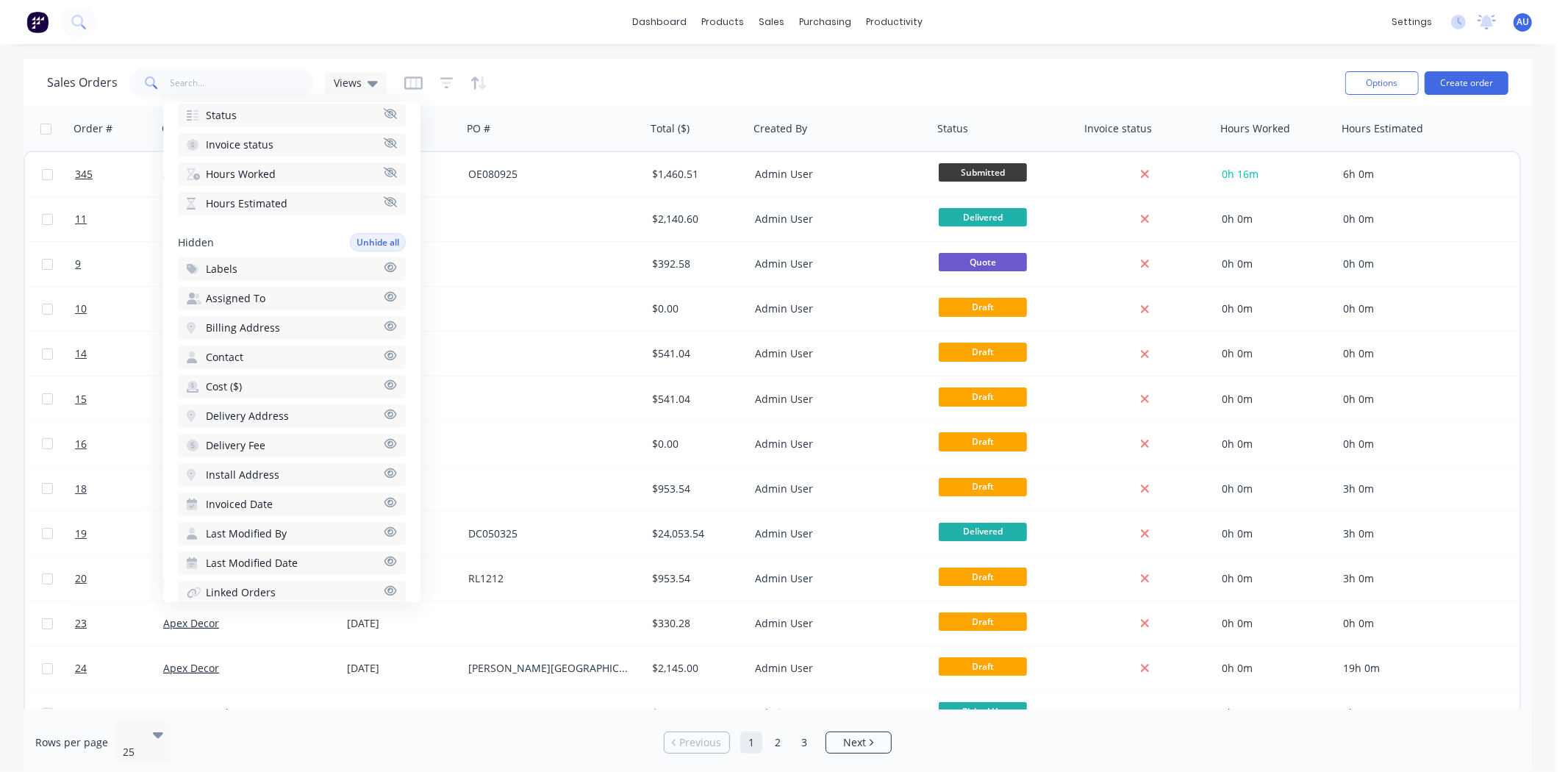
click at [1004, 60] on div "Sales Orders Views Options Create order" at bounding box center [778, 82] width 1509 height 48
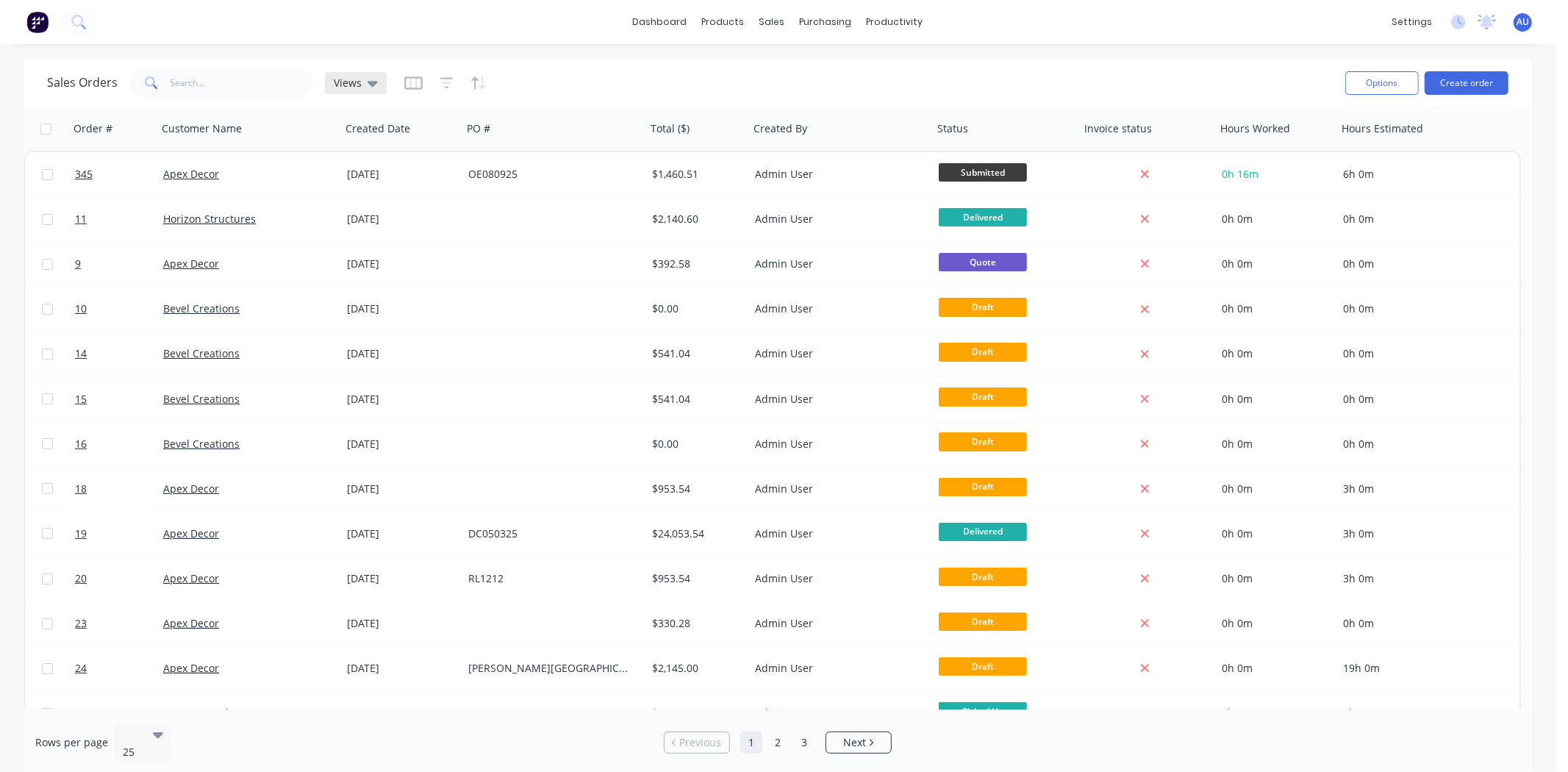
click at [379, 83] on div "Views" at bounding box center [356, 83] width 62 height 22
click at [980, 77] on div "Sales Orders Views" at bounding box center [690, 82] width 1287 height 36
click at [350, 78] on span "Views" at bounding box center [348, 82] width 28 height 16
click at [395, 170] on button "Save new view" at bounding box center [427, 176] width 197 height 22
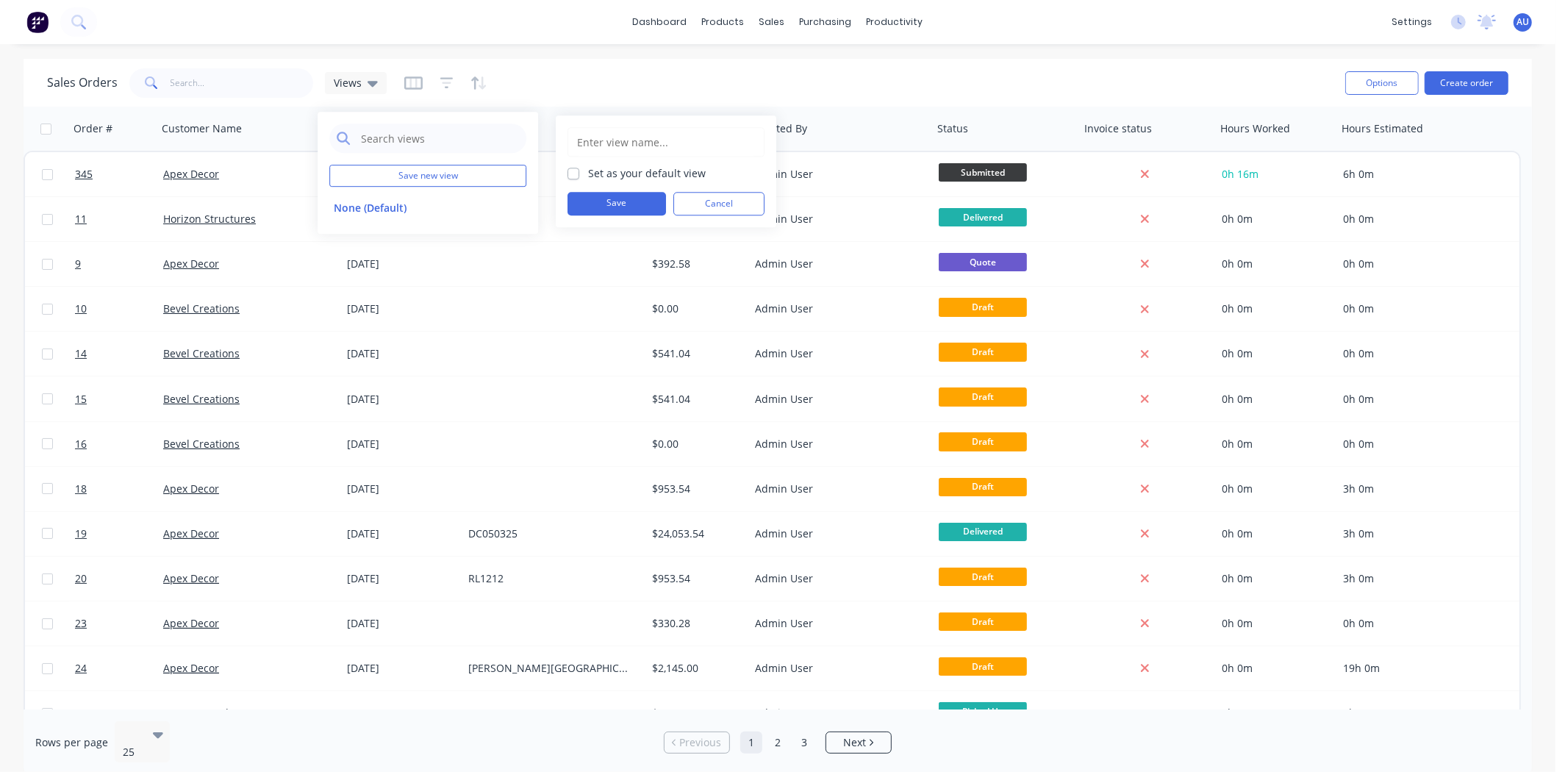
click at [599, 147] on input "text" at bounding box center [666, 142] width 181 height 28
type input "Hours"
click at [628, 199] on button "Save" at bounding box center [617, 204] width 99 height 24
click at [357, 202] on button "None (Default)" at bounding box center [413, 208] width 167 height 16
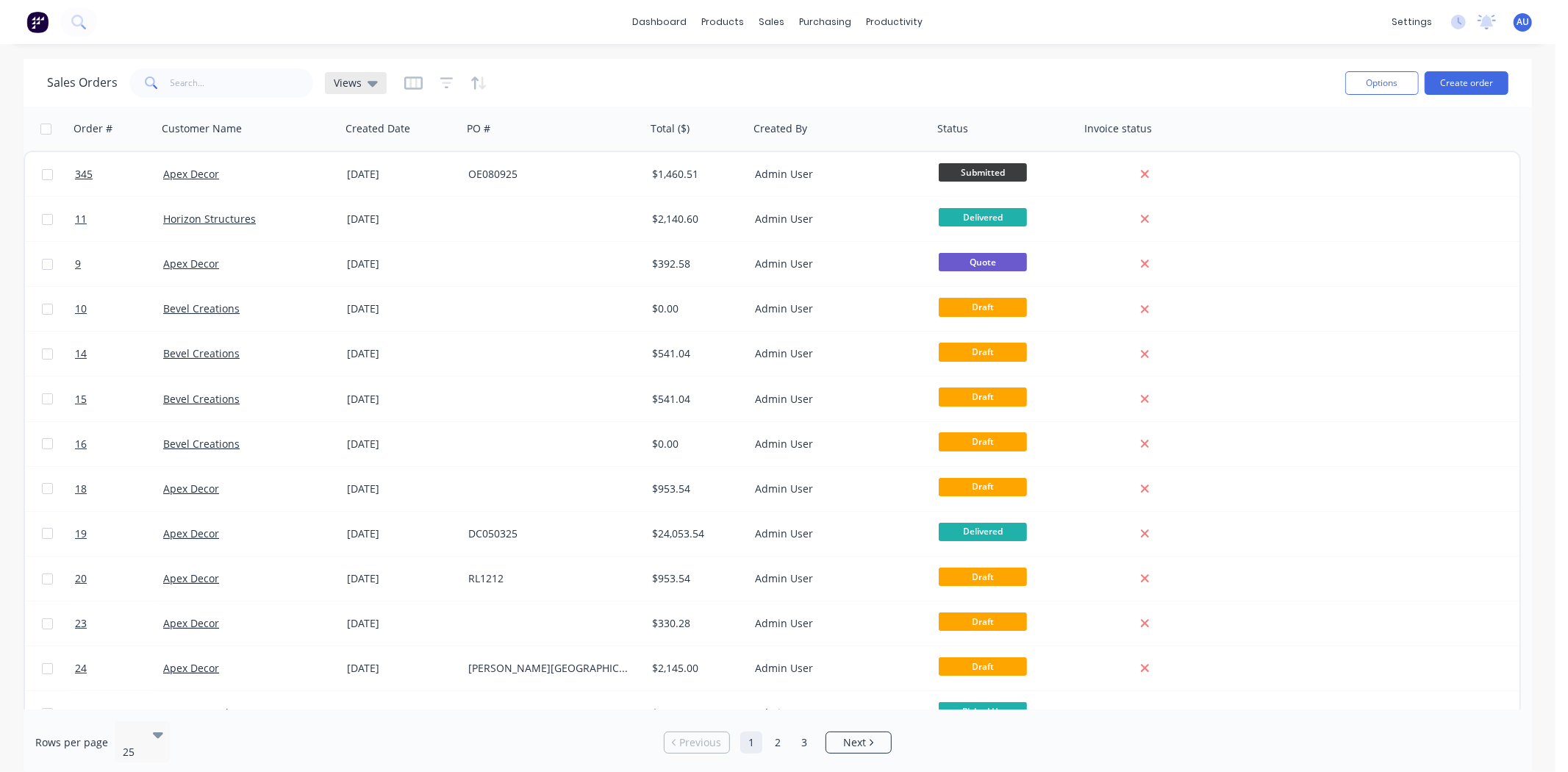
click at [364, 72] on div "Views" at bounding box center [356, 83] width 62 height 22
click at [355, 242] on button "Hours" at bounding box center [413, 237] width 167 height 16
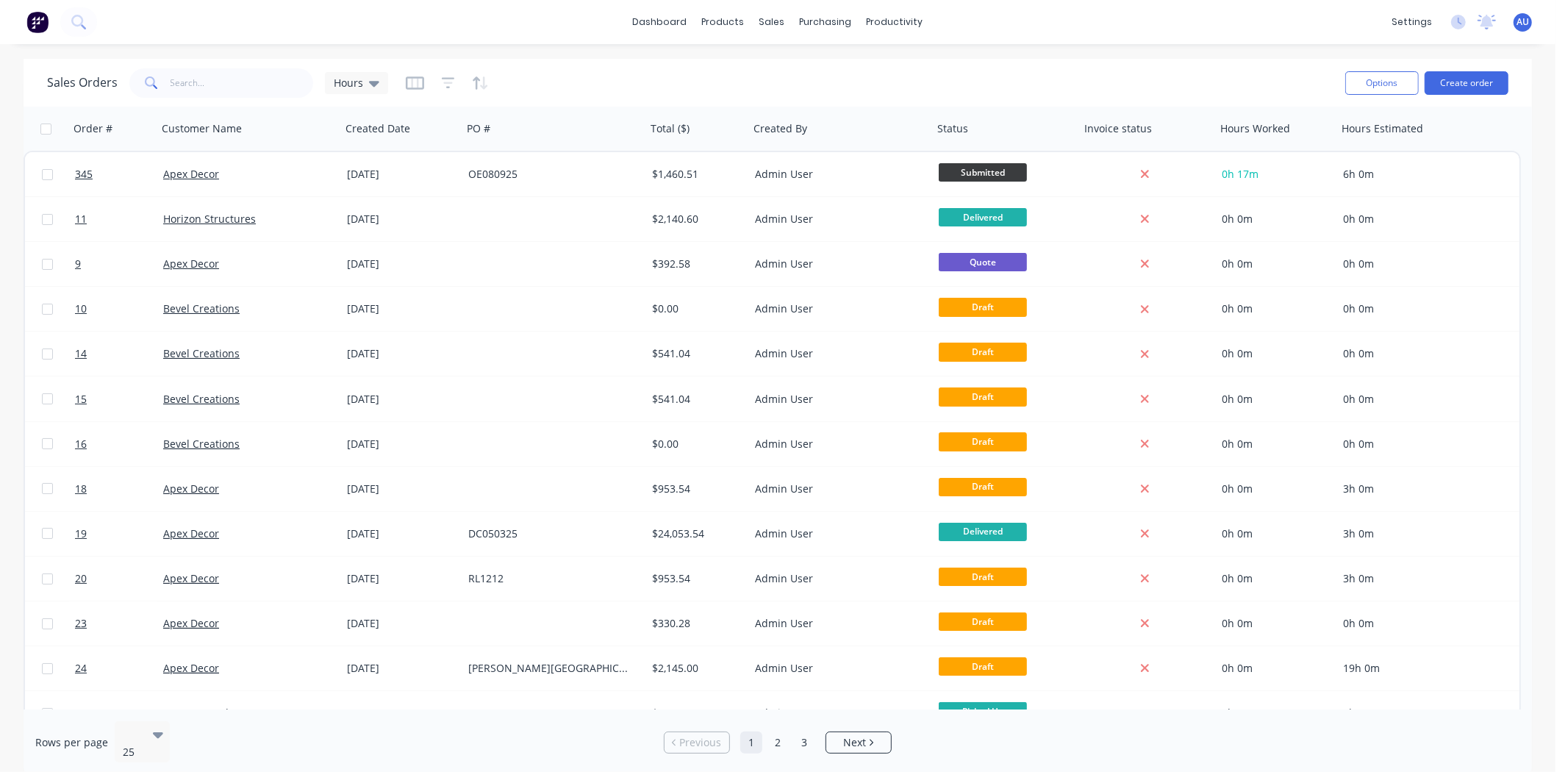
click at [640, 72] on div "Sales Orders Hours" at bounding box center [690, 82] width 1287 height 36
click at [452, 81] on icon "button" at bounding box center [448, 83] width 13 height 15
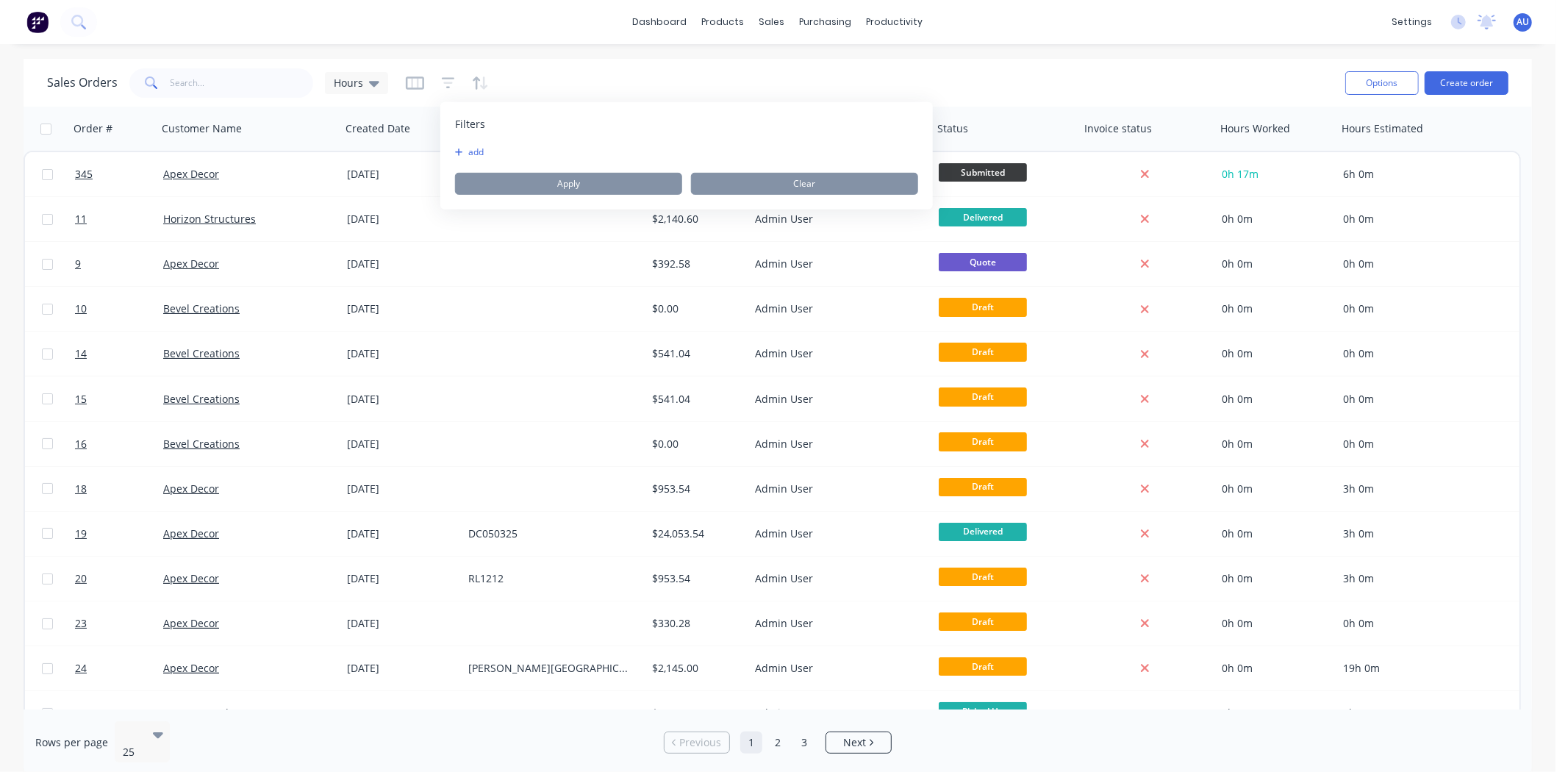
click at [475, 155] on button "add" at bounding box center [474, 152] width 37 height 12
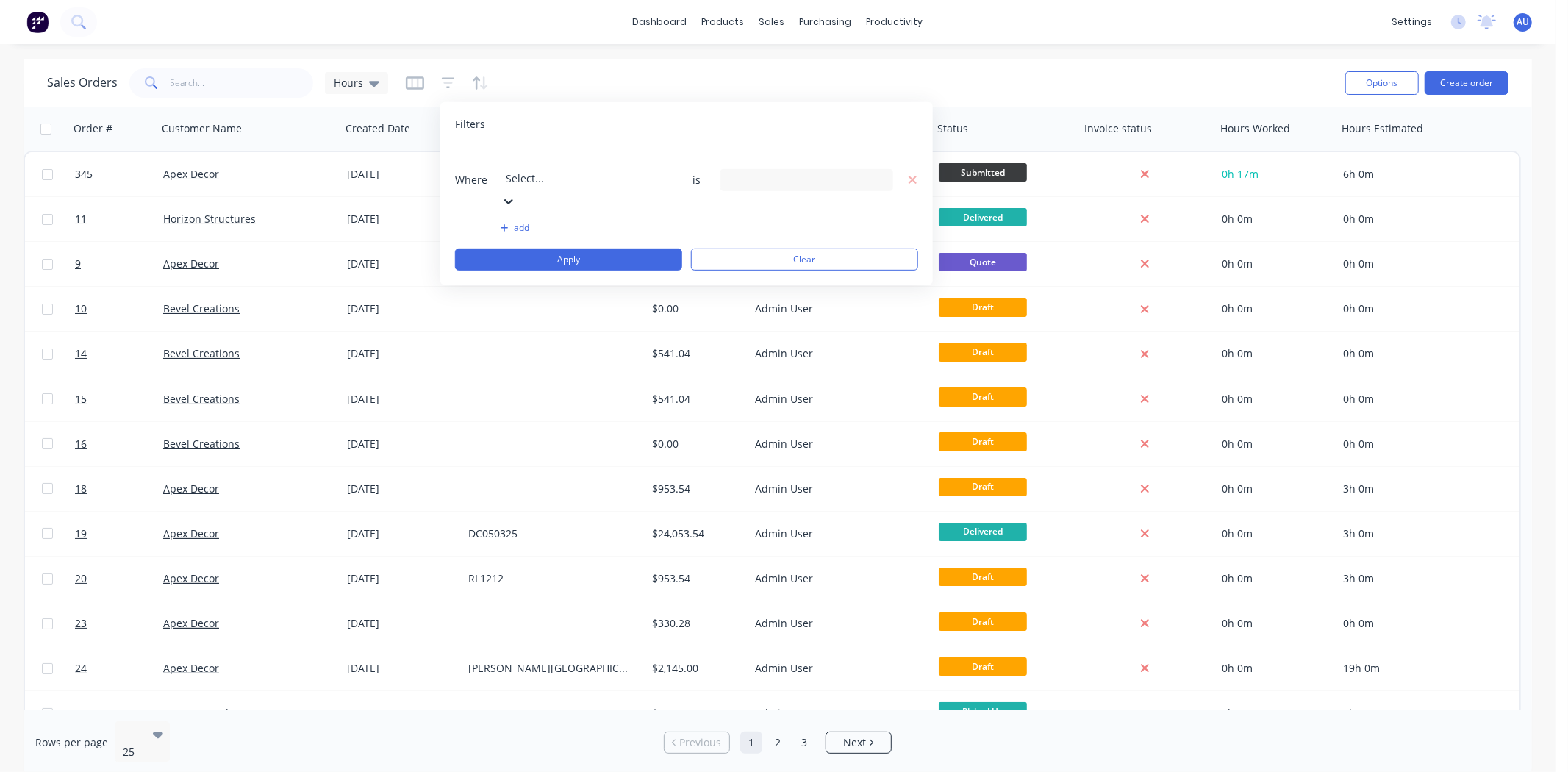
click at [539, 166] on div at bounding box center [611, 158] width 211 height 18
click at [783, 172] on div "110 Labels selected" at bounding box center [794, 179] width 133 height 16
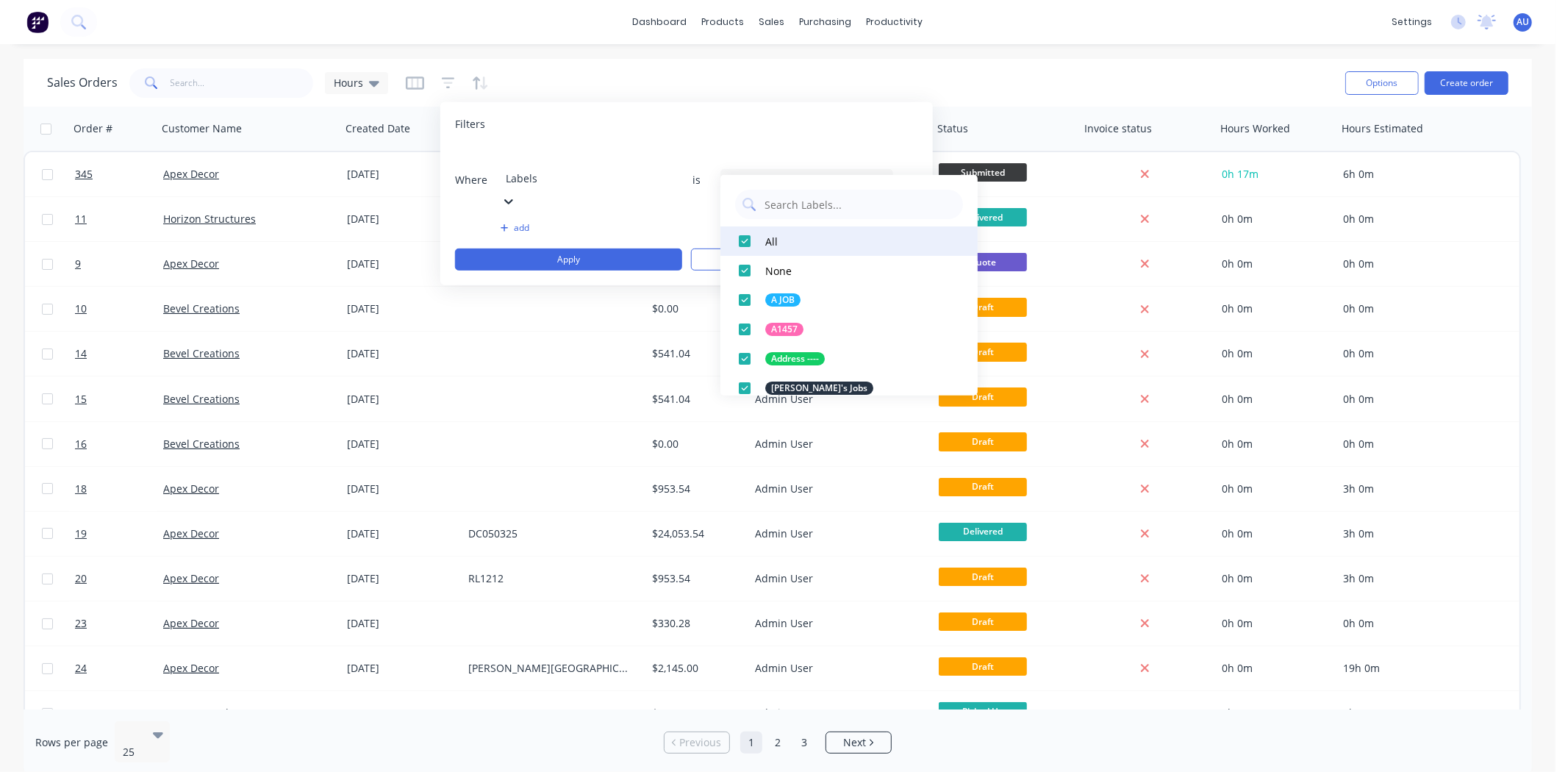
click at [744, 238] on div at bounding box center [745, 241] width 29 height 29
click at [784, 209] on input "text" at bounding box center [859, 204] width 193 height 29
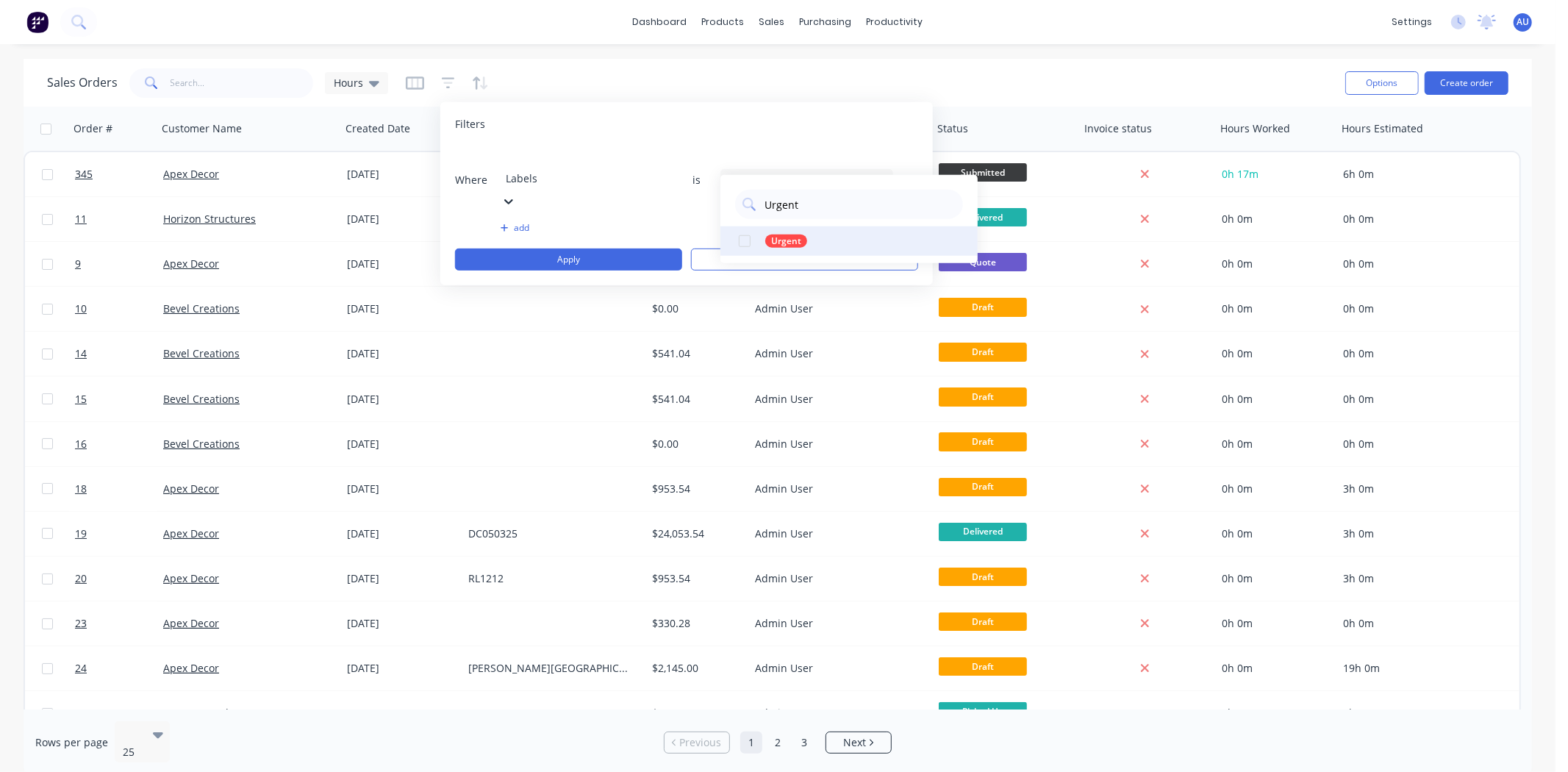
type input "Urgent"
click at [744, 245] on div at bounding box center [745, 241] width 29 height 29
click at [807, 197] on input "Urgent" at bounding box center [859, 204] width 193 height 29
drag, startPoint x: 778, startPoint y: 204, endPoint x: 766, endPoint y: 207, distance: 12.4
click at [766, 207] on input "Urgent" at bounding box center [859, 204] width 193 height 29
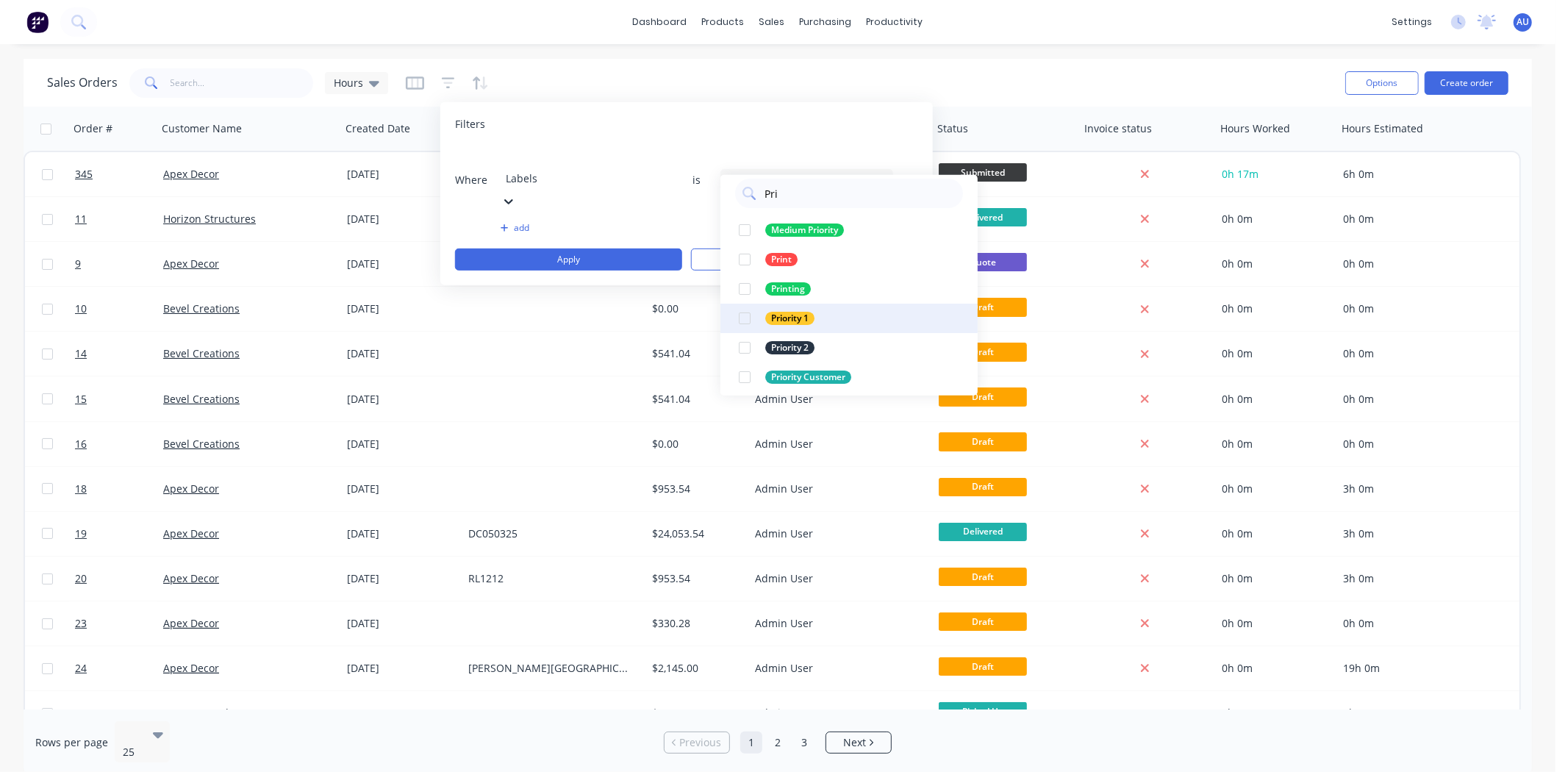
scroll to position [15, 0]
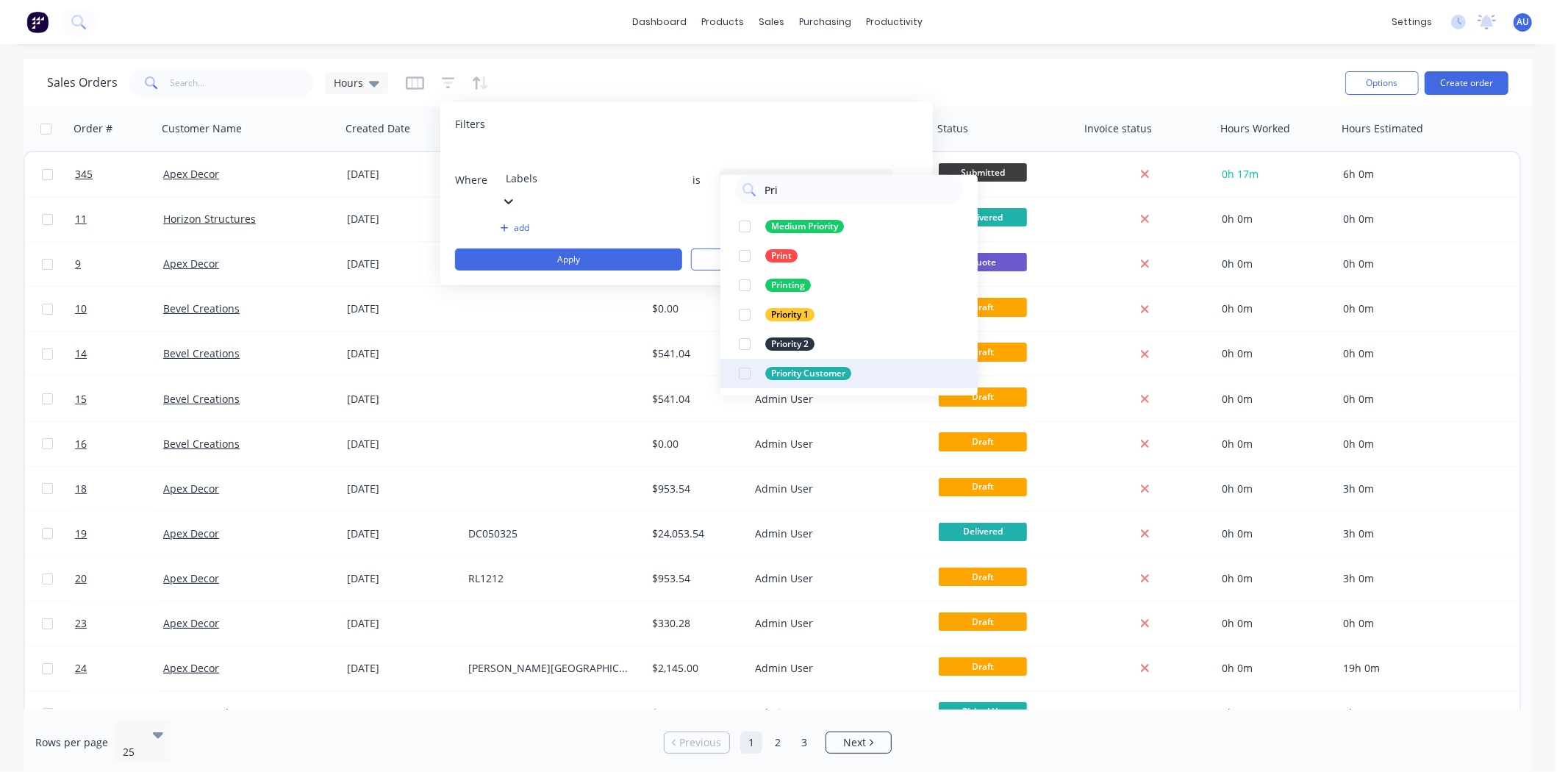
type input "Pri"
click at [745, 369] on div at bounding box center [745, 373] width 29 height 29
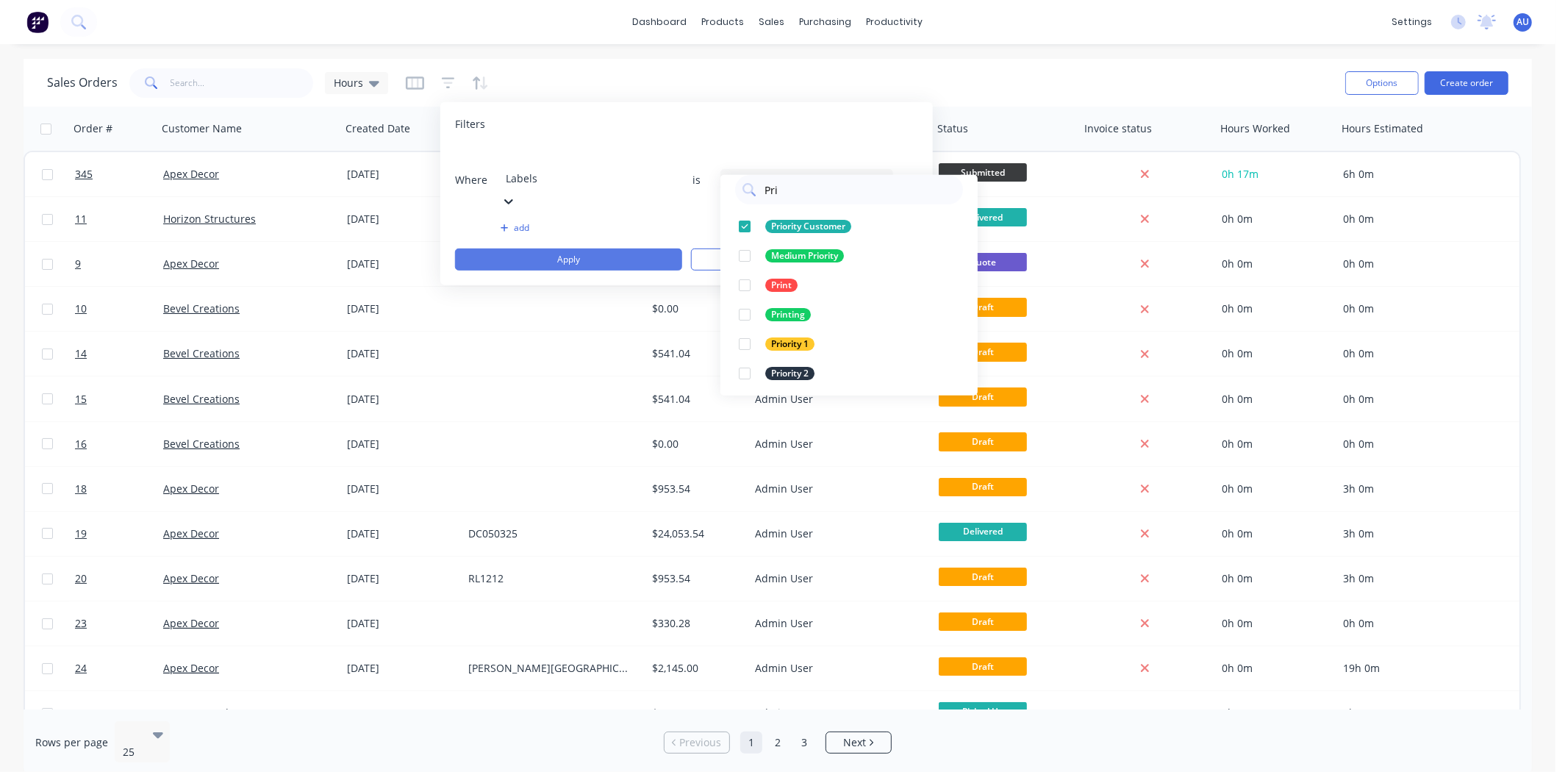
click at [630, 249] on button "Apply" at bounding box center [569, 260] width 227 height 22
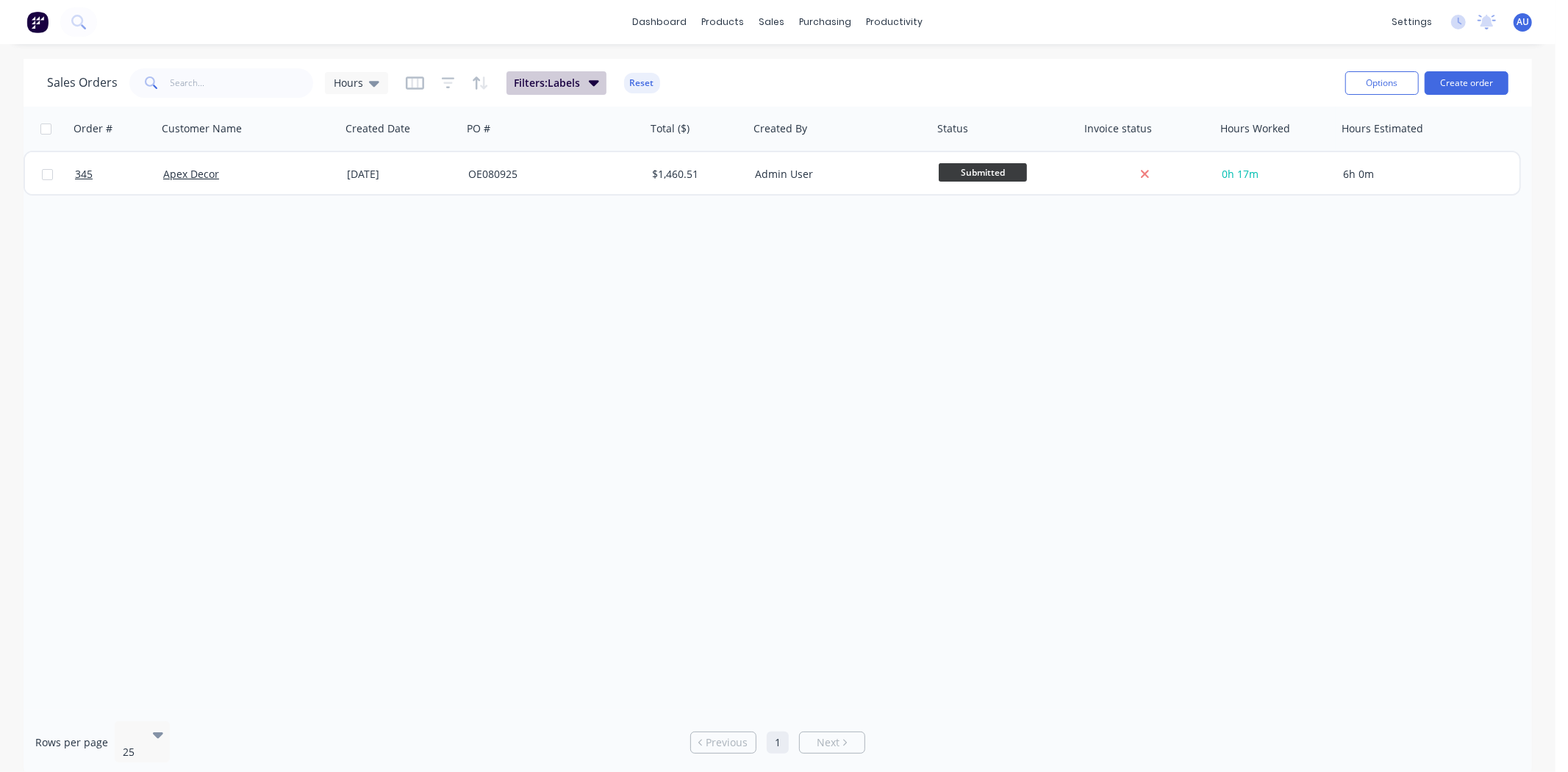
click at [585, 87] on button "Filters: Labels" at bounding box center [556, 83] width 100 height 24
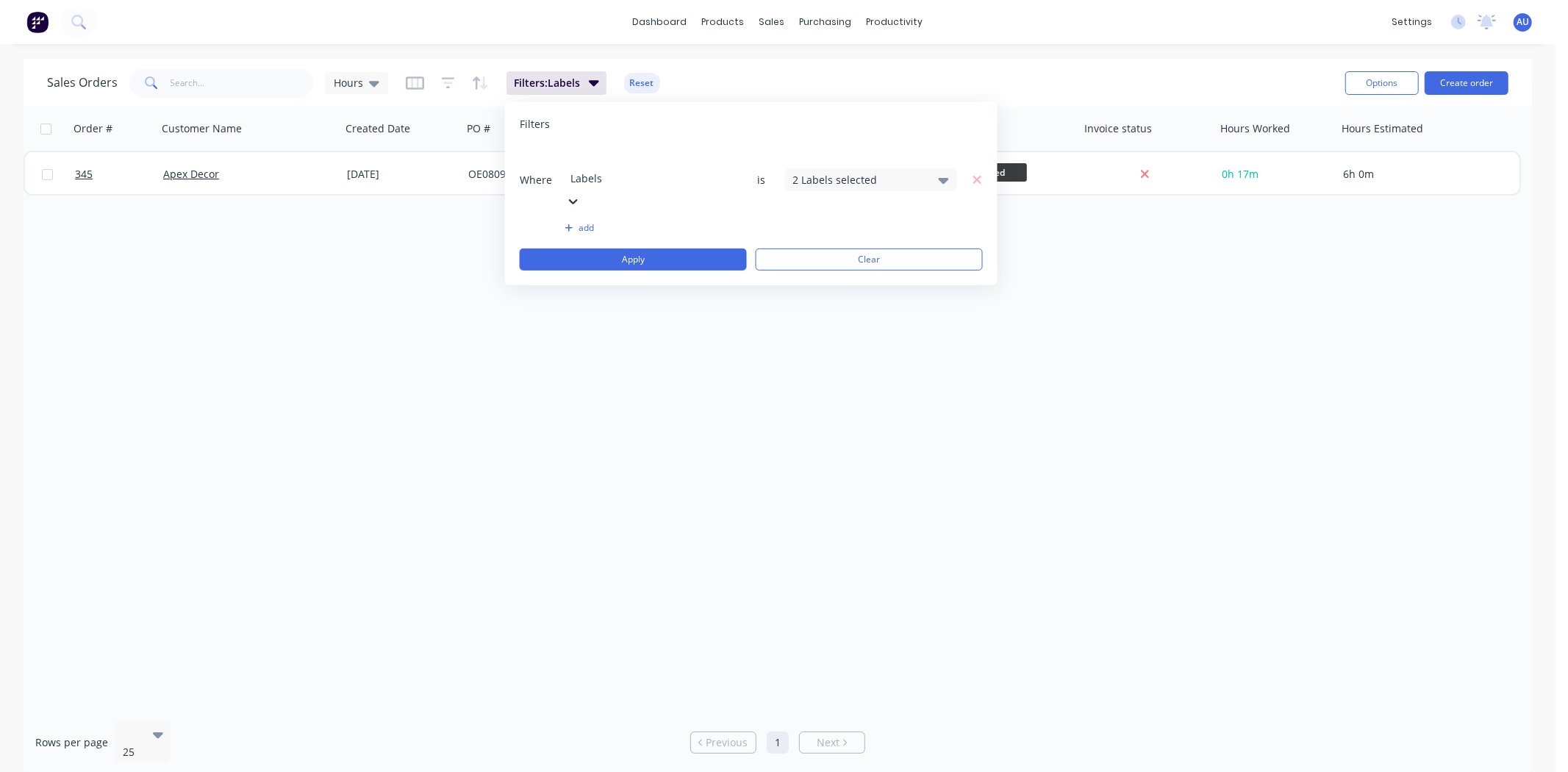
click at [819, 172] on div "2 Labels selected" at bounding box center [859, 179] width 133 height 16
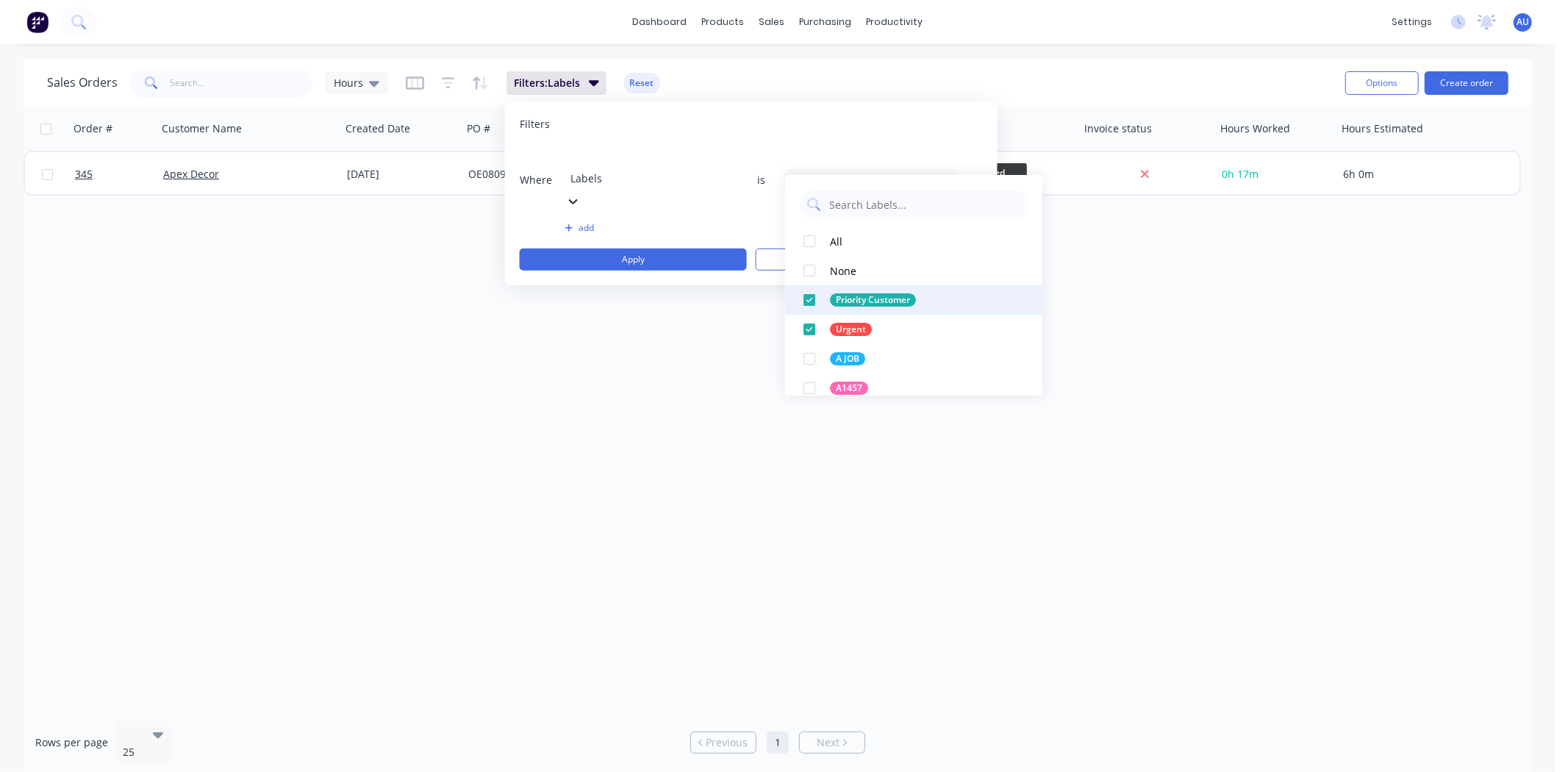
click at [811, 304] on div at bounding box center [810, 300] width 29 height 29
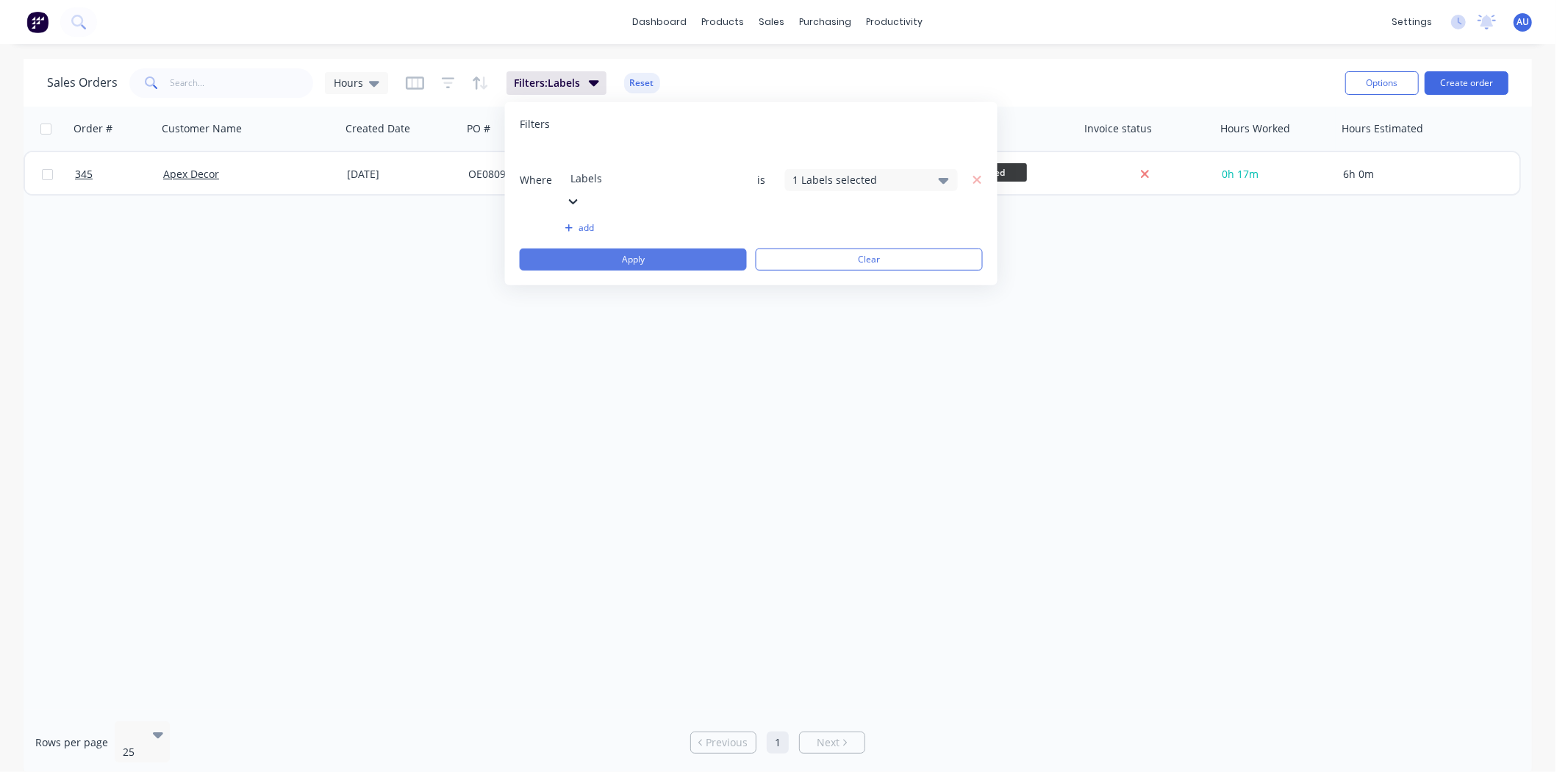
click at [668, 249] on button "Apply" at bounding box center [633, 260] width 227 height 22
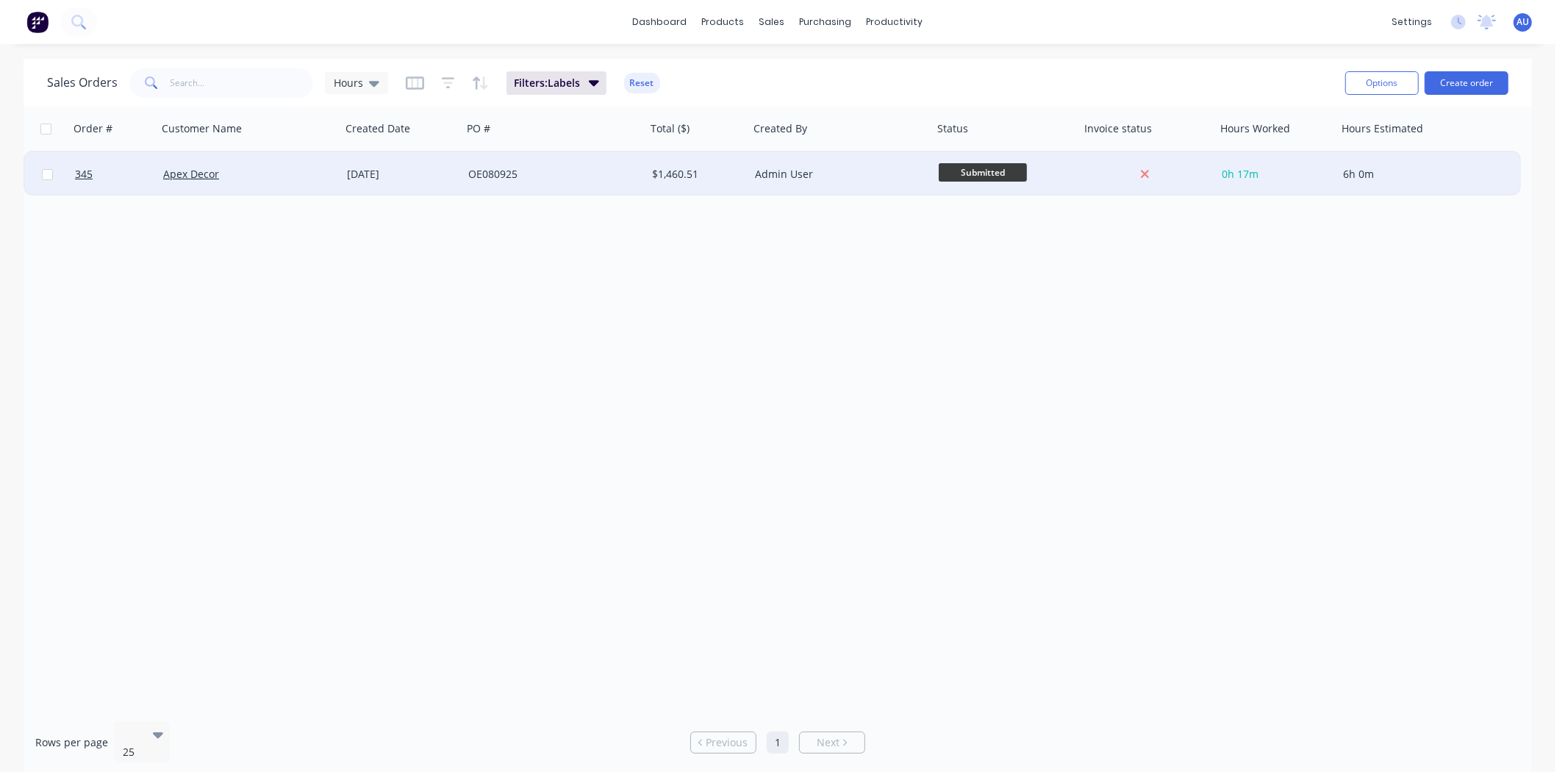
drag, startPoint x: 774, startPoint y: 406, endPoint x: 660, endPoint y: 182, distance: 251.3
click at [769, 394] on div "Order # Customer Name Created Date PO # Total ($) Created By Status Invoice sta…" at bounding box center [778, 408] width 1509 height 603
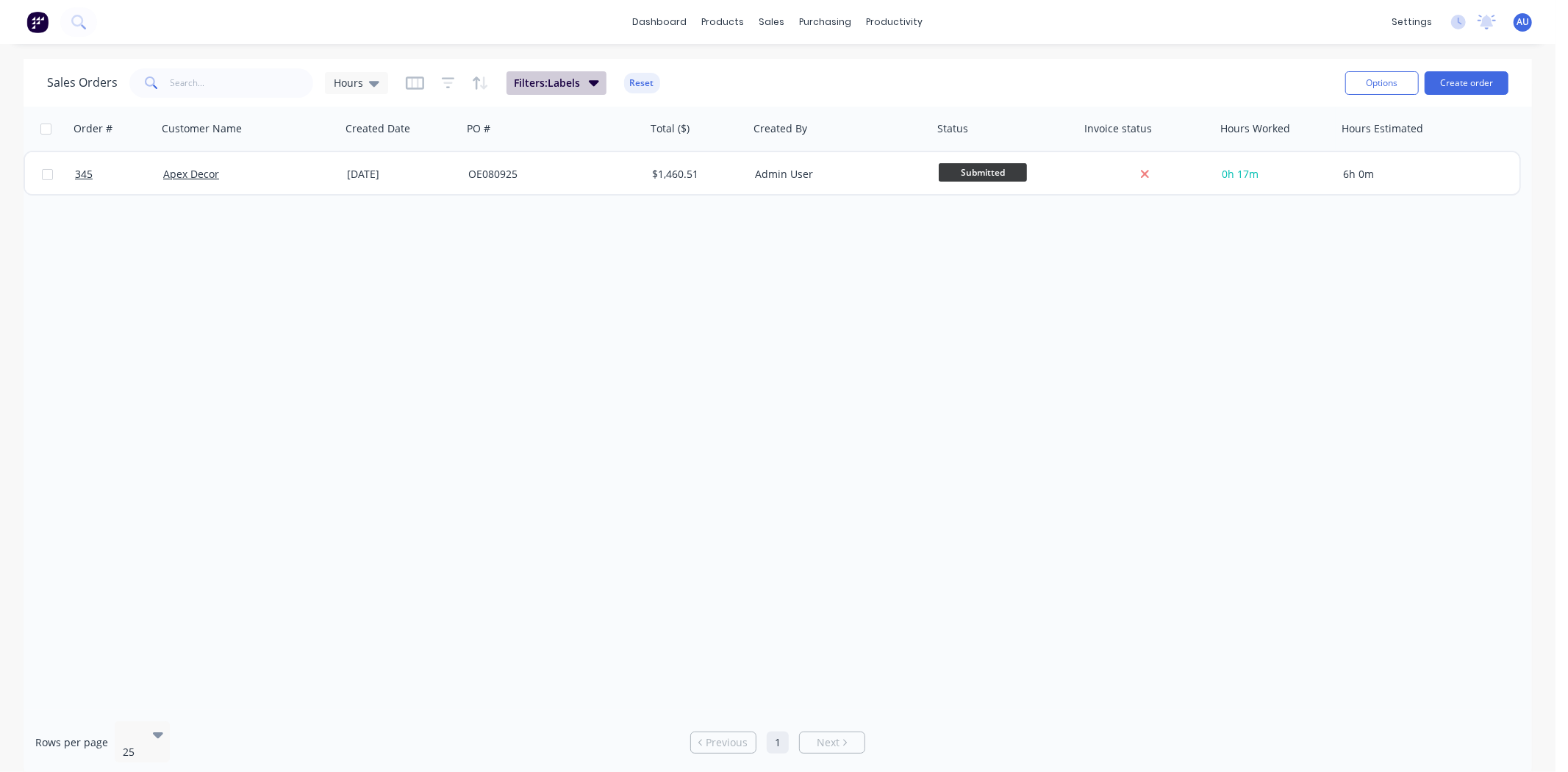
click at [579, 86] on span "Filters: Labels" at bounding box center [547, 83] width 66 height 15
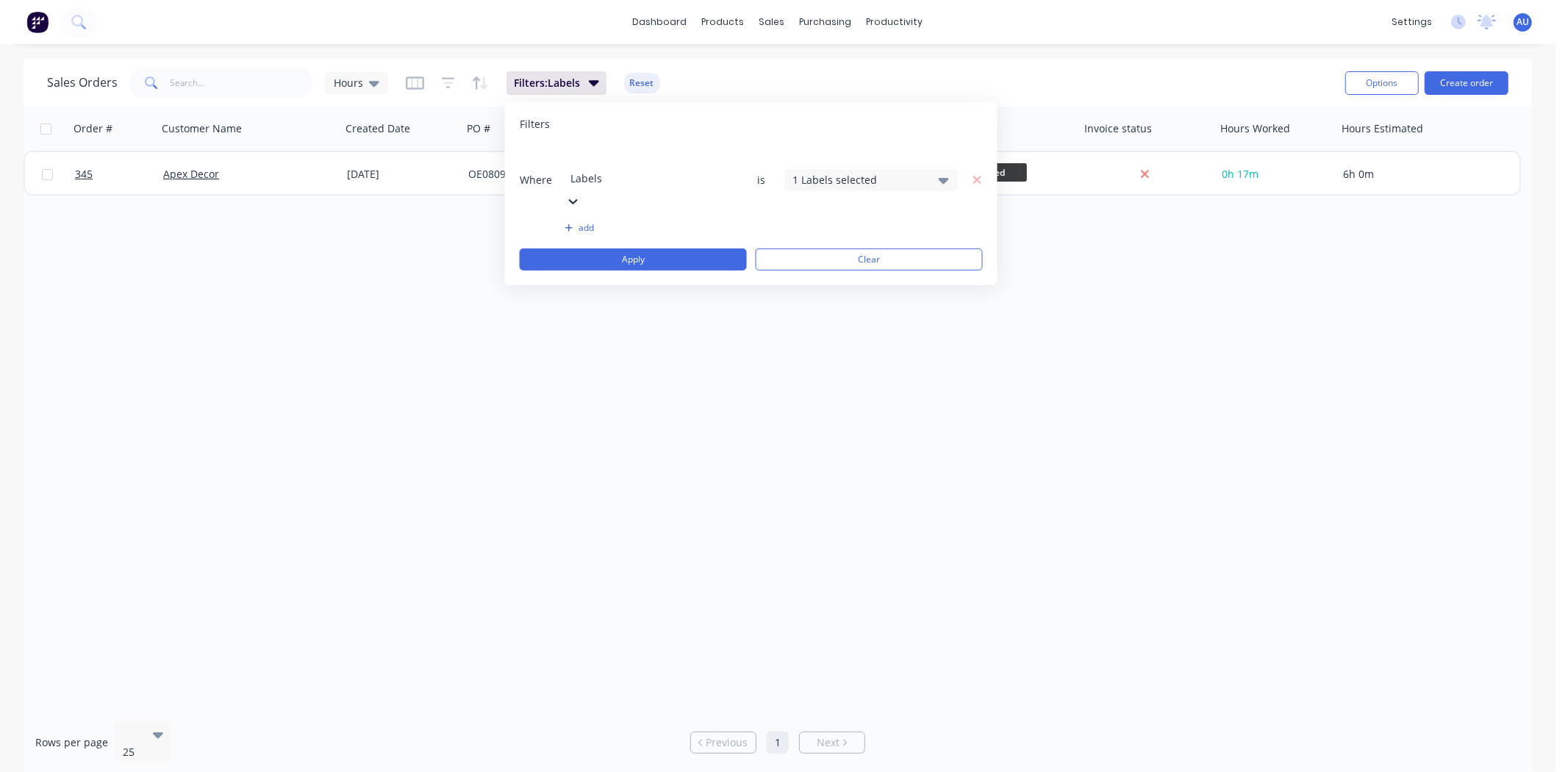
click at [620, 125] on div "Filters" at bounding box center [751, 124] width 463 height 15
click at [976, 176] on icon "button" at bounding box center [976, 179] width 8 height 8
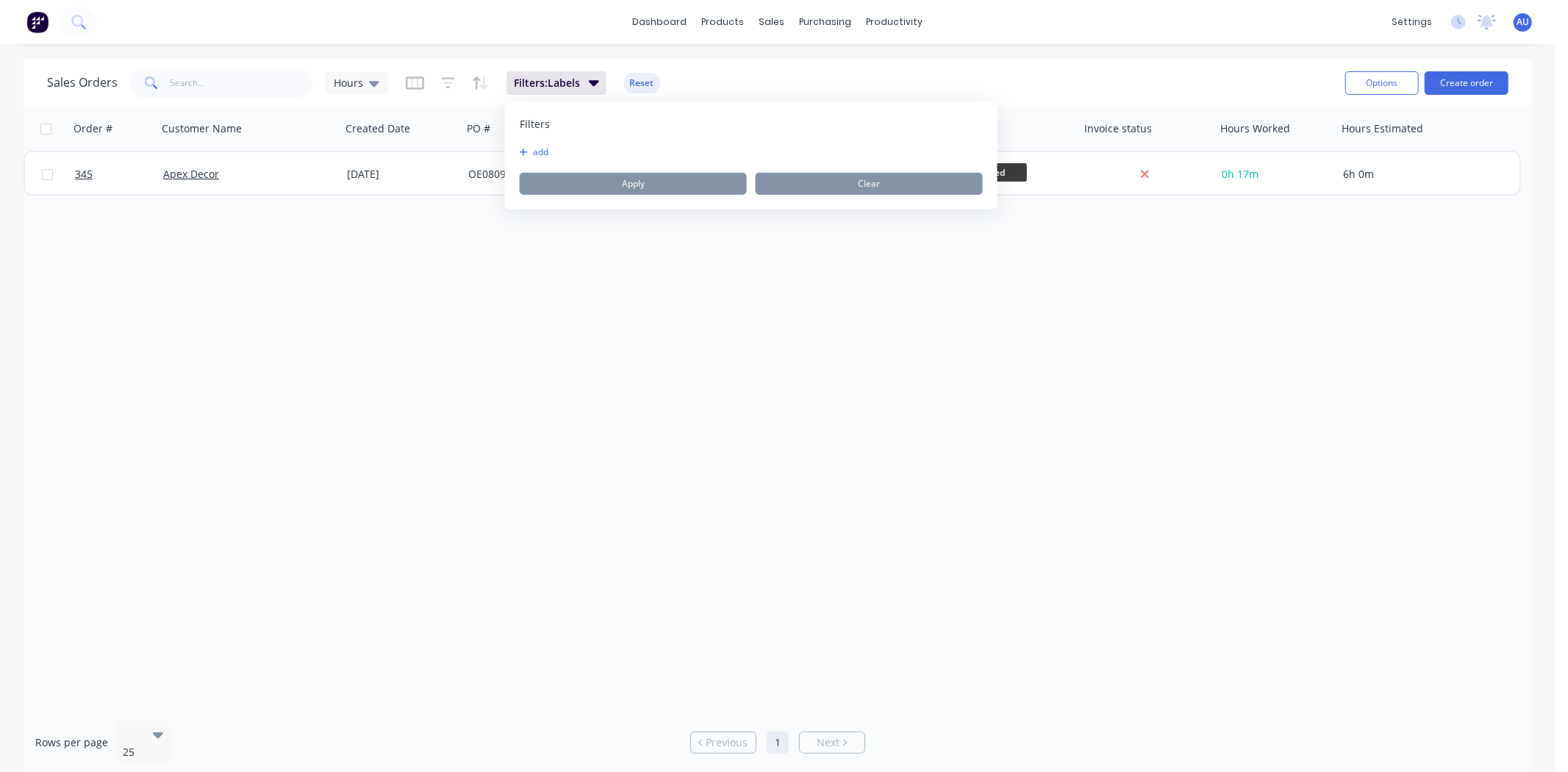
click at [706, 70] on div "Sales Orders Hours Filters: Labels Reset" at bounding box center [690, 82] width 1287 height 36
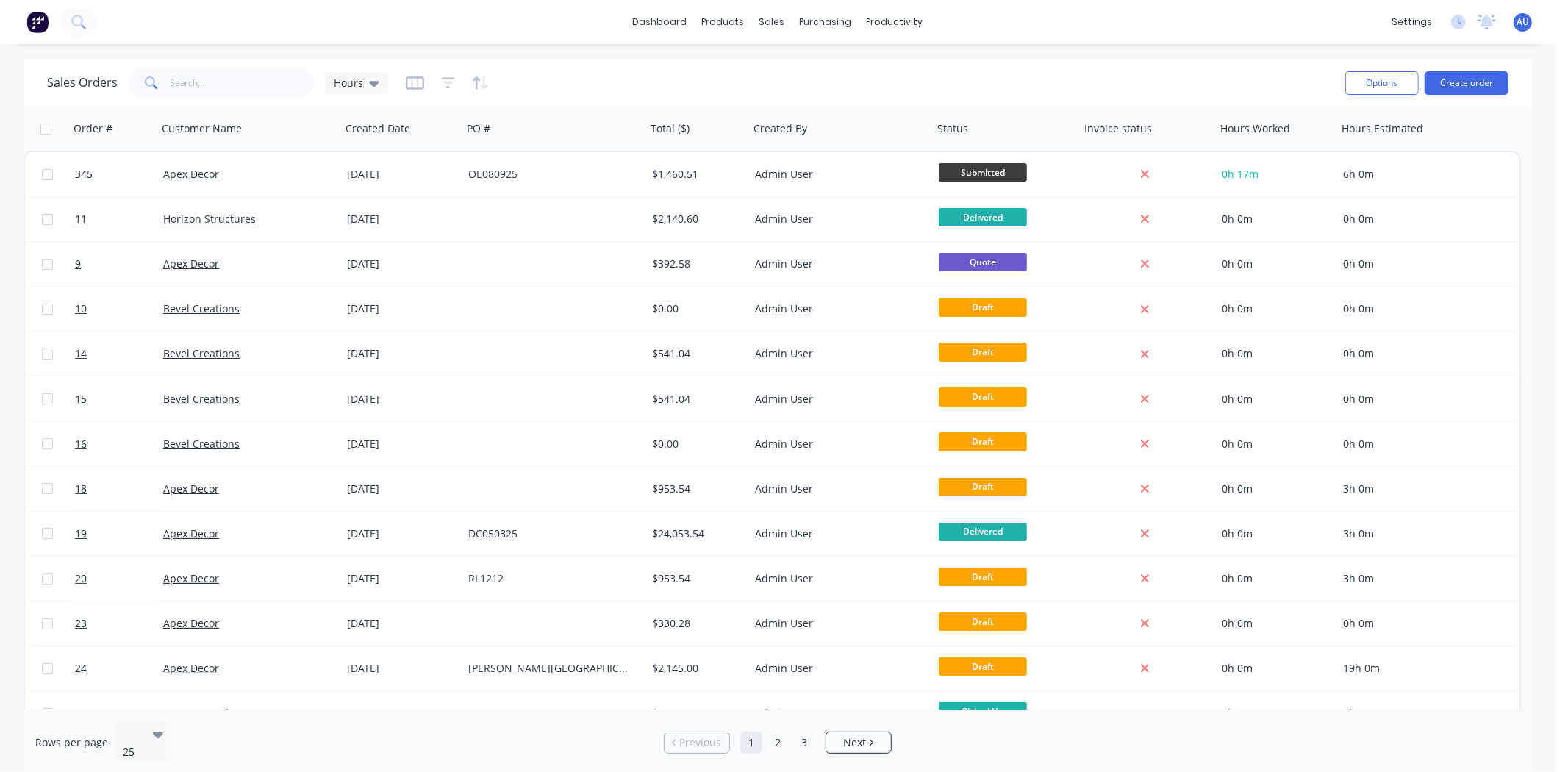
click at [596, 63] on div "Sales Orders Hours Options Create order" at bounding box center [778, 82] width 1509 height 48
click at [358, 84] on span "Hours" at bounding box center [349, 82] width 29 height 16
drag, startPoint x: 601, startPoint y: 66, endPoint x: 688, endPoint y: 22, distance: 97.5
click at [601, 65] on div "Sales Orders Hours" at bounding box center [690, 82] width 1287 height 36
click at [635, 89] on div "Sales Orders Hours" at bounding box center [690, 82] width 1287 height 36
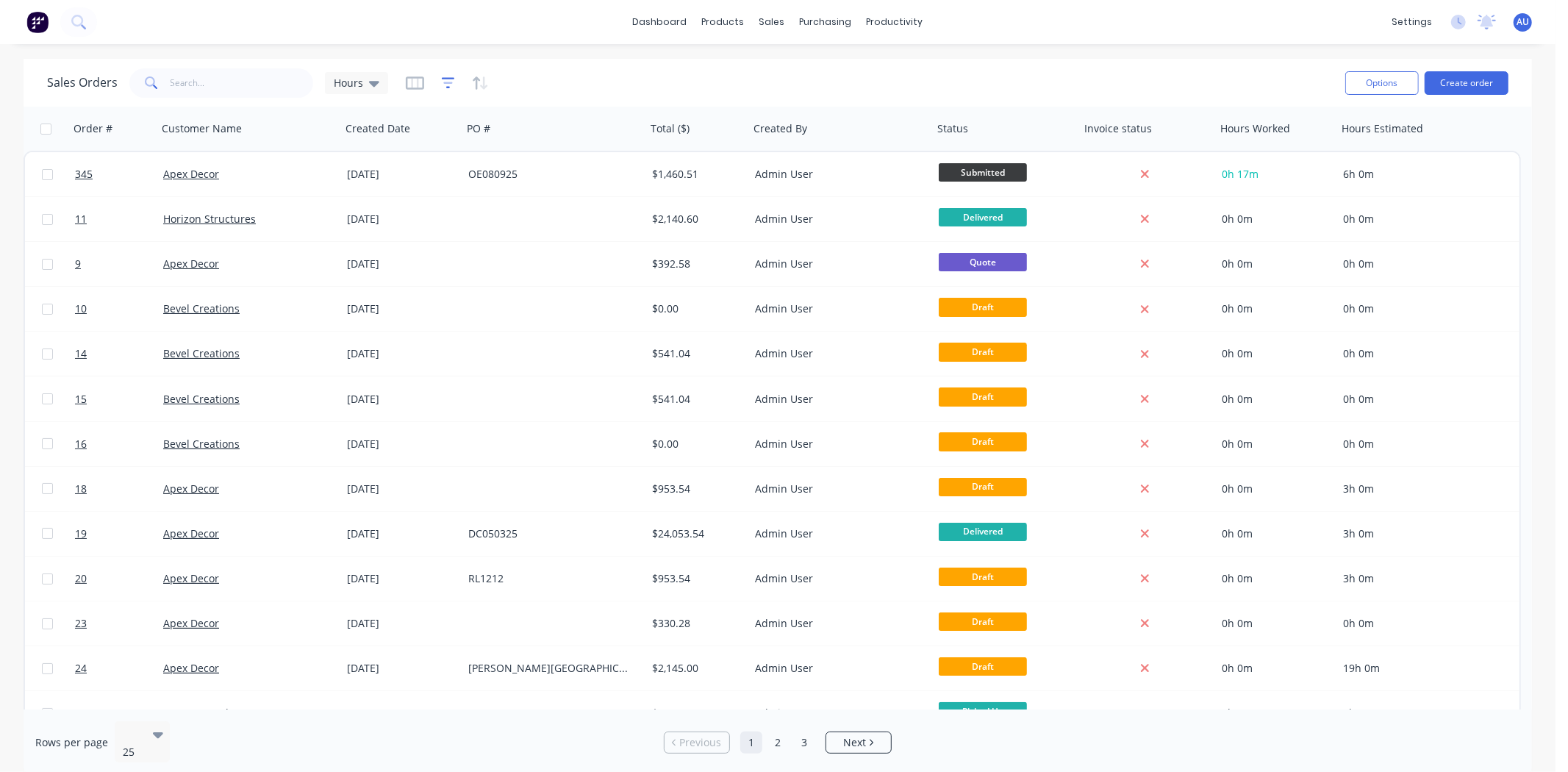
click at [446, 83] on icon "button" at bounding box center [448, 82] width 9 height 2
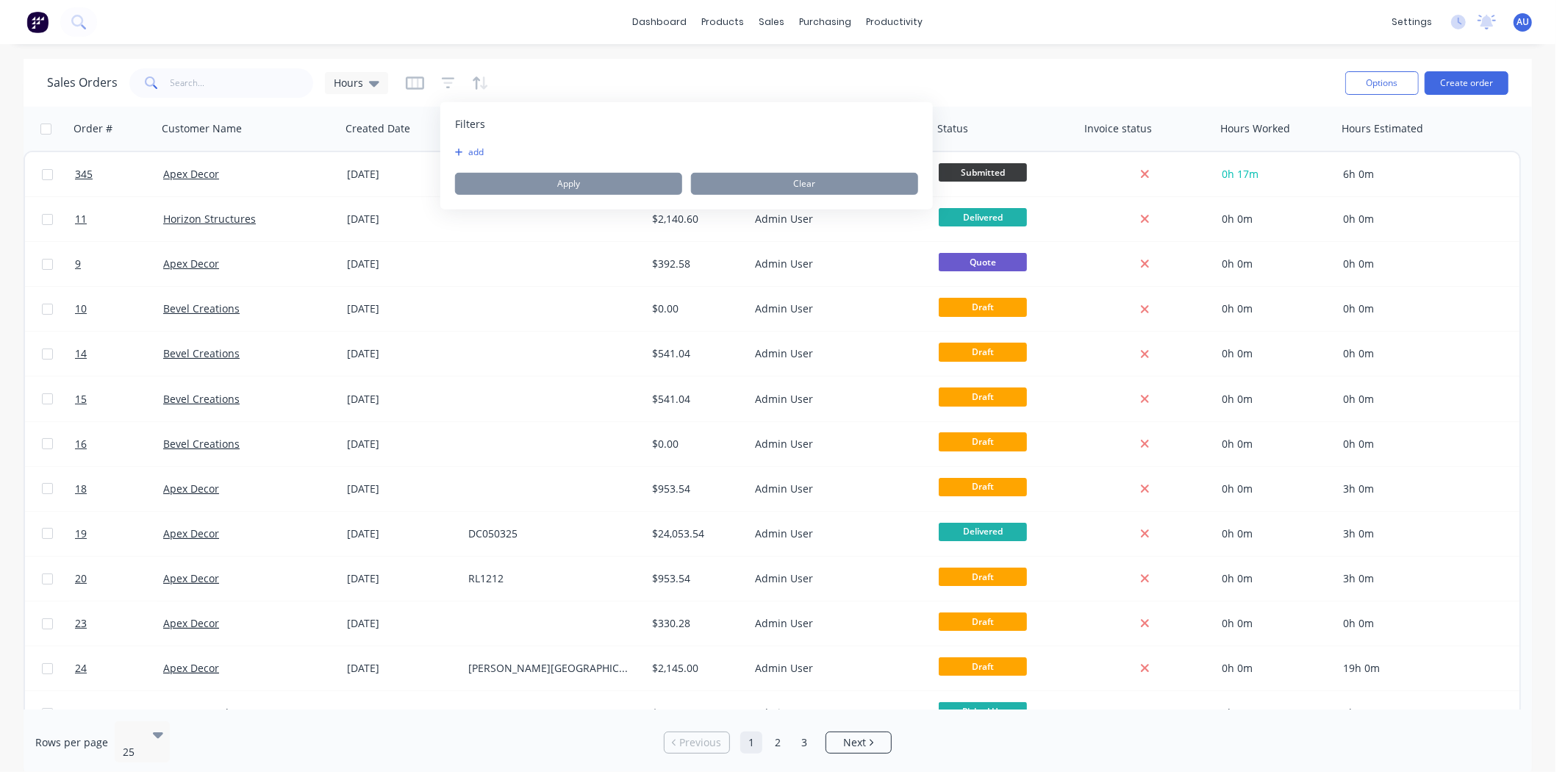
click at [474, 150] on button "add" at bounding box center [474, 152] width 37 height 12
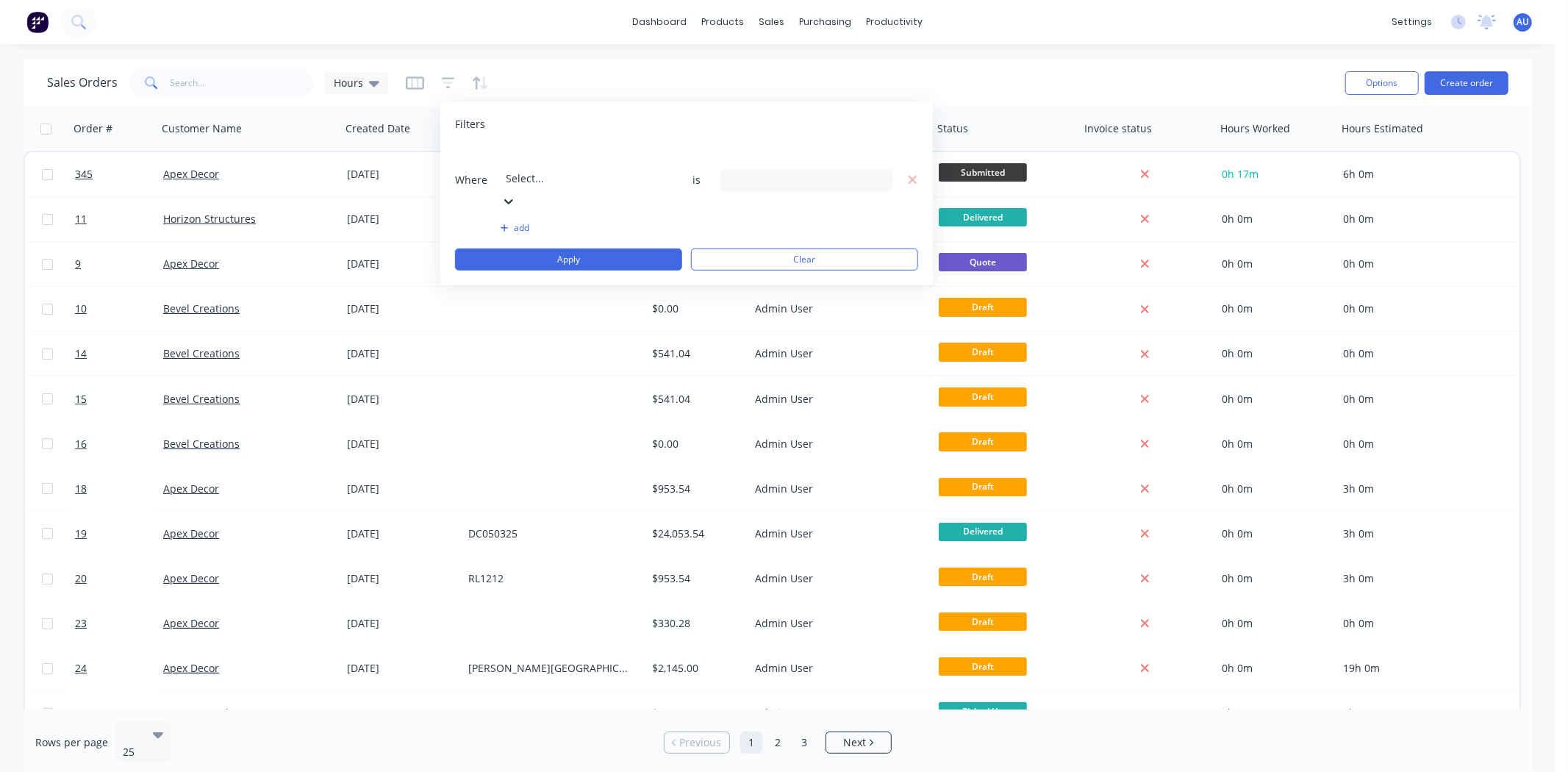
click at [538, 153] on div at bounding box center [611, 158] width 211 height 18
click at [750, 172] on div "10 Status selected" at bounding box center [794, 179] width 133 height 16
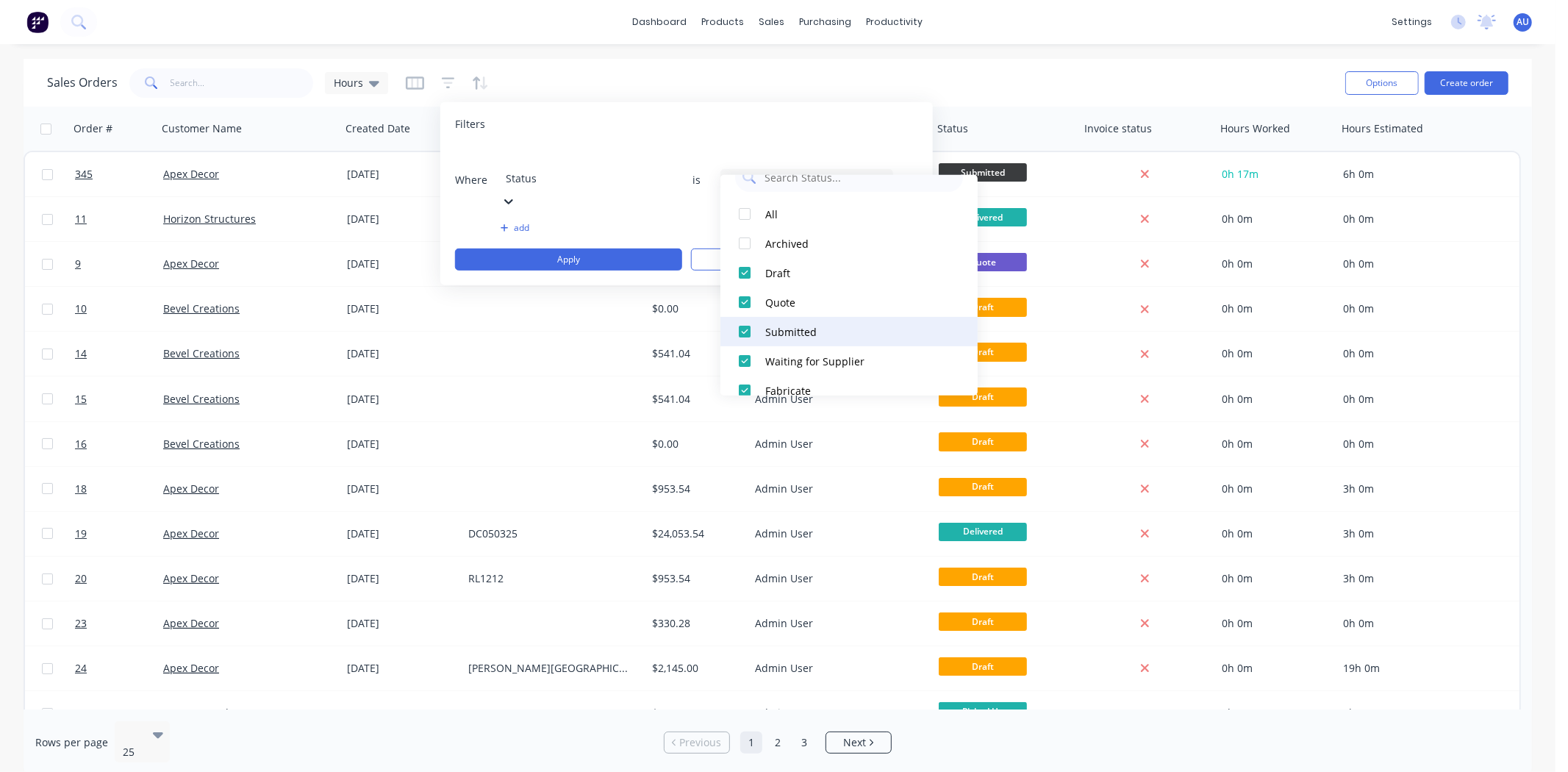
scroll to position [0, 0]
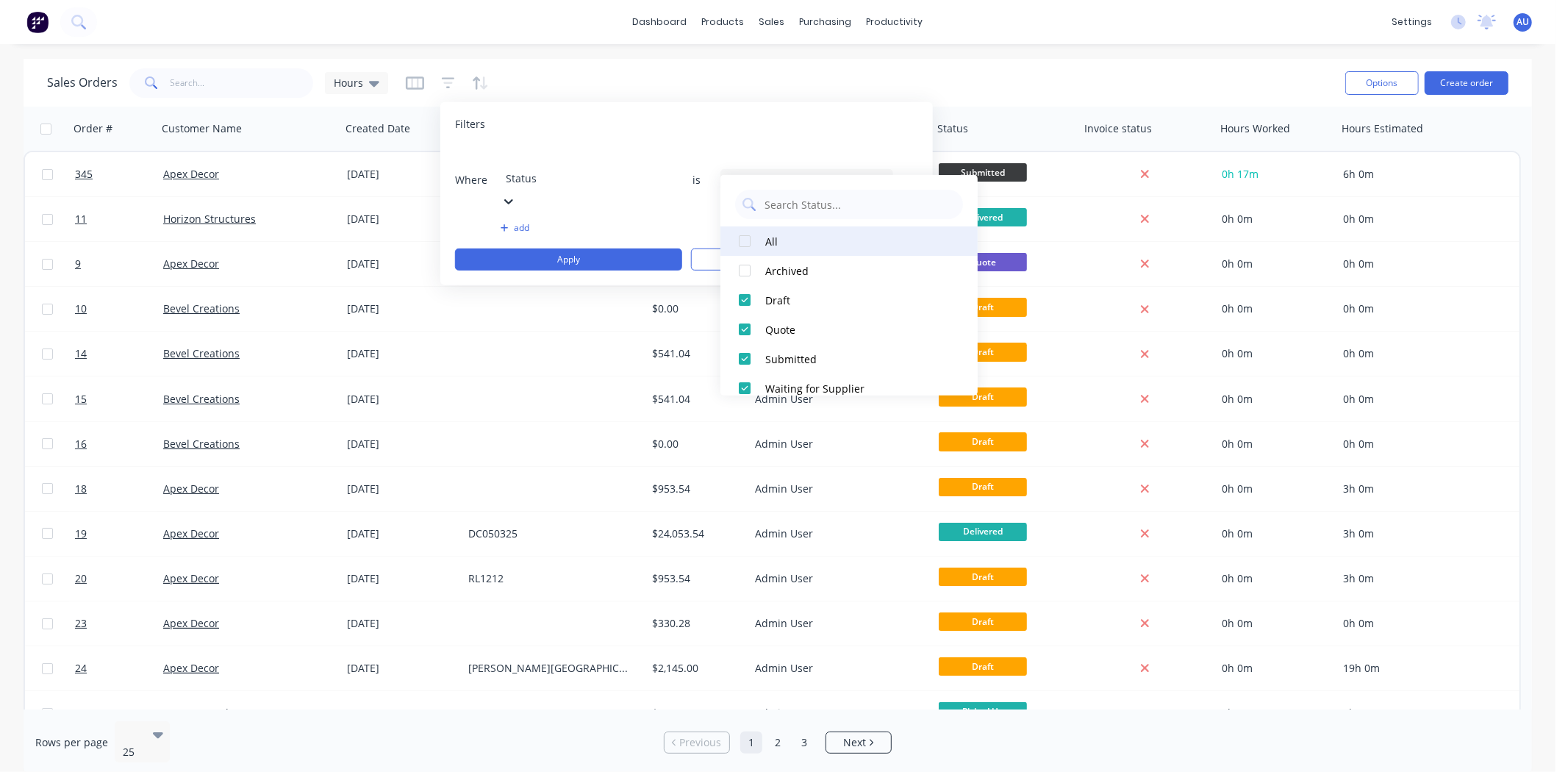
click at [736, 243] on div at bounding box center [745, 241] width 29 height 29
click at [737, 244] on div at bounding box center [745, 241] width 29 height 29
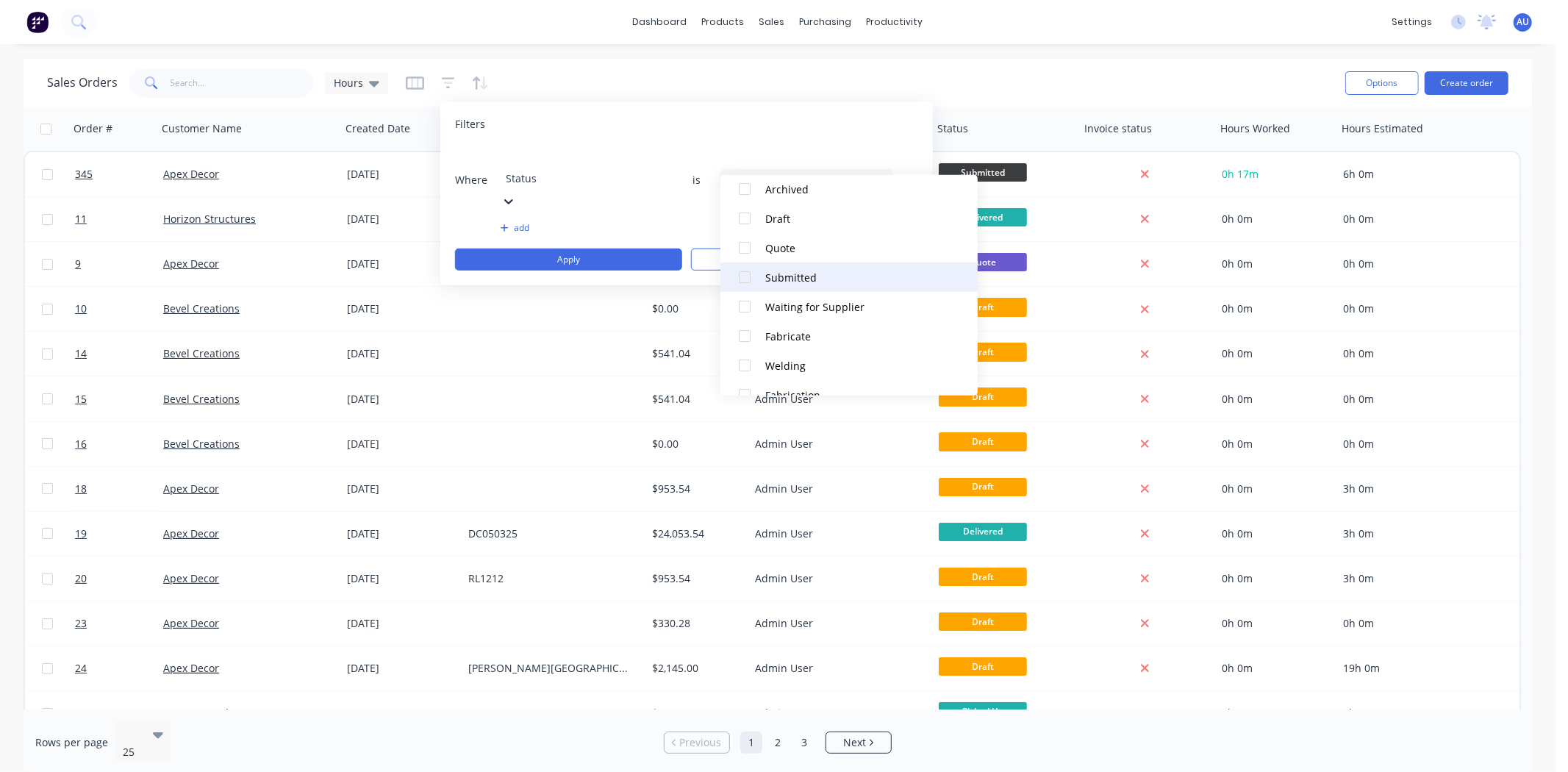
click at [744, 278] on div at bounding box center [745, 277] width 29 height 29
click at [741, 288] on div at bounding box center [745, 284] width 29 height 29
click at [635, 222] on button "add" at bounding box center [586, 228] width 173 height 12
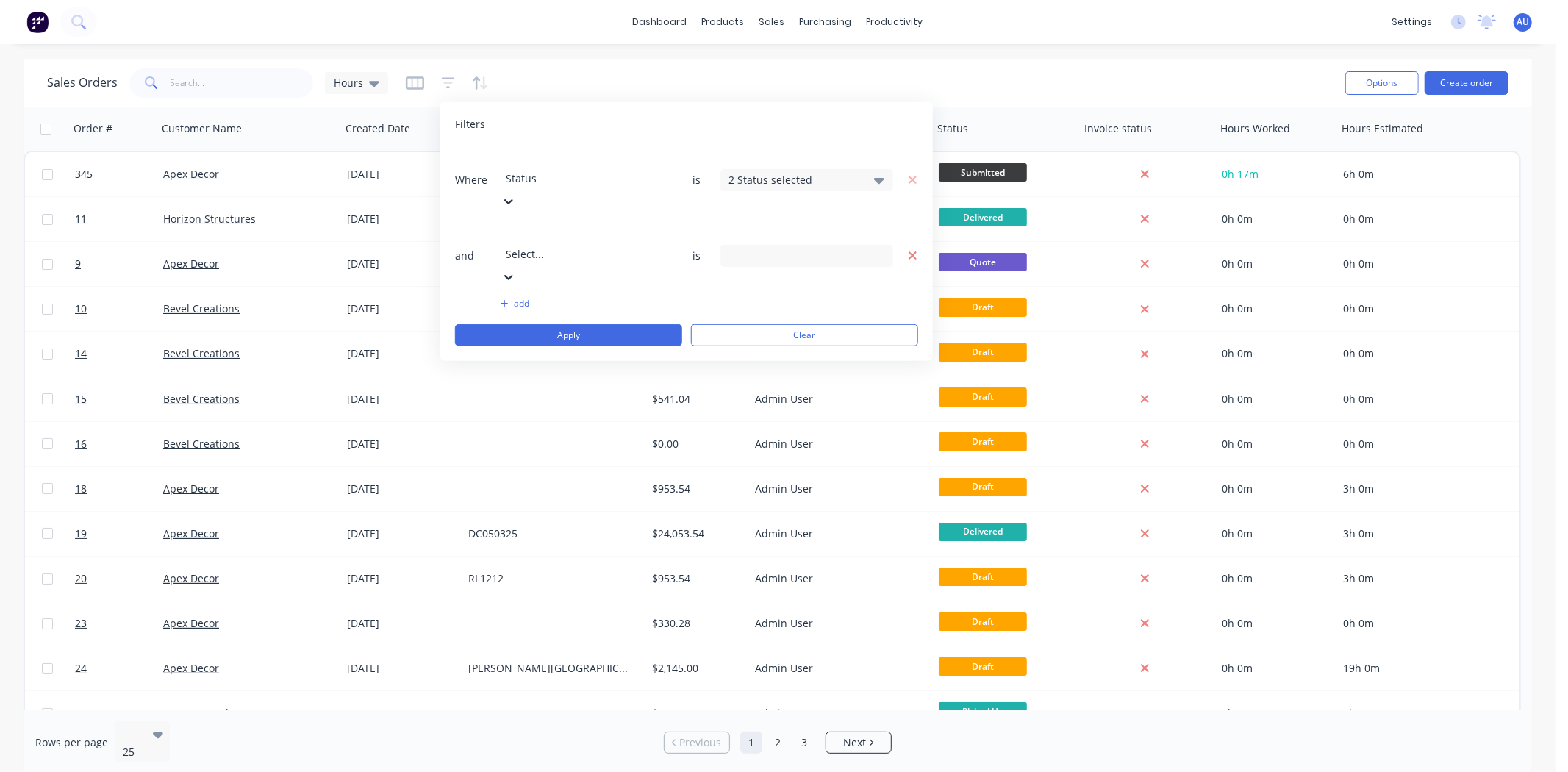
click at [912, 252] on icon "button" at bounding box center [912, 255] width 8 height 8
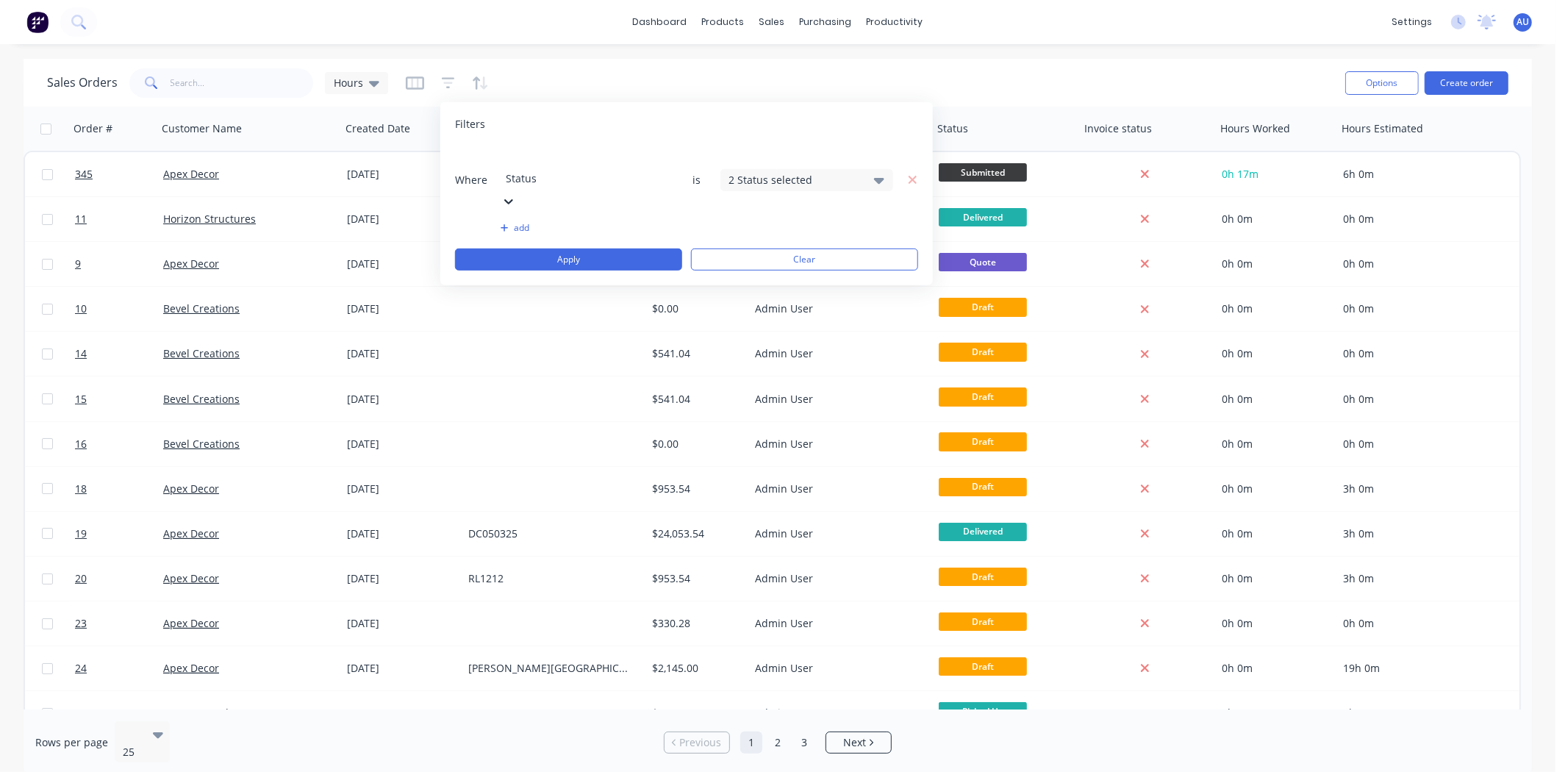
click at [819, 172] on div "2 Status selected" at bounding box center [794, 179] width 133 height 16
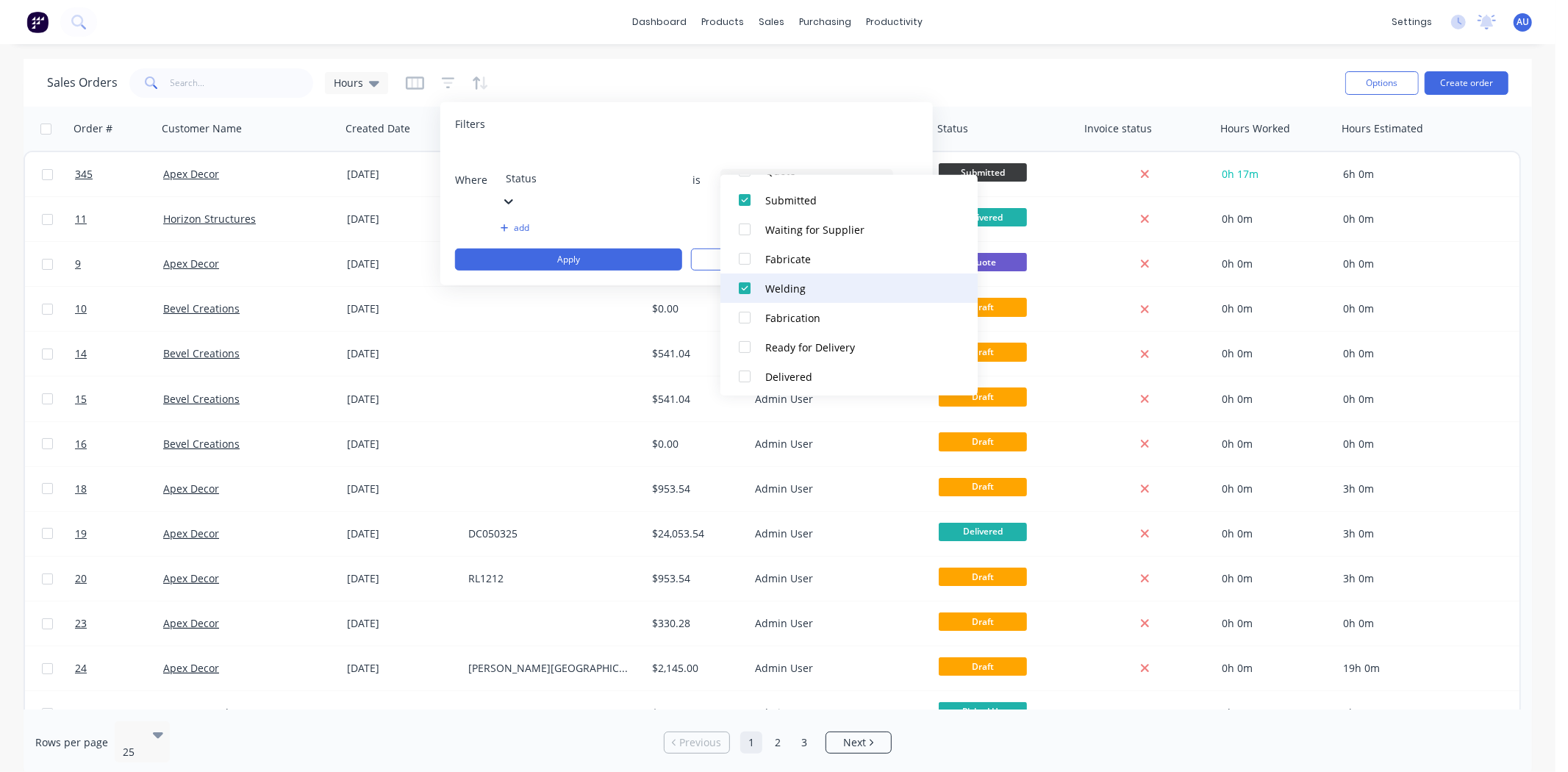
scroll to position [163, 0]
click at [740, 285] on div at bounding box center [745, 284] width 29 height 29
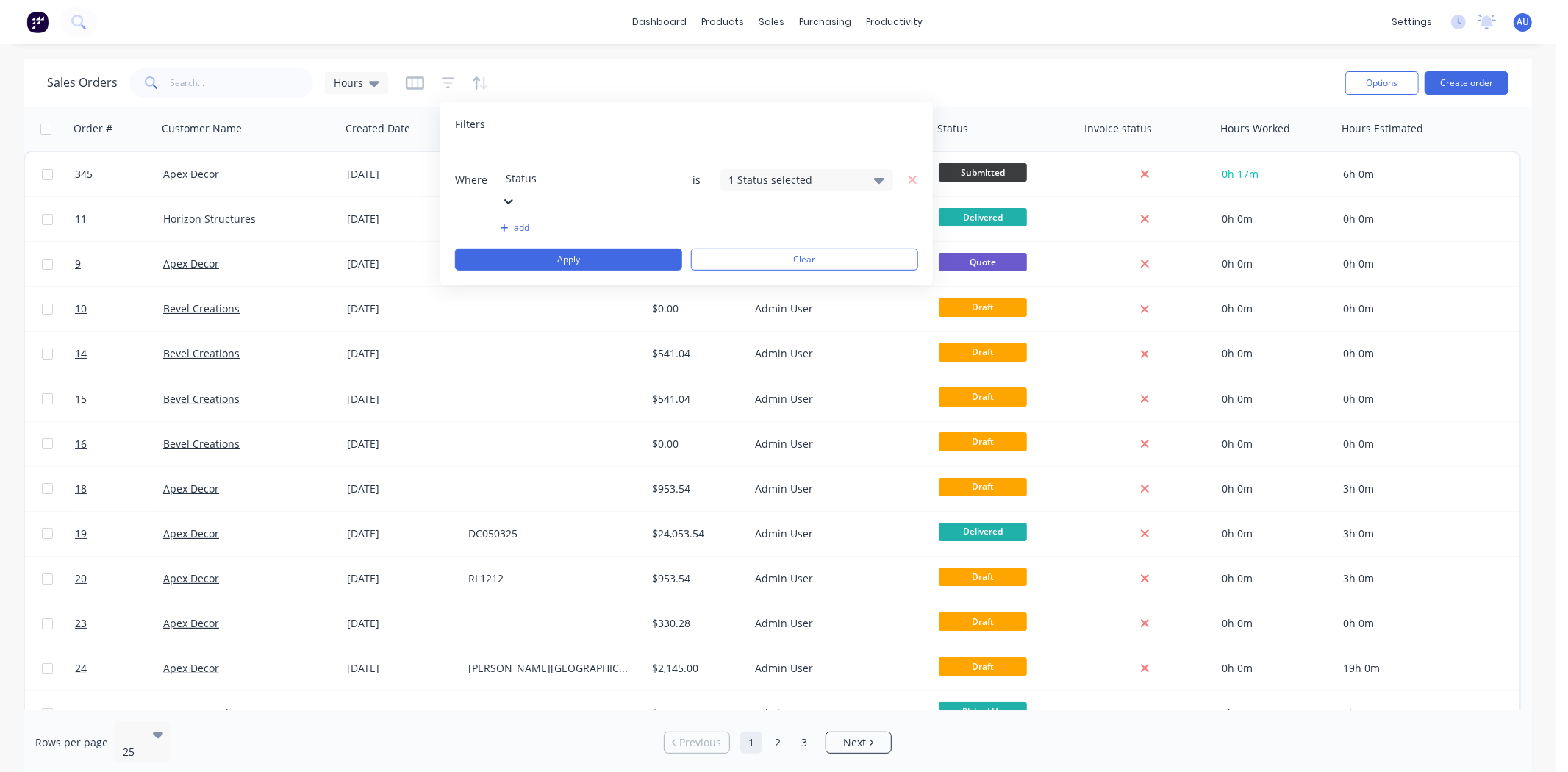
click at [703, 118] on div "Filters" at bounding box center [687, 124] width 463 height 15
click at [610, 249] on button "Apply" at bounding box center [569, 260] width 227 height 22
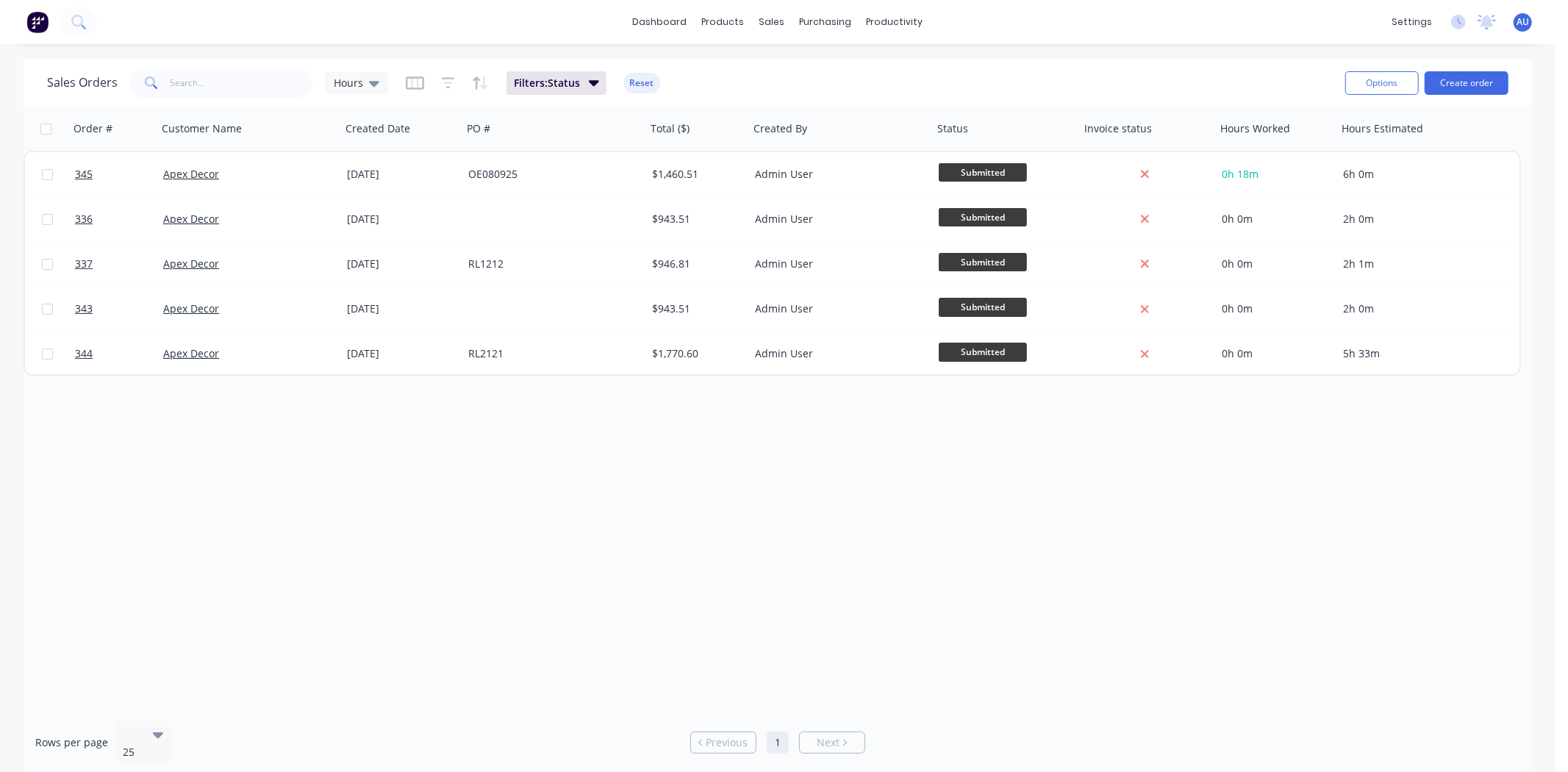
click at [1009, 524] on div "Order # Customer Name Created Date PO # Total ($) Created By Status Invoice sta…" at bounding box center [778, 408] width 1509 height 603
click at [361, 78] on span "Hours" at bounding box center [349, 82] width 29 height 16
click at [728, 481] on div "Order # Customer Name Created Date PO # Total ($) Created By Status Invoice sta…" at bounding box center [778, 408] width 1509 height 603
click at [728, 480] on div "Order # Customer Name Created Date PO # Total ($) Created By Status Invoice sta…" at bounding box center [778, 408] width 1509 height 603
click at [725, 480] on div "Order # Customer Name Created Date PO # Total ($) Created By Status Invoice sta…" at bounding box center [778, 408] width 1509 height 603
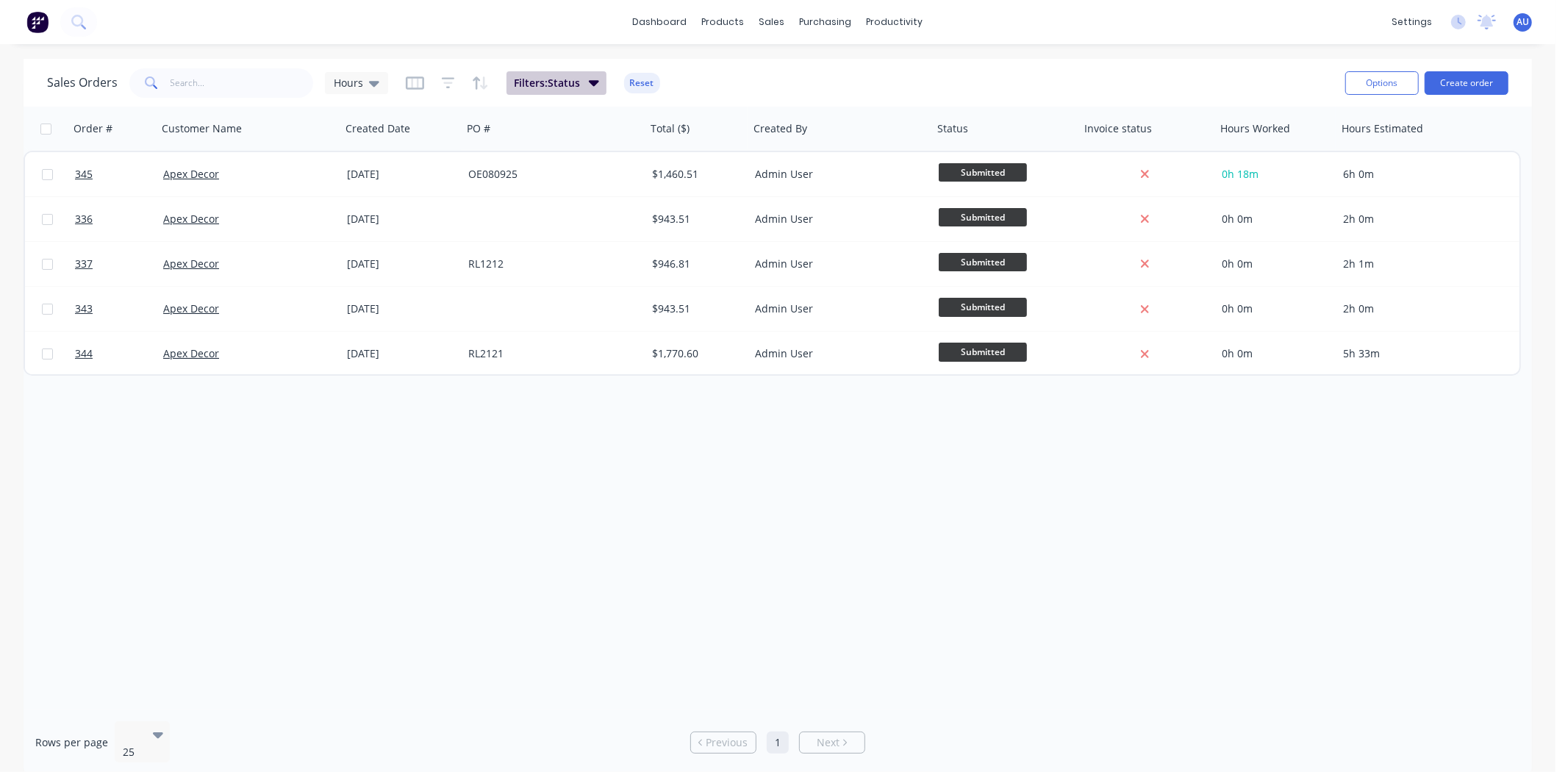
click at [564, 84] on span "Filters: Status" at bounding box center [547, 83] width 66 height 15
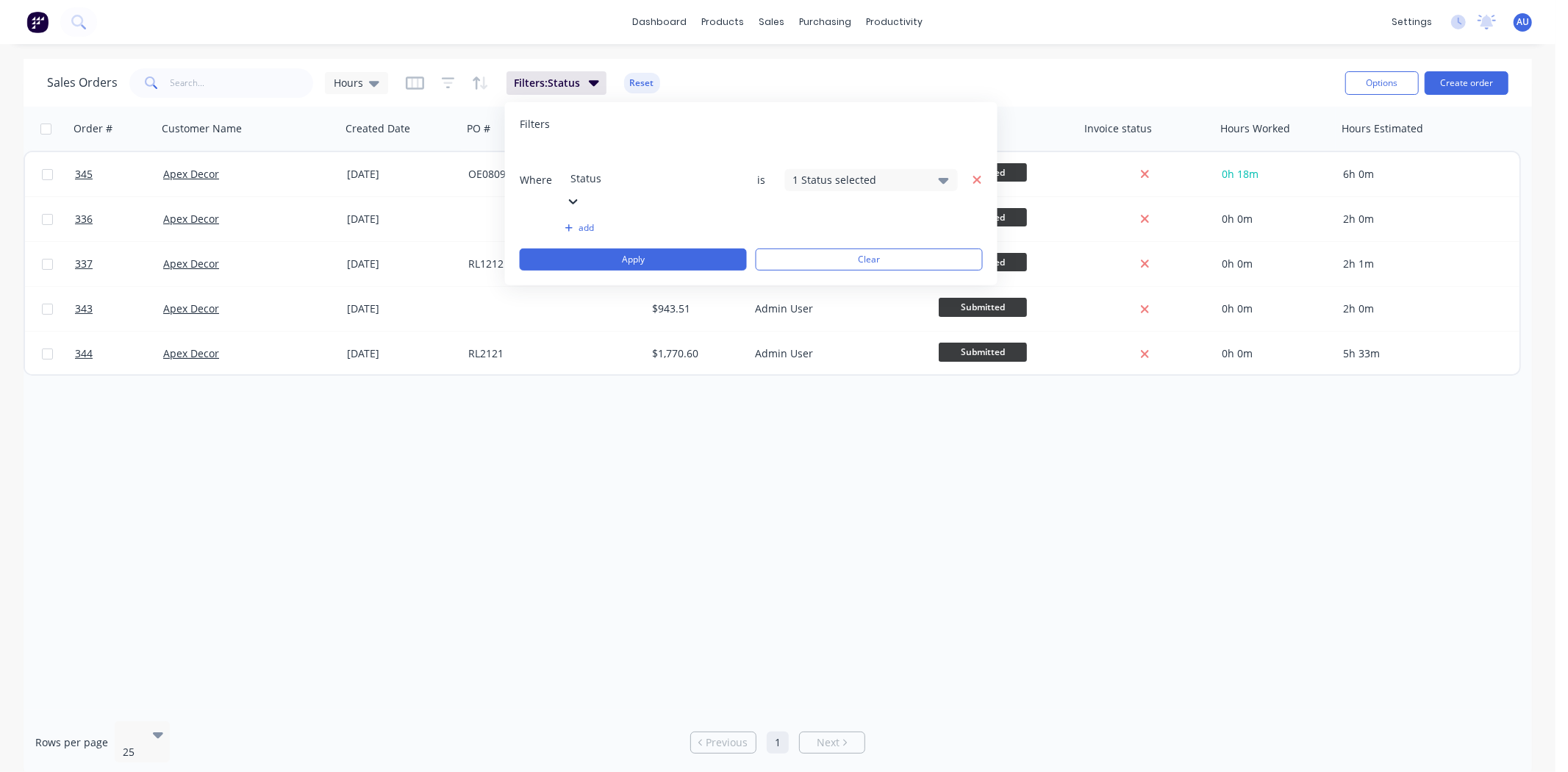
click at [980, 173] on icon "button" at bounding box center [977, 179] width 10 height 13
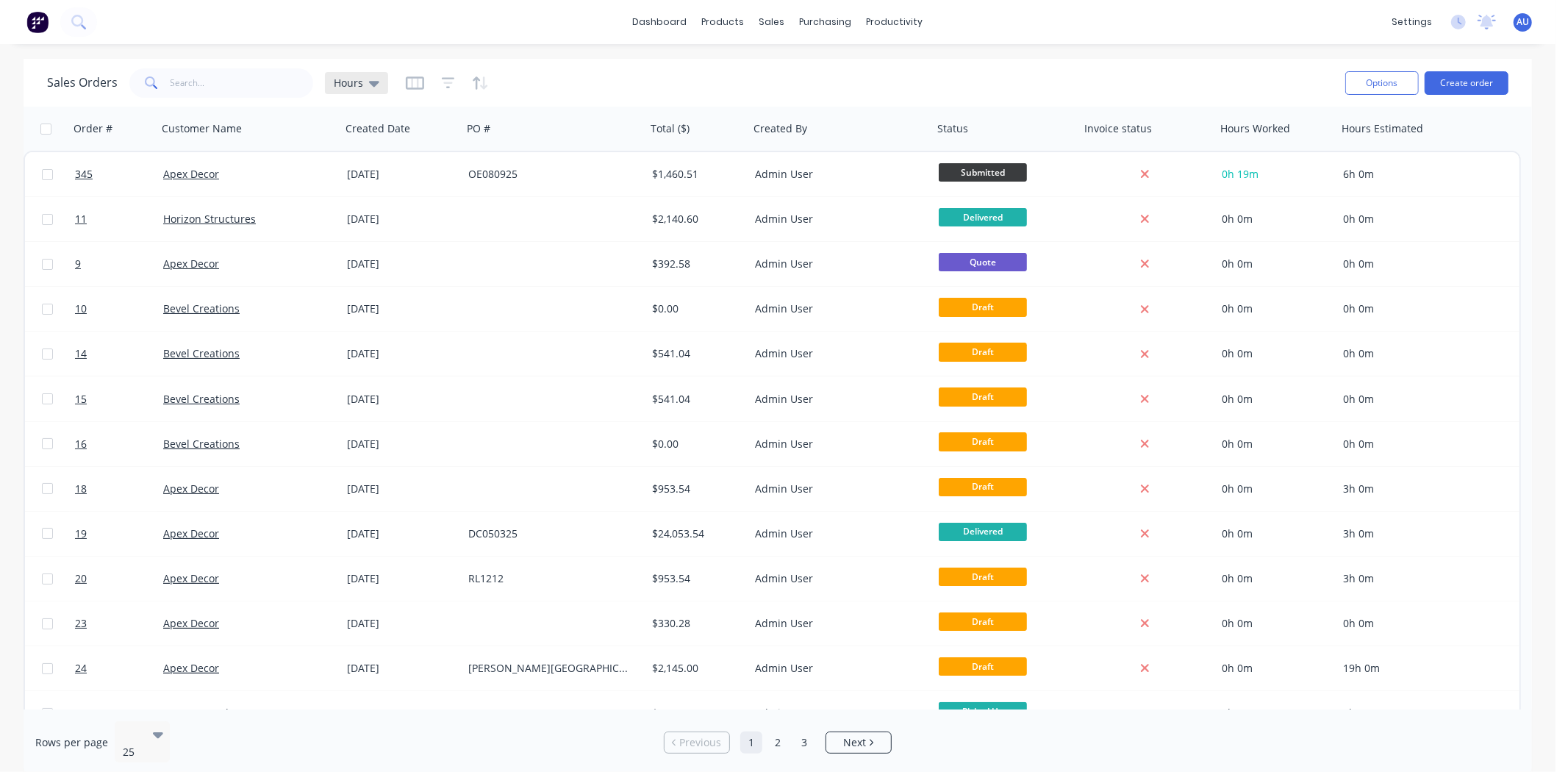
click at [351, 90] on div "Hours" at bounding box center [356, 83] width 63 height 22
click at [371, 204] on button "None (Default)" at bounding box center [413, 208] width 167 height 16
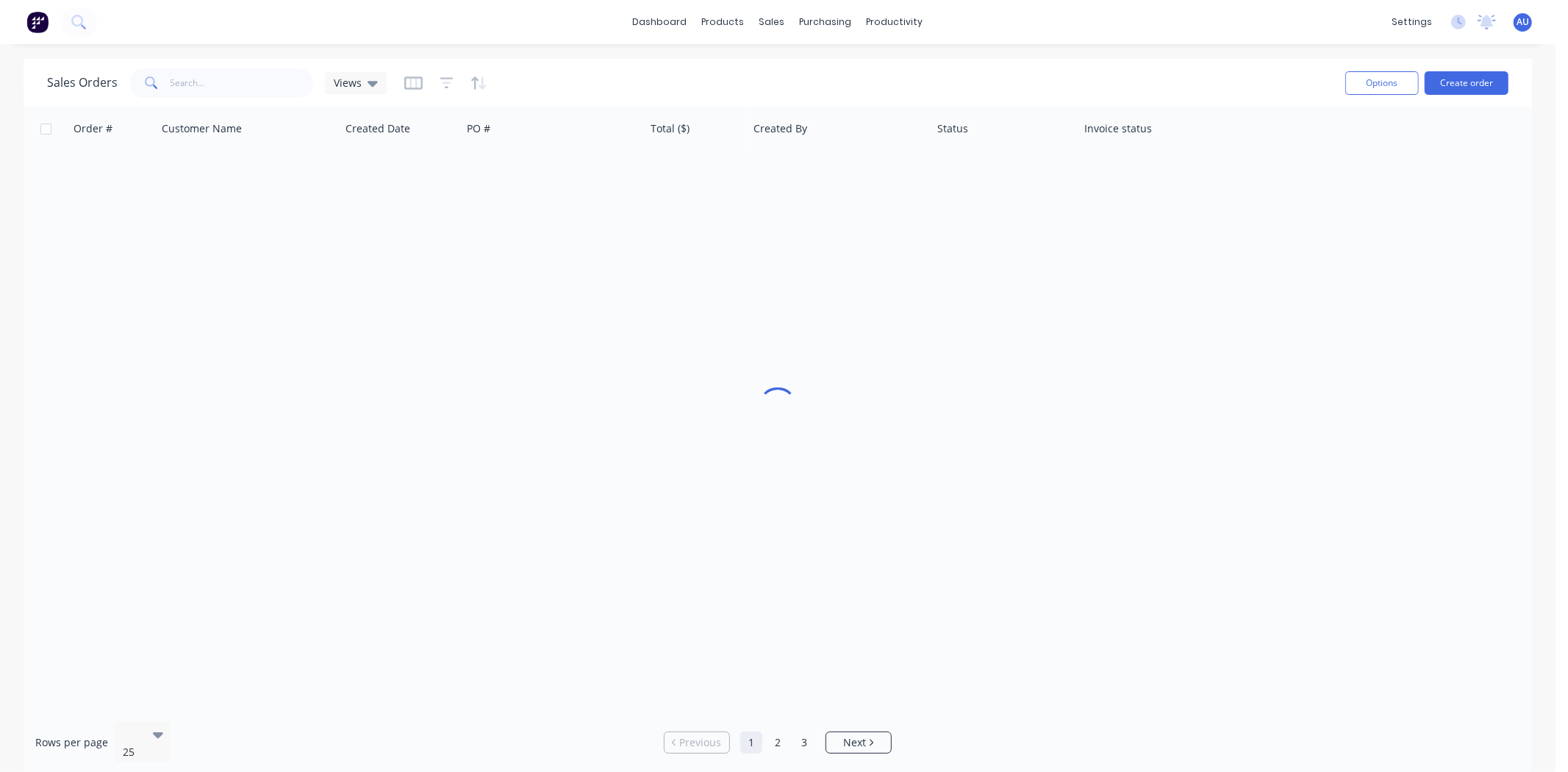
click at [690, 74] on div "Sales Orders Views" at bounding box center [690, 82] width 1287 height 36
click at [680, 76] on div "Sales Orders Views" at bounding box center [690, 82] width 1287 height 36
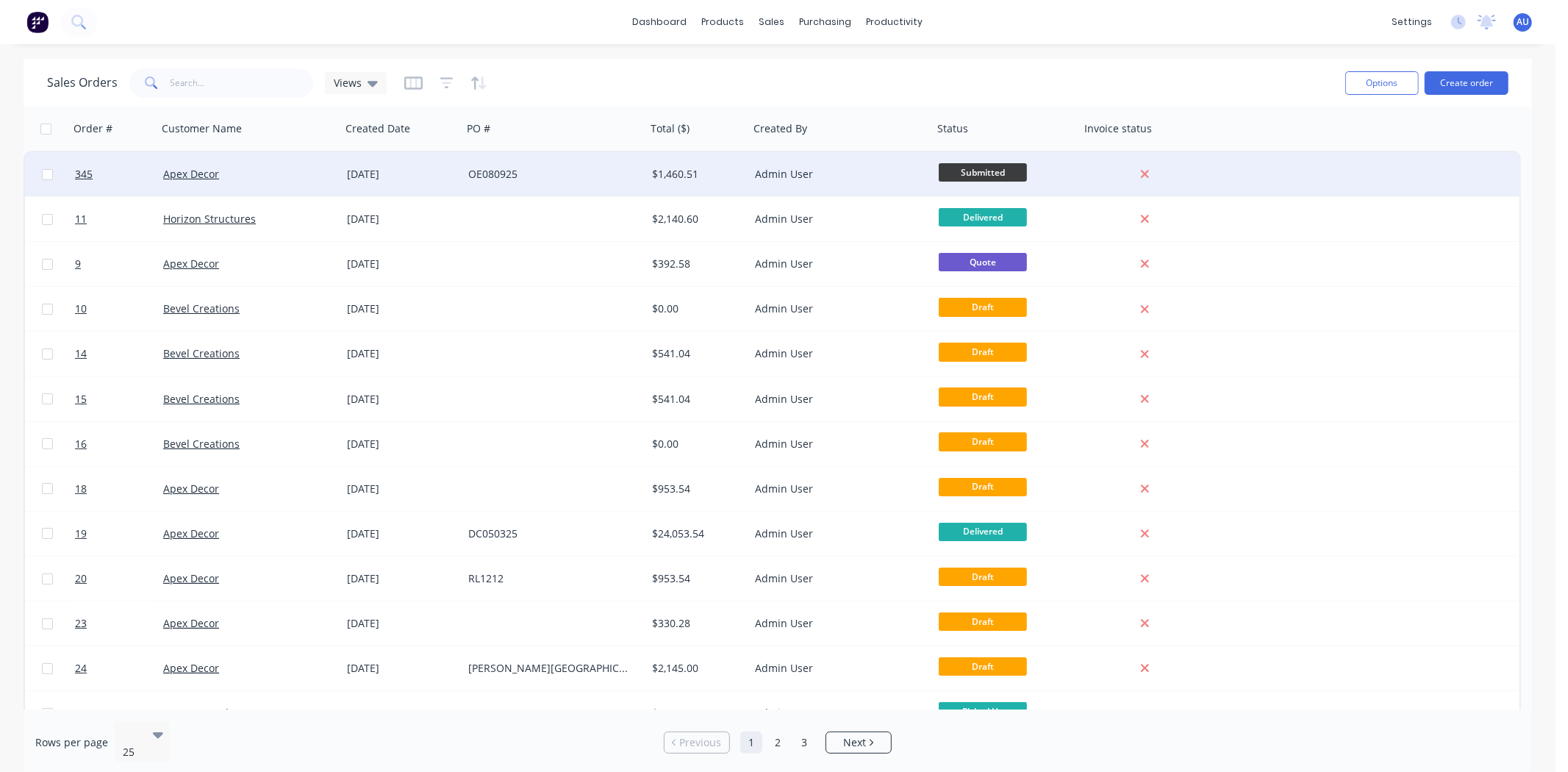
click at [974, 173] on span "Submitted" at bounding box center [983, 172] width 88 height 18
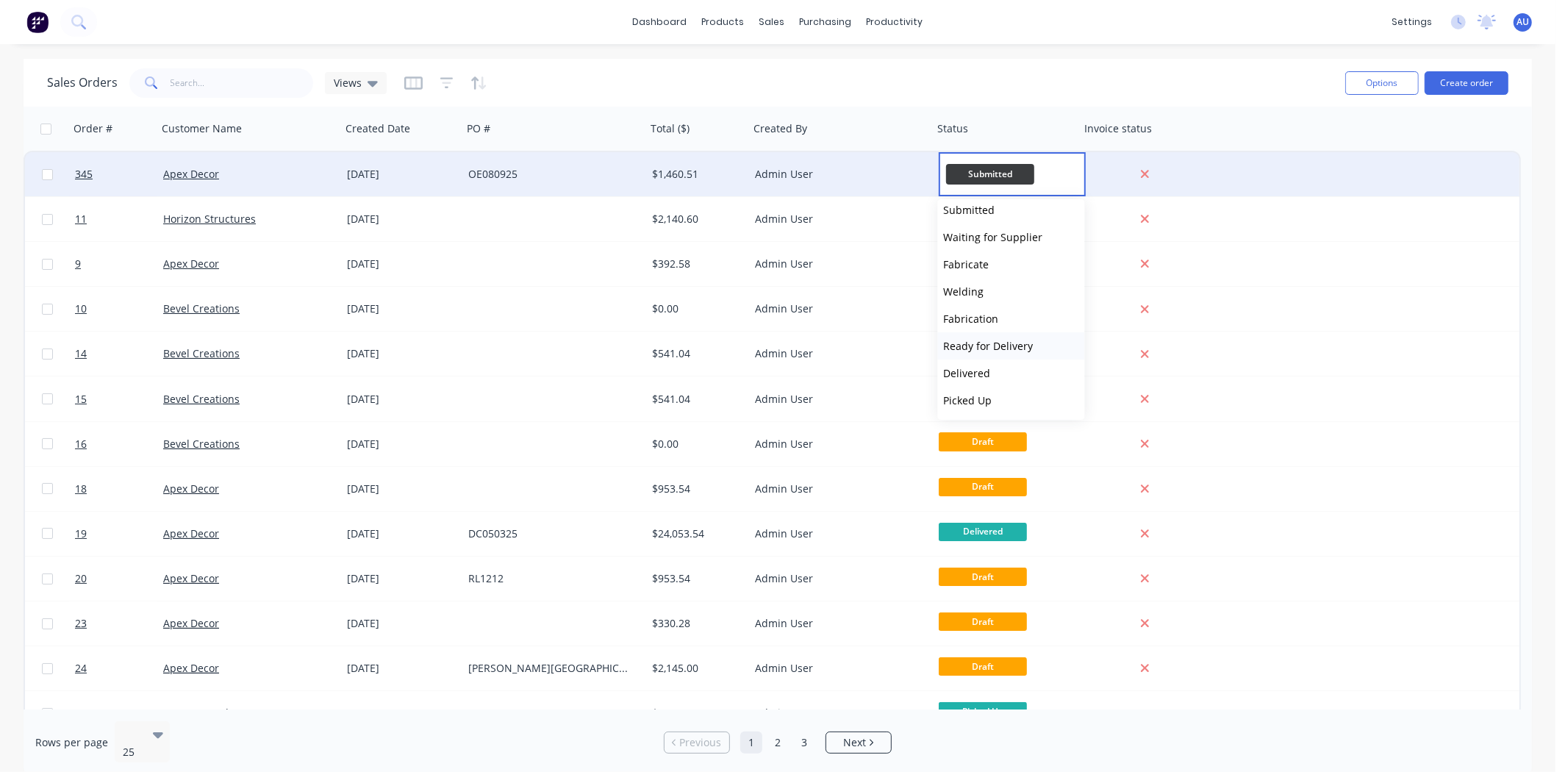
scroll to position [0, 0]
click at [776, 59] on div "Sales Orders Views Options Create order" at bounding box center [778, 82] width 1509 height 48
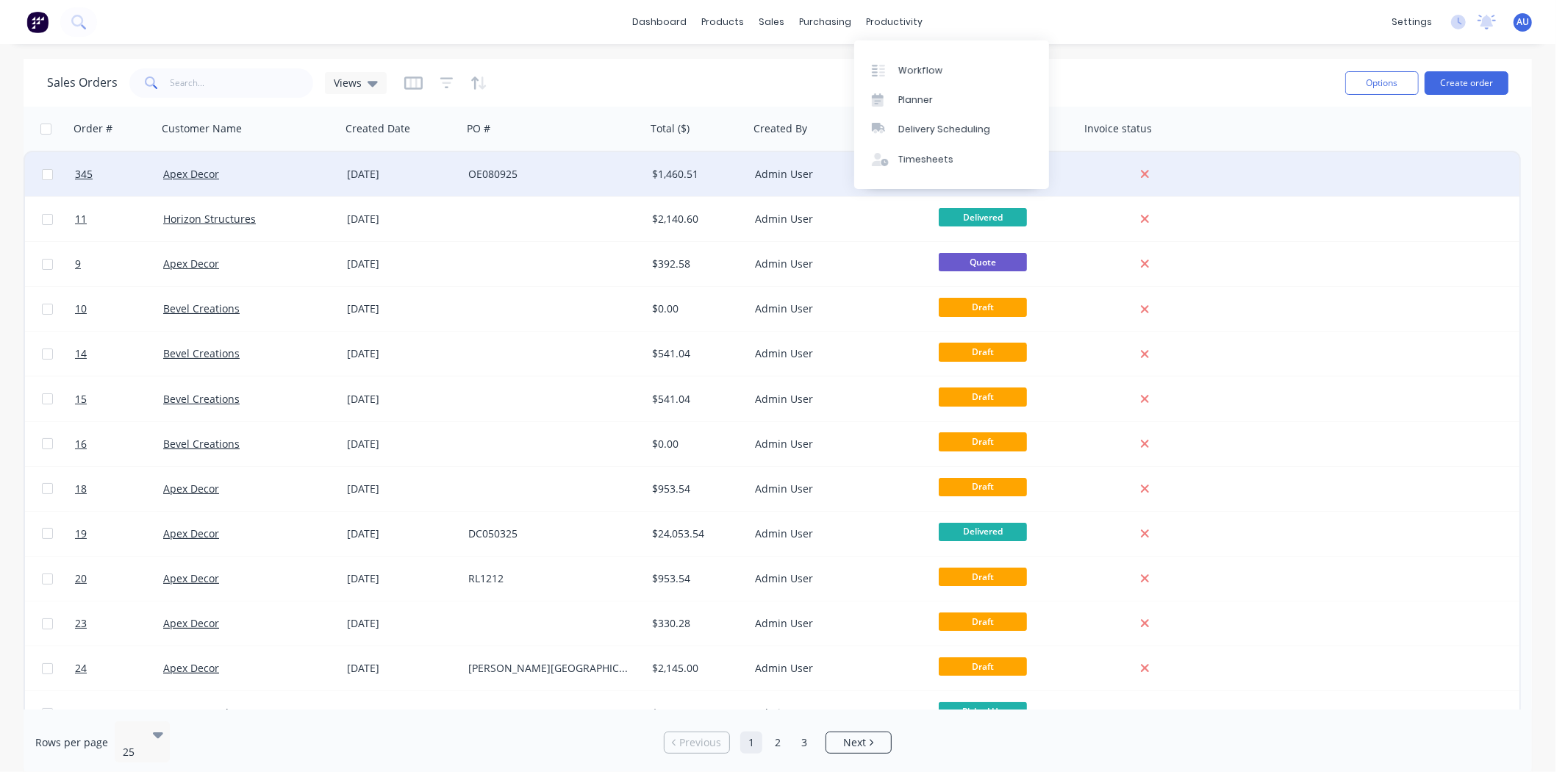
click at [800, 63] on div "Sales Orders Views Options Create order" at bounding box center [778, 82] width 1509 height 48
click at [902, 71] on div "Workflow" at bounding box center [920, 70] width 44 height 13
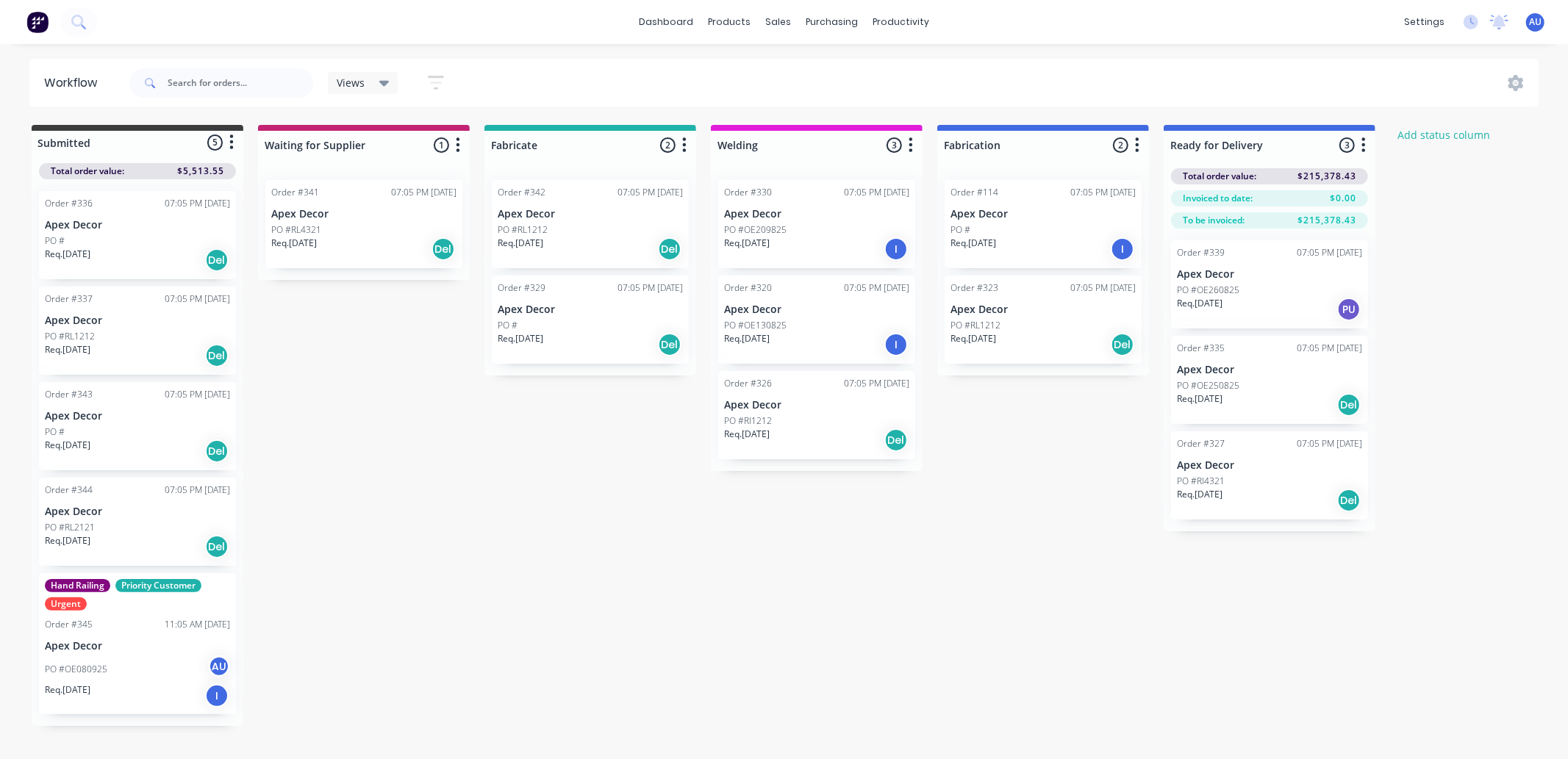
click at [596, 538] on div "Submitted 5 Status colour #3A3C3E hex #3A3C3E Save Cancel Summaries Total order…" at bounding box center [895, 425] width 1812 height 601
click at [370, 147] on div at bounding box center [363, 144] width 211 height 28
click at [341, 144] on input "Waiting for Supplier" at bounding box center [337, 144] width 145 height 16
click at [1136, 148] on icon "button" at bounding box center [1137, 145] width 5 height 18
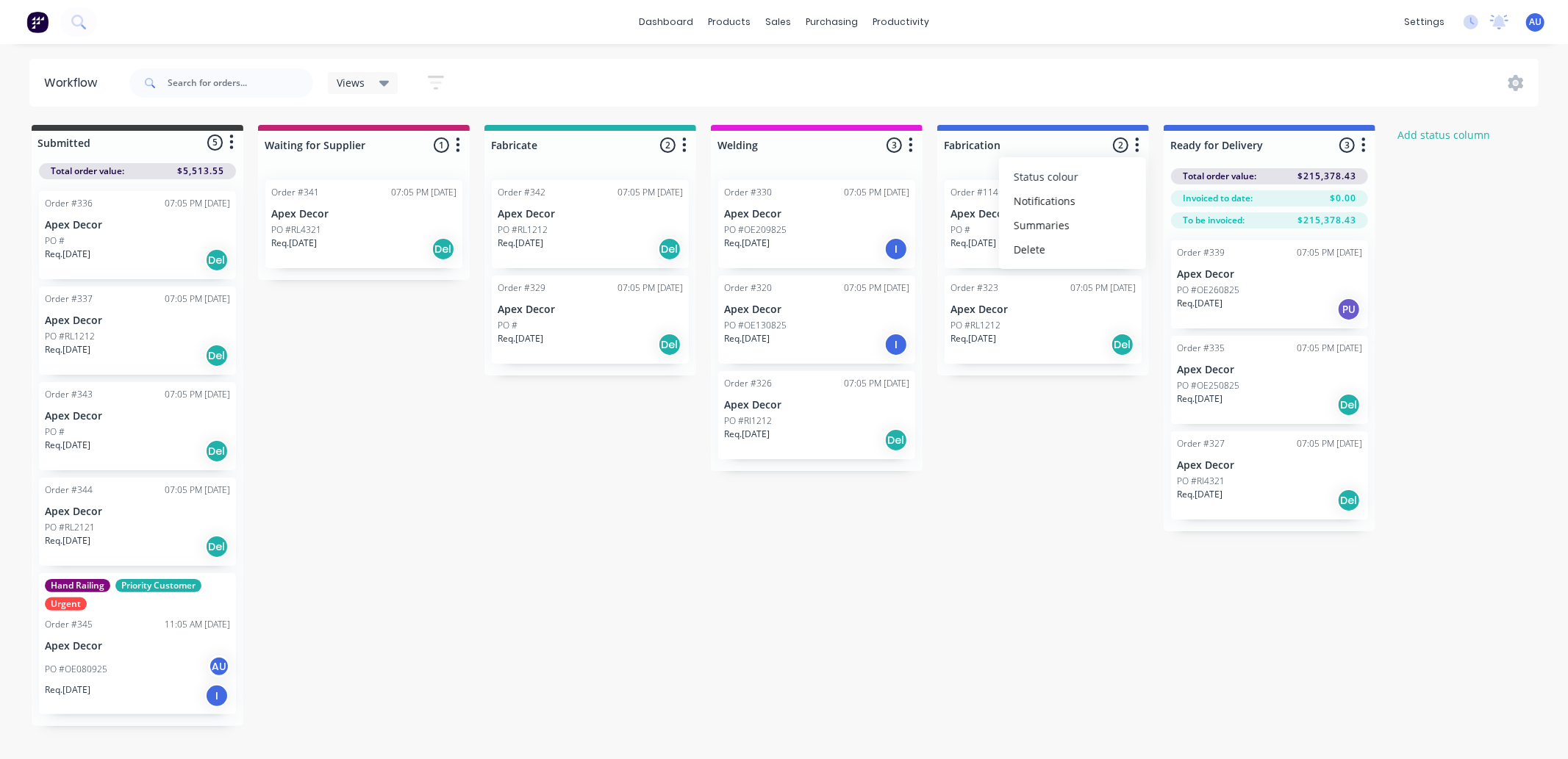
click at [1108, 179] on button "Status colour" at bounding box center [1072, 176] width 147 height 25
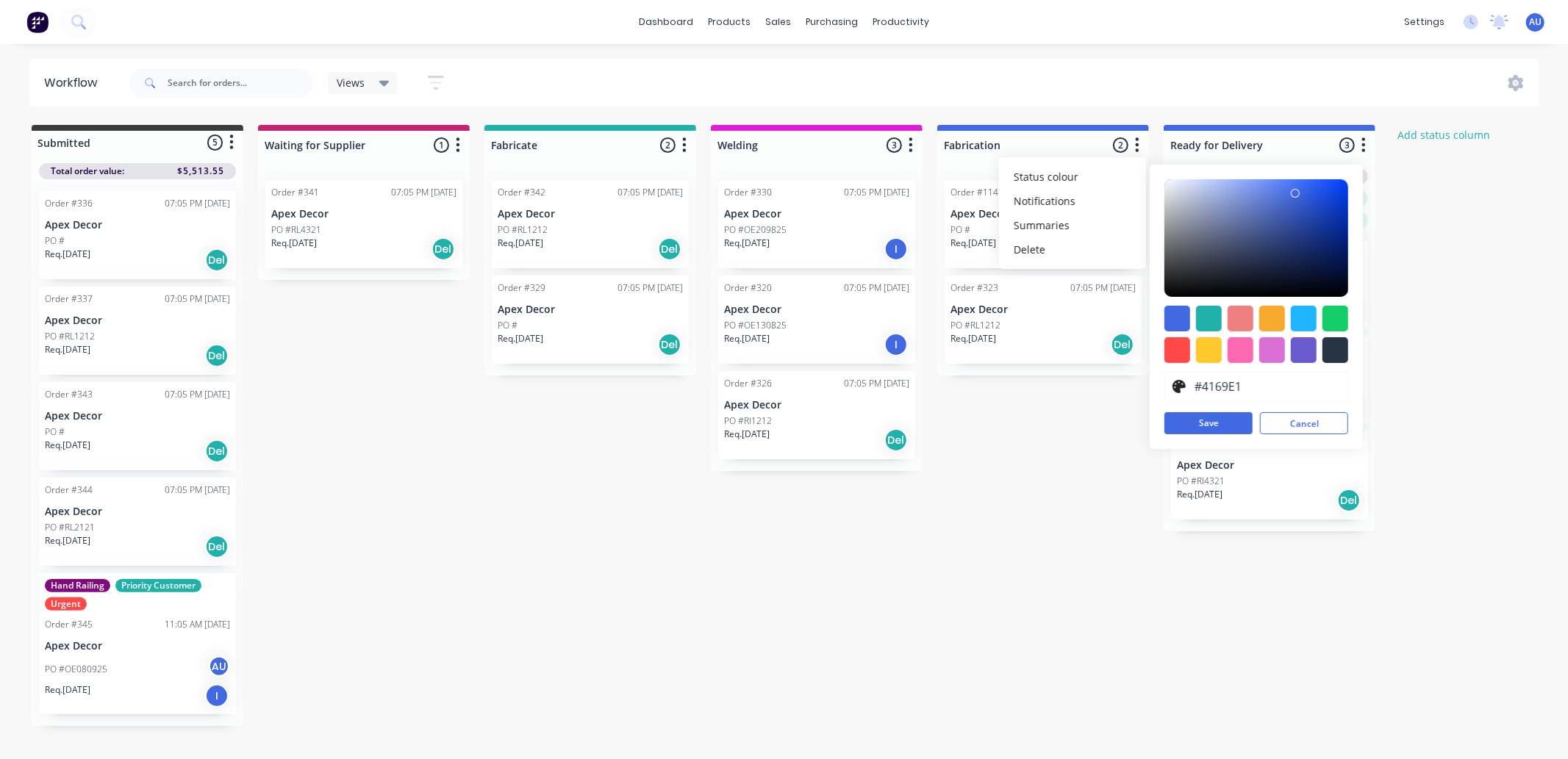
drag, startPoint x: 574, startPoint y: 458, endPoint x: 388, endPoint y: 537, distance: 202.1
click at [572, 458] on div "Submitted 5 Status colour #3A3C3E hex #3A3C3E Save Cancel Summaries Total order…" at bounding box center [895, 425] width 1812 height 601
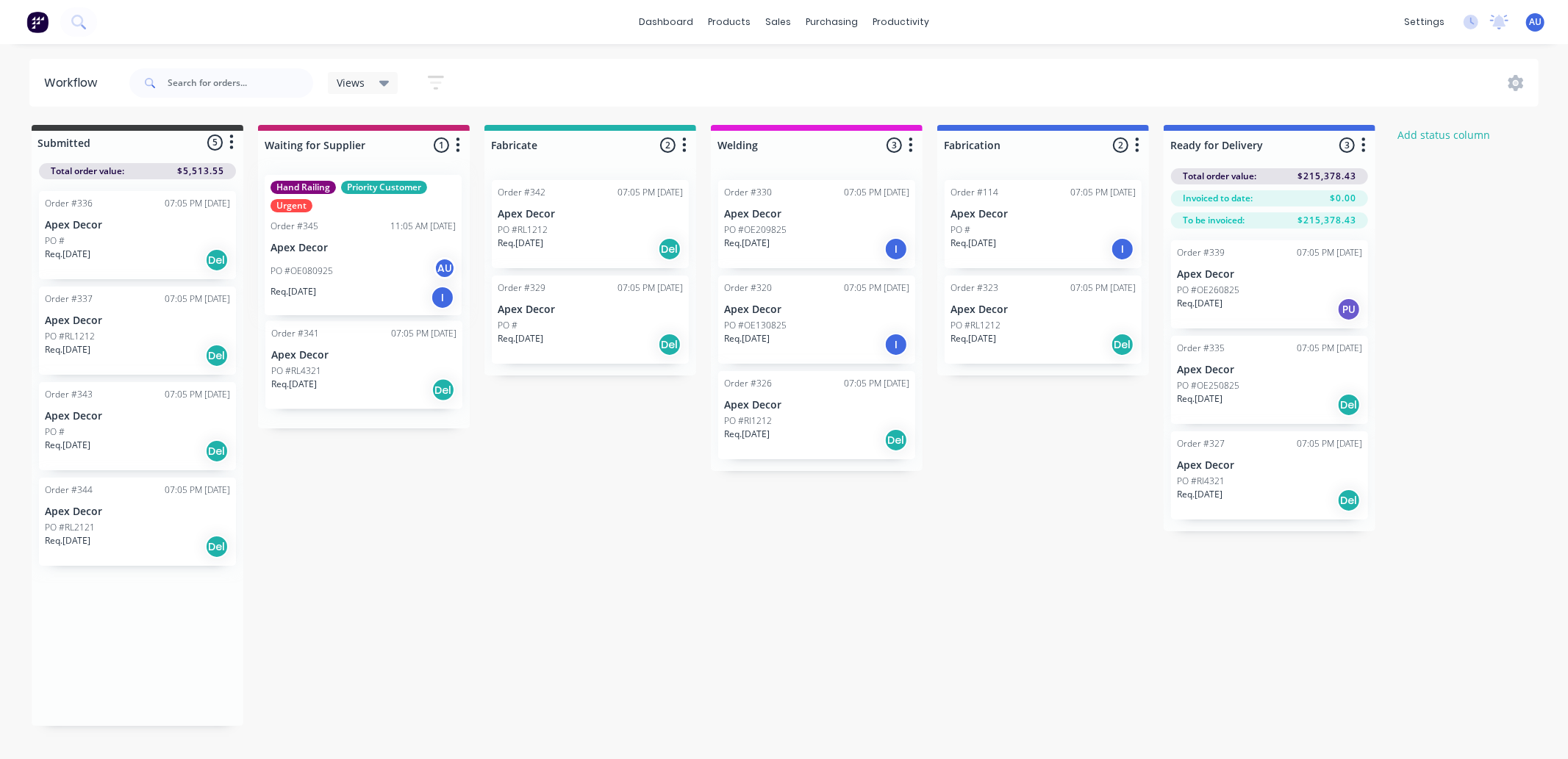
drag, startPoint x: 111, startPoint y: 668, endPoint x: 340, endPoint y: 271, distance: 458.3
click at [340, 271] on div "Submitted 5 Status colour #3A3C3E hex #3A3C3E Save Cancel Summaries Total order…" at bounding box center [895, 425] width 1812 height 601
click at [456, 147] on icon "button" at bounding box center [457, 145] width 5 height 18
click at [426, 204] on button "Notifications" at bounding box center [393, 201] width 147 height 25
click at [571, 460] on div "Submitted 4 Status colour #3A3C3E hex #3A3C3E Save Cancel Summaries Total order…" at bounding box center [895, 351] width 1812 height 453
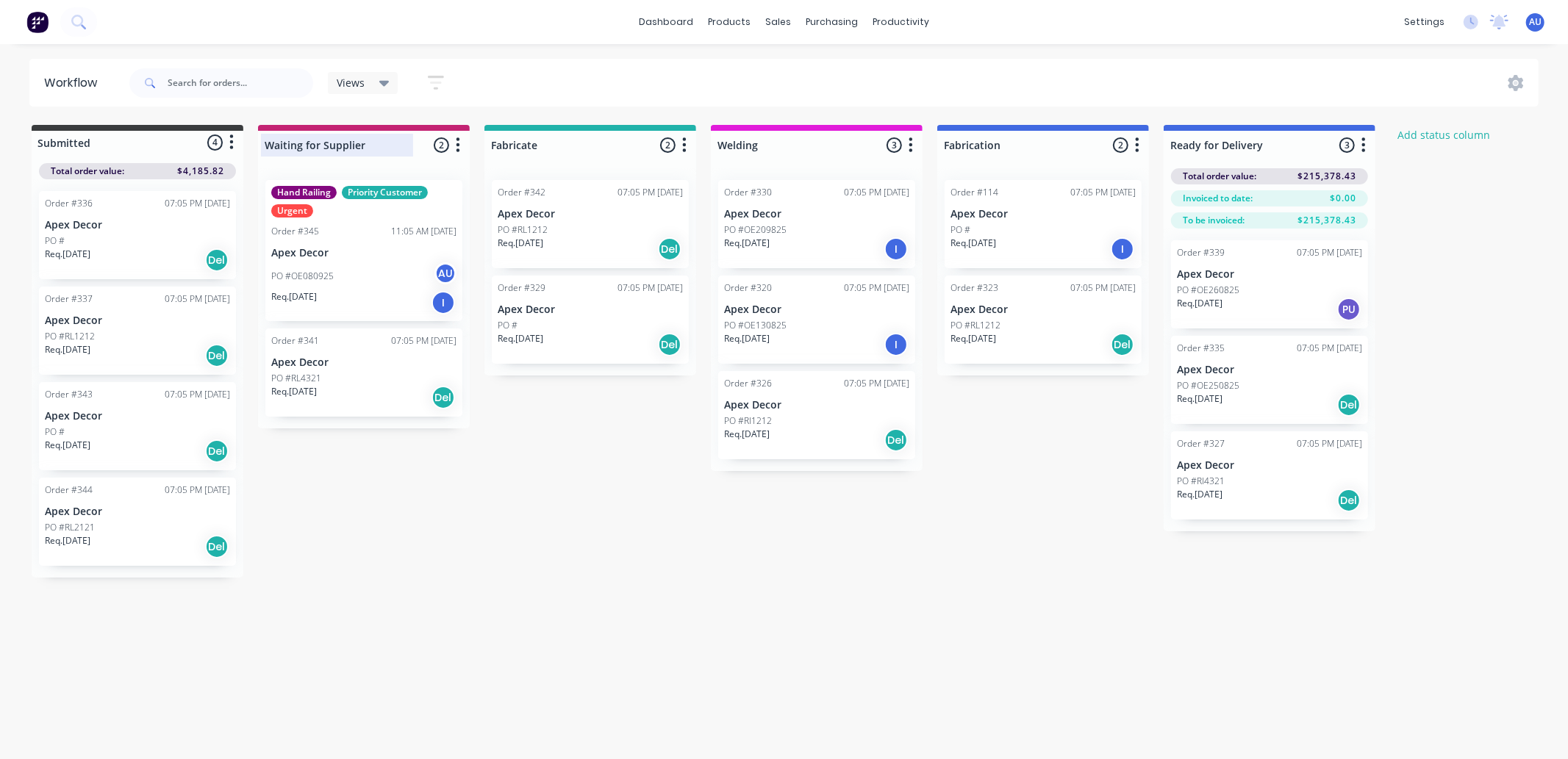
click at [361, 145] on div at bounding box center [363, 144] width 211 height 28
click at [579, 571] on div "Submitted 4 Status colour #3A3C3E hex #3A3C3E Save Cancel Summaries Total order…" at bounding box center [895, 351] width 1812 height 453
click at [1517, 83] on icon at bounding box center [1517, 82] width 5 height 5
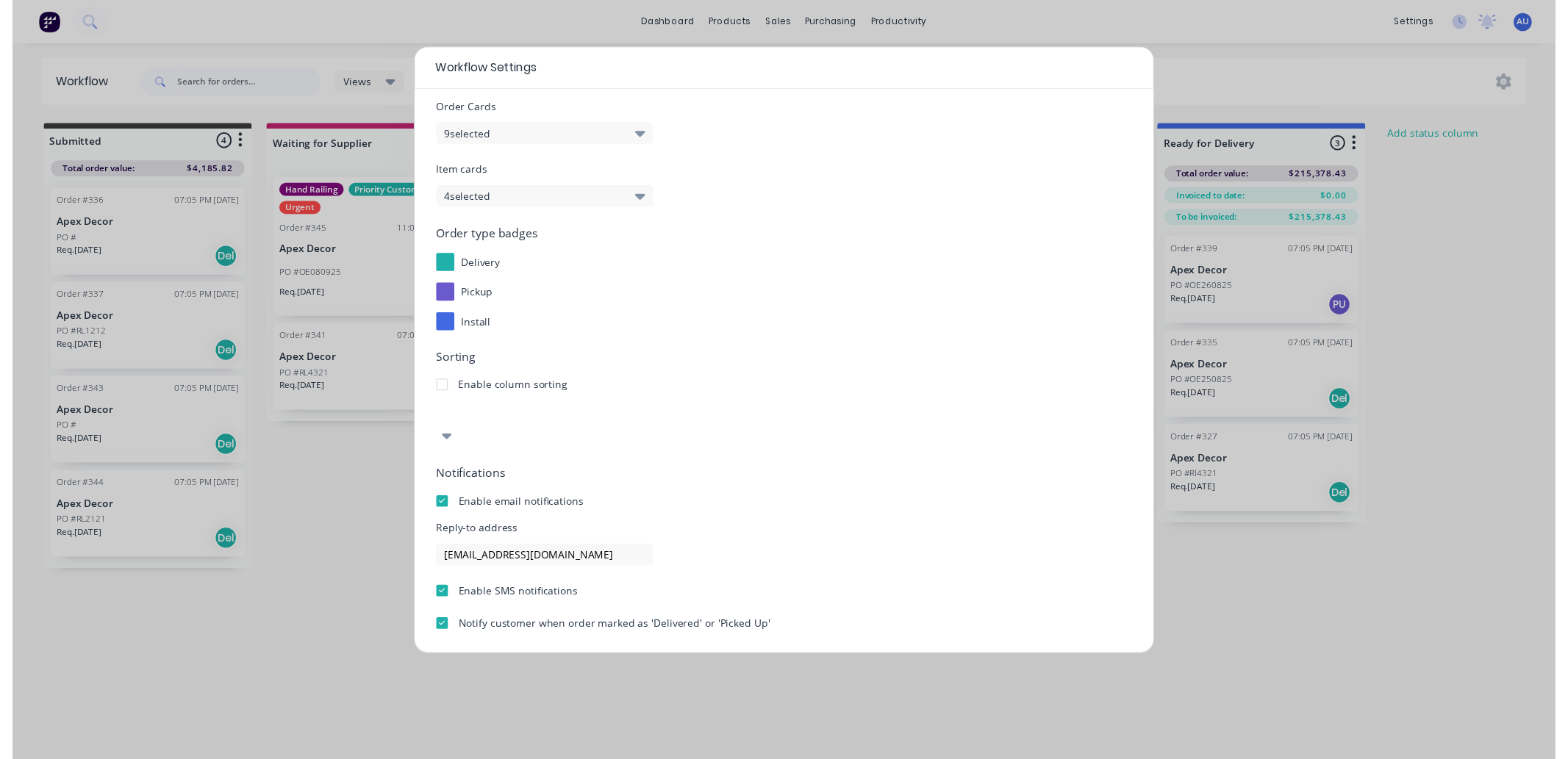
scroll to position [77, 0]
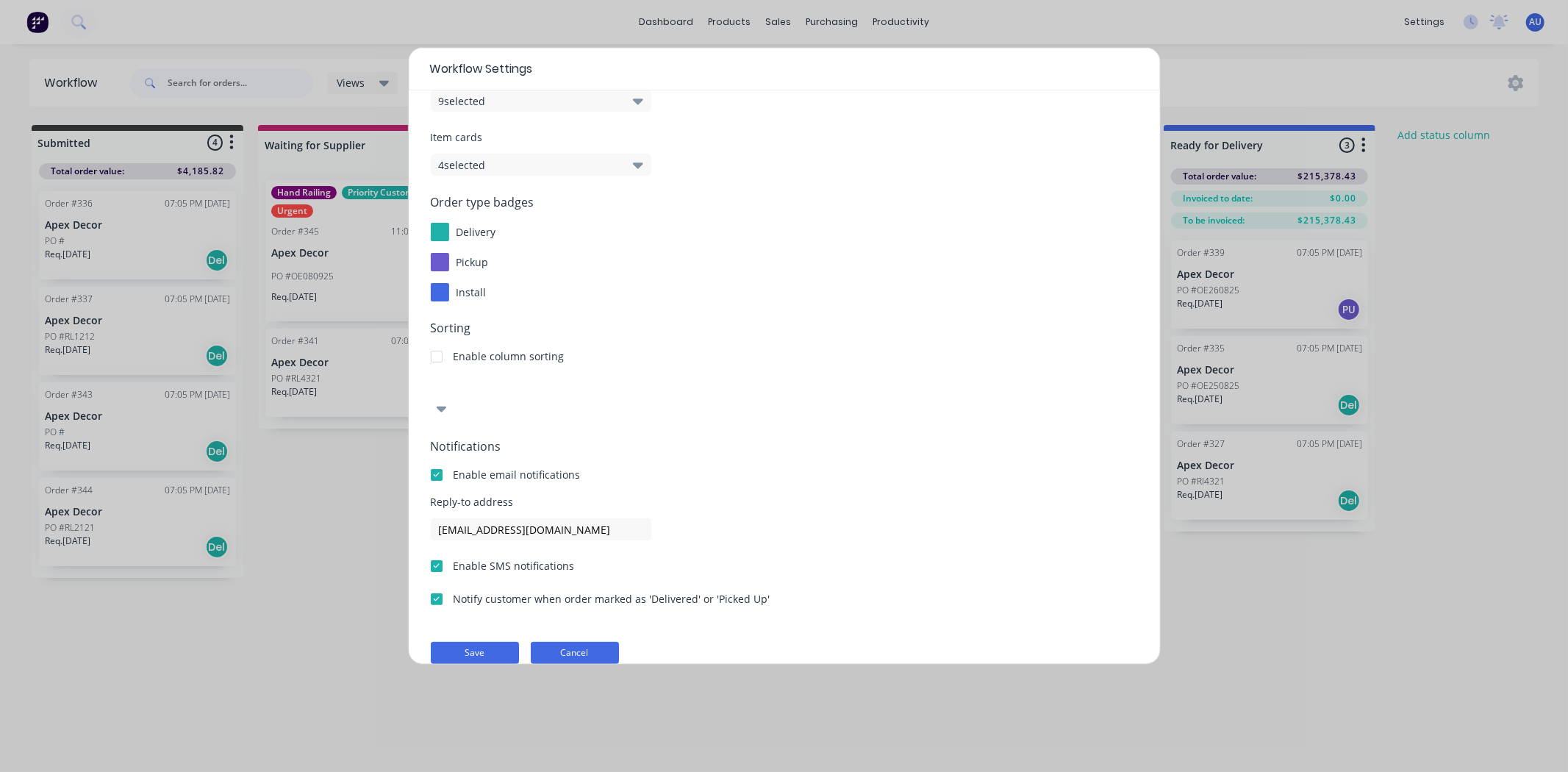
click at [590, 642] on button "Cancel" at bounding box center [575, 653] width 88 height 22
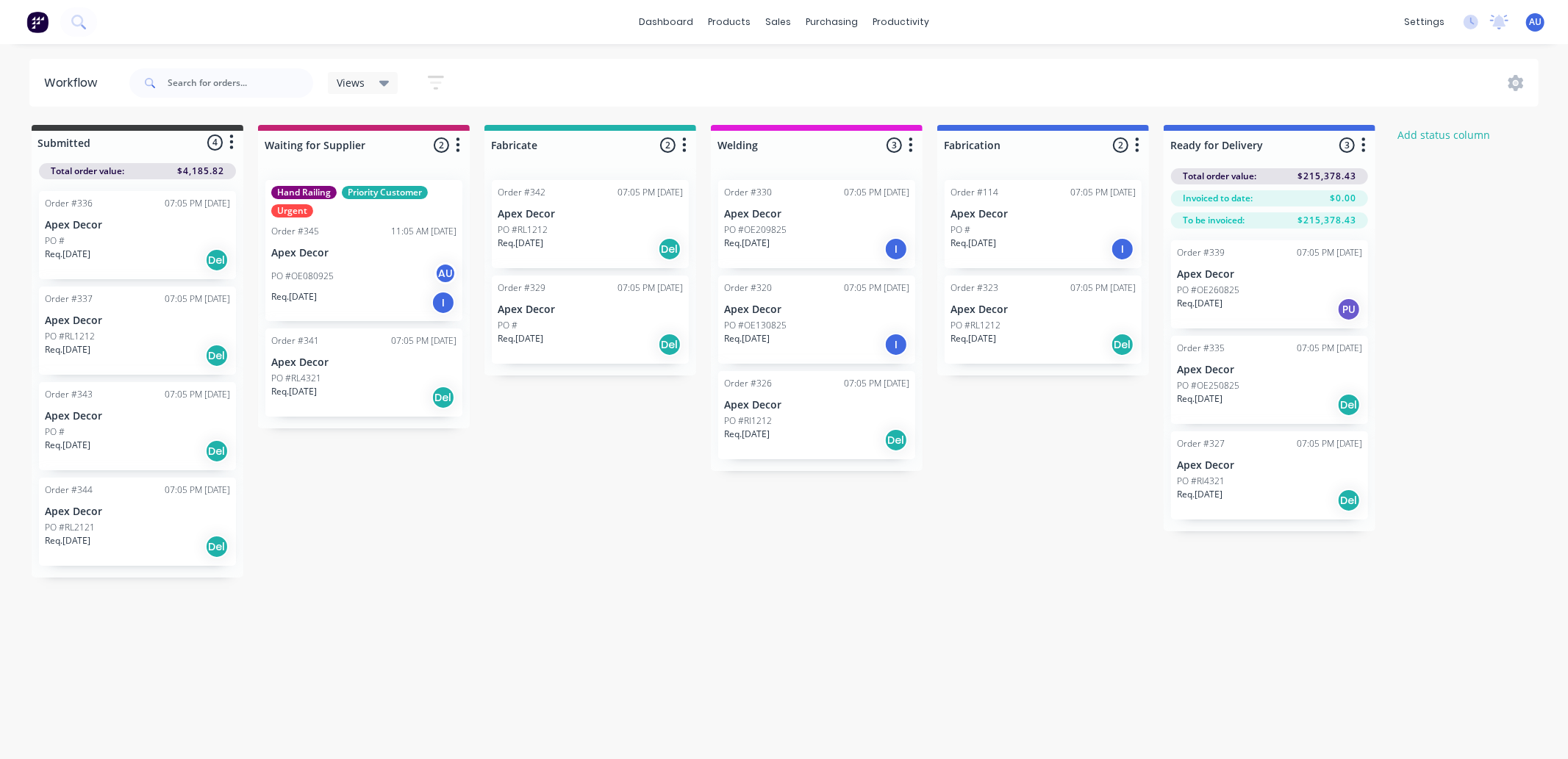
click at [409, 481] on div "Submitted 4 Status colour #3A3C3E hex #3A3C3E Save Cancel Summaries Total order…" at bounding box center [895, 351] width 1812 height 453
click at [368, 261] on div "Hand Railing Priority Customer Urgent Order #345 11:05 AM 08/09/25 Apex Decor P…" at bounding box center [363, 251] width 197 height 141
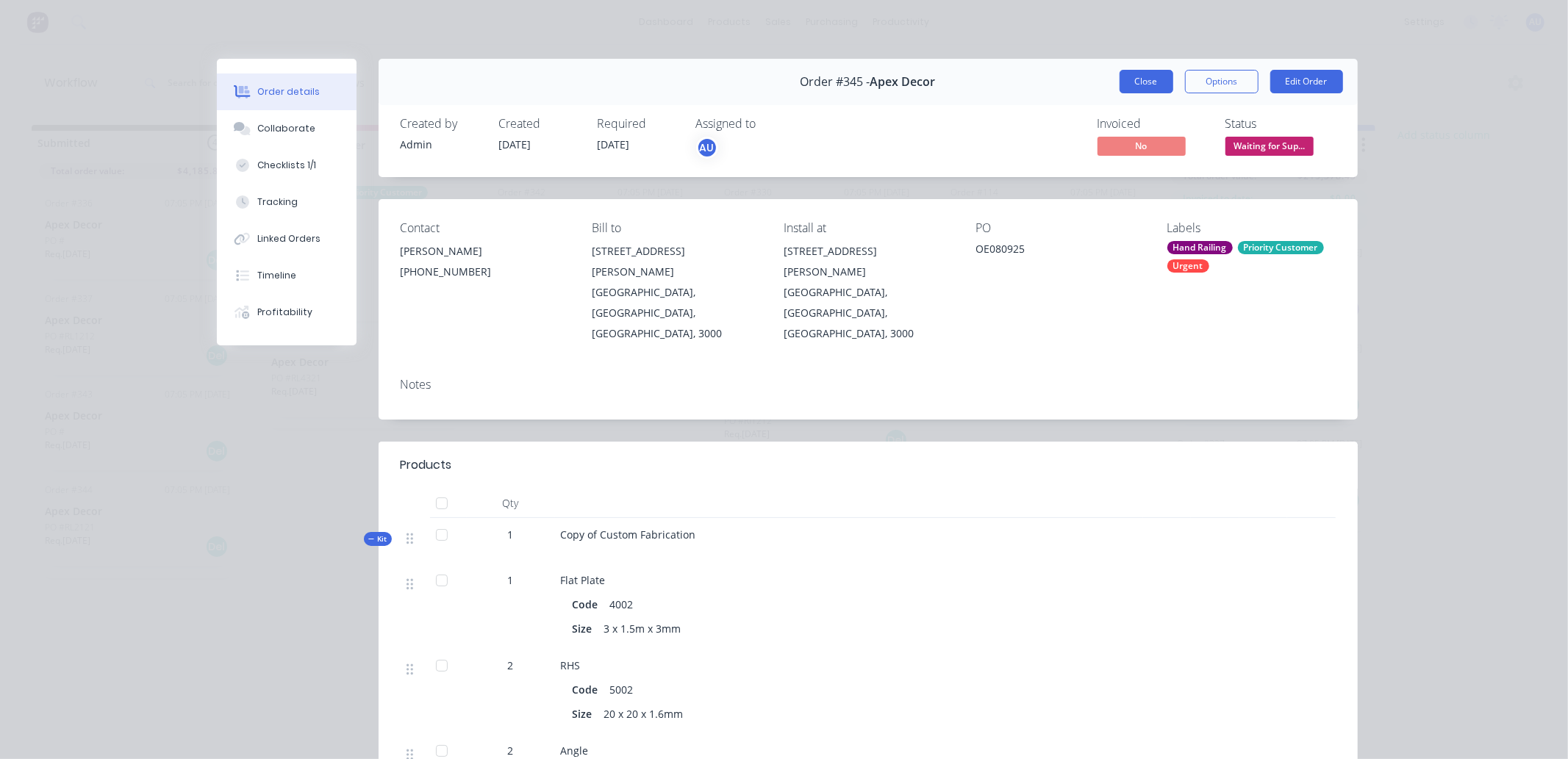
click at [1136, 79] on button "Close" at bounding box center [1146, 81] width 54 height 24
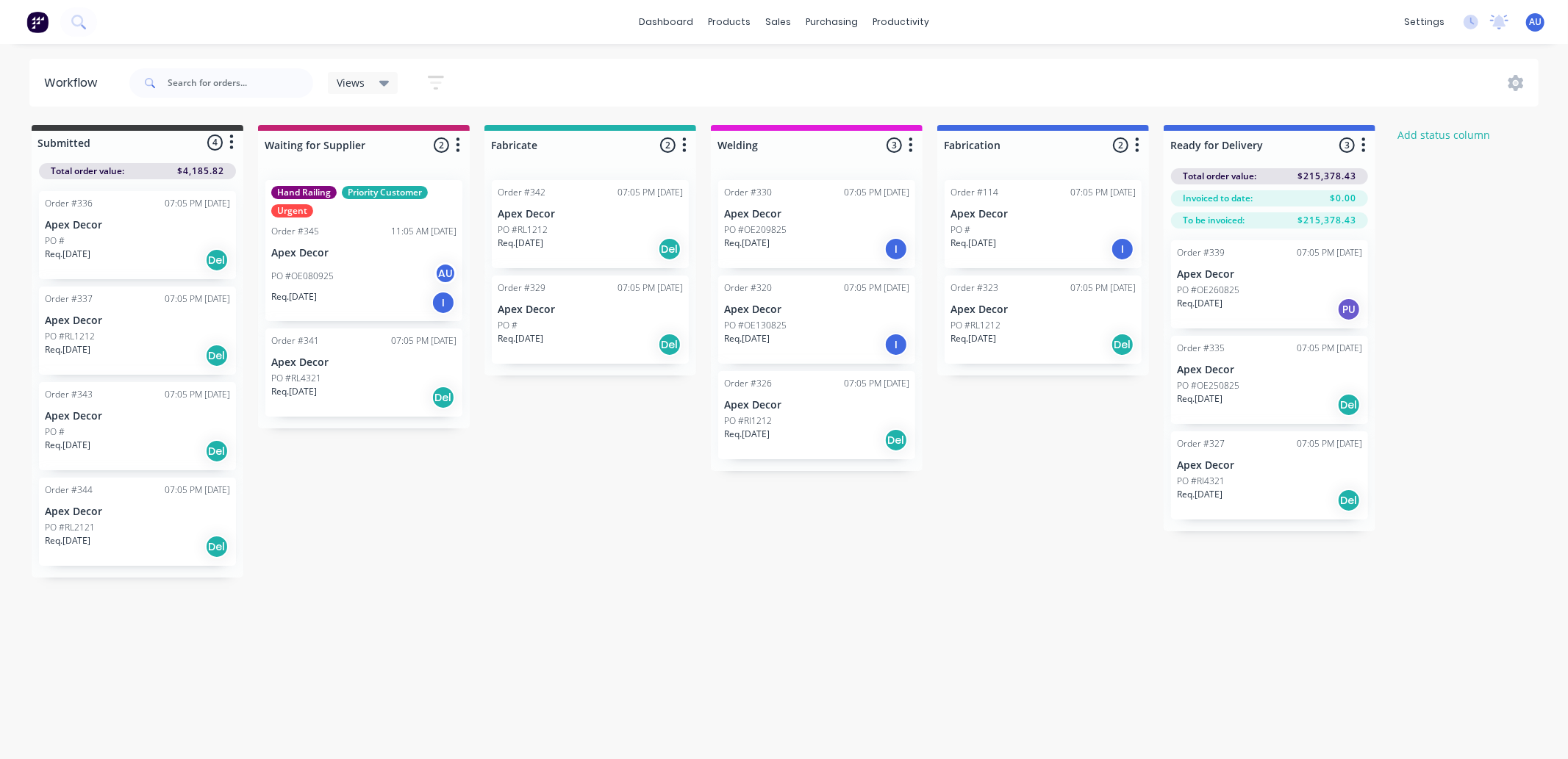
click at [439, 75] on icon "button" at bounding box center [436, 82] width 16 height 18
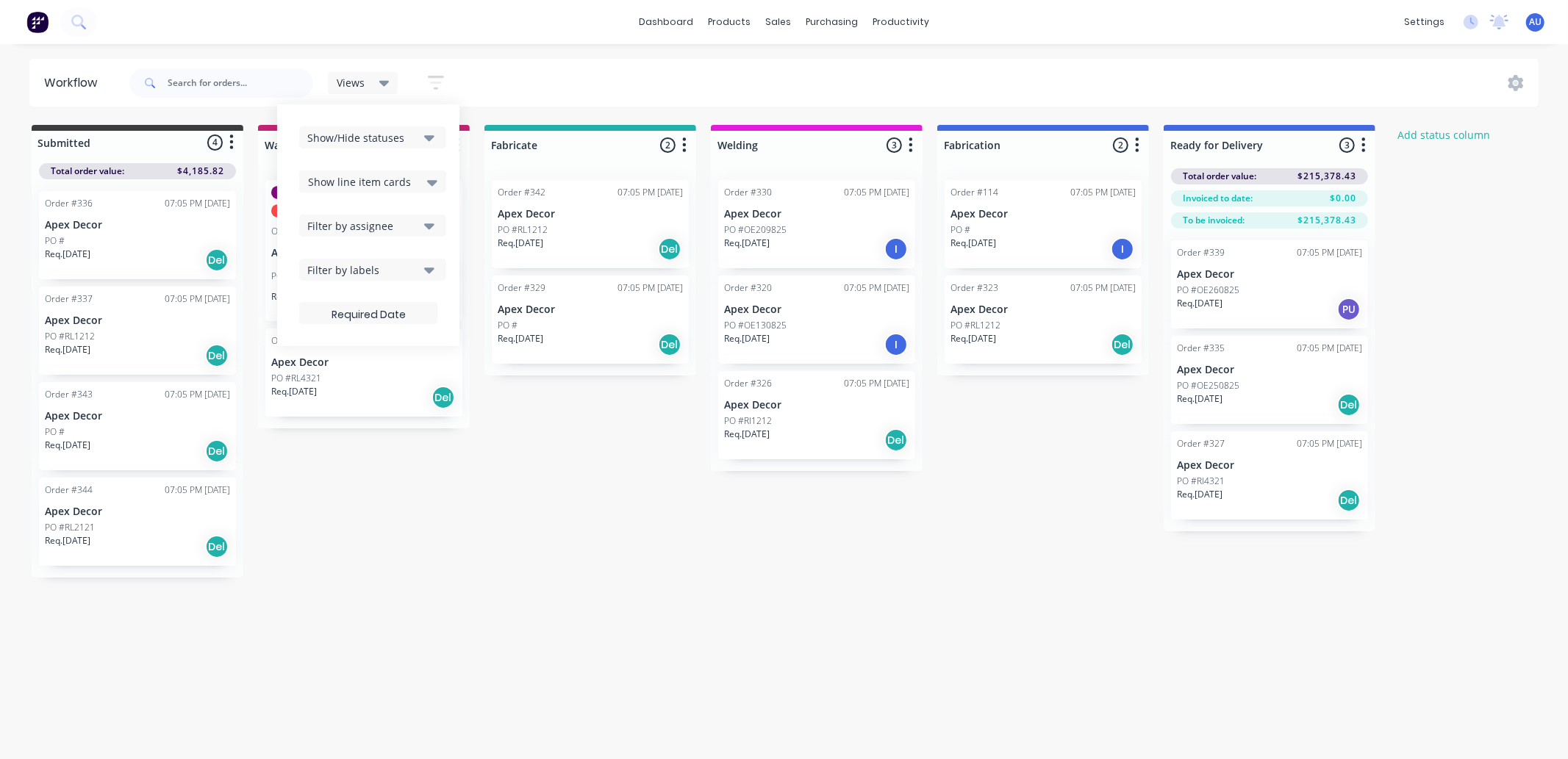
click at [362, 82] on span "Views" at bounding box center [350, 82] width 28 height 16
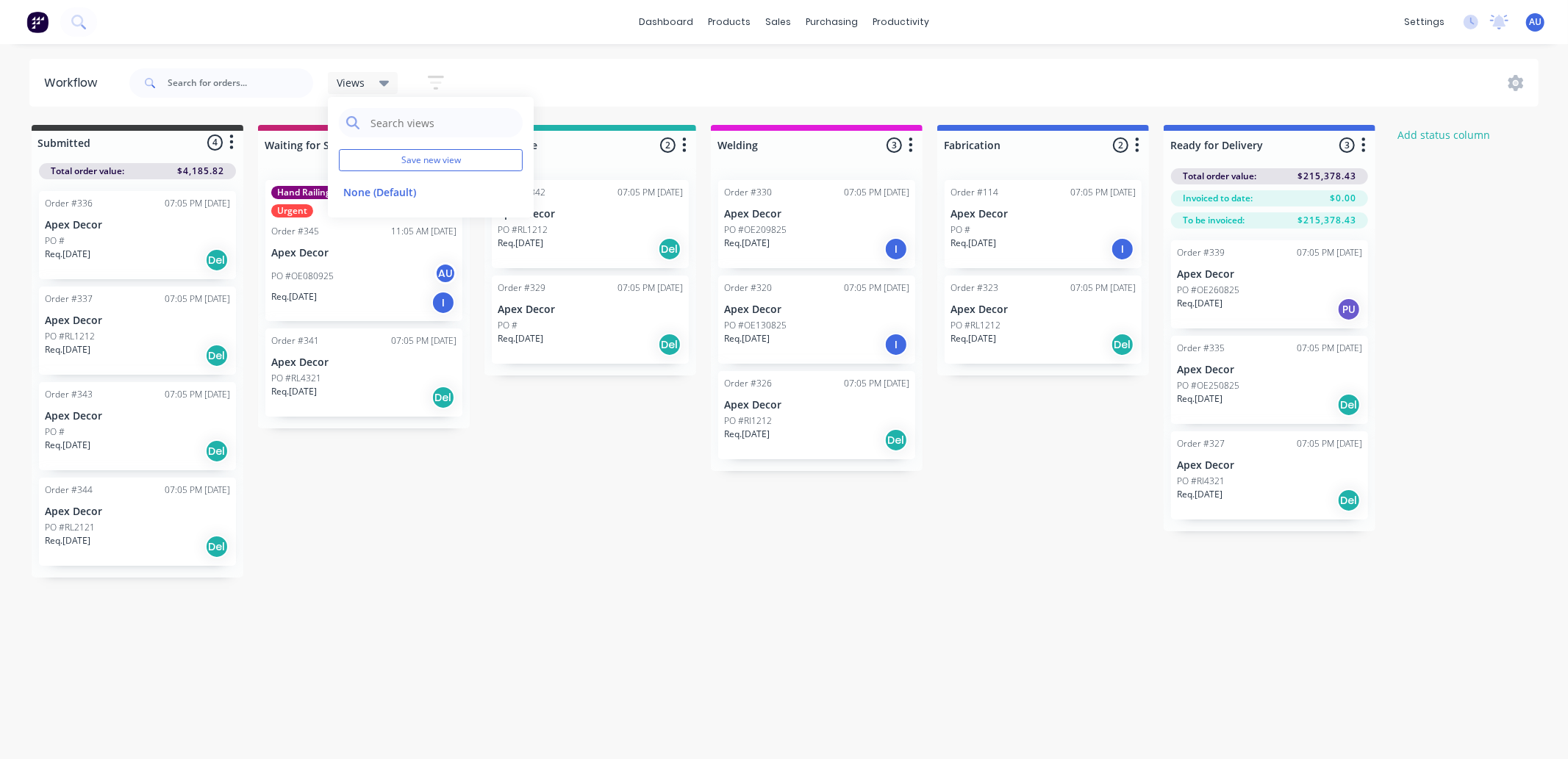
click at [467, 508] on div "Submitted 4 Status colour #3A3C3E hex #3A3C3E Save Cancel Summaries Total order…" at bounding box center [895, 351] width 1812 height 453
click at [432, 79] on icon "button" at bounding box center [436, 82] width 16 height 18
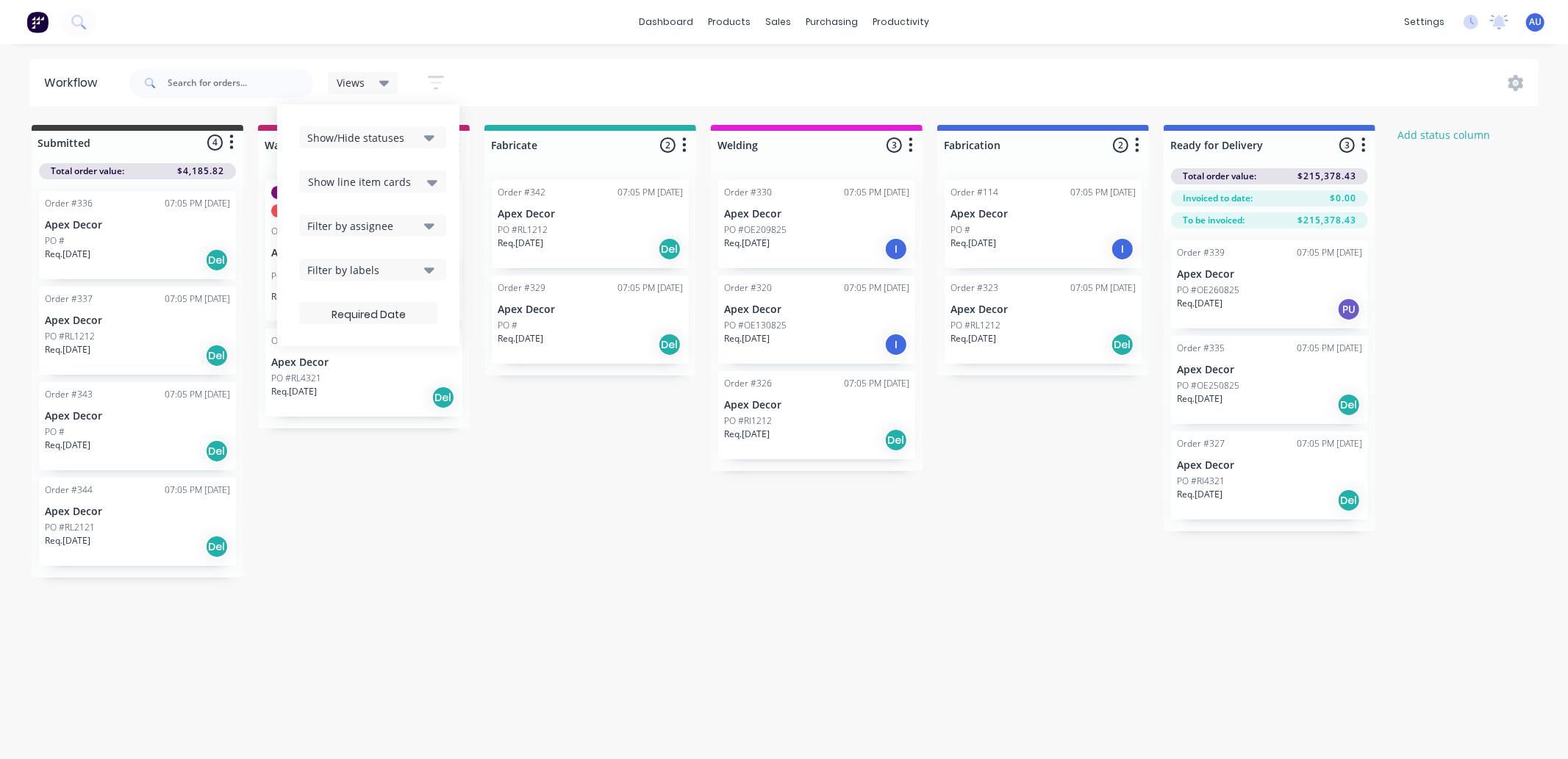
click at [361, 273] on div "Filter by labels" at bounding box center [362, 270] width 111 height 16
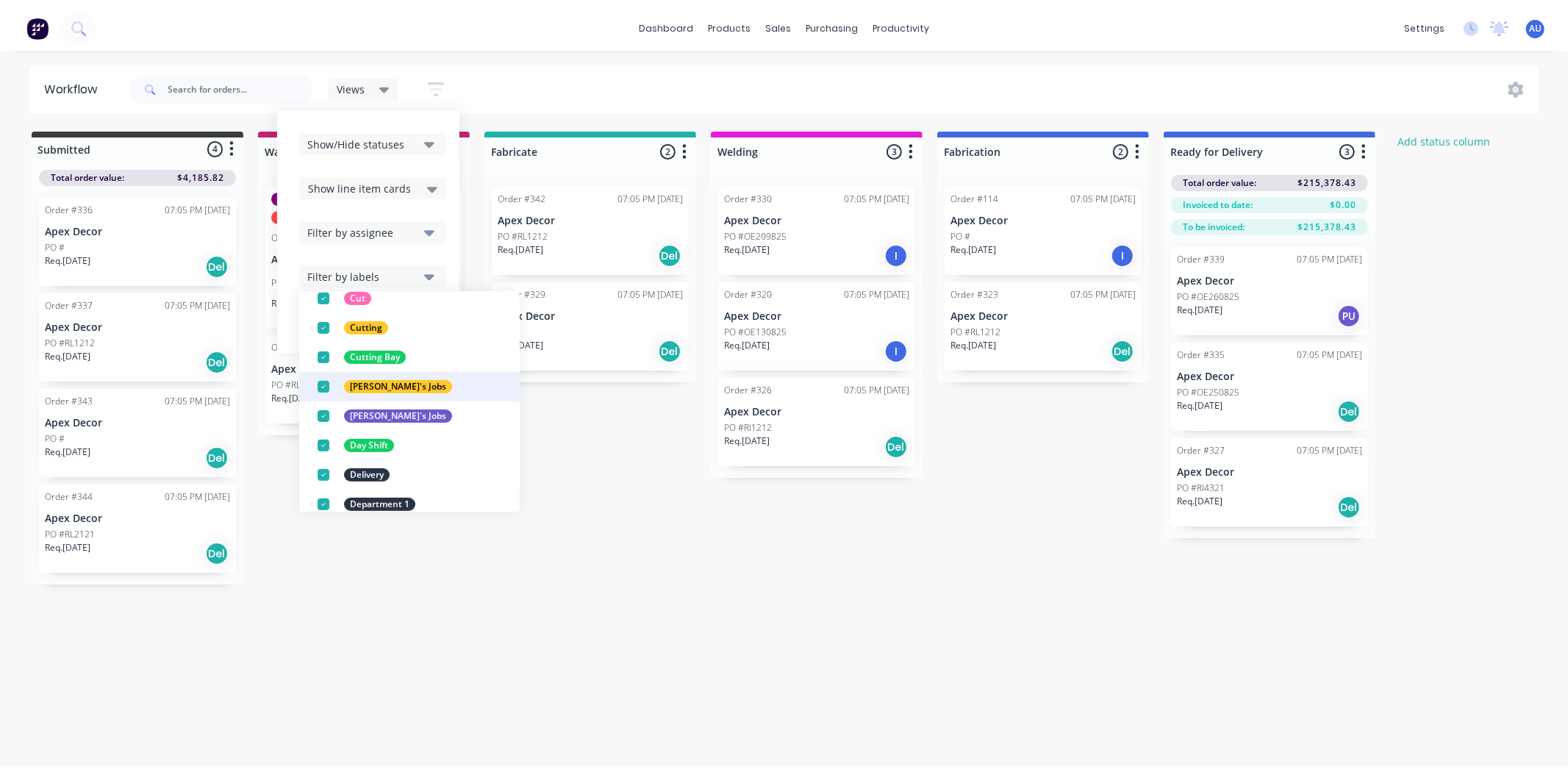
scroll to position [817, 0]
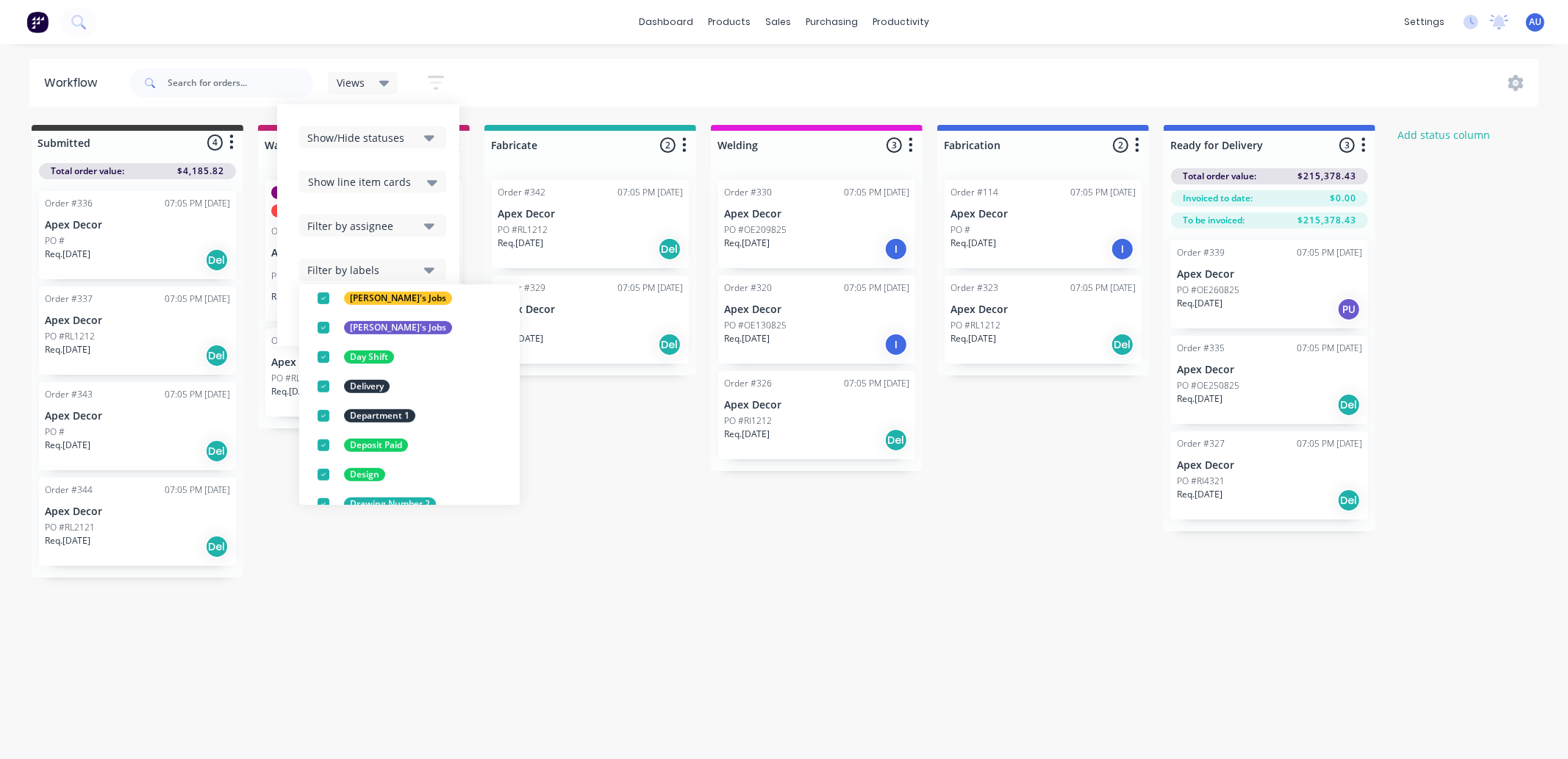
click at [677, 522] on div "Submitted 4 Status colour #3A3C3E hex #3A3C3E Save Cancel Summaries Total order…" at bounding box center [895, 351] width 1812 height 453
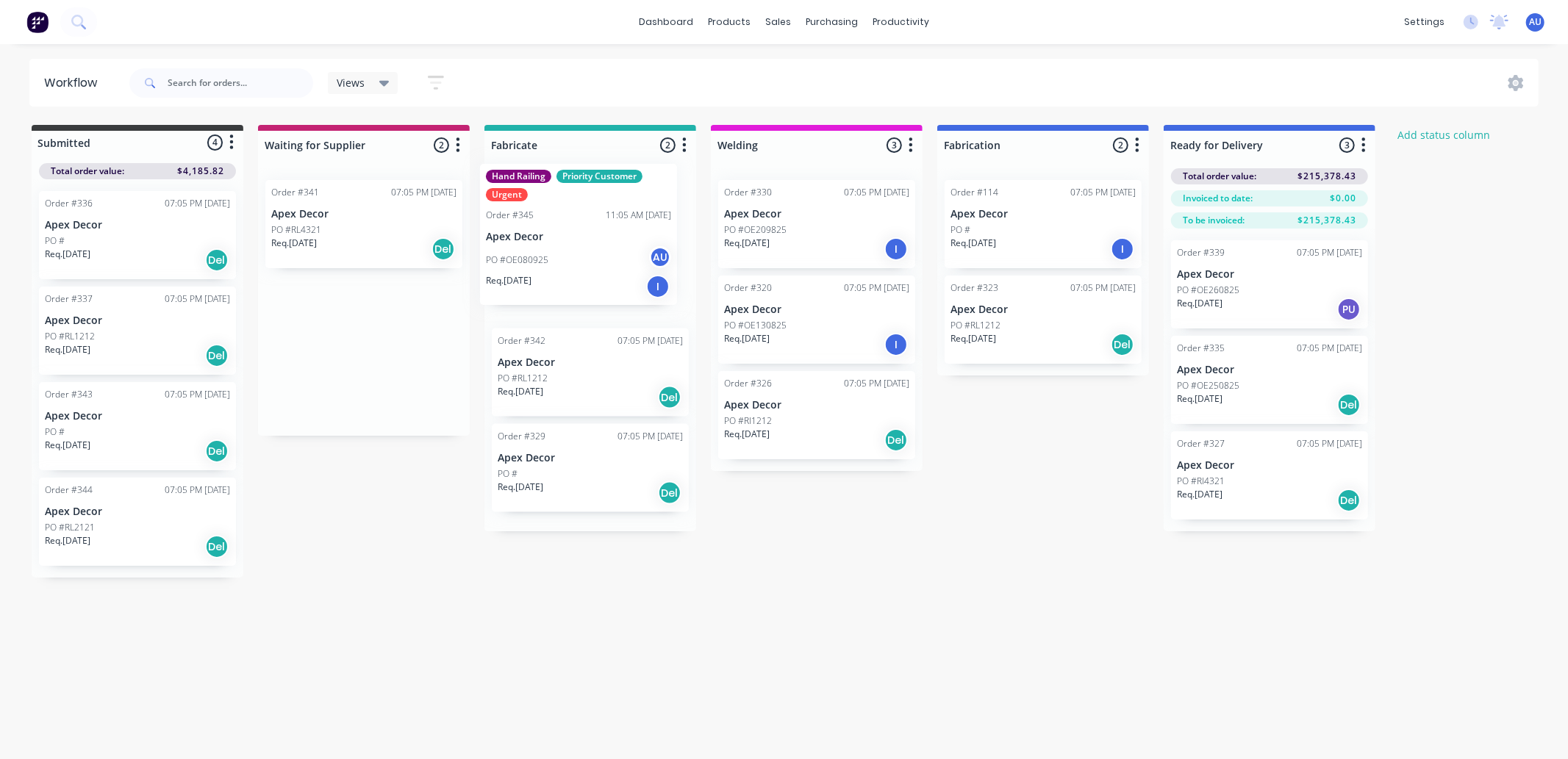
drag, startPoint x: 362, startPoint y: 285, endPoint x: 586, endPoint y: 274, distance: 224.3
click at [586, 274] on div "Submitted 4 Status colour #3A3C3E hex #3A3C3E Save Cancel Summaries Total order…" at bounding box center [895, 351] width 1812 height 453
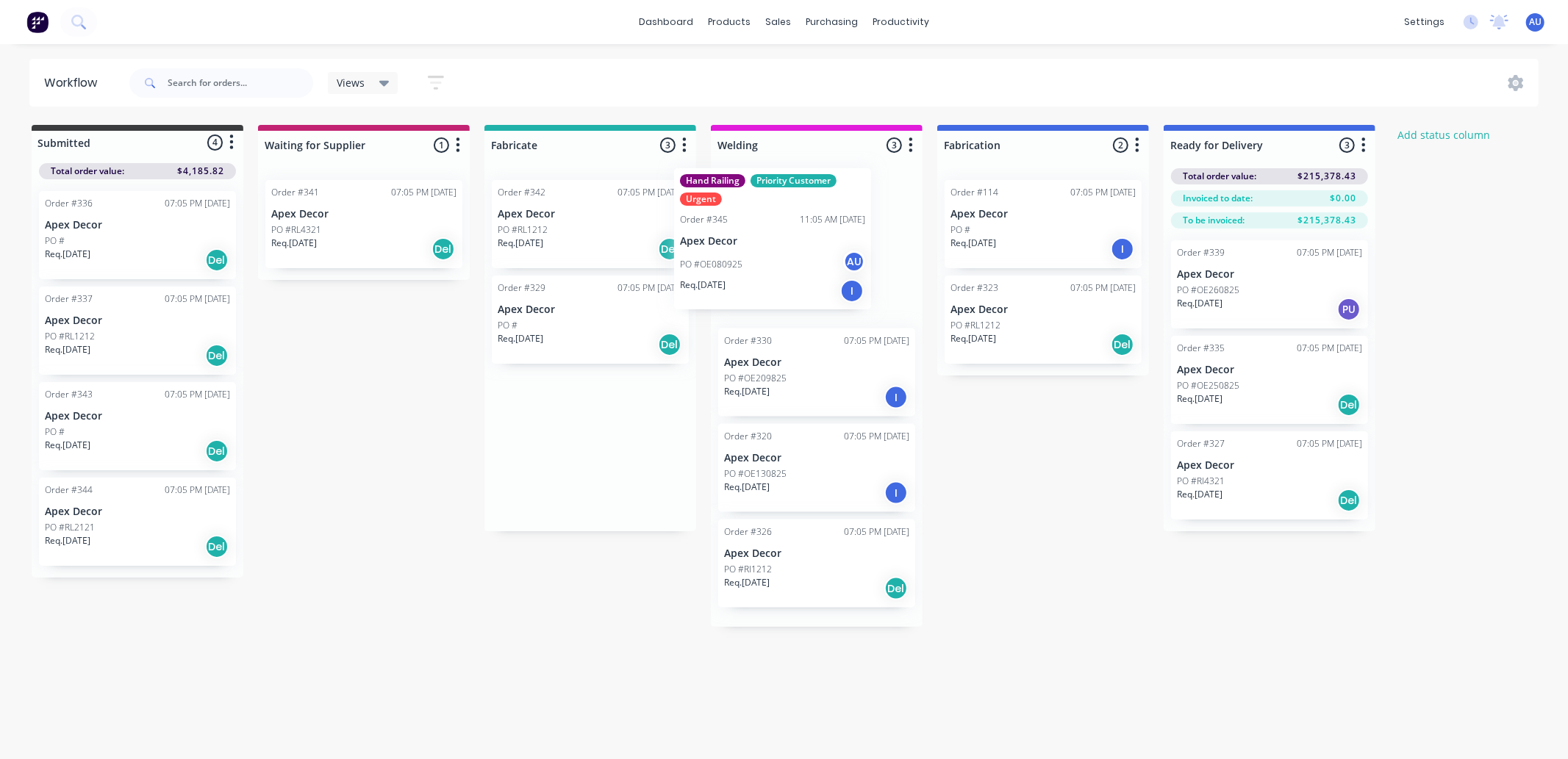
drag, startPoint x: 601, startPoint y: 275, endPoint x: 797, endPoint y: 262, distance: 196.4
click at [797, 262] on div "Submitted 4 Status colour #3A3C3E hex #3A3C3E Save Cancel Summaries Total order…" at bounding box center [895, 376] width 1812 height 502
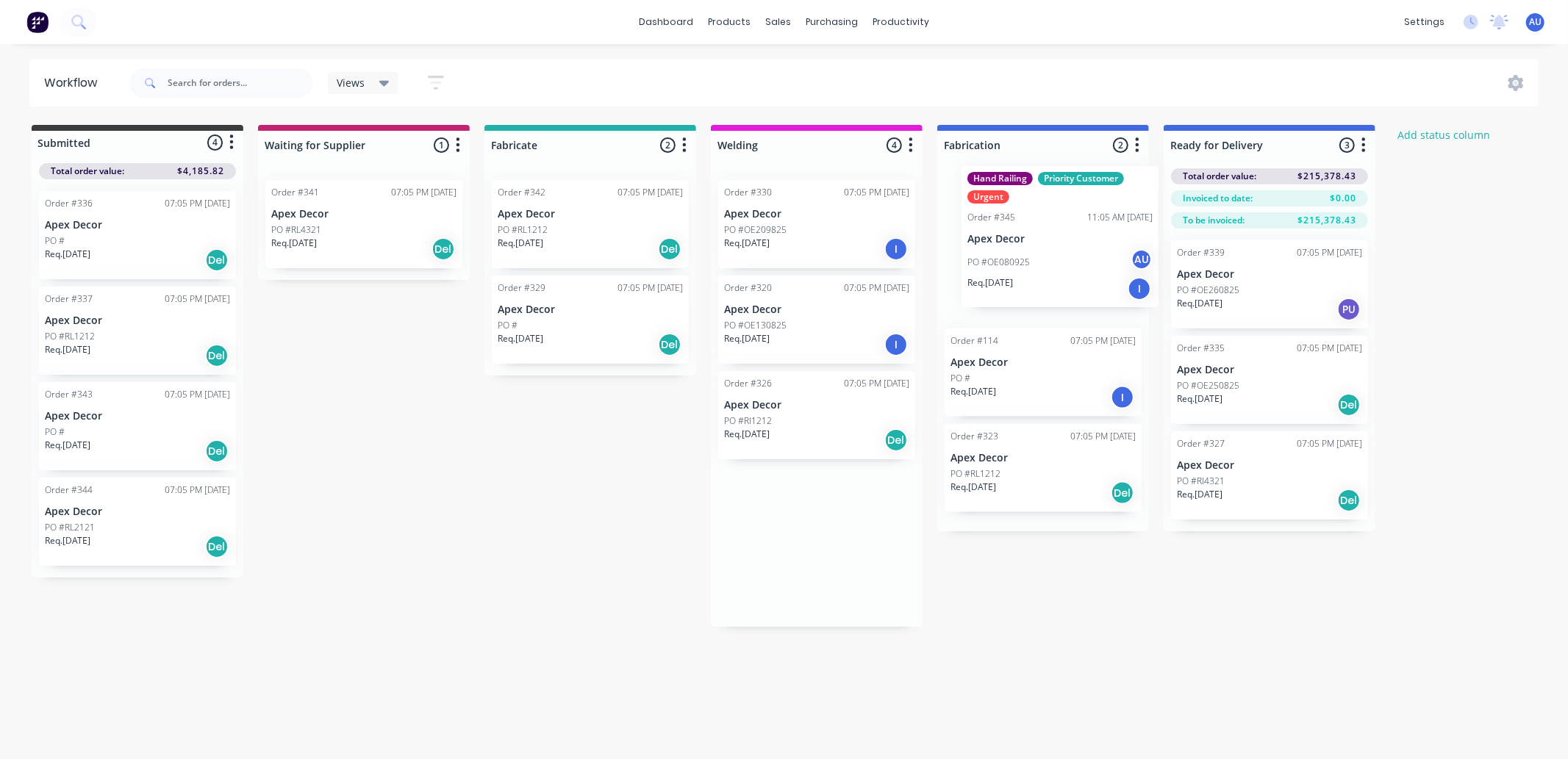
drag, startPoint x: 783, startPoint y: 252, endPoint x: 1043, endPoint y: 249, distance: 260.0
click at [1043, 249] on div "Submitted 4 Status colour #3A3C3E hex #3A3C3E Save Cancel Summaries Total order…" at bounding box center [895, 376] width 1812 height 502
click at [560, 537] on div "Submitted 4 Status colour #3A3C3E hex #3A3C3E Save Cancel Summaries Total order…" at bounding box center [895, 351] width 1812 height 453
click at [548, 517] on div "Submitted 4 Status colour #3A3C3E hex #3A3C3E Save Cancel Summaries Total order…" at bounding box center [895, 351] width 1812 height 453
click at [560, 497] on div "Submitted 4 Status colour #3A3C3E hex #3A3C3E Save Cancel Summaries Total order…" at bounding box center [895, 351] width 1812 height 453
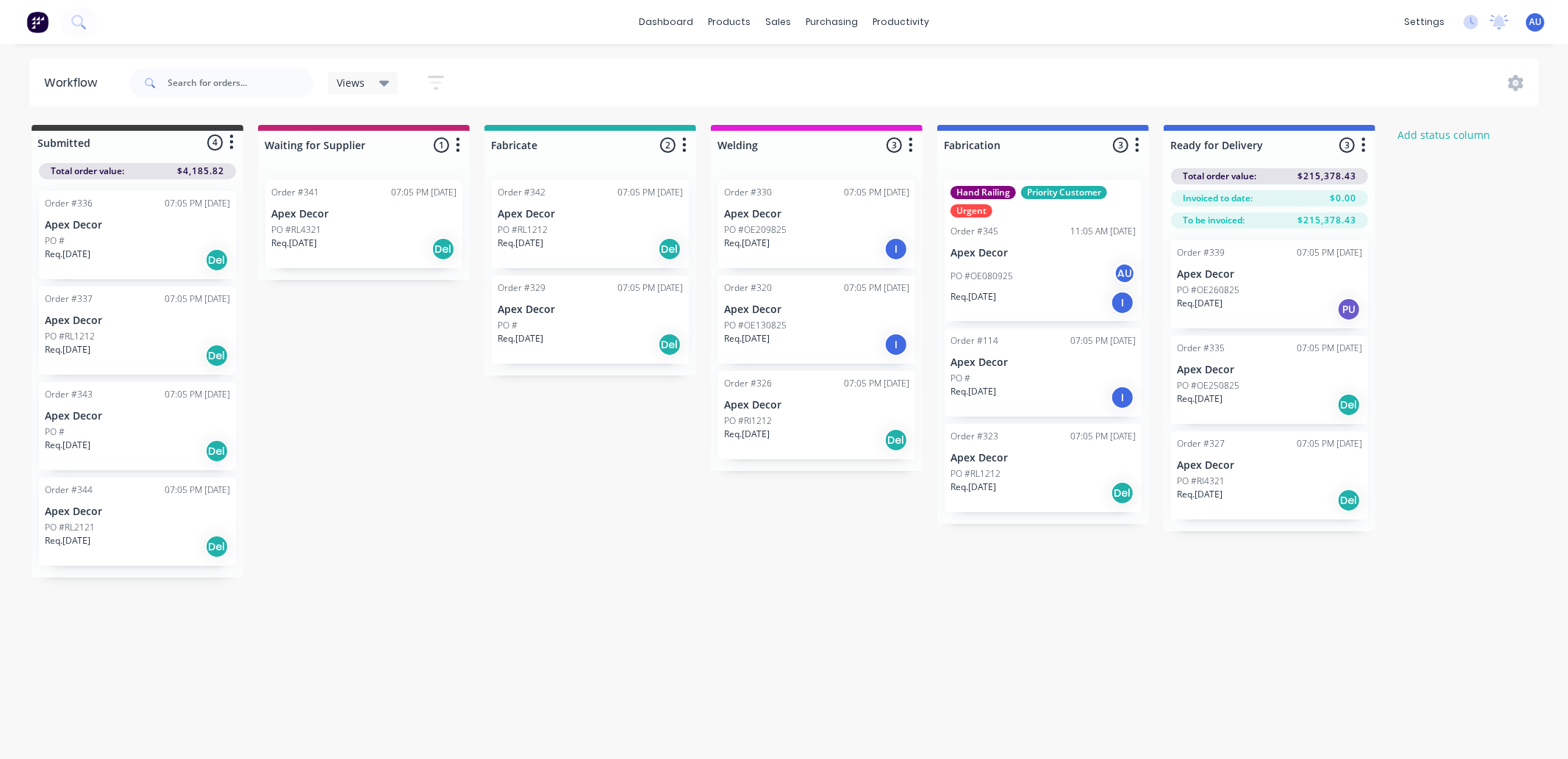
click at [556, 497] on div "Submitted 4 Status colour #3A3C3E hex #3A3C3E Save Cancel Summaries Total order…" at bounding box center [895, 351] width 1812 height 453
click at [354, 84] on span "Views" at bounding box center [350, 82] width 28 height 16
click at [436, 438] on div "Submitted 4 Status colour #3A3C3E hex #3A3C3E Save Cancel Summaries Total order…" at bounding box center [895, 351] width 1812 height 453
click at [622, 616] on div "Workflow Views Save new view None (Default) edit Show/Hide statuses Show line i…" at bounding box center [778, 394] width 1556 height 671
click at [615, 613] on div "Workflow Views Save new view None (Default) edit Show/Hide statuses Show line i…" at bounding box center [778, 394] width 1556 height 671
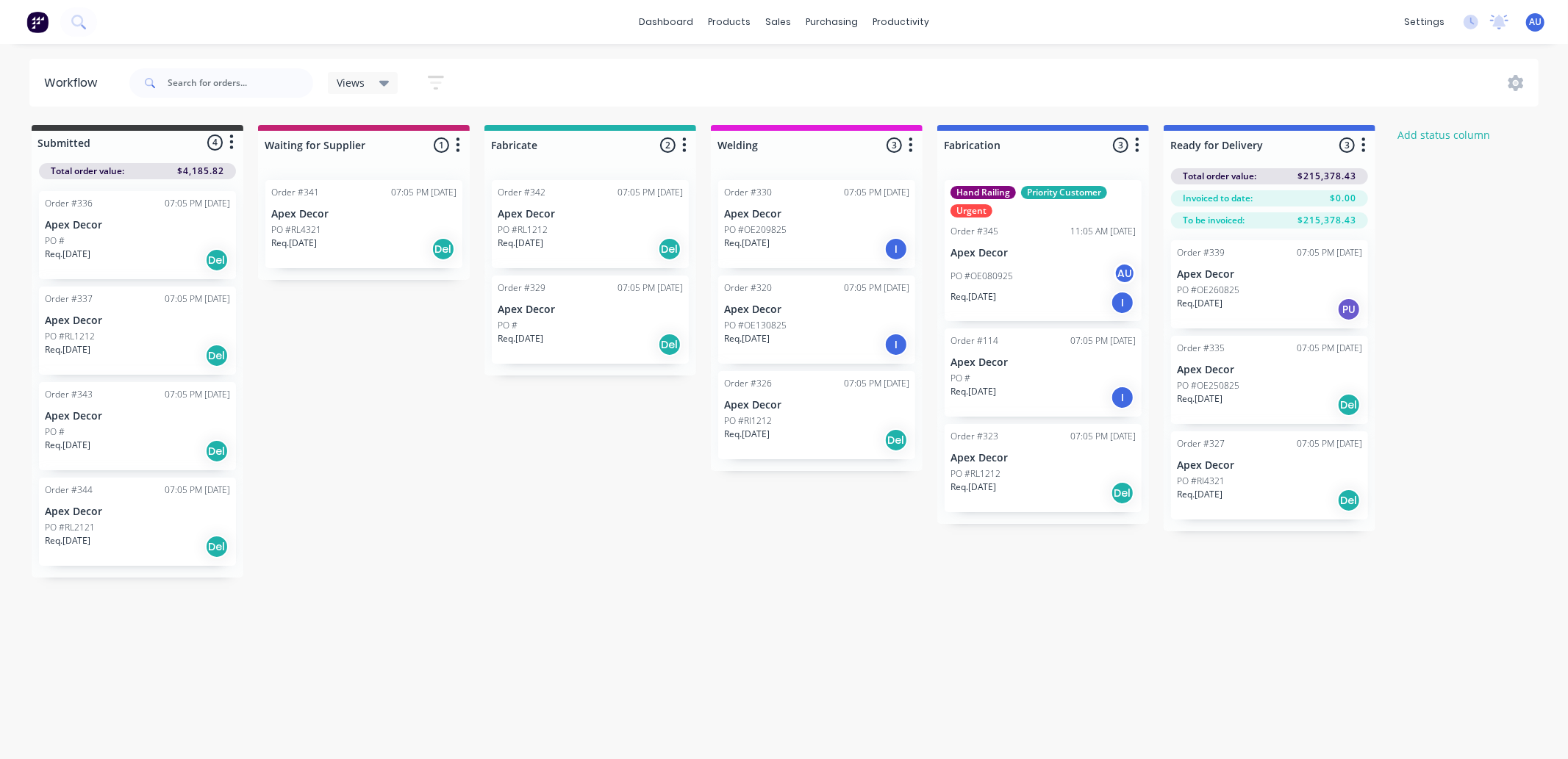
click at [358, 69] on div "Views Save new view None (Default) edit Show/Hide statuses Show line item cards…" at bounding box center [393, 82] width 133 height 28
click at [358, 76] on span "Views" at bounding box center [350, 82] width 28 height 16
click at [513, 566] on div "Submitted 4 Status colour #3A3C3E hex #3A3C3E Save Cancel Summaries Total order…" at bounding box center [895, 351] width 1812 height 453
click at [511, 551] on div "Submitted 4 Status colour #3A3C3E hex #3A3C3E Save Cancel Summaries Total order…" at bounding box center [895, 351] width 1812 height 453
click at [833, 535] on div "Submitted 4 Status colour #3A3C3E hex #3A3C3E Save Cancel Summaries Total order…" at bounding box center [895, 351] width 1812 height 453
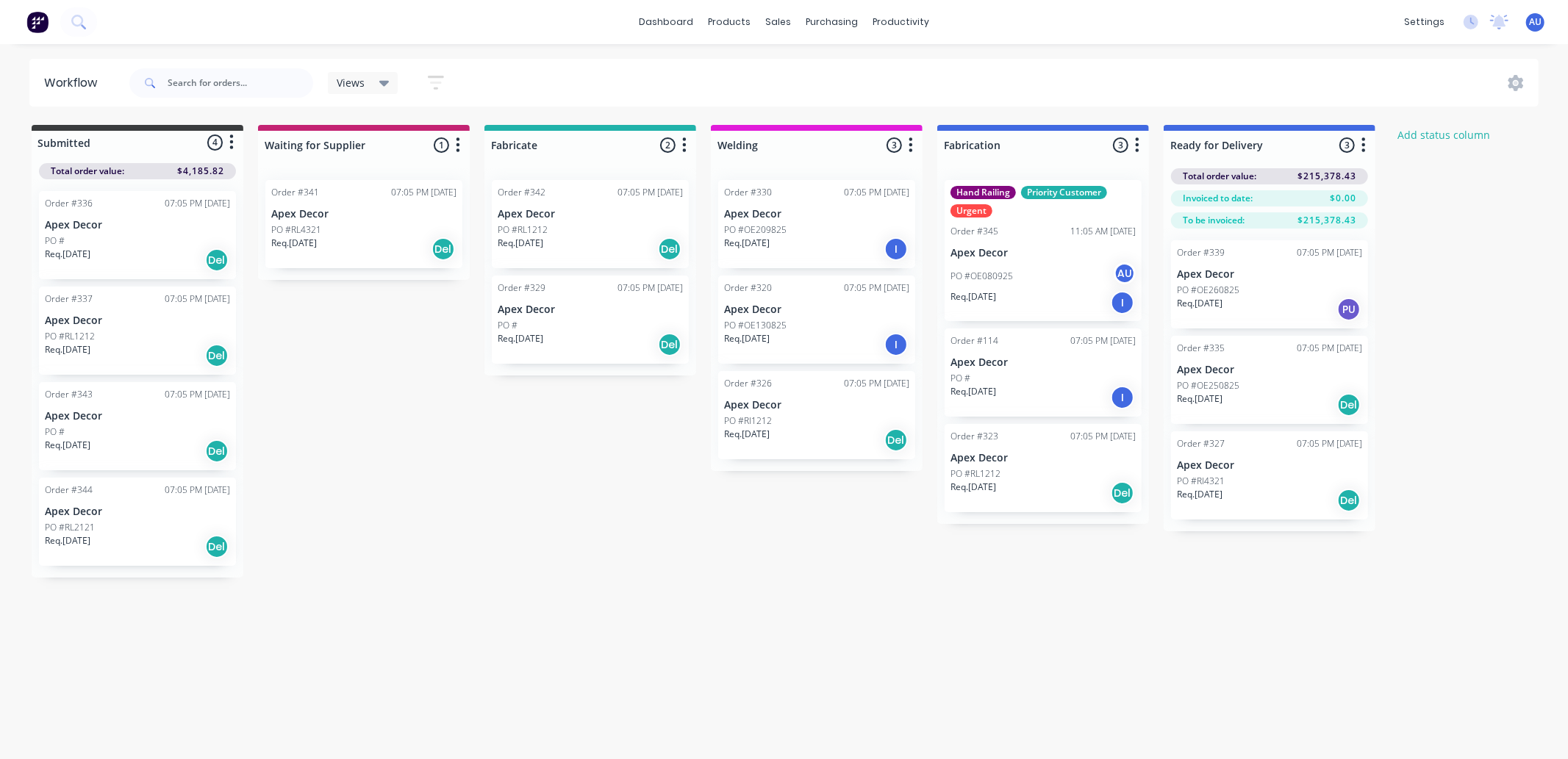
click at [500, 470] on div "Submitted 4 Status colour #3A3C3E hex #3A3C3E Save Cancel Summaries Total order…" at bounding box center [895, 351] width 1812 height 453
click at [1361, 144] on icon "button" at bounding box center [1363, 145] width 5 height 18
click at [1299, 226] on button "Summaries" at bounding box center [1299, 225] width 147 height 25
click at [1433, 394] on div "Submitted 4 Status colour #3A3C3E hex #3A3C3E Save Cancel Summaries Total order…" at bounding box center [895, 351] width 1812 height 453
click at [1273, 608] on div "Workflow Views Save new view None (Default) edit Show/Hide statuses Show line i…" at bounding box center [778, 394] width 1556 height 671
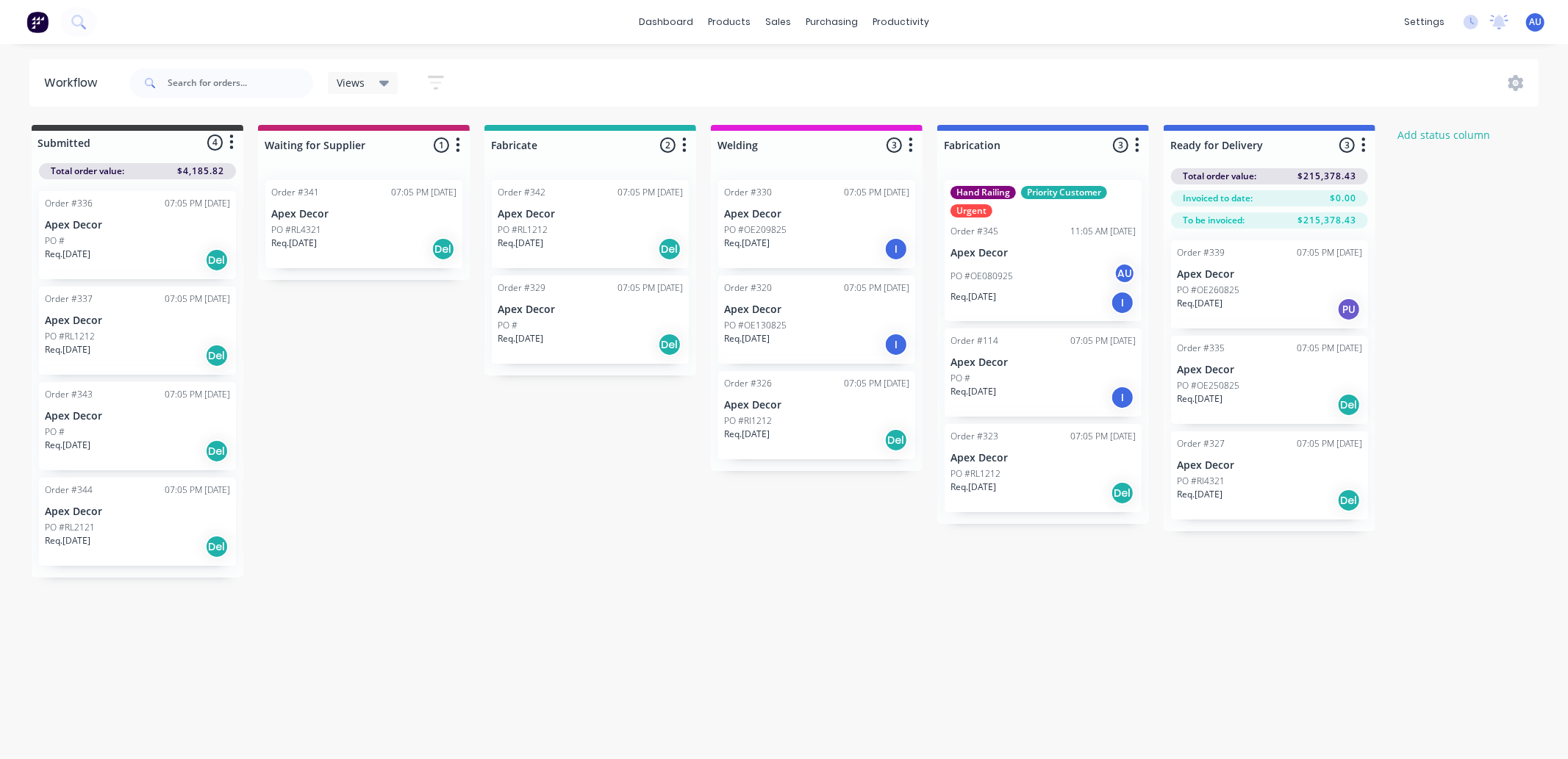
click at [1498, 369] on div "Submitted 4 Status colour #3A3C3E hex #3A3C3E Save Cancel Summaries Total order…" at bounding box center [895, 351] width 1812 height 453
click at [1135, 145] on icon "button" at bounding box center [1137, 145] width 5 height 18
click at [1089, 171] on button "Status colour" at bounding box center [1072, 176] width 147 height 25
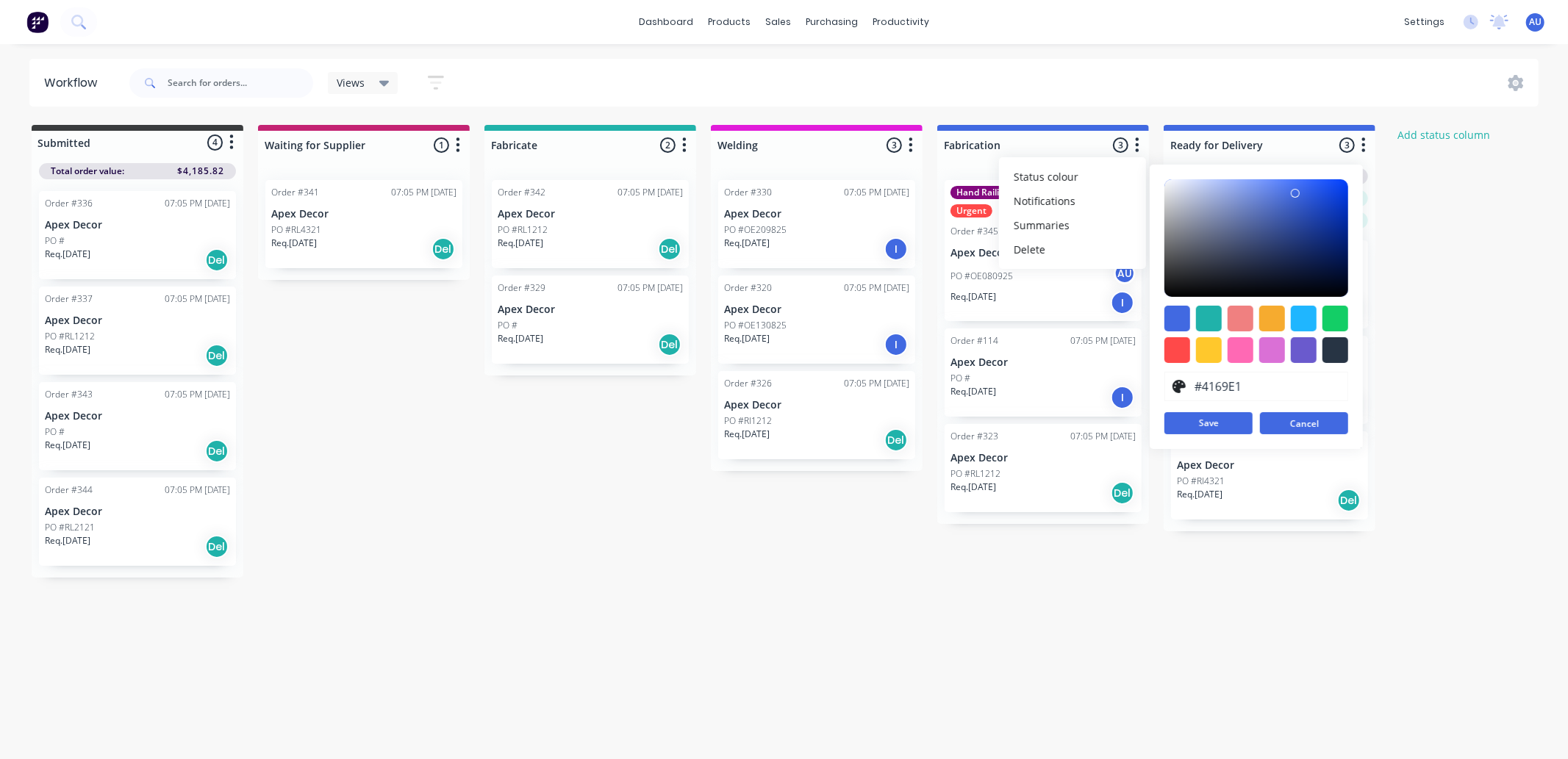
click at [1305, 422] on button "Cancel" at bounding box center [1305, 423] width 88 height 22
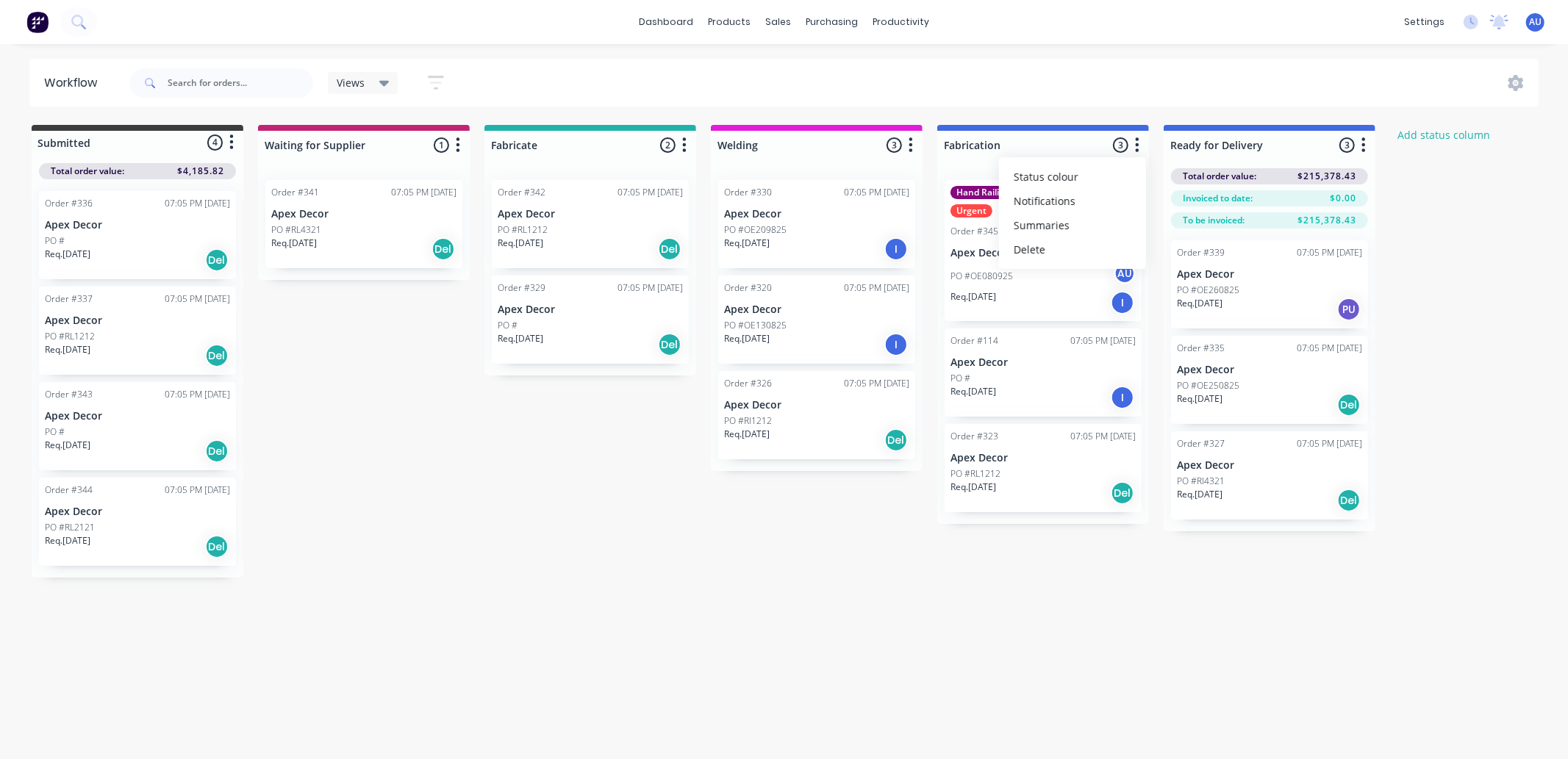
click at [652, 545] on div "Submitted 4 Status colour #3A3C3E hex #3A3C3E Save Cancel Summaries Total order…" at bounding box center [895, 351] width 1812 height 453
click at [586, 471] on div "Submitted 4 Status colour #3A3C3E hex #3A3C3E Save Cancel Summaries Total order…" at bounding box center [895, 351] width 1812 height 453
click at [343, 84] on span "Views" at bounding box center [350, 82] width 28 height 16
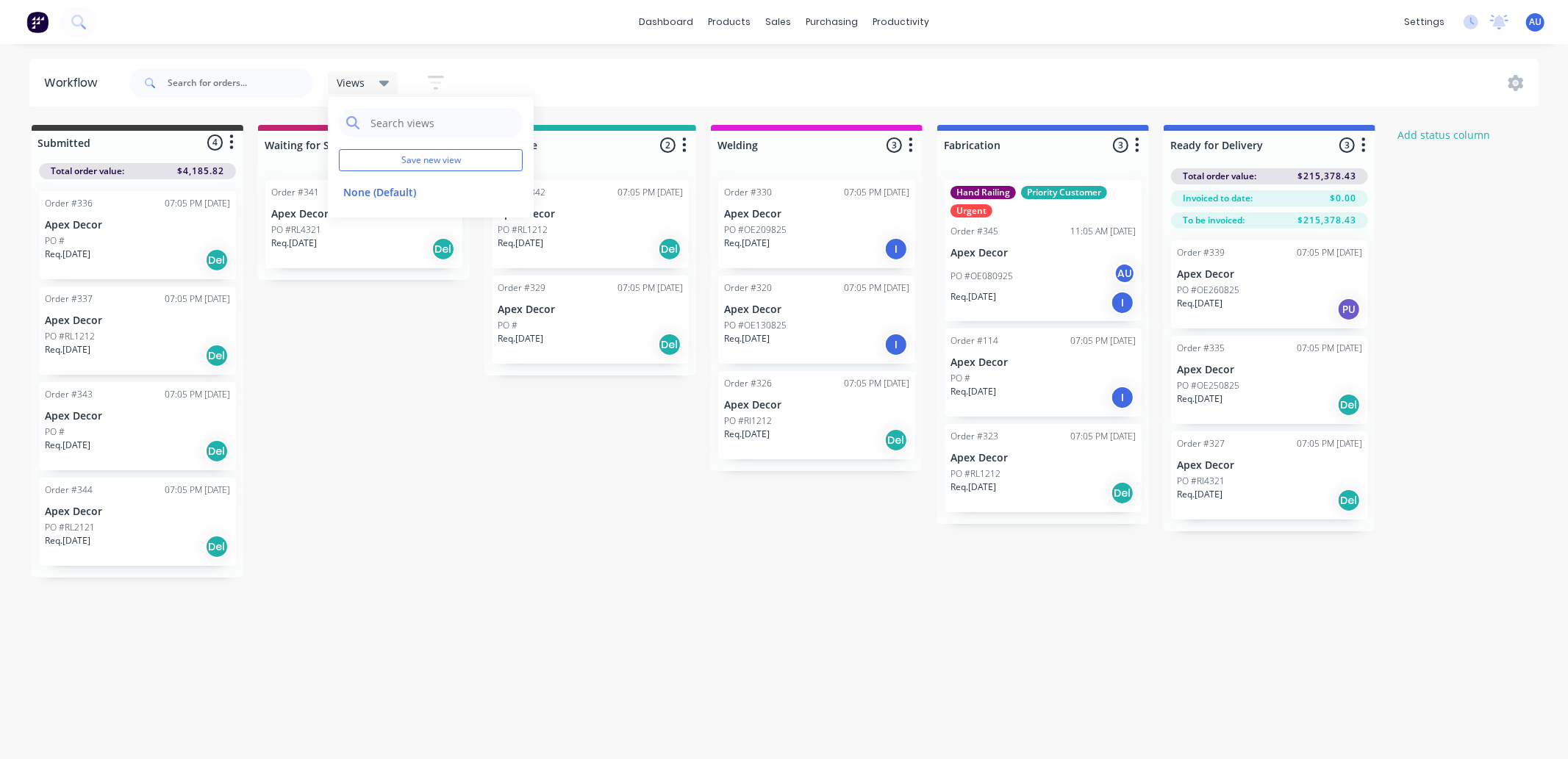
click at [608, 556] on div "Submitted 4 Status colour #3A3C3E hex #3A3C3E Save Cancel Summaries Total order…" at bounding box center [895, 351] width 1812 height 453
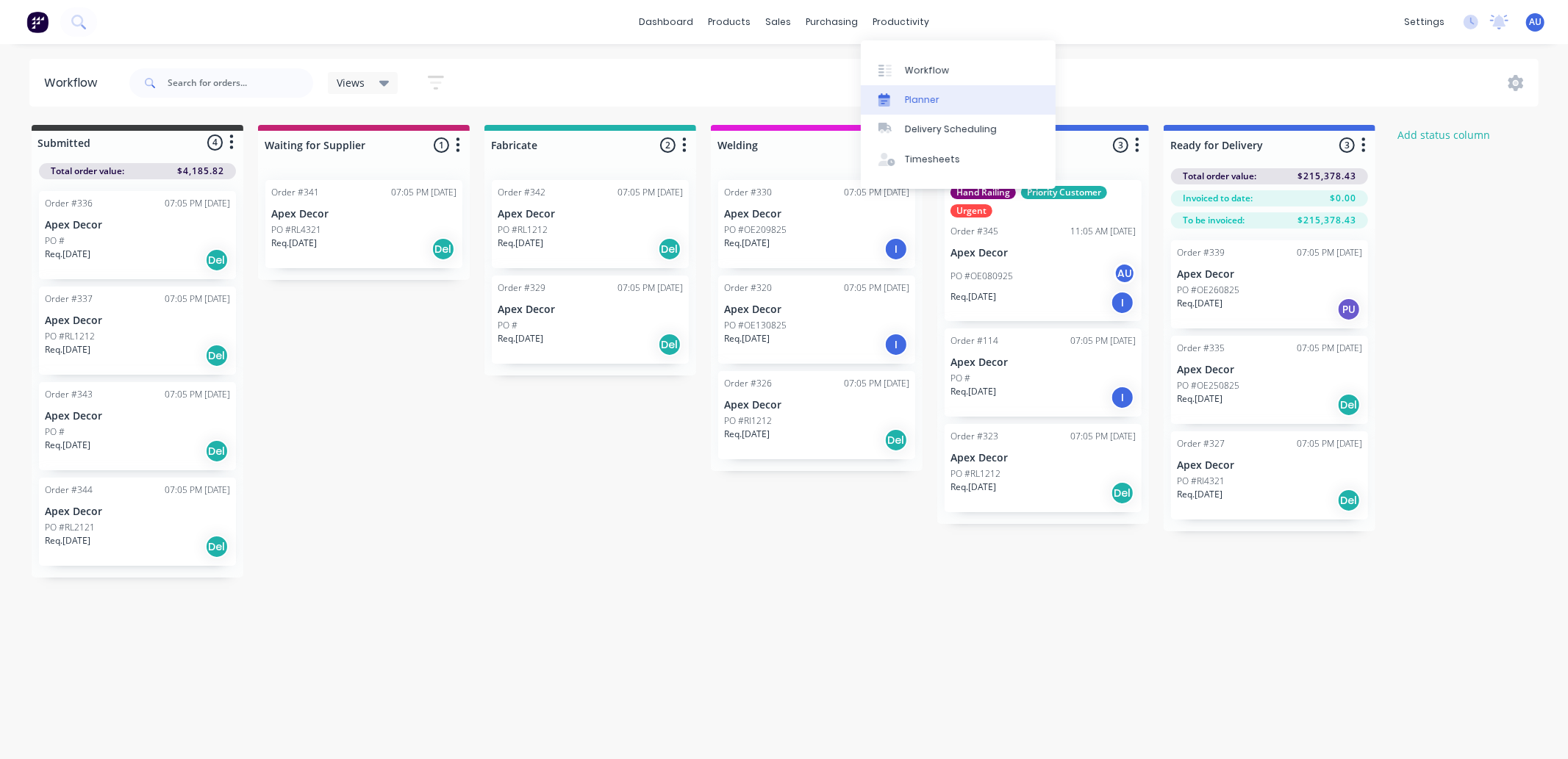
click at [950, 95] on link "Planner" at bounding box center [958, 100] width 195 height 29
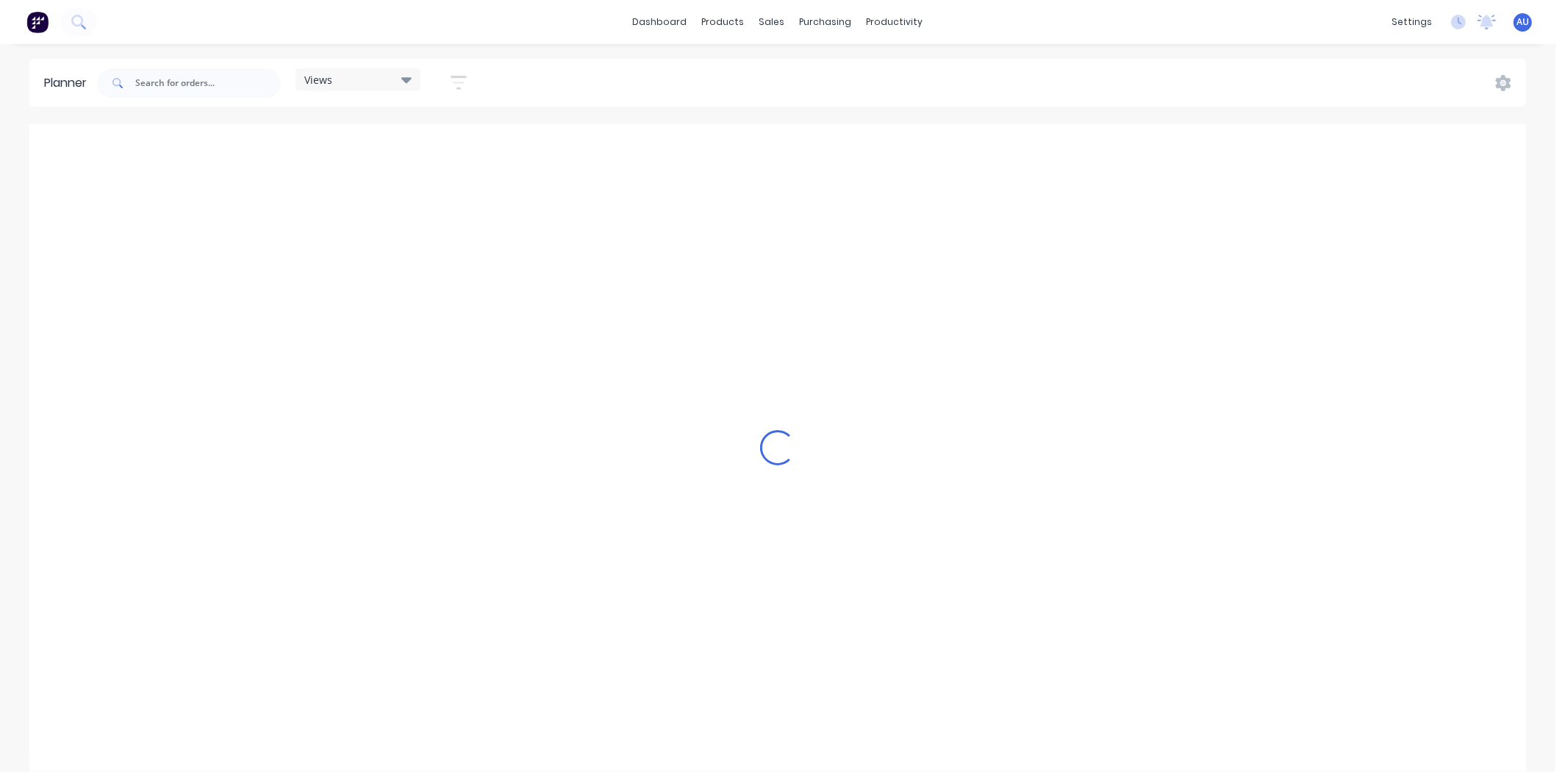
scroll to position [0, 2589]
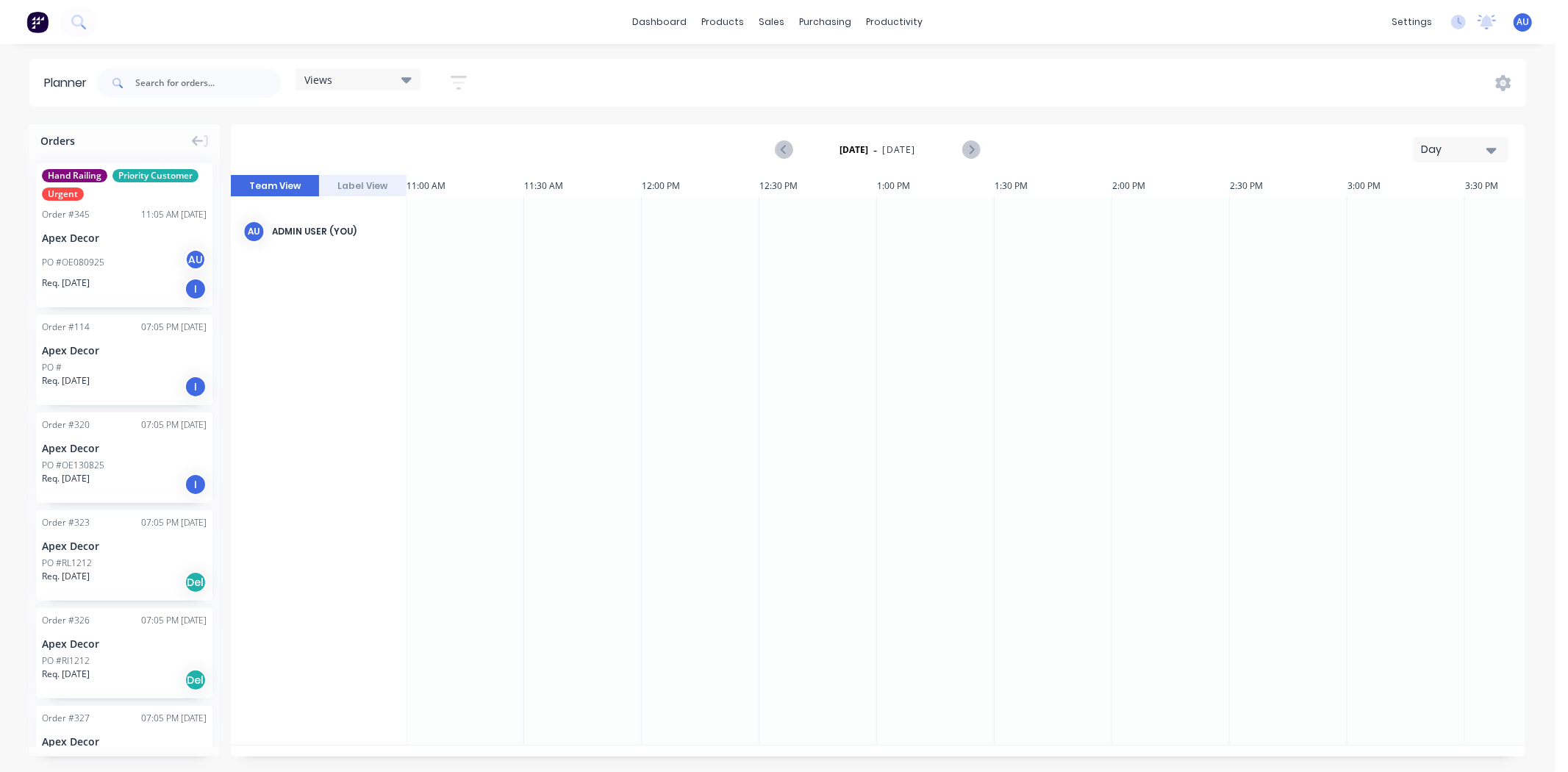
click at [1445, 145] on div "Day" at bounding box center [1455, 149] width 68 height 16
click at [1429, 213] on div "Week" at bounding box center [1434, 219] width 145 height 29
click at [1443, 143] on div "Week" at bounding box center [1455, 149] width 68 height 16
click at [1429, 241] on div "Month" at bounding box center [1434, 248] width 145 height 29
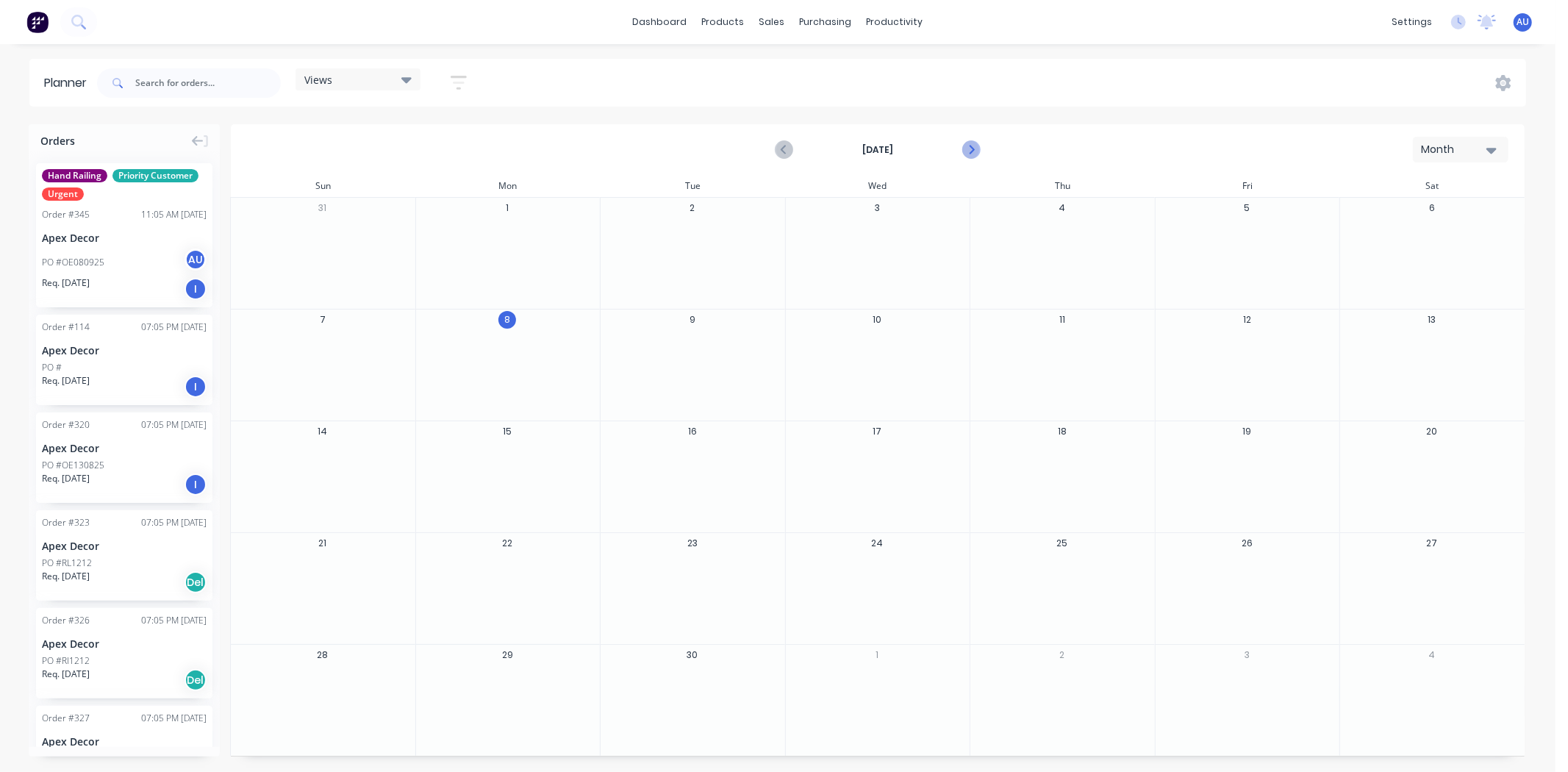
click at [974, 155] on icon "Next page" at bounding box center [971, 149] width 17 height 17
click at [784, 148] on icon "Previous page" at bounding box center [784, 150] width 6 height 12
click at [540, 357] on div at bounding box center [508, 359] width 184 height 48
click at [540, 350] on div at bounding box center [508, 359] width 184 height 48
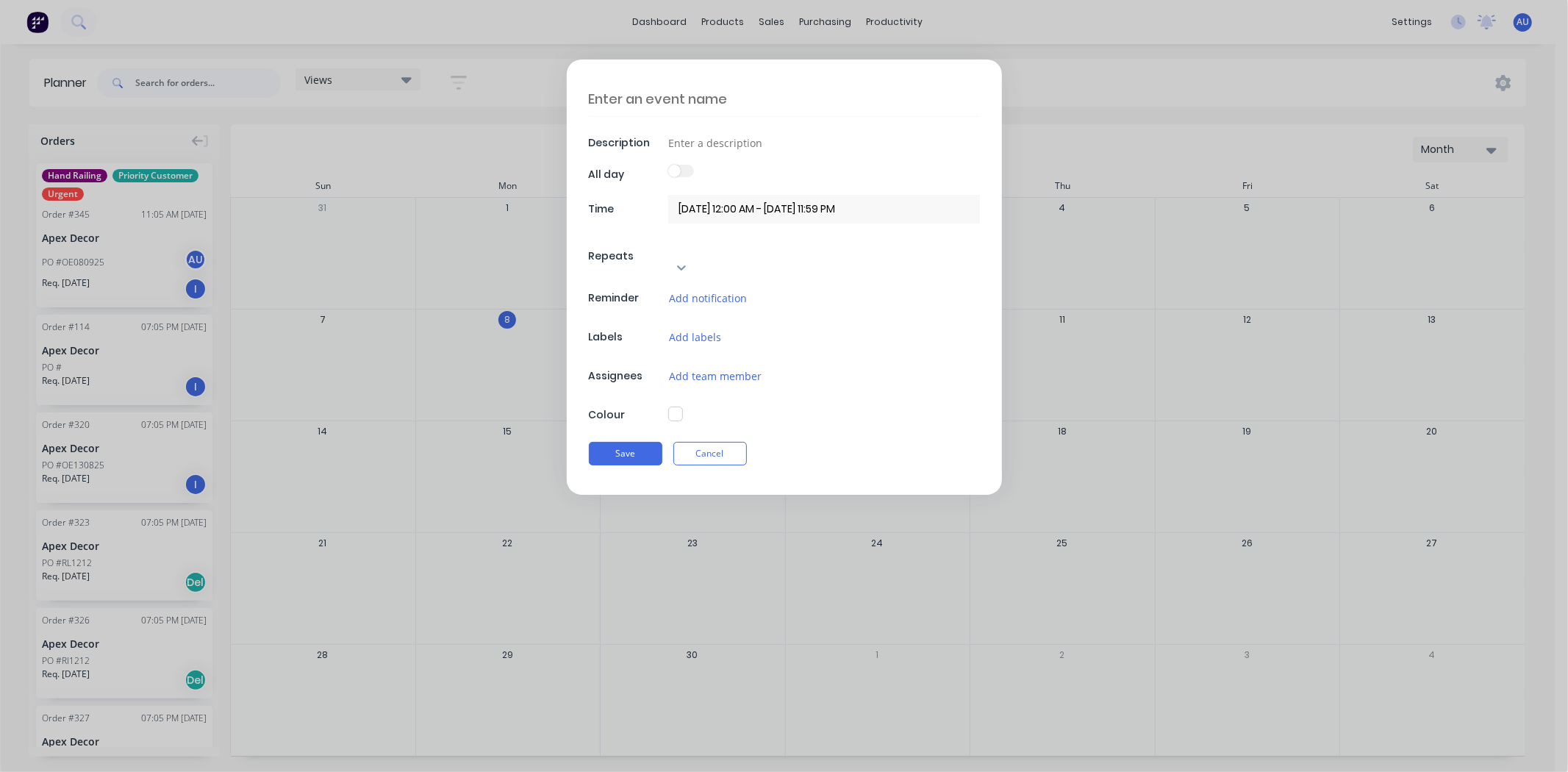
click at [706, 100] on textarea at bounding box center [785, 99] width 392 height 35
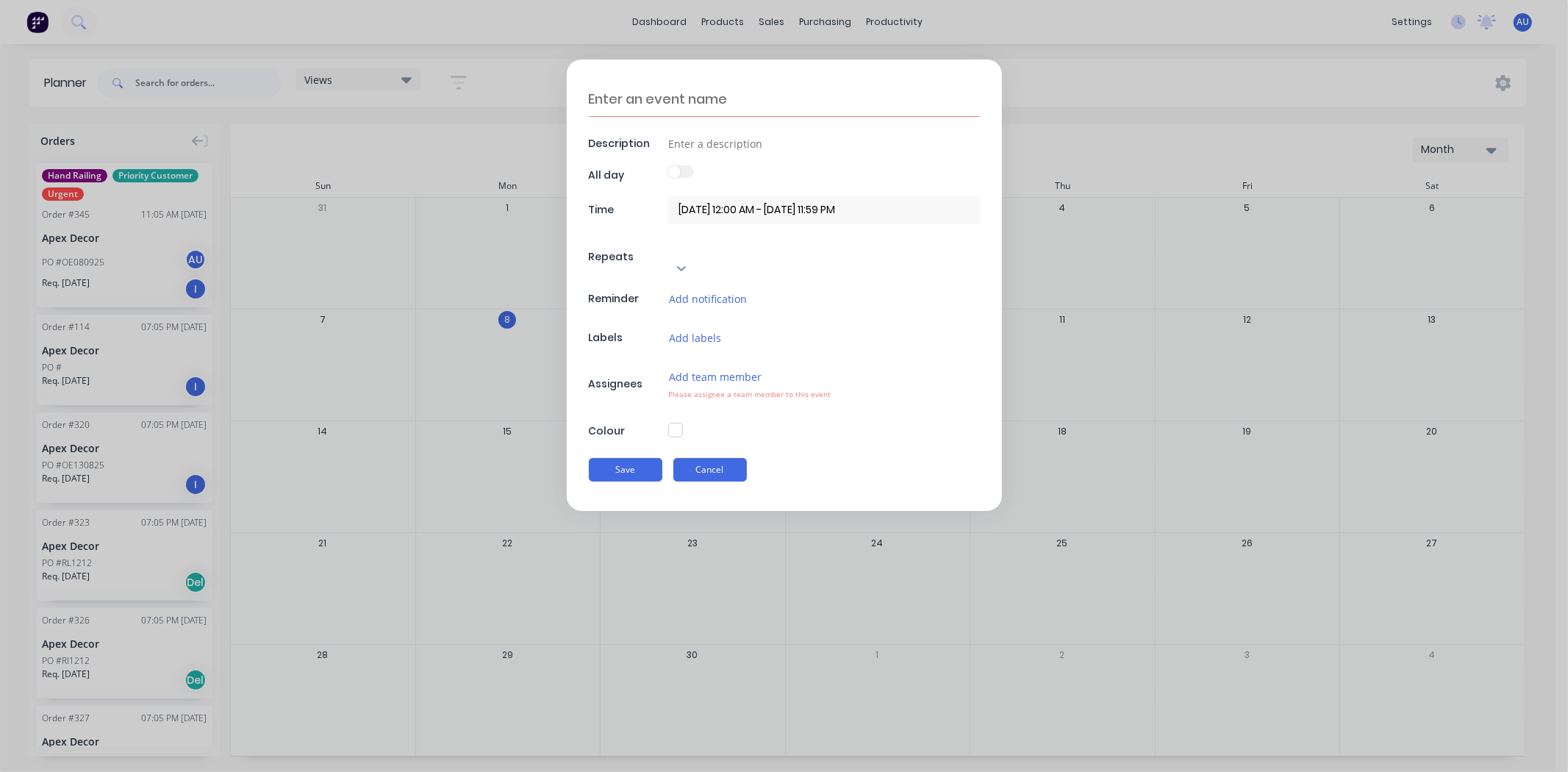
click at [722, 429] on div "Description All day Time 08/09/2025 12:00 AM - 08/09/2025 11:59 PM Repeats Neve…" at bounding box center [785, 284] width 435 height 451
click at [710, 458] on button "Cancel" at bounding box center [710, 470] width 73 height 24
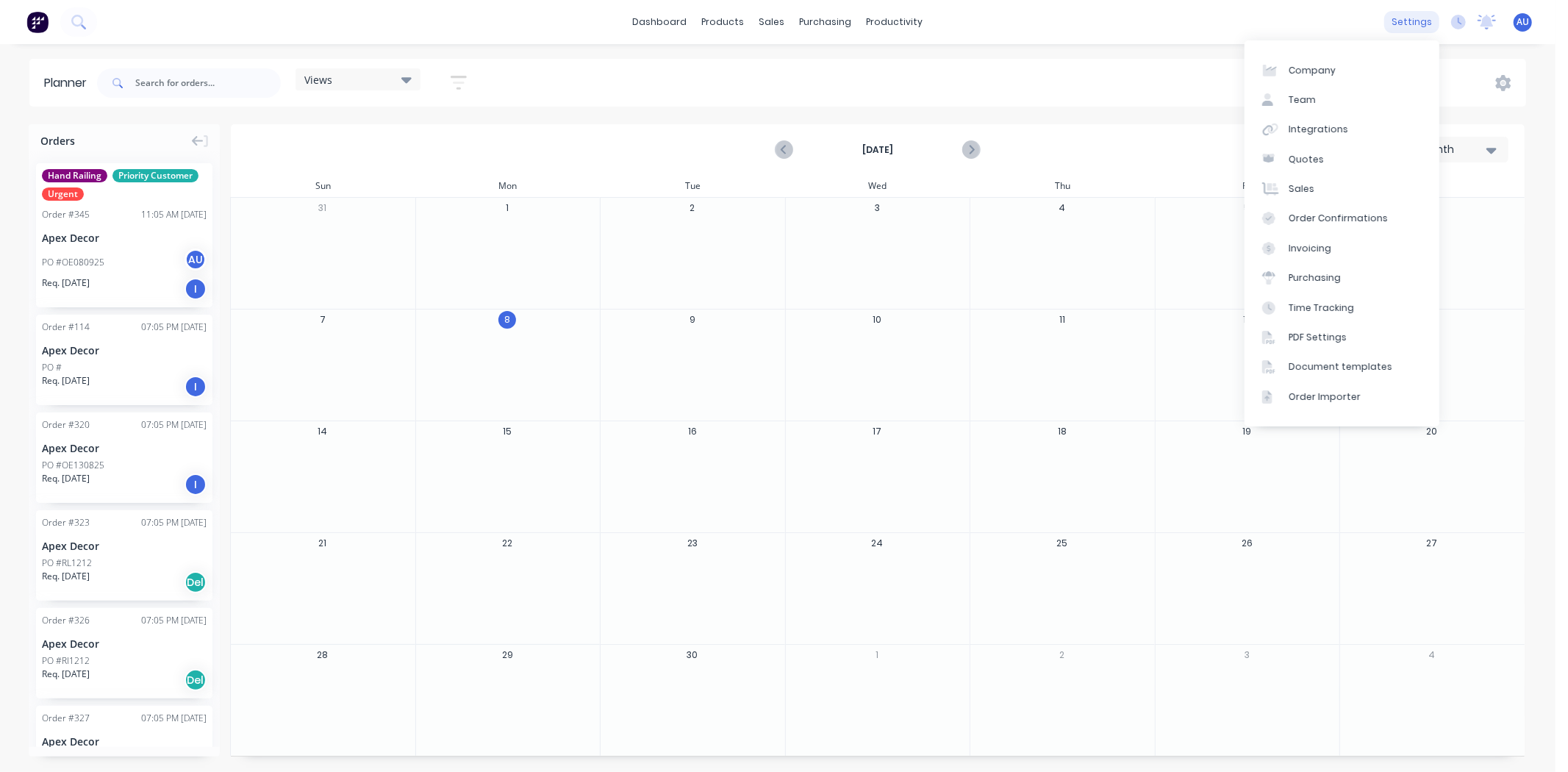
click at [1412, 16] on div "settings" at bounding box center [1412, 22] width 55 height 22
click at [1304, 91] on link "Team" at bounding box center [1342, 100] width 195 height 29
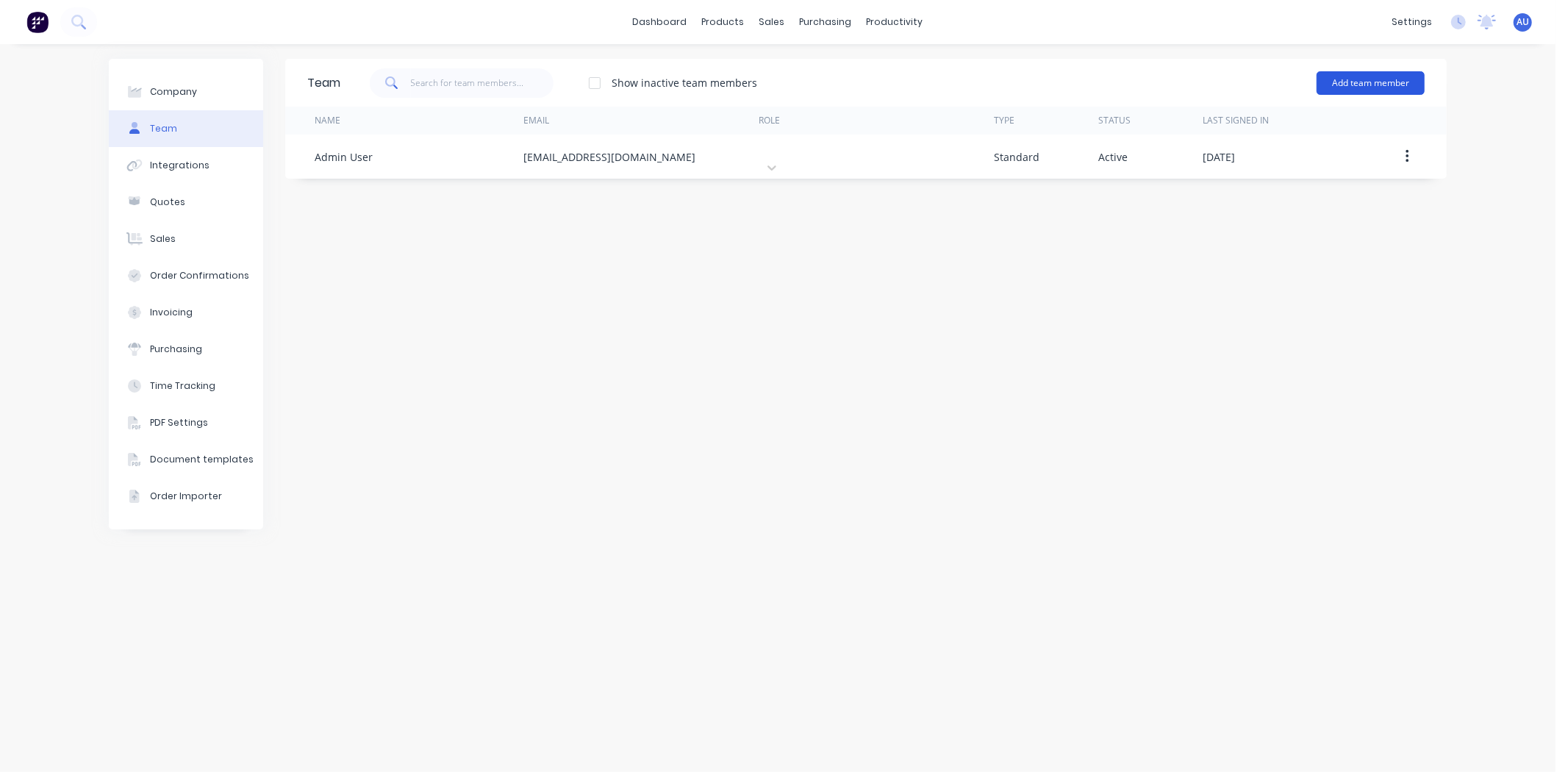
click at [1376, 77] on button "Add team member" at bounding box center [1370, 83] width 108 height 24
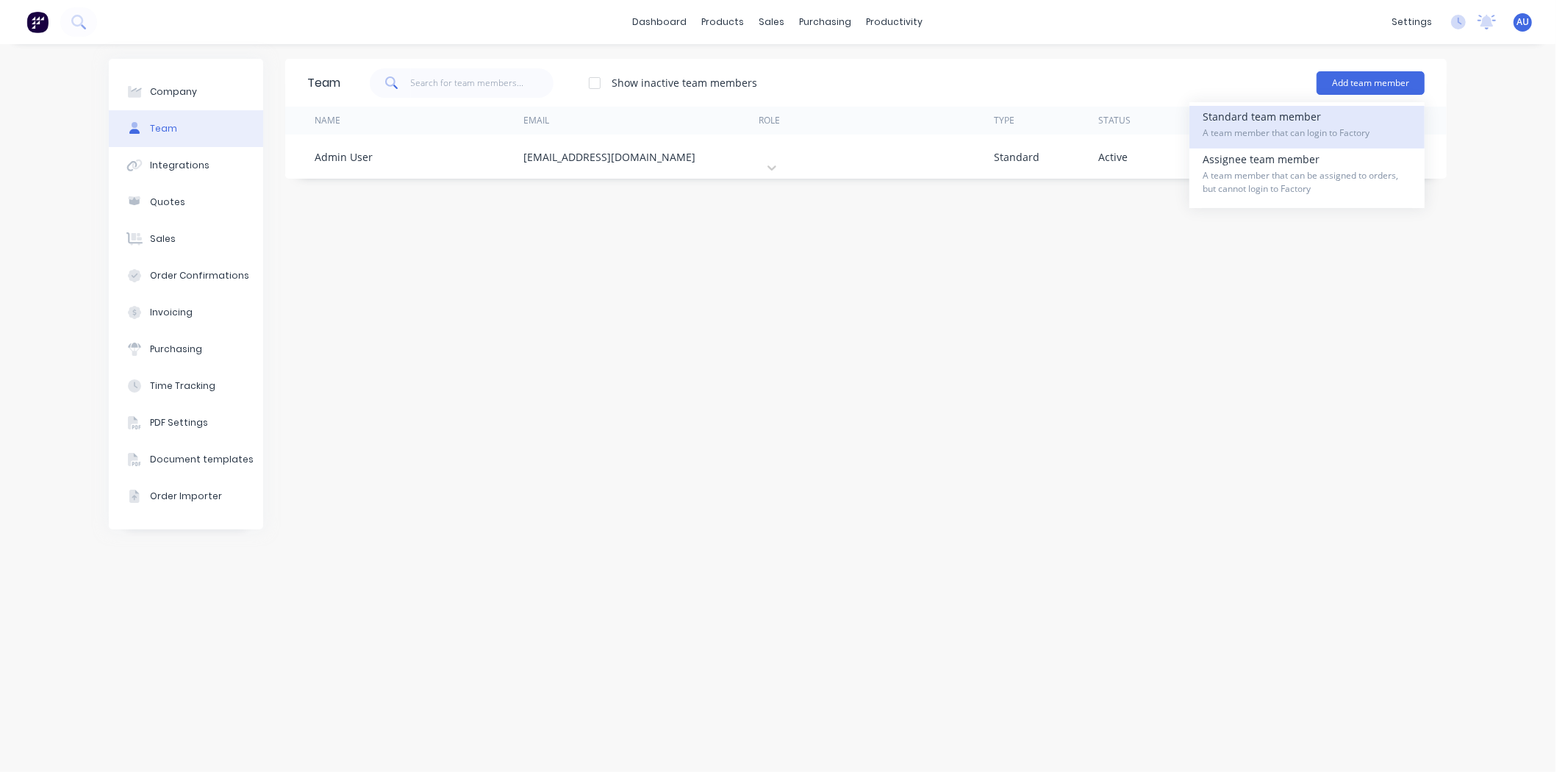
click at [1259, 112] on div "Standard team member A team member that can login to Factory" at bounding box center [1307, 127] width 209 height 43
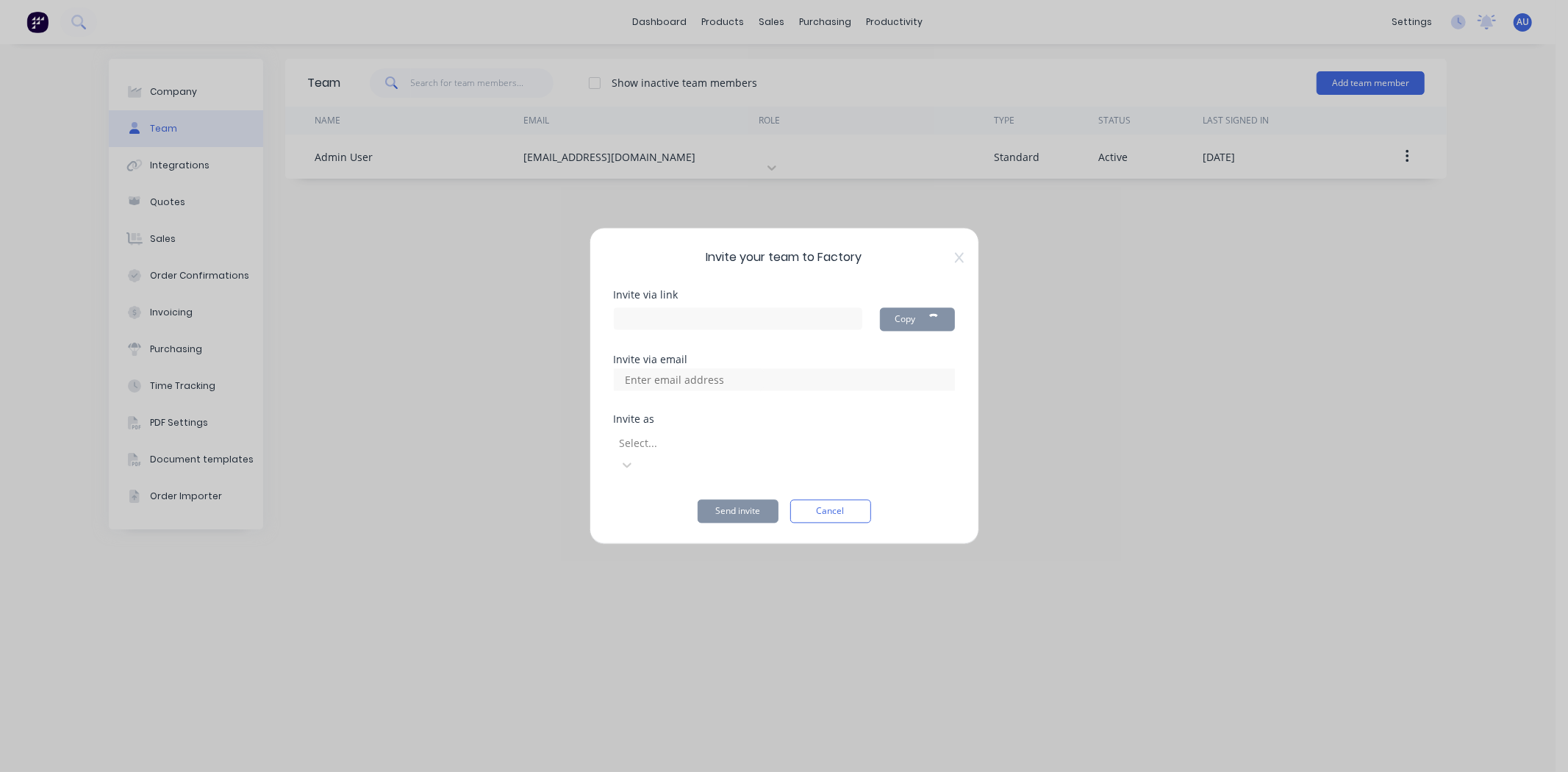
type input "https://app.factory.app/invite/8BUzQ5Oj"
click at [751, 391] on input at bounding box center [690, 380] width 147 height 22
click at [957, 263] on icon at bounding box center [959, 257] width 9 height 10
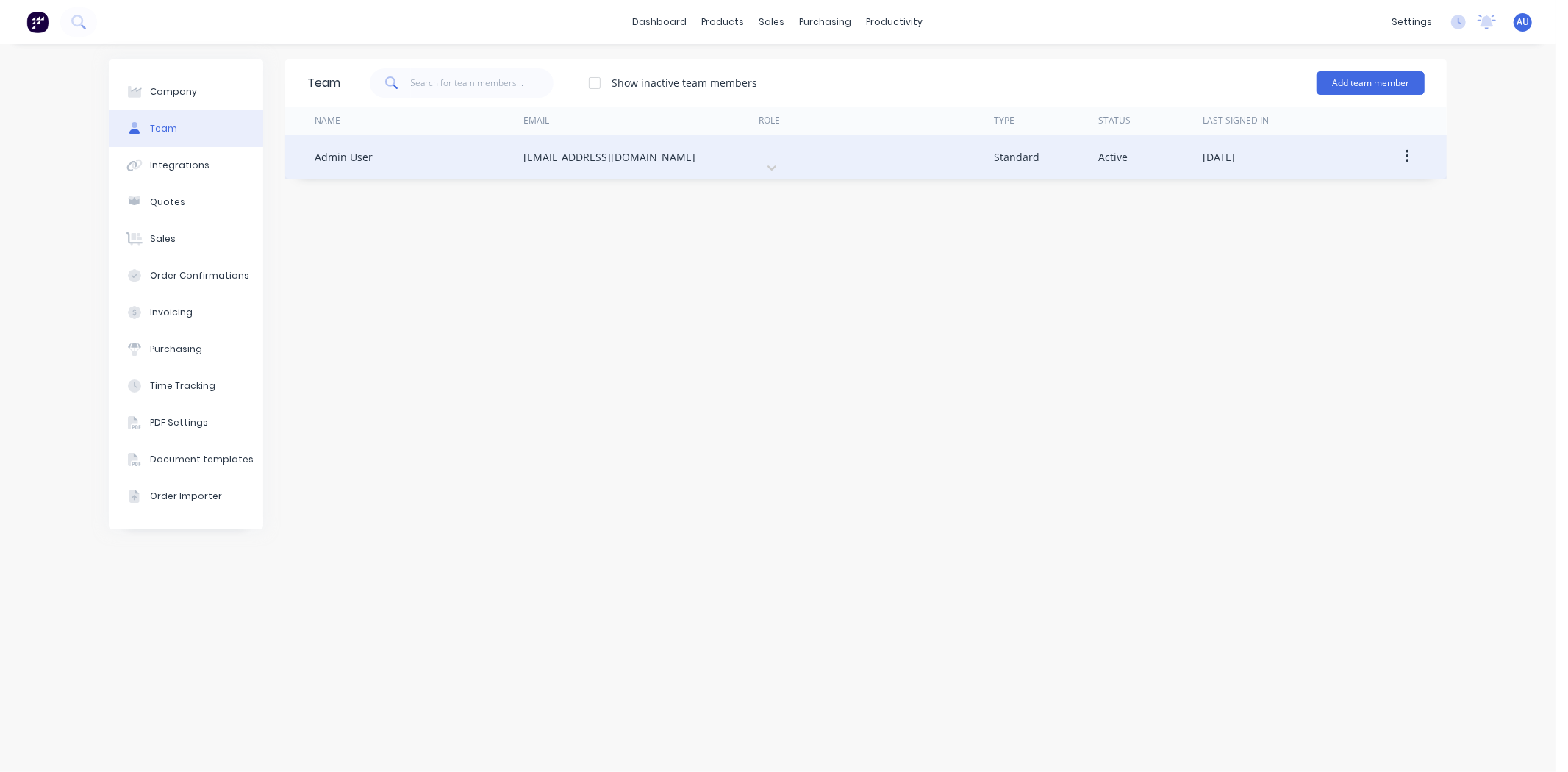
click at [847, 153] on div at bounding box center [868, 144] width 211 height 18
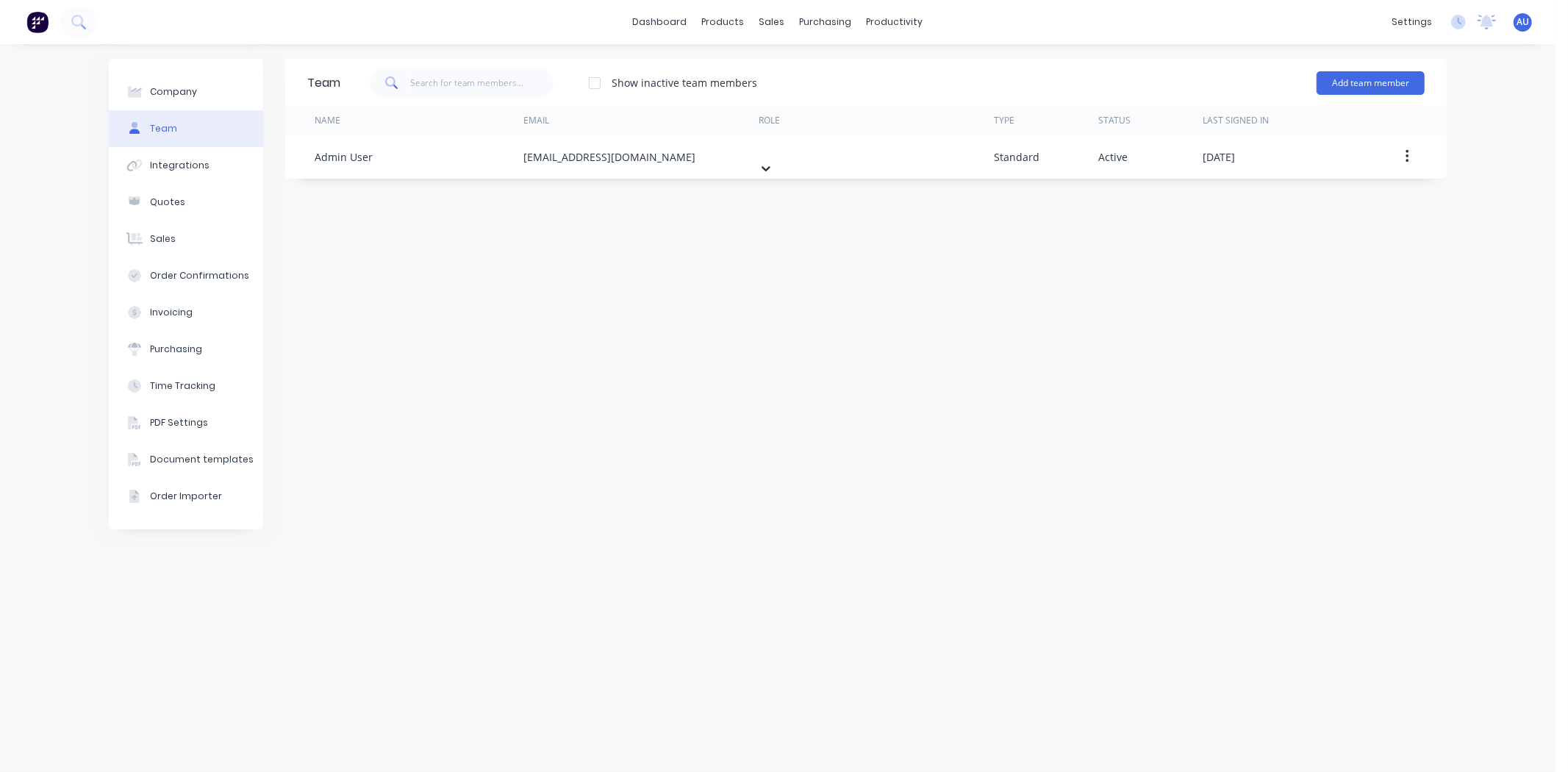
scroll to position [59, 0]
click at [549, 339] on div "Team Show inactive team members Add team member Name Email Role Type Status Las…" at bounding box center [866, 408] width 1162 height 699
click at [186, 98] on div "Company" at bounding box center [173, 91] width 47 height 13
select select "AU"
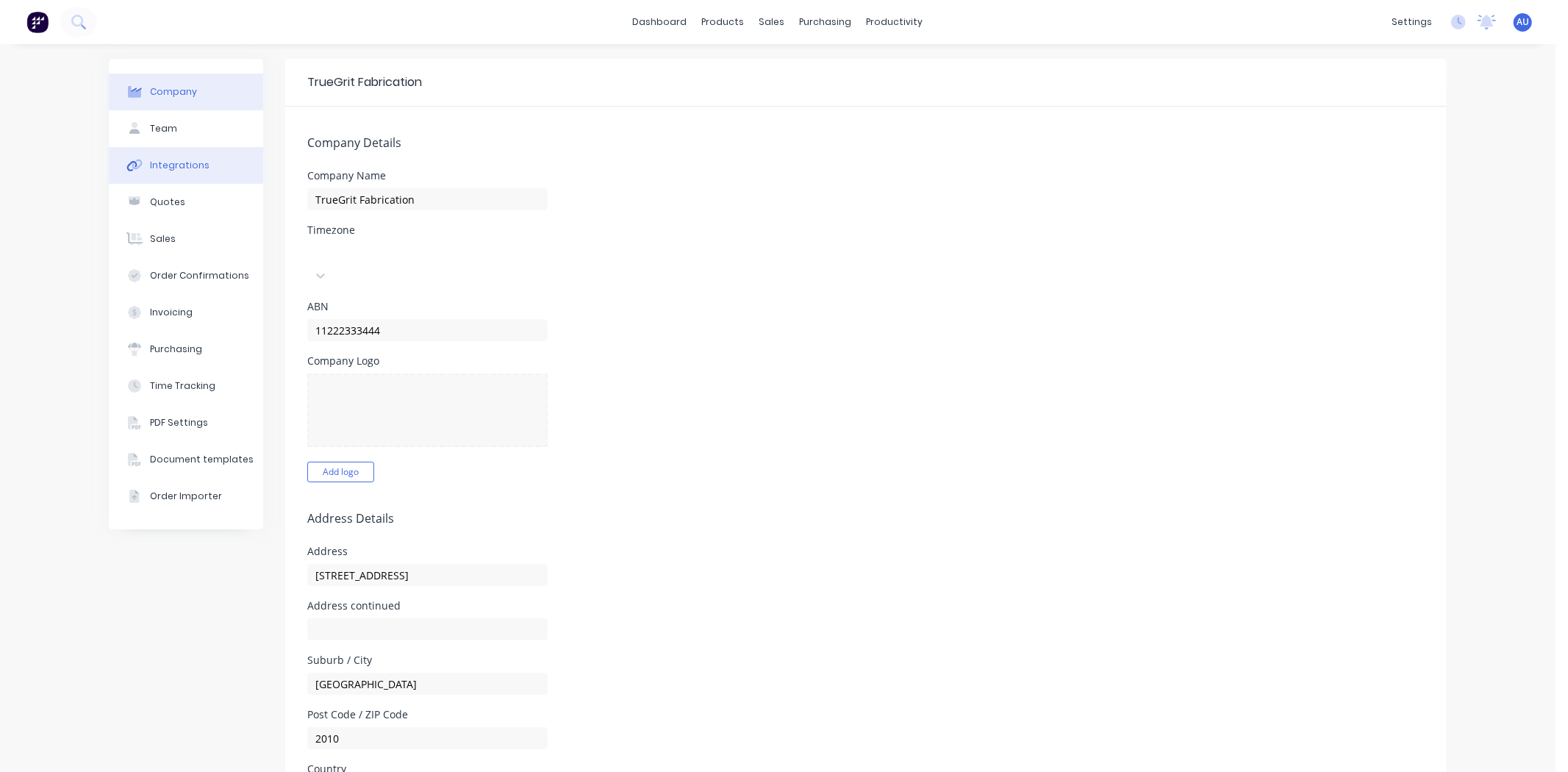
click at [188, 166] on div "Integrations" at bounding box center [179, 166] width 59 height 13
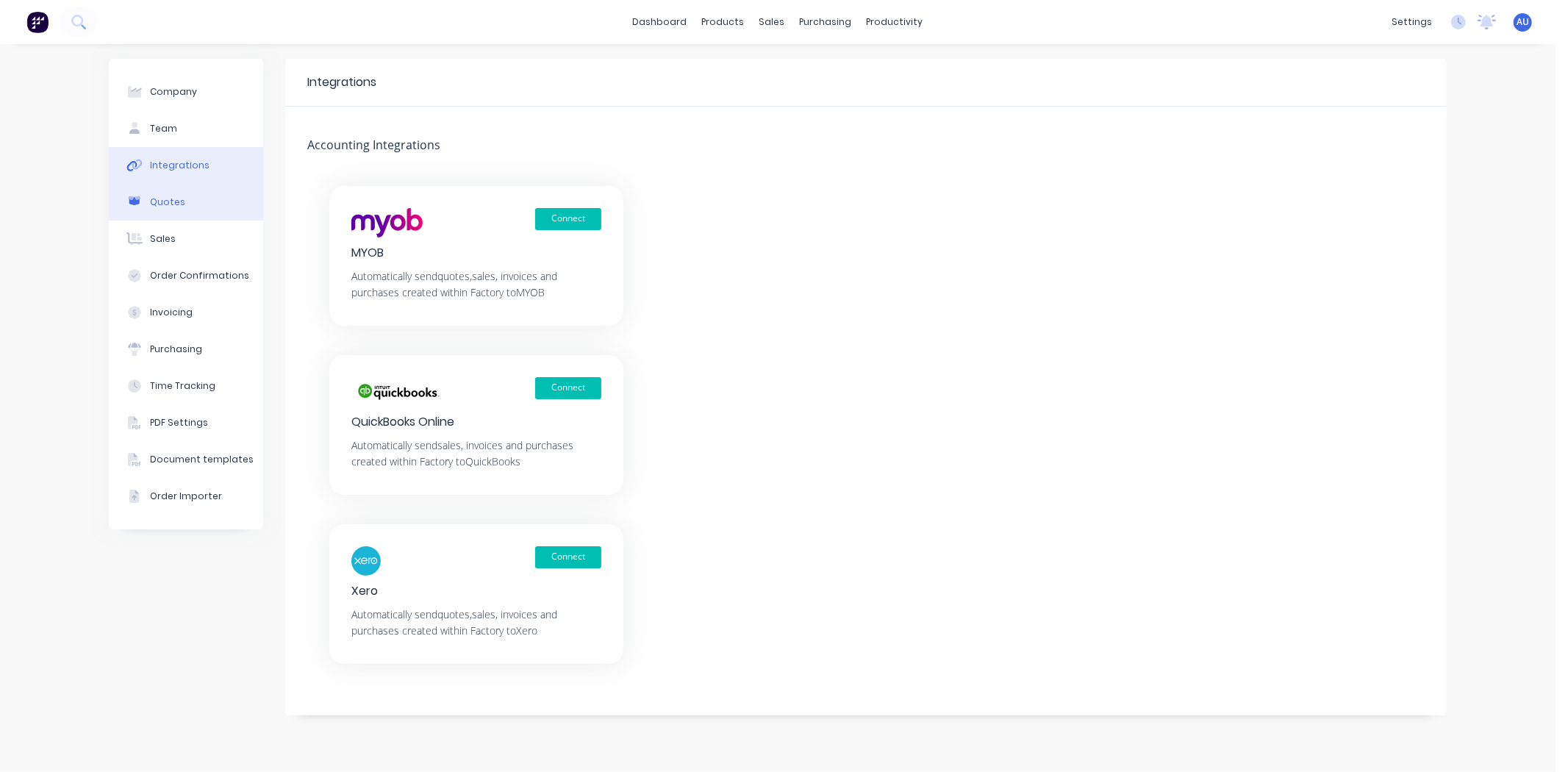
click at [177, 189] on button "Quotes" at bounding box center [186, 202] width 155 height 37
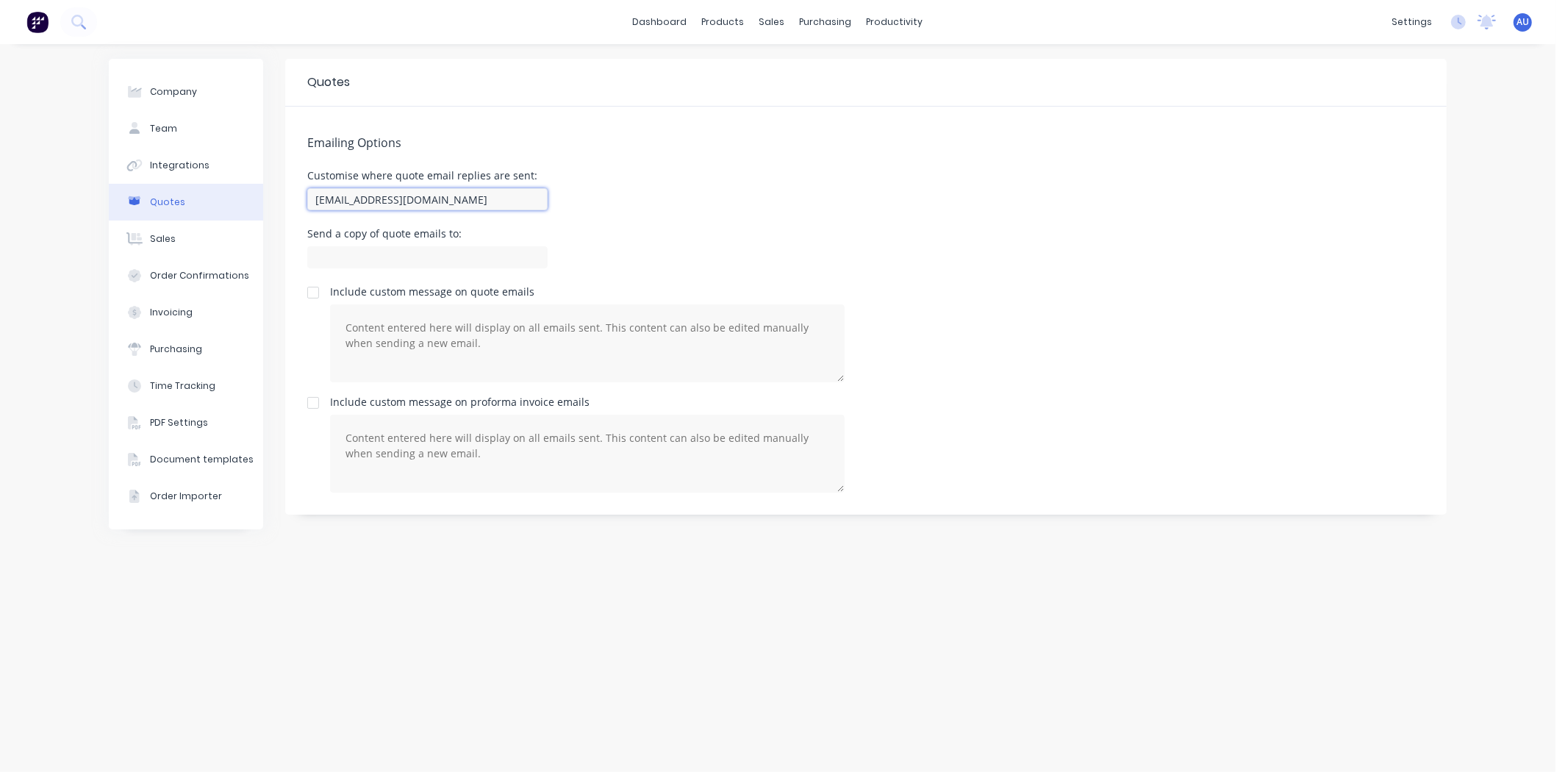
drag, startPoint x: 453, startPoint y: 200, endPoint x: 309, endPoint y: 211, distance: 144.4
click at [313, 209] on input "team@truegritfab.com.au" at bounding box center [427, 199] width 241 height 22
click at [188, 251] on button "Sales" at bounding box center [186, 239] width 155 height 37
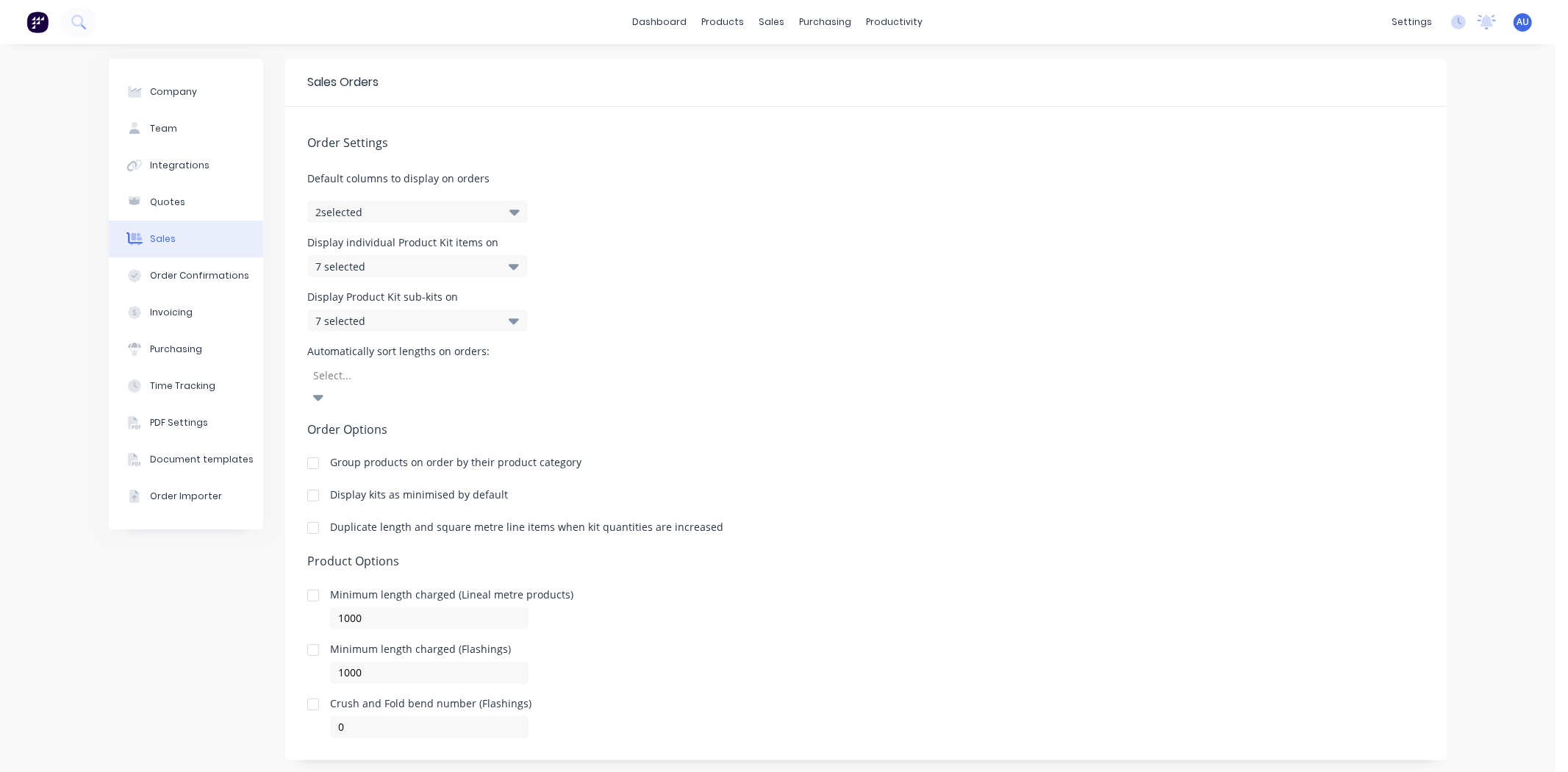
scroll to position [2, 0]
click at [200, 282] on button "Order Confirmations" at bounding box center [186, 273] width 155 height 37
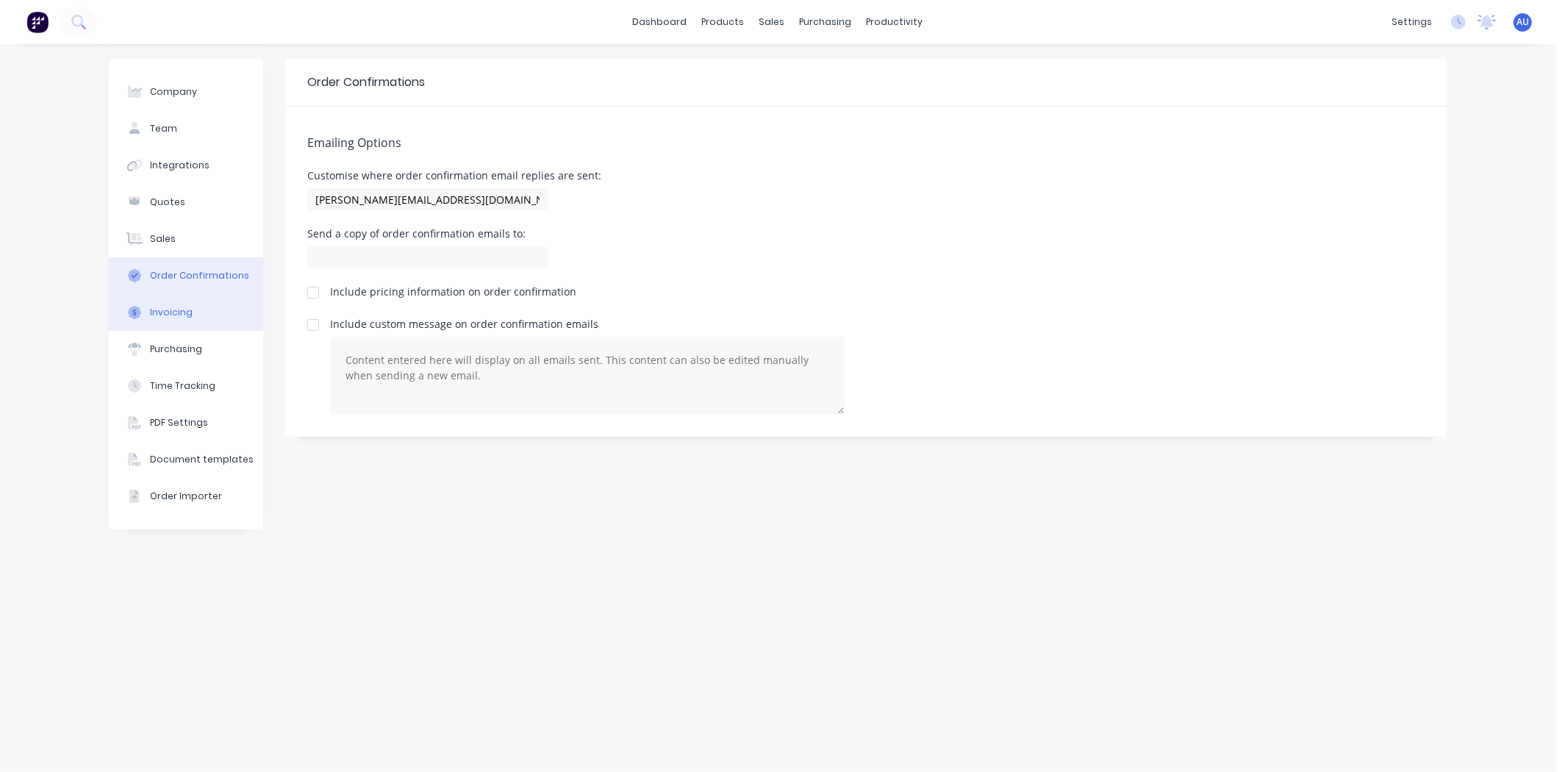
click at [189, 313] on button "Invoicing" at bounding box center [186, 312] width 155 height 37
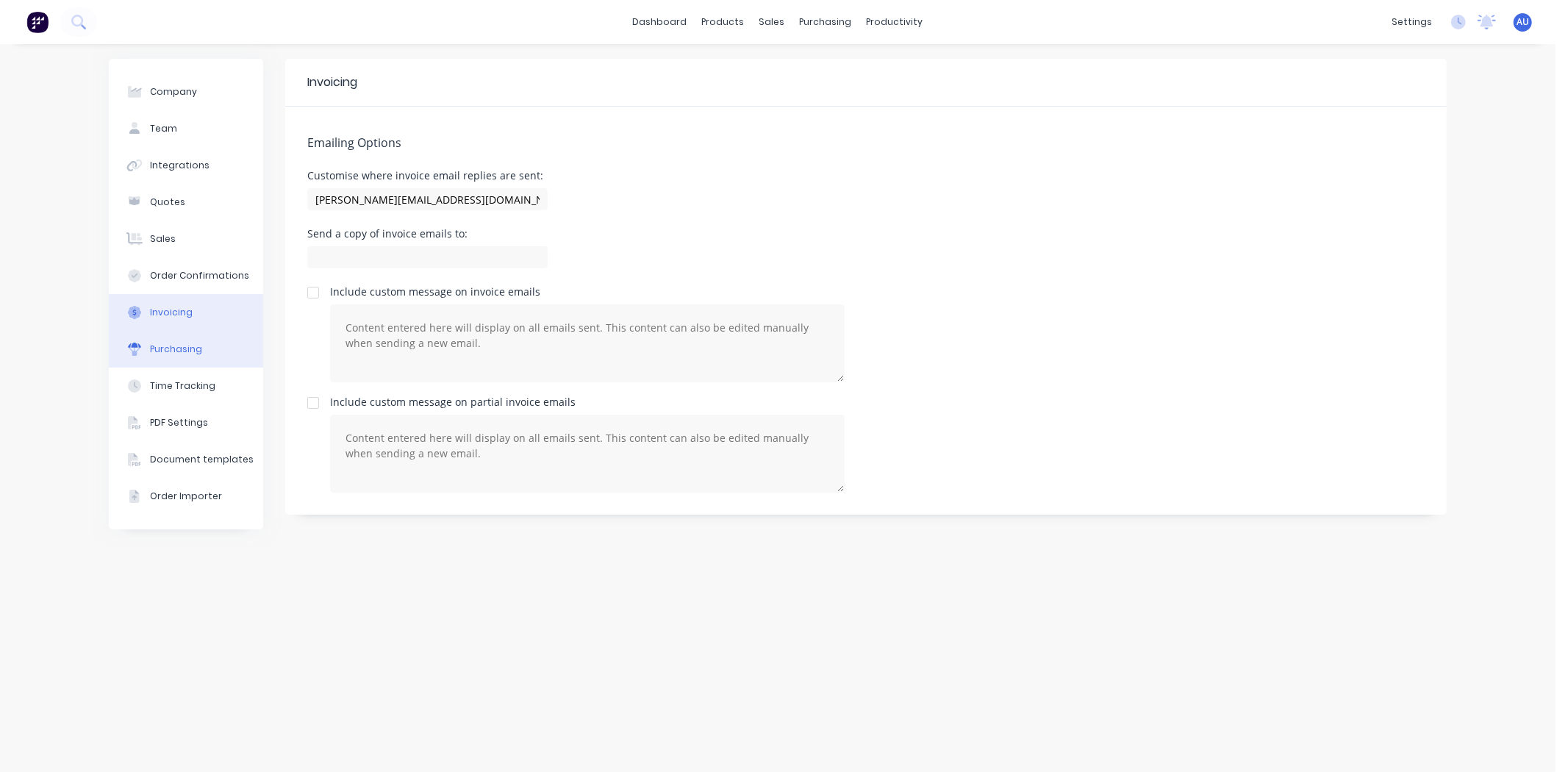
click at [199, 350] on div "Purchasing" at bounding box center [176, 349] width 52 height 13
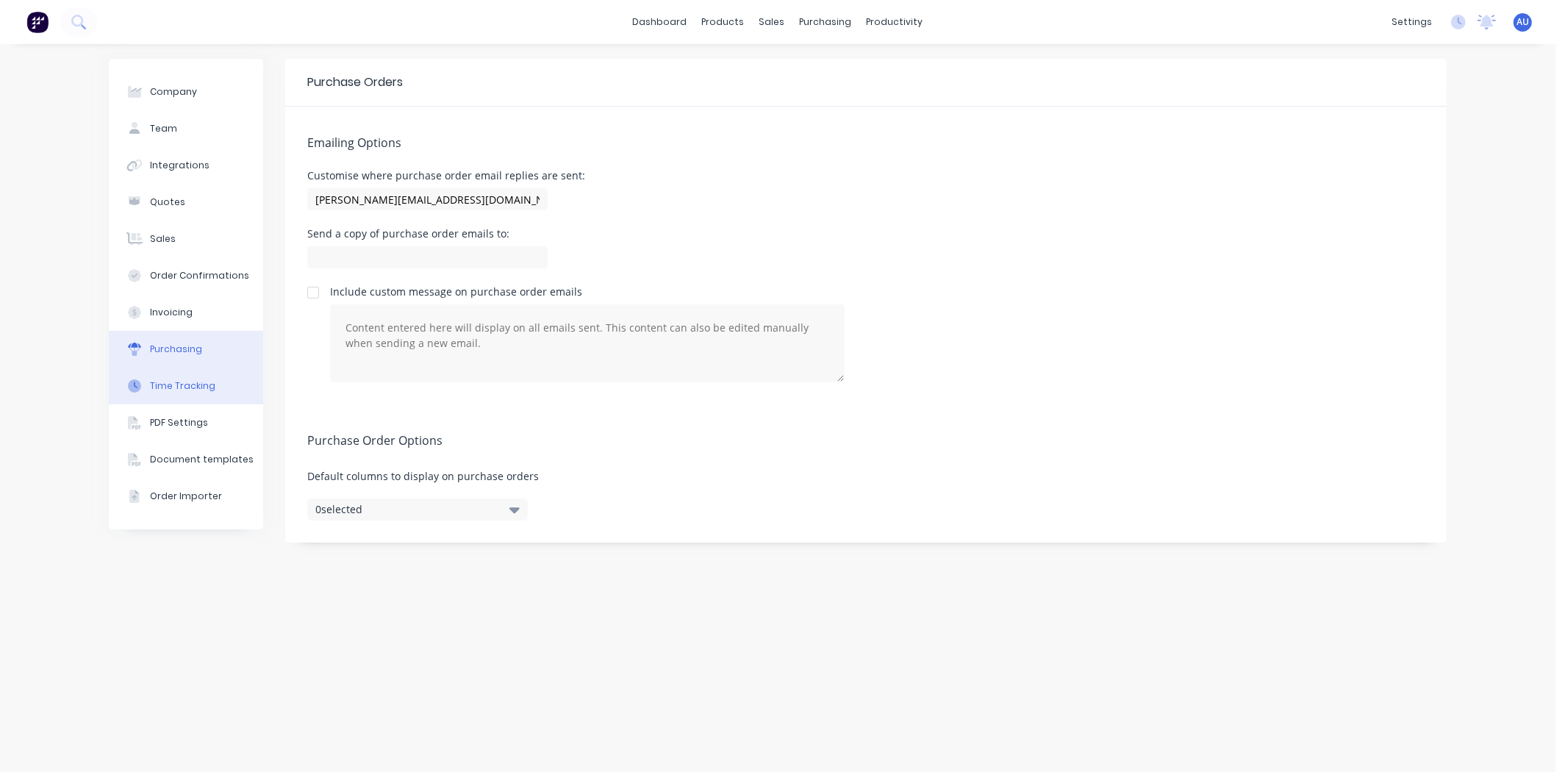
click at [230, 383] on button "Time Tracking" at bounding box center [186, 386] width 155 height 37
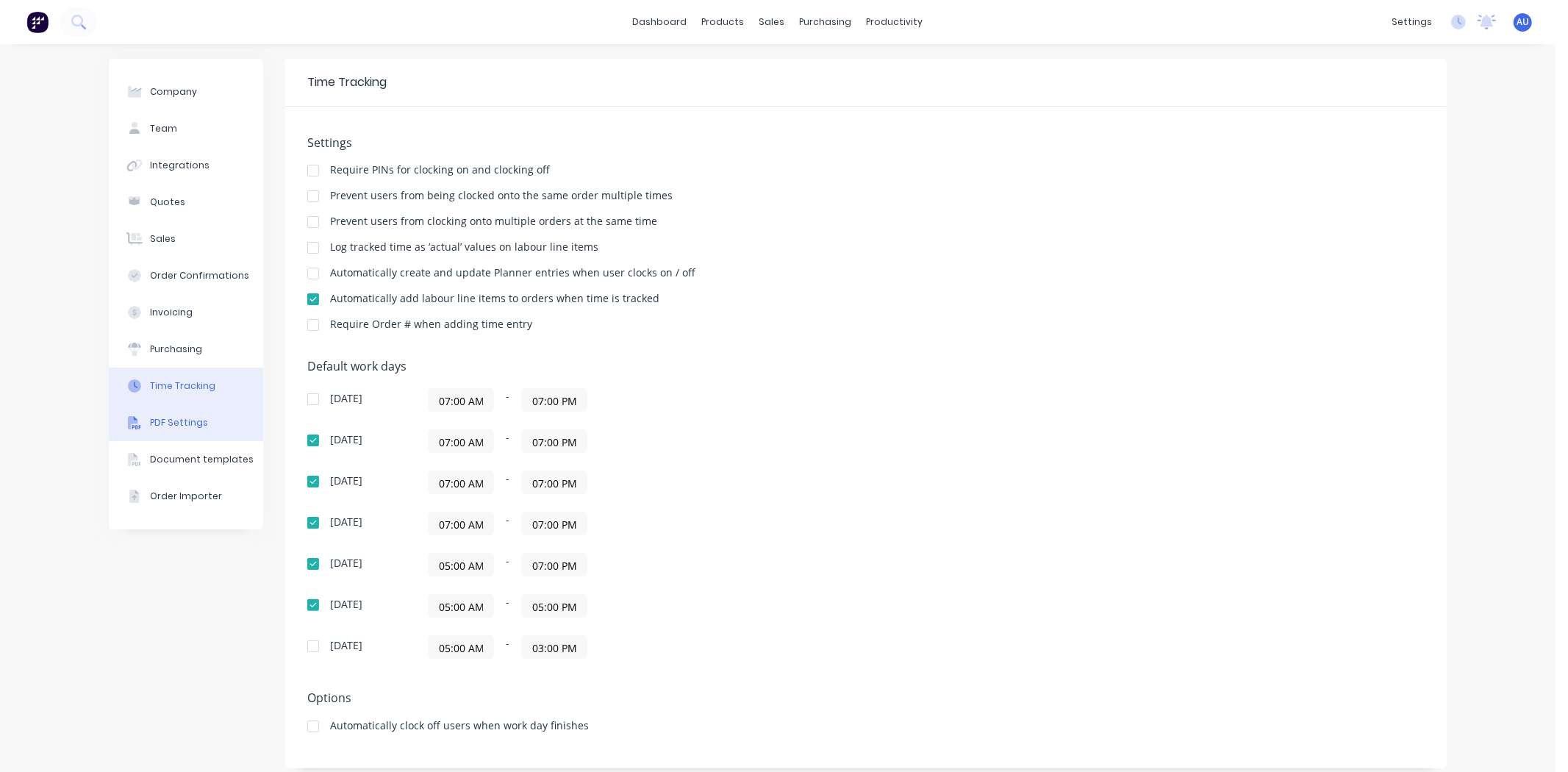
click at [216, 427] on button "PDF Settings" at bounding box center [186, 423] width 155 height 37
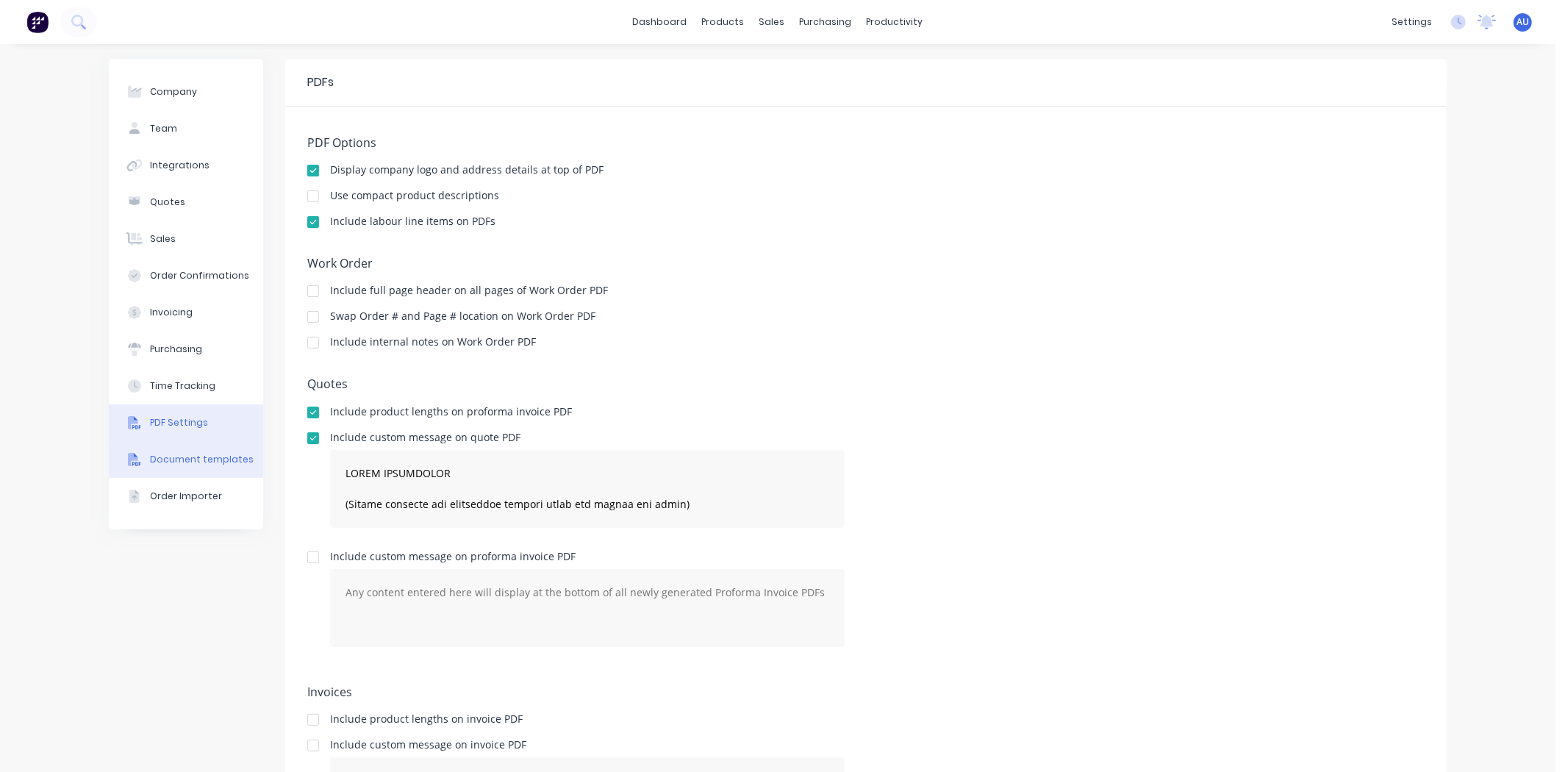
click at [200, 465] on div "Document templates" at bounding box center [201, 459] width 103 height 13
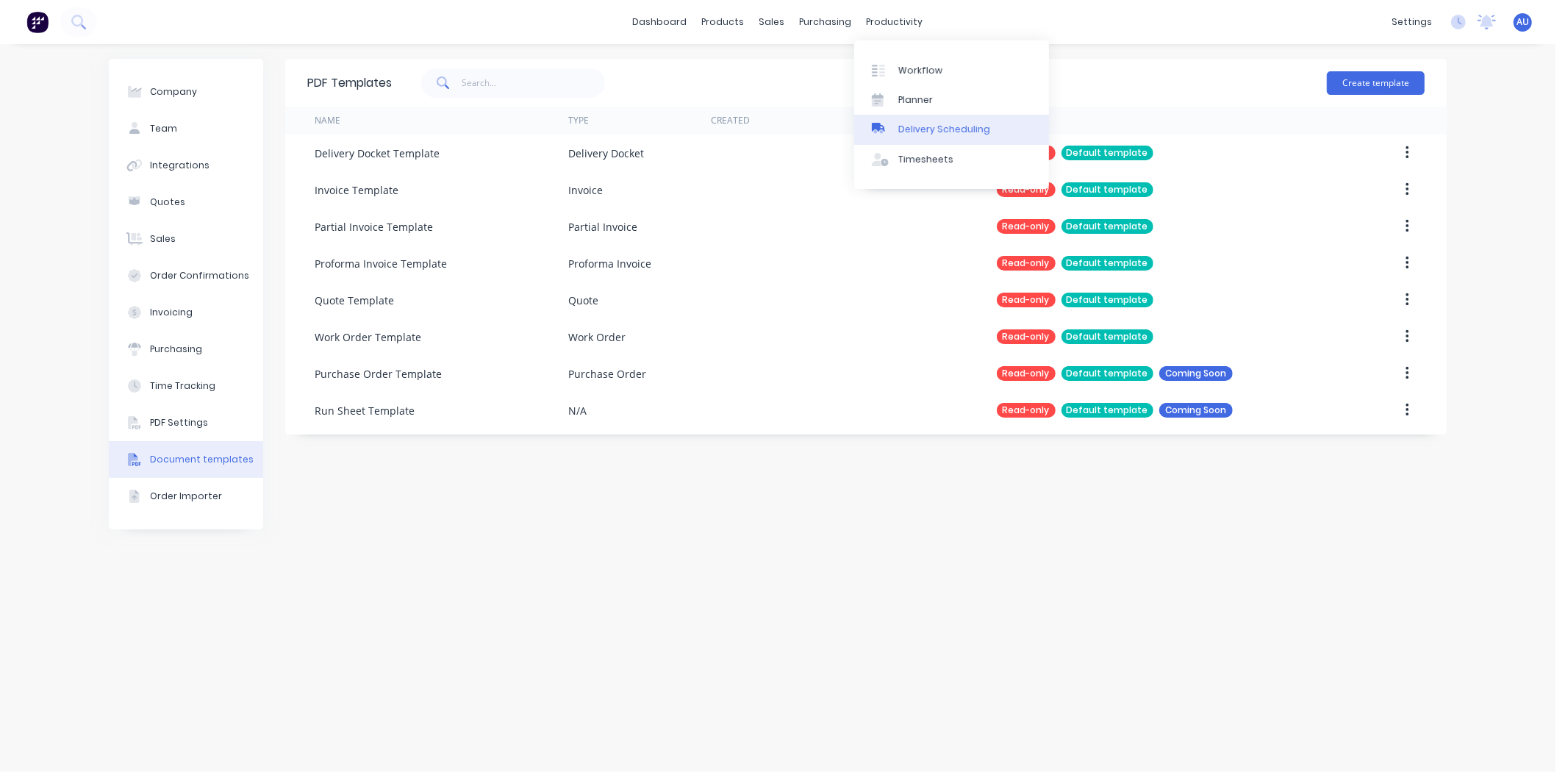
click at [917, 130] on div "Delivery Scheduling" at bounding box center [944, 129] width 91 height 13
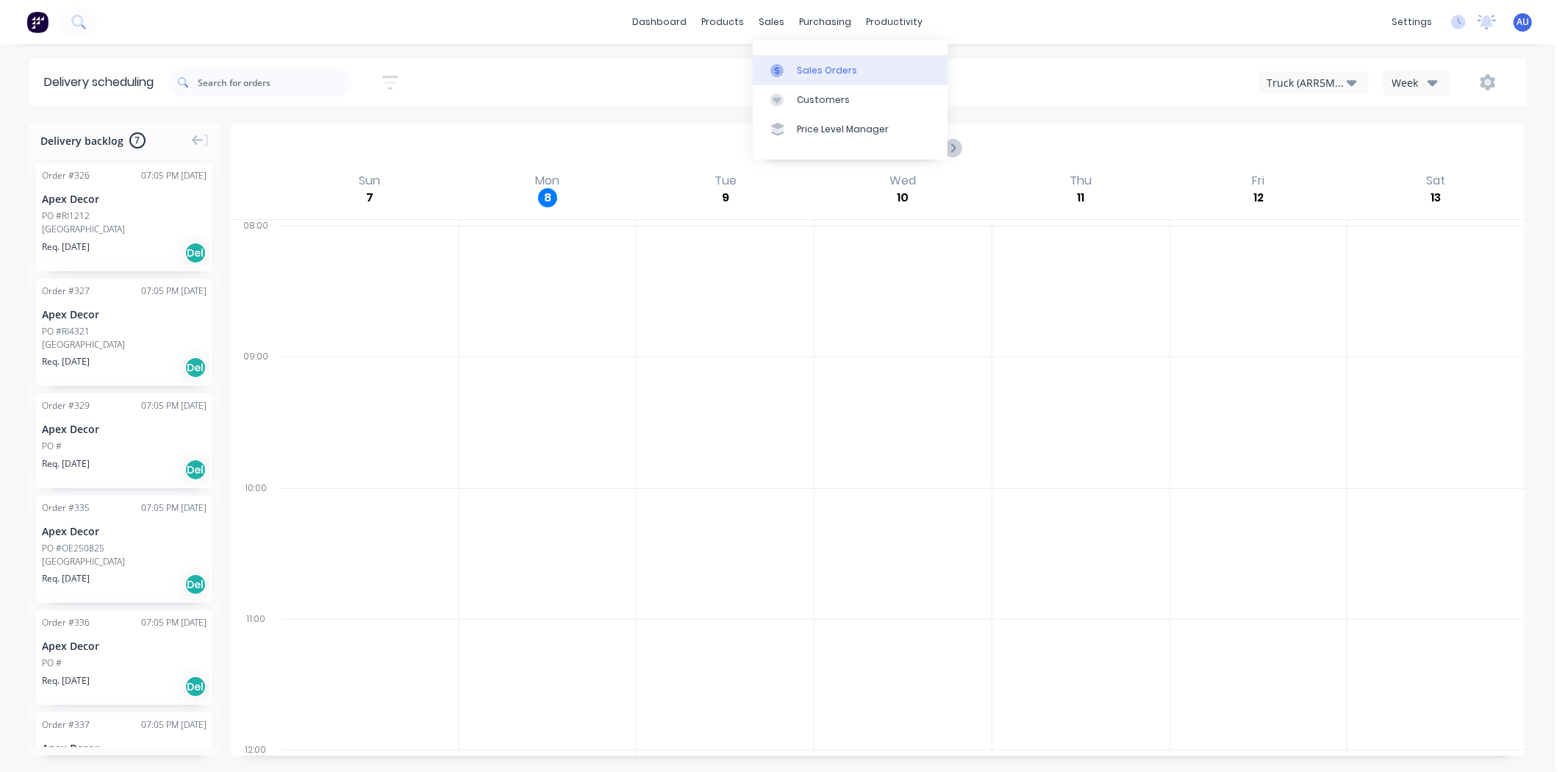
click at [827, 68] on div "Sales Orders" at bounding box center [827, 70] width 60 height 13
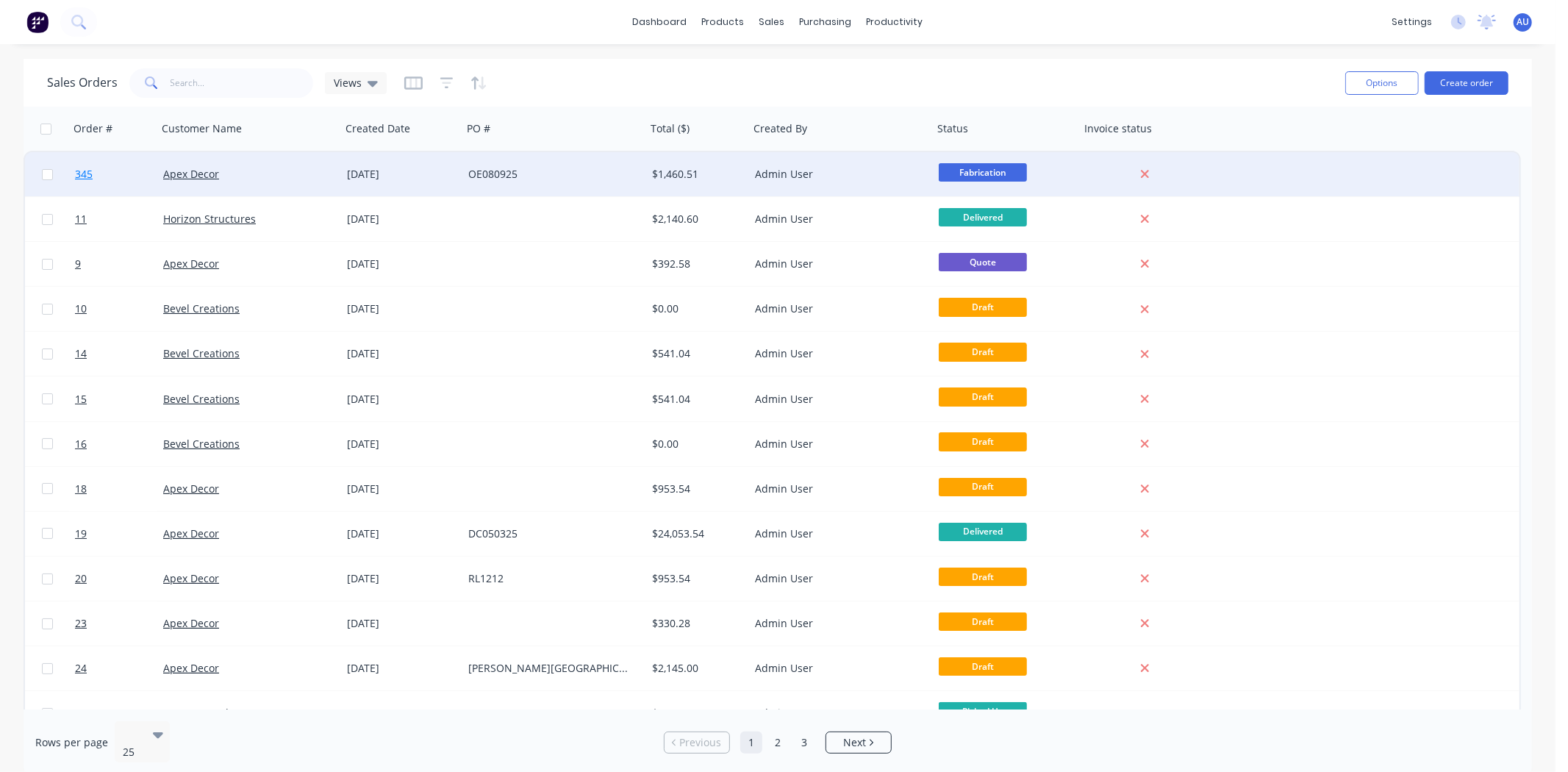
click at [82, 174] on span "345" at bounding box center [83, 174] width 17 height 15
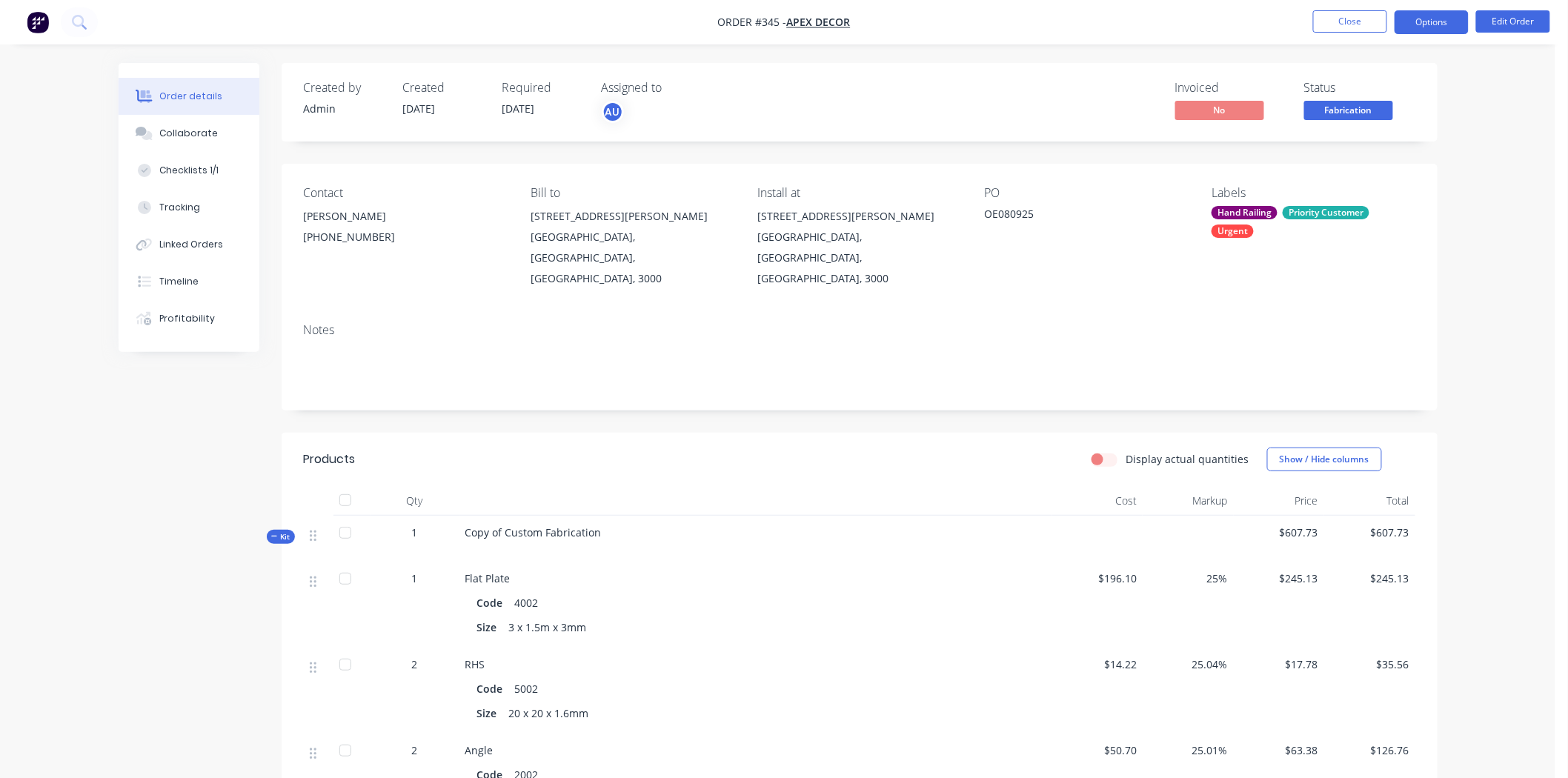
click at [1434, 29] on button "Options" at bounding box center [1432, 22] width 74 height 24
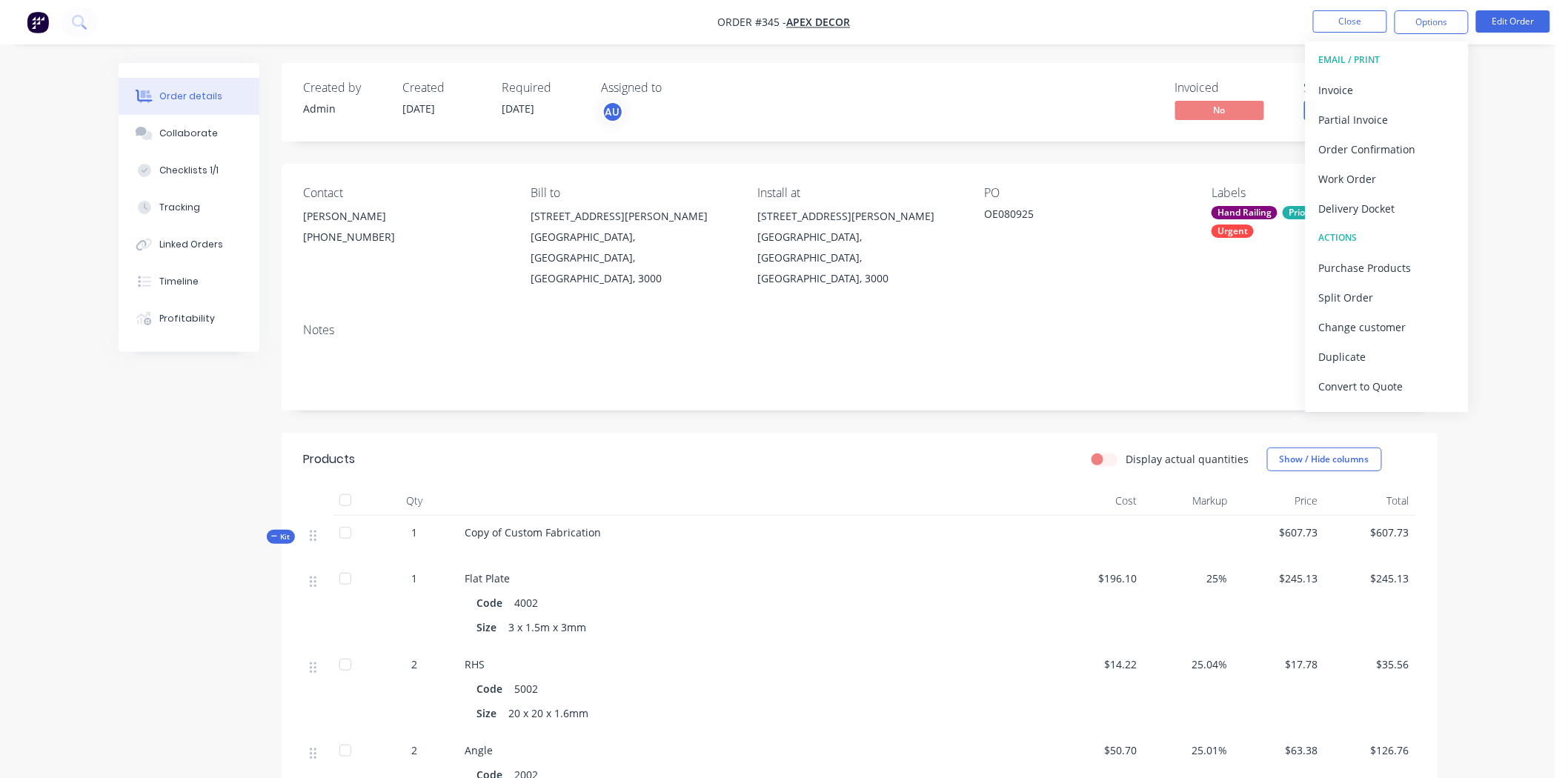
drag, startPoint x: 1535, startPoint y: 148, endPoint x: 1515, endPoint y: 152, distance: 20.4
click at [1532, 149] on div "Order details Collaborate Checklists 1/1 Tracking Linked Orders Timeline Profit…" at bounding box center [777, 702] width 1555 height 1406
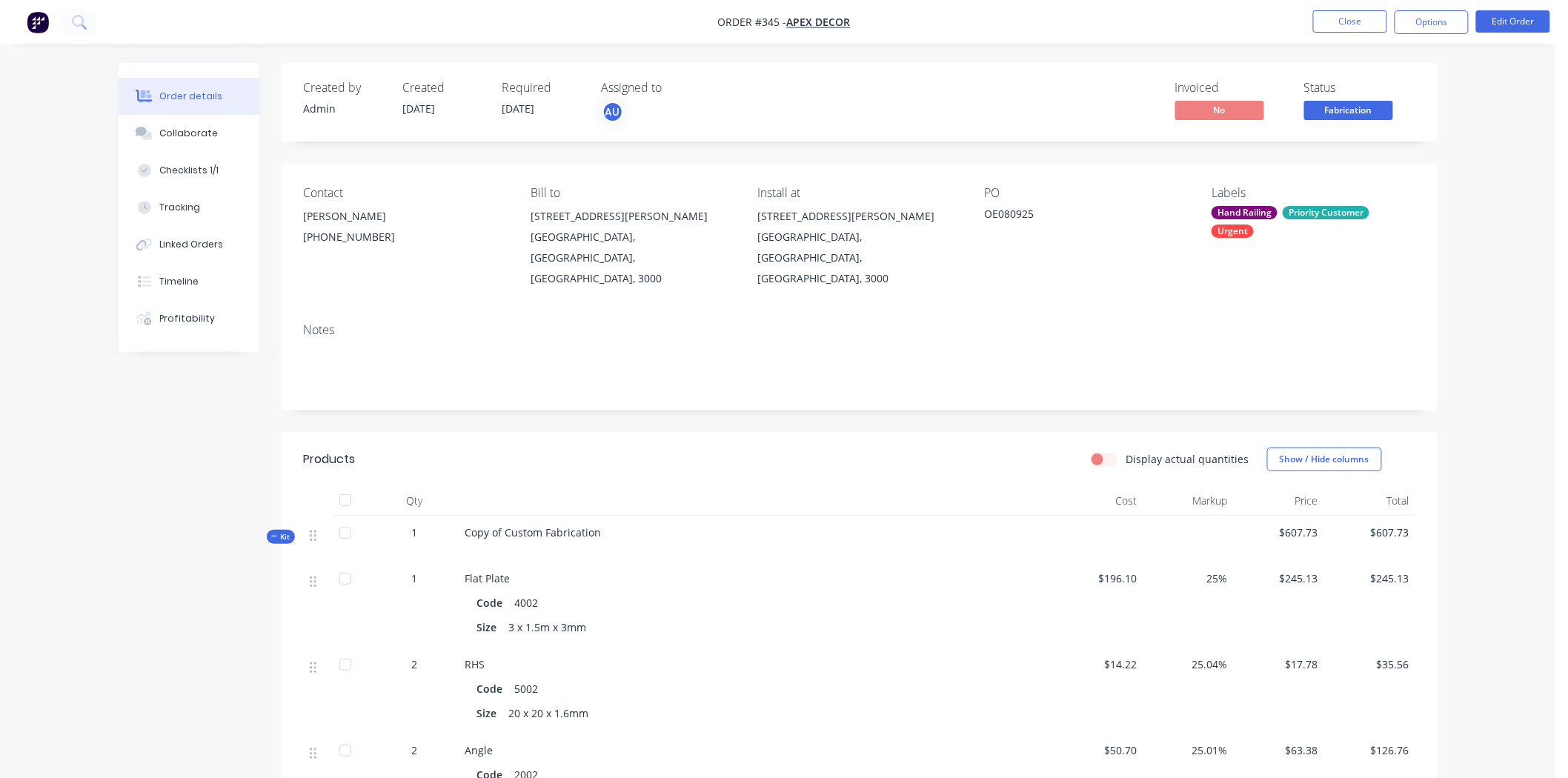
click at [1342, 119] on span "Fabrication" at bounding box center [1349, 110] width 88 height 18
click at [1460, 204] on div "Order details Collaborate Checklists 1/1 Tracking Linked Orders Timeline Profit…" at bounding box center [777, 702] width 1555 height 1406
drag, startPoint x: 1454, startPoint y: 112, endPoint x: 1460, endPoint y: 44, distance: 68.3
click at [1455, 109] on div "Order details Collaborate Checklists 1/1 Tracking Linked Orders Timeline Profit…" at bounding box center [777, 702] width 1555 height 1406
click at [1446, 25] on button "Options" at bounding box center [1432, 22] width 74 height 24
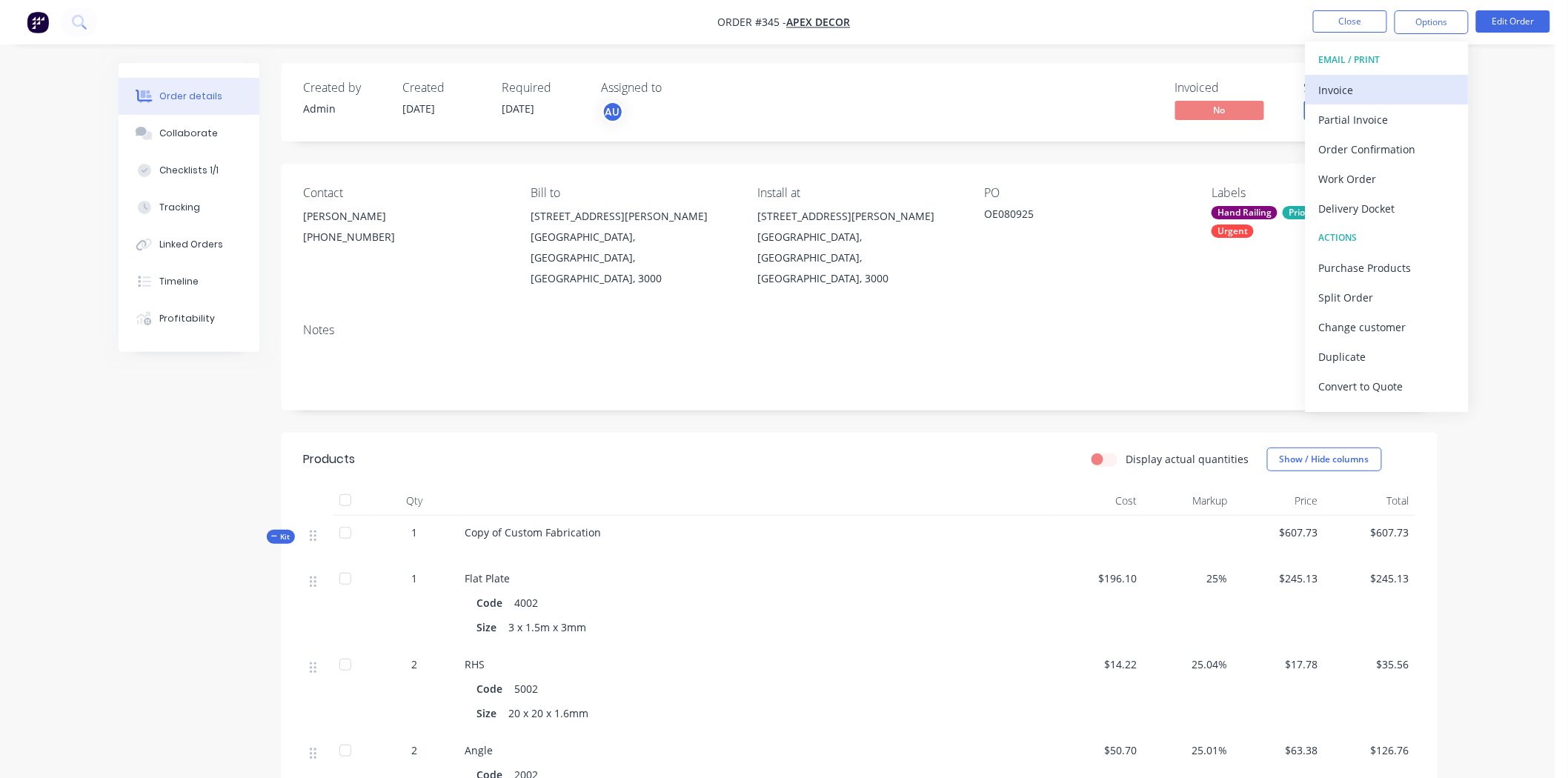
click at [1369, 97] on div "Invoice" at bounding box center [1387, 89] width 136 height 21
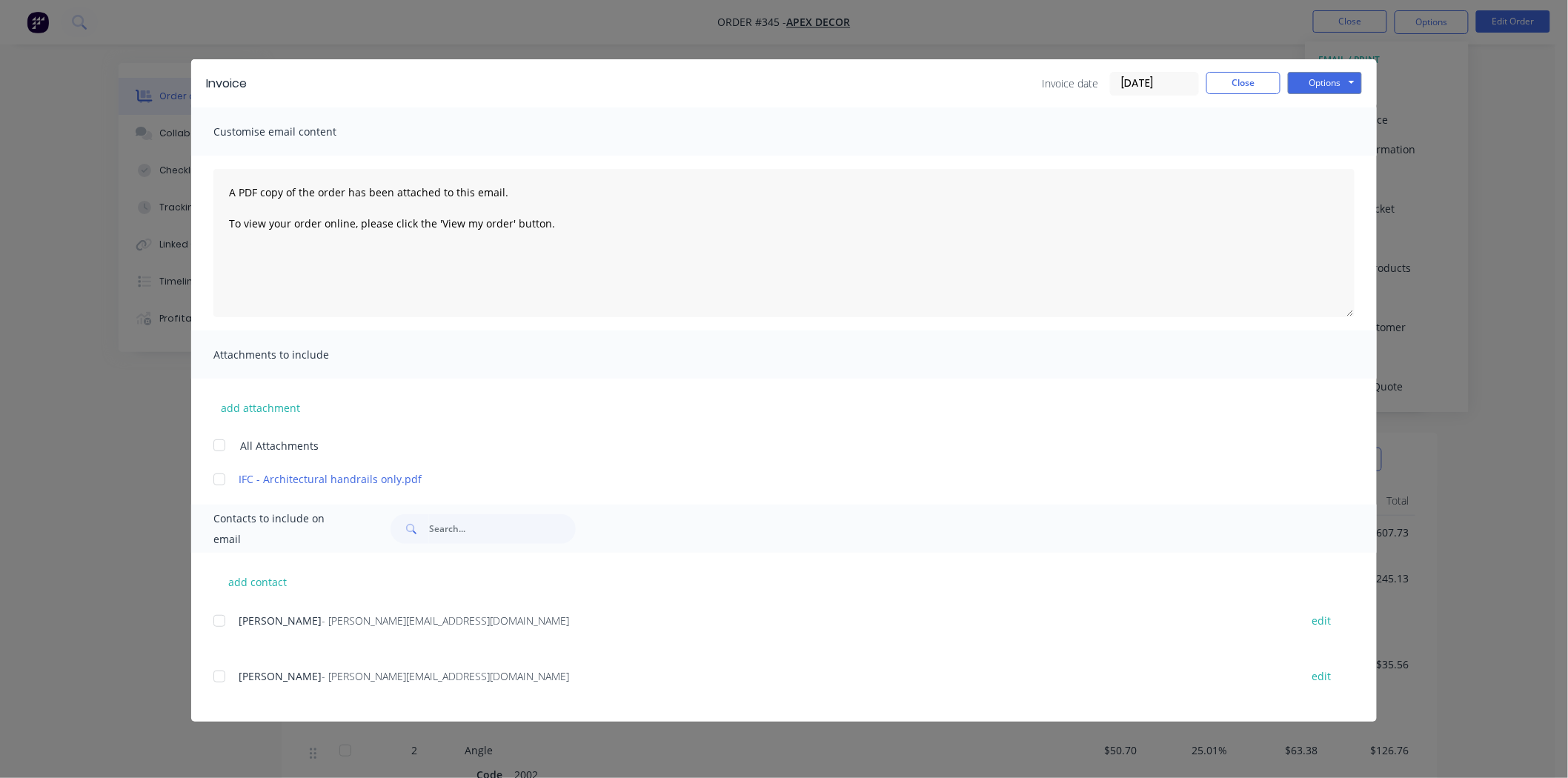
click at [212, 476] on div at bounding box center [219, 479] width 29 height 29
click at [1320, 87] on button "Options" at bounding box center [1325, 83] width 74 height 22
click at [1331, 137] on button "Print" at bounding box center [1335, 134] width 95 height 25
click at [1212, 82] on button "Close" at bounding box center [1243, 83] width 74 height 22
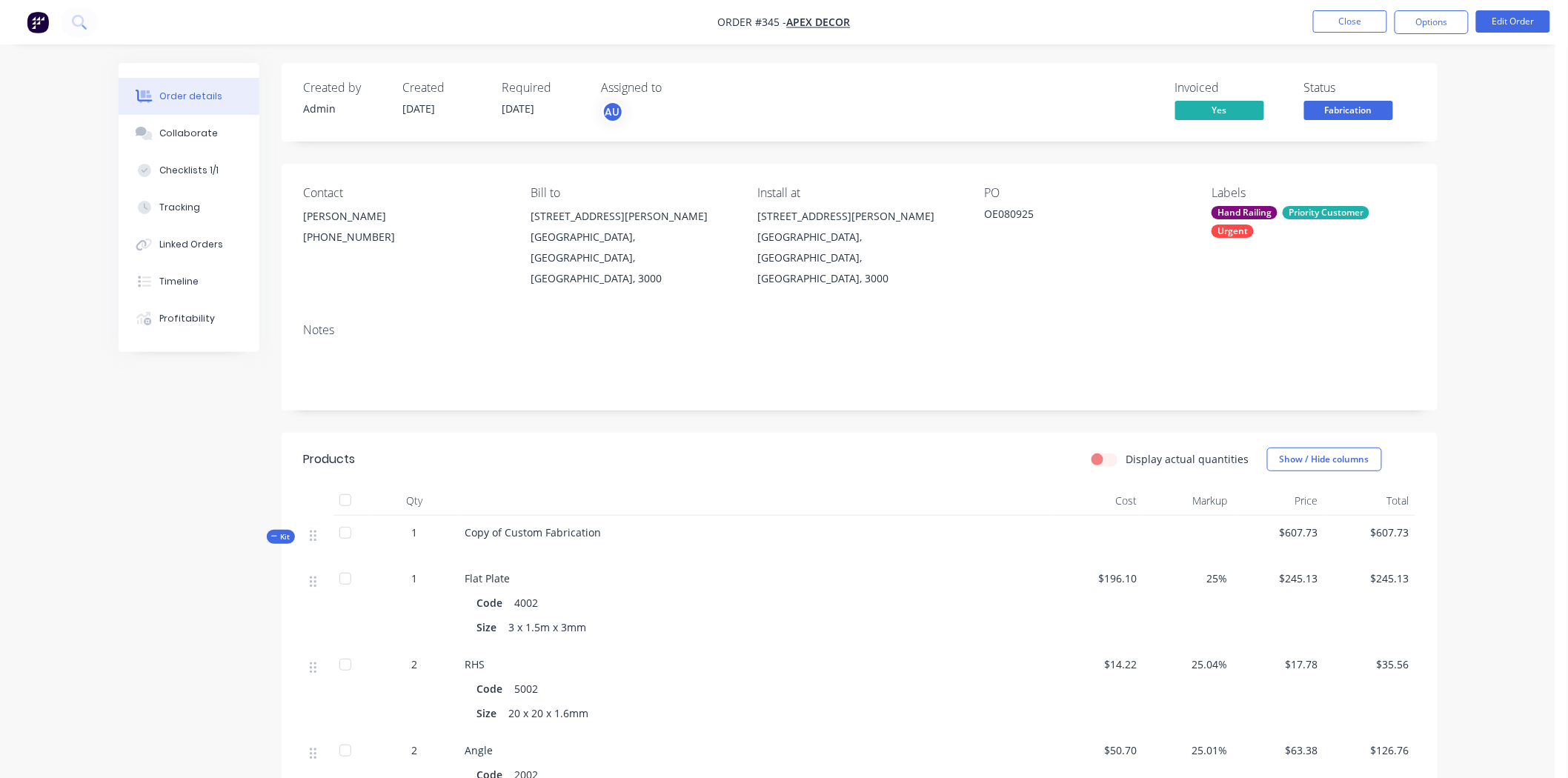
click at [1498, 273] on div "Order details Collaborate Checklists 1/1 Tracking Linked Orders Timeline Profit…" at bounding box center [777, 702] width 1555 height 1406
click at [204, 477] on div "Created by Admin Created 08/09/25 Required 17/09/25 Assigned to AU Invoiced Yes…" at bounding box center [778, 734] width 1319 height 1343
click at [1356, 18] on button "Close" at bounding box center [1350, 21] width 74 height 22
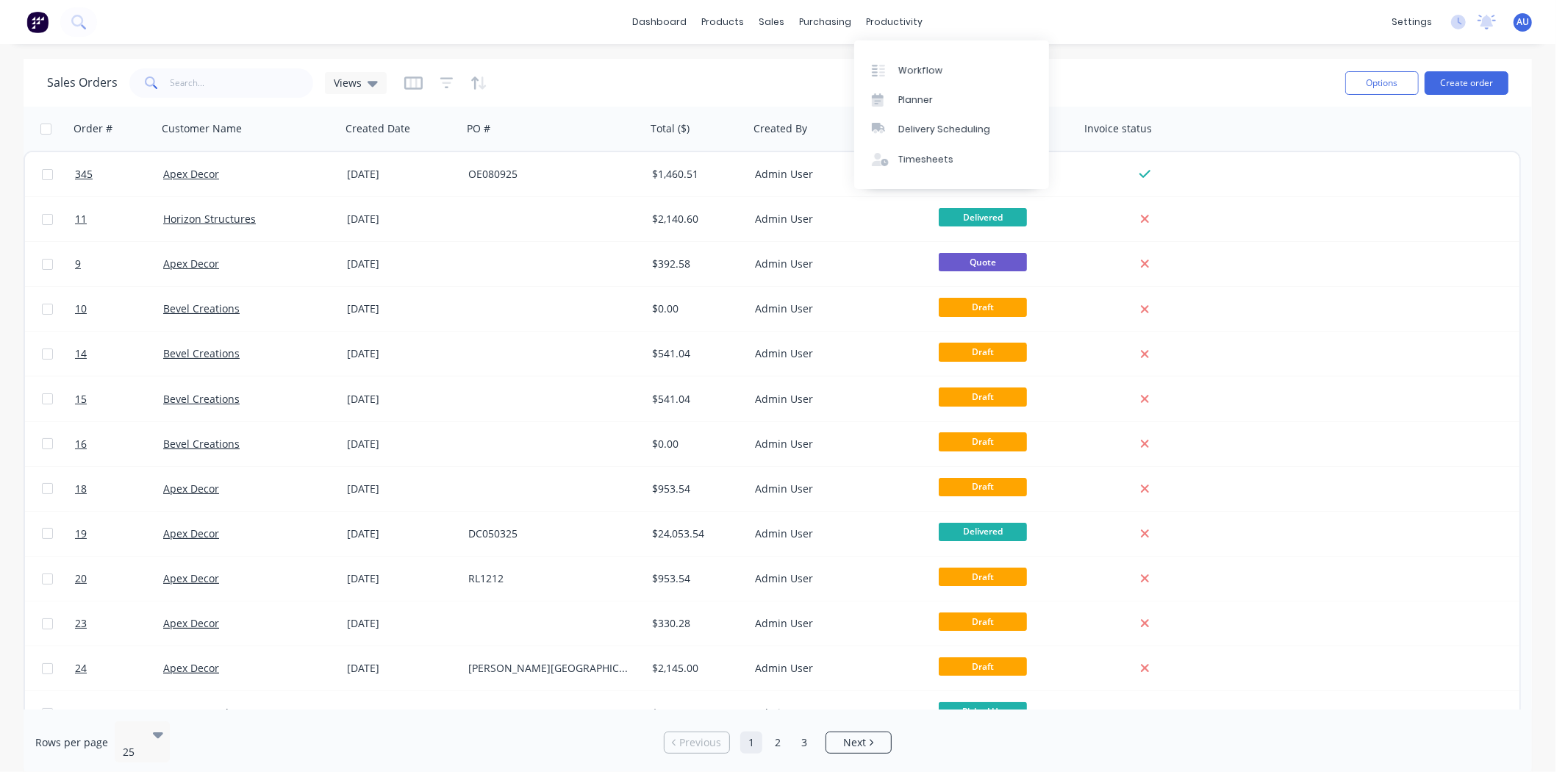
click at [1112, 72] on div "Sales Orders Views" at bounding box center [690, 82] width 1287 height 36
click at [652, 15] on link "dashboard" at bounding box center [660, 22] width 70 height 22
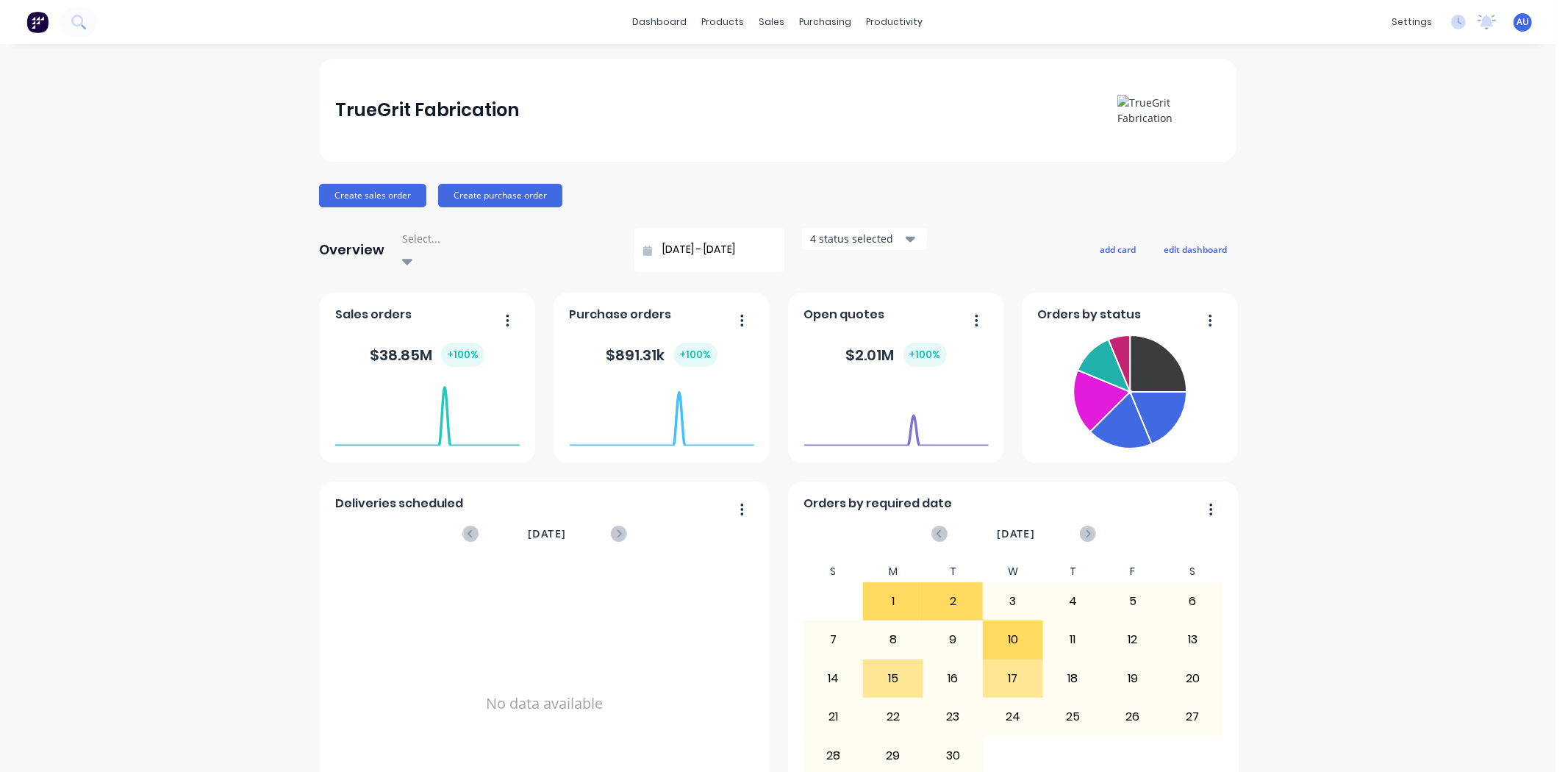
click at [1517, 21] on span "AU" at bounding box center [1523, 22] width 13 height 13
click at [1331, 370] on div "TrueGrit Fabrication Create sales order Create purchase order Overview Select..…" at bounding box center [778, 449] width 1556 height 782
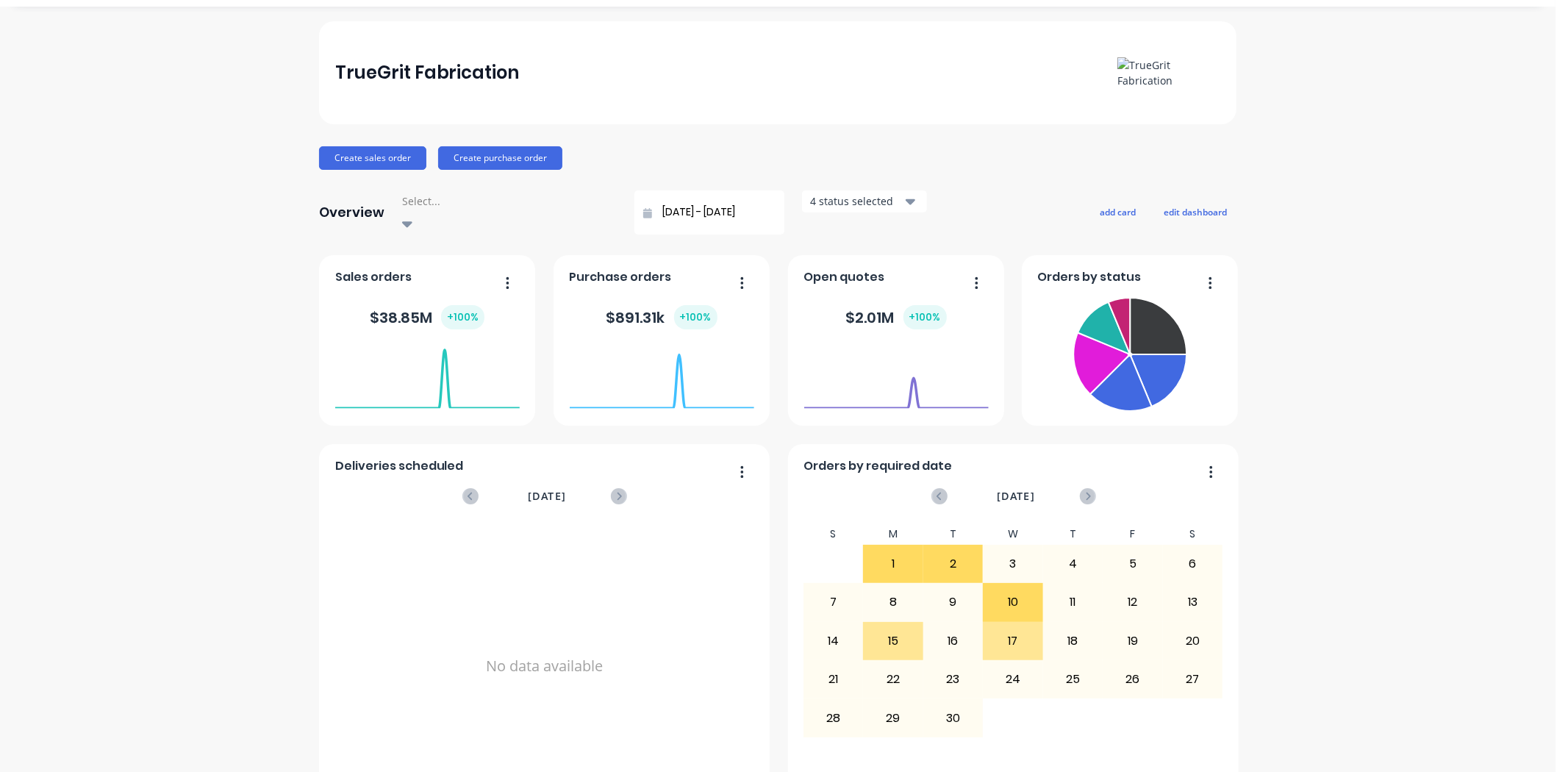
scroll to position [69, 0]
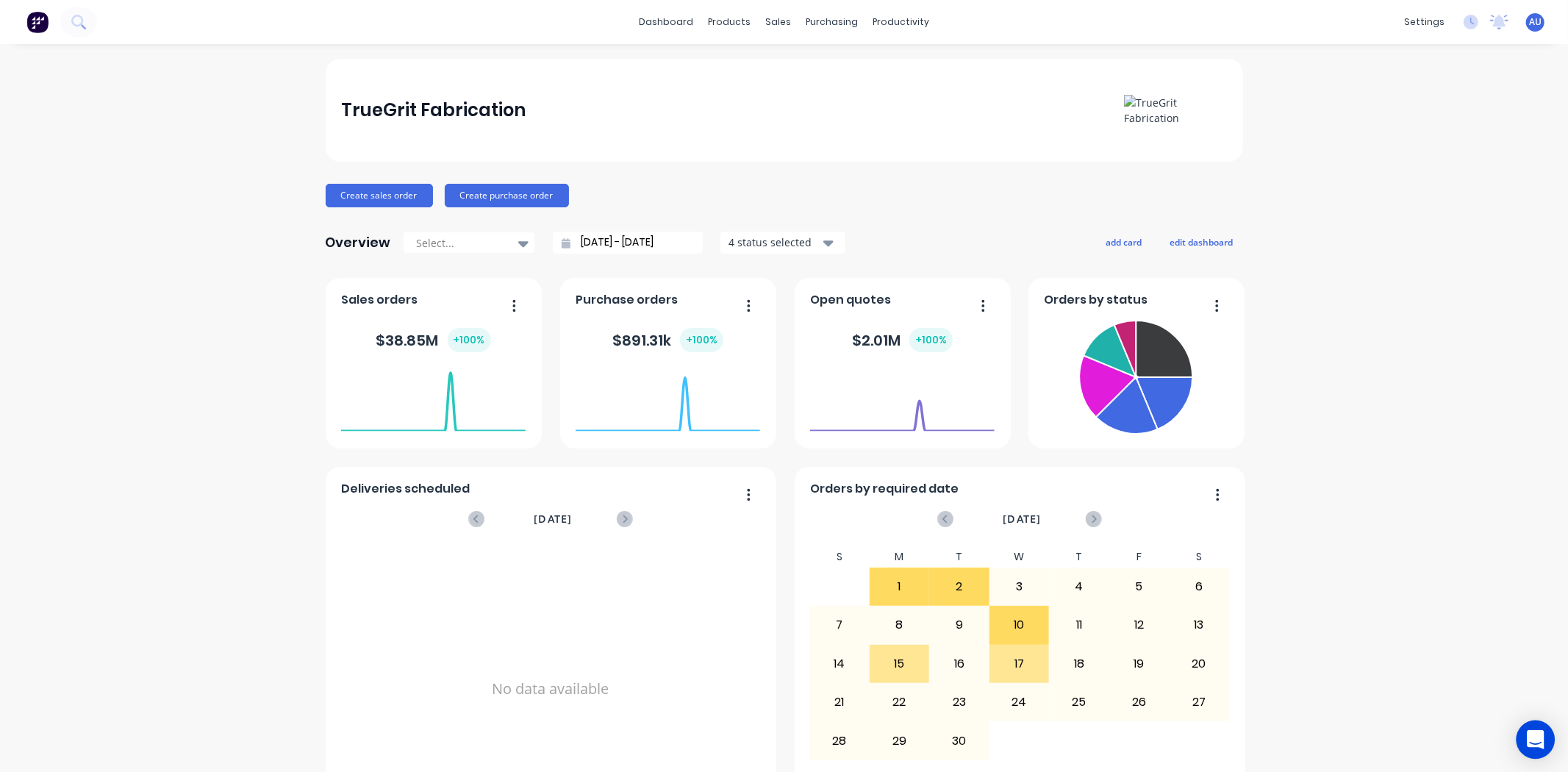
click at [1528, 747] on icon "Open Intercom Messenger" at bounding box center [1536, 739] width 19 height 19
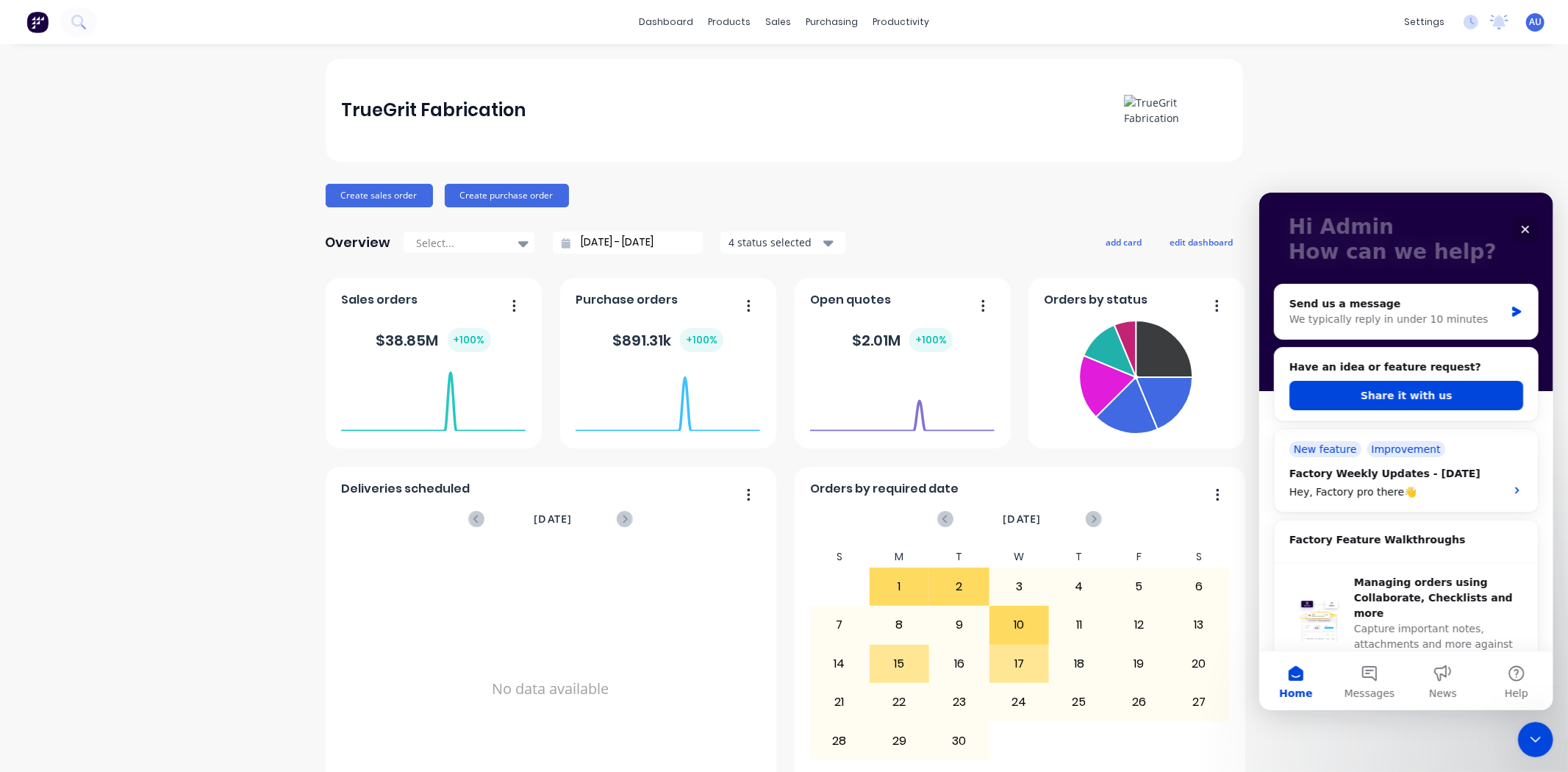
scroll to position [81, 0]
click at [1407, 397] on button "Share it with us" at bounding box center [1406, 395] width 234 height 29
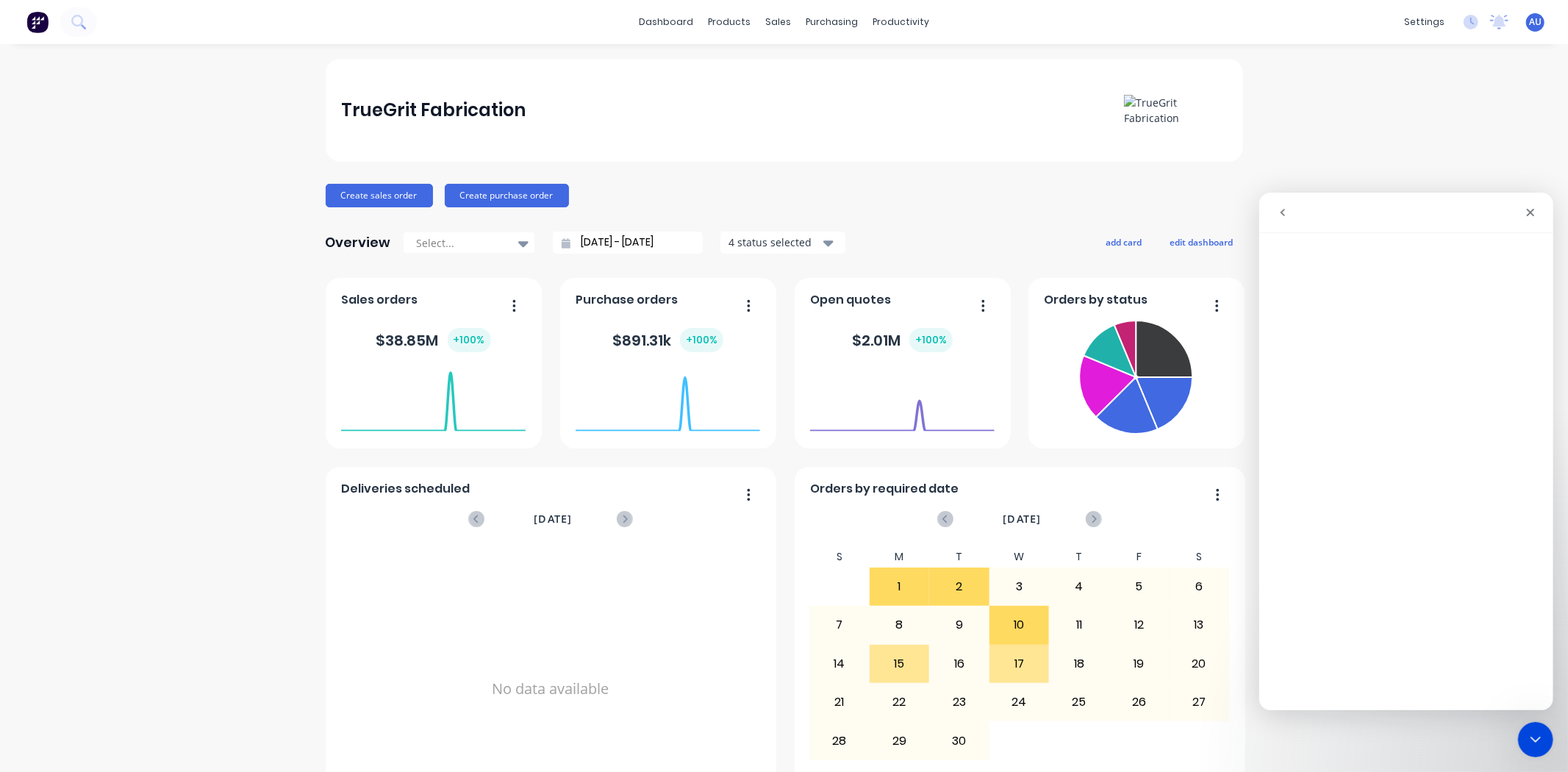
click at [1289, 215] on button "go back" at bounding box center [1282, 211] width 28 height 28
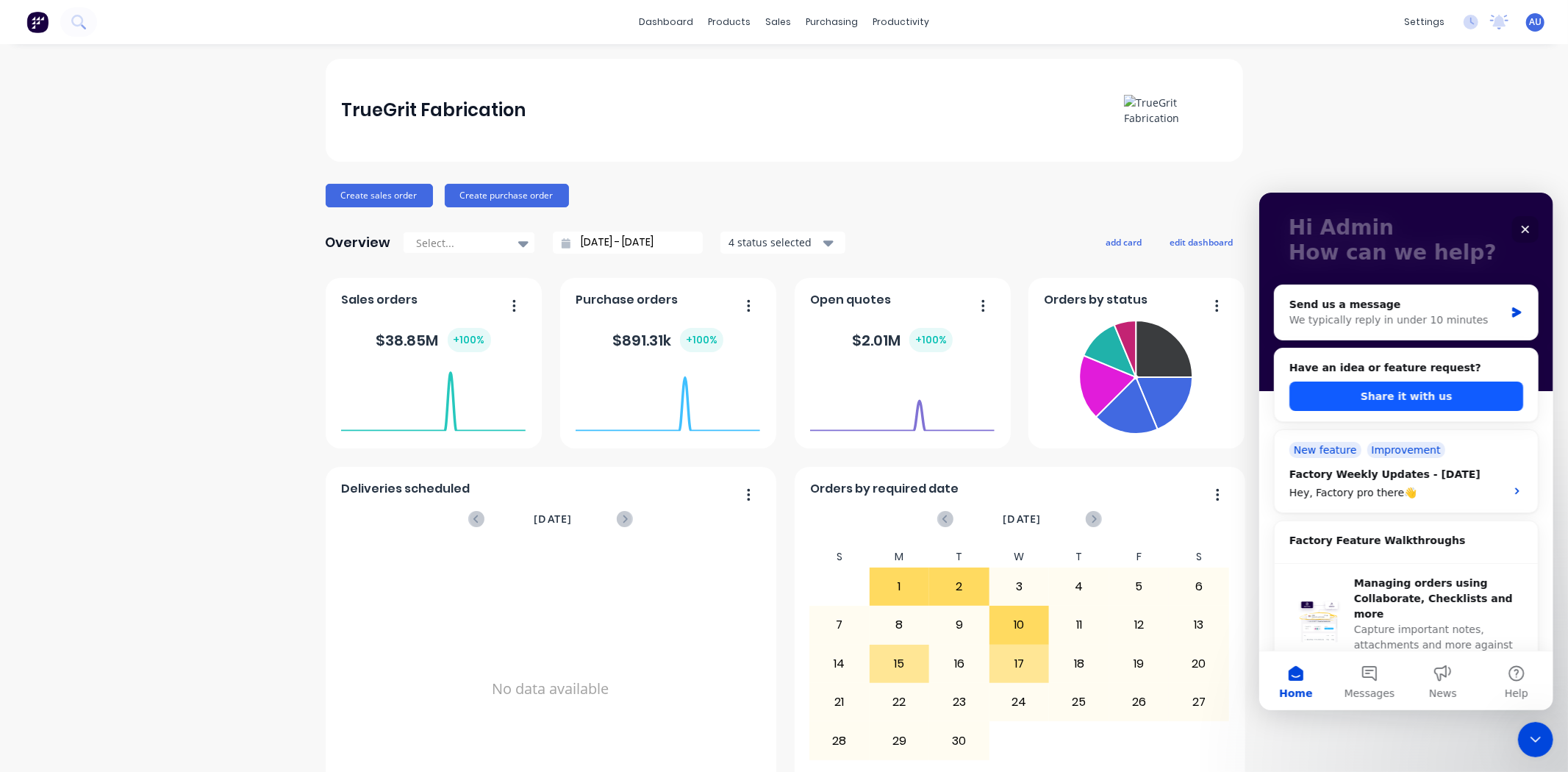
click at [1402, 393] on button "Share it with us" at bounding box center [1406, 395] width 234 height 29
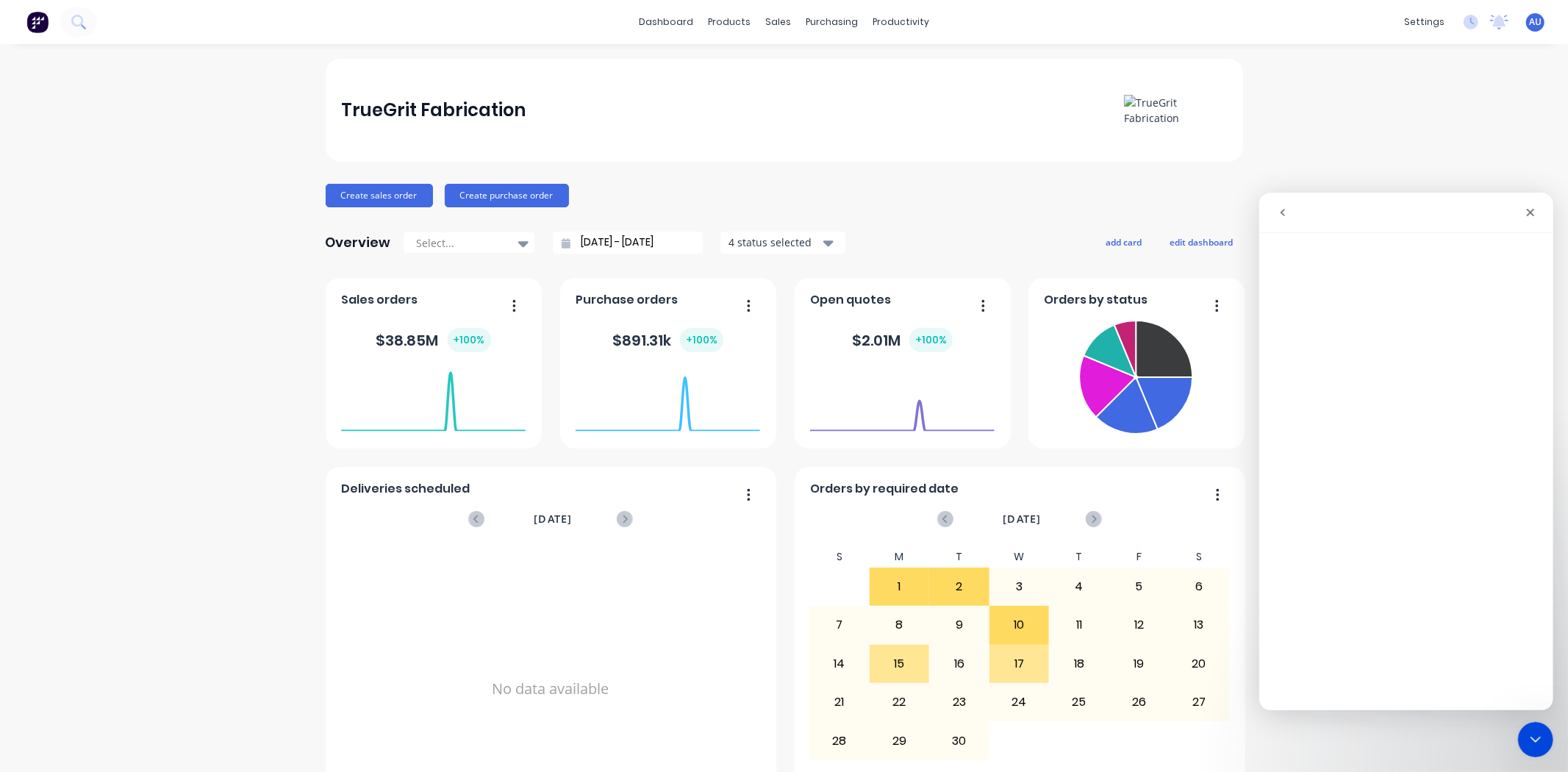
click at [1282, 211] on icon "go back" at bounding box center [1282, 211] width 5 height 7
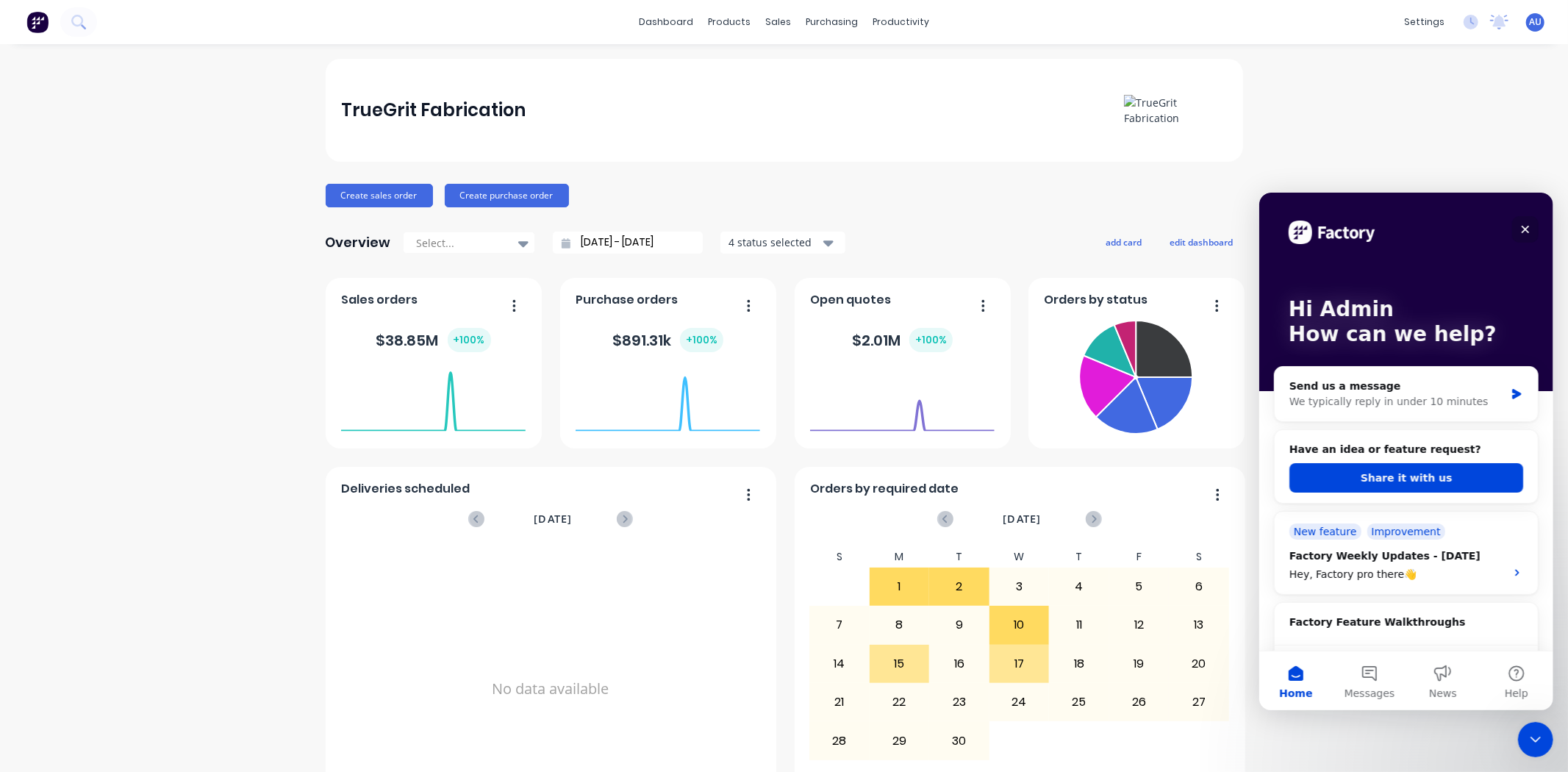
click at [1532, 222] on div "Close" at bounding box center [1524, 228] width 27 height 27
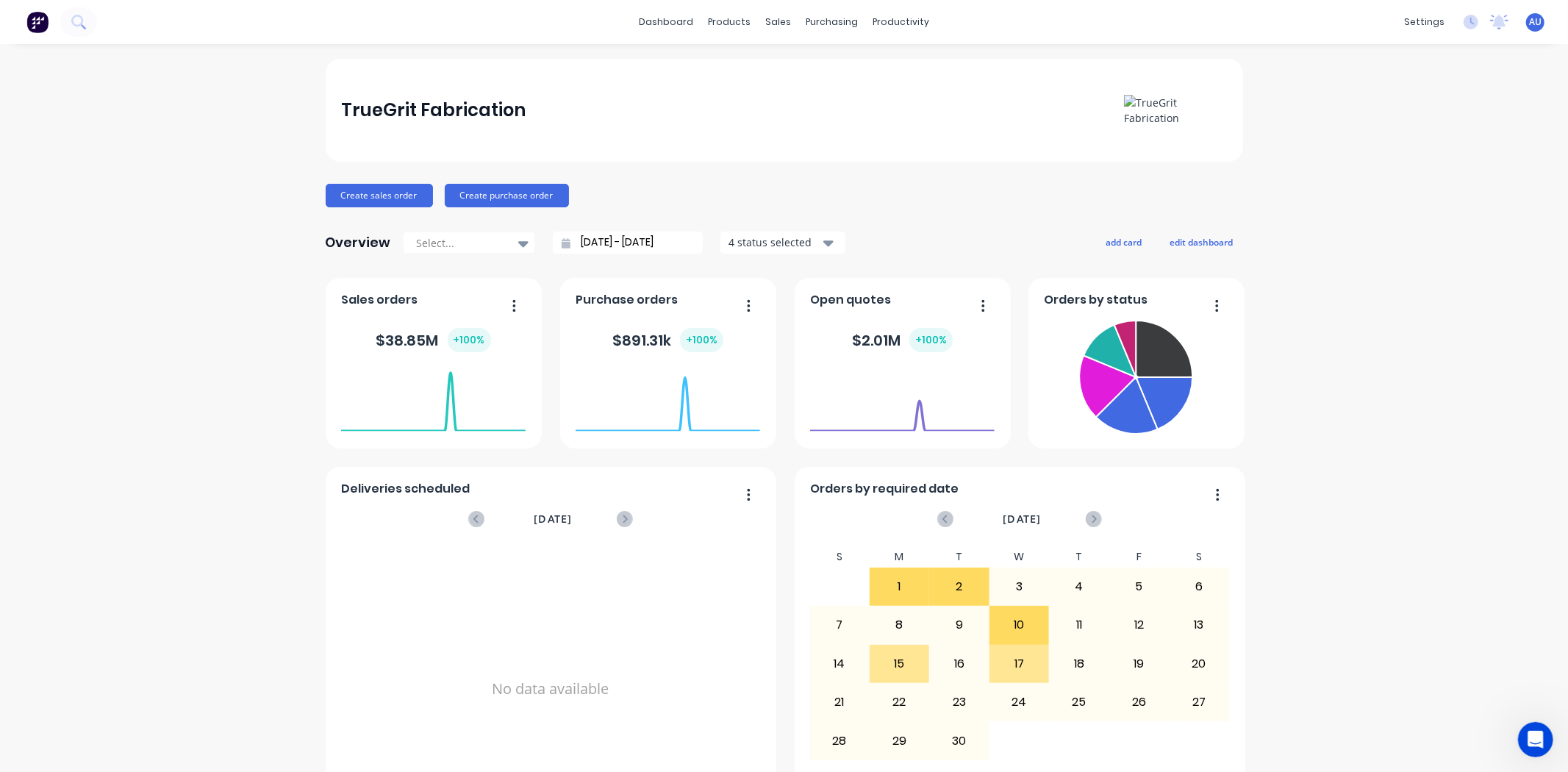
scroll to position [0, 0]
